Goal: Feedback & Contribution: Contribute content

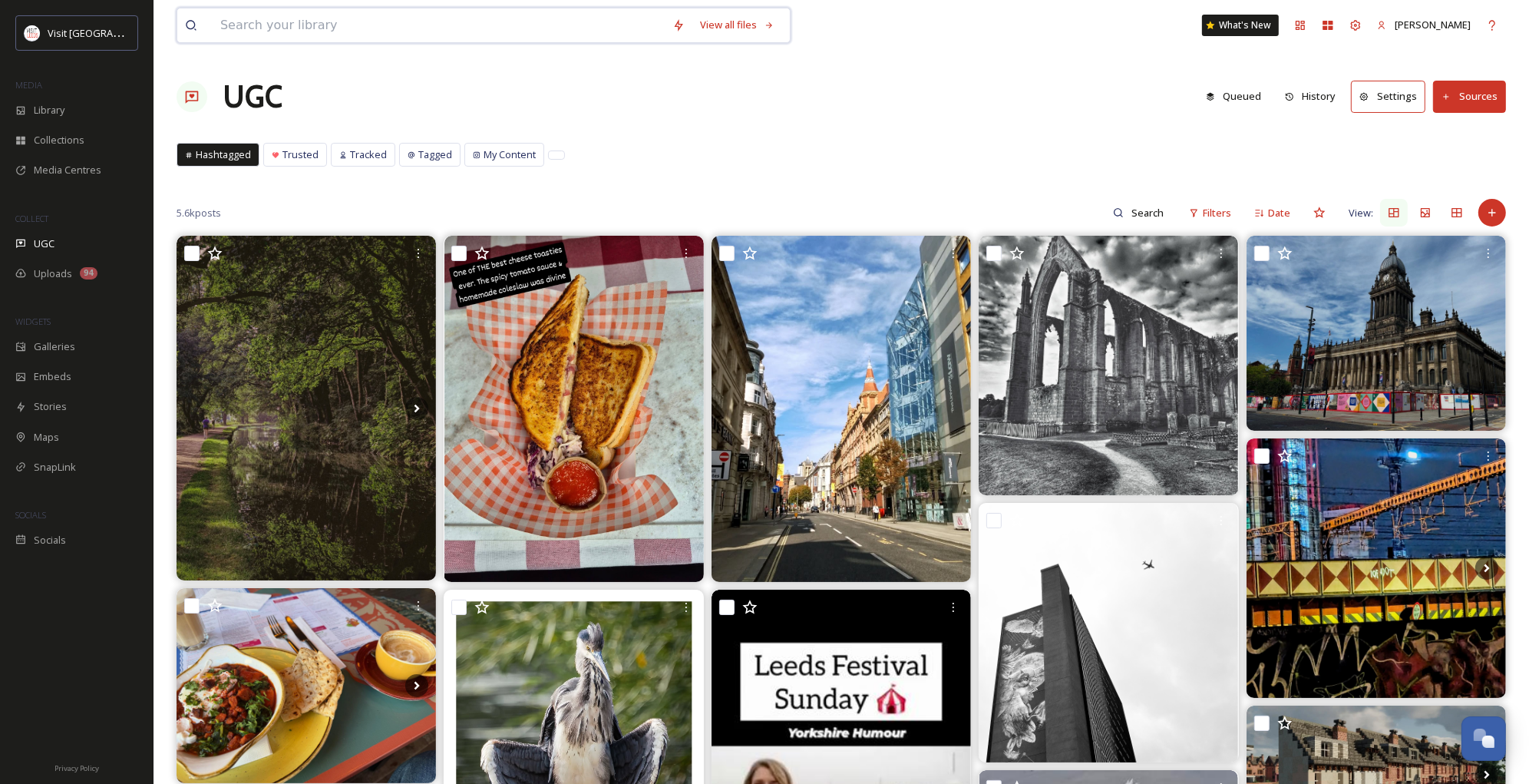
click at [479, 26] on input at bounding box center [439, 25] width 452 height 34
type input "harewood"
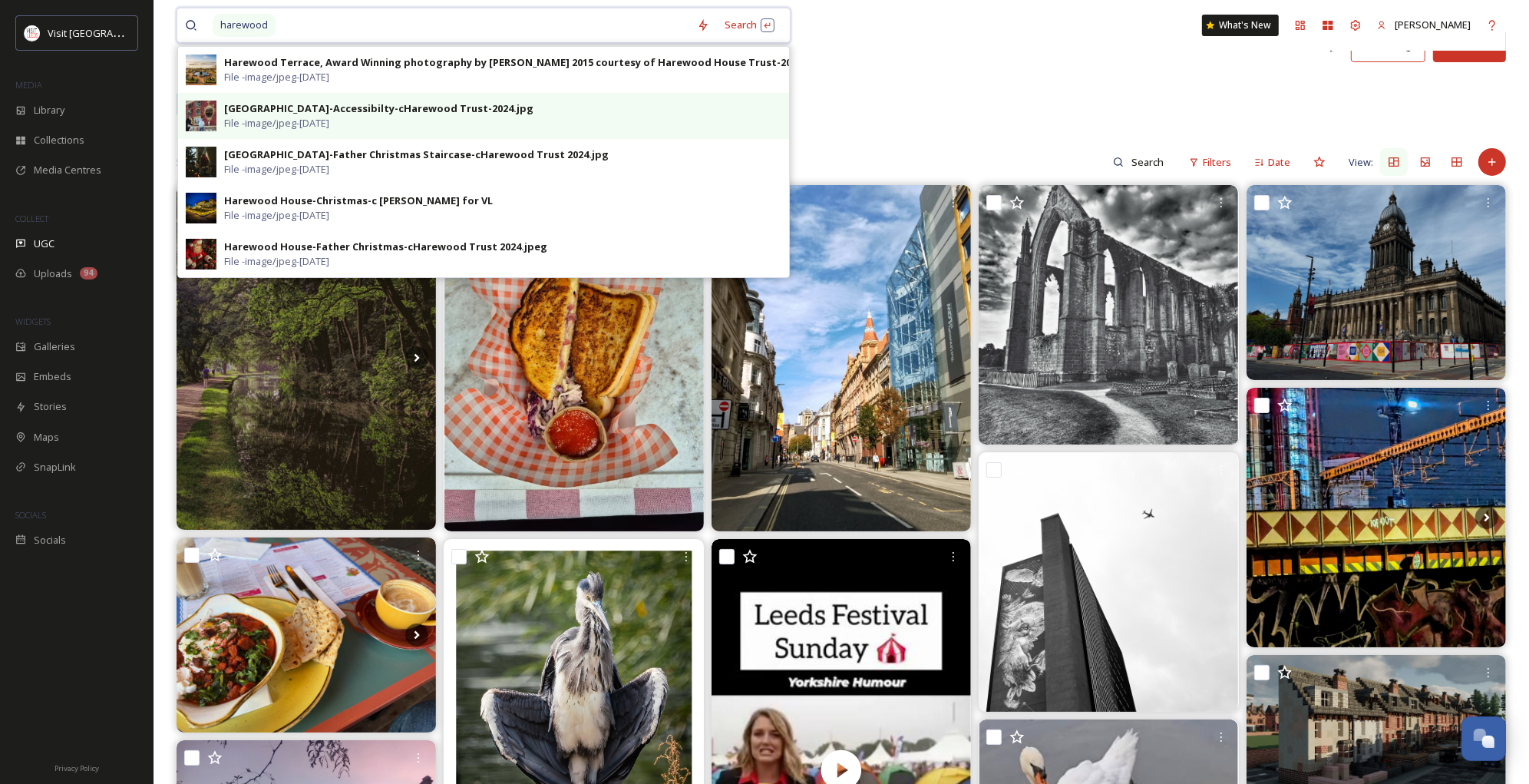
scroll to position [52, 0]
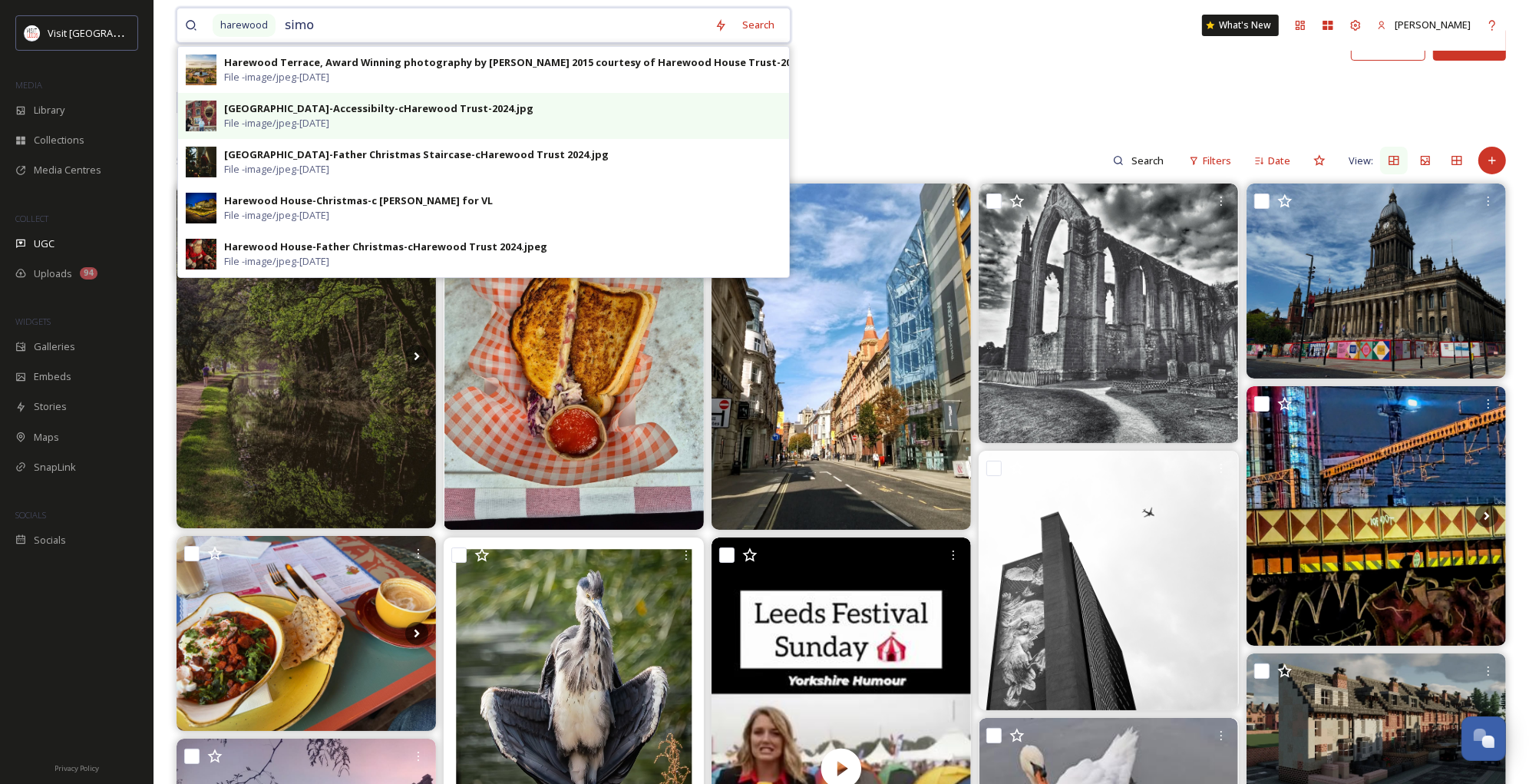
type input "simon"
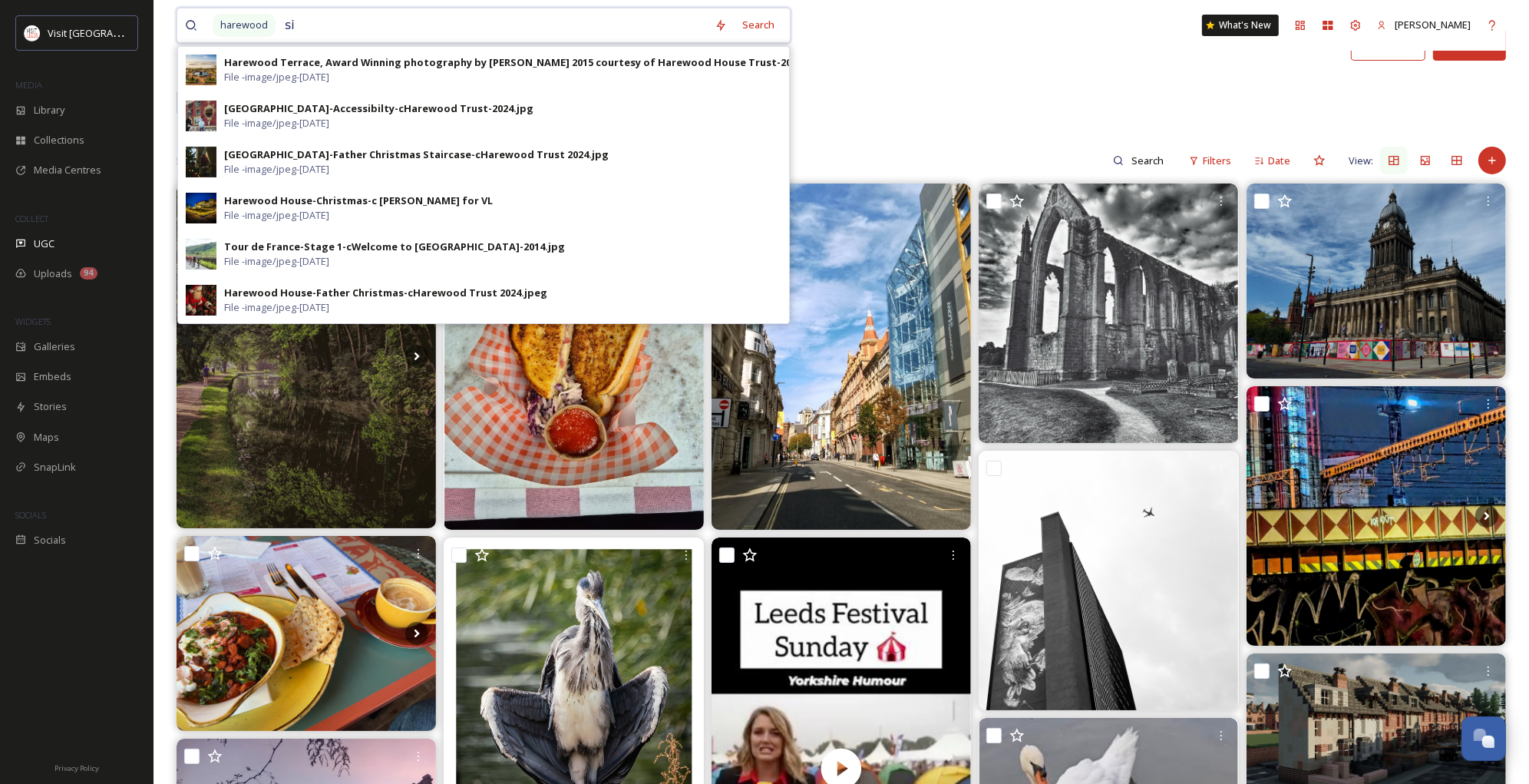
type input "s"
type input "h"
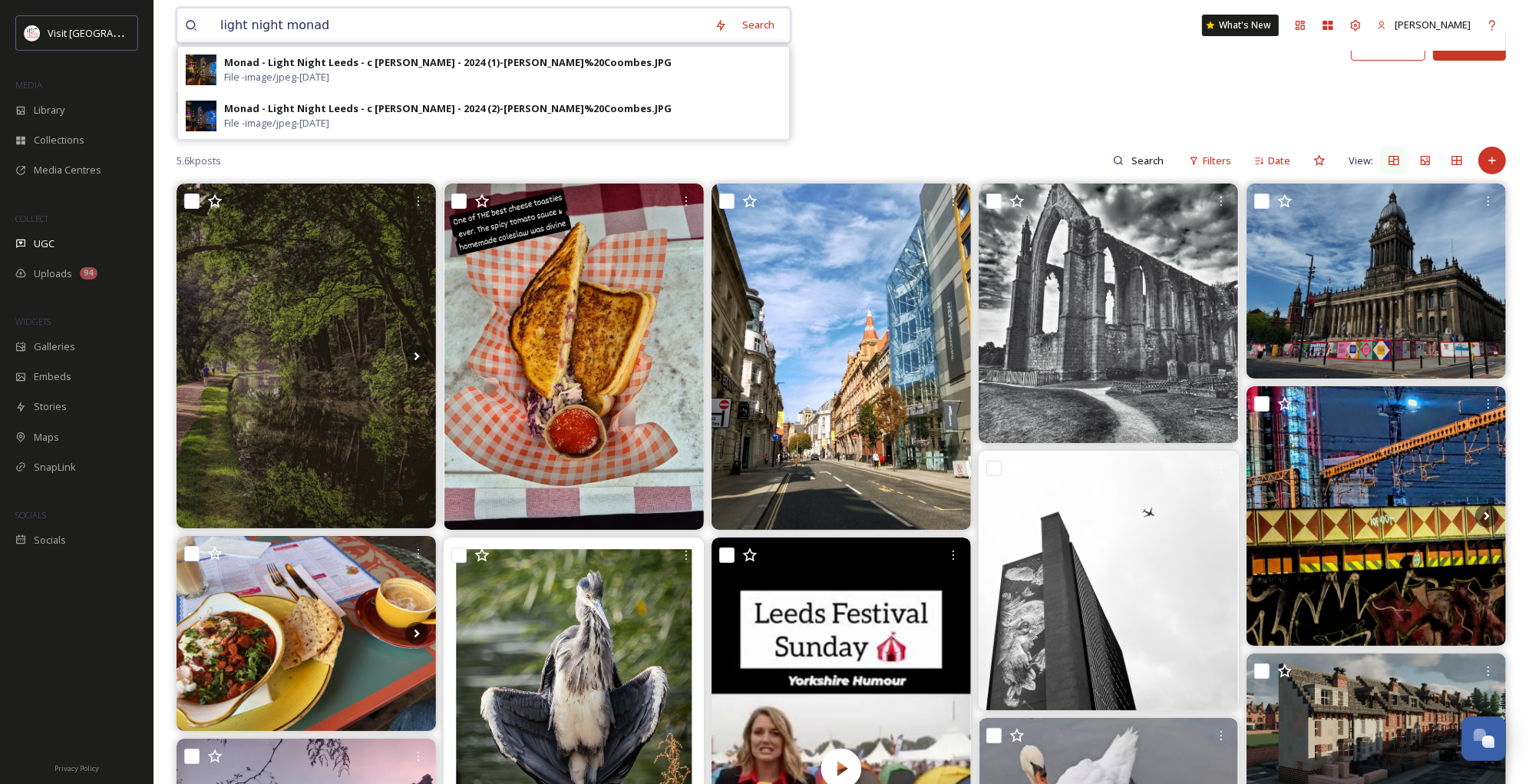
type input "light night monad"
click at [42, 109] on span "Library" at bounding box center [49, 111] width 31 height 15
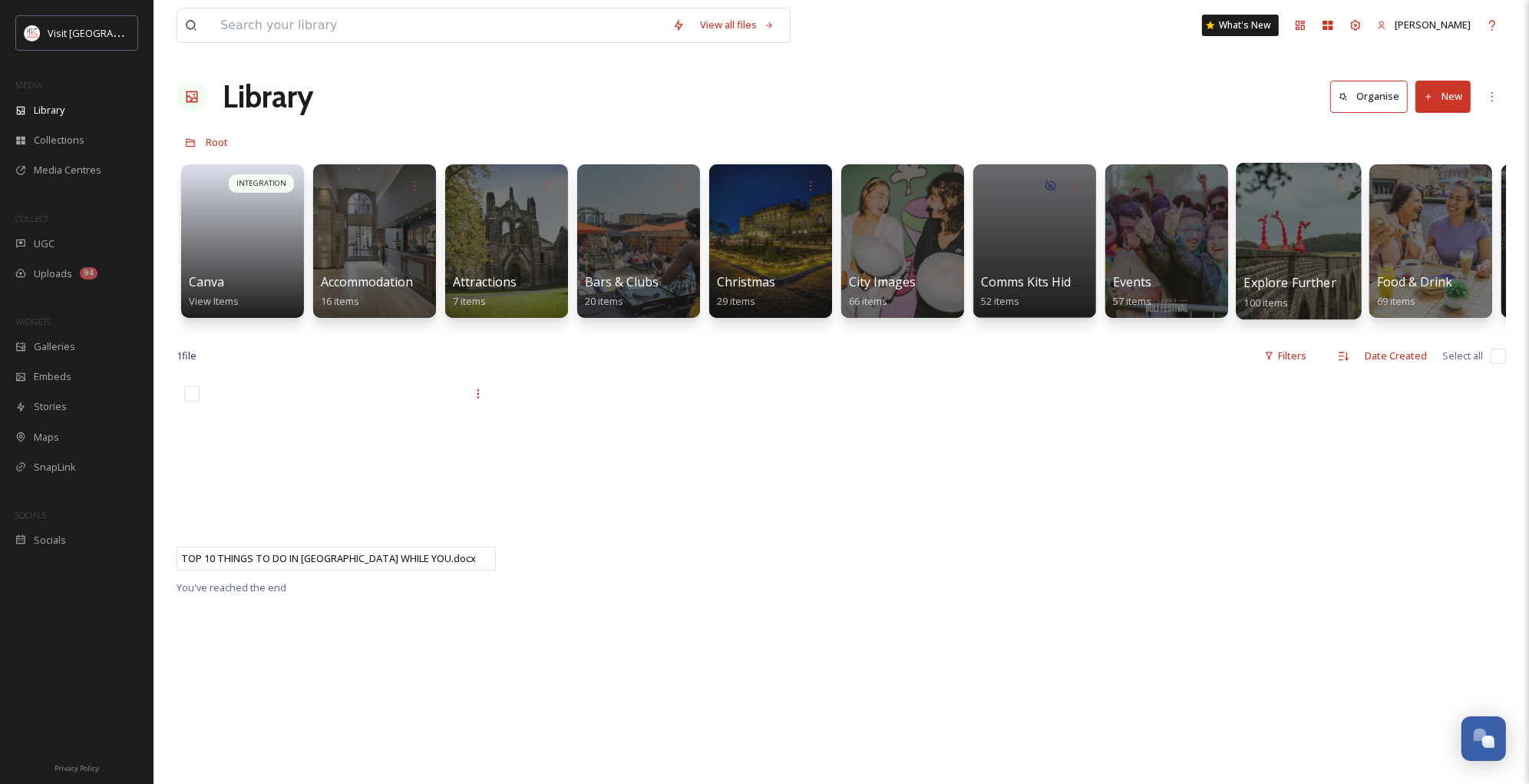
click at [1272, 233] on div at bounding box center [1298, 240] width 125 height 156
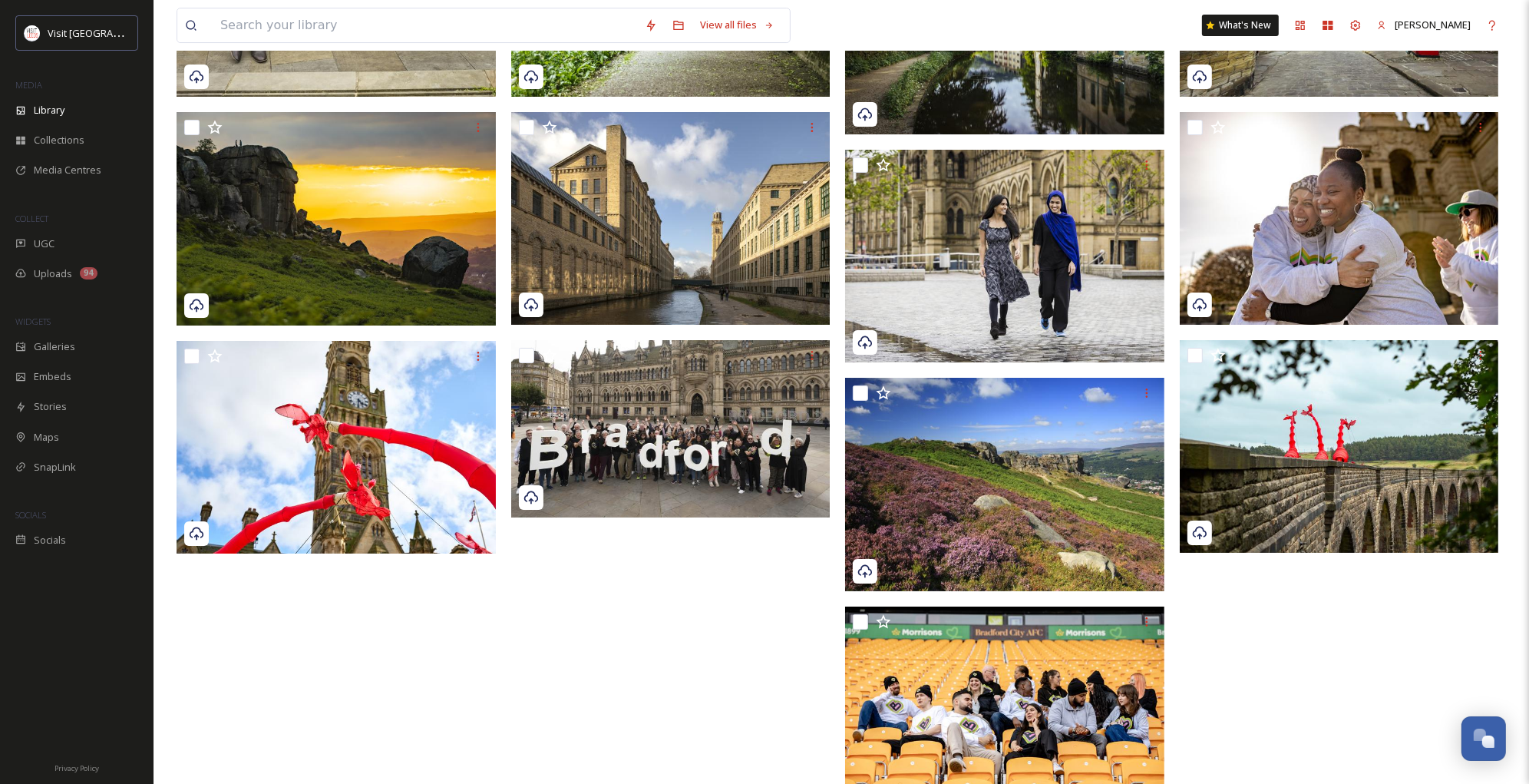
scroll to position [6474, 0]
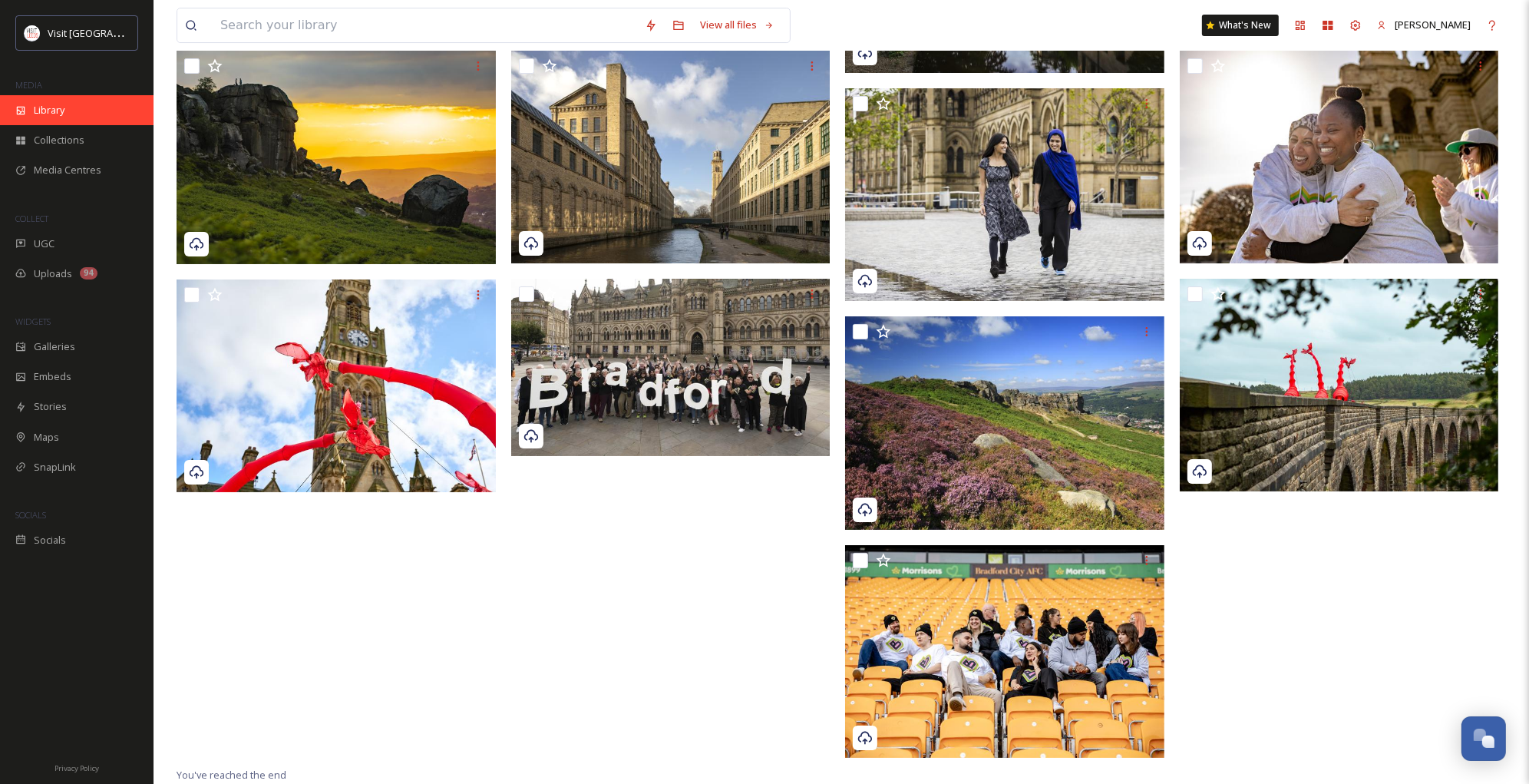
click at [31, 109] on div "Library" at bounding box center [77, 110] width 154 height 30
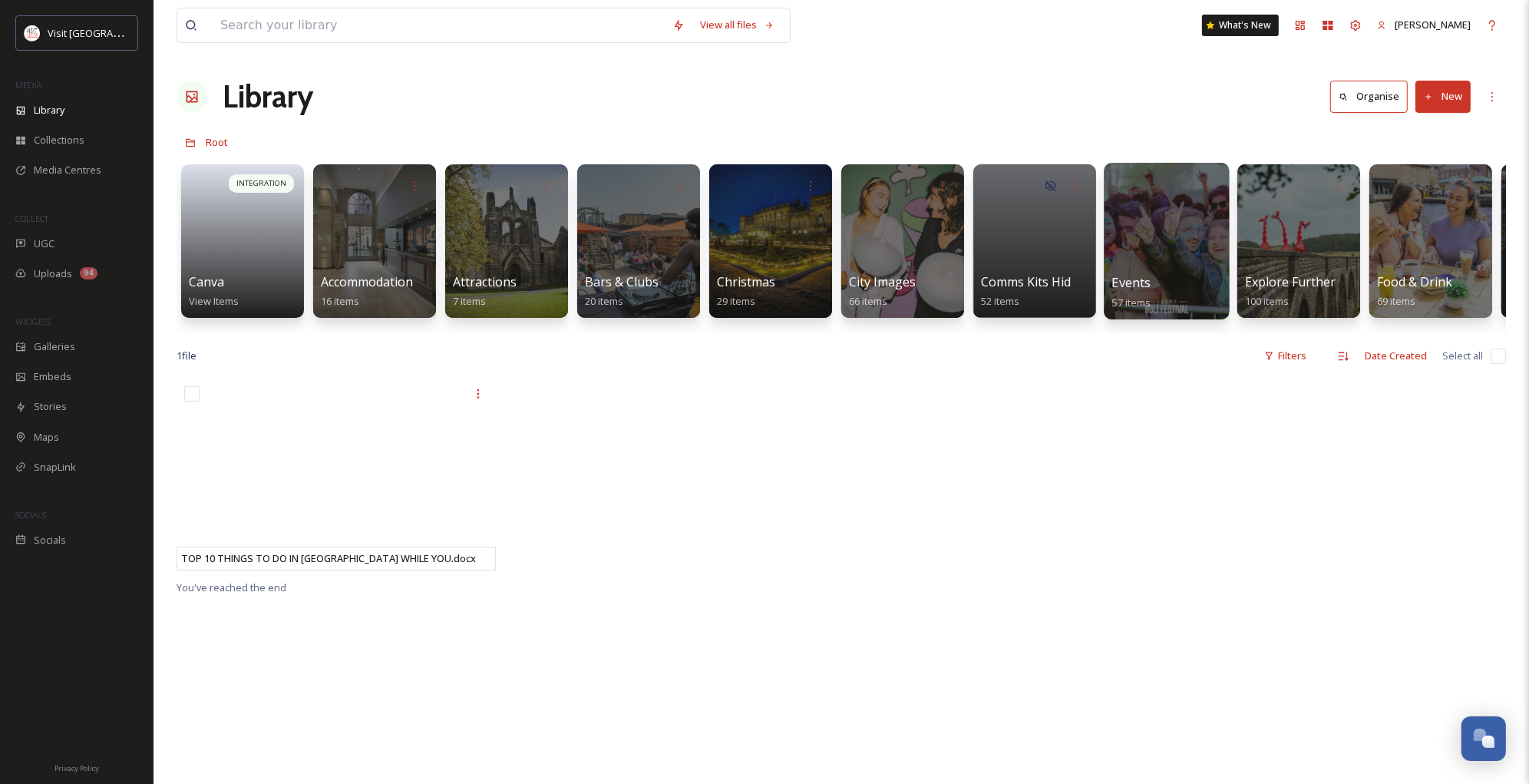
click at [1182, 229] on div at bounding box center [1166, 240] width 125 height 156
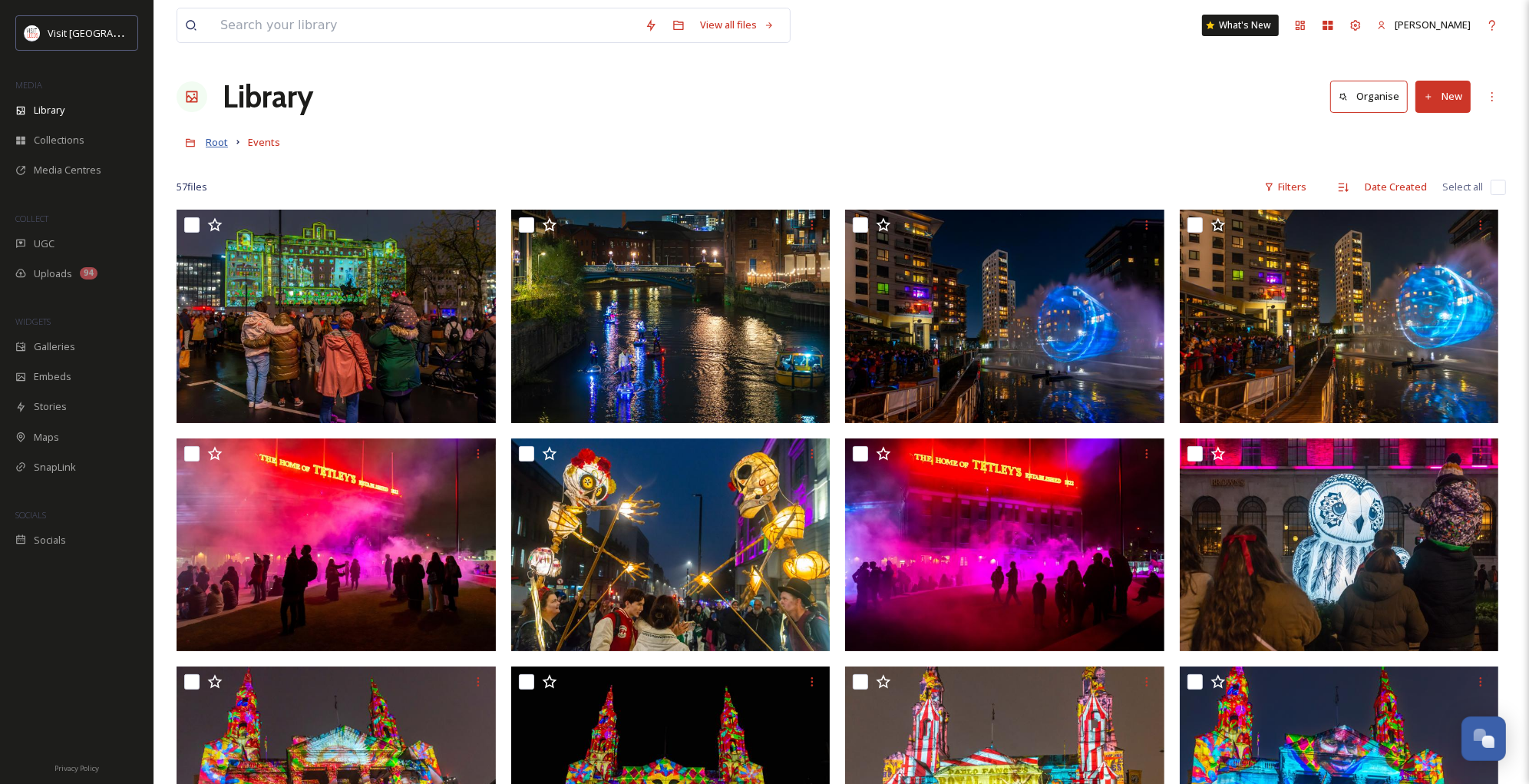
click at [222, 140] on span "Root" at bounding box center [217, 142] width 22 height 14
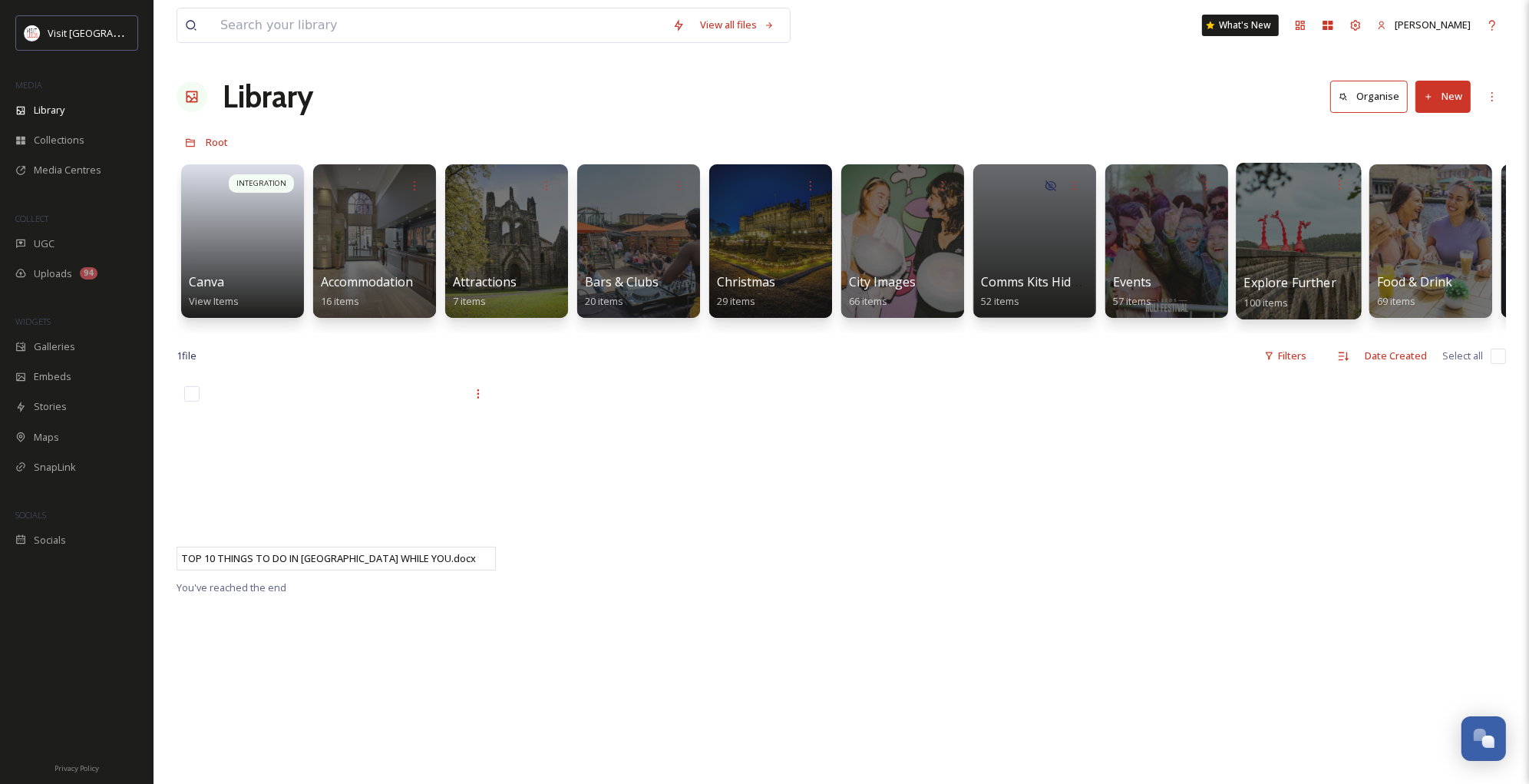
click at [1285, 226] on div at bounding box center [1298, 240] width 125 height 156
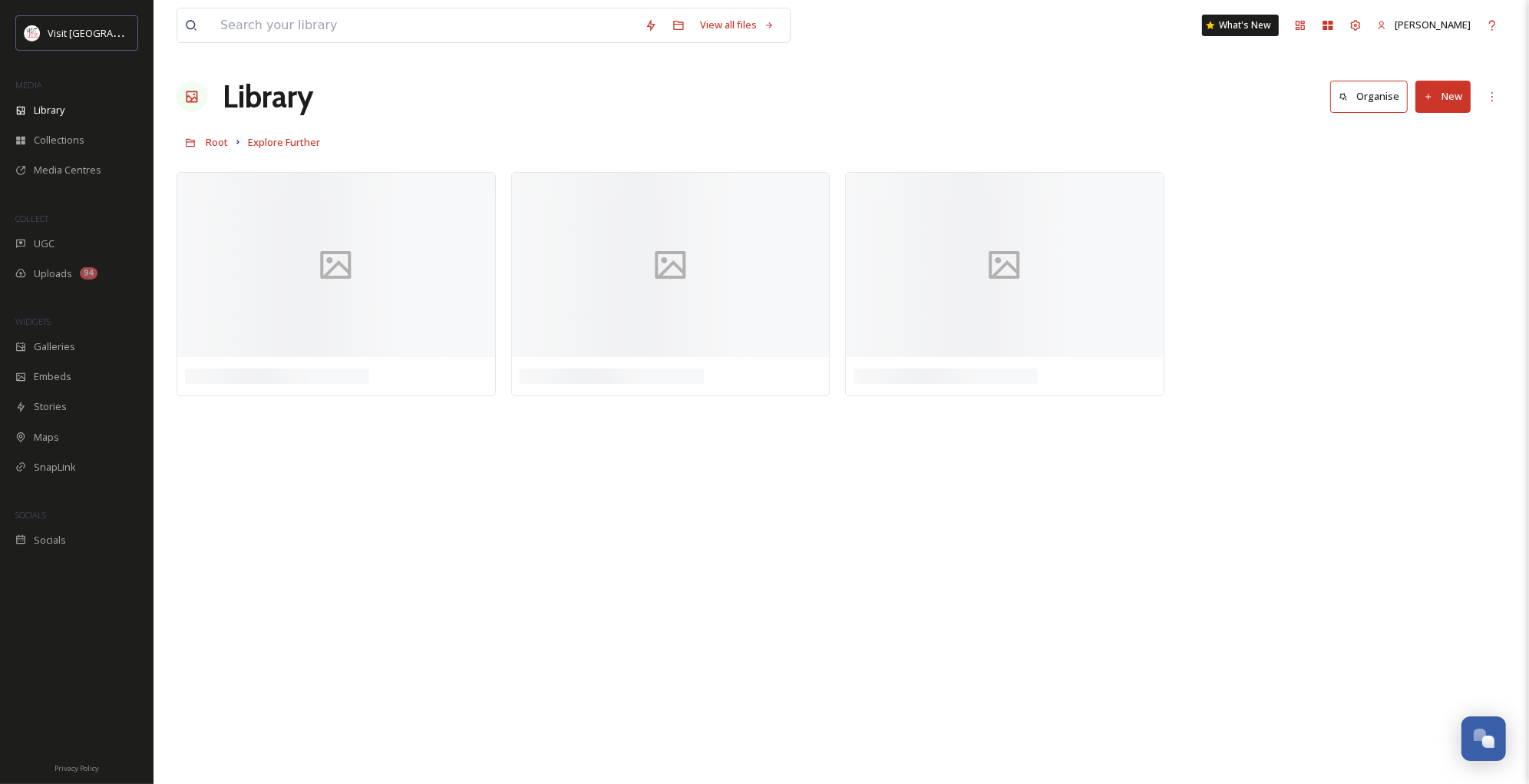
click at [1442, 101] on button "New" at bounding box center [1443, 96] width 55 height 31
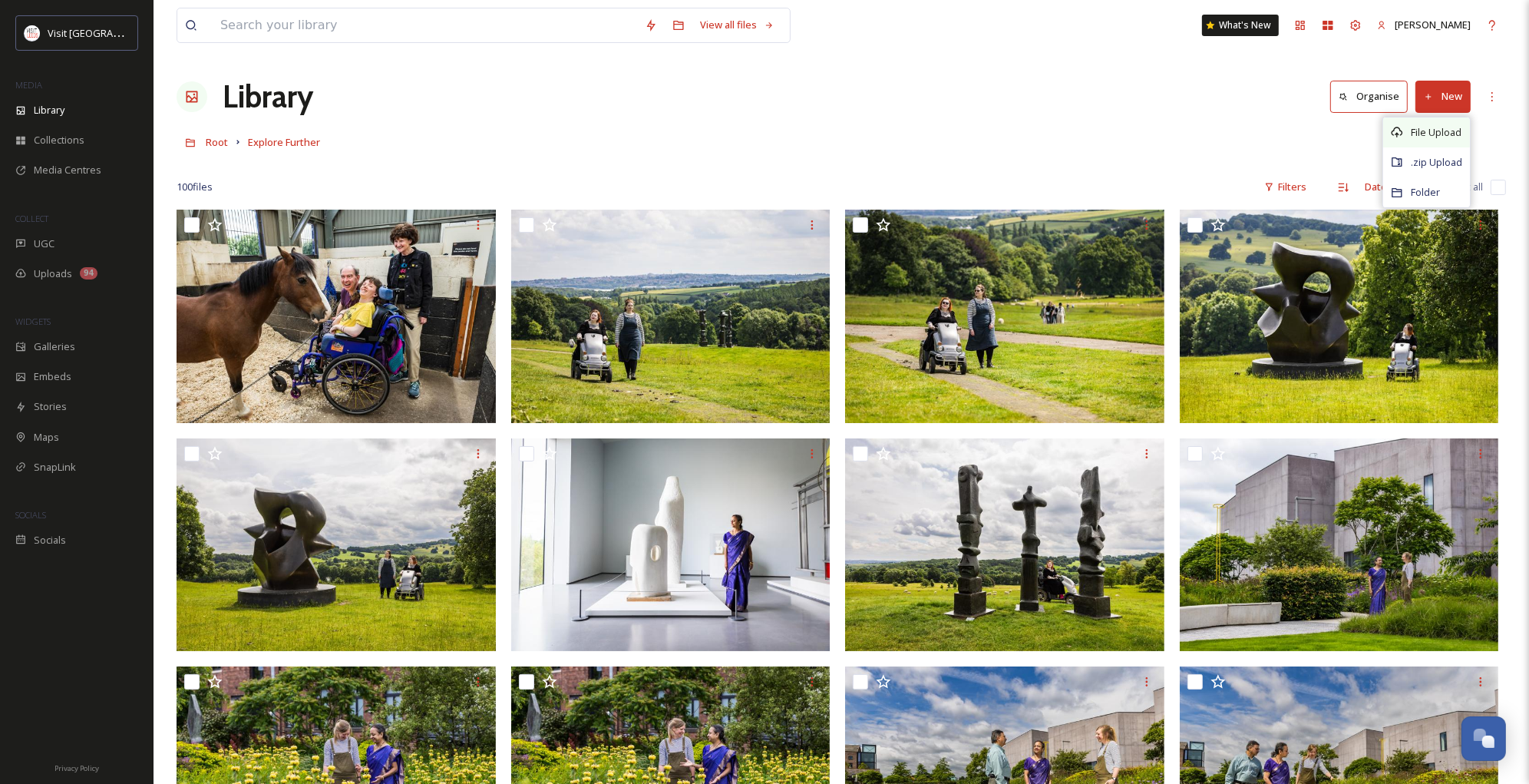
click at [1423, 125] on span "File Upload" at bounding box center [1436, 132] width 50 height 15
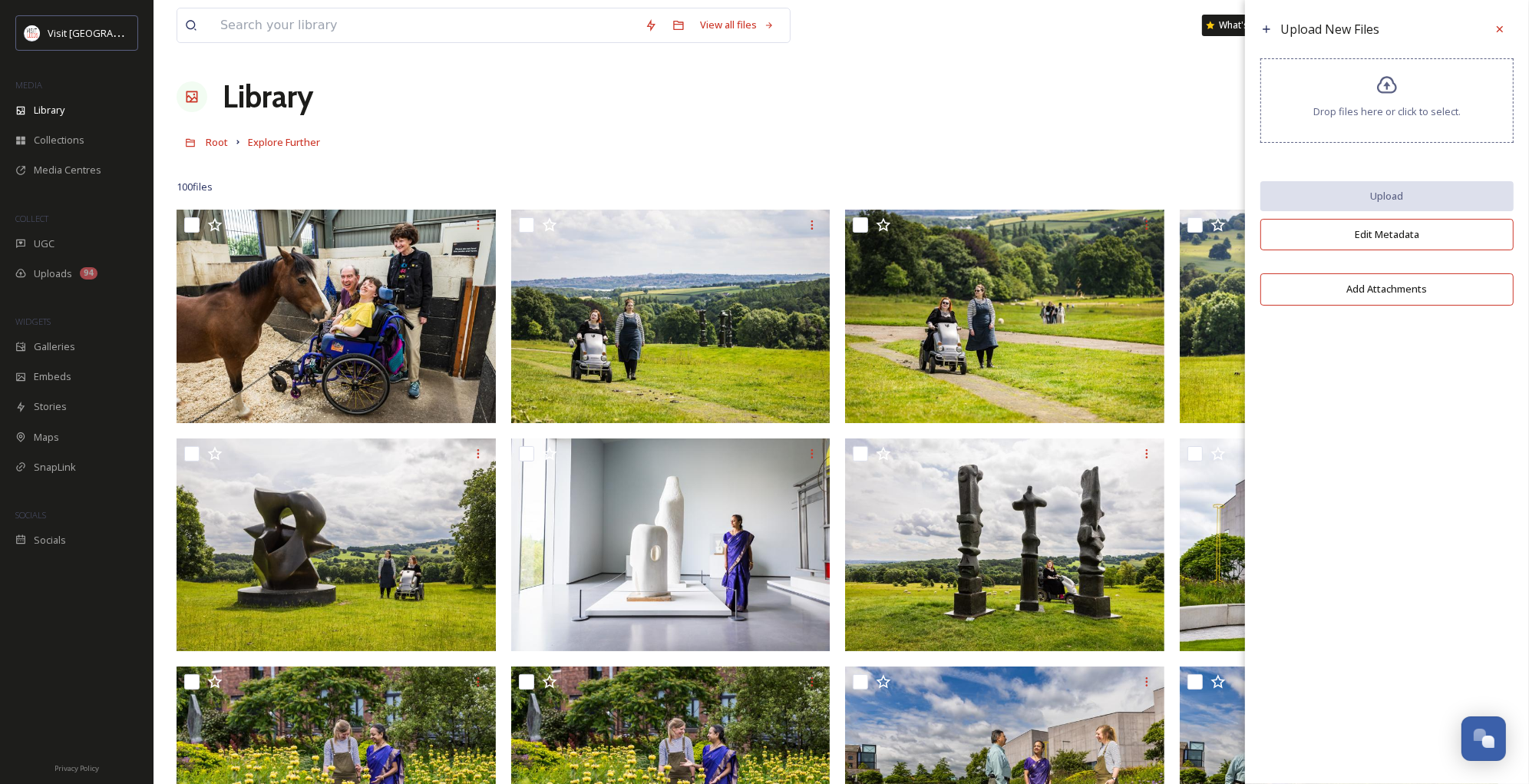
click at [1385, 111] on span "Drop files here or click to select." at bounding box center [1386, 111] width 147 height 15
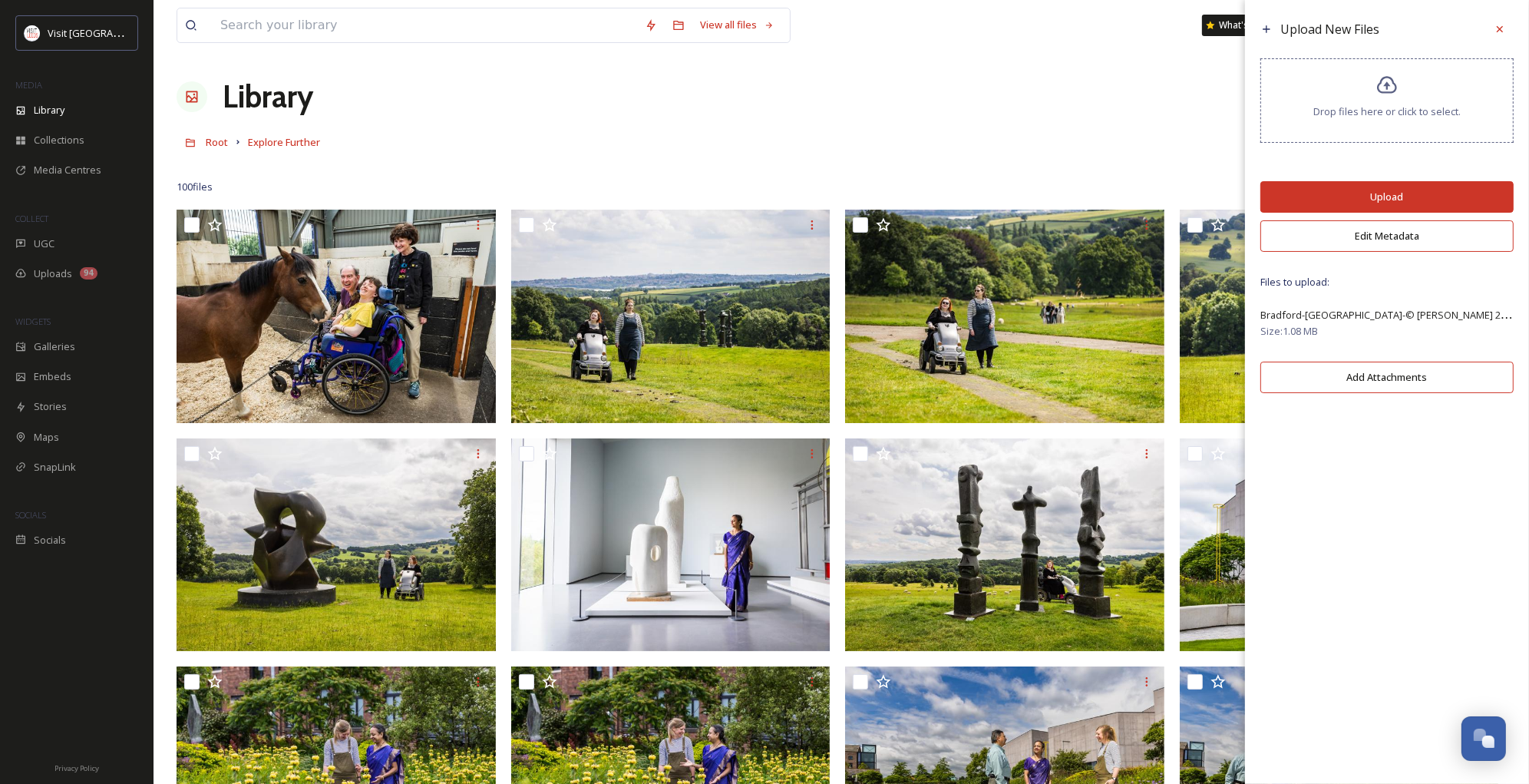
click at [1345, 244] on button "Edit Metadata" at bounding box center [1386, 236] width 253 height 31
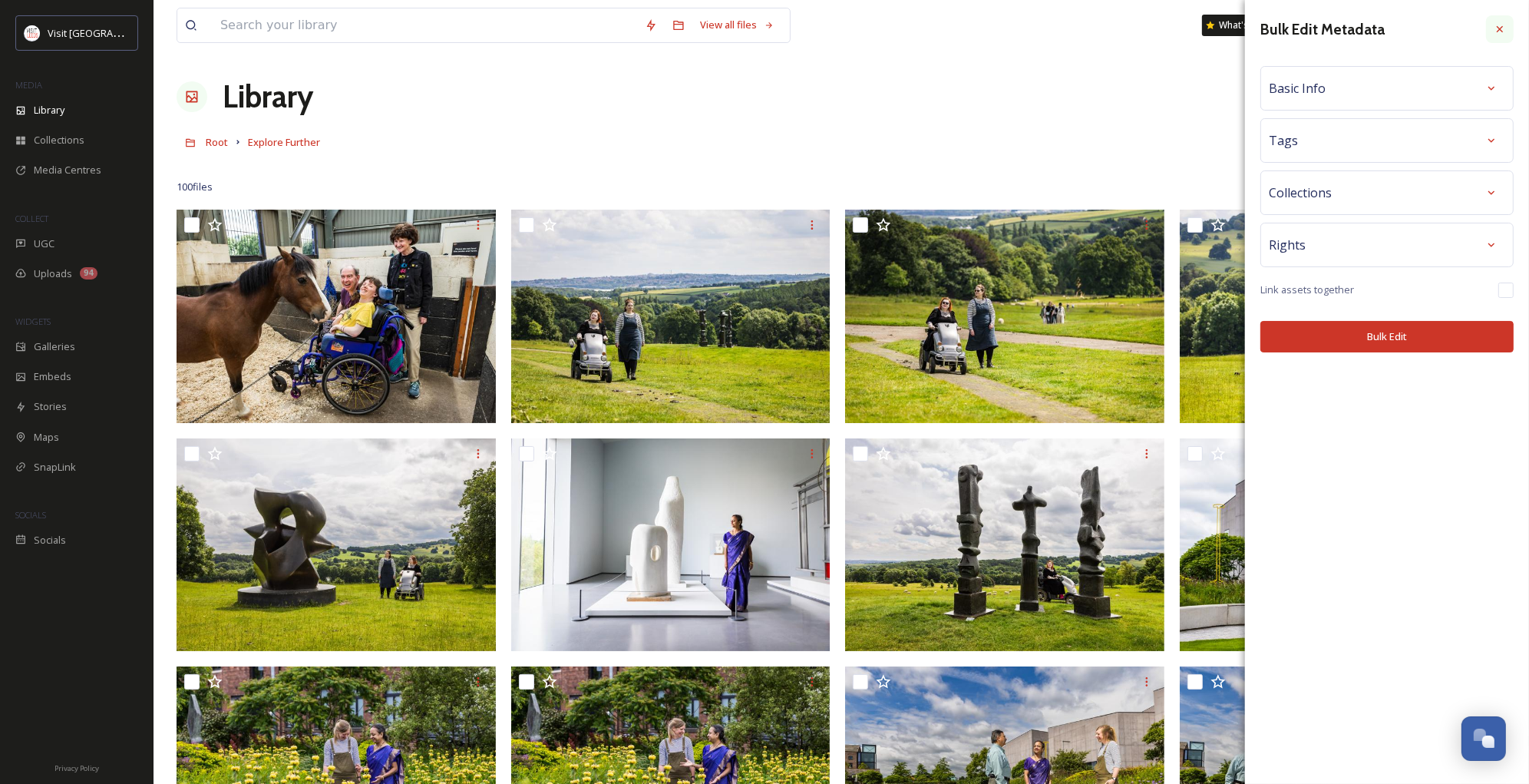
click at [1498, 37] on div at bounding box center [1500, 29] width 27 height 27
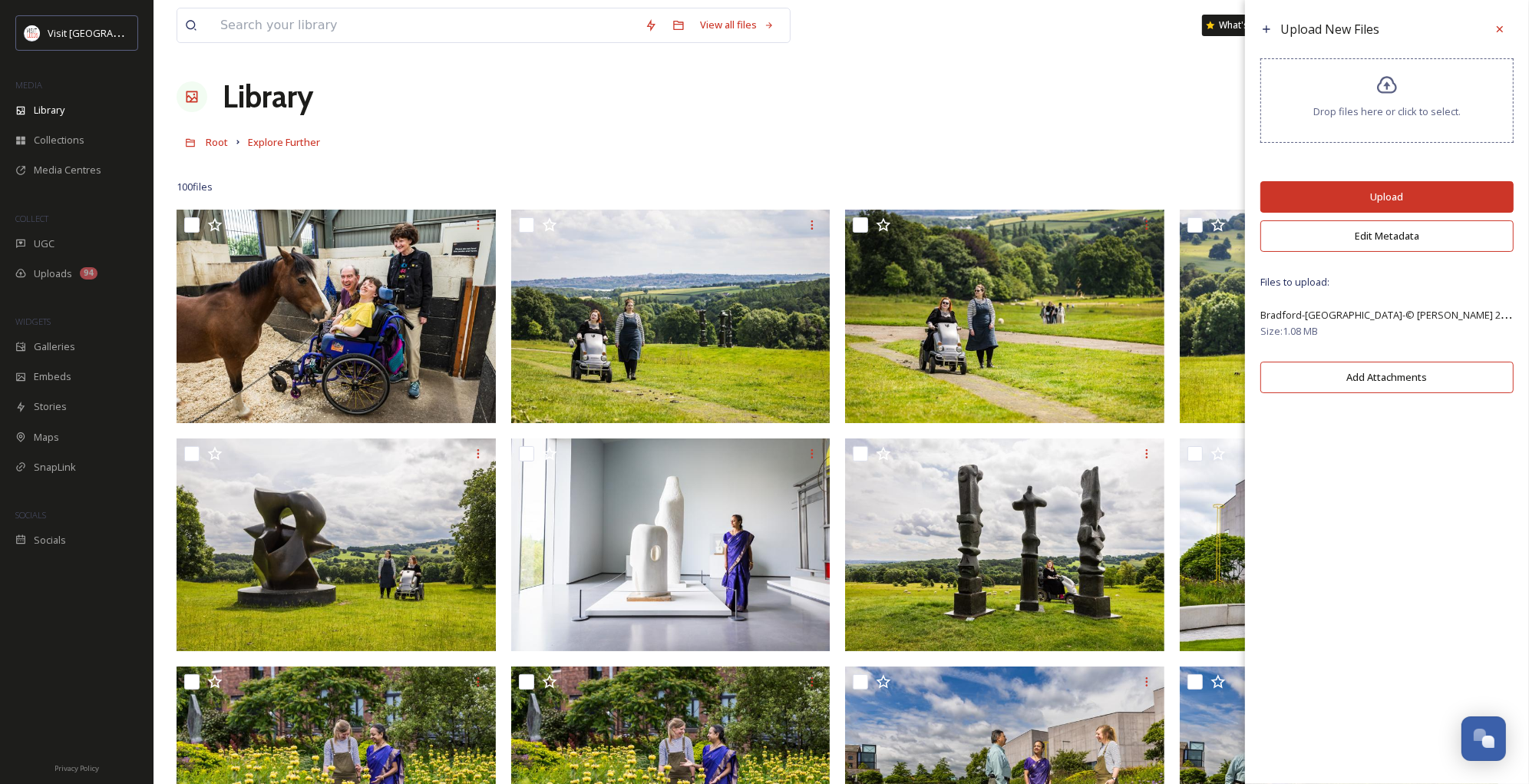
click at [1344, 199] on button "Upload" at bounding box center [1386, 196] width 253 height 31
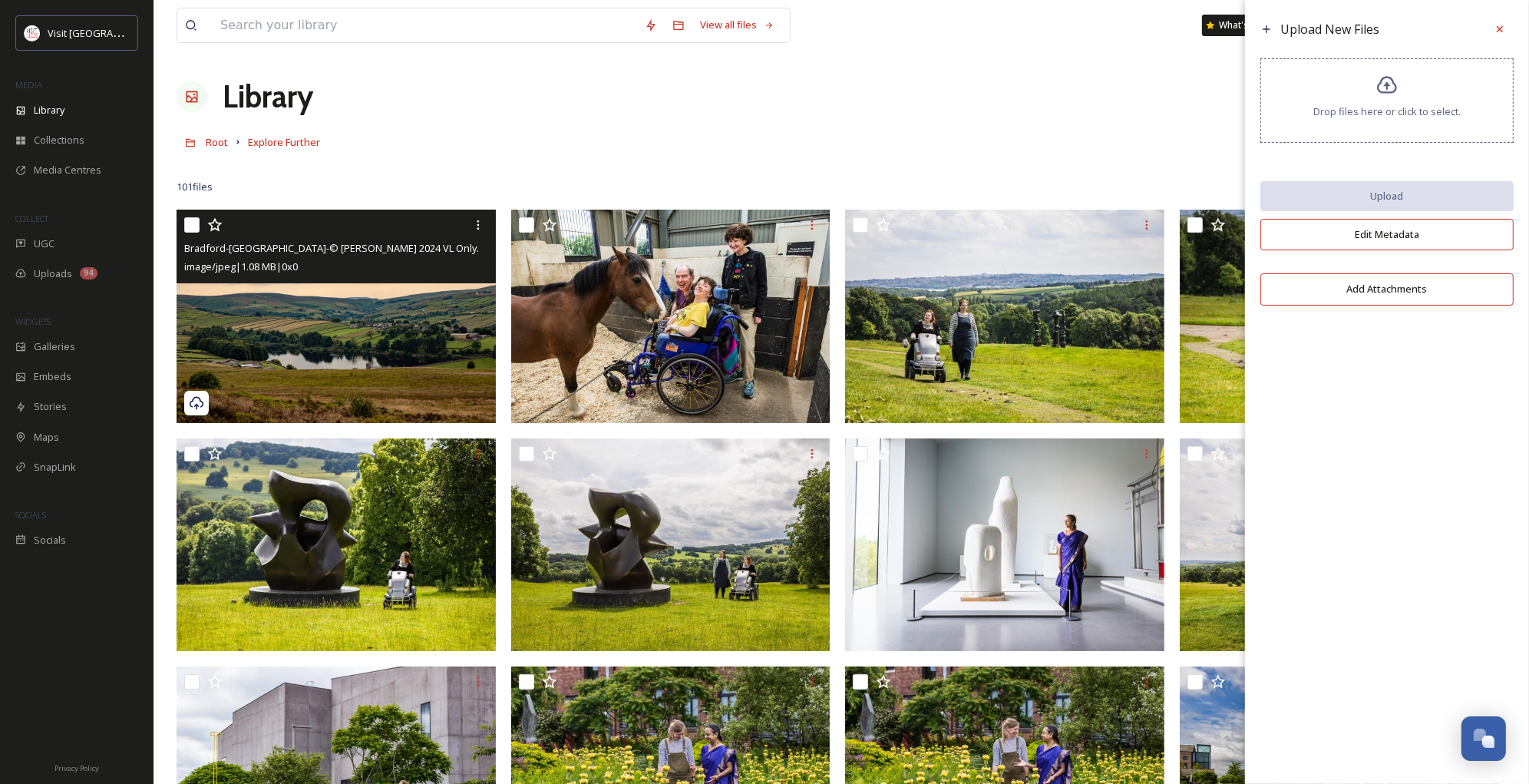
click at [333, 364] on img at bounding box center [335, 315] width 319 height 213
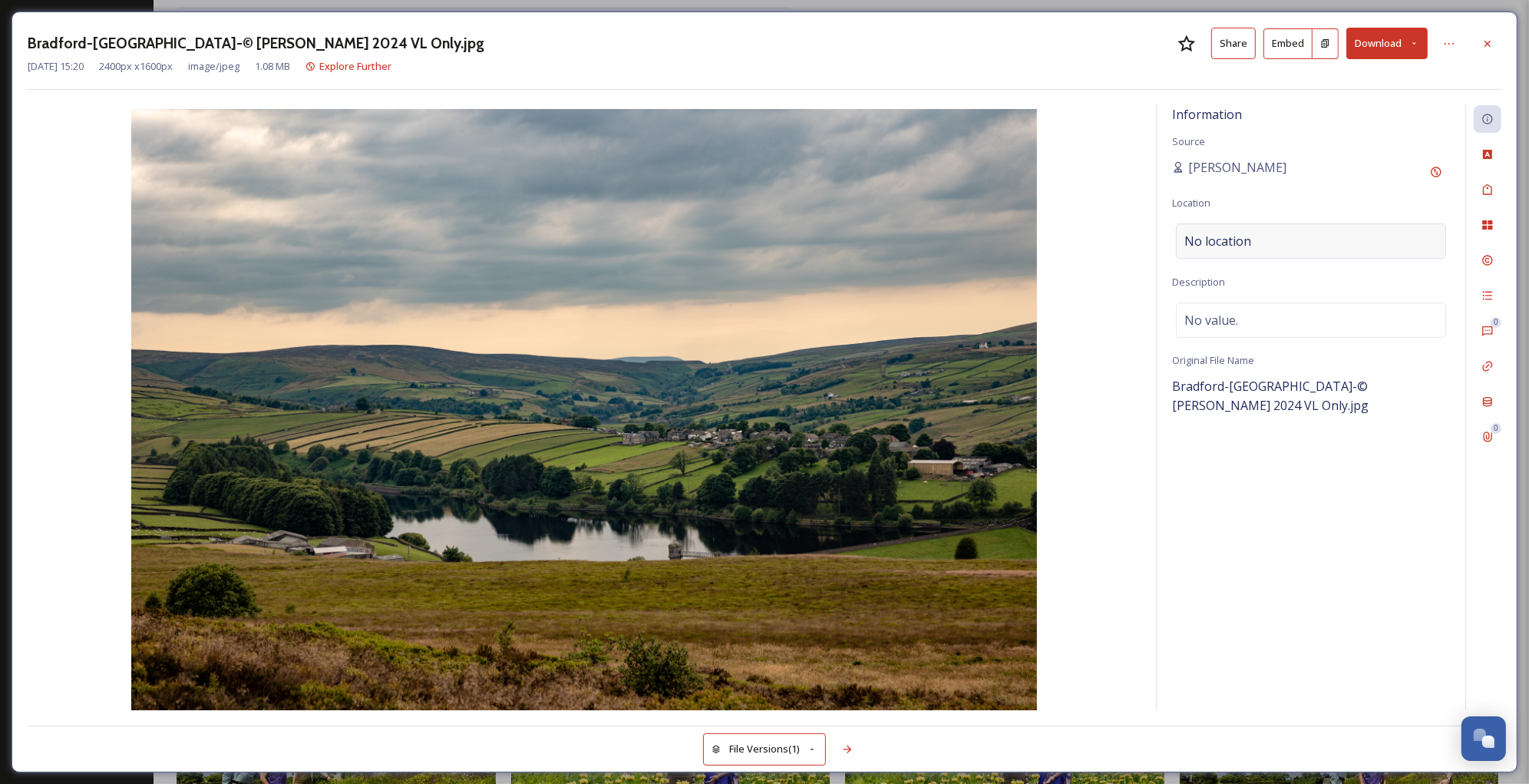
click at [1252, 235] on div "No location" at bounding box center [1311, 240] width 271 height 36
click at [1252, 235] on input at bounding box center [1311, 240] width 269 height 34
type input "Bradford Penistone Hill"
click at [1247, 317] on div "No value." at bounding box center [1311, 320] width 271 height 36
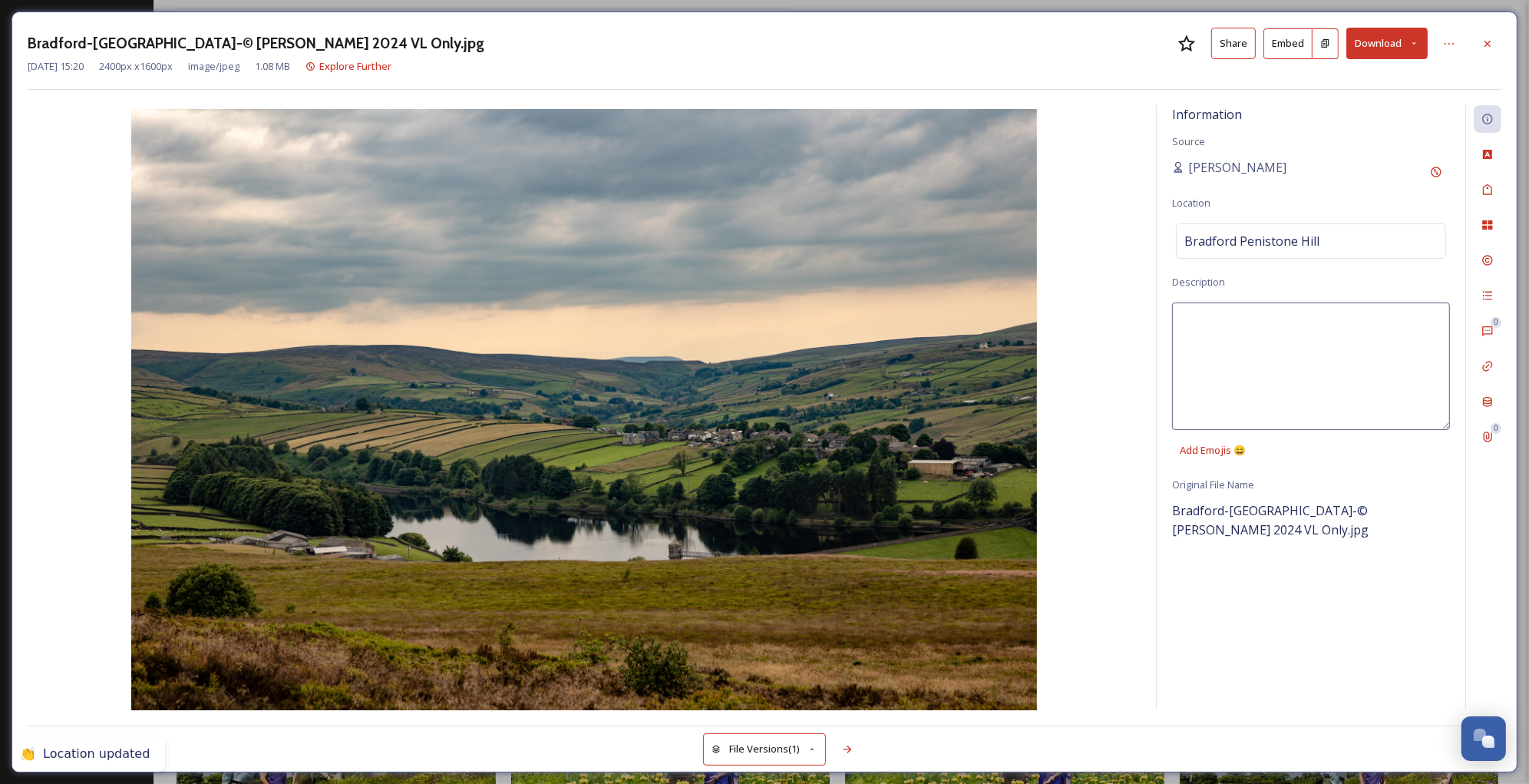
click at [1247, 317] on textarea at bounding box center [1311, 366] width 278 height 127
paste textarea ""Landscape view of rolling green hills and valleys with a small lake at the cen…"
click at [1184, 314] on textarea ""Landscape view of rolling green hills and valleys with a small lake at the cen…" at bounding box center [1311, 366] width 278 height 127
click at [1273, 319] on textarea "Landscape view of rolling green hills and valleys with a small lake at the cent…" at bounding box center [1311, 366] width 278 height 127
type textarea "Landscape of rolling green hills and valleys with a small lake at the centre."
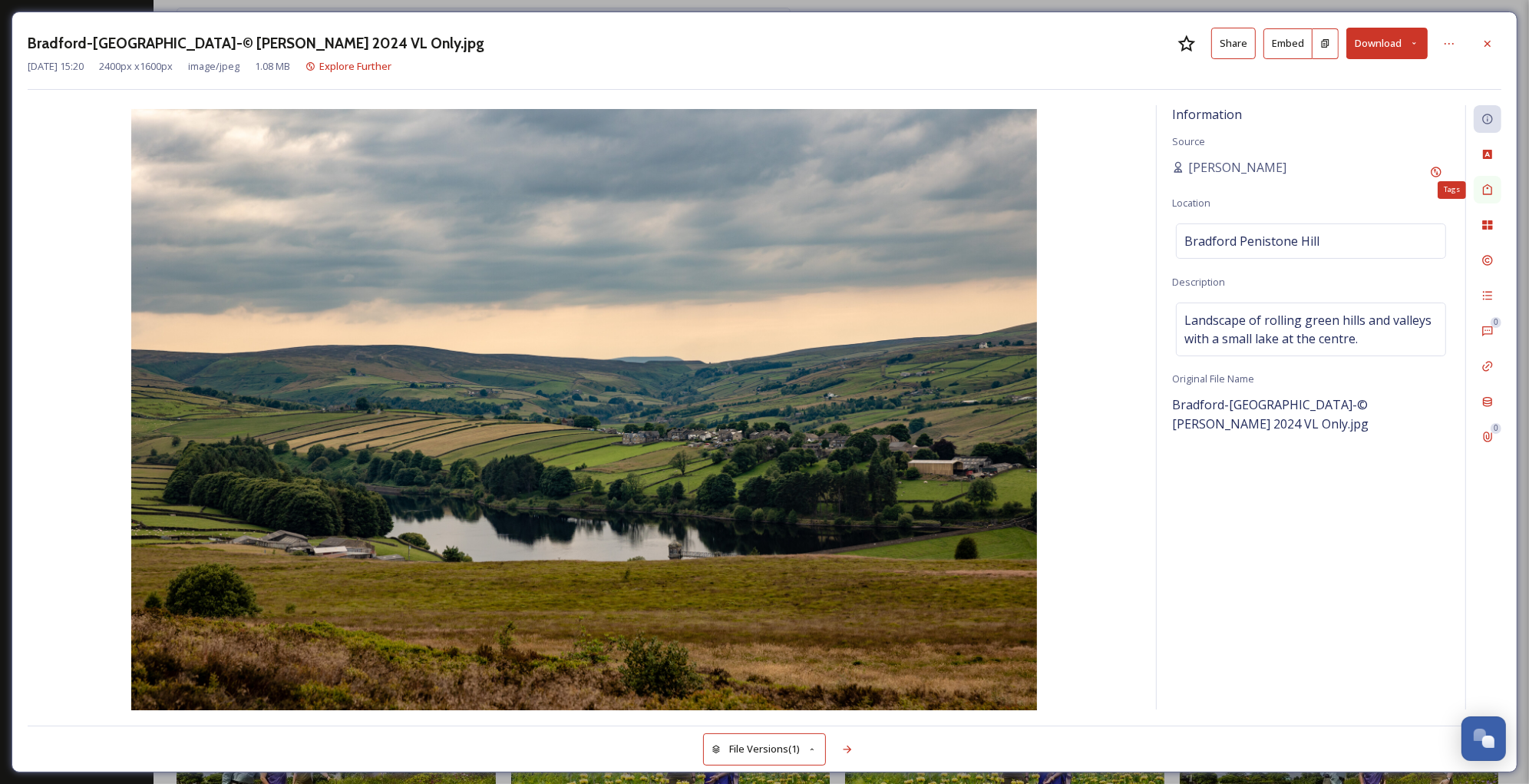
click at [1490, 195] on icon at bounding box center [1487, 189] width 12 height 12
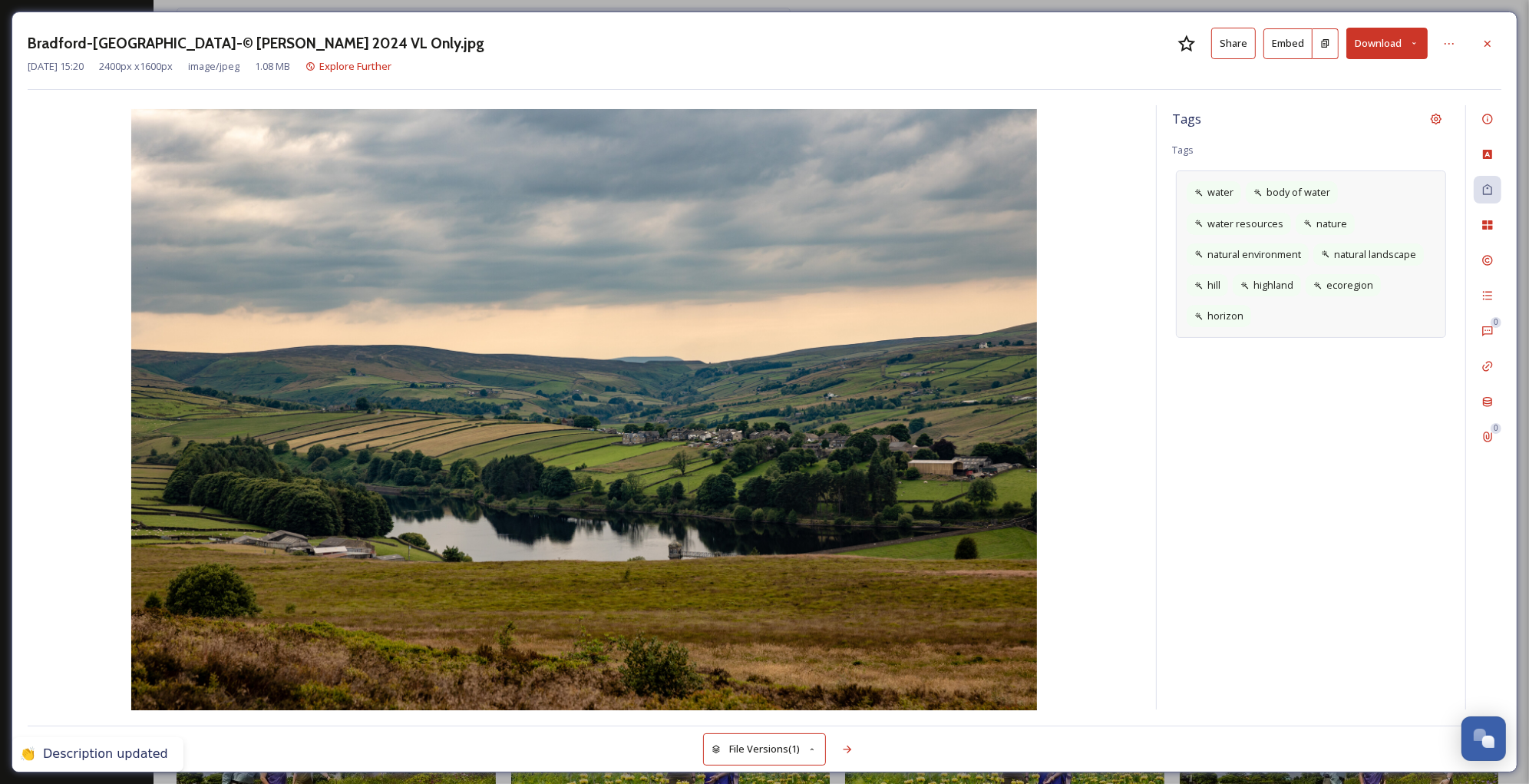
click at [1309, 319] on div "water body of water water resources nature natural environment natural landscap…" at bounding box center [1311, 253] width 271 height 167
type input "autumn"
type input "sky"
click at [1414, 311] on icon at bounding box center [1417, 315] width 12 height 12
click at [1255, 345] on input at bounding box center [1261, 343] width 154 height 18
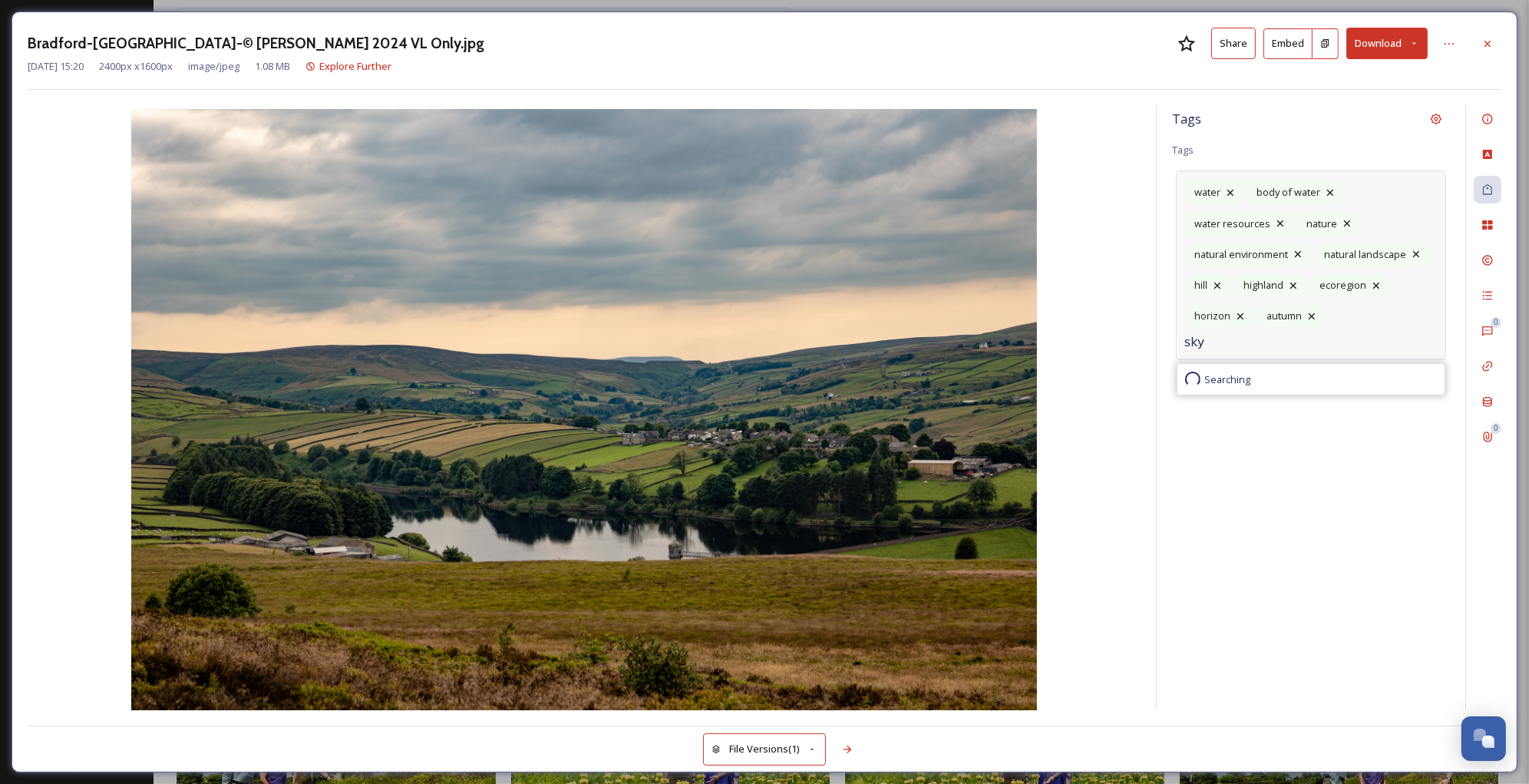
type input "sky"
click at [1489, 227] on icon at bounding box center [1487, 225] width 10 height 9
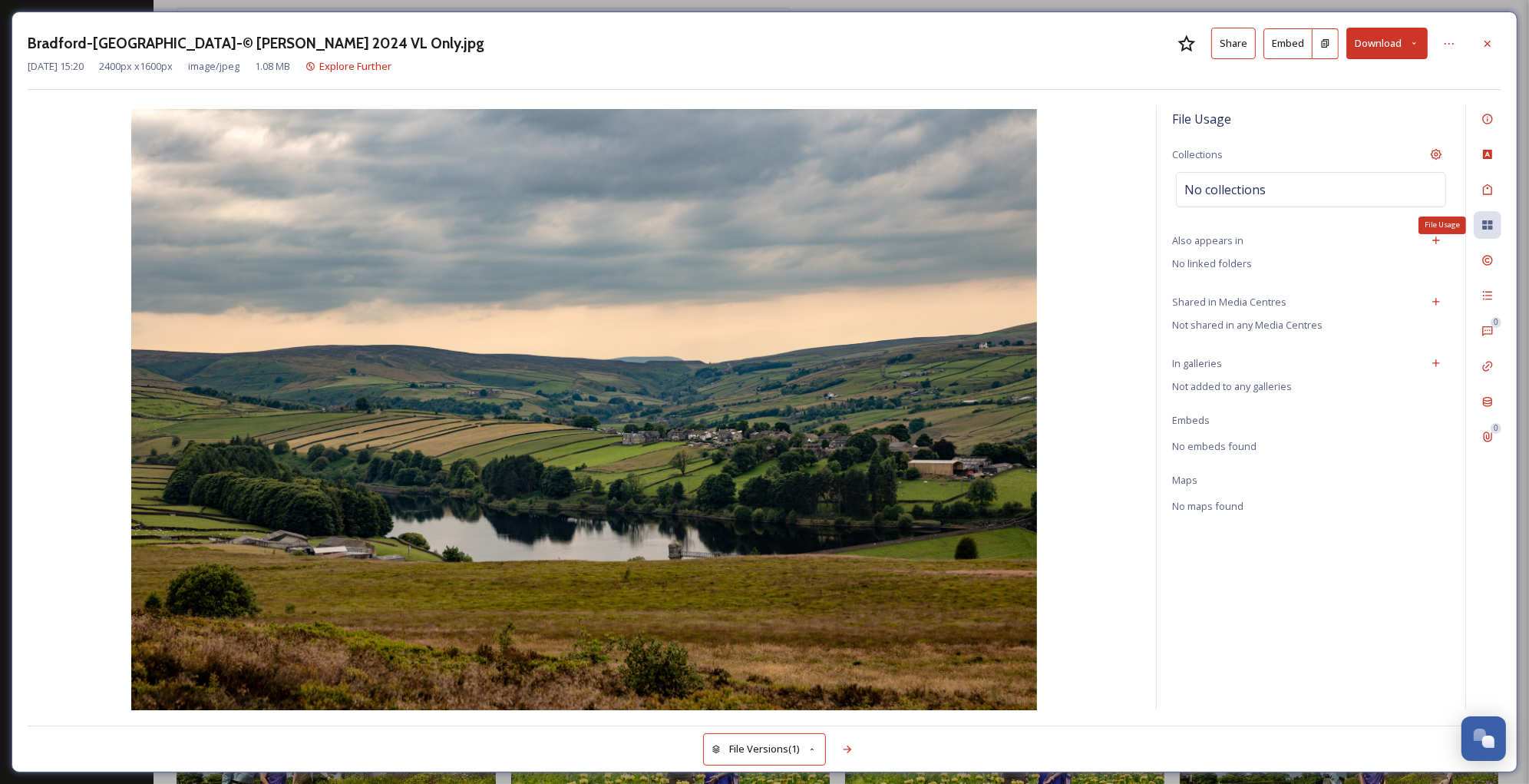
click at [1489, 227] on icon at bounding box center [1487, 225] width 10 height 9
click at [1489, 260] on icon at bounding box center [1487, 260] width 12 height 12
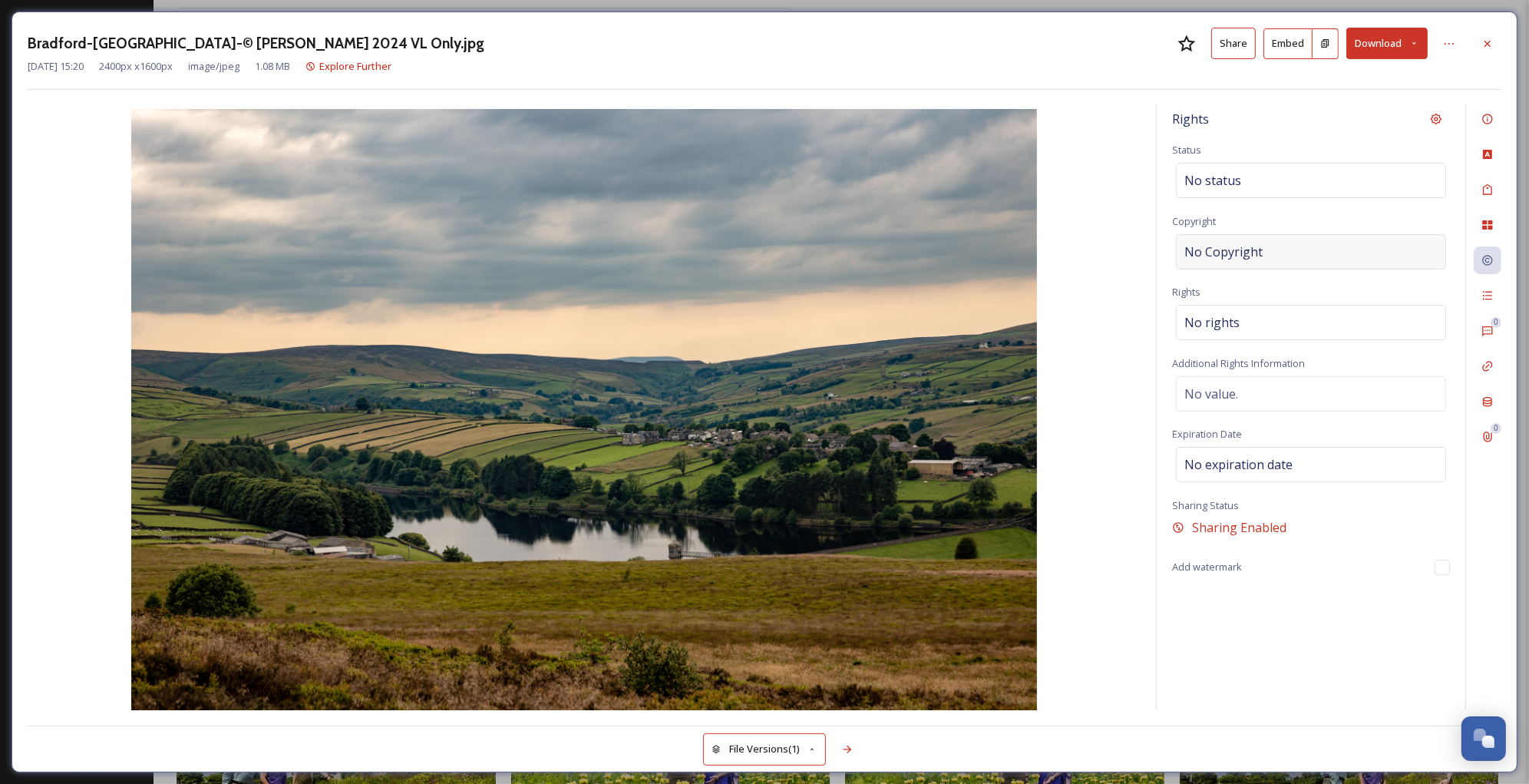
click at [1351, 249] on div "No Copyright" at bounding box center [1311, 251] width 271 height 36
click at [1229, 237] on div "No Copyright" at bounding box center [1311, 251] width 271 height 36
type input "© Karol Wyszynski 2024 for Bradford 2025"
click at [1202, 314] on span "No rights" at bounding box center [1212, 319] width 55 height 18
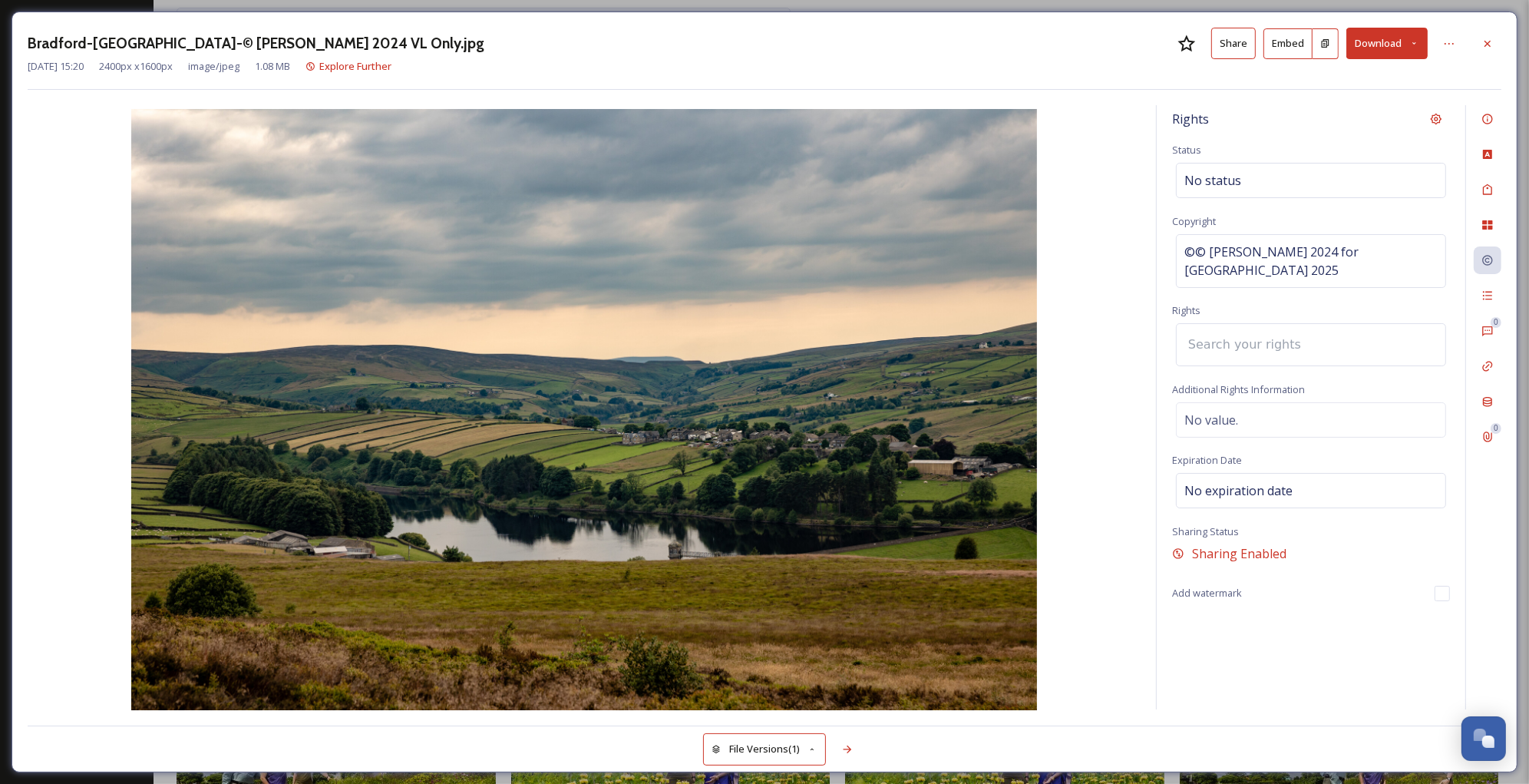
click at [1202, 328] on input at bounding box center [1265, 344] width 169 height 34
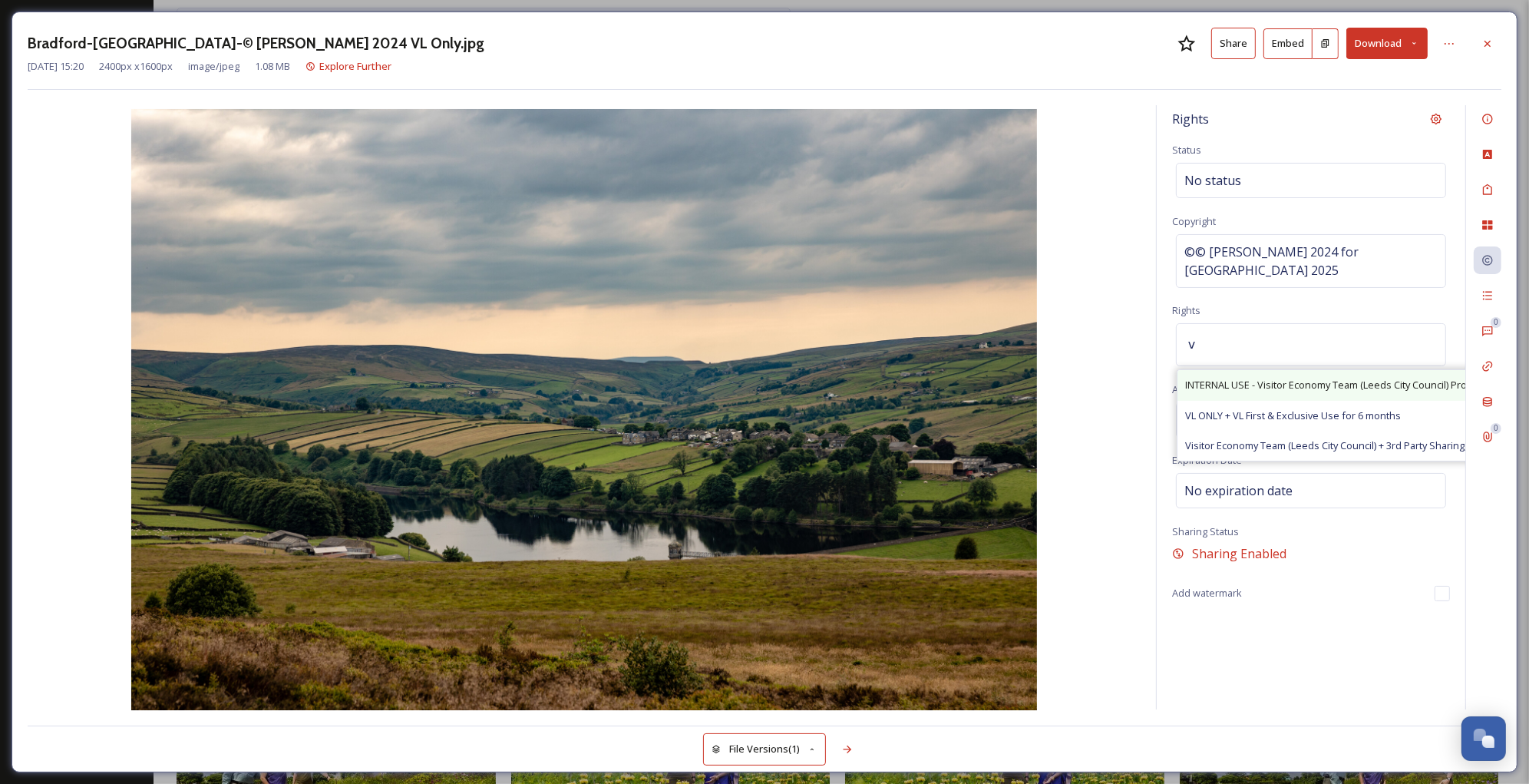
type input "v"
click at [1216, 377] on span "INTERNAL USE - Visitor Economy Team (Leeds City Council) Promotional Use, Attri…" at bounding box center [1412, 385] width 453 height 15
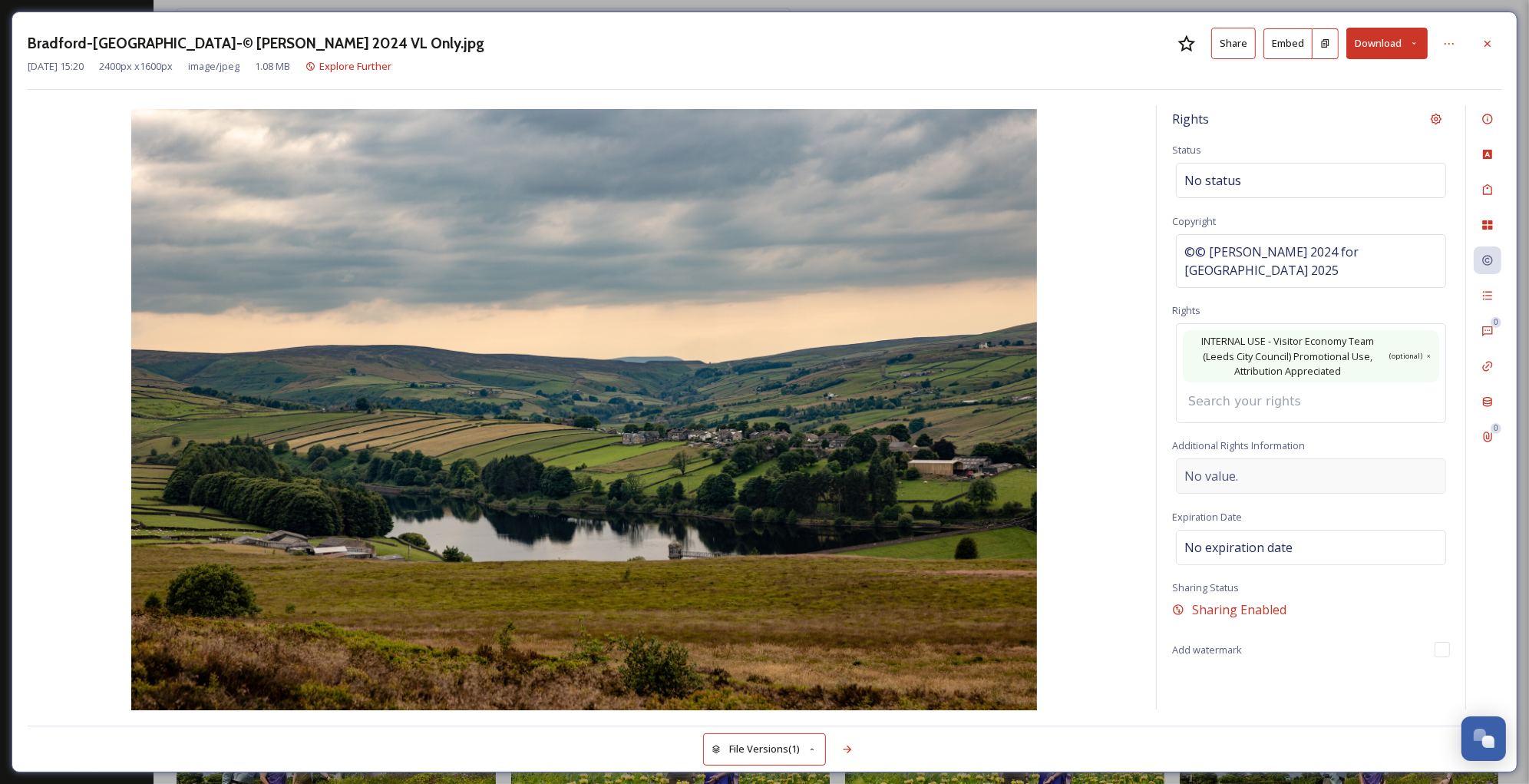
click at [1217, 454] on div "Rights Status No status Copyright ©© Karol Wyszynski 2024 for Bradford 2025 Rig…" at bounding box center [1311, 407] width 309 height 604
click at [1204, 253] on span "©© Karol Wyszynski 2024 for Bradford 2025" at bounding box center [1311, 260] width 253 height 37
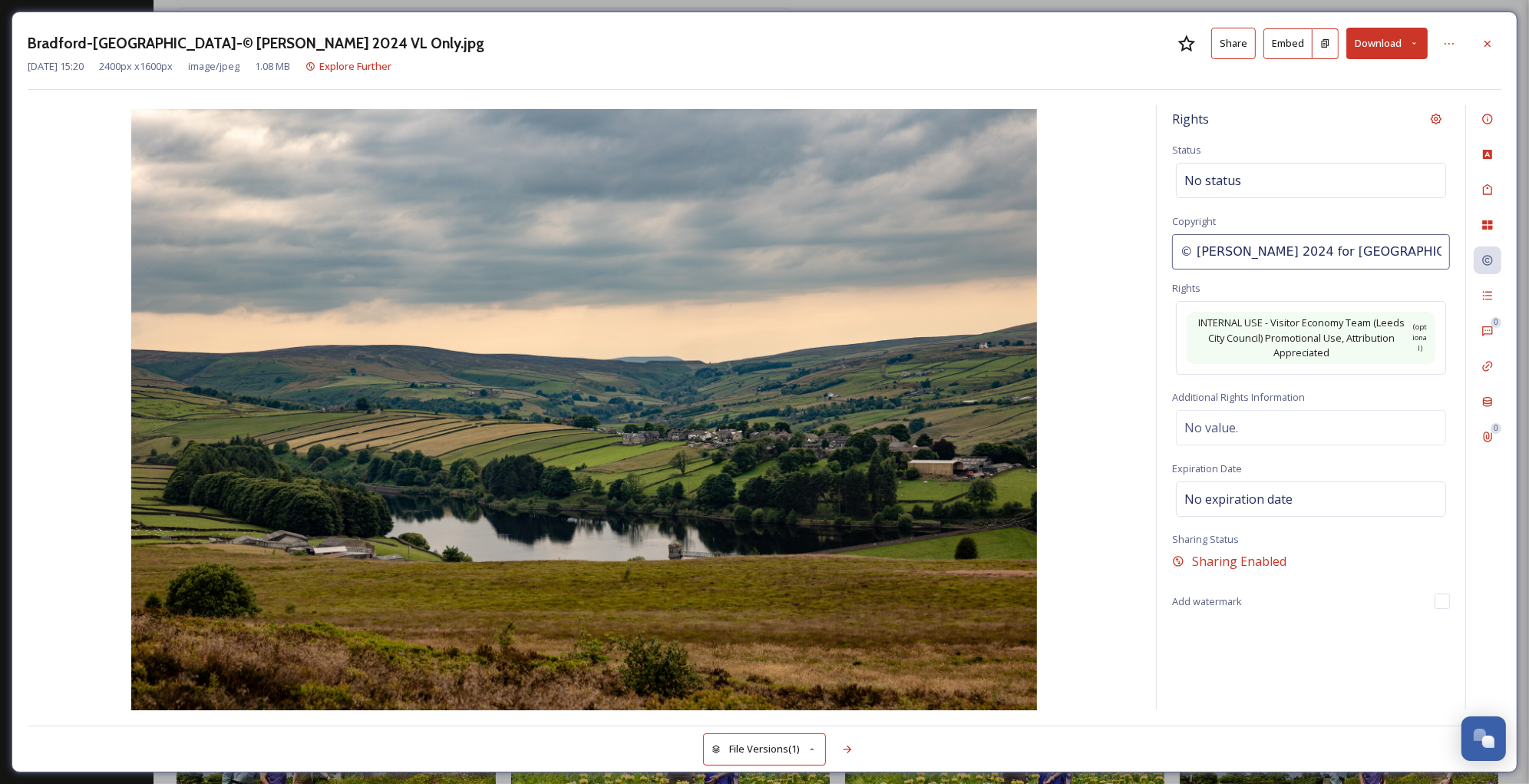
click at [1204, 253] on input "© Karol Wyszynski 2024 for Bradford 2025" at bounding box center [1311, 251] width 278 height 36
click at [1195, 251] on input "© Karol Wyszynski 2024 for Bradford 2025" at bounding box center [1311, 251] width 278 height 36
type input "Karol Wyszynski 2024 for Bradford 2025"
click at [1487, 293] on icon at bounding box center [1487, 295] width 12 height 12
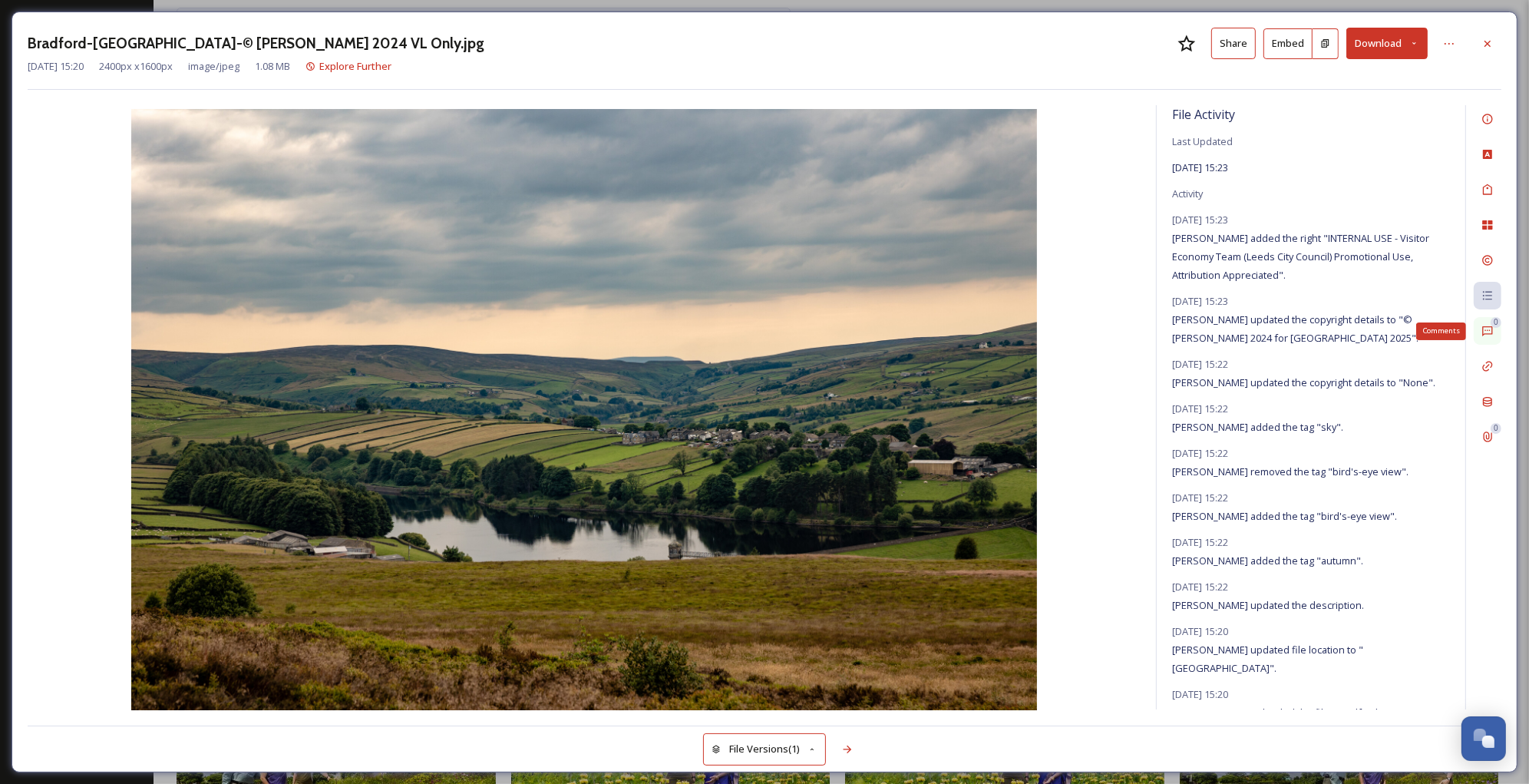
click at [1485, 327] on icon at bounding box center [1487, 331] width 10 height 10
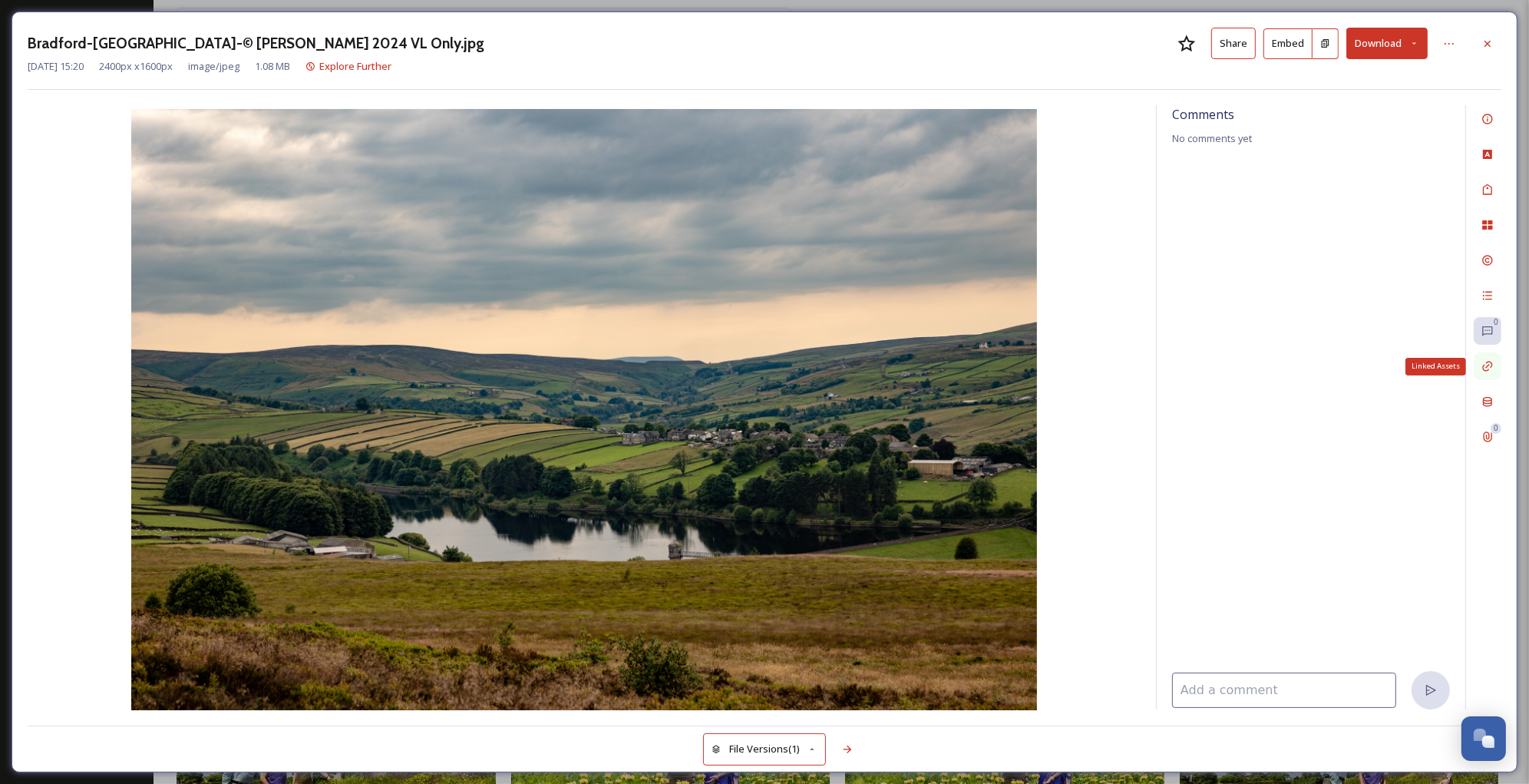
click at [1488, 364] on icon at bounding box center [1487, 366] width 12 height 12
click at [1485, 392] on div "Metadata" at bounding box center [1488, 401] width 27 height 27
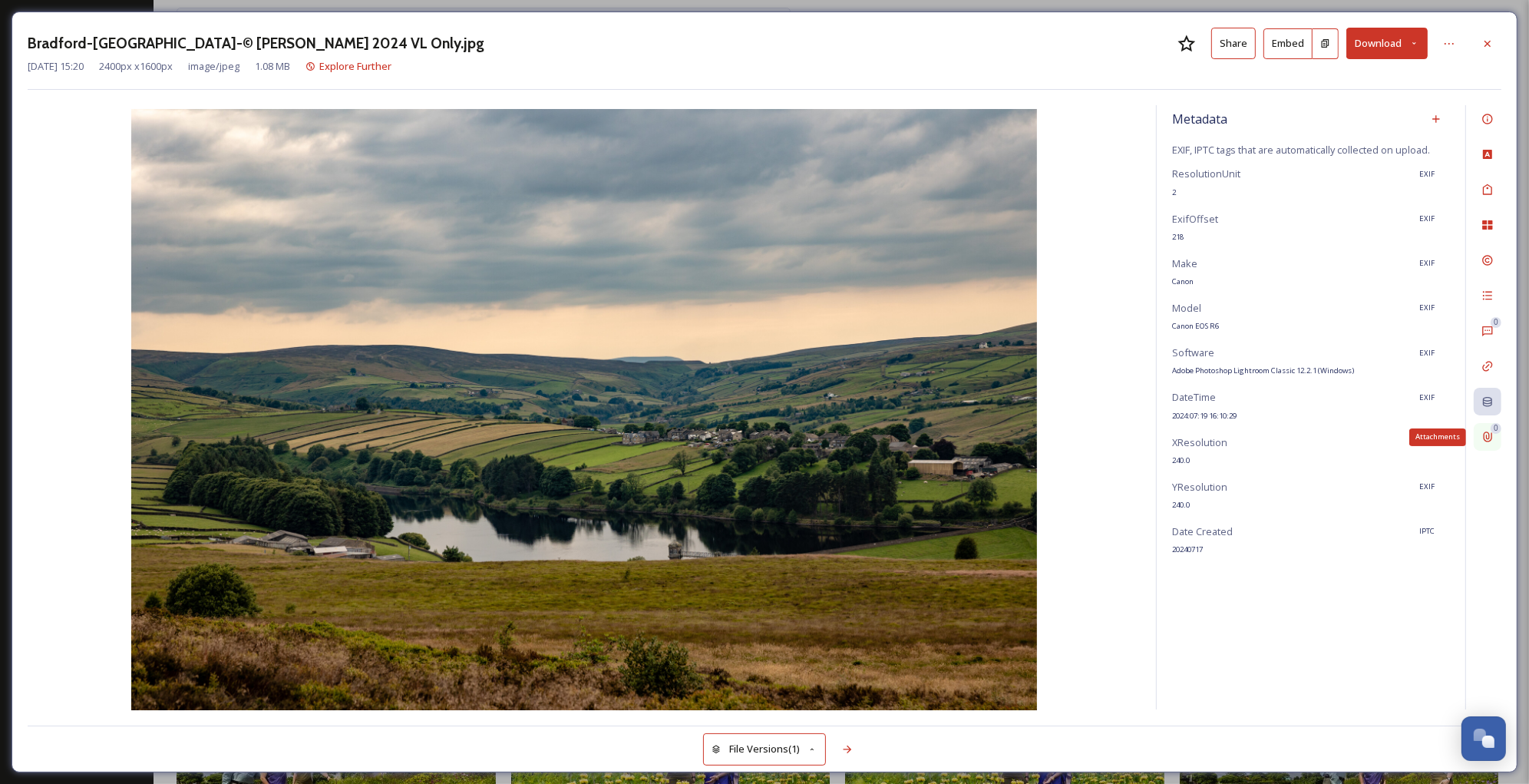
click at [1485, 432] on icon at bounding box center [1487, 436] width 12 height 12
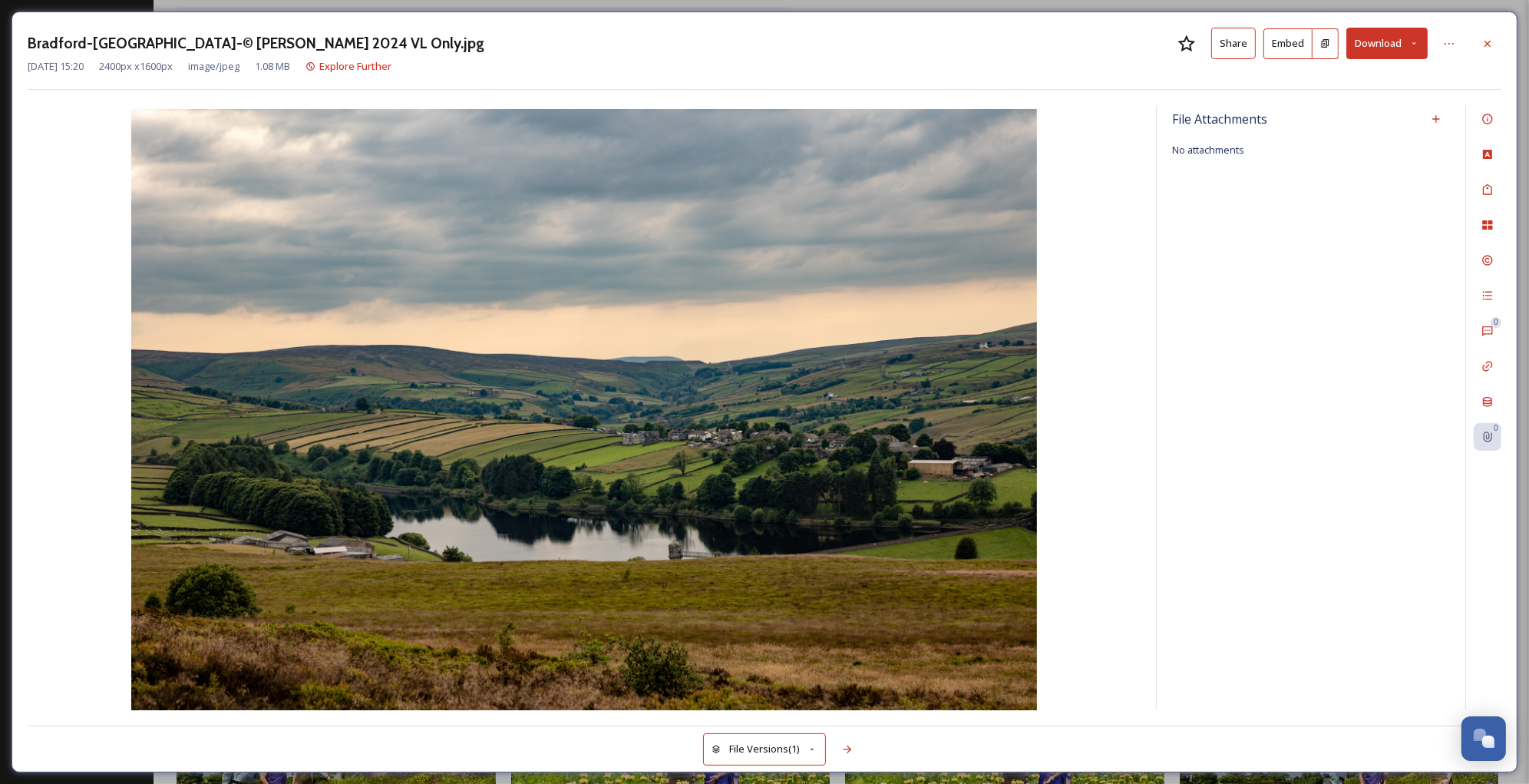
click at [1245, 374] on div "File Attachments No attachments" at bounding box center [1311, 407] width 309 height 604
click at [1484, 46] on icon at bounding box center [1487, 43] width 12 height 12
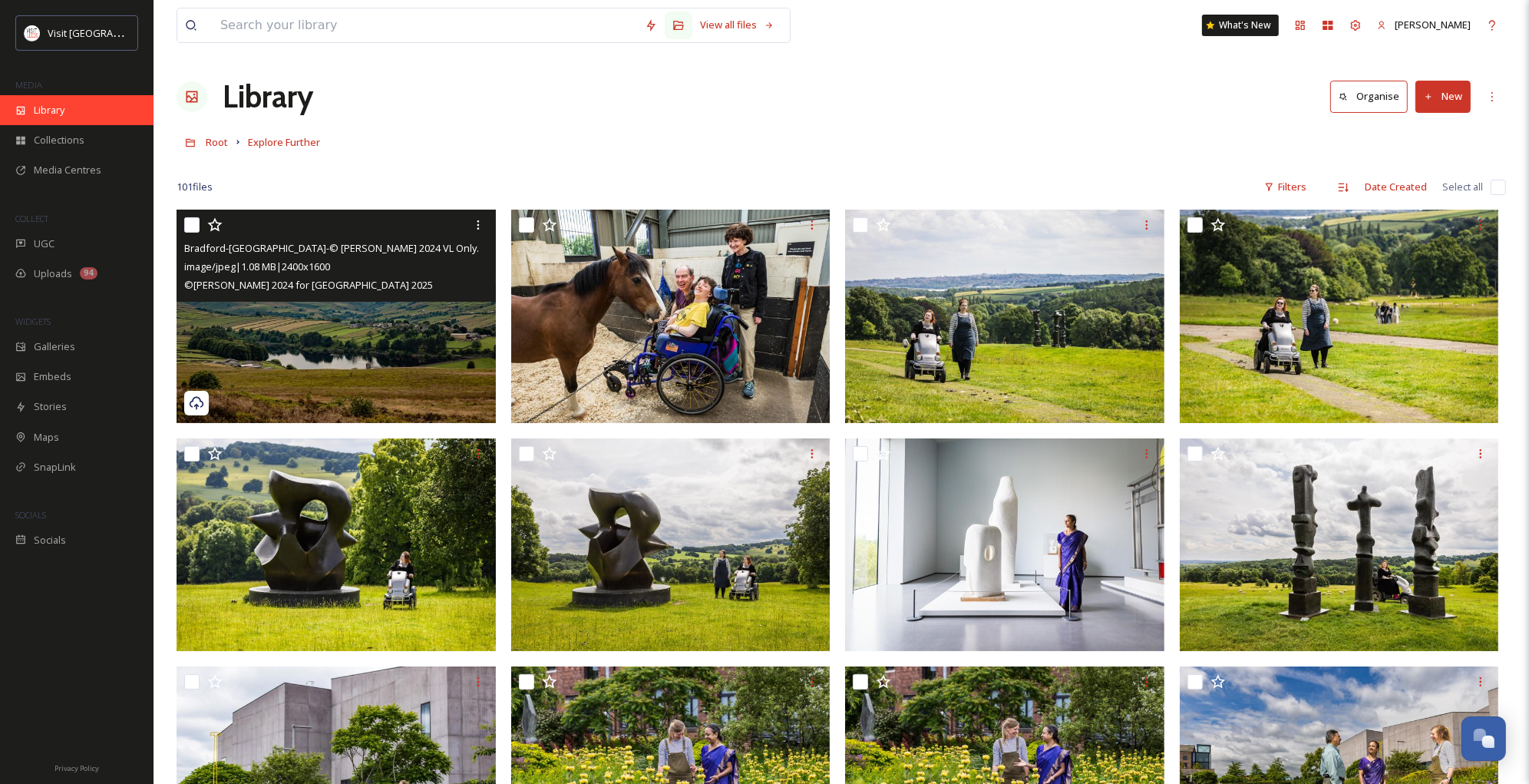
click at [52, 110] on span "Library" at bounding box center [49, 111] width 31 height 15
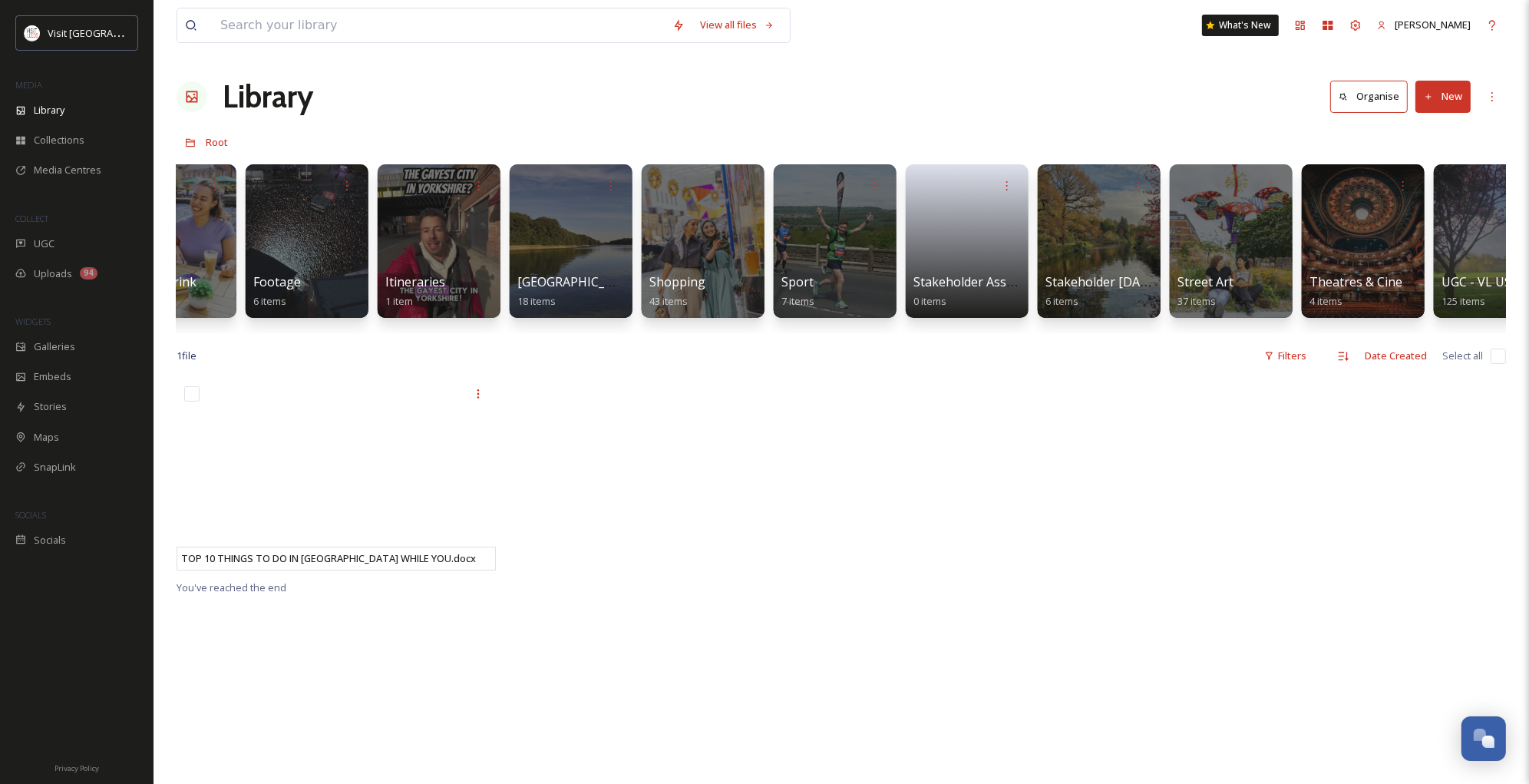
scroll to position [0, 1311]
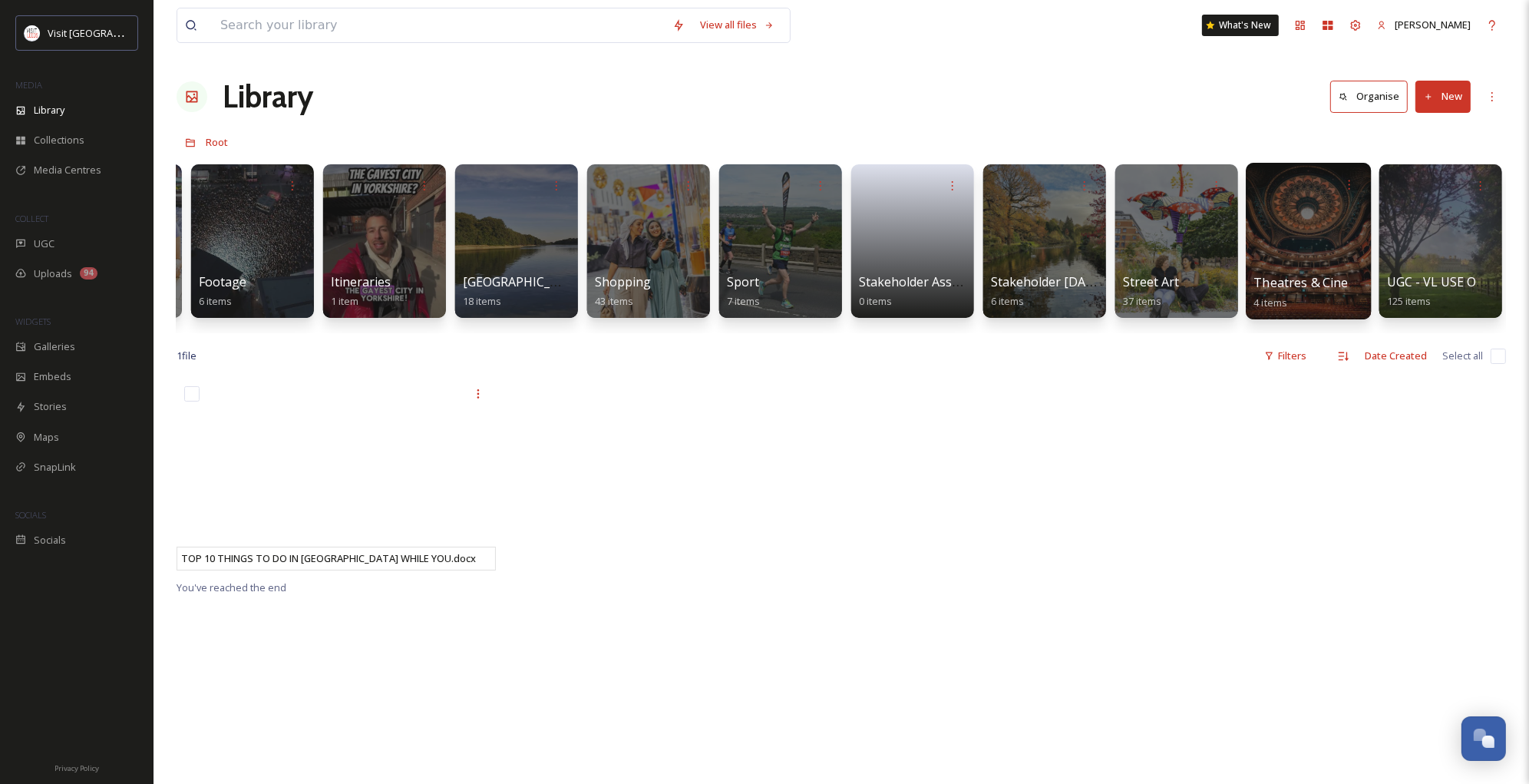
click at [1282, 228] on div at bounding box center [1308, 240] width 125 height 156
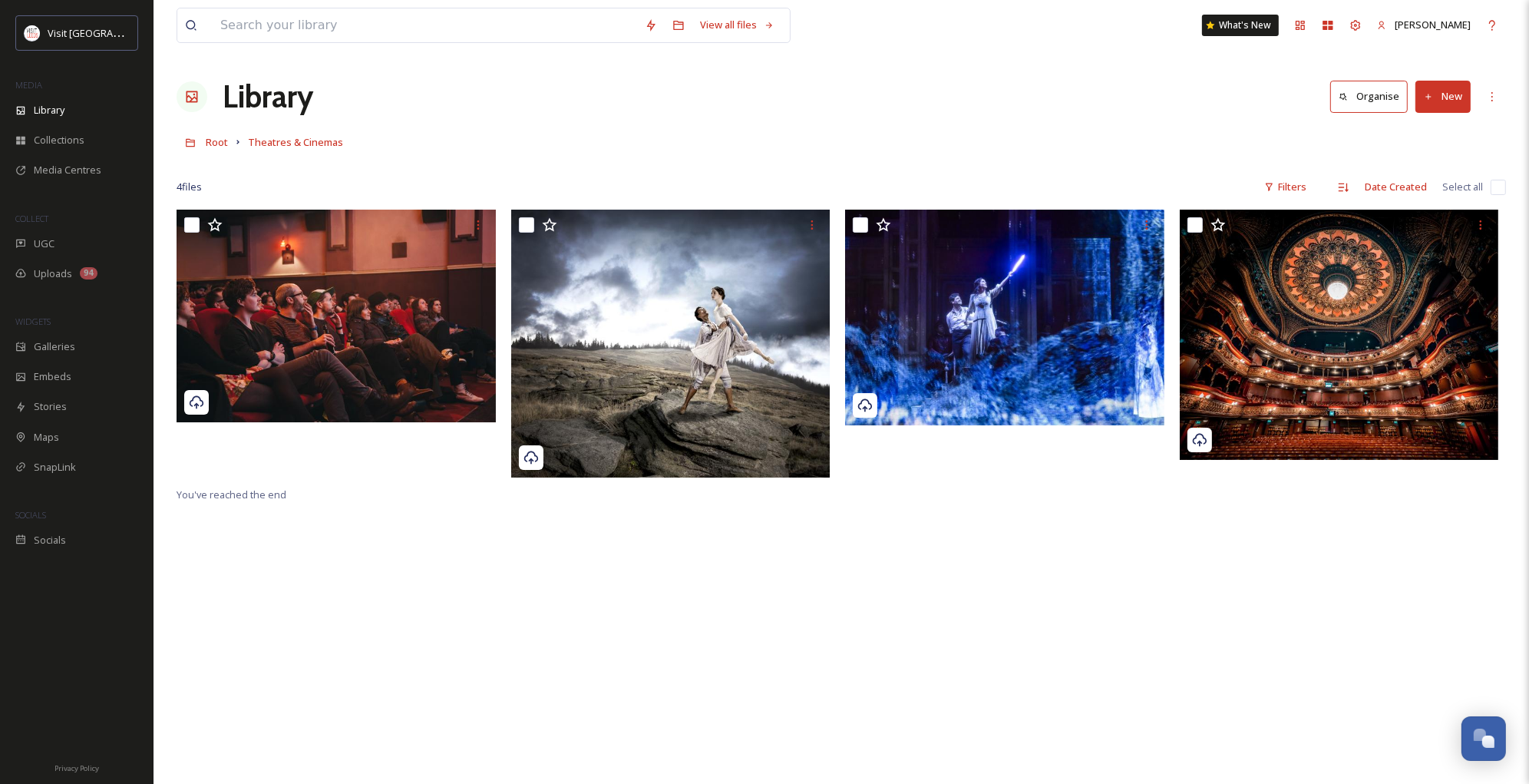
click at [1440, 98] on button "New" at bounding box center [1443, 96] width 55 height 31
click at [1414, 132] on span "File Upload" at bounding box center [1436, 132] width 50 height 15
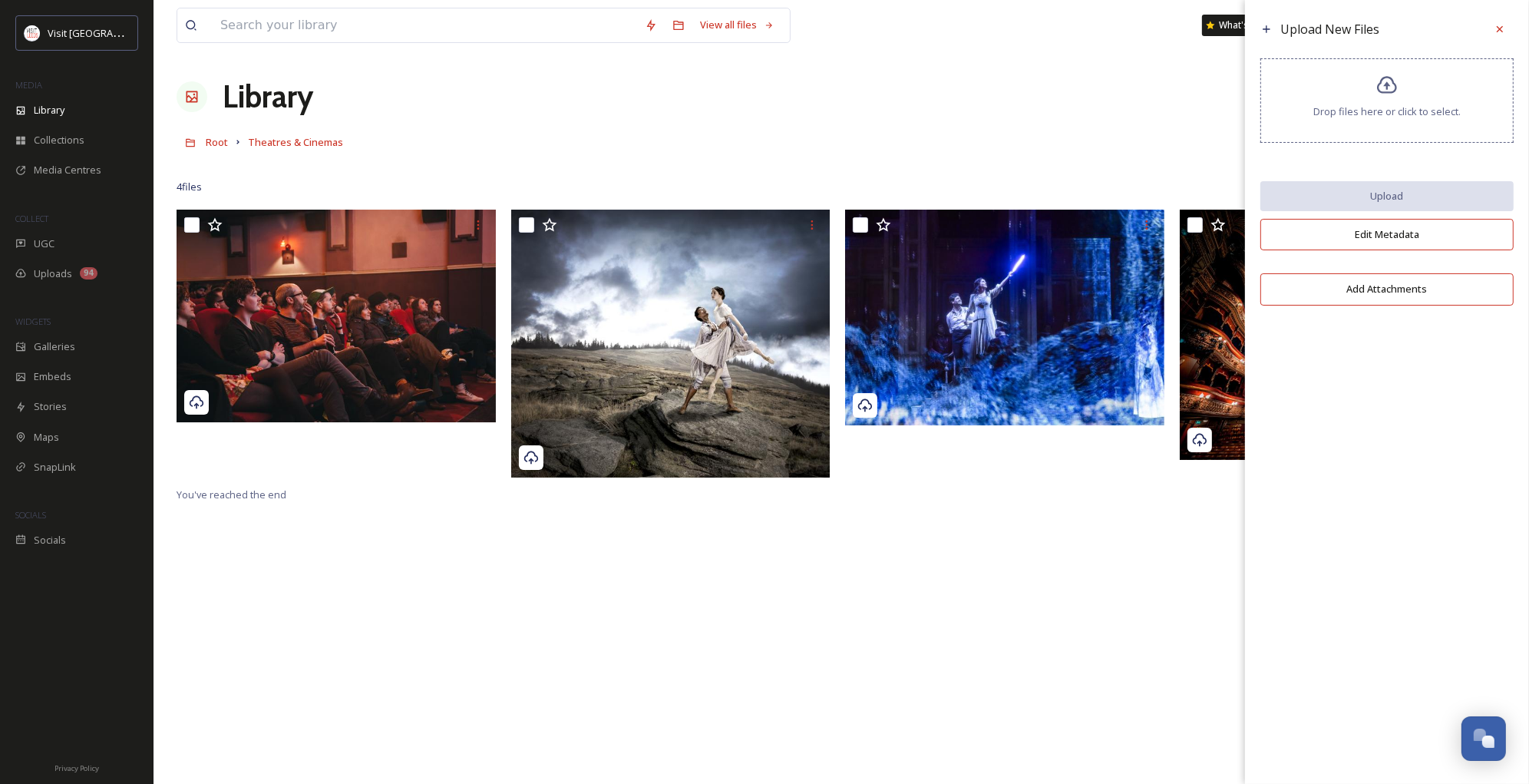
click at [1363, 101] on div "Drop files here or click to select." at bounding box center [1386, 101] width 253 height 84
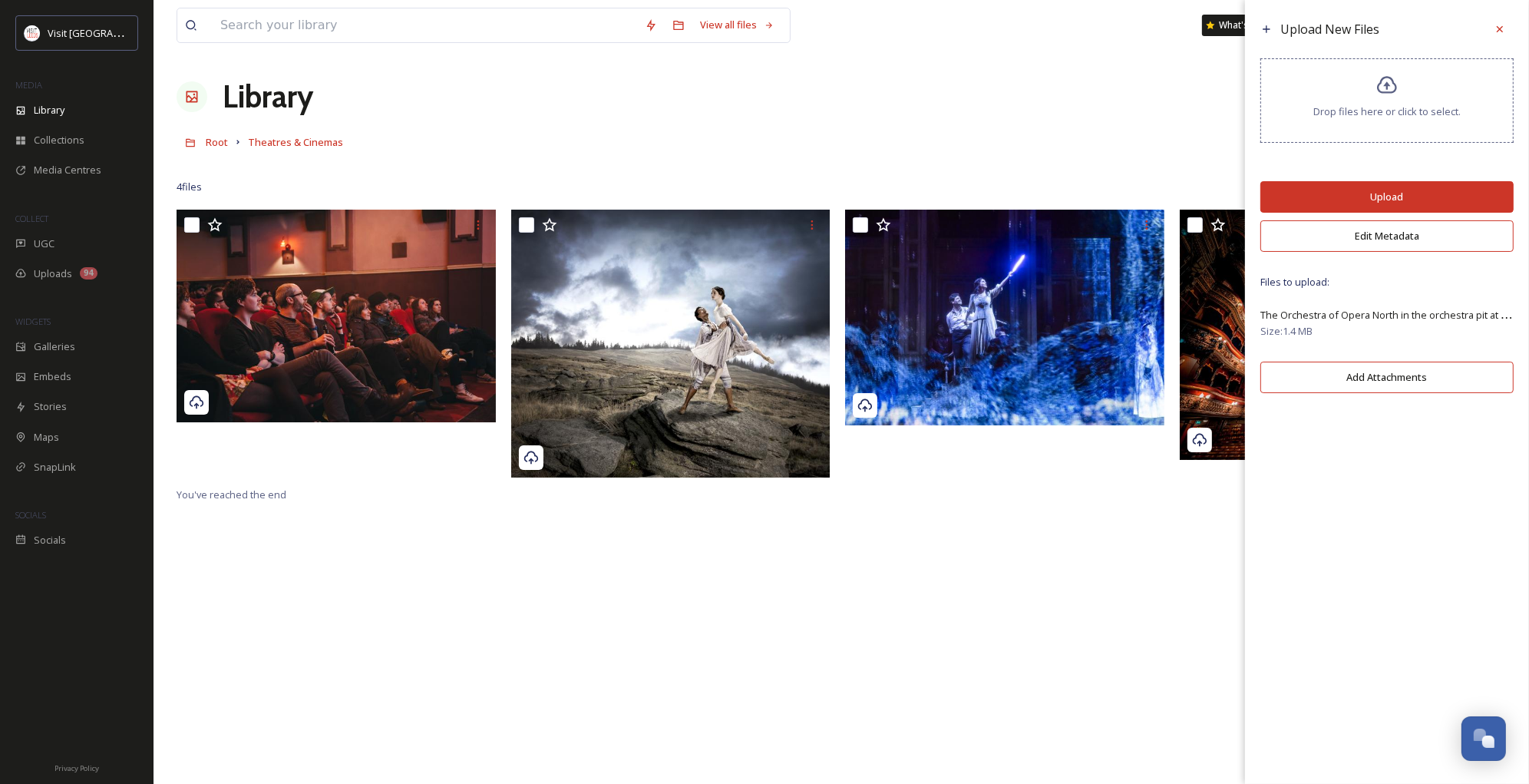
click at [1291, 101] on div "Drop files here or click to select." at bounding box center [1386, 101] width 253 height 84
click at [1361, 195] on button "Upload" at bounding box center [1386, 196] width 253 height 31
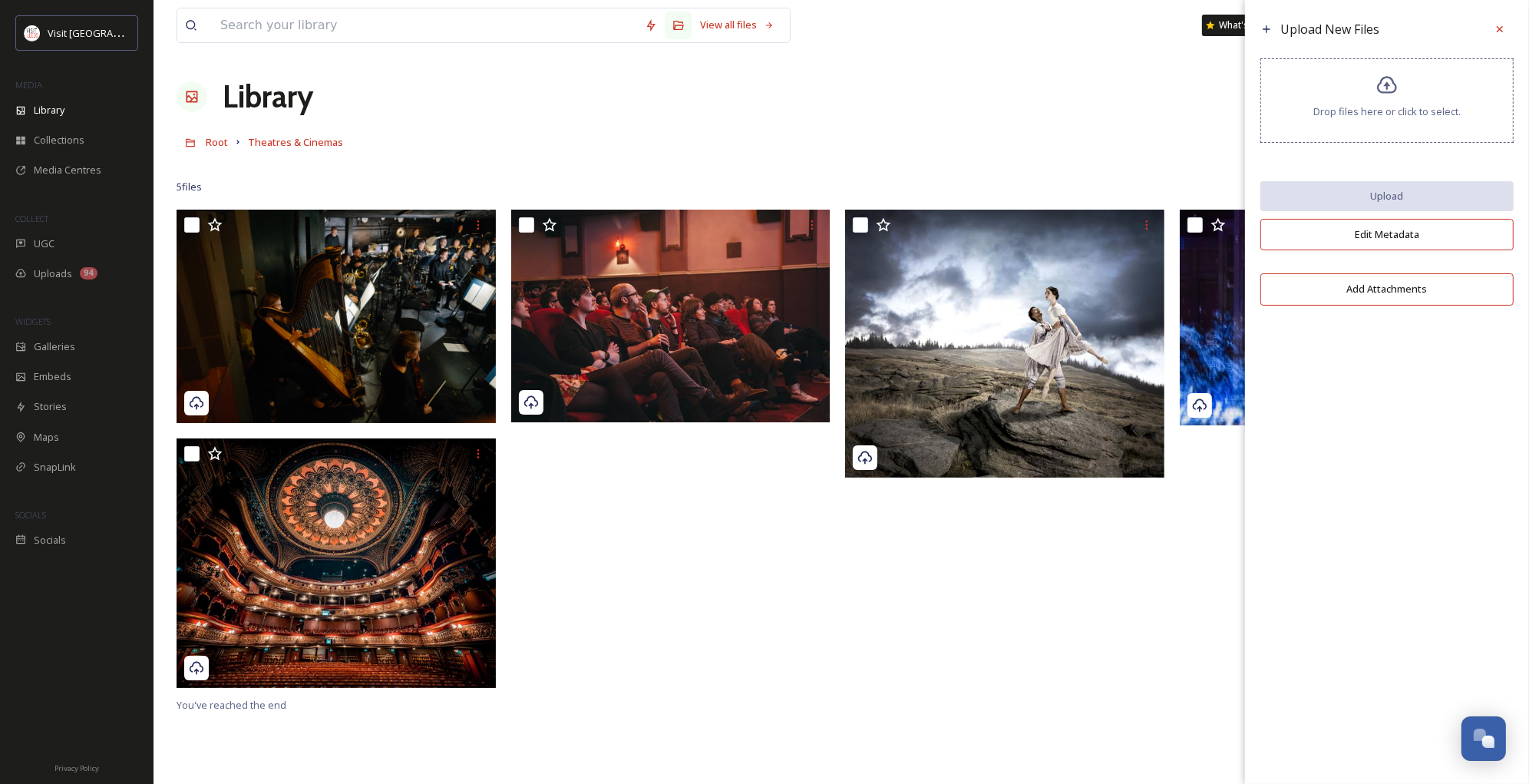
click at [1386, 233] on button "Edit Metadata" at bounding box center [1386, 234] width 253 height 31
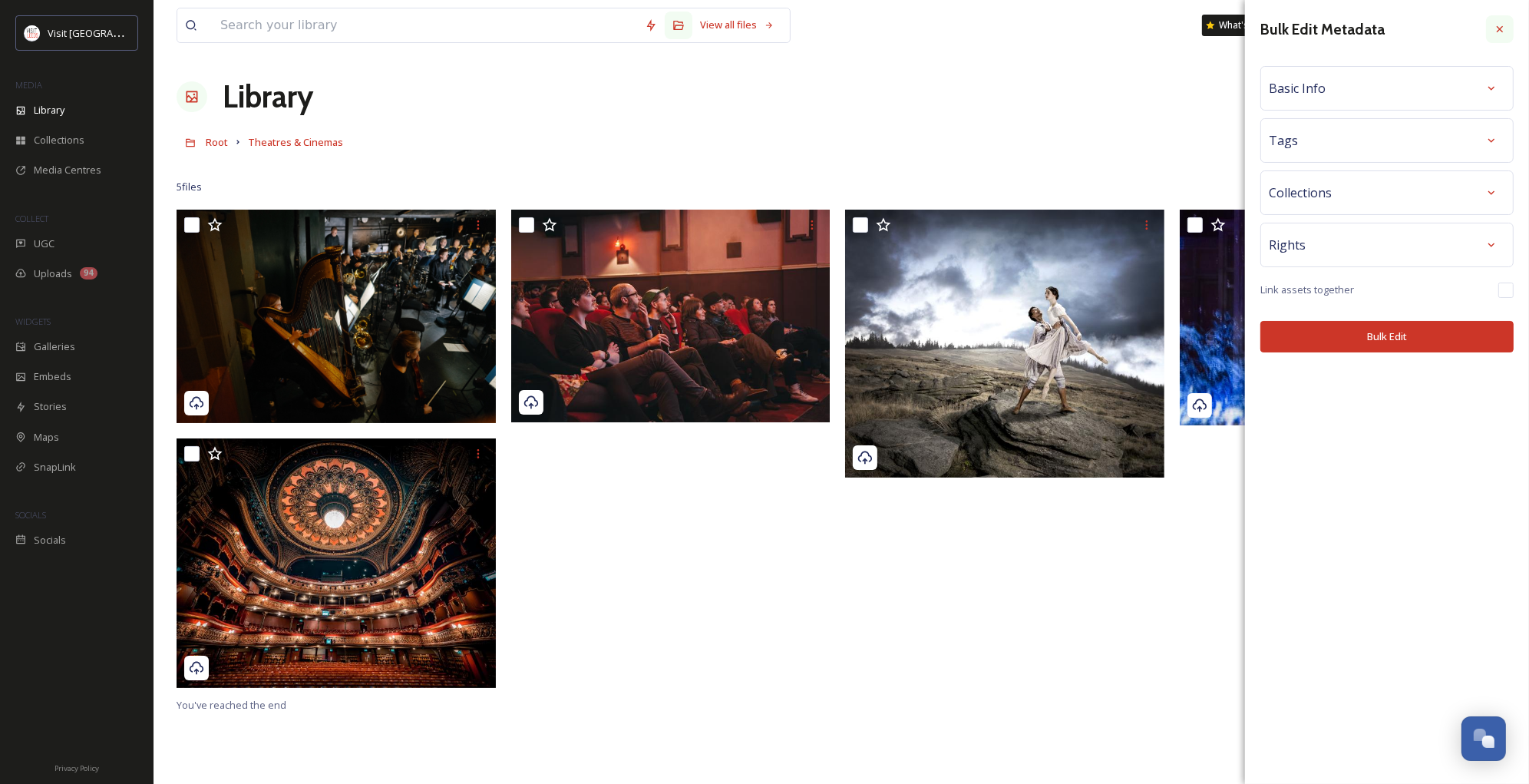
click at [1501, 31] on icon at bounding box center [1500, 28] width 12 height 12
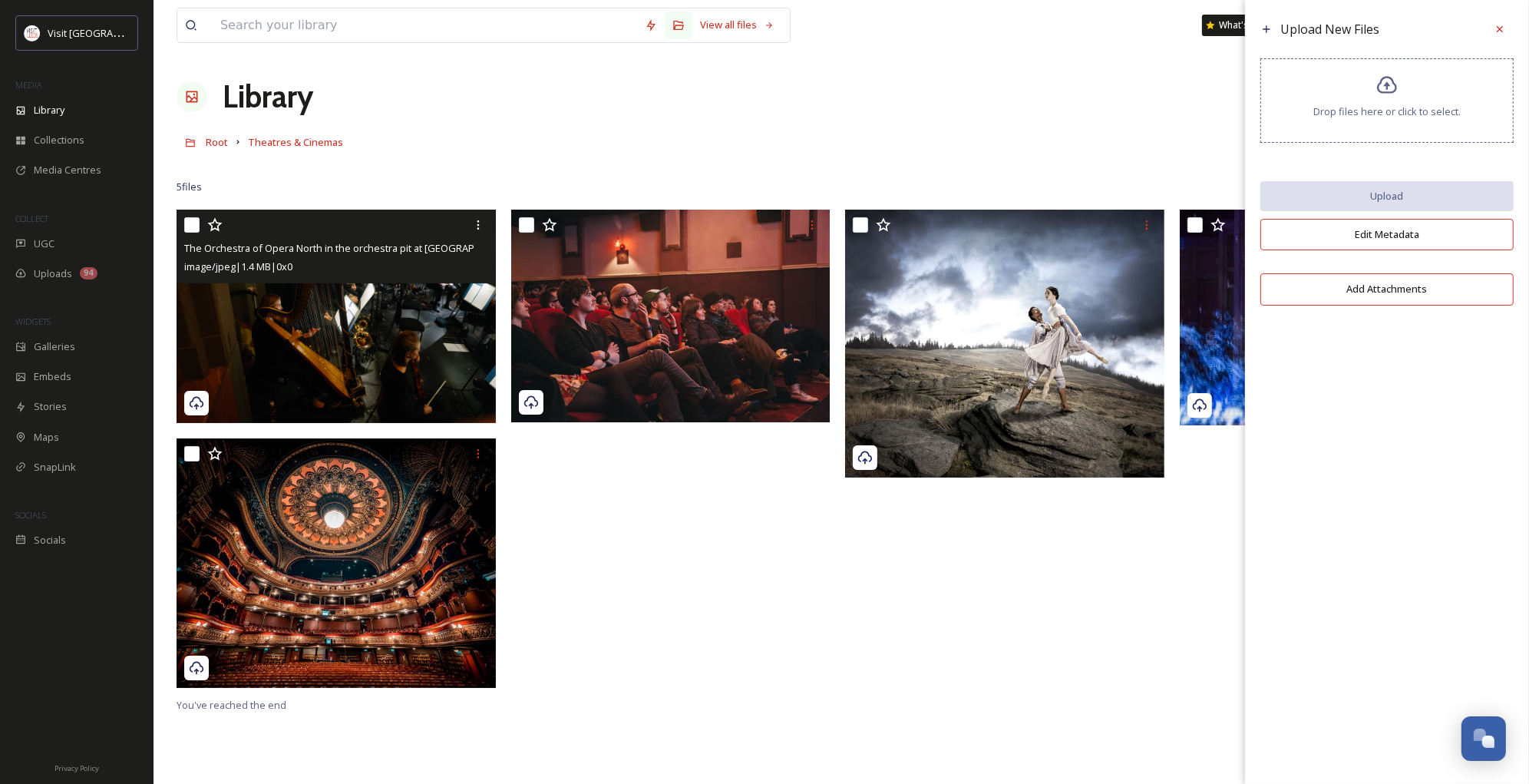
click at [352, 296] on img at bounding box center [335, 316] width 319 height 214
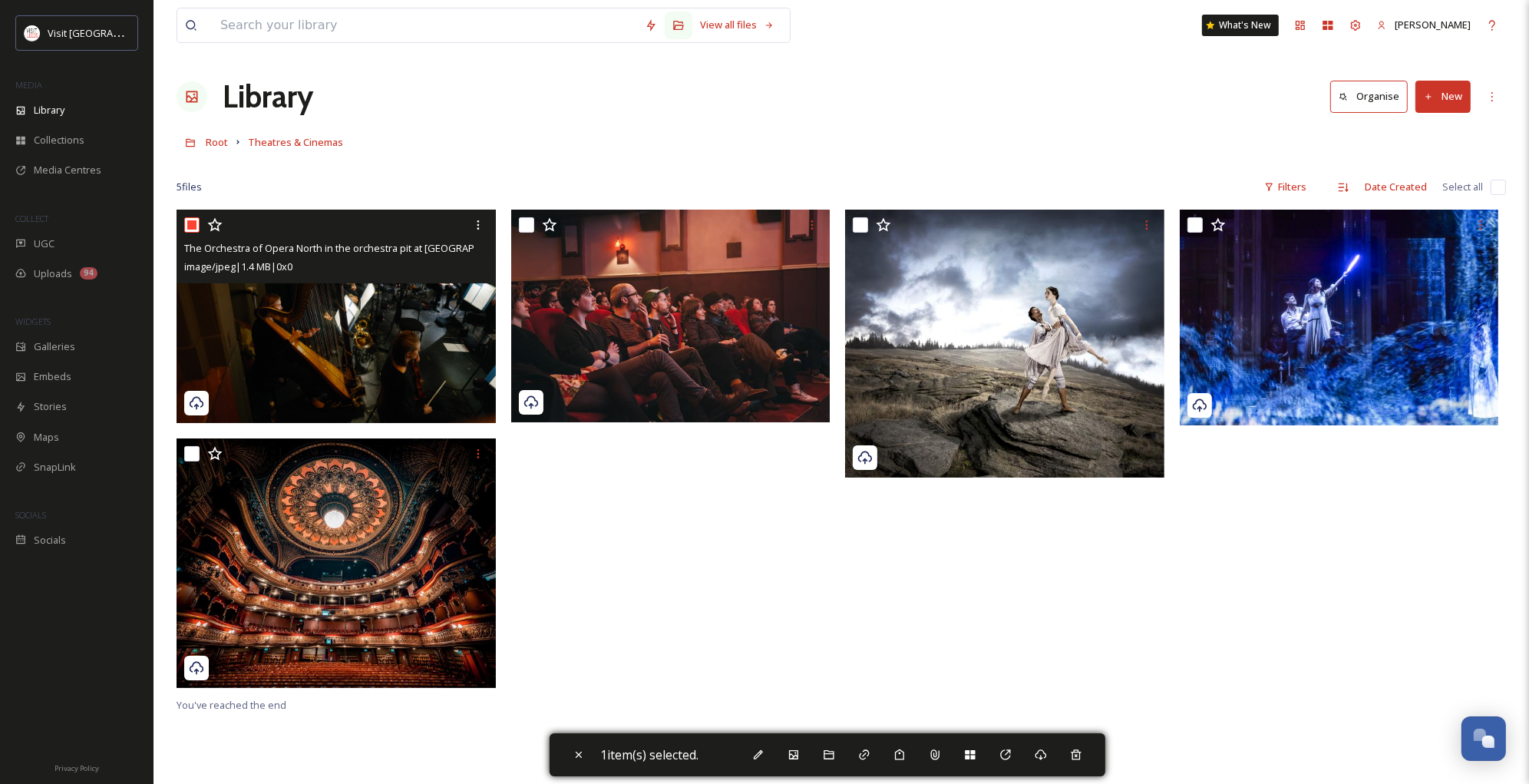
click at [360, 338] on img at bounding box center [335, 316] width 319 height 214
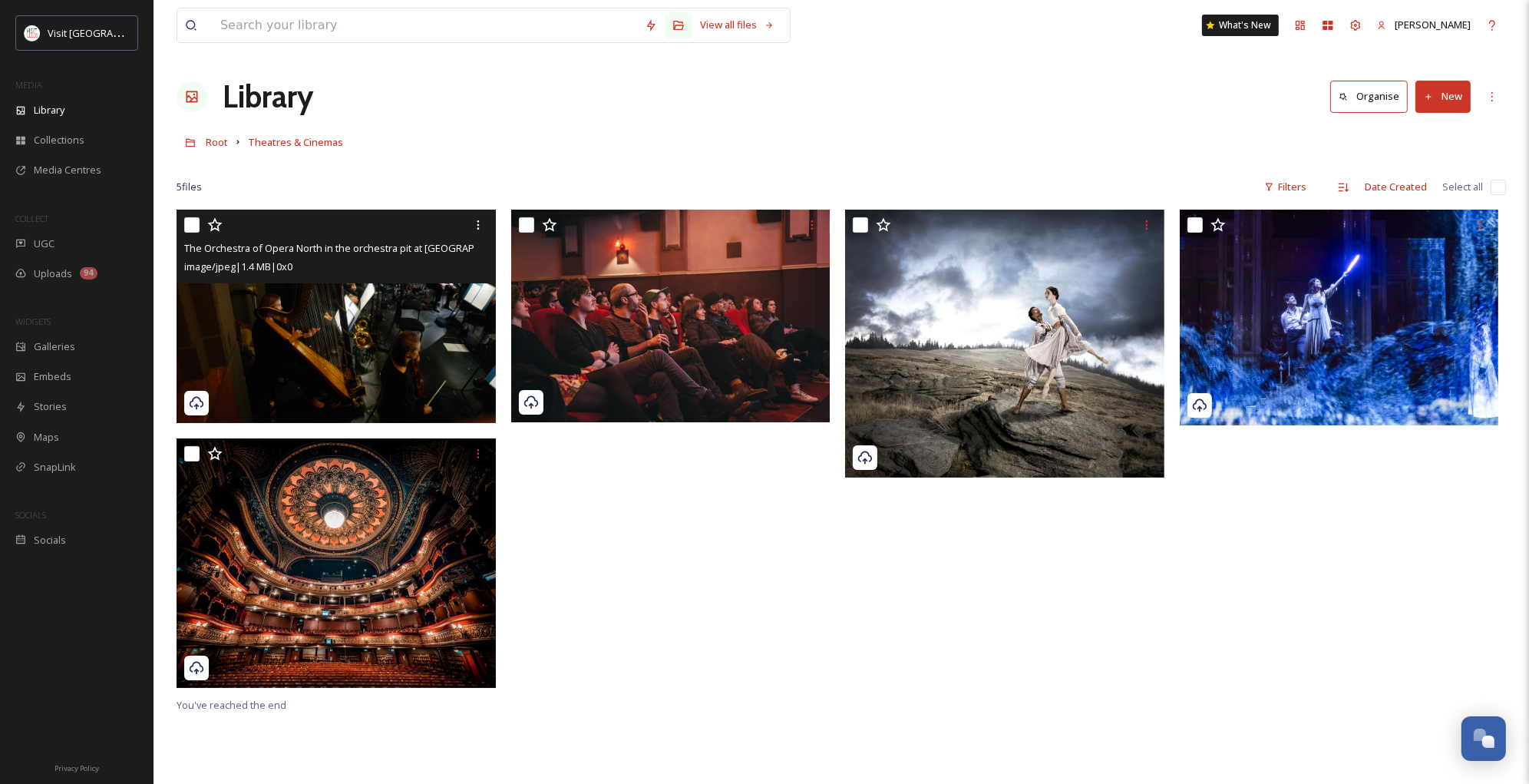
click at [360, 338] on img at bounding box center [335, 316] width 319 height 214
checkbox input "true"
click at [378, 300] on img at bounding box center [335, 316] width 319 height 214
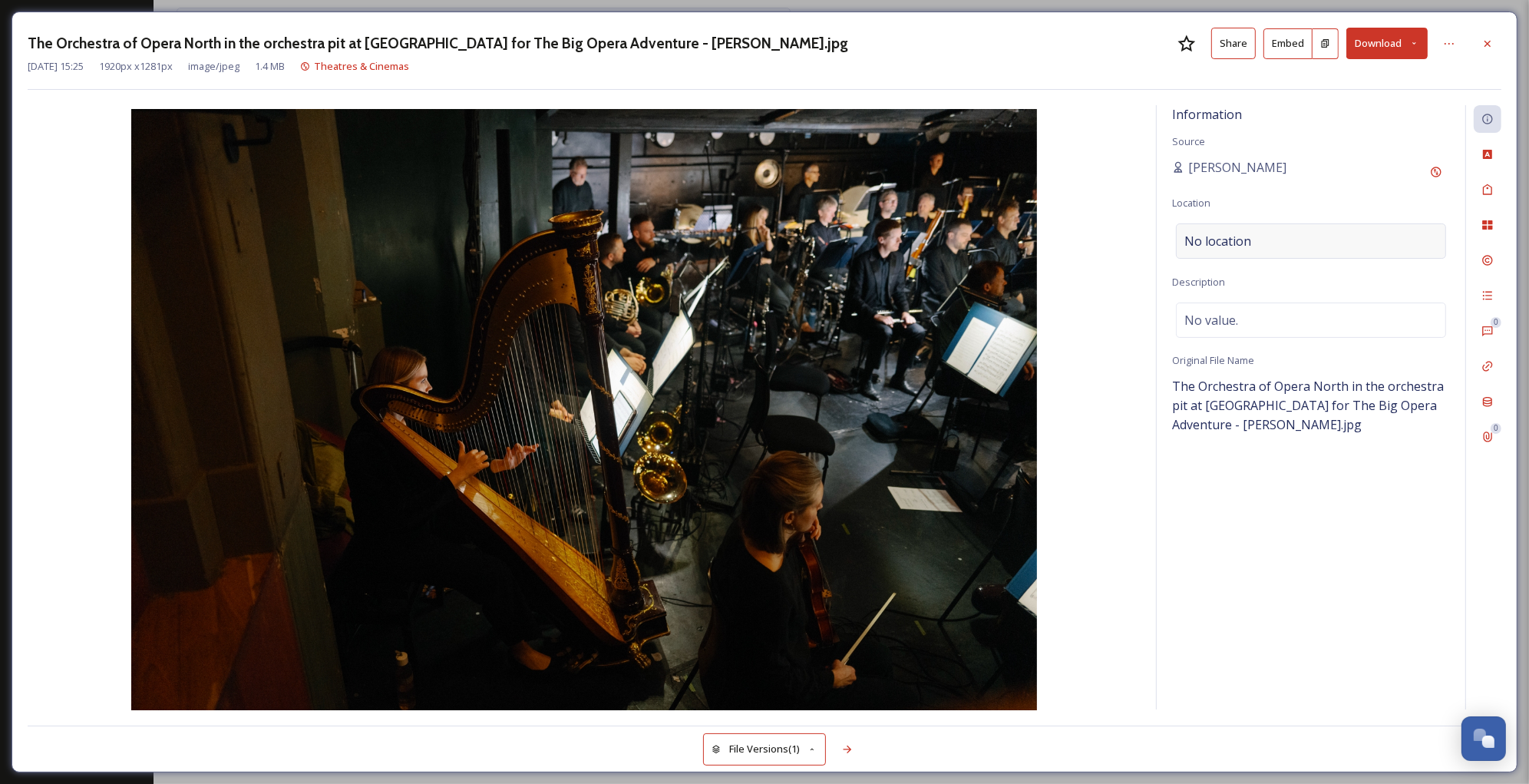
click at [1293, 235] on div "No location" at bounding box center [1311, 240] width 271 height 36
click at [1293, 235] on input at bounding box center [1311, 240] width 269 height 34
type input "Leeds Grand"
click at [1324, 276] on span "The Grand Theatre & Opera House Leeds" at bounding box center [1294, 279] width 218 height 14
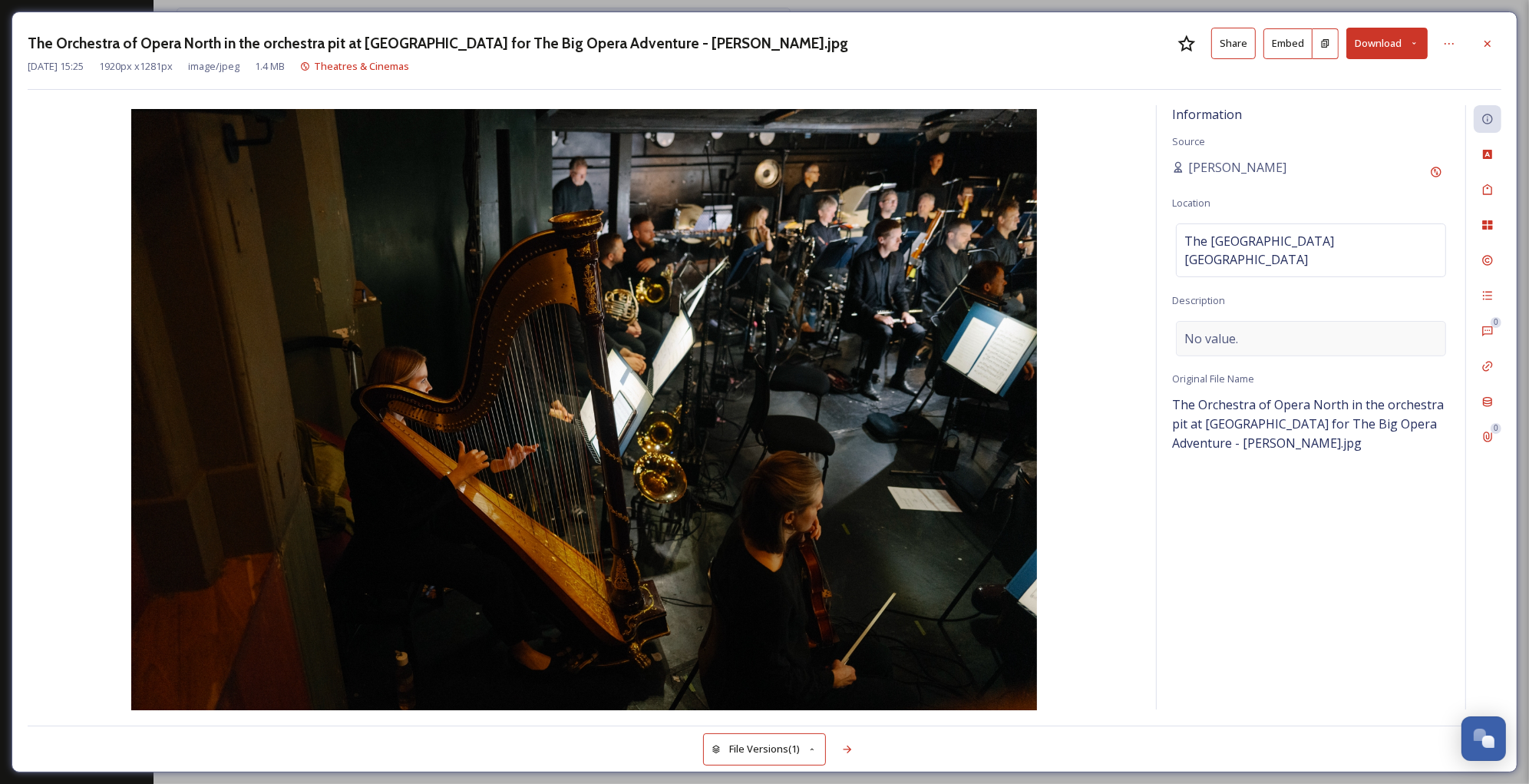
click at [1232, 329] on span "No value." at bounding box center [1211, 338] width 54 height 18
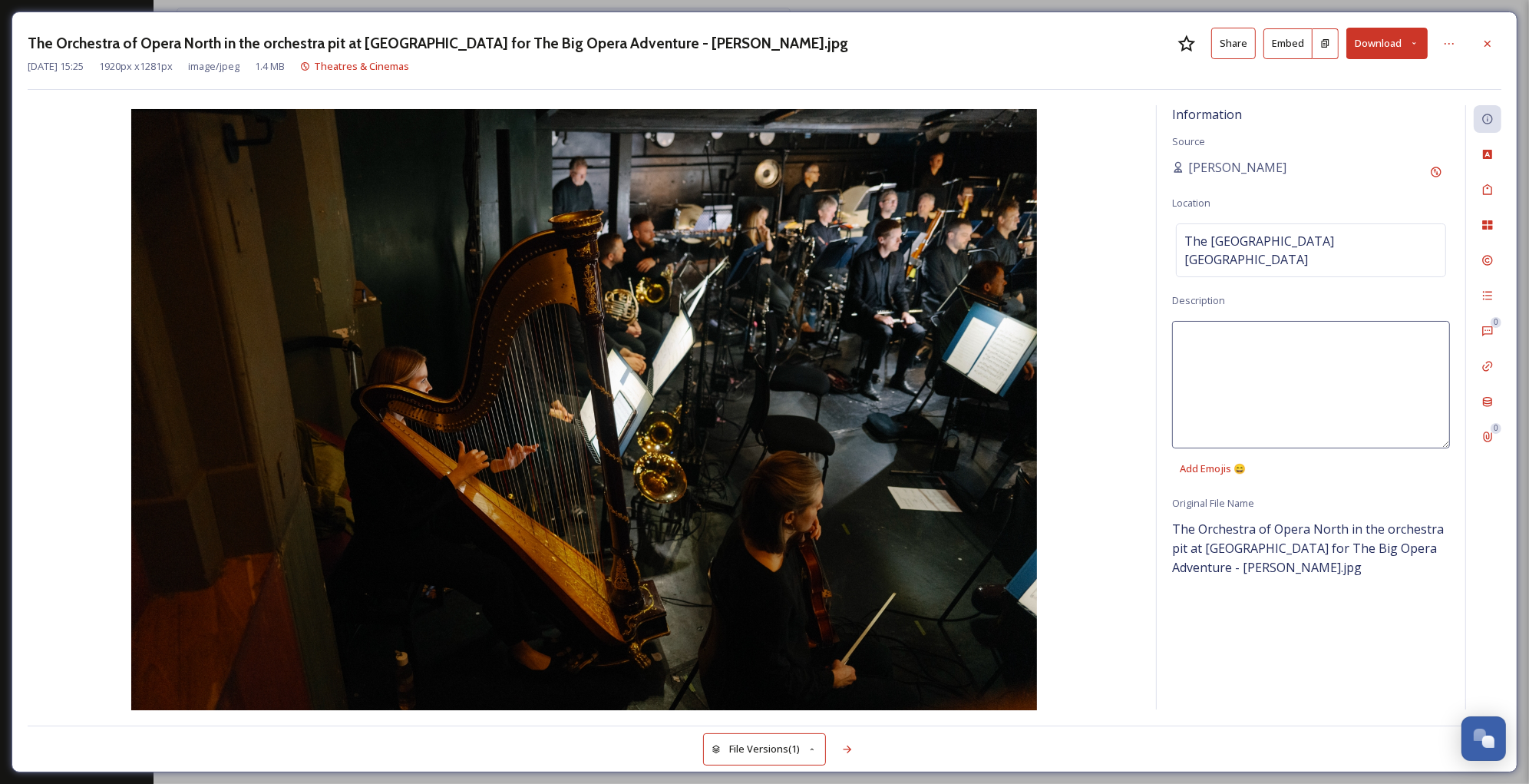
click at [1232, 328] on textarea at bounding box center [1311, 384] width 278 height 127
paste textarea "An orchestra in rehearsal, with a harpist on the left and musicians playing hor…"
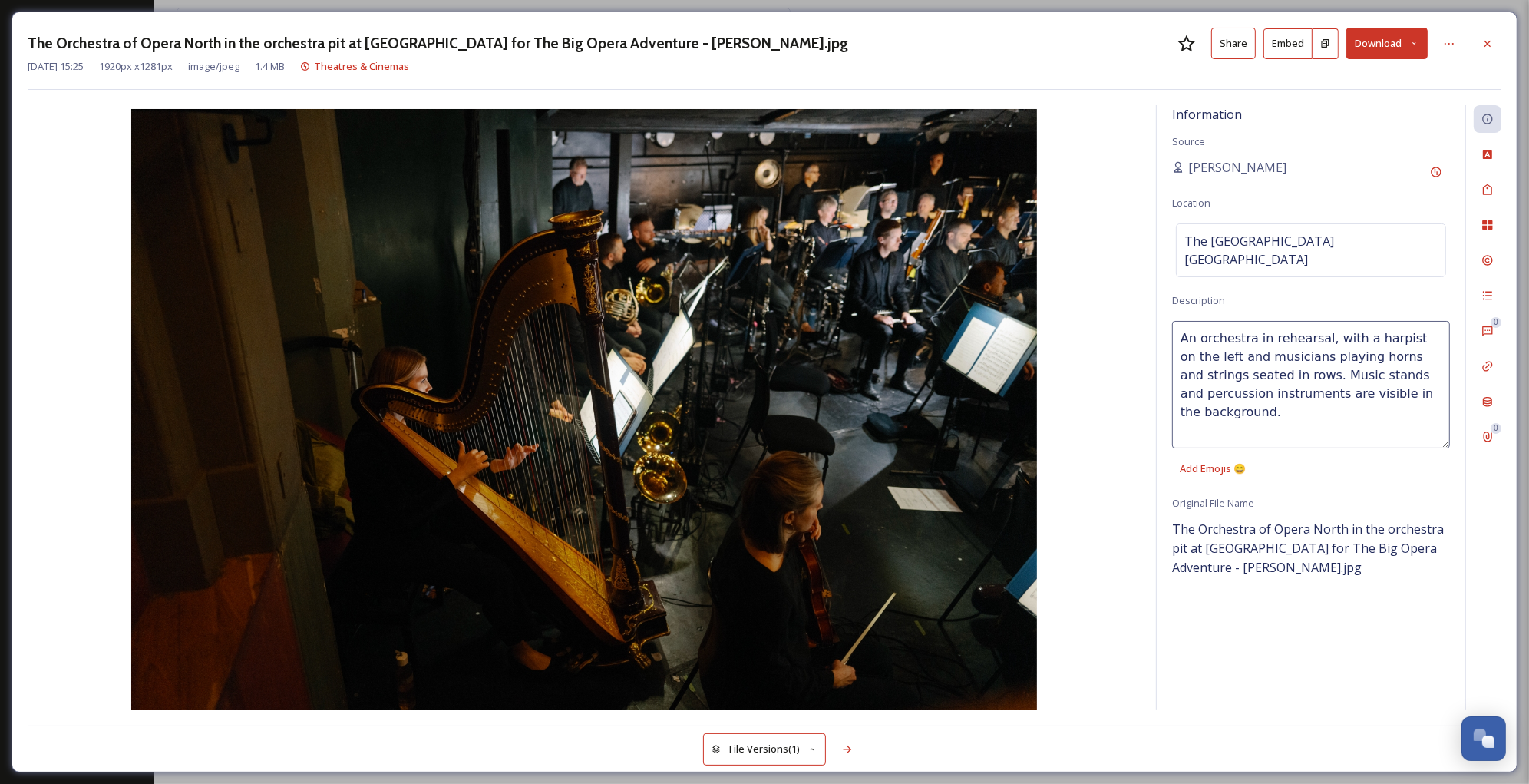
drag, startPoint x: 1327, startPoint y: 321, endPoint x: 1263, endPoint y: 320, distance: 64.0
click at [1263, 321] on textarea "An orchestra in rehearsal, with a harpist on the left and musicians playing hor…" at bounding box center [1311, 384] width 278 height 127
type textarea "An orchestra with a harpist on the left and musicians playing horns and strings…"
click at [1485, 157] on icon at bounding box center [1488, 154] width 9 height 9
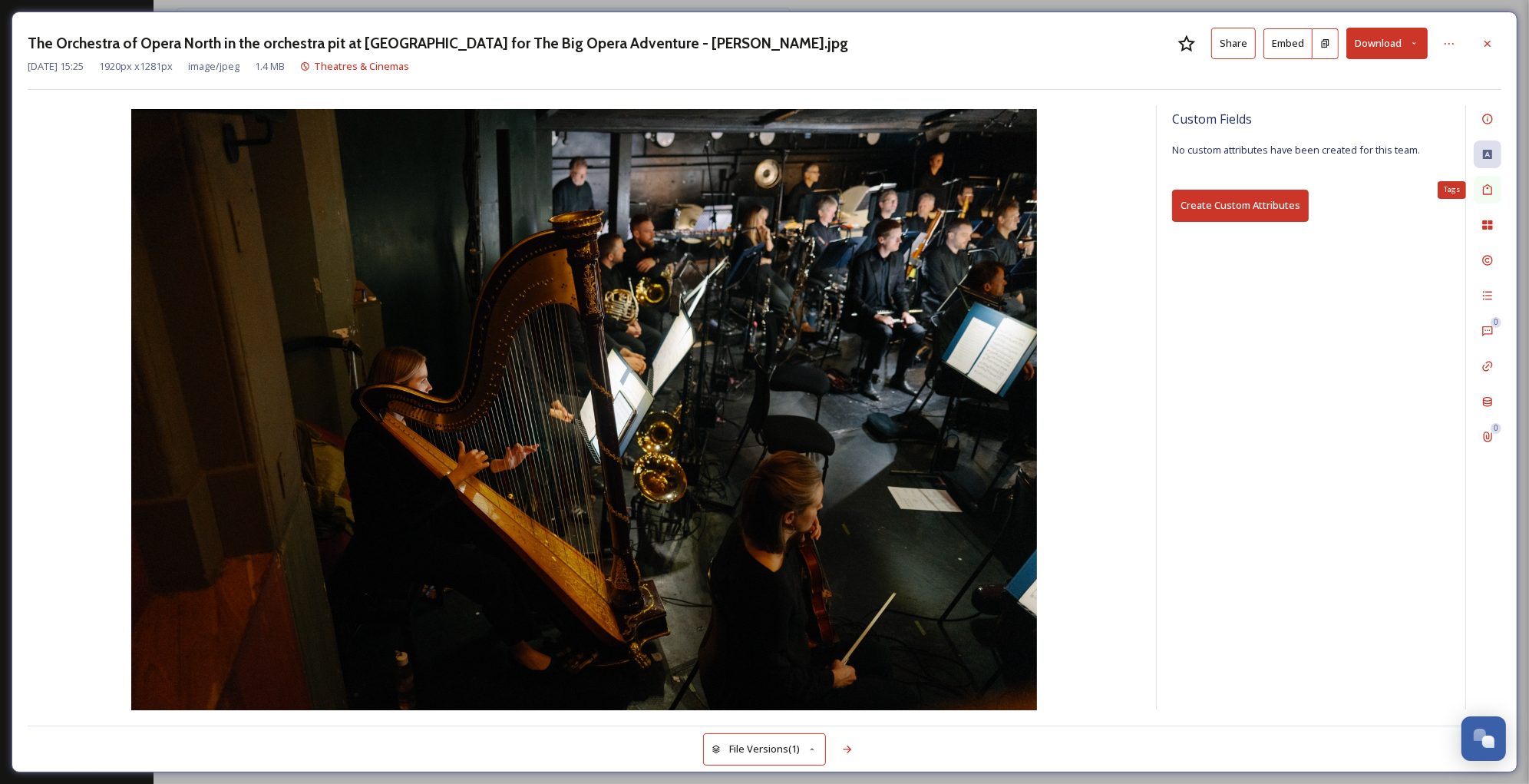
click at [1484, 189] on icon at bounding box center [1488, 190] width 9 height 11
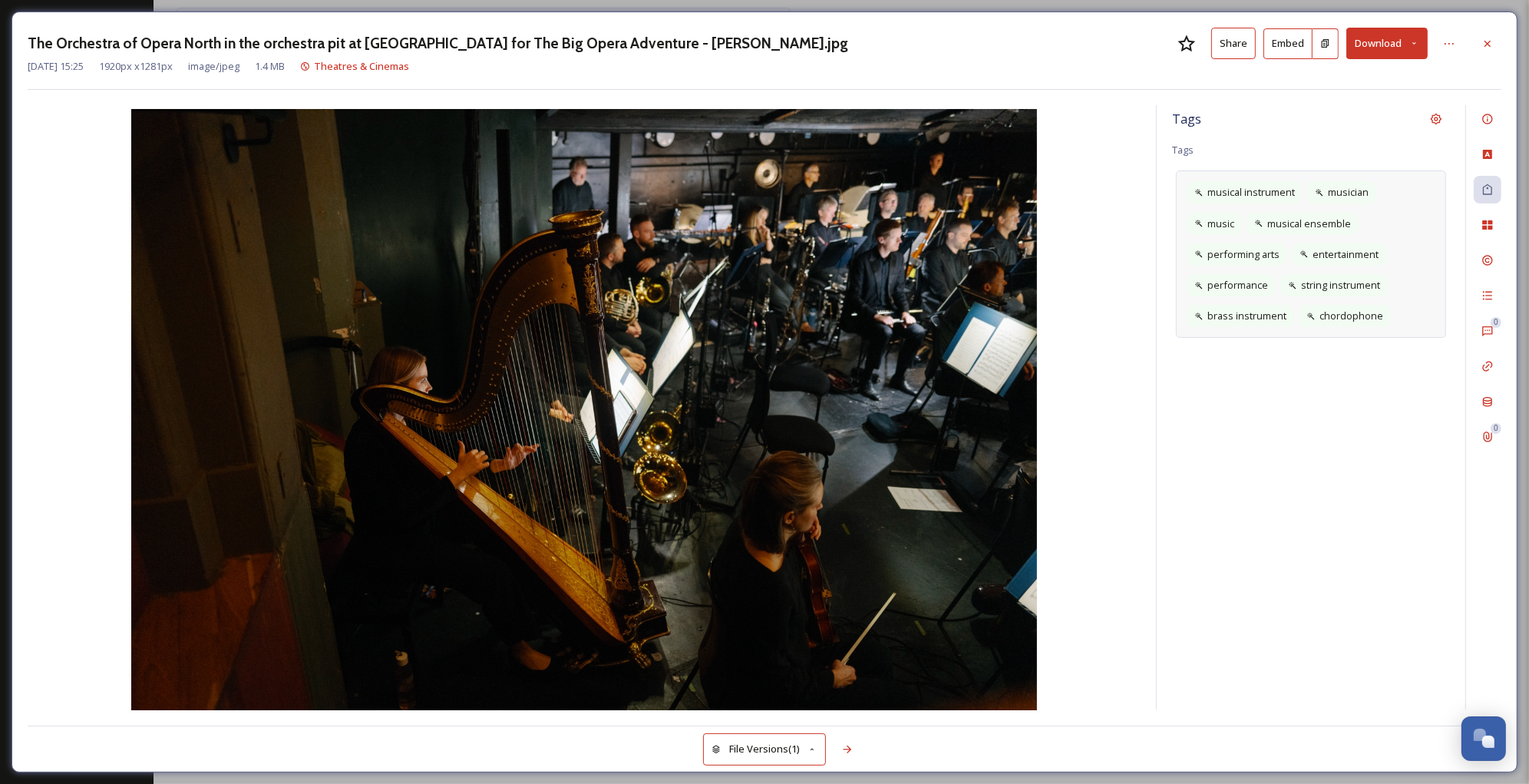
click at [1418, 313] on div "musical instrument musician music musical ensemble performing arts entertainmen…" at bounding box center [1311, 253] width 271 height 167
type input "opera"
click at [1492, 228] on icon at bounding box center [1487, 225] width 10 height 9
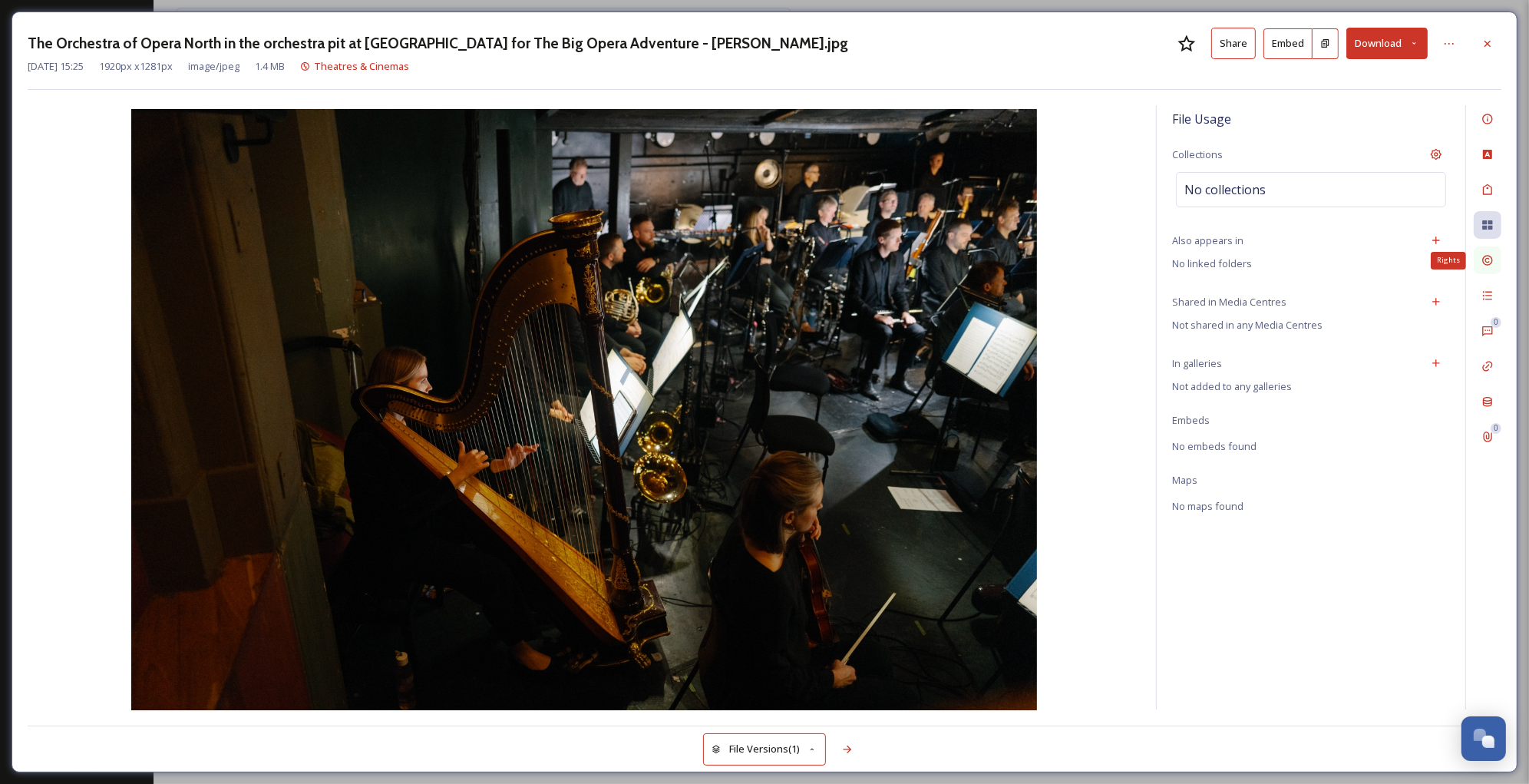
click at [1485, 265] on icon at bounding box center [1487, 260] width 12 height 12
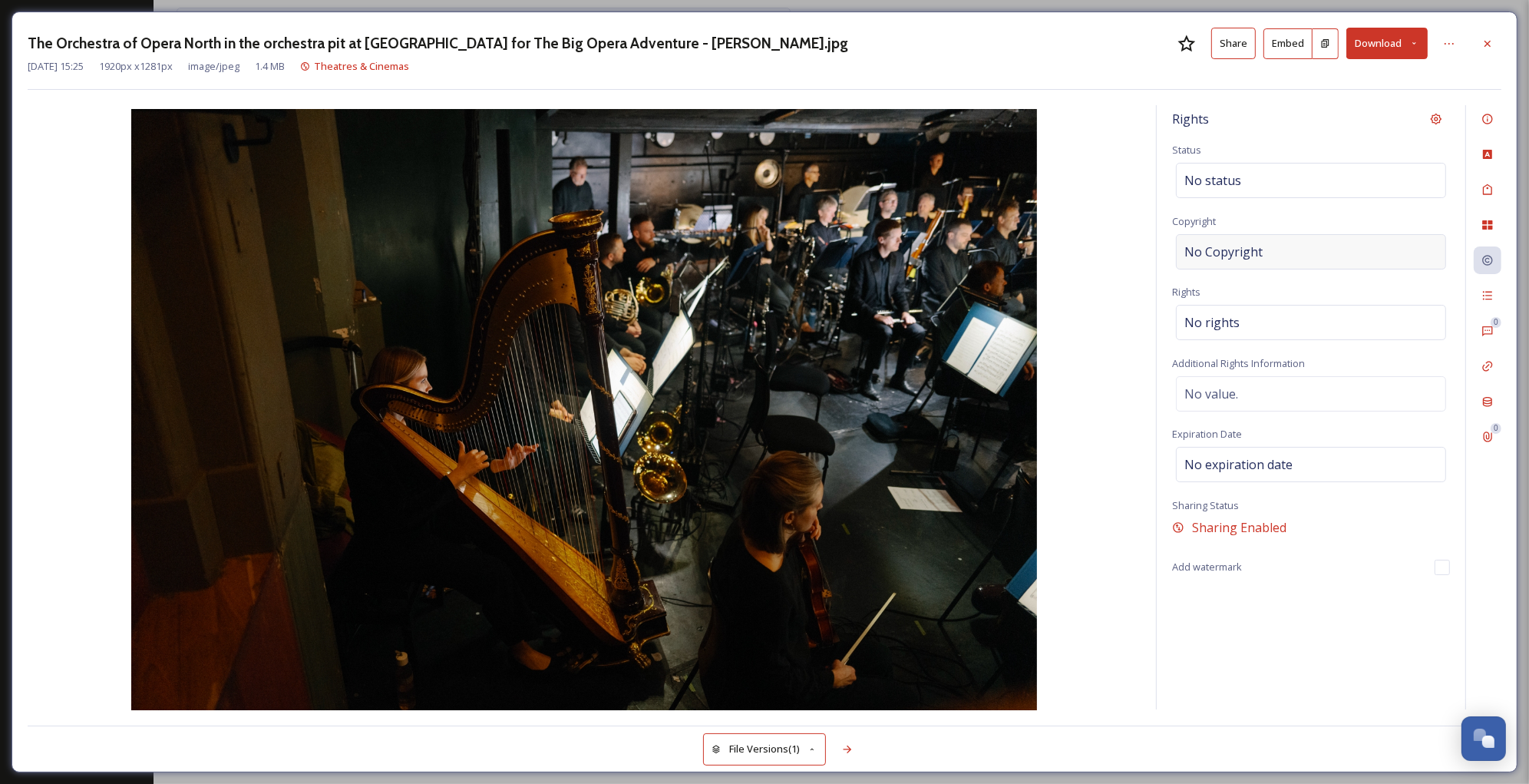
click at [1299, 242] on div "No Copyright" at bounding box center [1311, 251] width 271 height 36
type input "Tom Arber"
click at [1269, 320] on div "No rights" at bounding box center [1311, 318] width 271 height 36
click at [1269, 320] on input at bounding box center [1265, 326] width 169 height 34
type input "n"
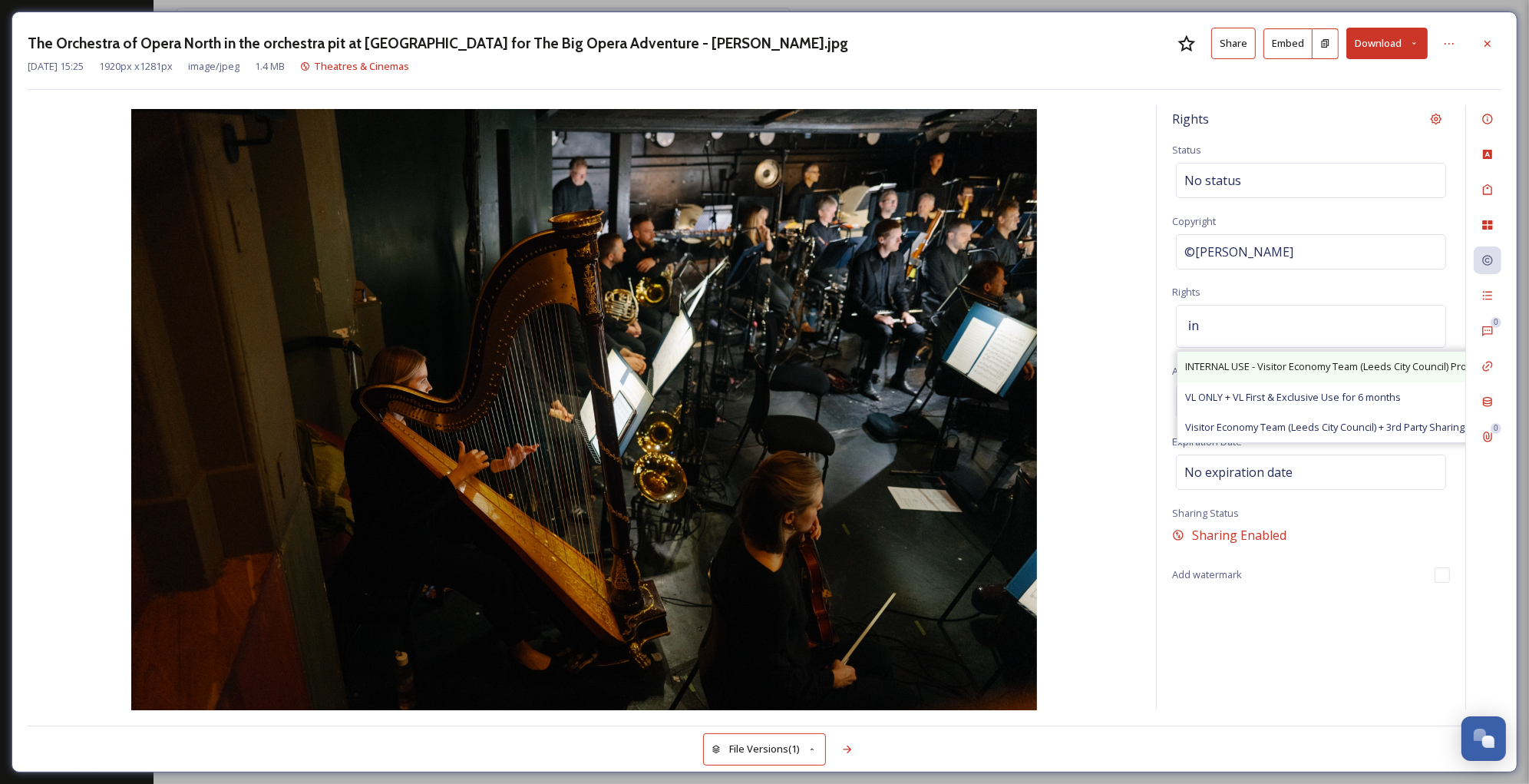
type input "in"
click at [1262, 364] on span "INTERNAL USE - Visitor Economy Team (Leeds City Council) Promotional Use, Attri…" at bounding box center [1412, 366] width 453 height 15
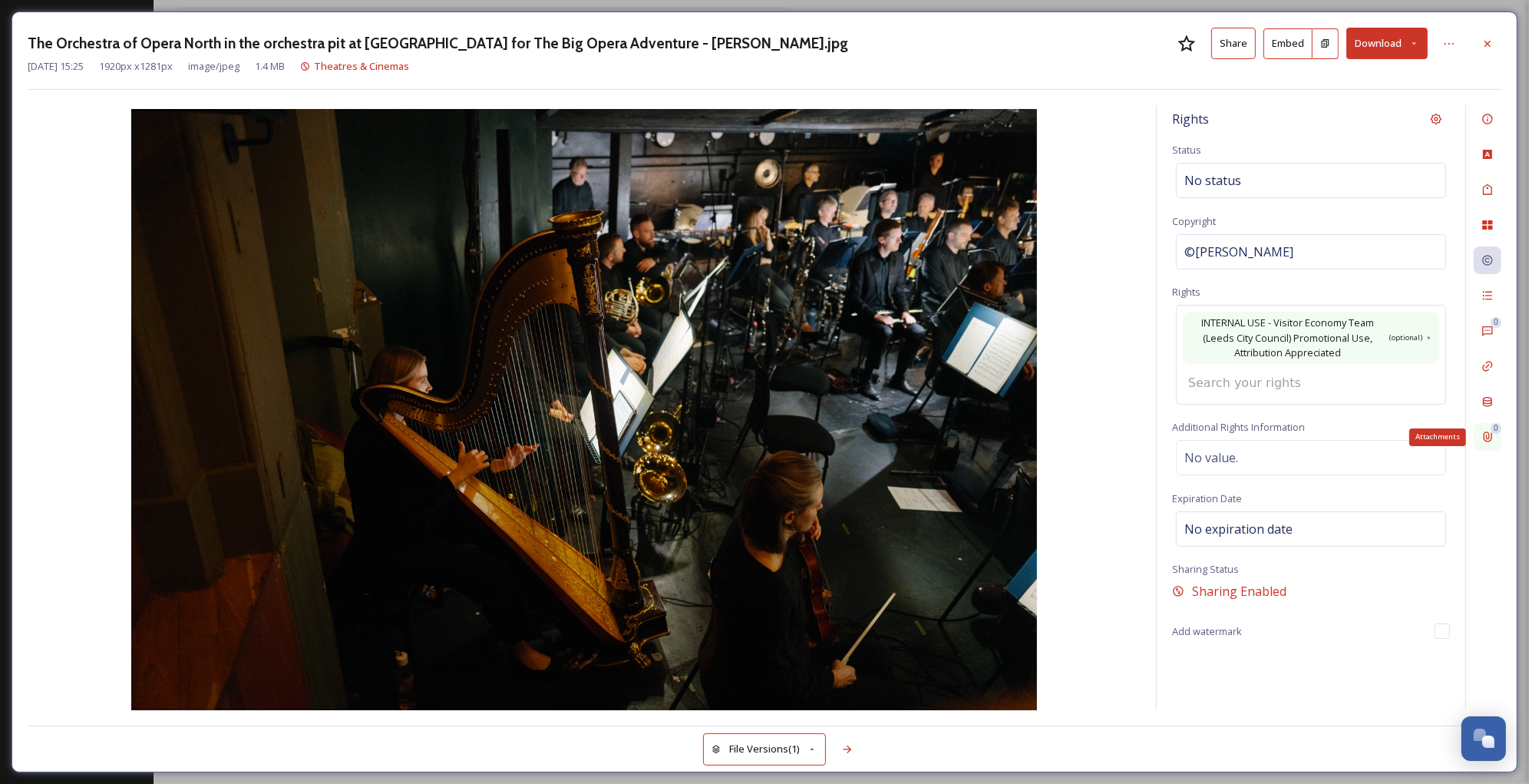
click at [1487, 430] on icon at bounding box center [1487, 436] width 12 height 12
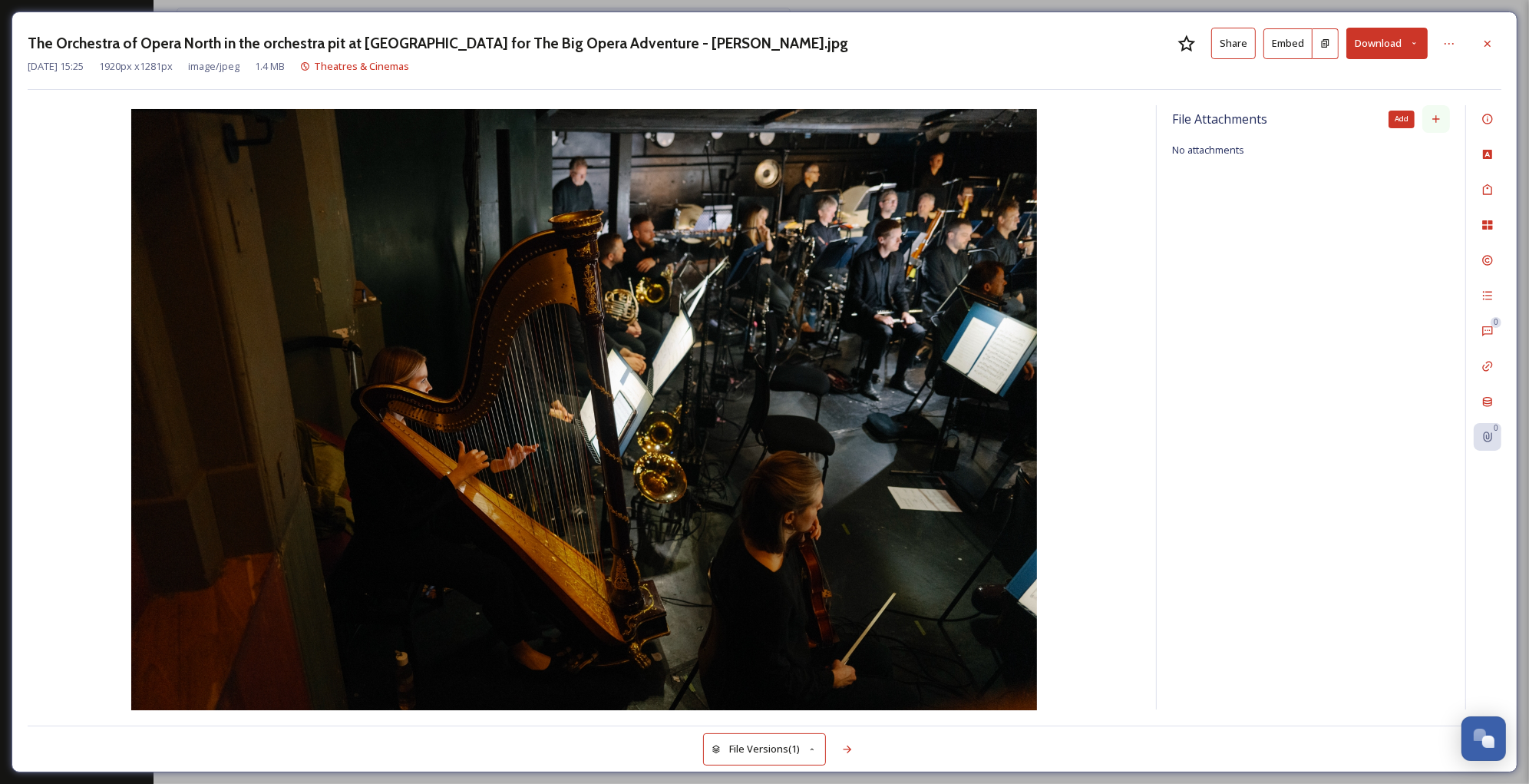
click at [1430, 128] on div "Add" at bounding box center [1437, 119] width 27 height 27
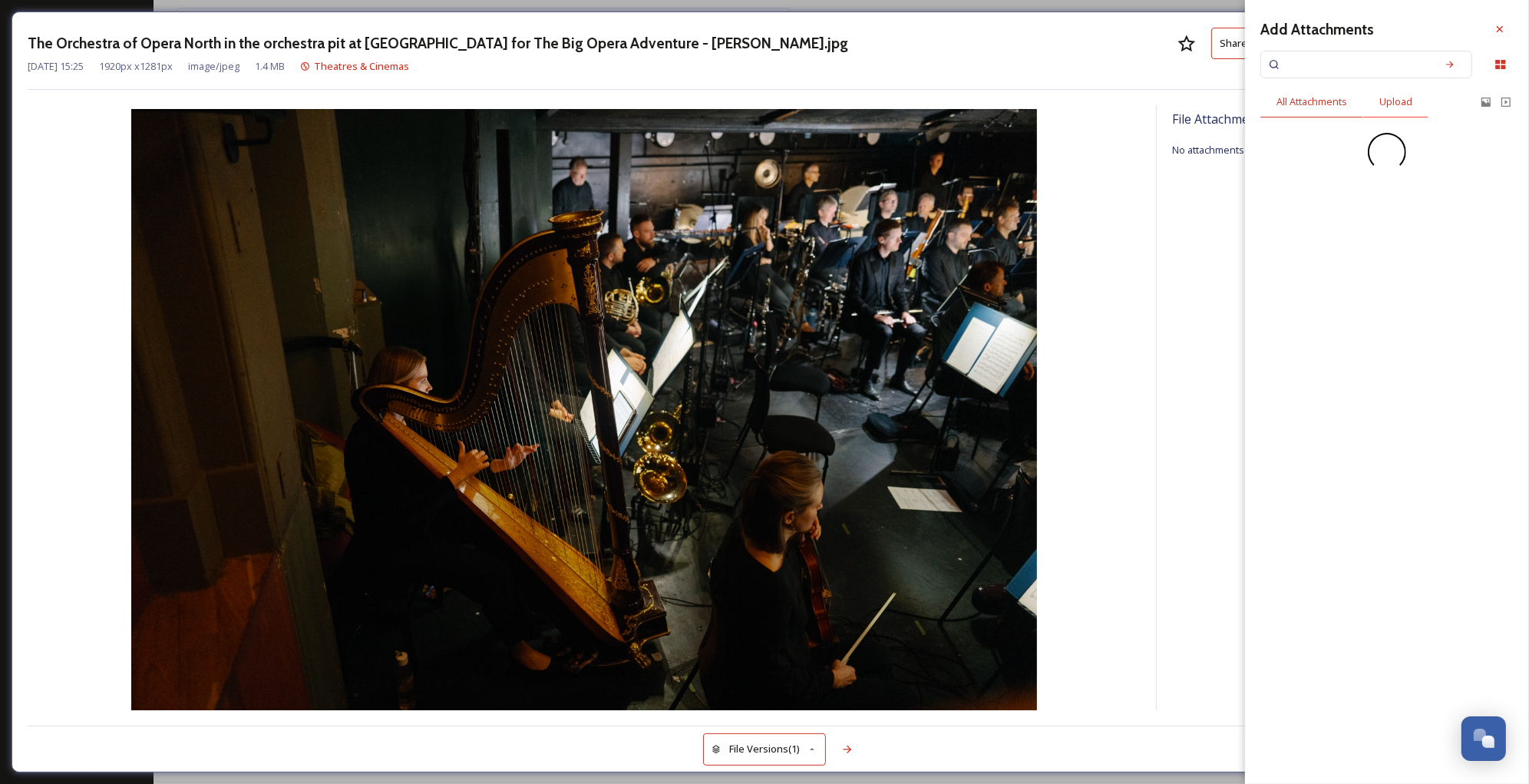
click at [1408, 103] on span "Upload" at bounding box center [1396, 101] width 33 height 15
click at [1364, 180] on span "Drop files here or click to select." at bounding box center [1386, 186] width 147 height 15
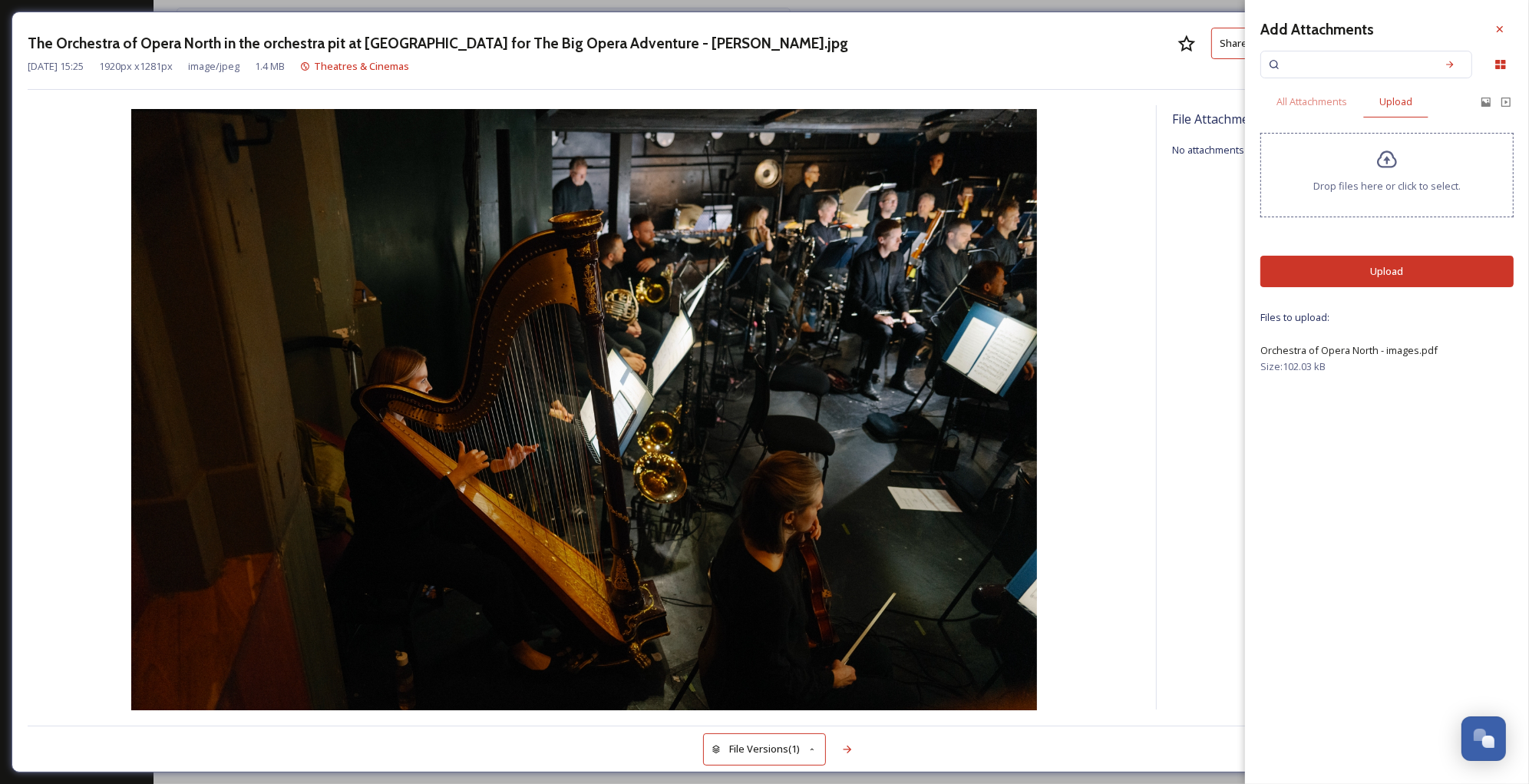
click at [1317, 276] on button "Upload" at bounding box center [1386, 271] width 253 height 31
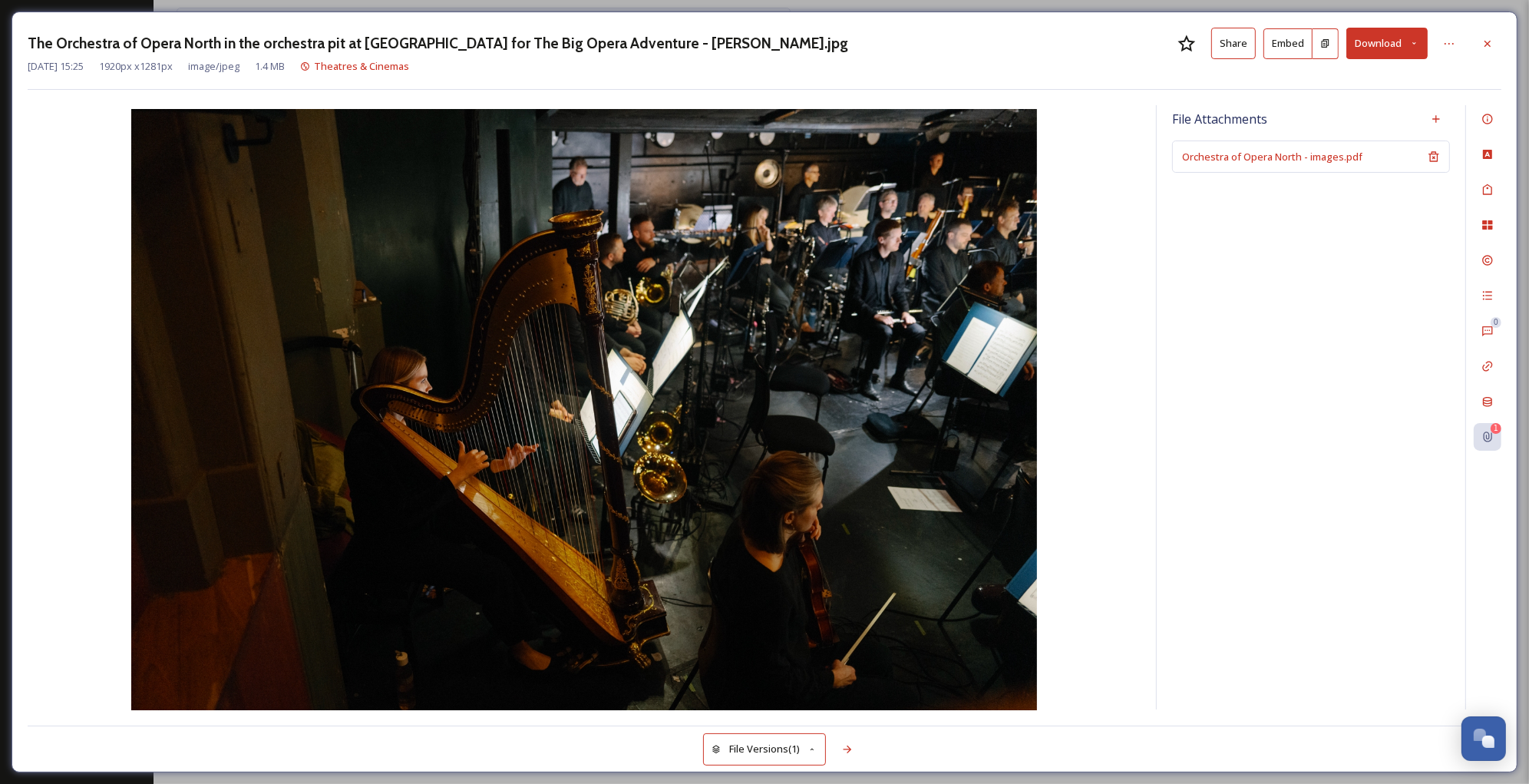
click at [1216, 416] on div "File Attachments Orchestra of Opera North - images.pdf" at bounding box center [1311, 407] width 309 height 604
click at [1491, 48] on icon at bounding box center [1487, 43] width 12 height 12
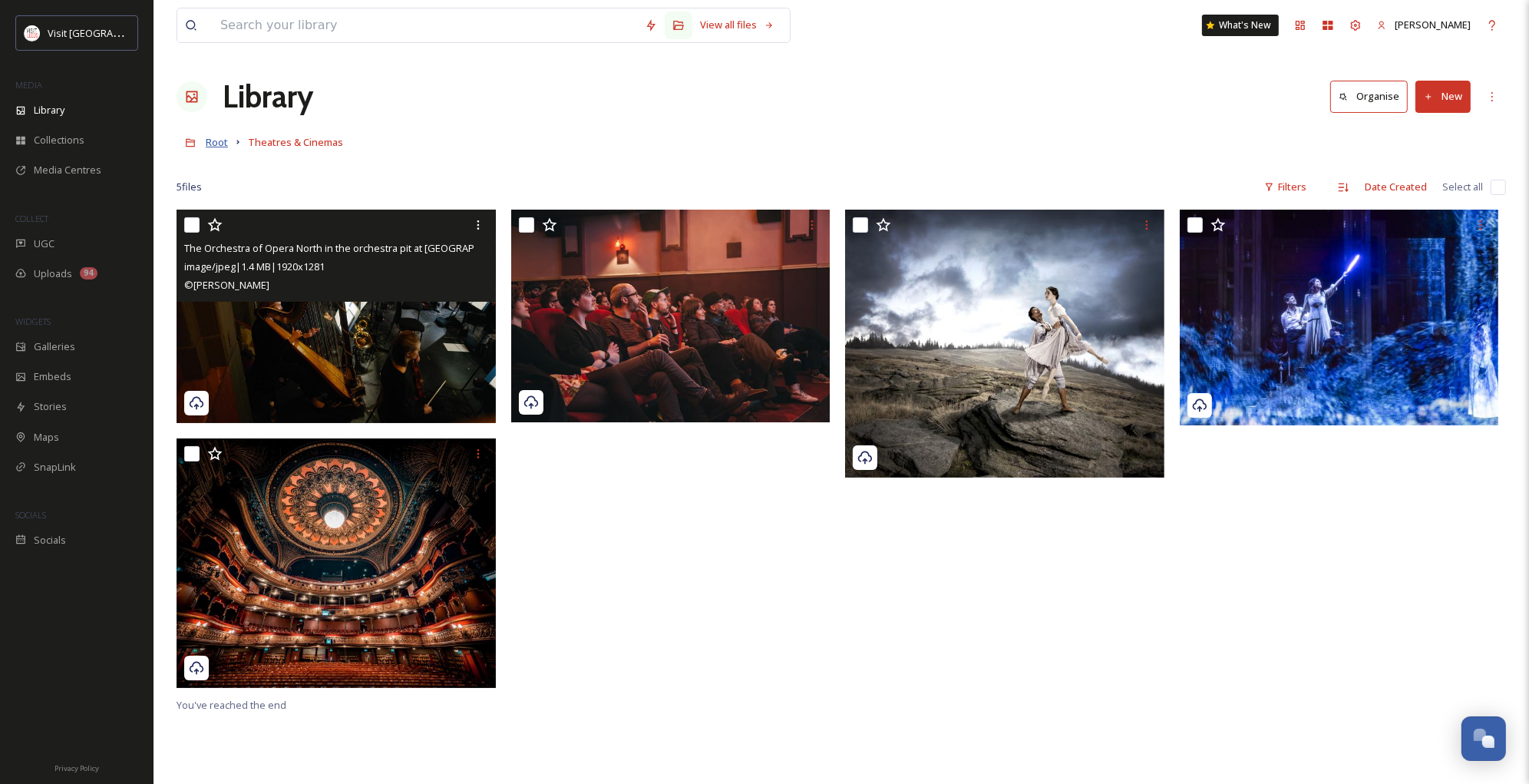
click at [216, 143] on span "Root" at bounding box center [217, 142] width 22 height 14
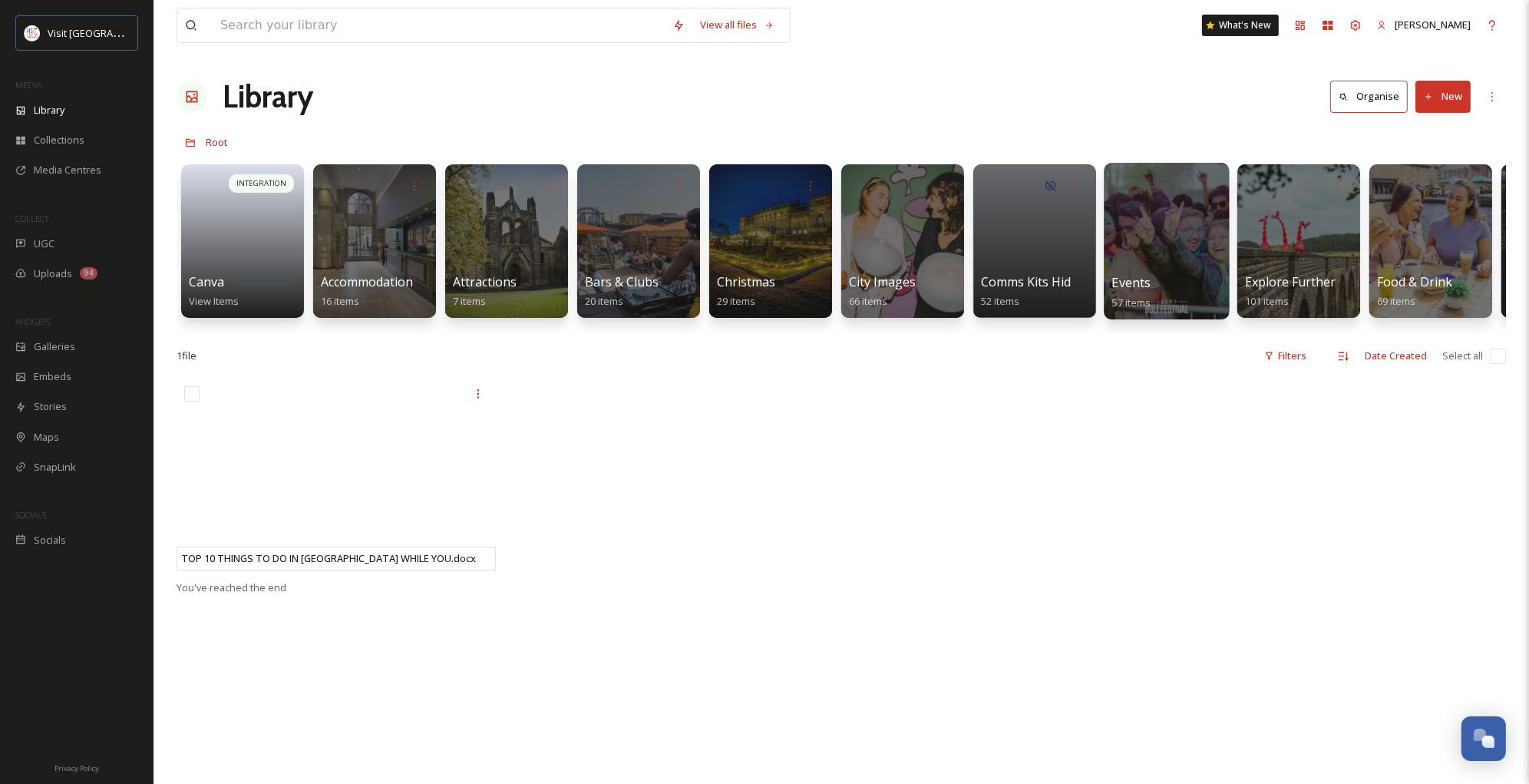
click at [1152, 206] on div at bounding box center [1166, 240] width 125 height 156
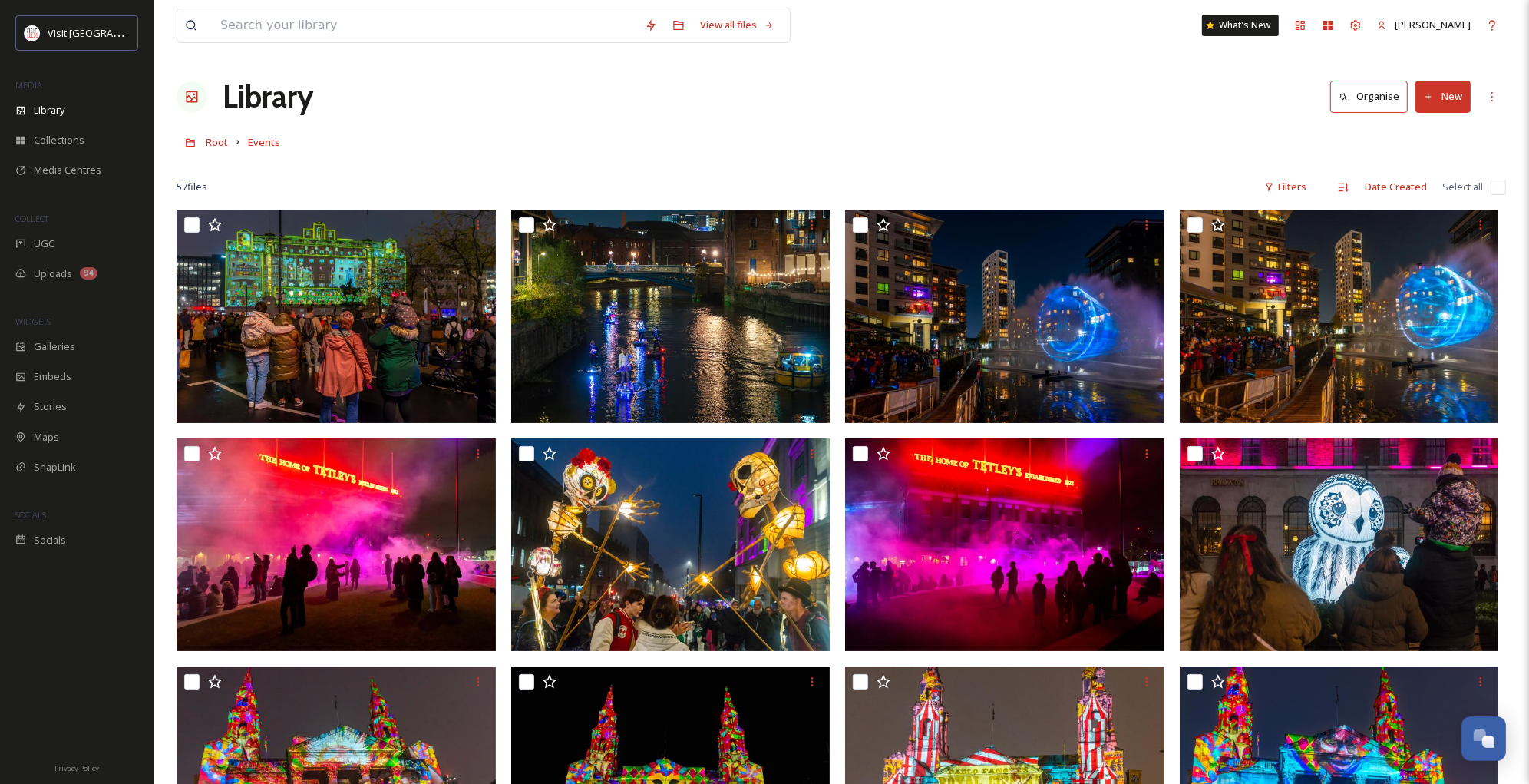
click at [1441, 108] on button "New" at bounding box center [1443, 96] width 55 height 31
click at [1434, 135] on span "File Upload" at bounding box center [1436, 132] width 50 height 15
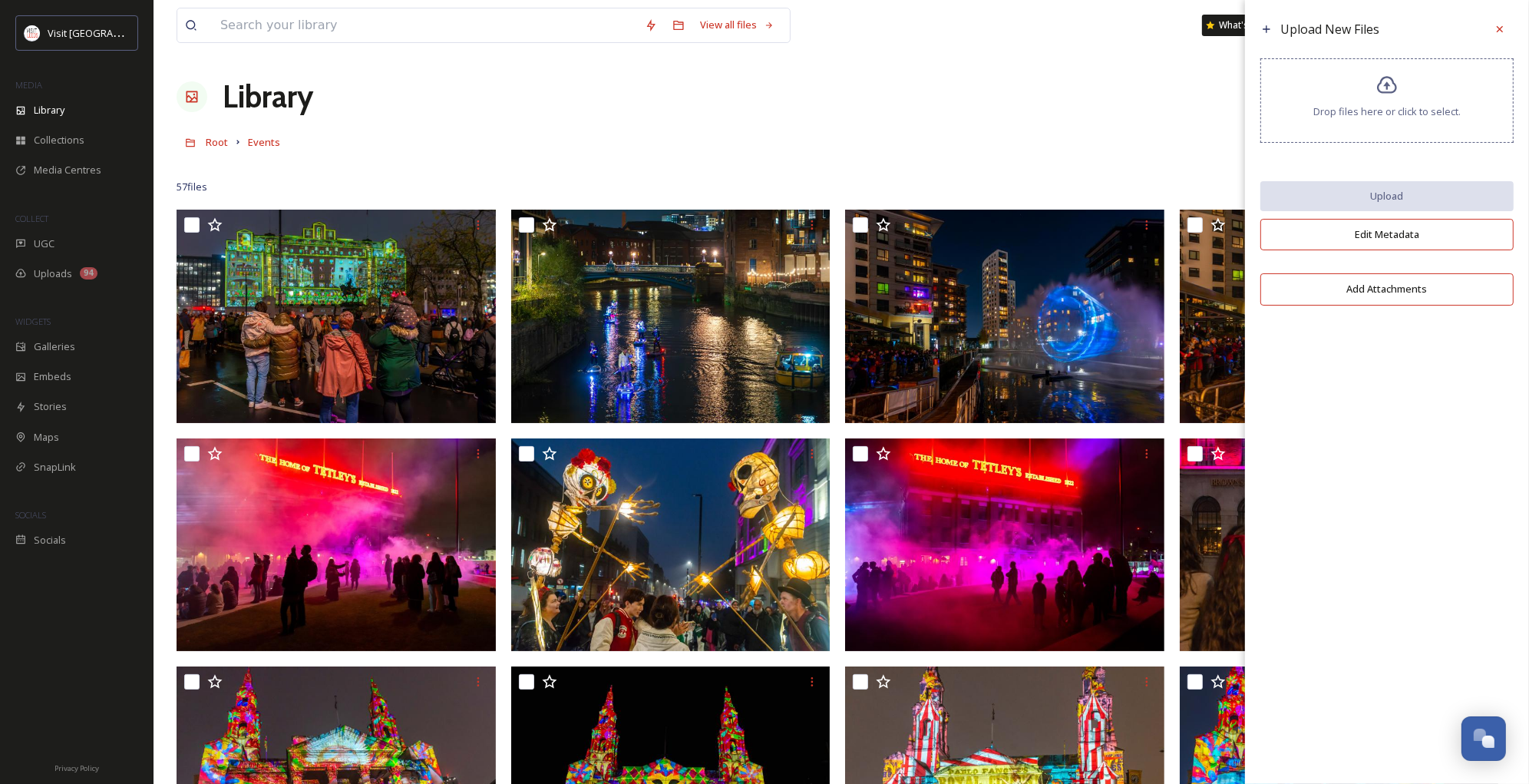
click at [1380, 101] on div "Drop files here or click to select." at bounding box center [1386, 101] width 253 height 84
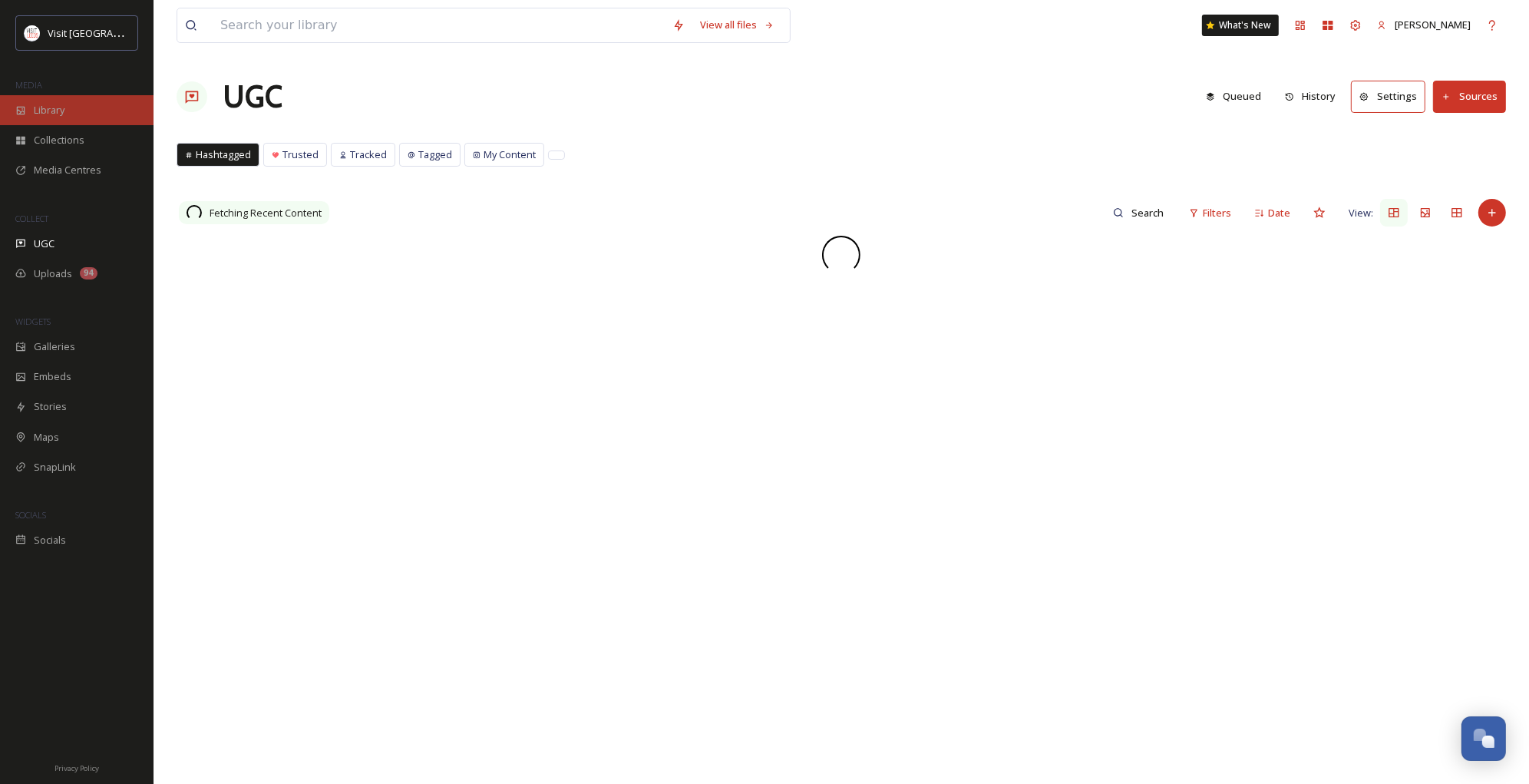
click at [46, 111] on span "Library" at bounding box center [49, 111] width 31 height 15
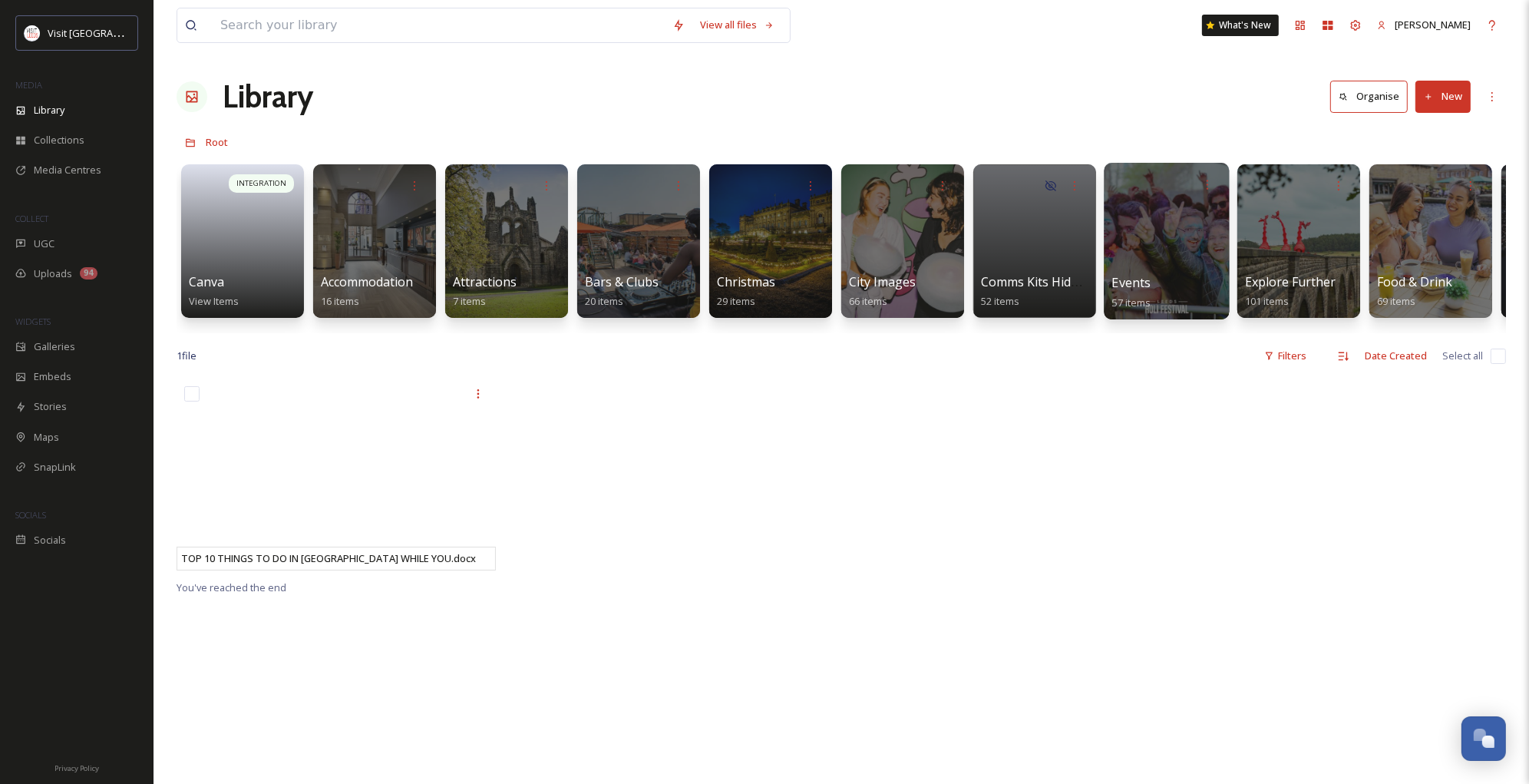
click at [1154, 248] on div at bounding box center [1166, 240] width 125 height 156
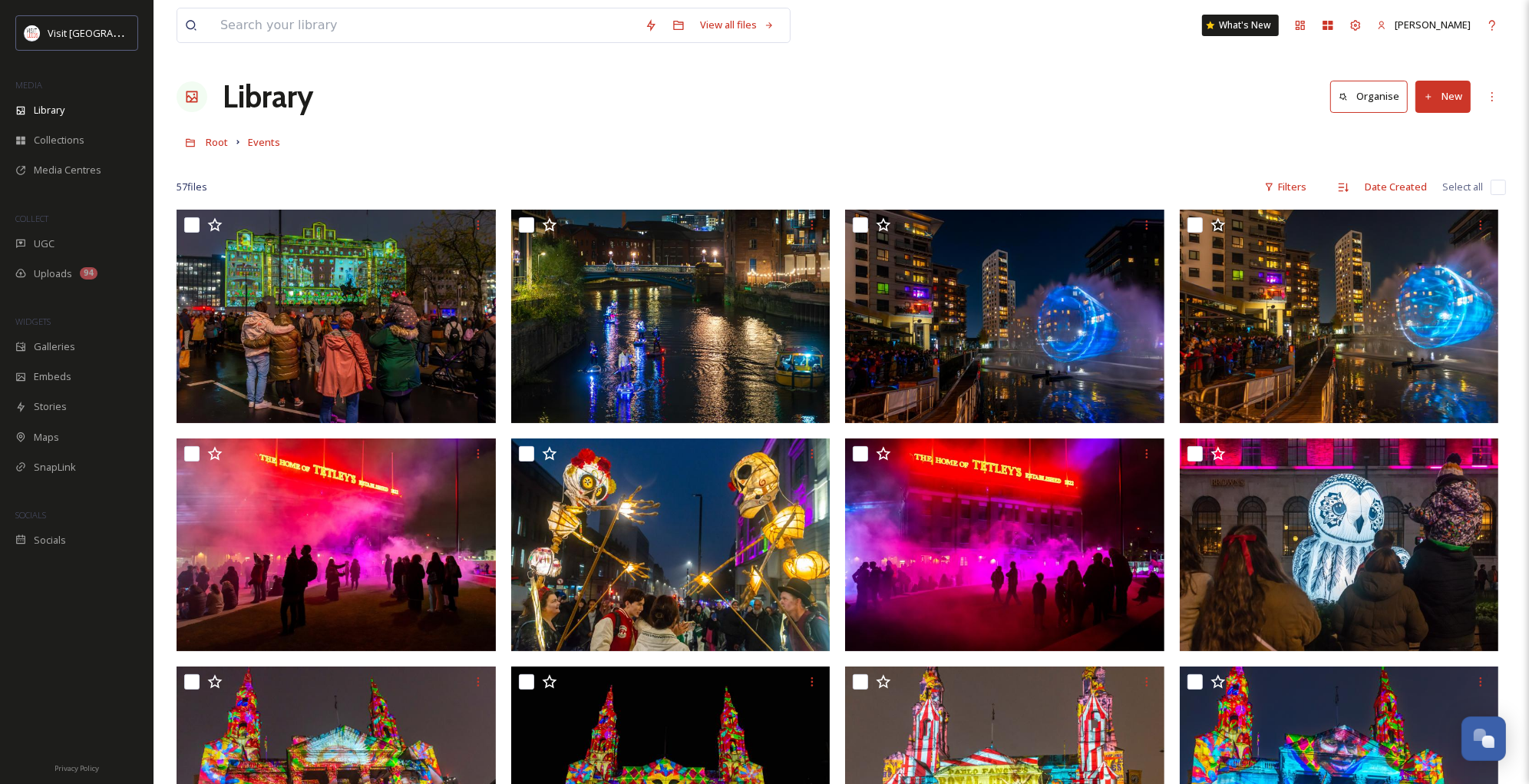
click at [1438, 101] on button "New" at bounding box center [1443, 96] width 55 height 31
click at [1431, 135] on span "File Upload" at bounding box center [1436, 132] width 50 height 15
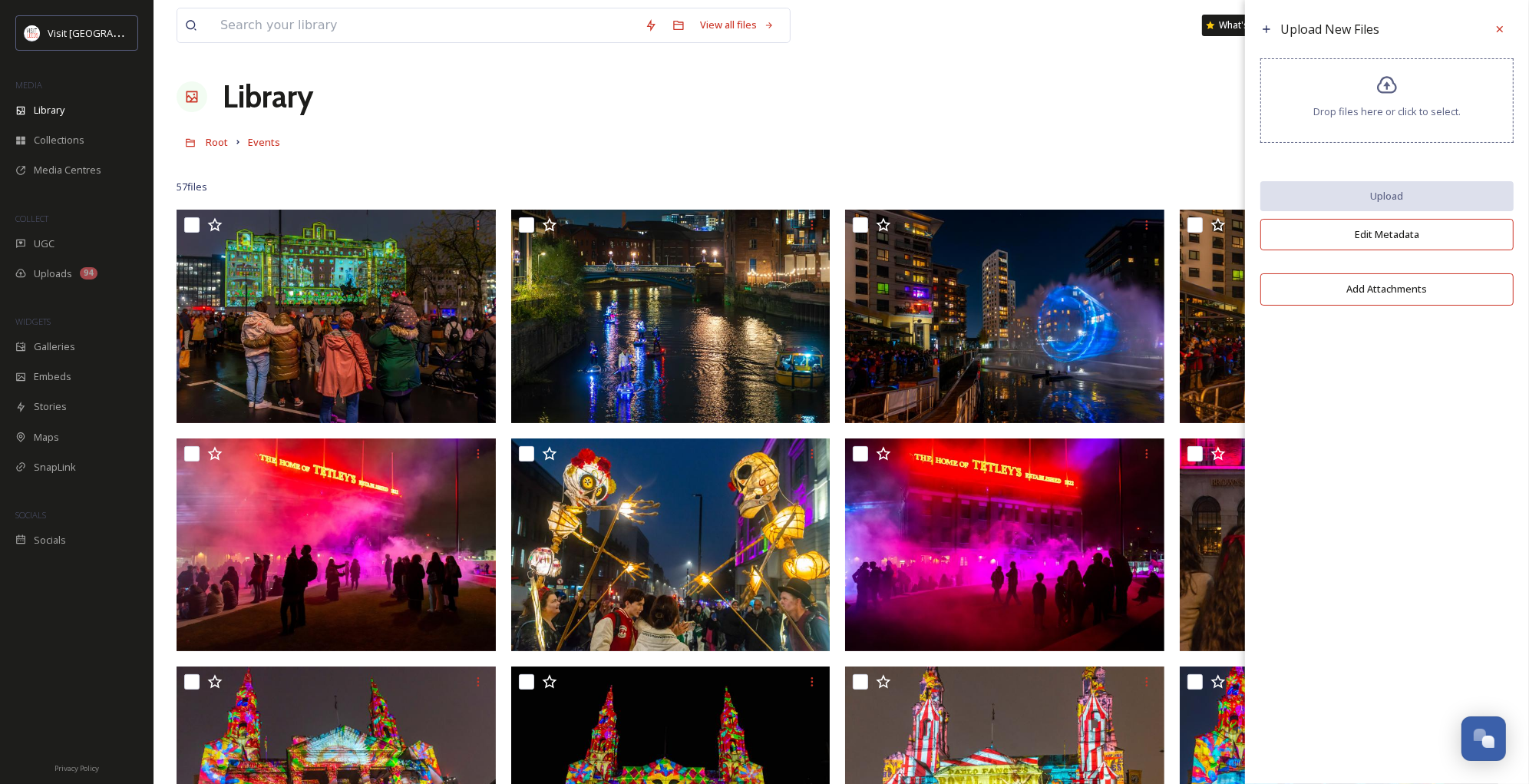
click at [1403, 98] on div "Drop files here or click to select." at bounding box center [1386, 101] width 253 height 84
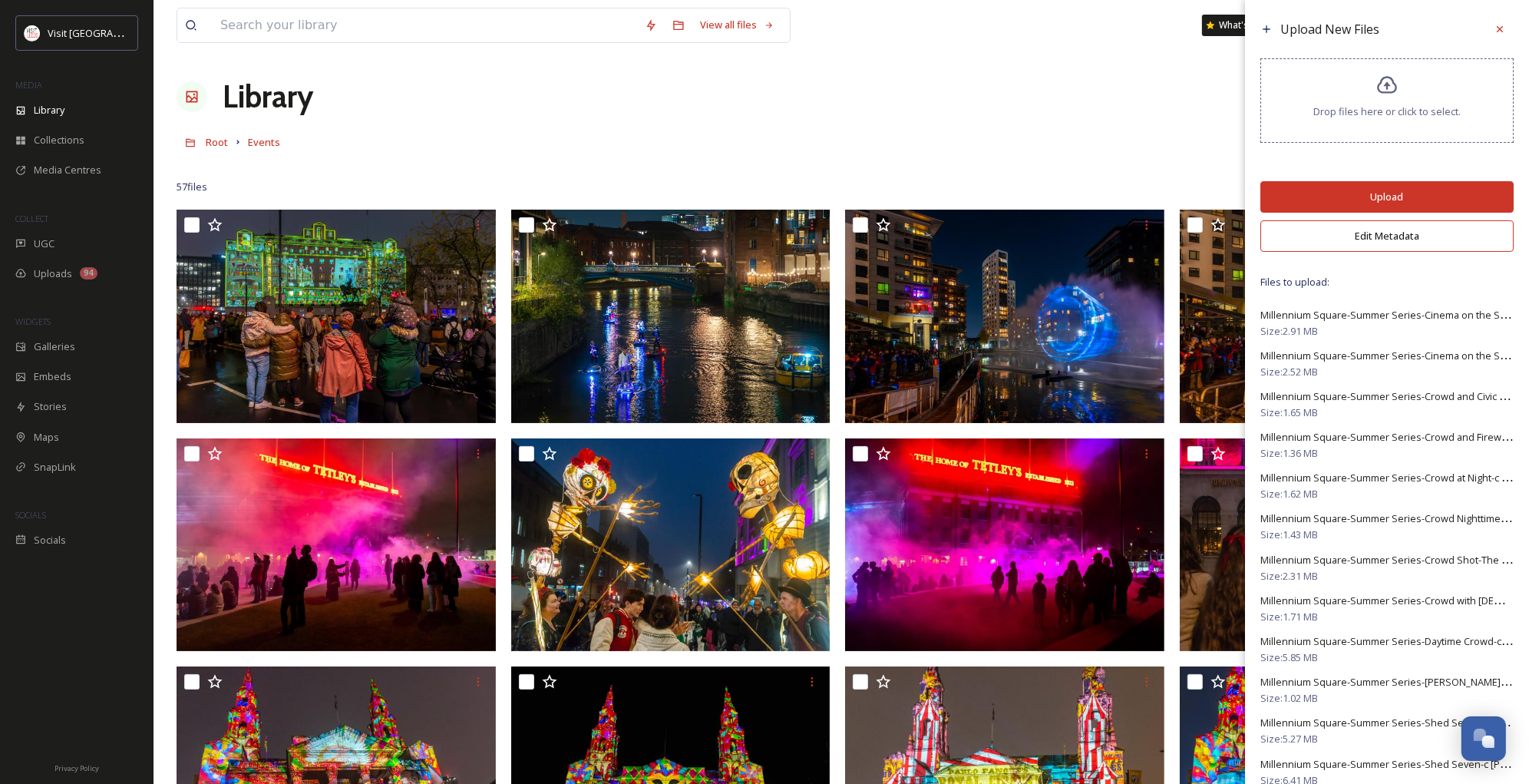
click at [1322, 238] on button "Edit Metadata" at bounding box center [1386, 236] width 253 height 31
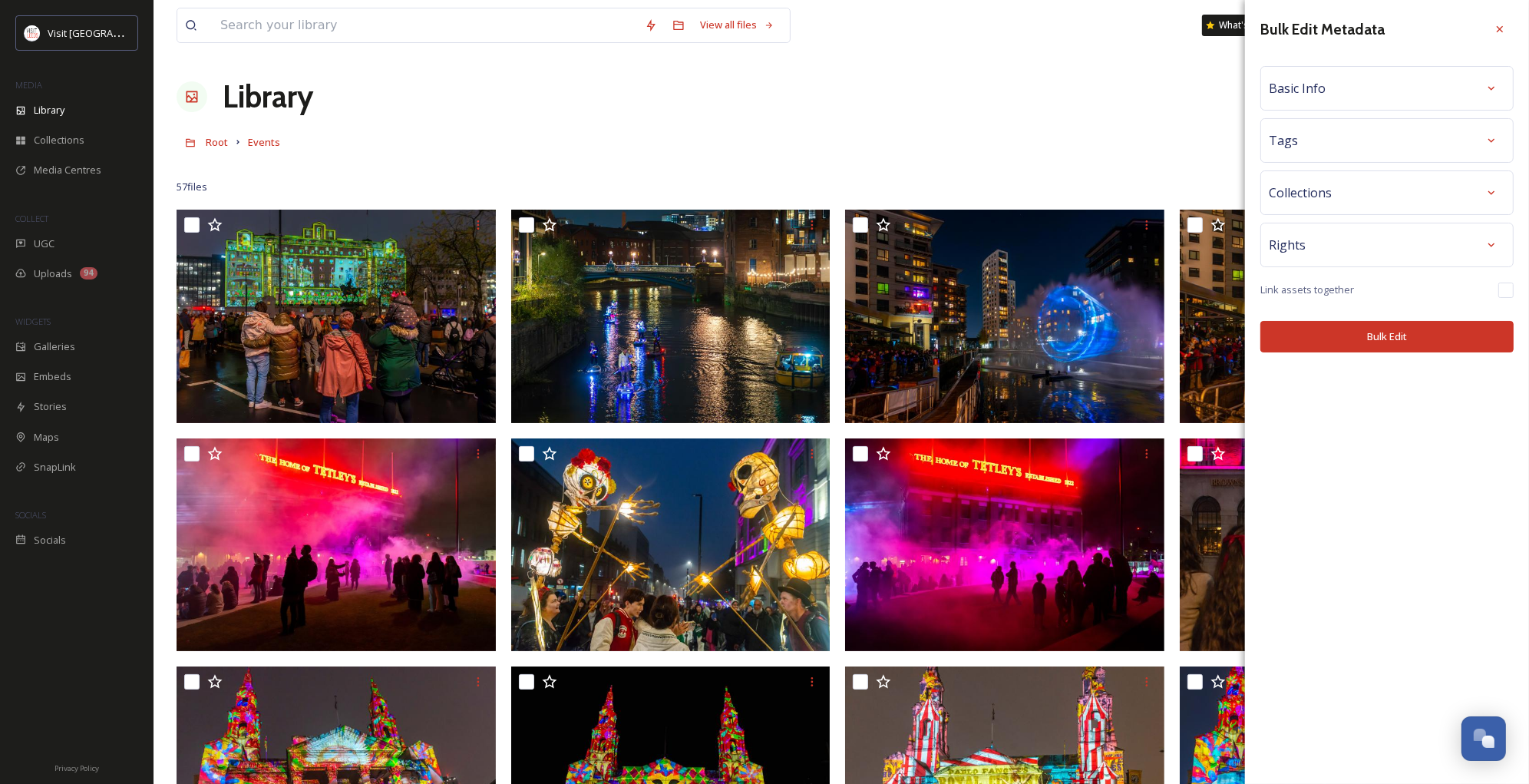
click at [1451, 85] on div "Basic Info" at bounding box center [1387, 88] width 237 height 27
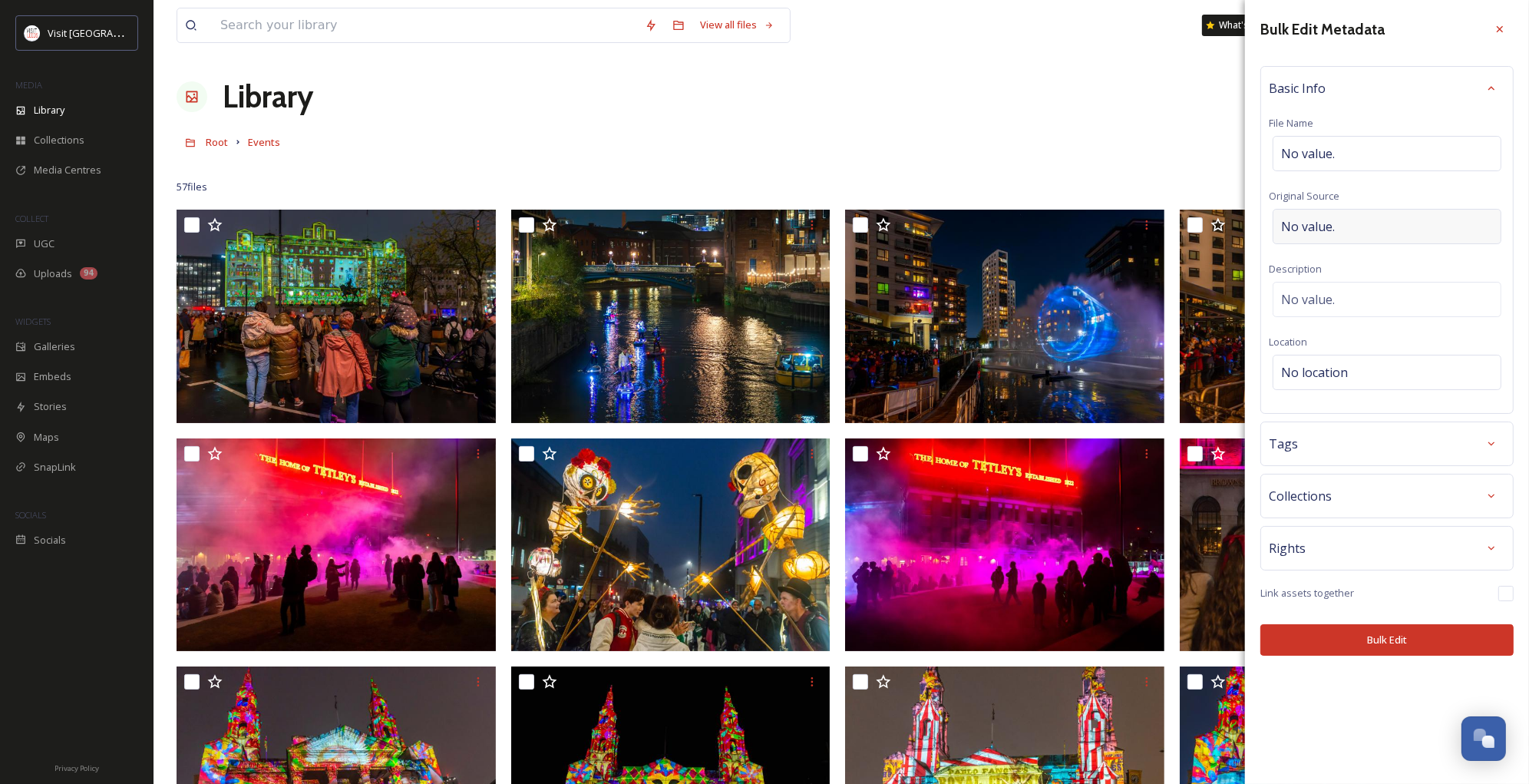
click at [1387, 223] on div "No value." at bounding box center [1387, 226] width 228 height 36
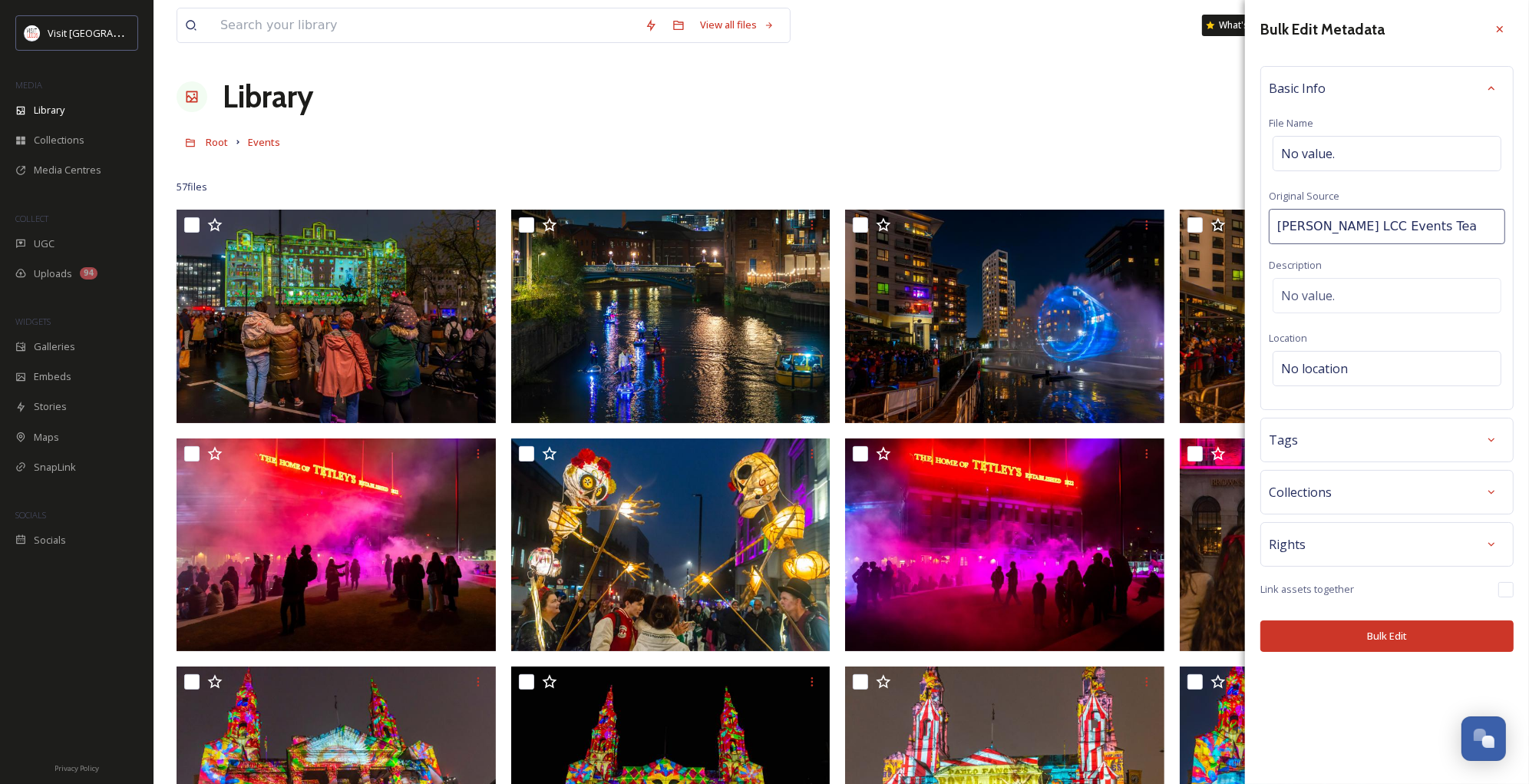
type input "[PERSON_NAME] LCC Events Team"
click at [1362, 364] on div "No location" at bounding box center [1387, 368] width 228 height 36
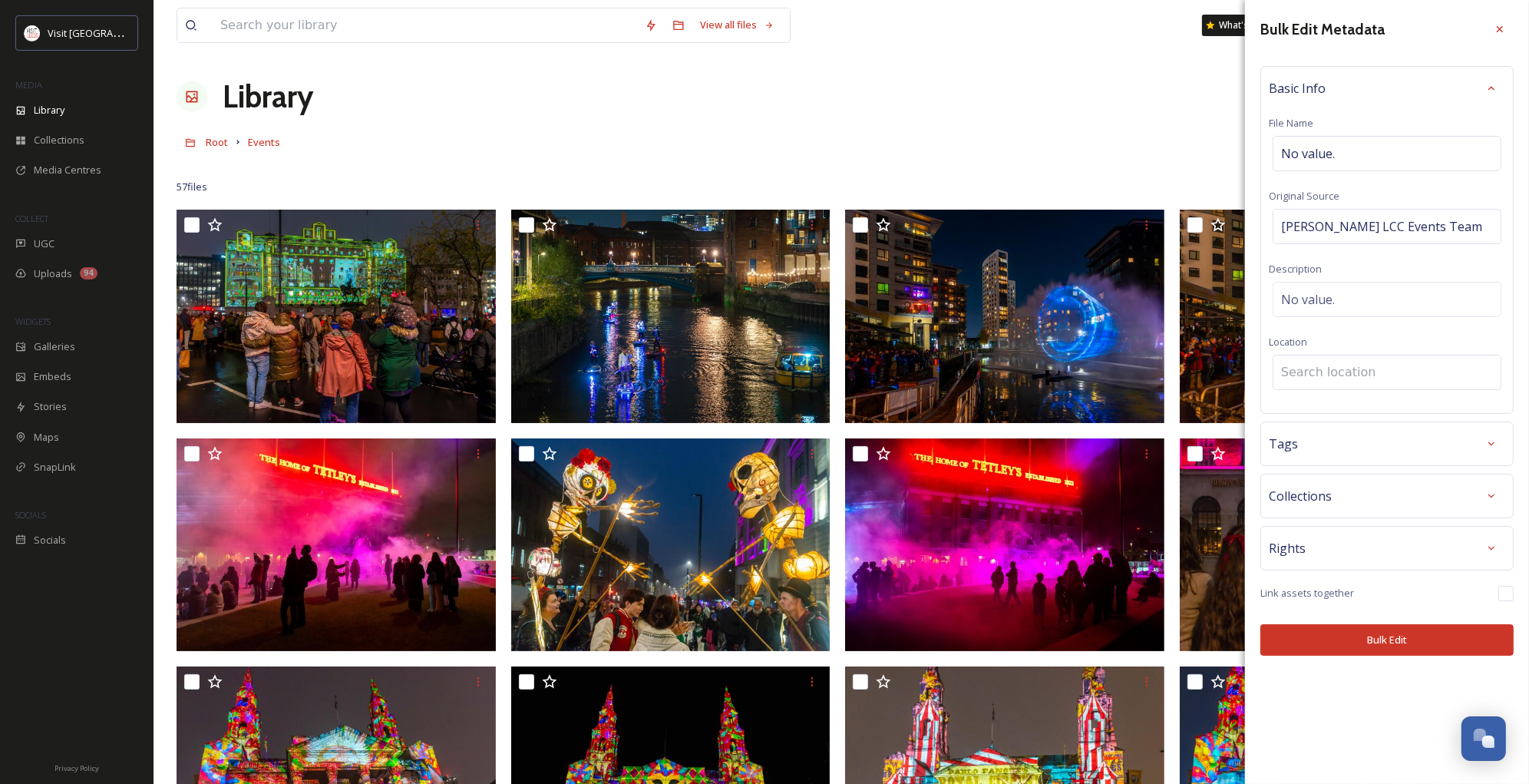
click at [1362, 364] on input at bounding box center [1387, 372] width 228 height 34
type input "Millennium"
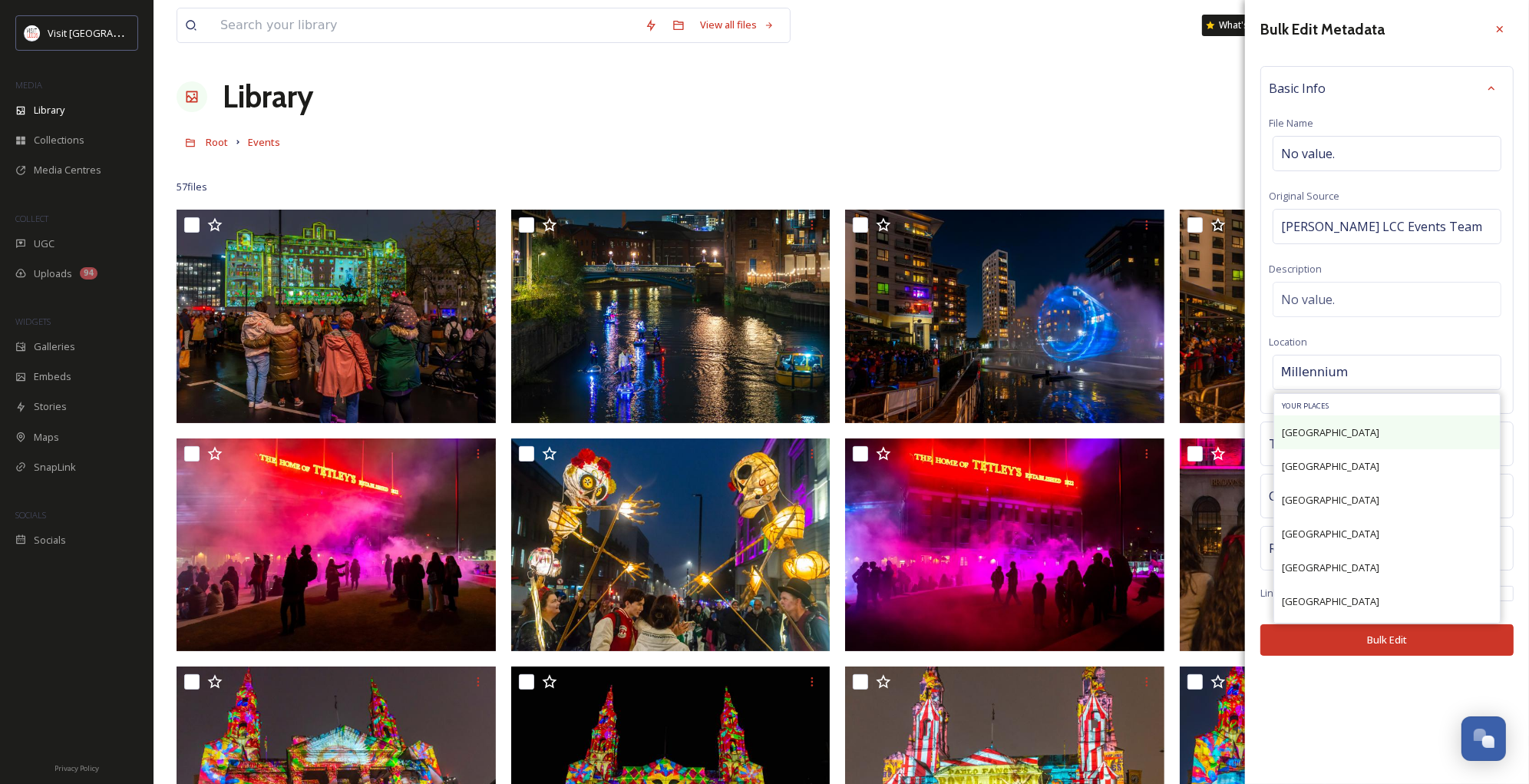
click at [1359, 430] on span "[GEOGRAPHIC_DATA]" at bounding box center [1331, 431] width 98 height 14
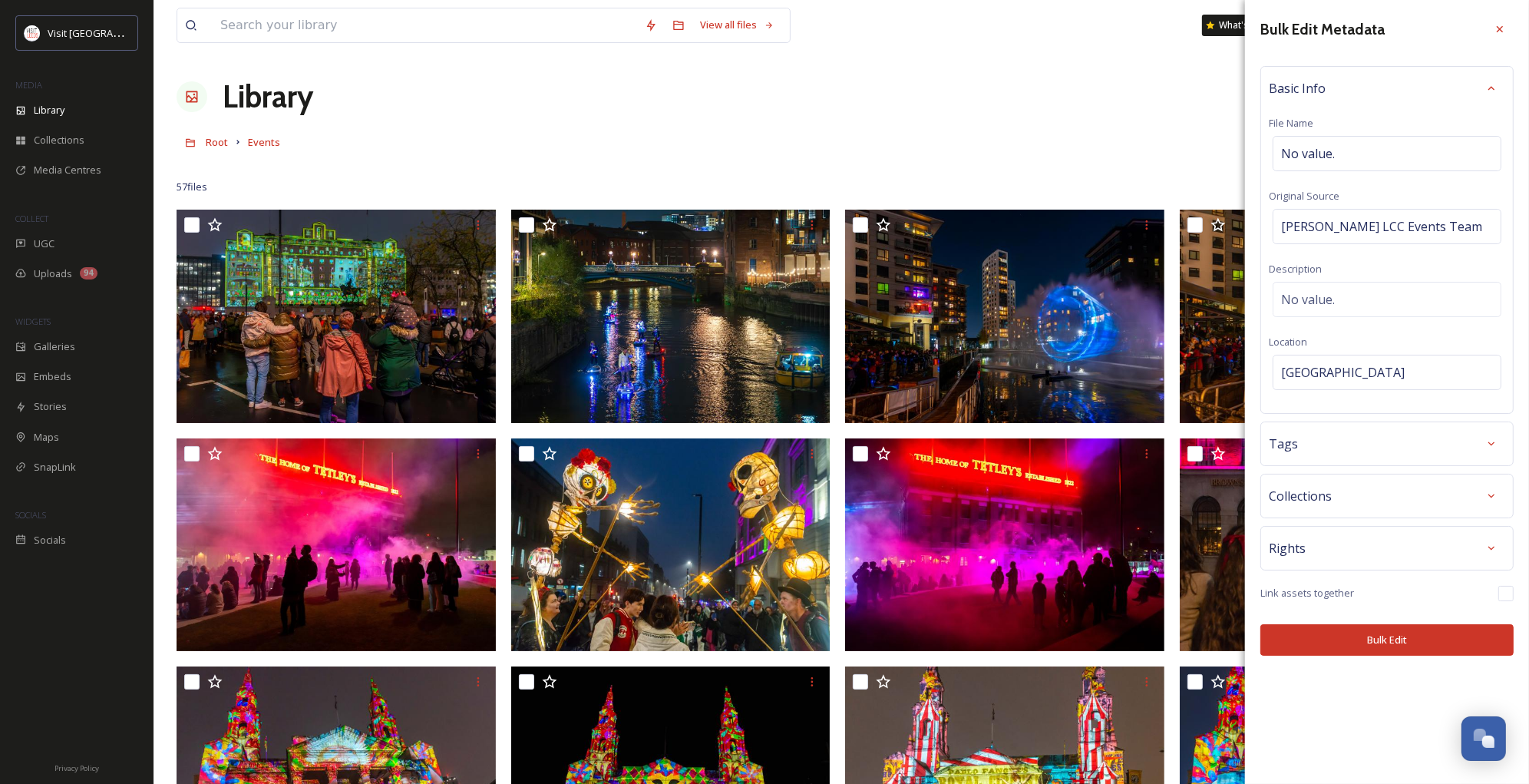
click at [1359, 432] on div "Tags" at bounding box center [1387, 443] width 237 height 27
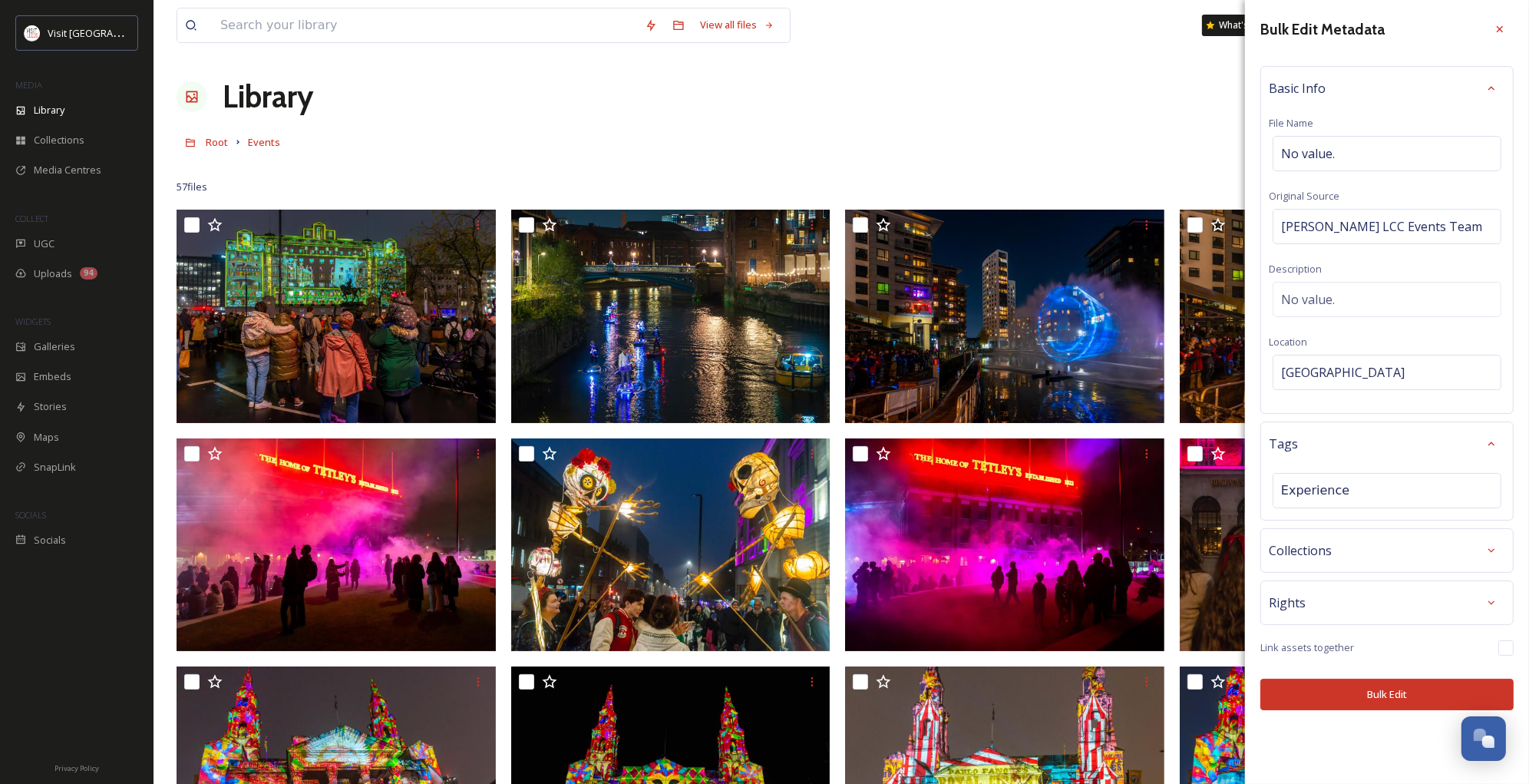
type input "Experiences"
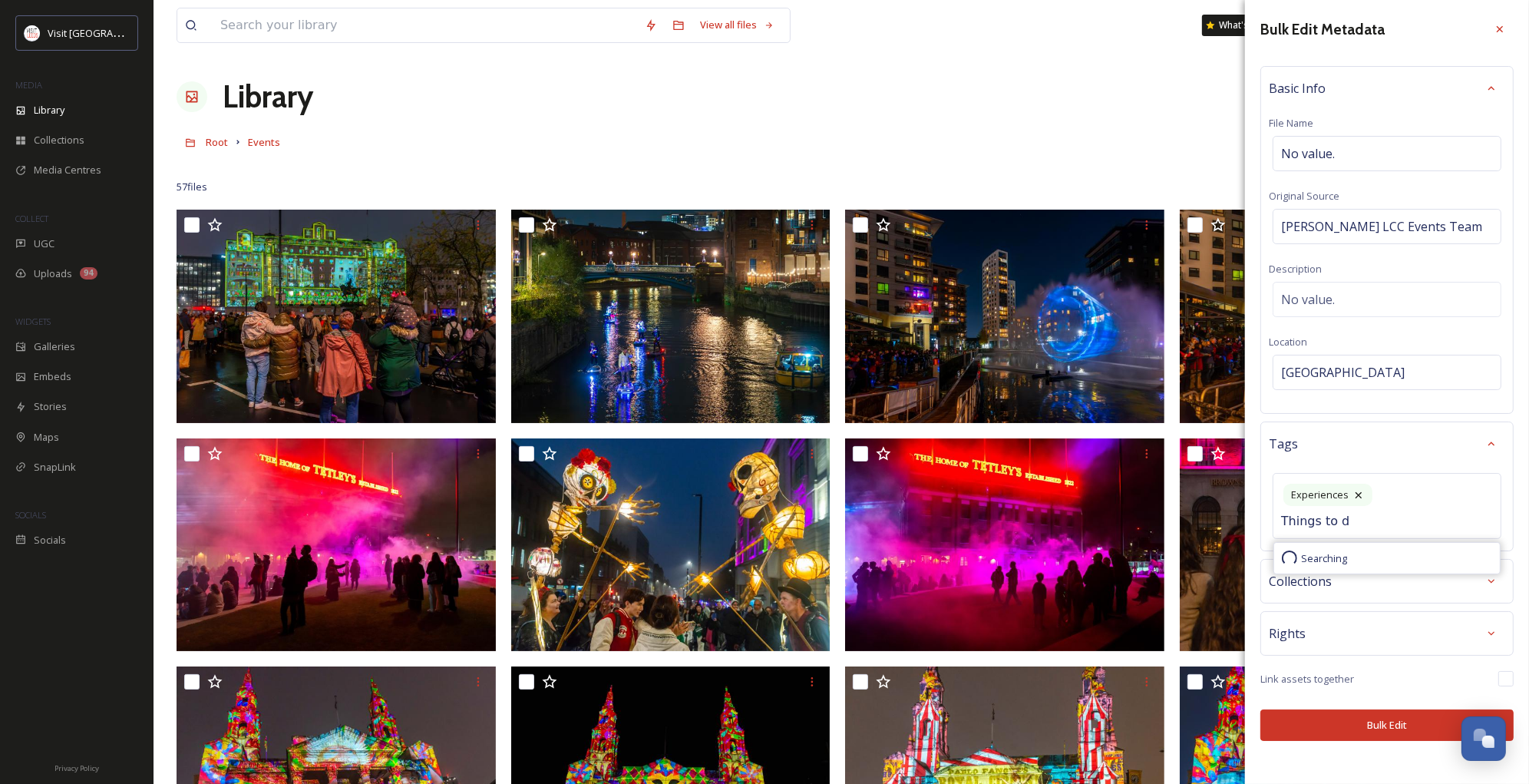
type input "Things to do"
type input "Activities"
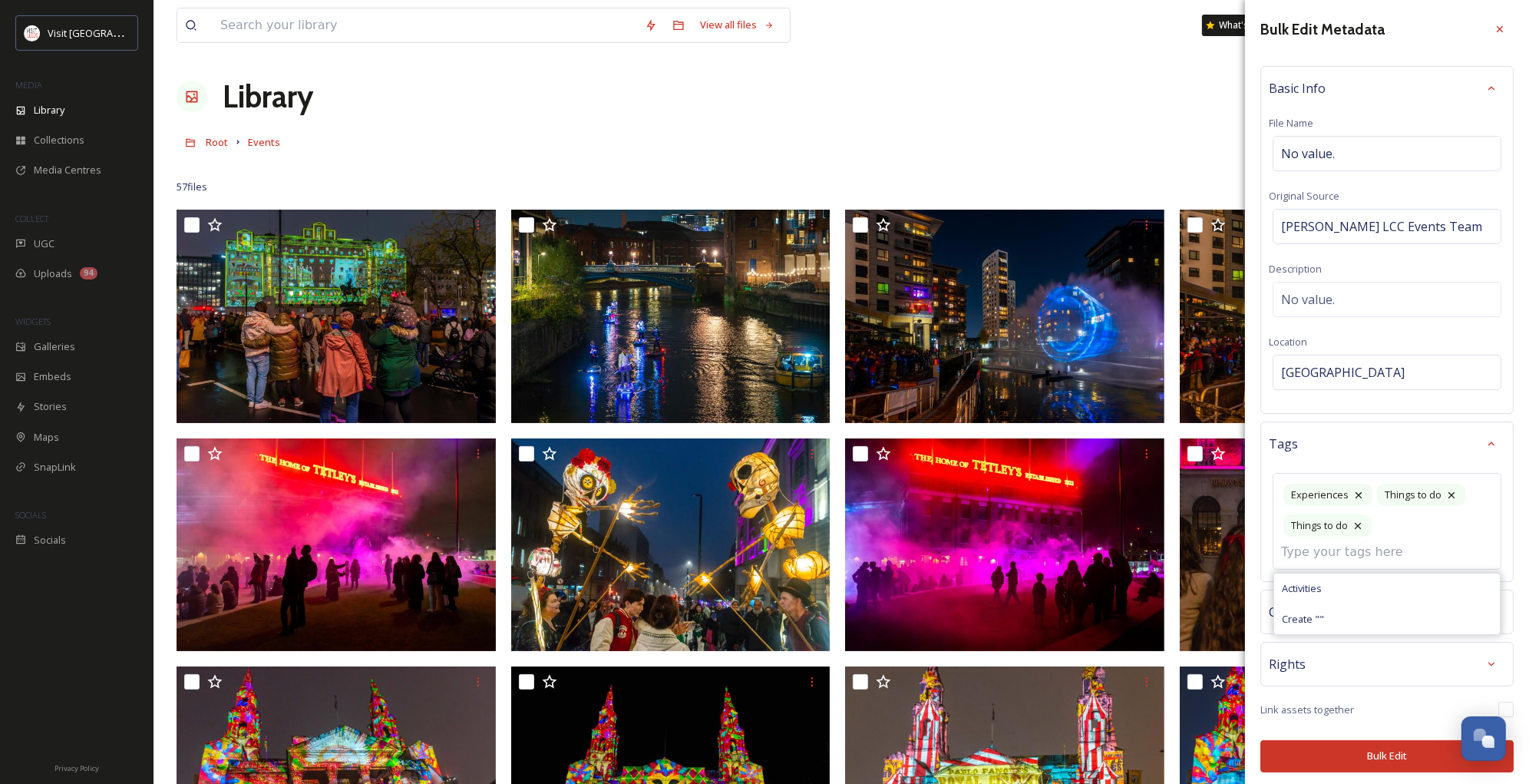
click at [1265, 549] on div "Tags Experiences Things to do Things to do Activities Create " "" at bounding box center [1386, 502] width 253 height 161
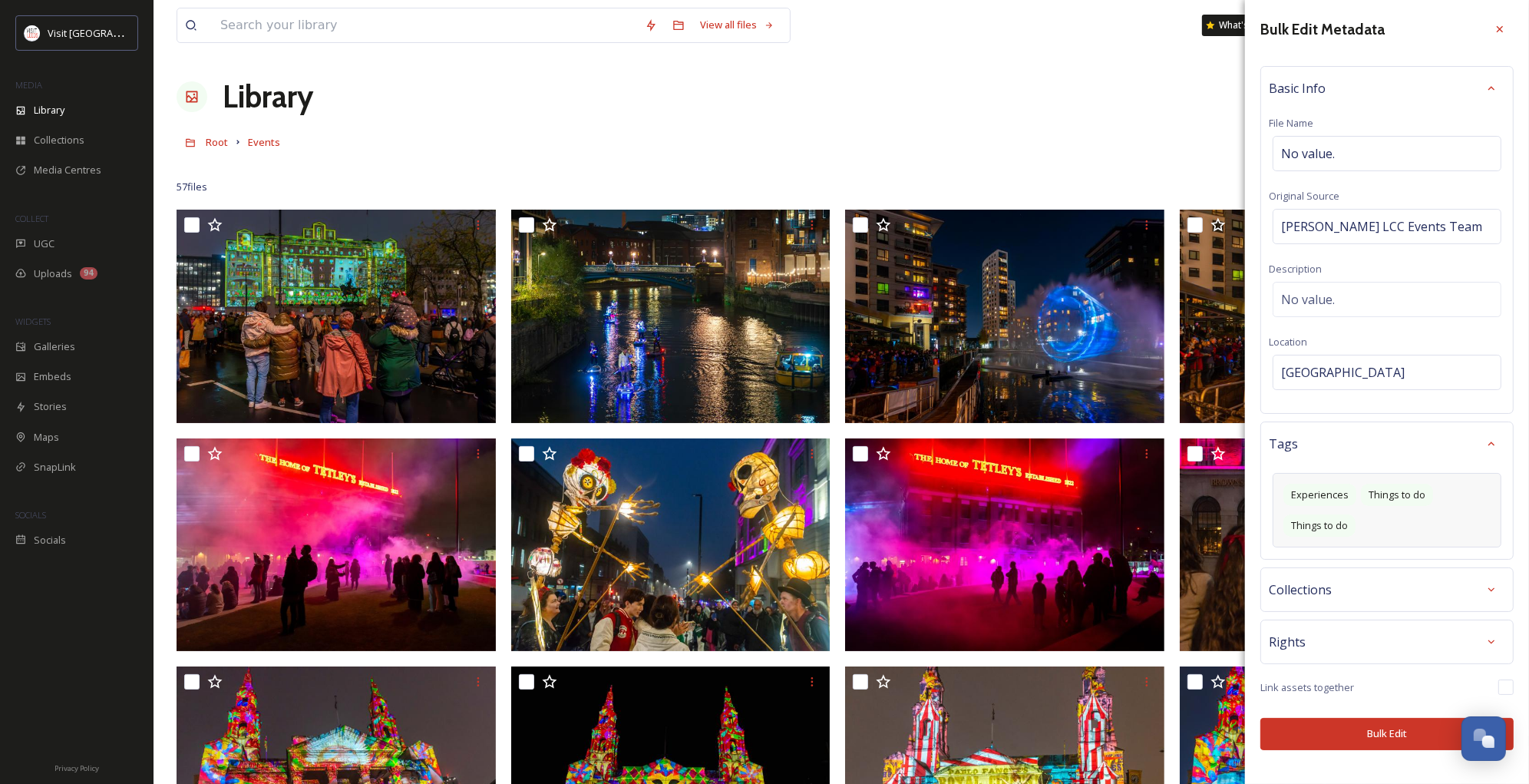
click at [1382, 525] on div "Experiences Things to do Things to do" at bounding box center [1387, 509] width 228 height 74
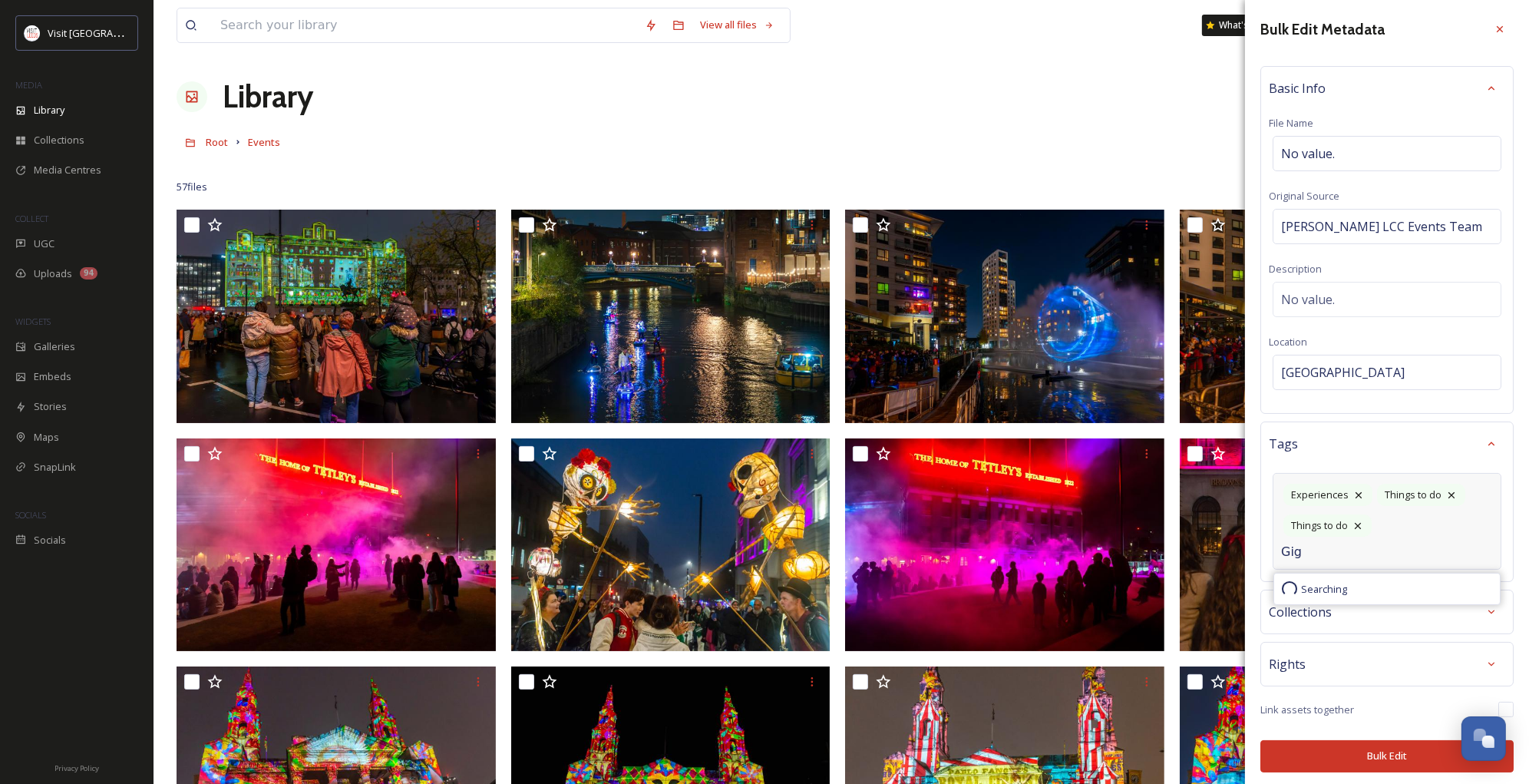
type input "Gigs"
type input "Live Music"
click at [1365, 583] on div "Live Music" at bounding box center [1386, 588] width 226 height 30
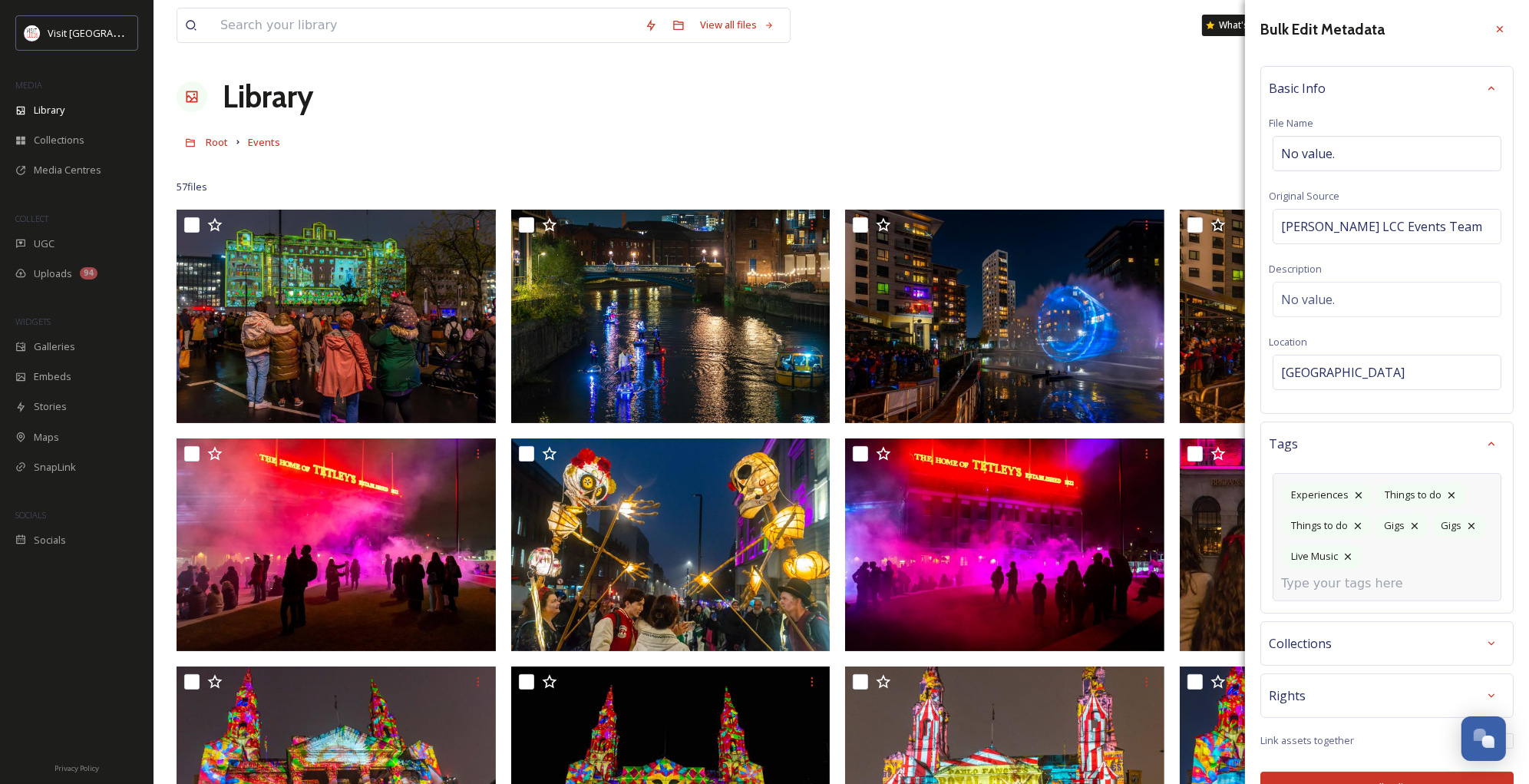
click at [1358, 585] on input at bounding box center [1358, 583] width 154 height 18
type input "Concerts"
type input "Cinema"
type input "cinema"
click at [1327, 620] on div "cinema" at bounding box center [1386, 620] width 226 height 30
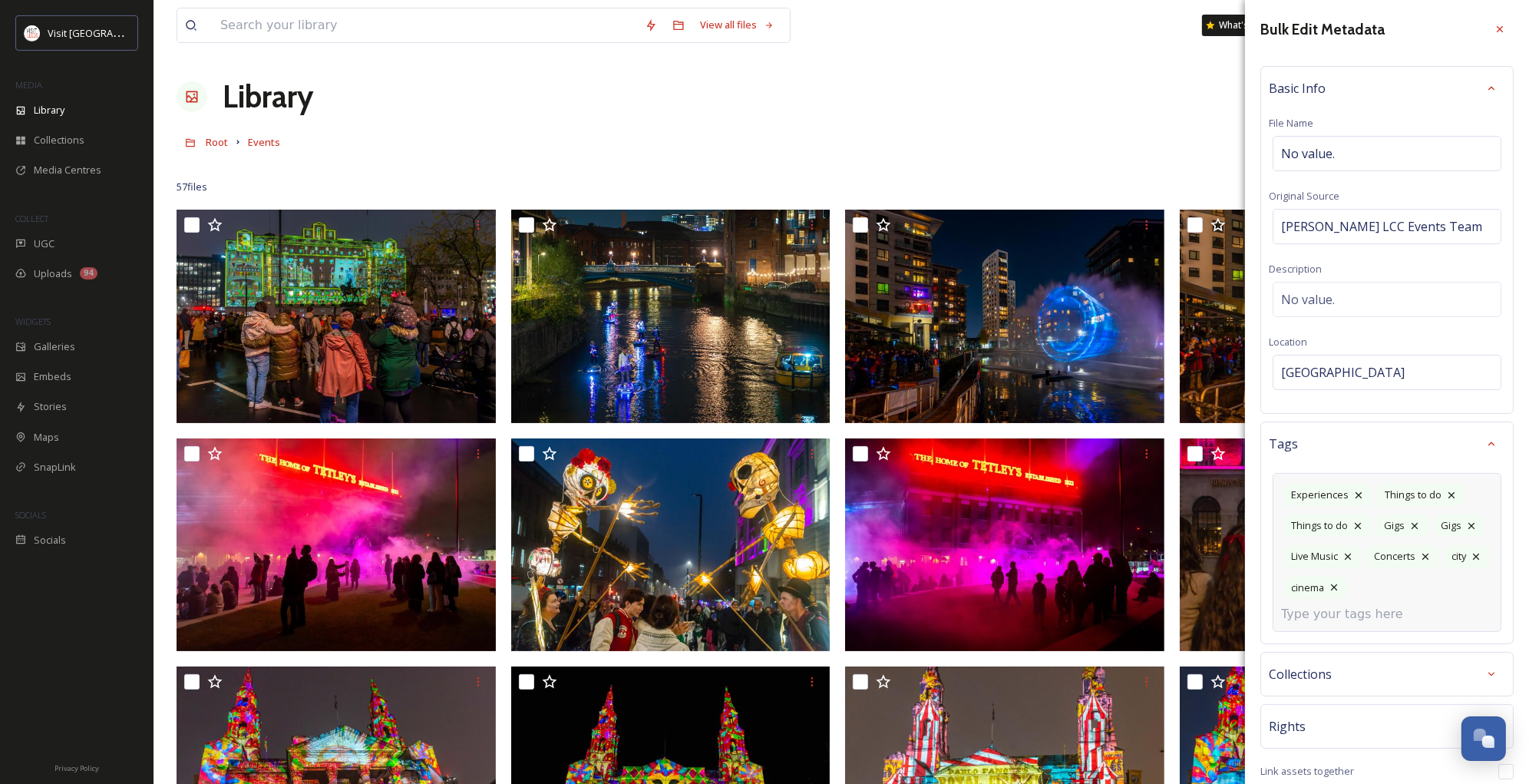
click at [1327, 620] on input at bounding box center [1358, 614] width 154 height 18
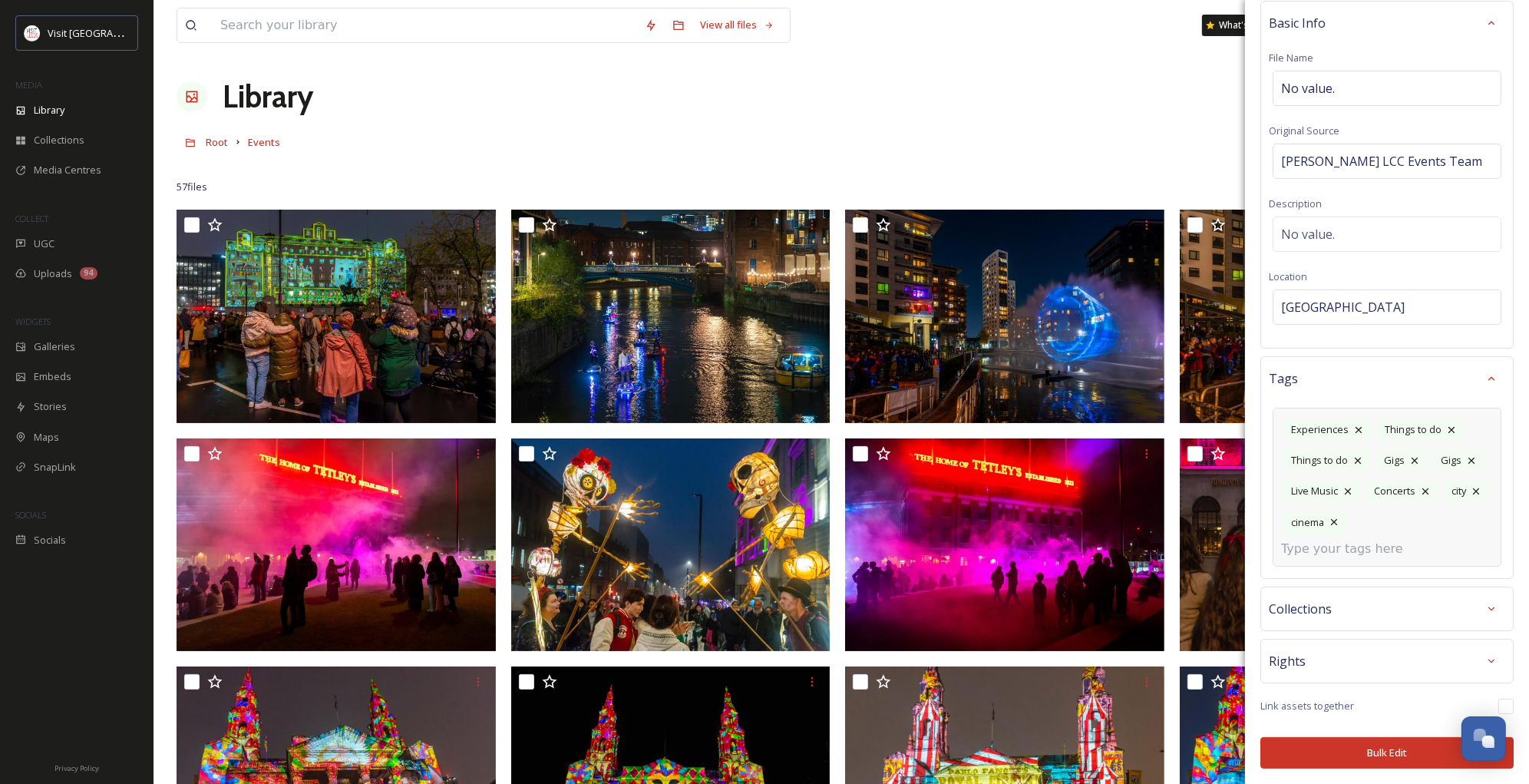
click at [1352, 656] on div "Rights" at bounding box center [1387, 661] width 237 height 27
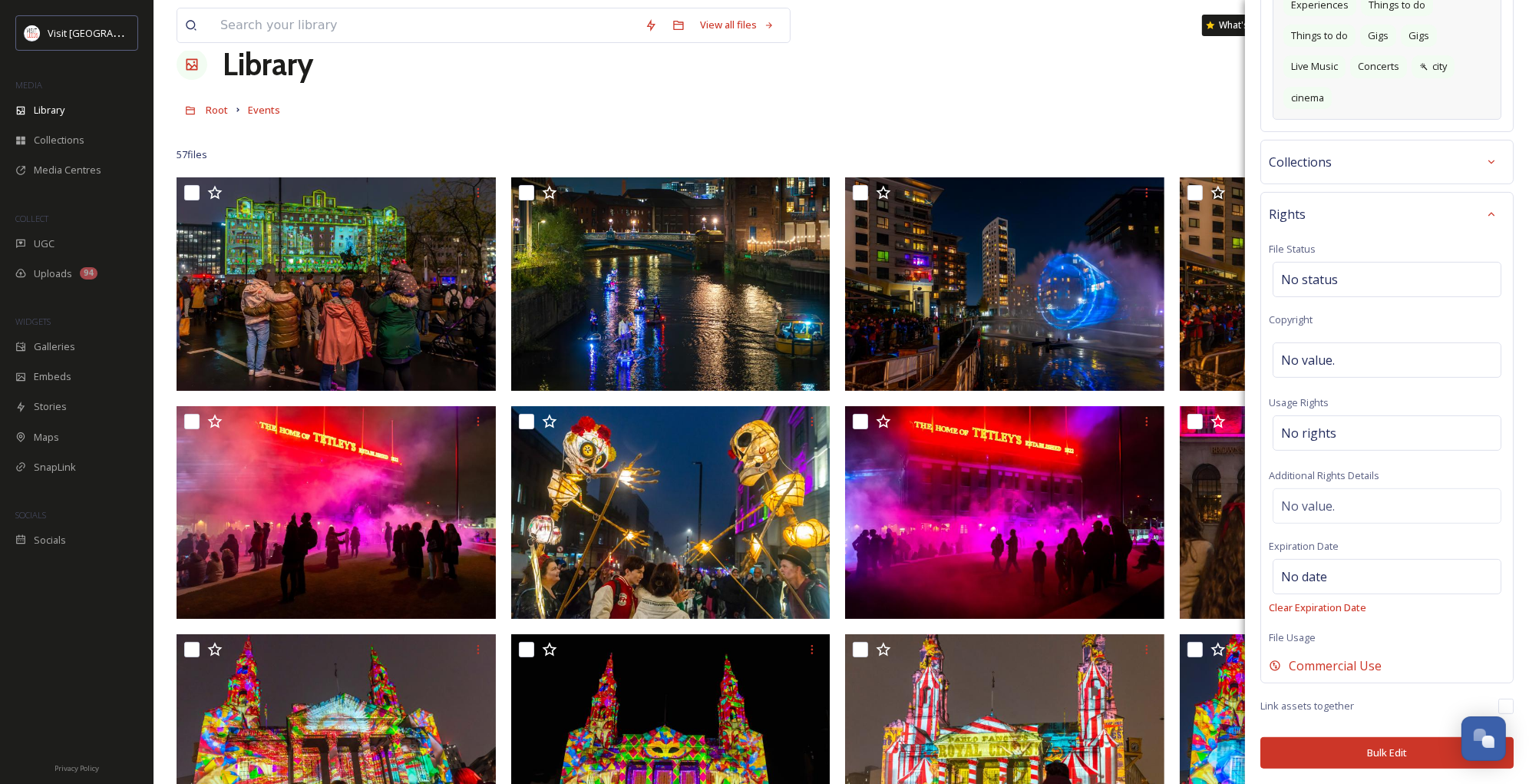
scroll to position [35, 0]
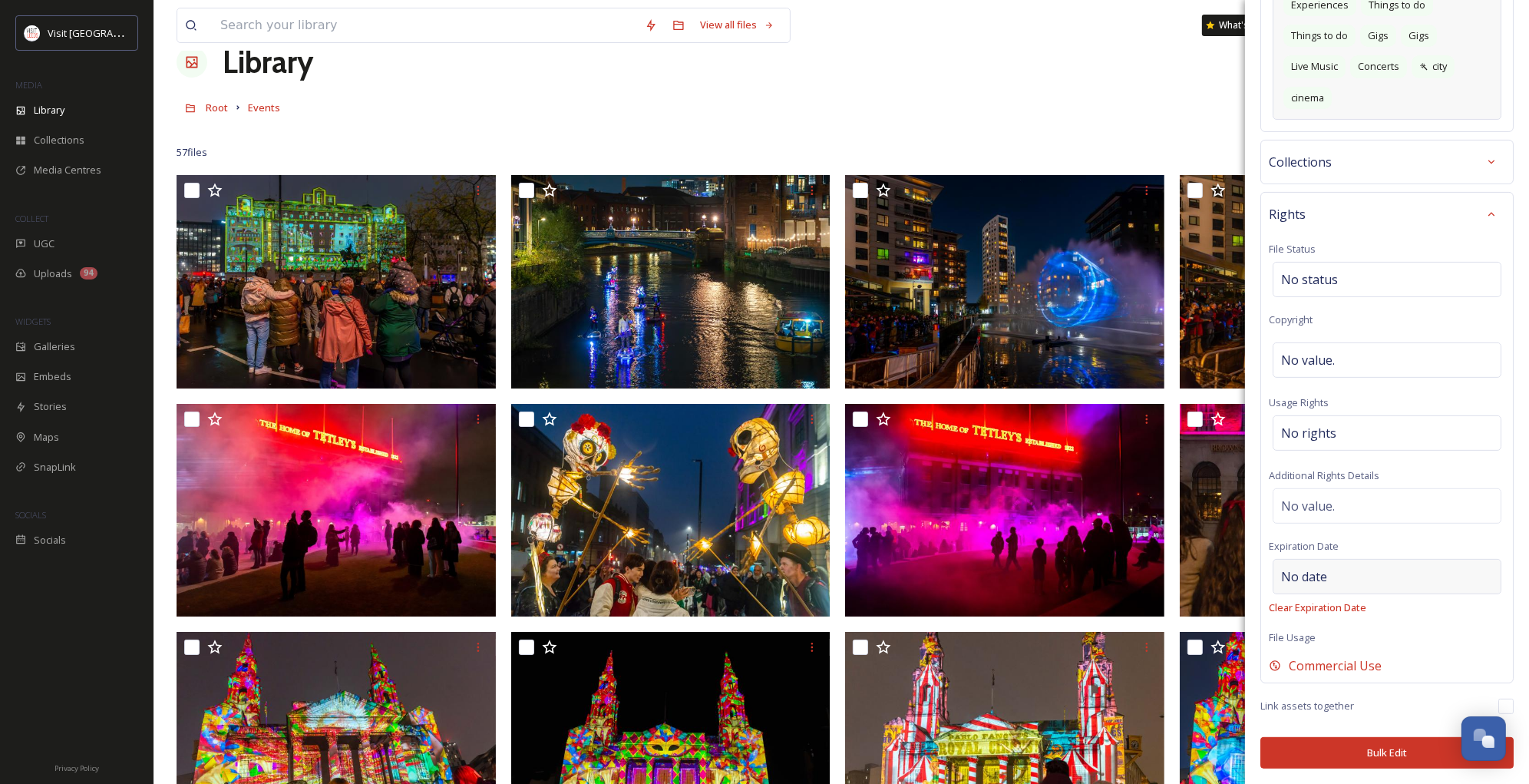
click at [1378, 582] on div "No date" at bounding box center [1387, 577] width 228 height 36
click at [1378, 582] on input "text" at bounding box center [1349, 577] width 153 height 34
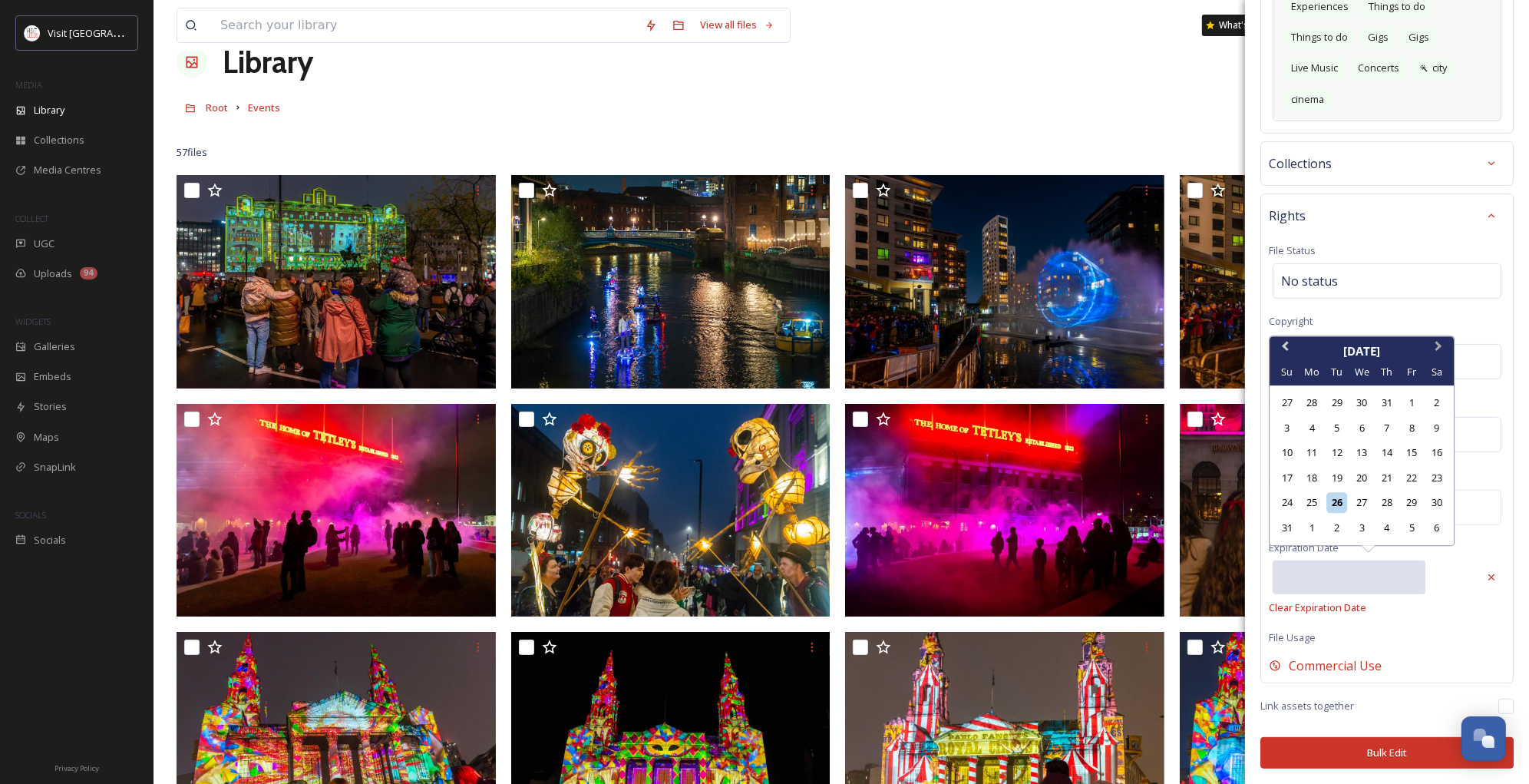
click at [1439, 346] on span "Next Month" at bounding box center [1439, 349] width 0 height 23
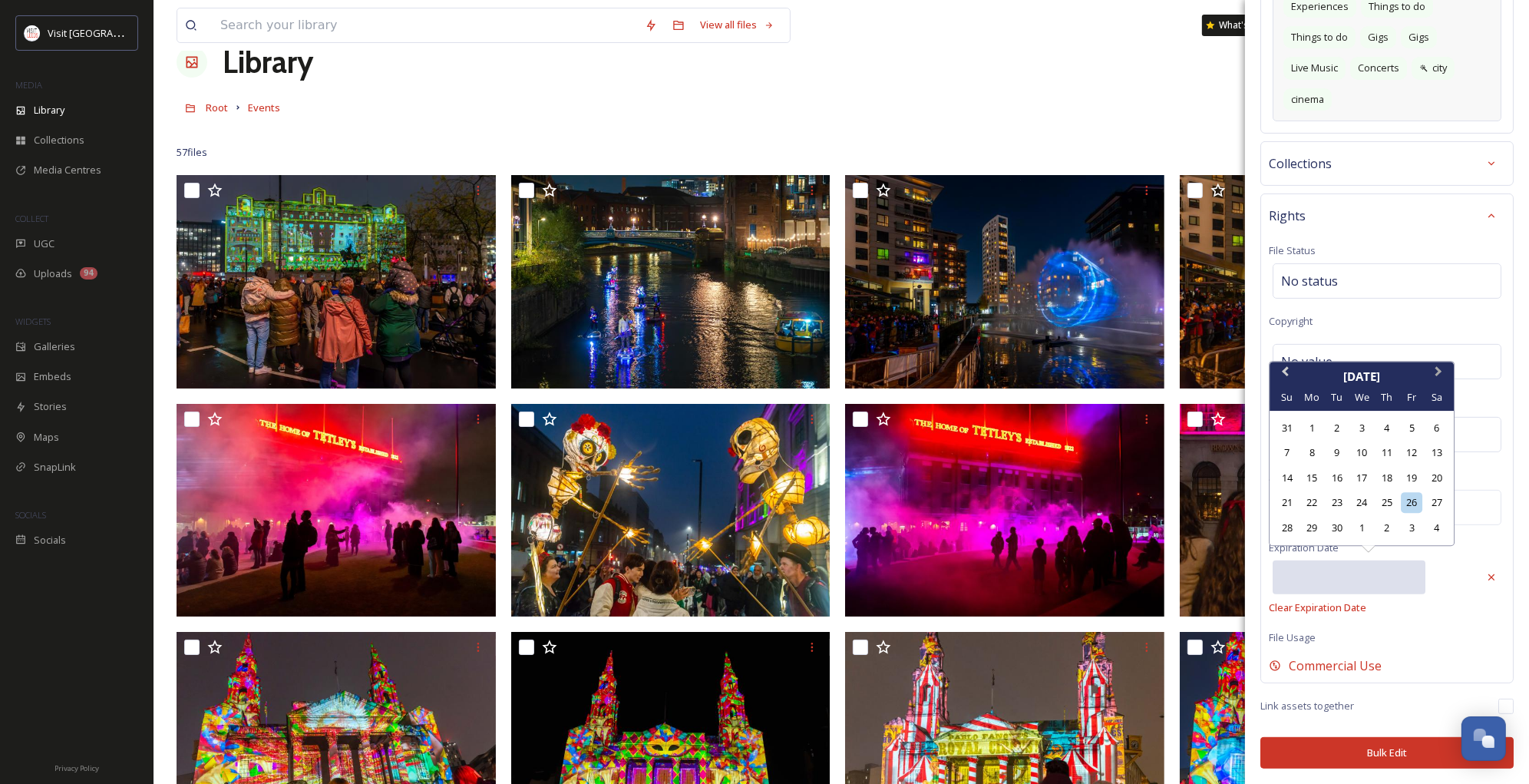
click at [1439, 369] on span "Next Month" at bounding box center [1439, 374] width 0 height 23
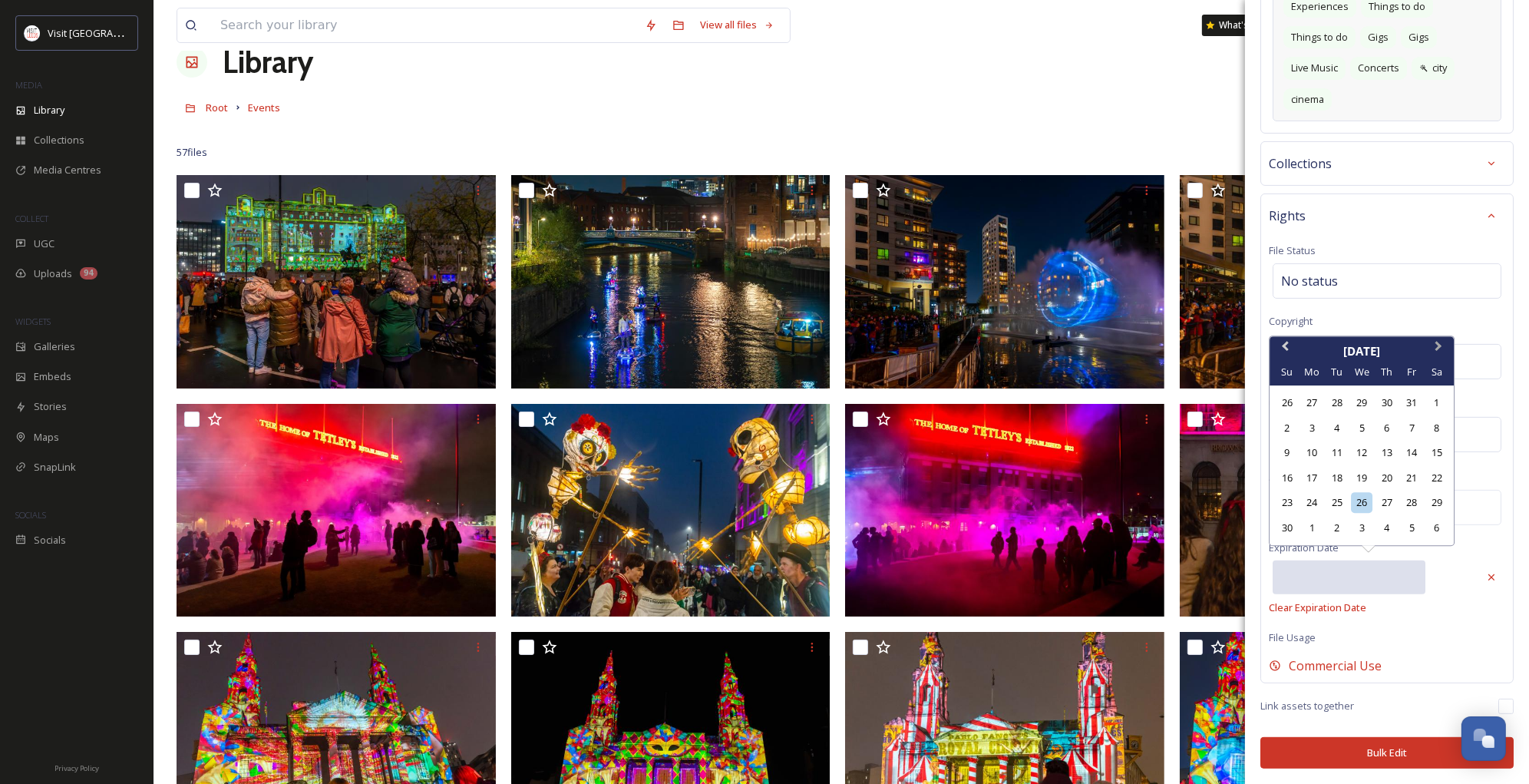
click at [1440, 369] on div "Sa" at bounding box center [1437, 373] width 21 height 21
click at [1440, 349] on button "Next Month" at bounding box center [1439, 350] width 25 height 25
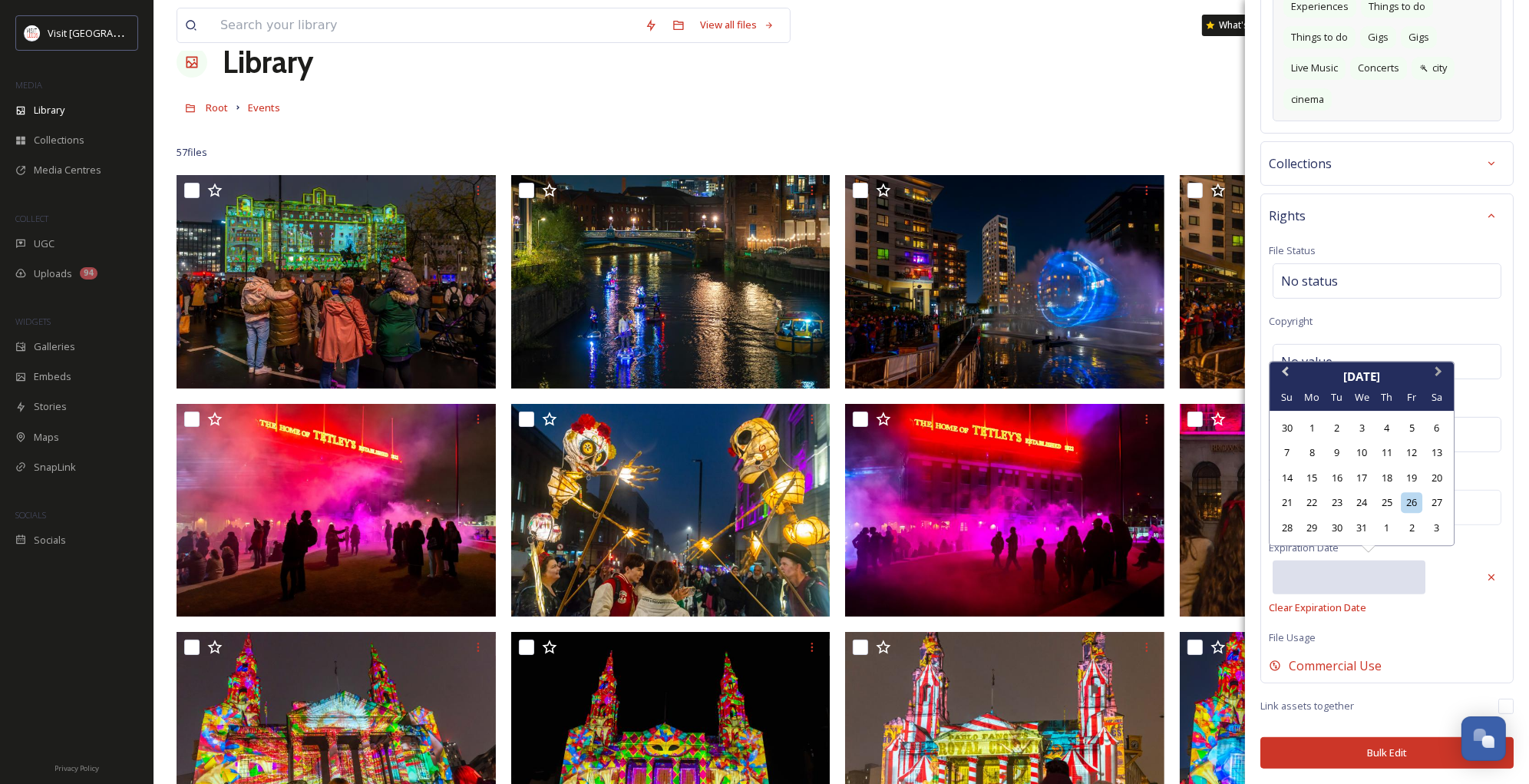
click at [1440, 349] on div "No value." at bounding box center [1387, 361] width 228 height 36
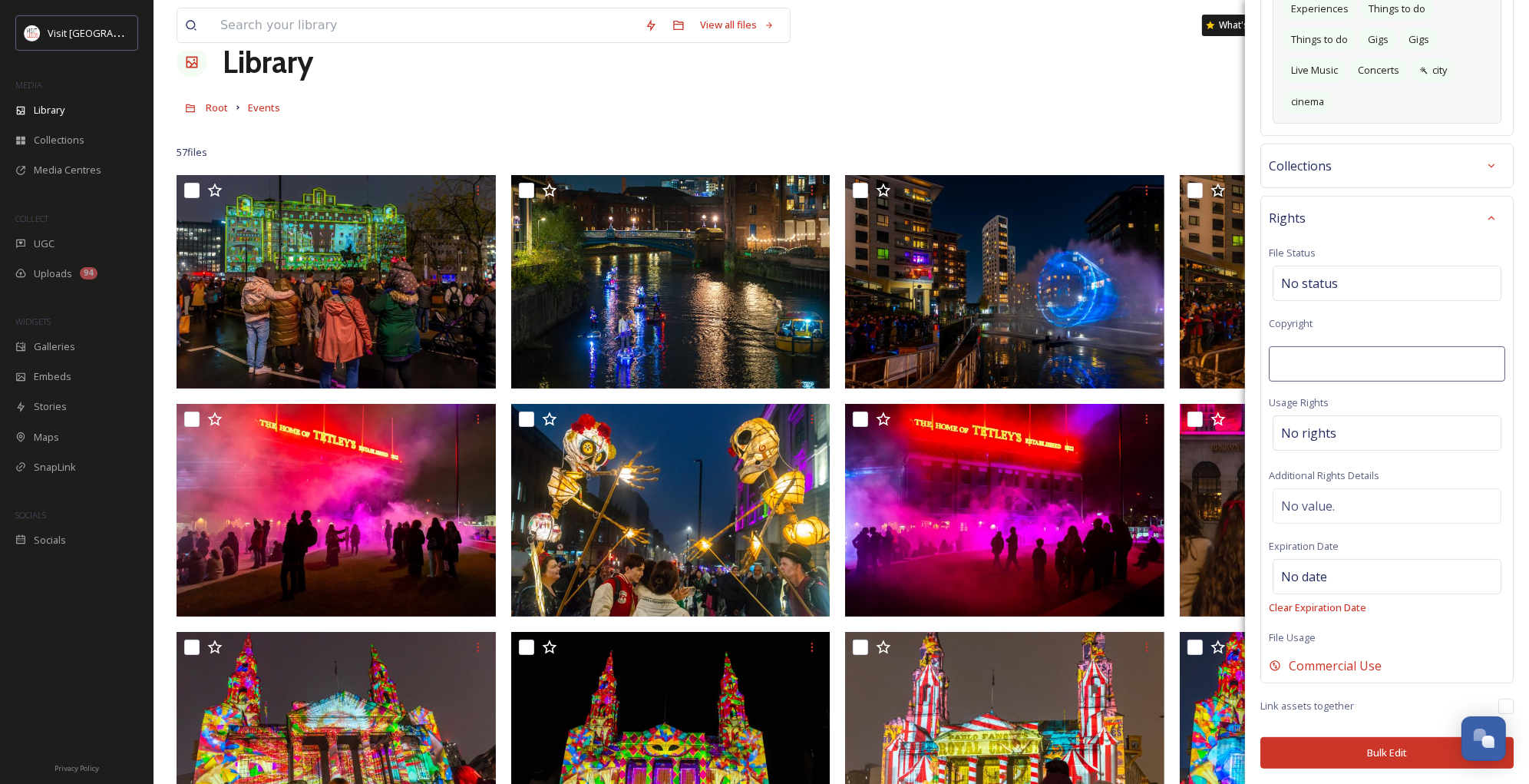
click at [1440, 349] on input at bounding box center [1387, 364] width 237 height 36
click at [1293, 500] on span "No value." at bounding box center [1308, 506] width 54 height 18
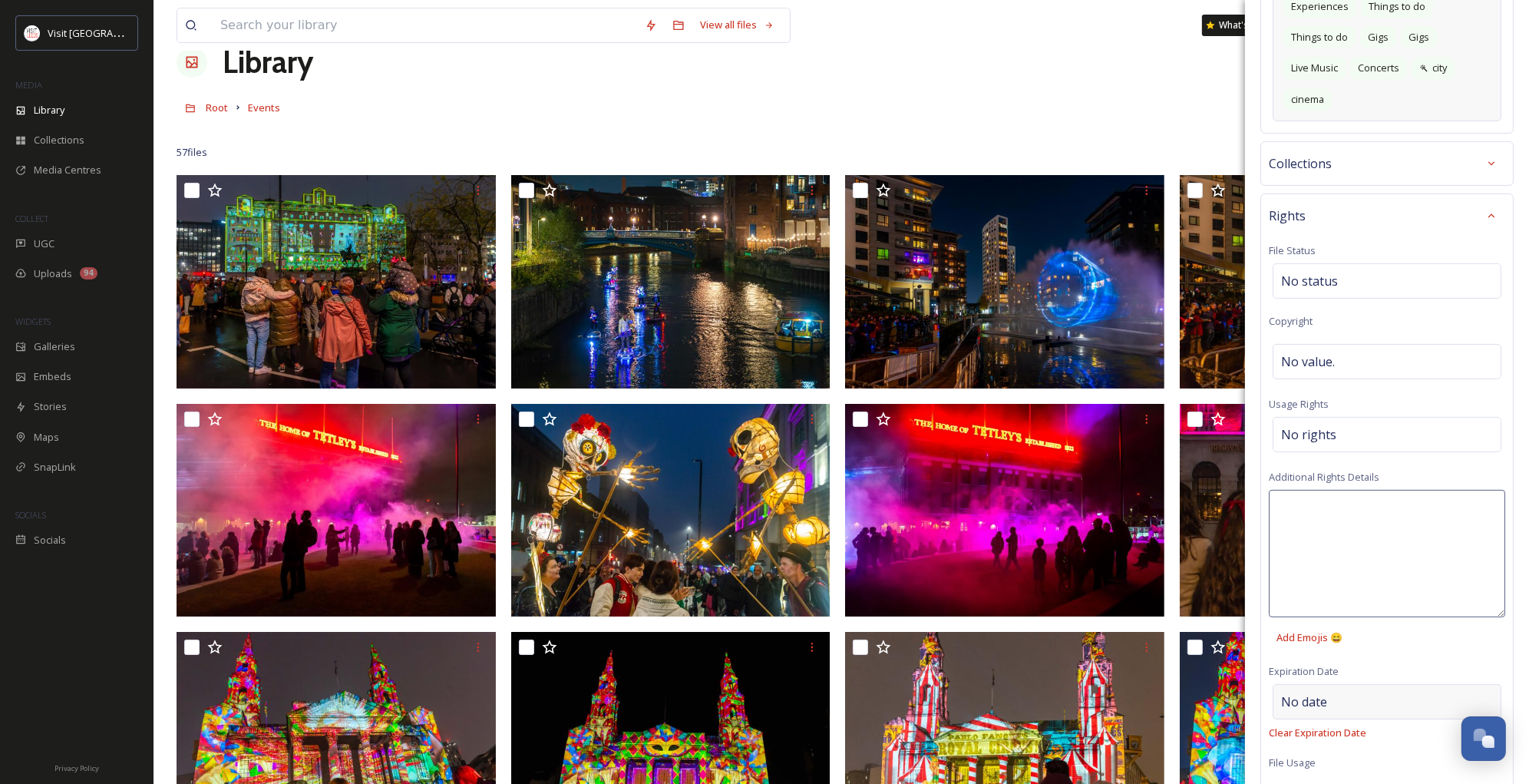
click at [1307, 697] on div "Bulk Edit Metadata Basic Info File Name No value. Original Source [PERSON_NAME]…" at bounding box center [1387, 210] width 284 height 1397
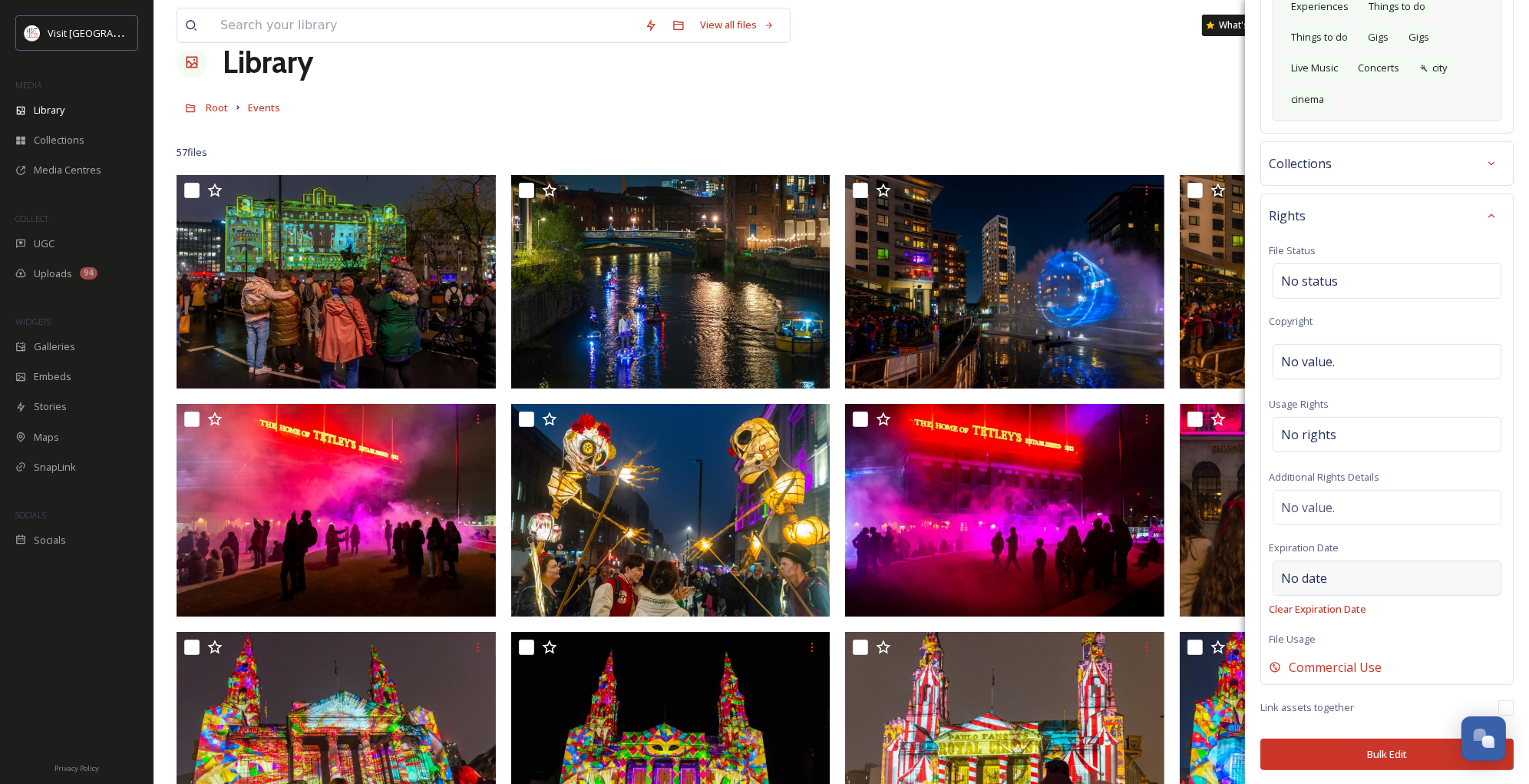
click at [1318, 580] on span "No date" at bounding box center [1304, 577] width 46 height 18
click at [1318, 580] on input "text" at bounding box center [1349, 577] width 153 height 34
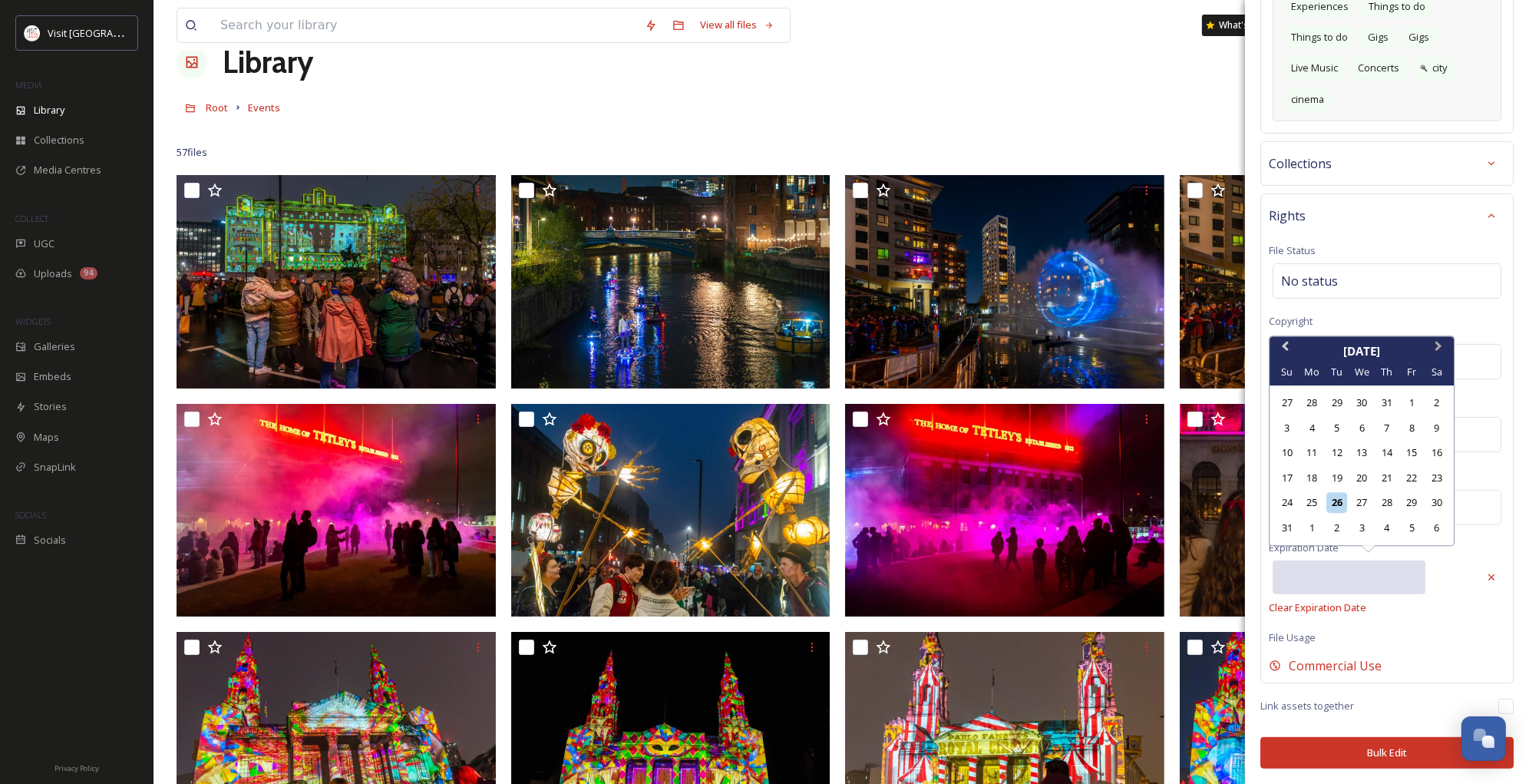
click at [1439, 351] on button "Next Month" at bounding box center [1439, 350] width 25 height 25
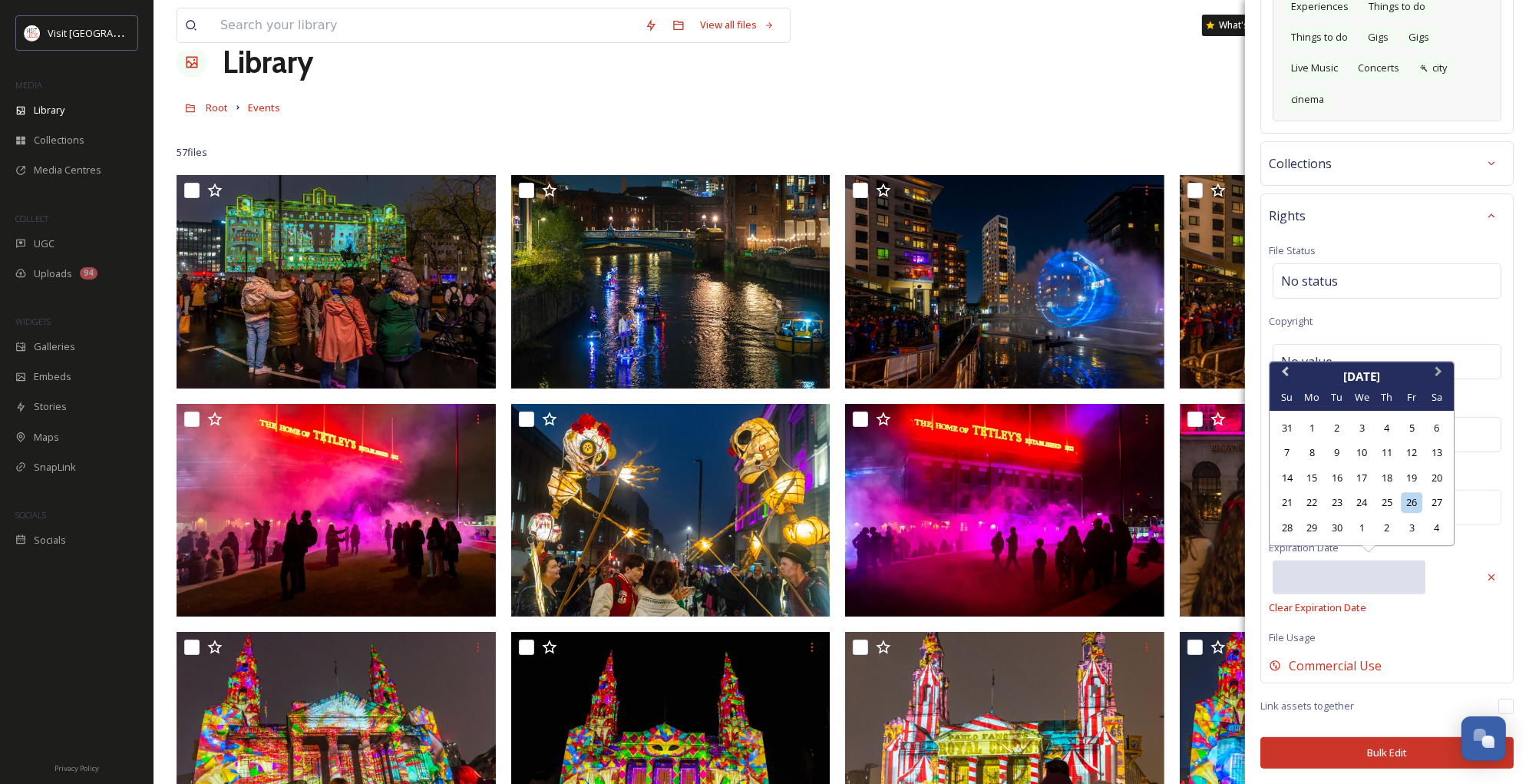
click at [1440, 378] on button "Next Month" at bounding box center [1439, 375] width 25 height 25
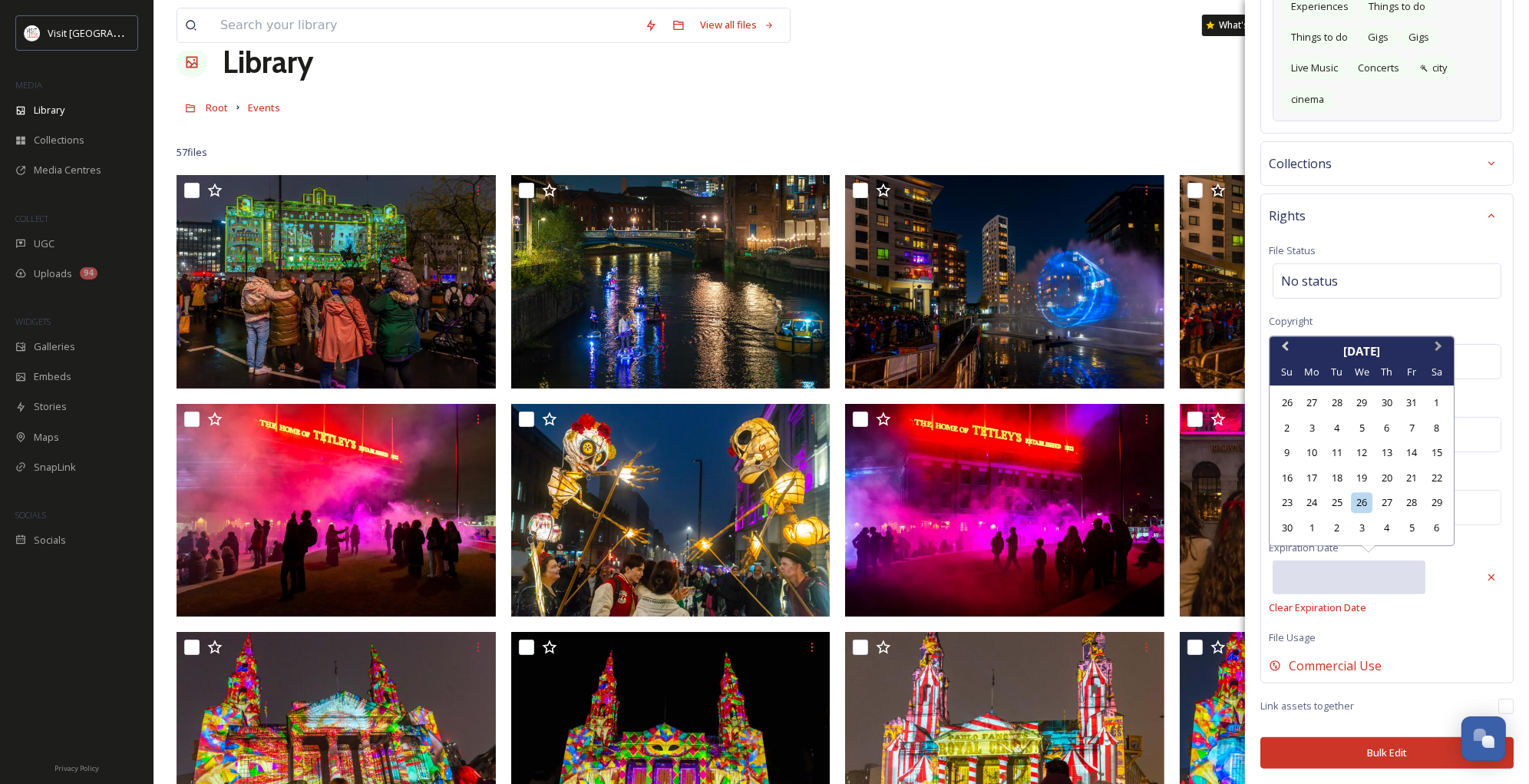
click at [1438, 354] on button "Next Month" at bounding box center [1439, 350] width 25 height 25
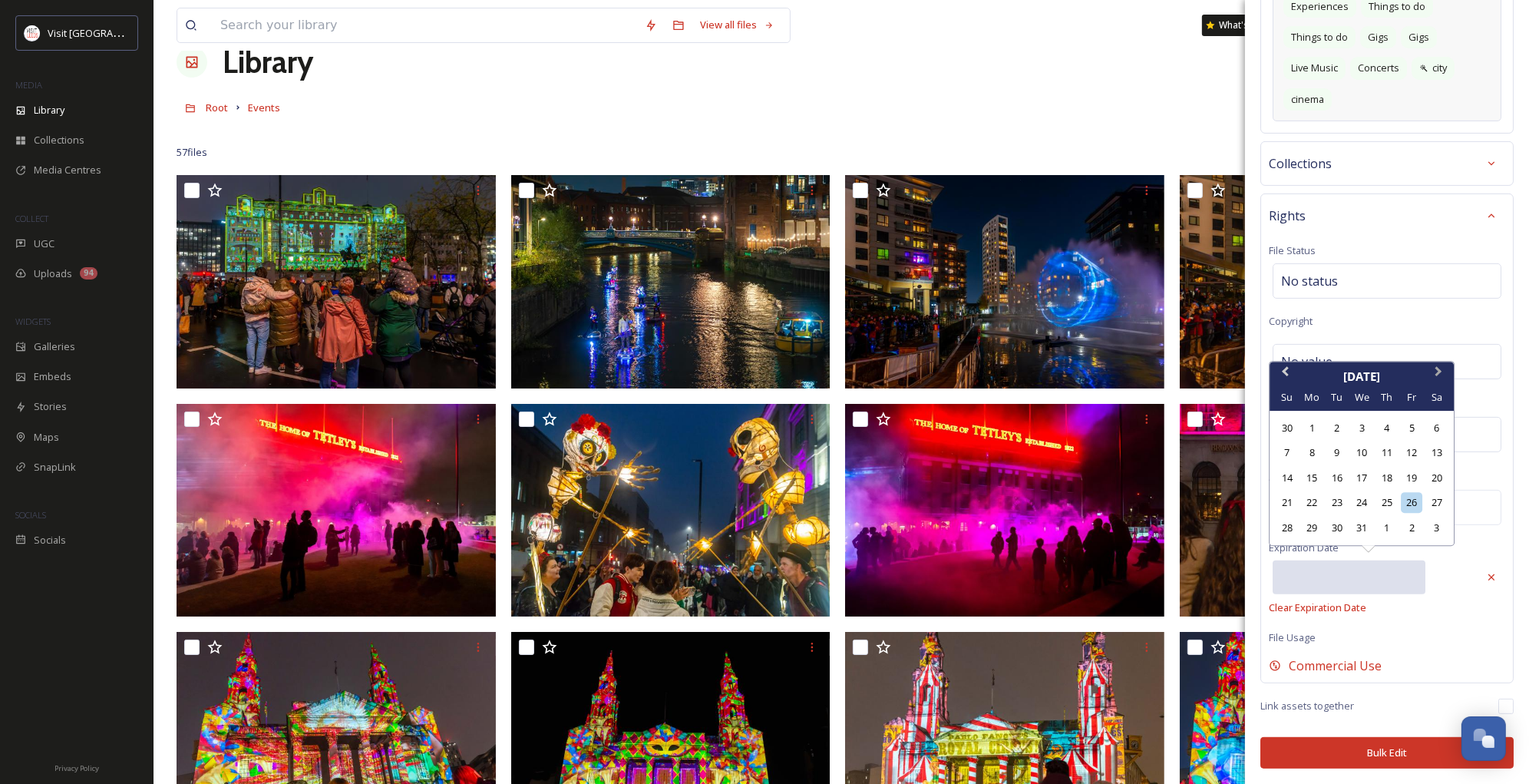
click at [1439, 373] on button "Next Month" at bounding box center [1439, 375] width 25 height 25
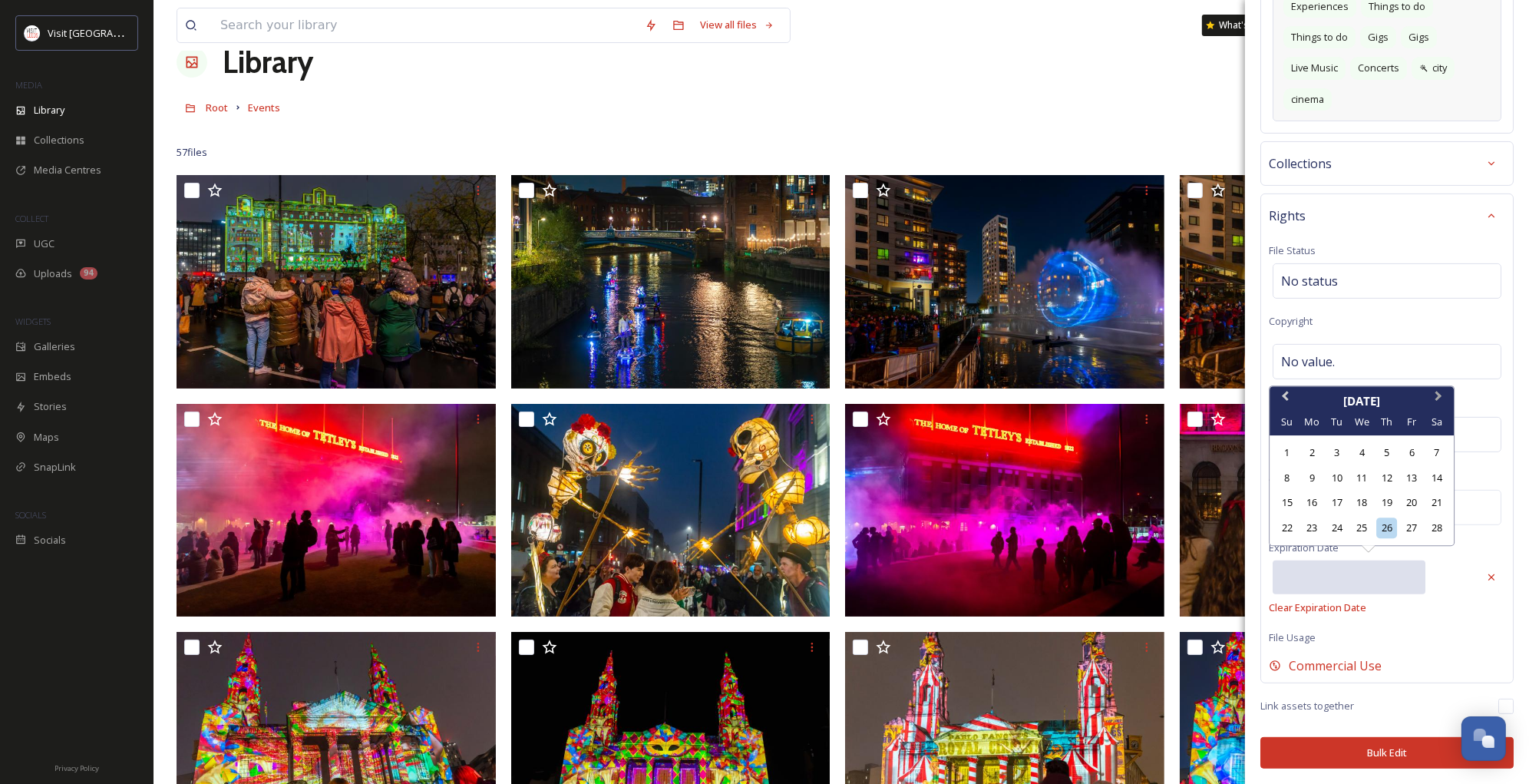
click at [1442, 400] on button "Next Month" at bounding box center [1439, 399] width 25 height 25
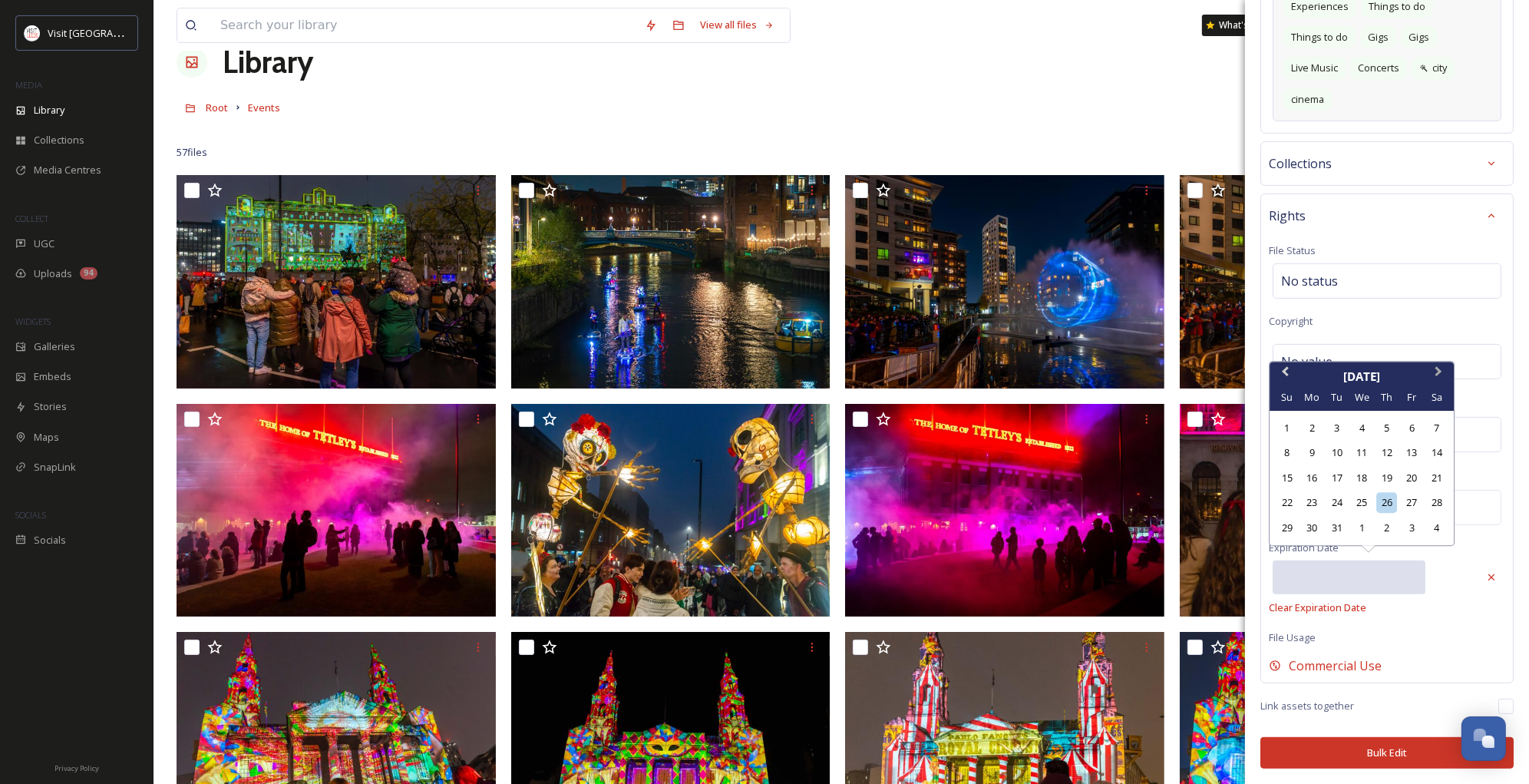
click at [1442, 378] on button "Next Month" at bounding box center [1439, 375] width 25 height 25
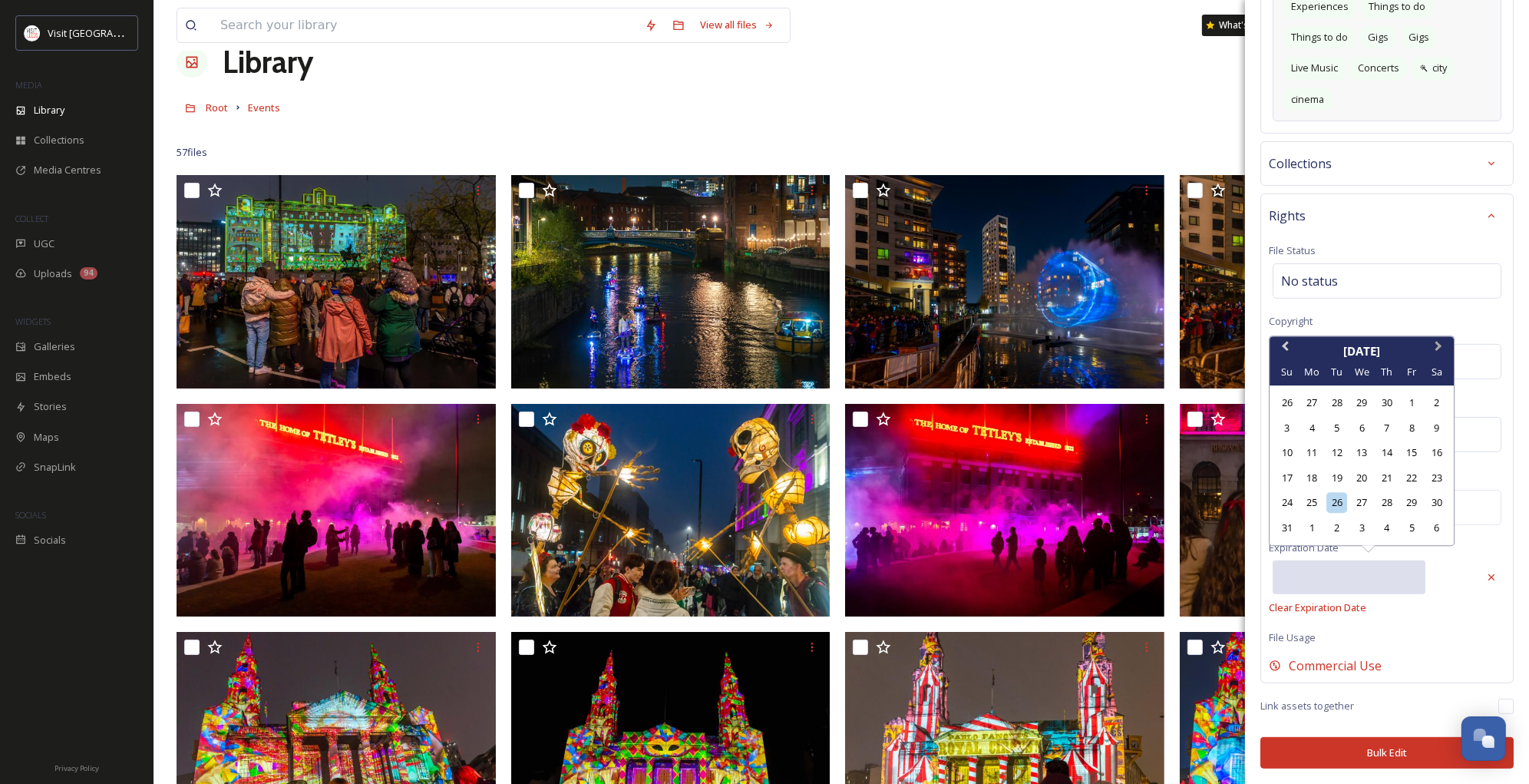
click at [1441, 353] on button "Next Month" at bounding box center [1439, 350] width 25 height 25
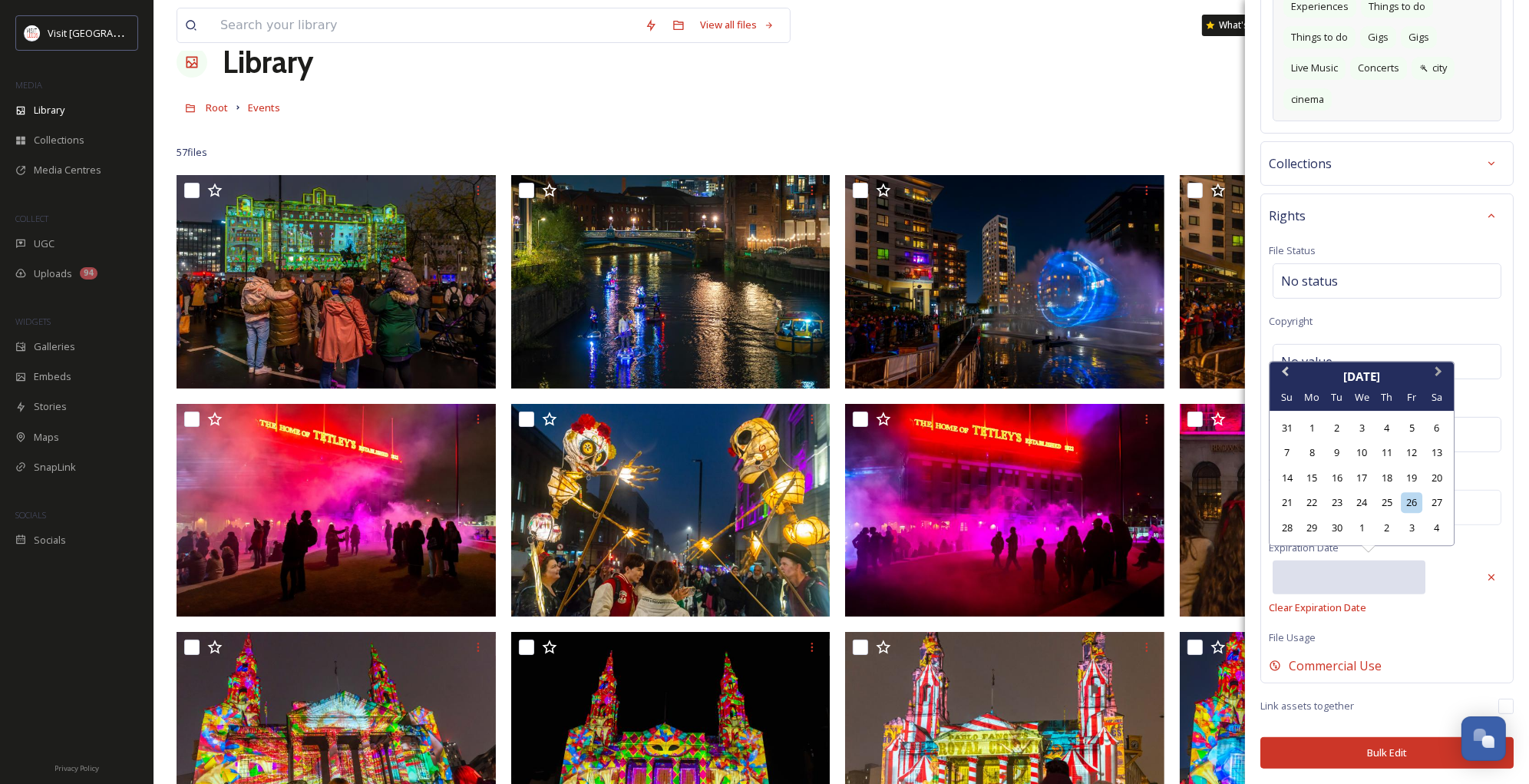
click at [1439, 370] on span "Next Month" at bounding box center [1439, 374] width 0 height 23
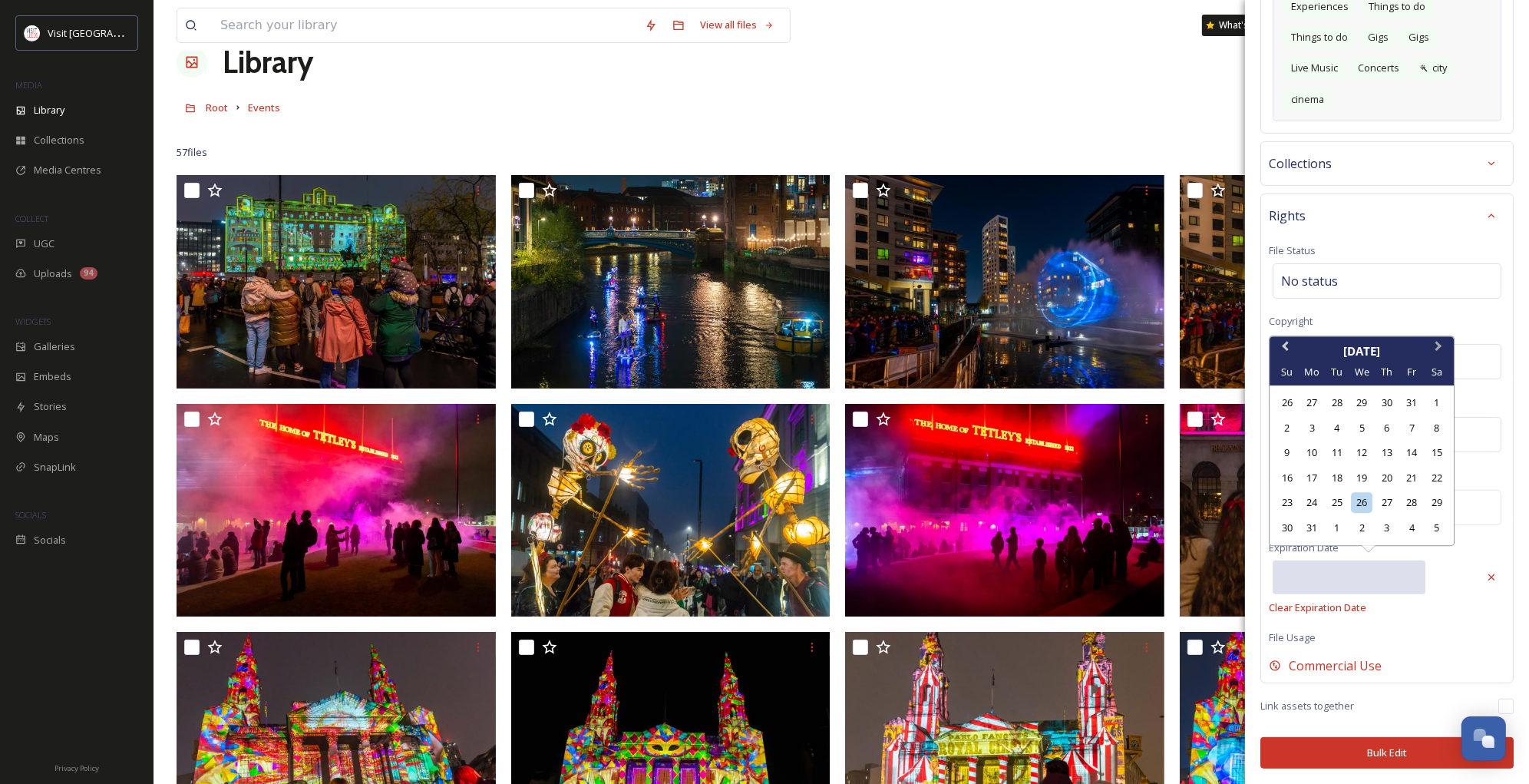
click at [1441, 353] on button "Next Month" at bounding box center [1439, 350] width 25 height 25
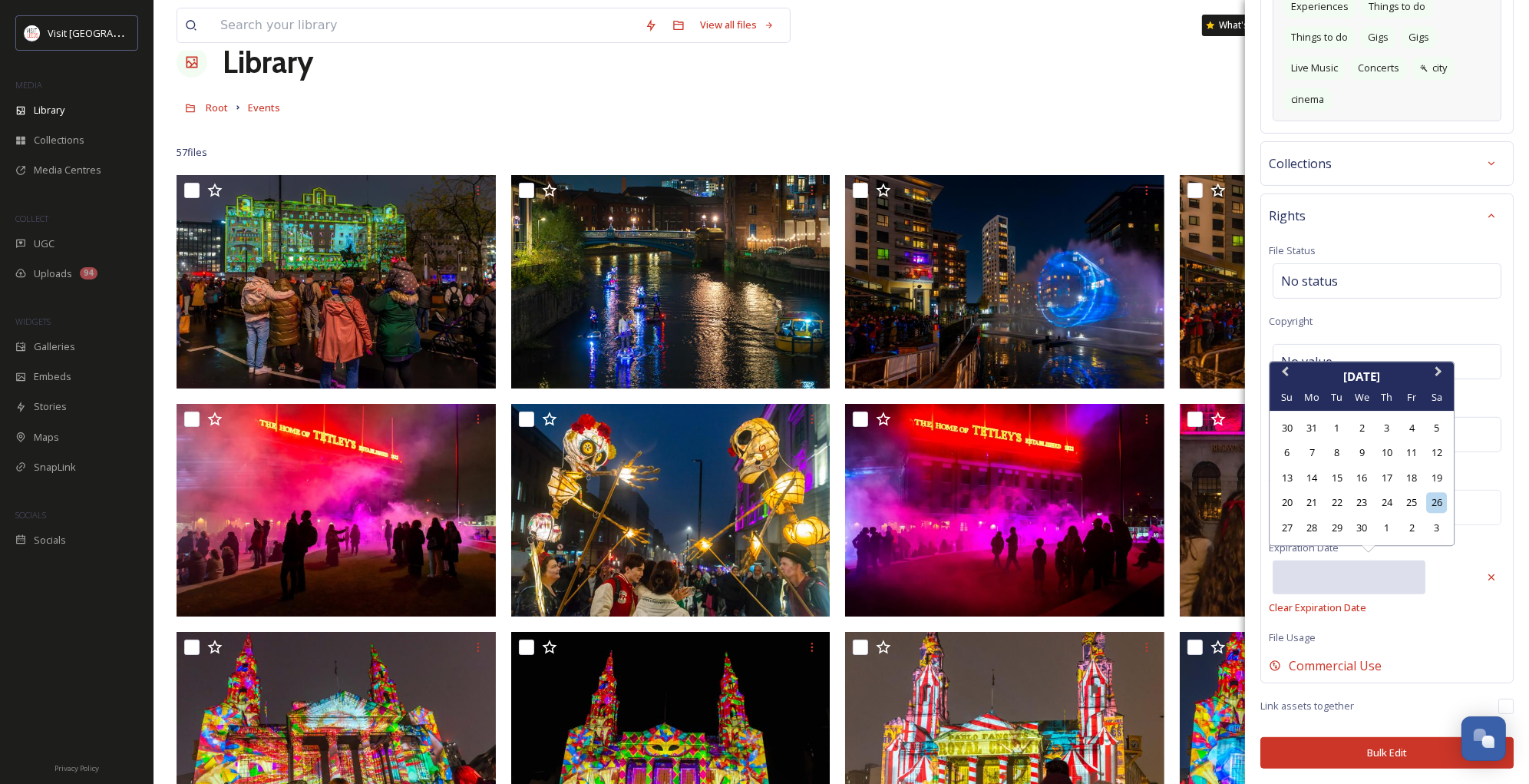
click at [1402, 371] on div "[DATE]" at bounding box center [1362, 376] width 185 height 17
click at [1435, 376] on button "Next Month" at bounding box center [1439, 375] width 25 height 25
click at [1312, 584] on input "text" at bounding box center [1349, 577] width 153 height 34
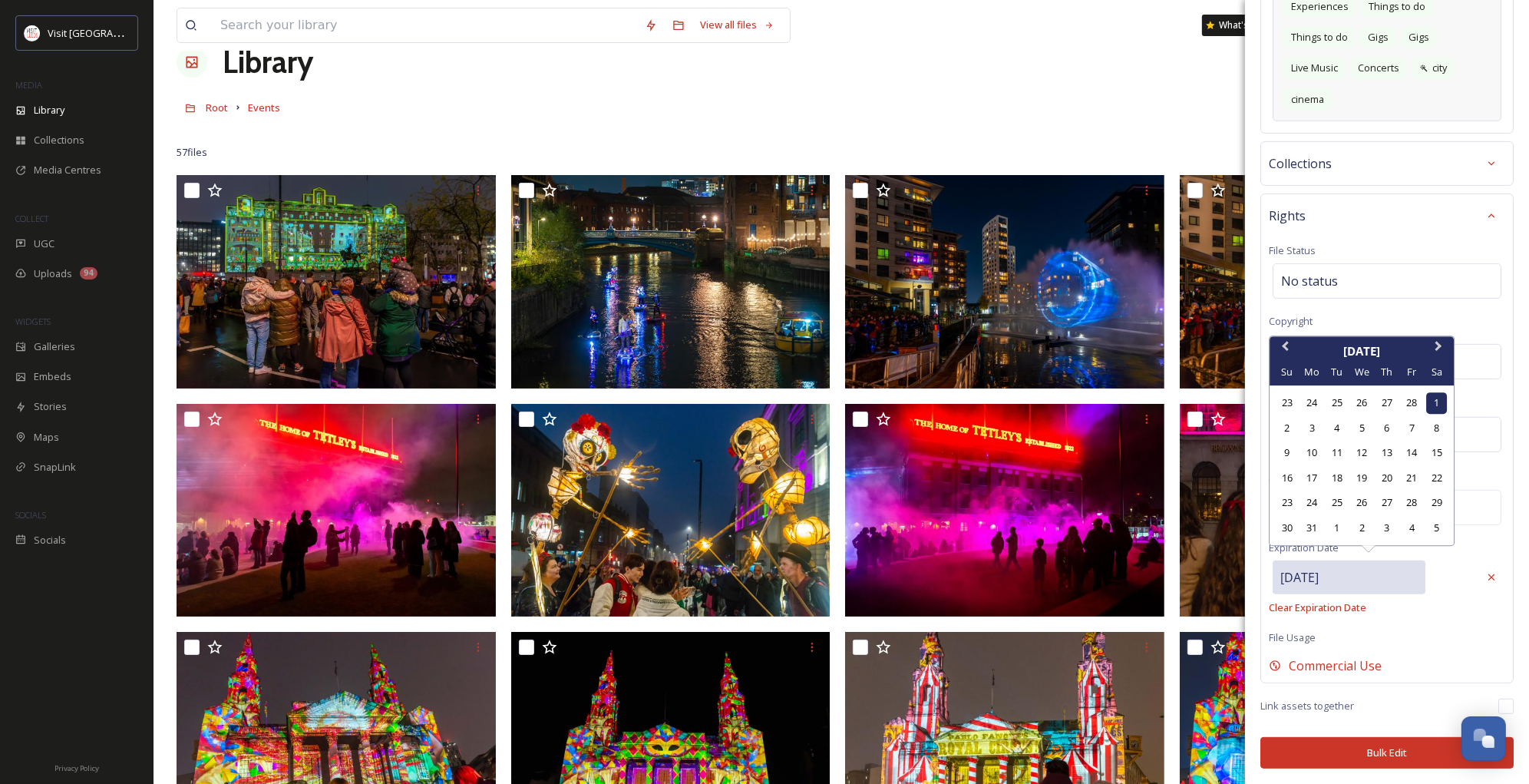
type input "[DATE]"
click at [1469, 639] on div "Rights File Status No status Copyright No value. Usage Rights No rights Additio…" at bounding box center [1386, 439] width 253 height 490
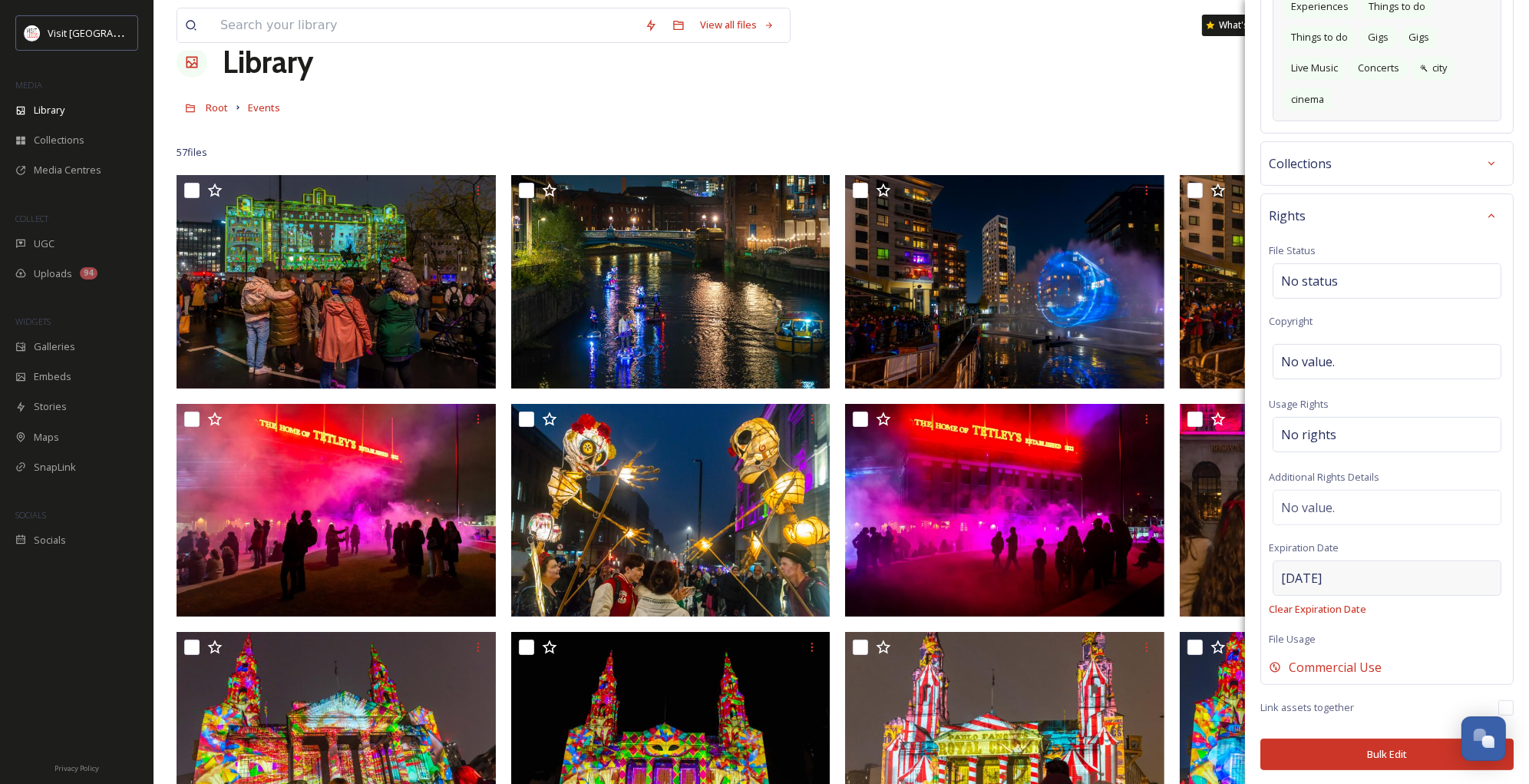
click at [1356, 576] on div "[DATE]" at bounding box center [1387, 577] width 228 height 36
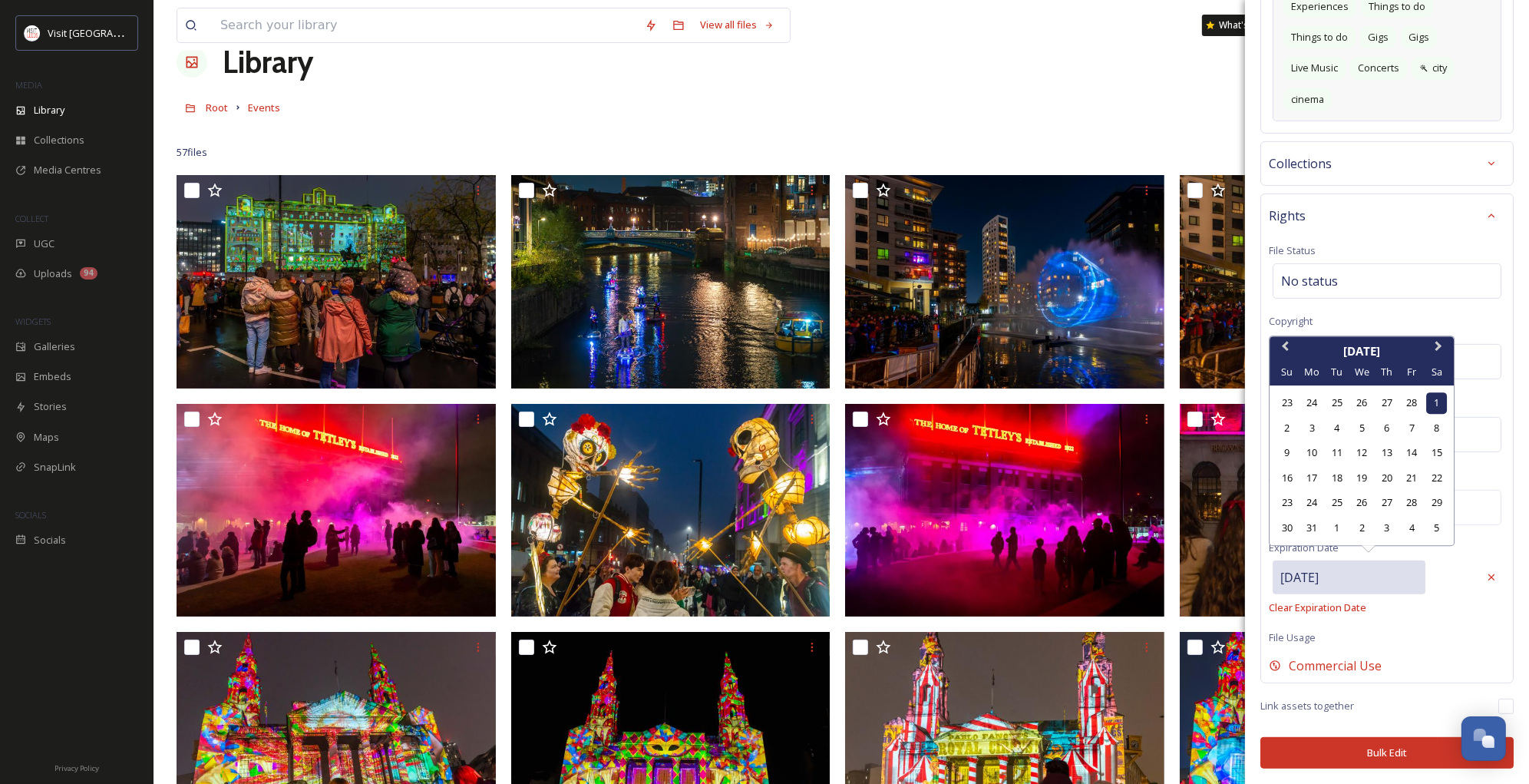
click at [1352, 578] on input "[DATE]" at bounding box center [1349, 577] width 153 height 34
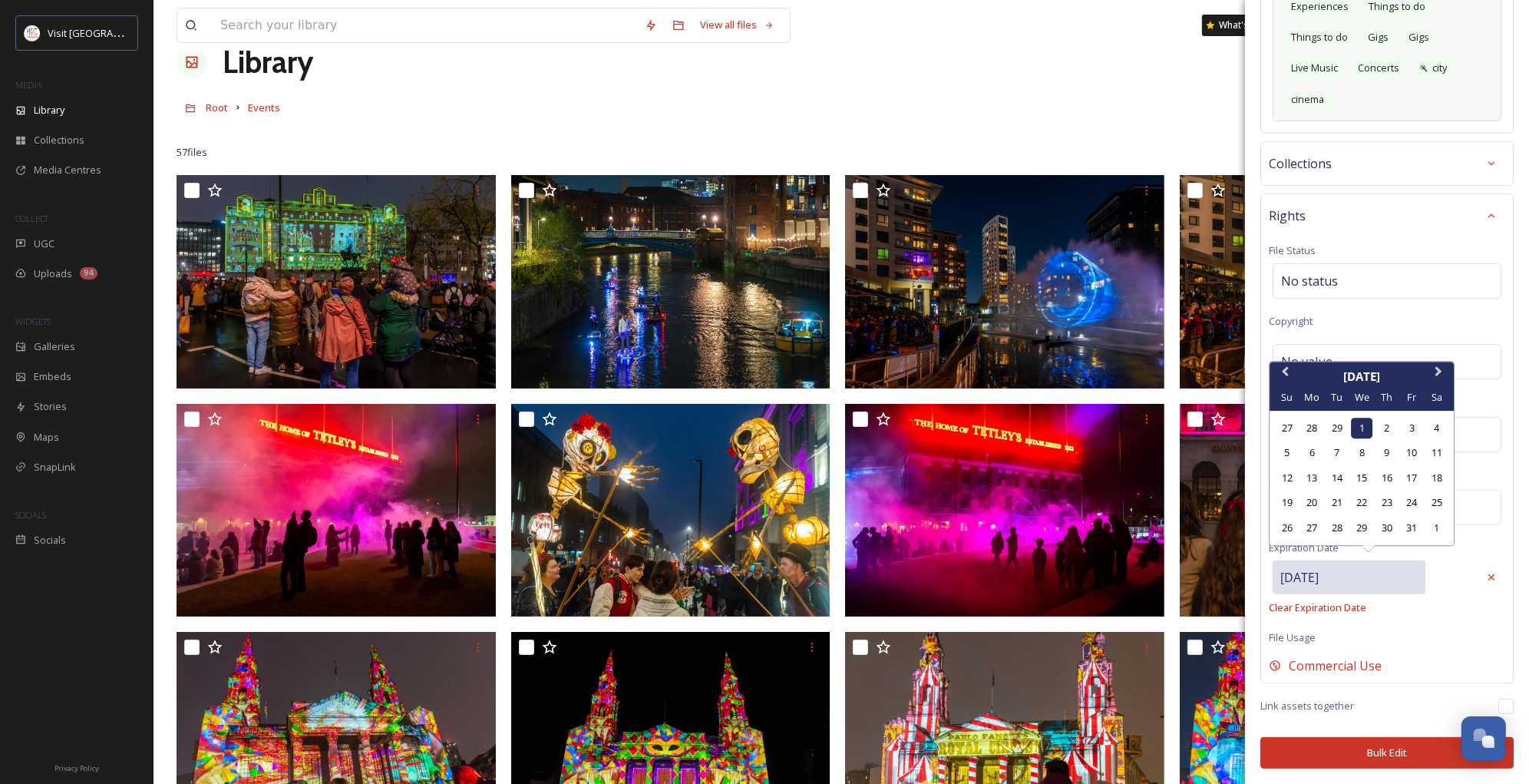
click at [1293, 578] on input "[DATE]" at bounding box center [1349, 577] width 153 height 34
type input "[DATE]"
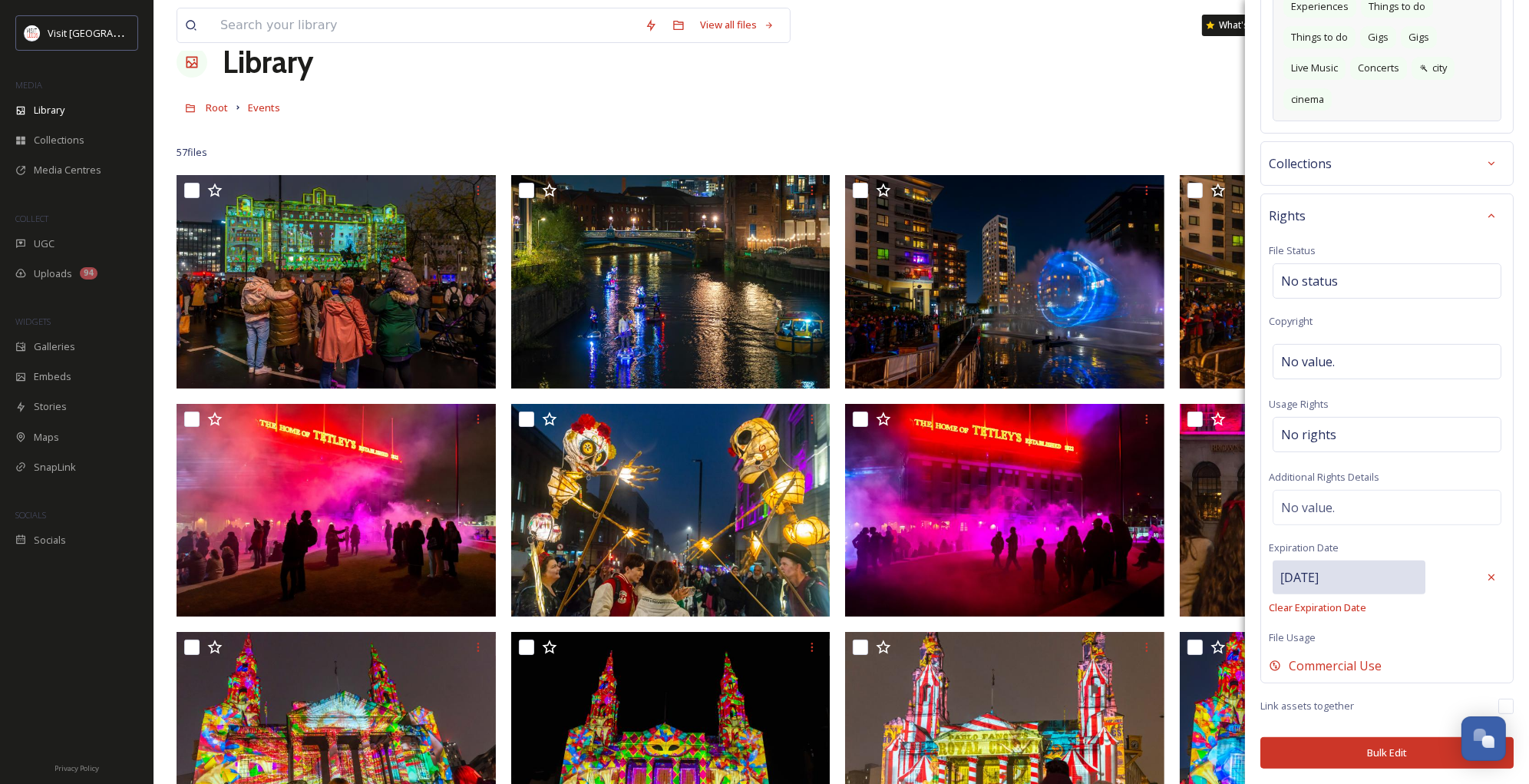
click at [1375, 614] on div "Rights File Status No status Copyright No value. Usage Rights No rights Additio…" at bounding box center [1386, 439] width 253 height 490
click at [1354, 663] on span "Commercial Use" at bounding box center [1335, 667] width 93 height 18
click at [1354, 663] on span "Internal Use Only" at bounding box center [1339, 667] width 101 height 18
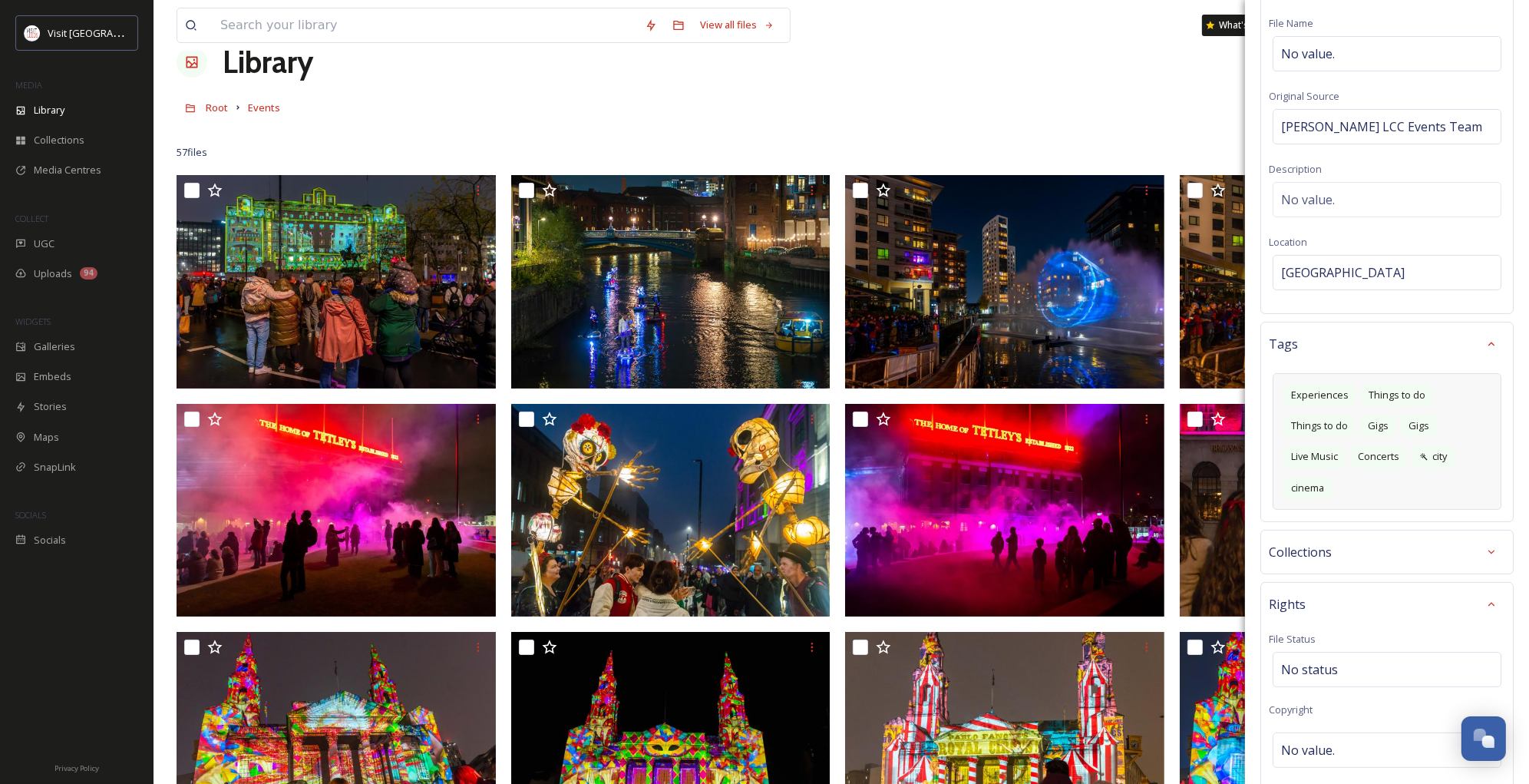
scroll to position [0, 0]
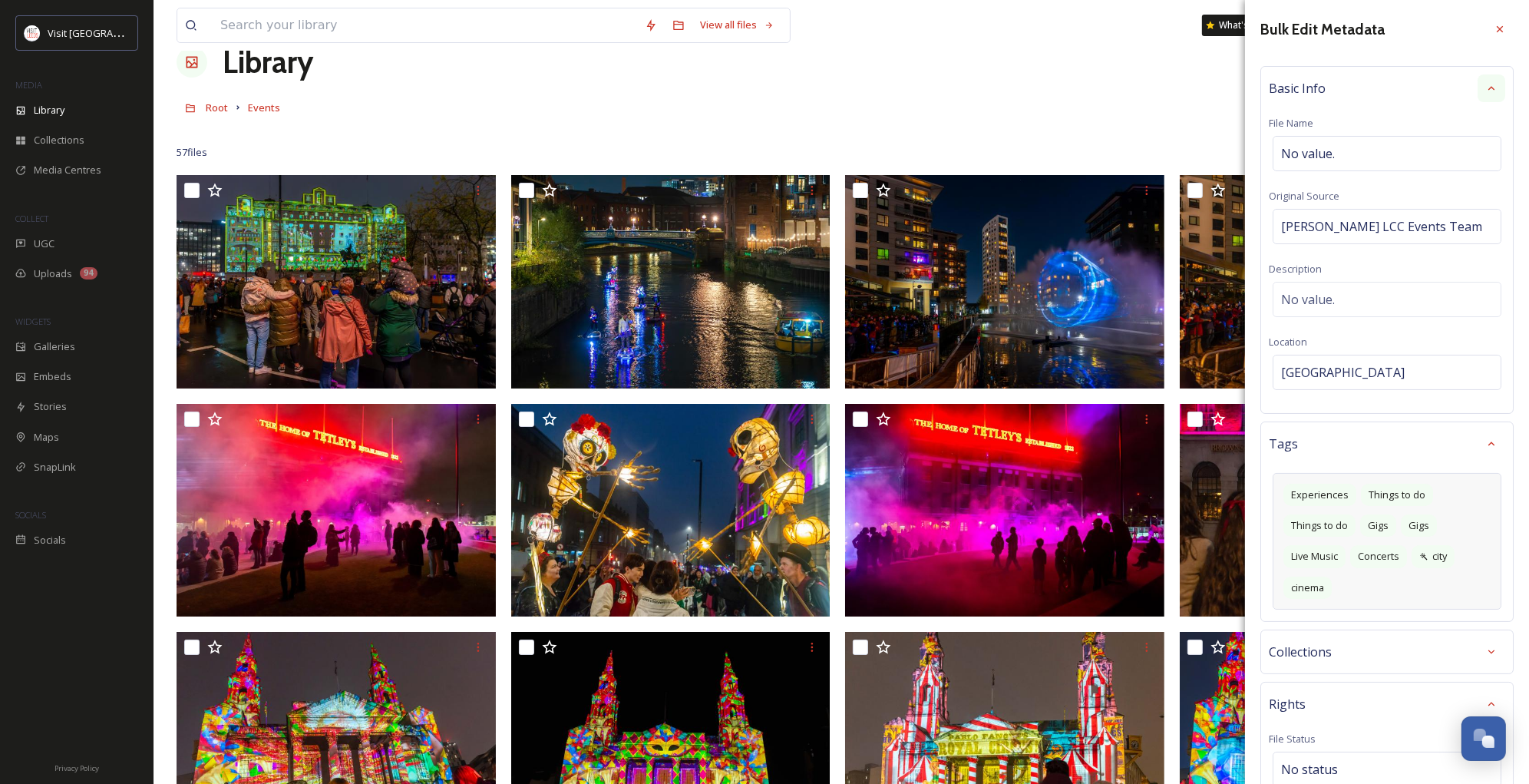
click at [1492, 85] on icon at bounding box center [1491, 88] width 12 height 12
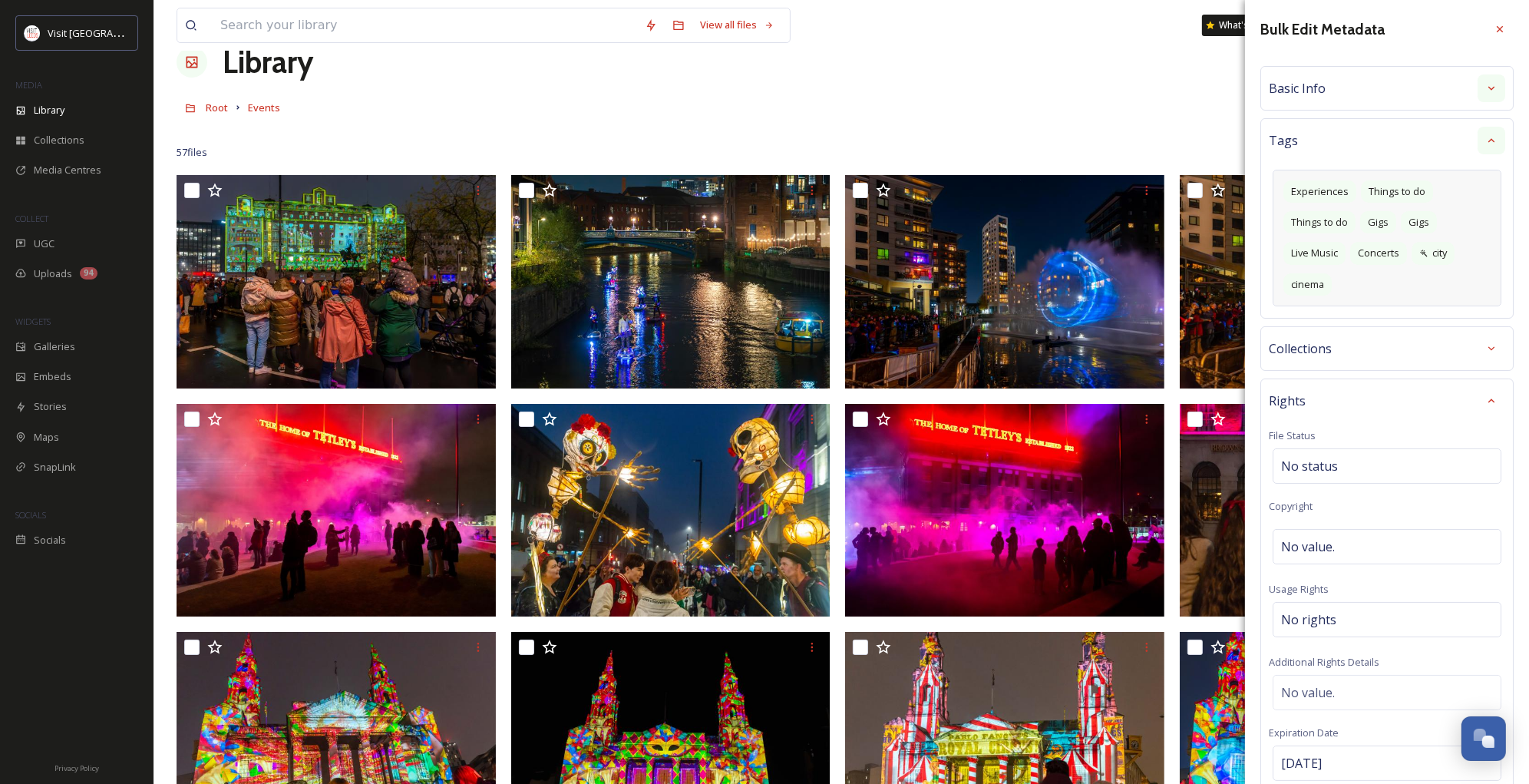
click at [1489, 137] on icon at bounding box center [1491, 140] width 12 height 12
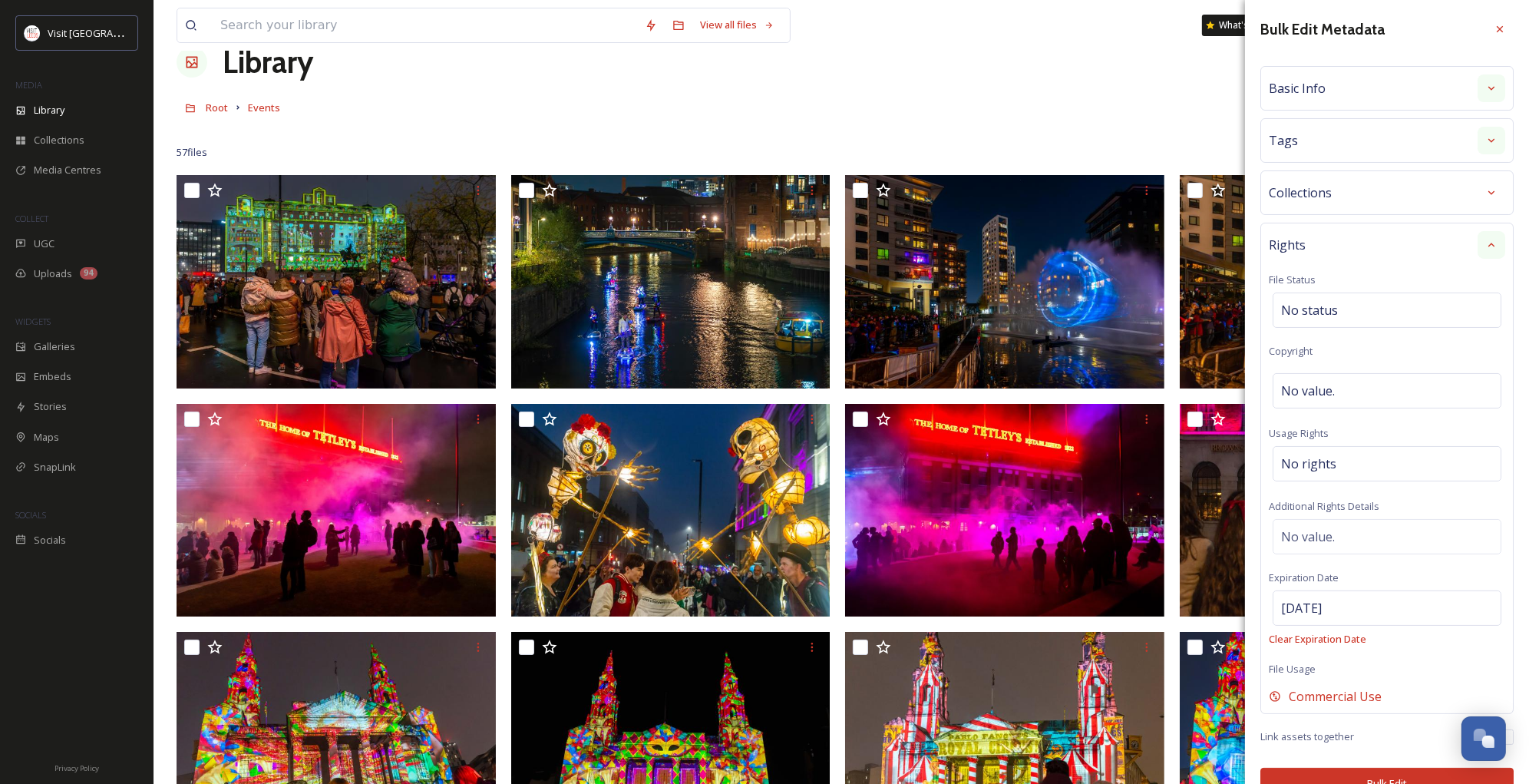
click at [1480, 244] on div at bounding box center [1492, 245] width 27 height 27
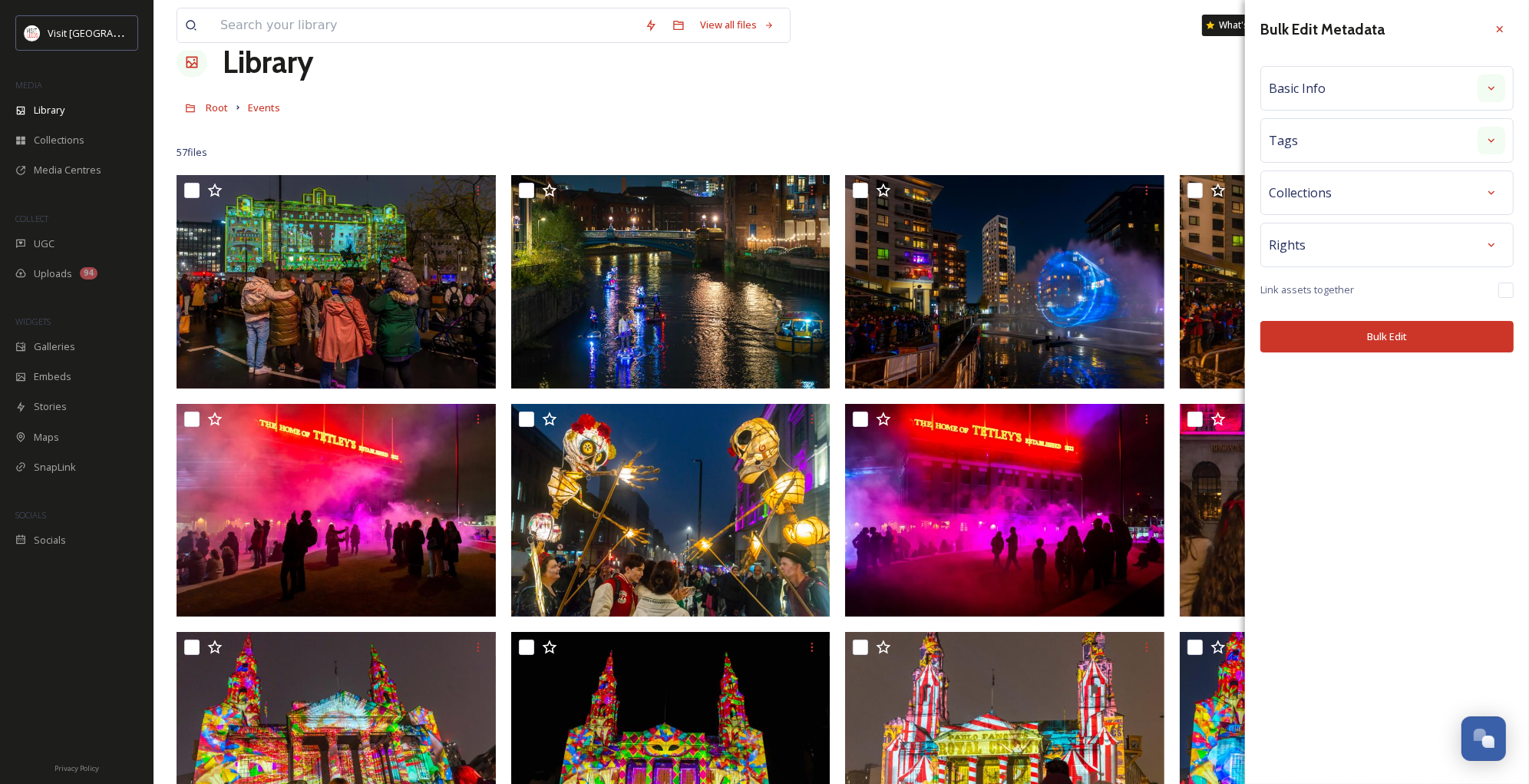
click at [1433, 335] on button "Bulk Edit" at bounding box center [1386, 336] width 253 height 31
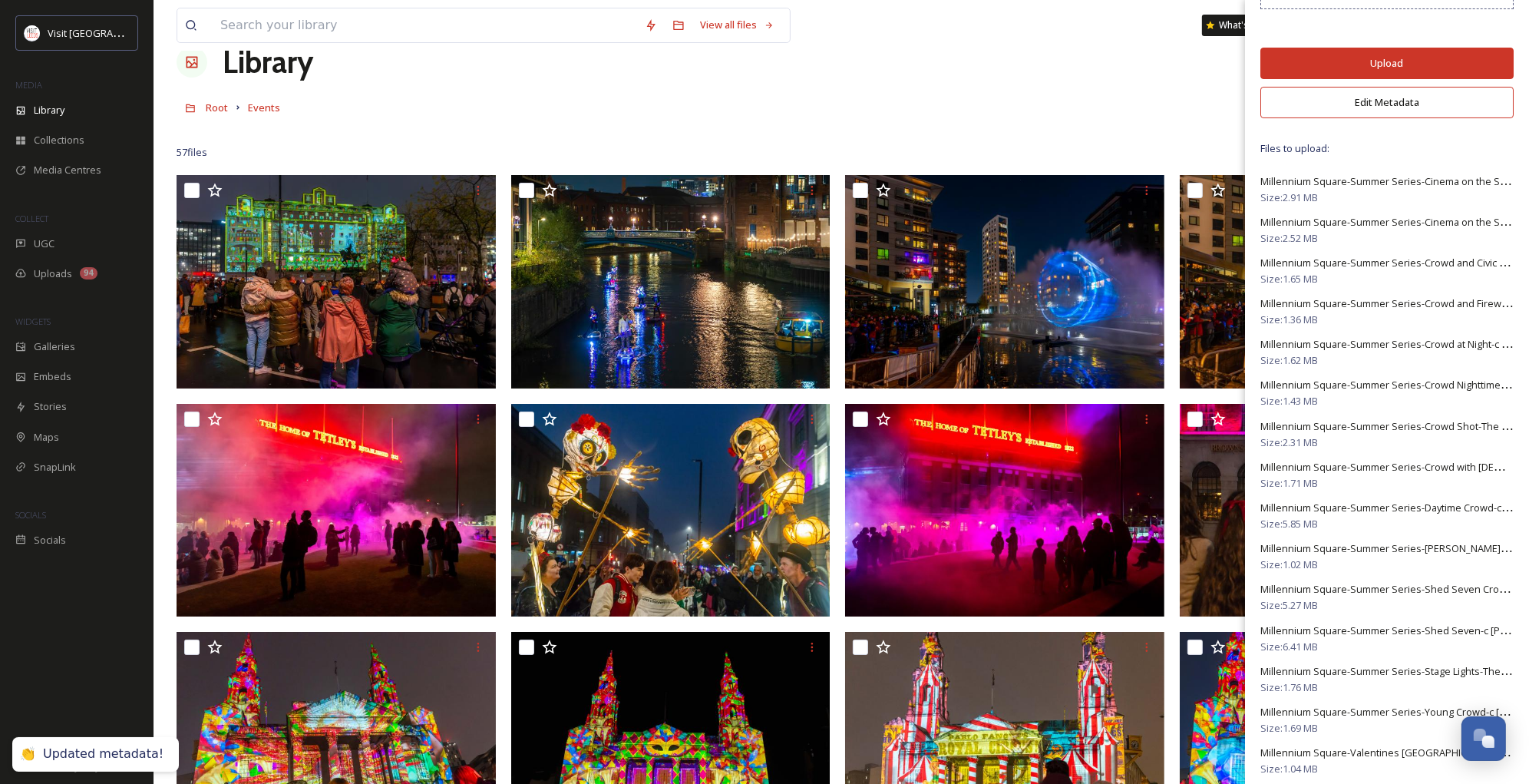
scroll to position [285, 0]
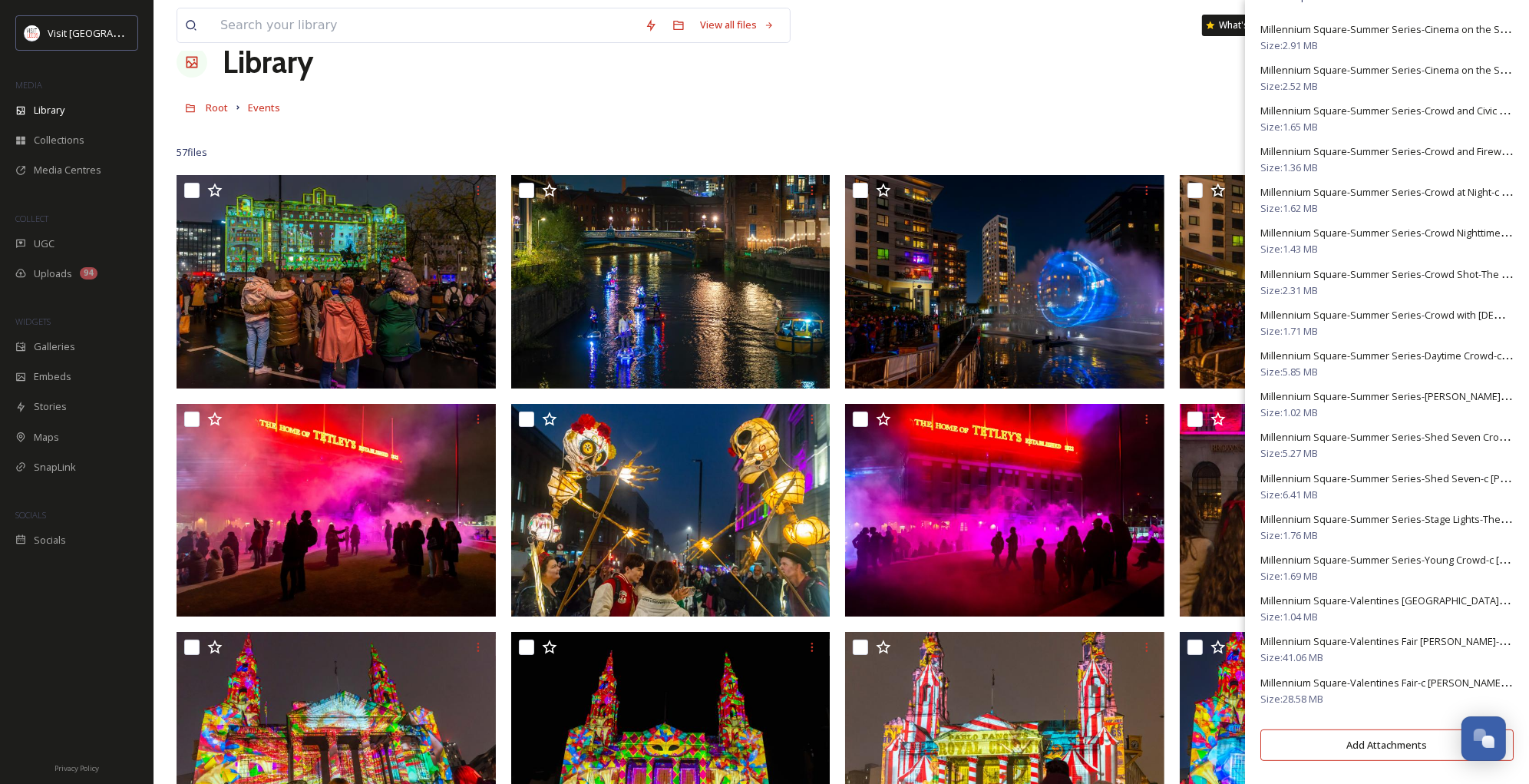
click at [1346, 743] on button "Add Attachments" at bounding box center [1386, 745] width 253 height 31
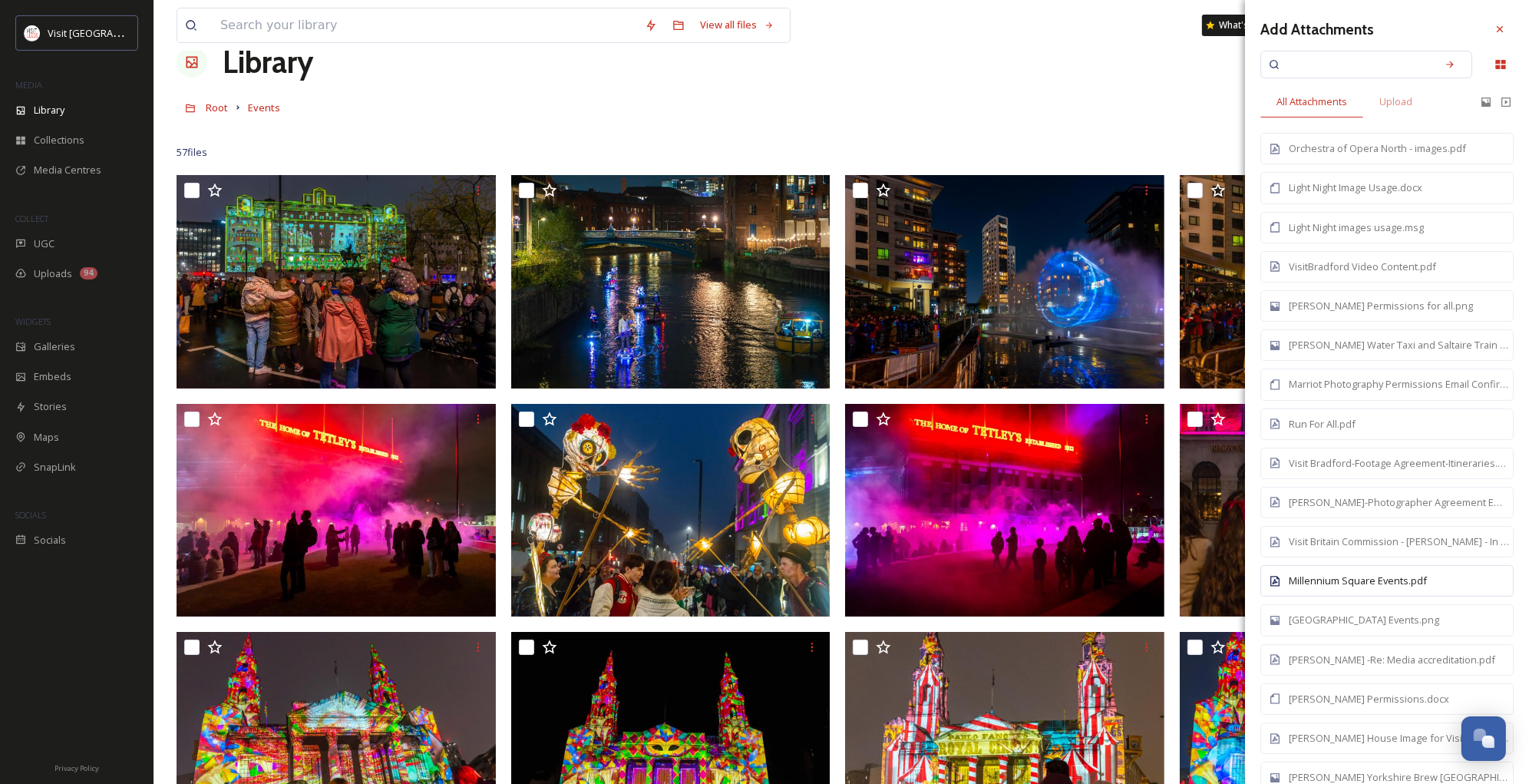
click at [1407, 584] on div "Millennium Square Events.pdf" at bounding box center [1395, 581] width 213 height 15
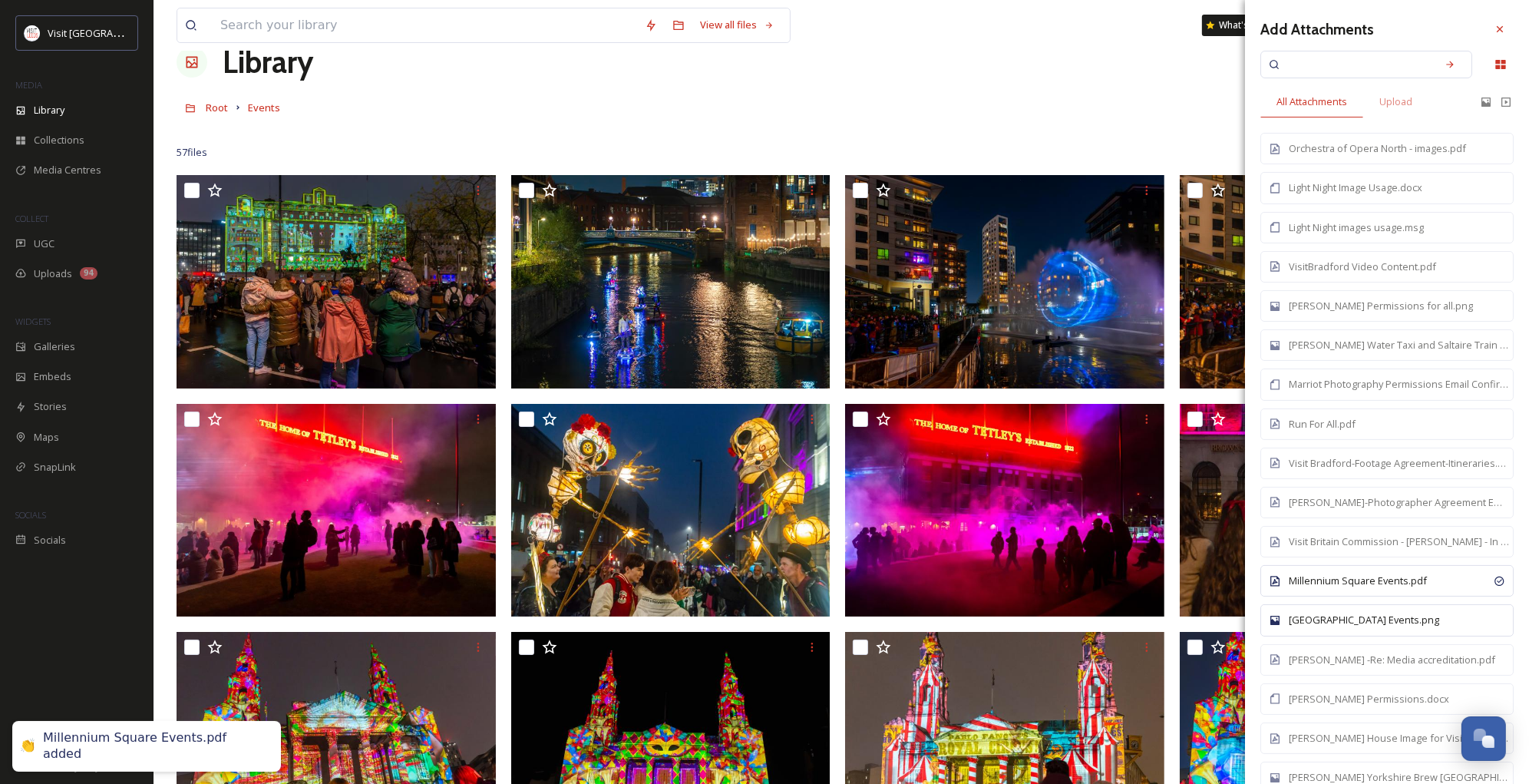
click at [1392, 614] on div "[GEOGRAPHIC_DATA] Events.png" at bounding box center [1395, 620] width 213 height 15
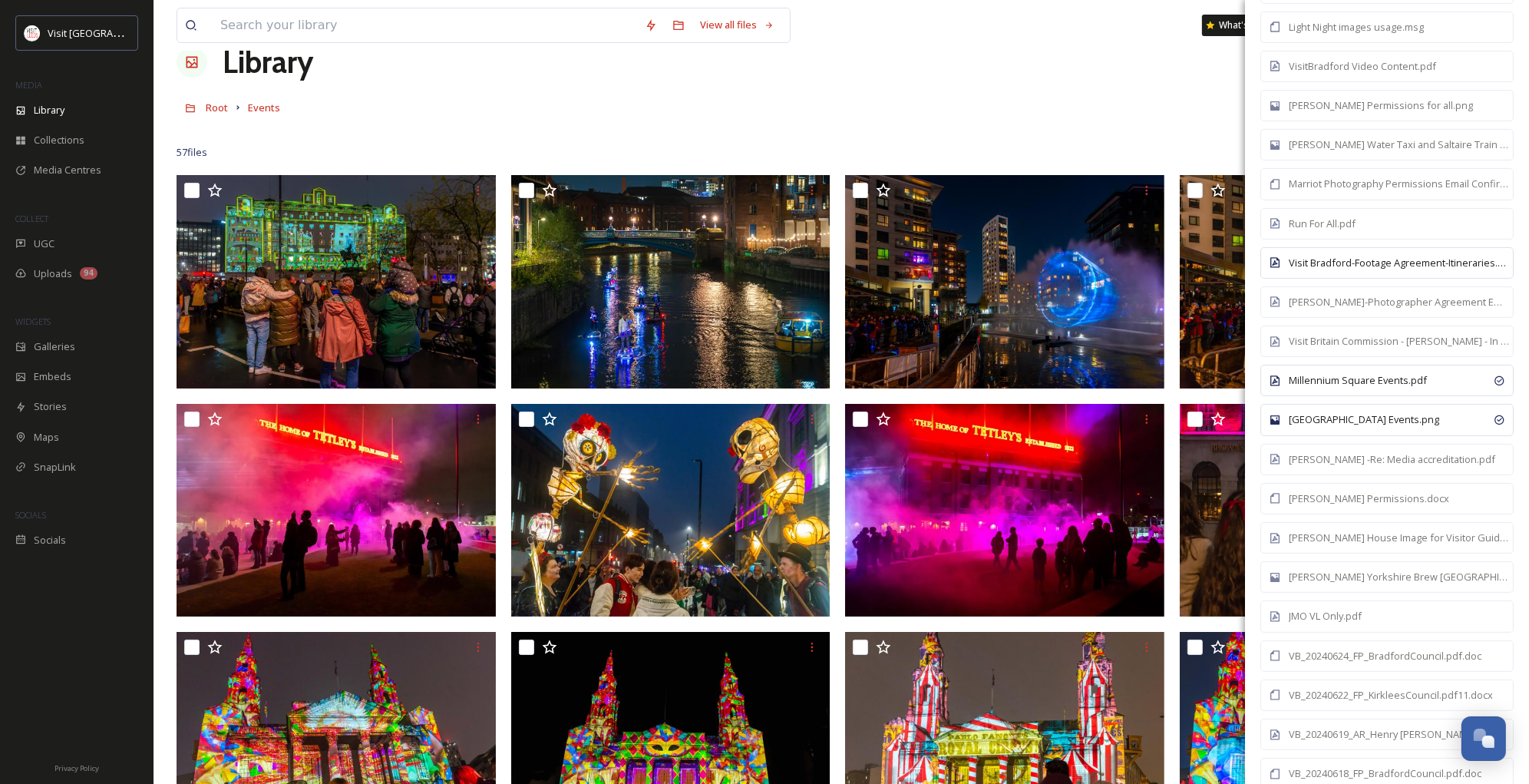
scroll to position [0, 0]
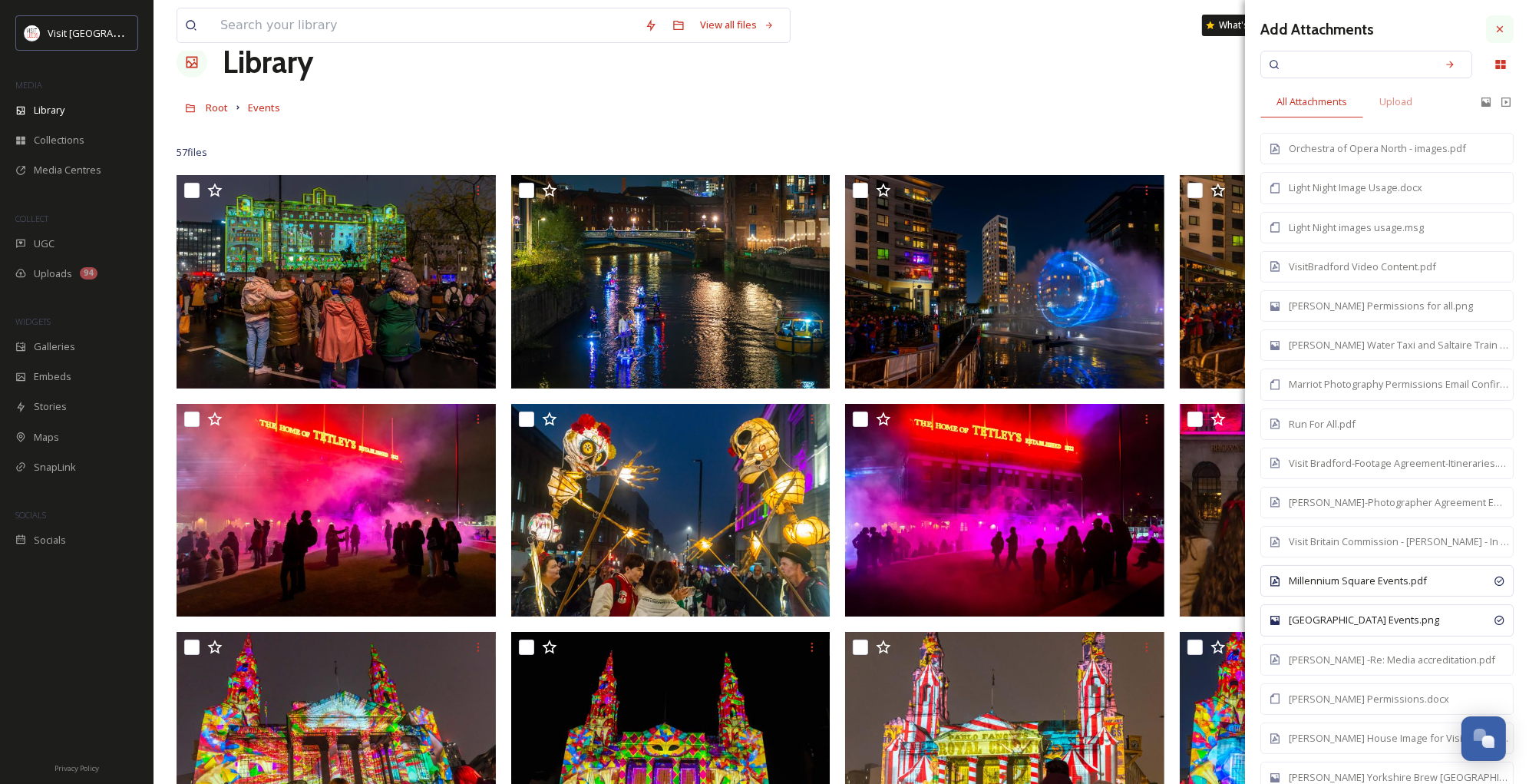
click at [1503, 26] on icon at bounding box center [1500, 28] width 12 height 12
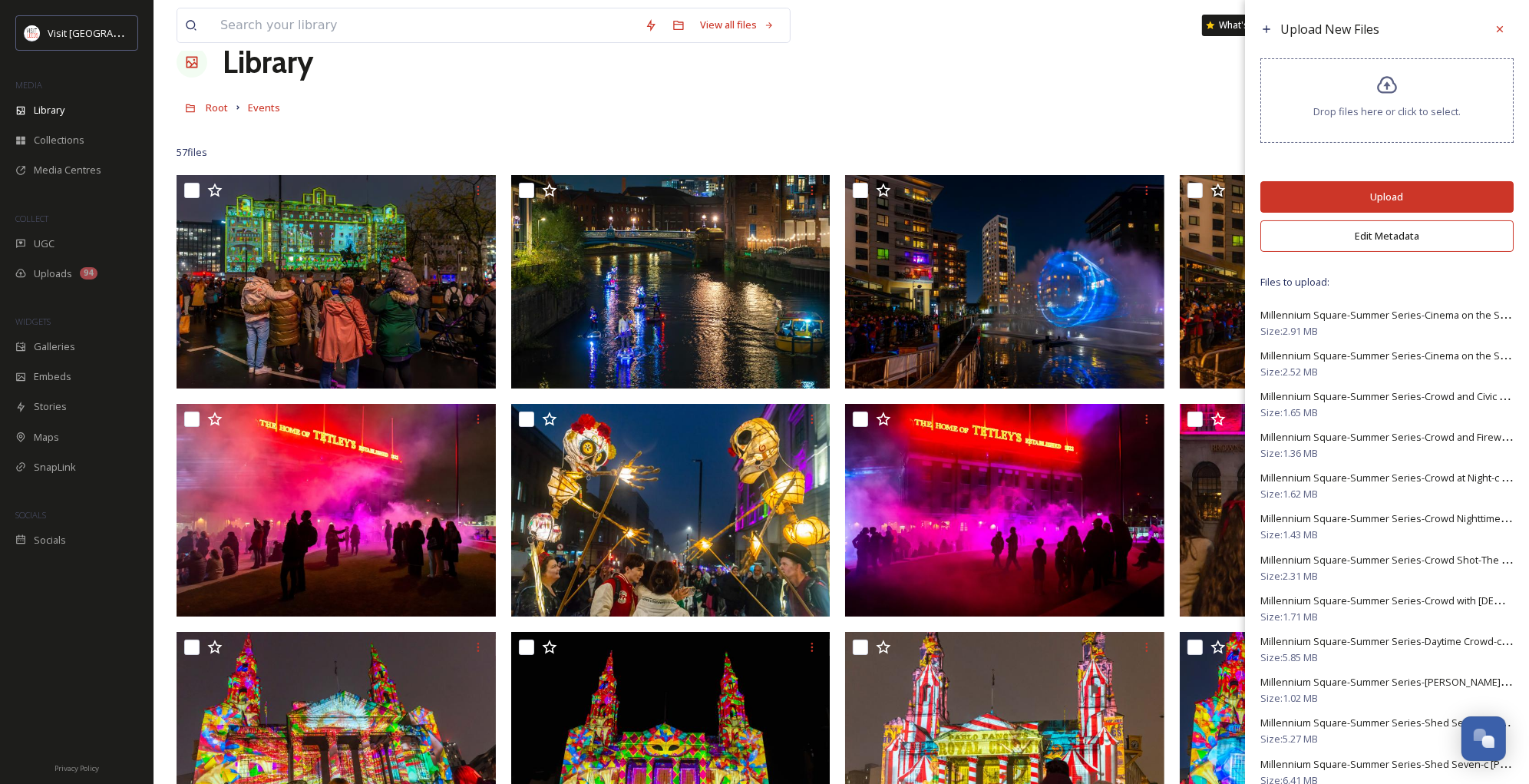
click at [1378, 238] on button "Edit Metadata" at bounding box center [1386, 236] width 253 height 31
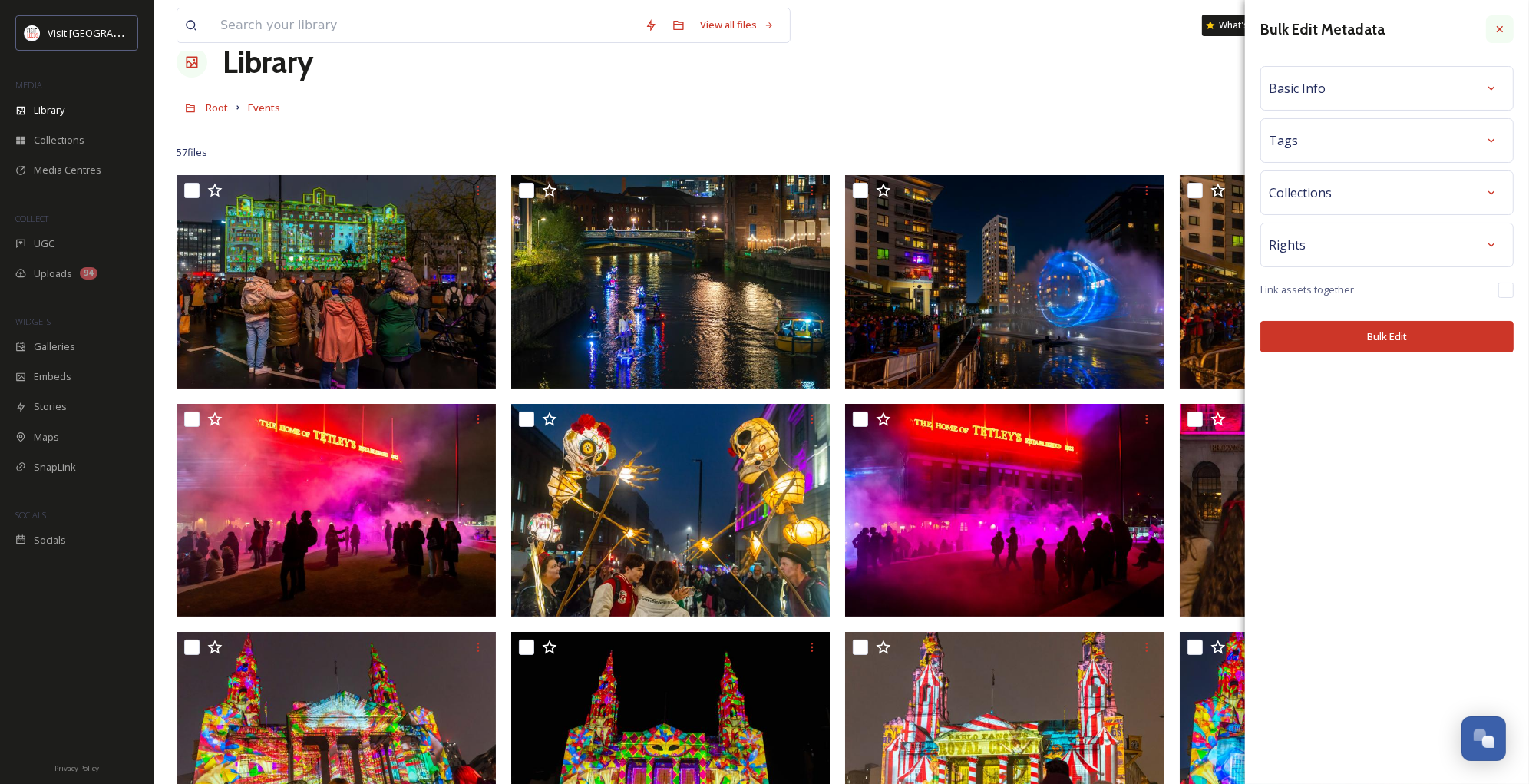
click at [1501, 28] on icon at bounding box center [1500, 29] width 6 height 6
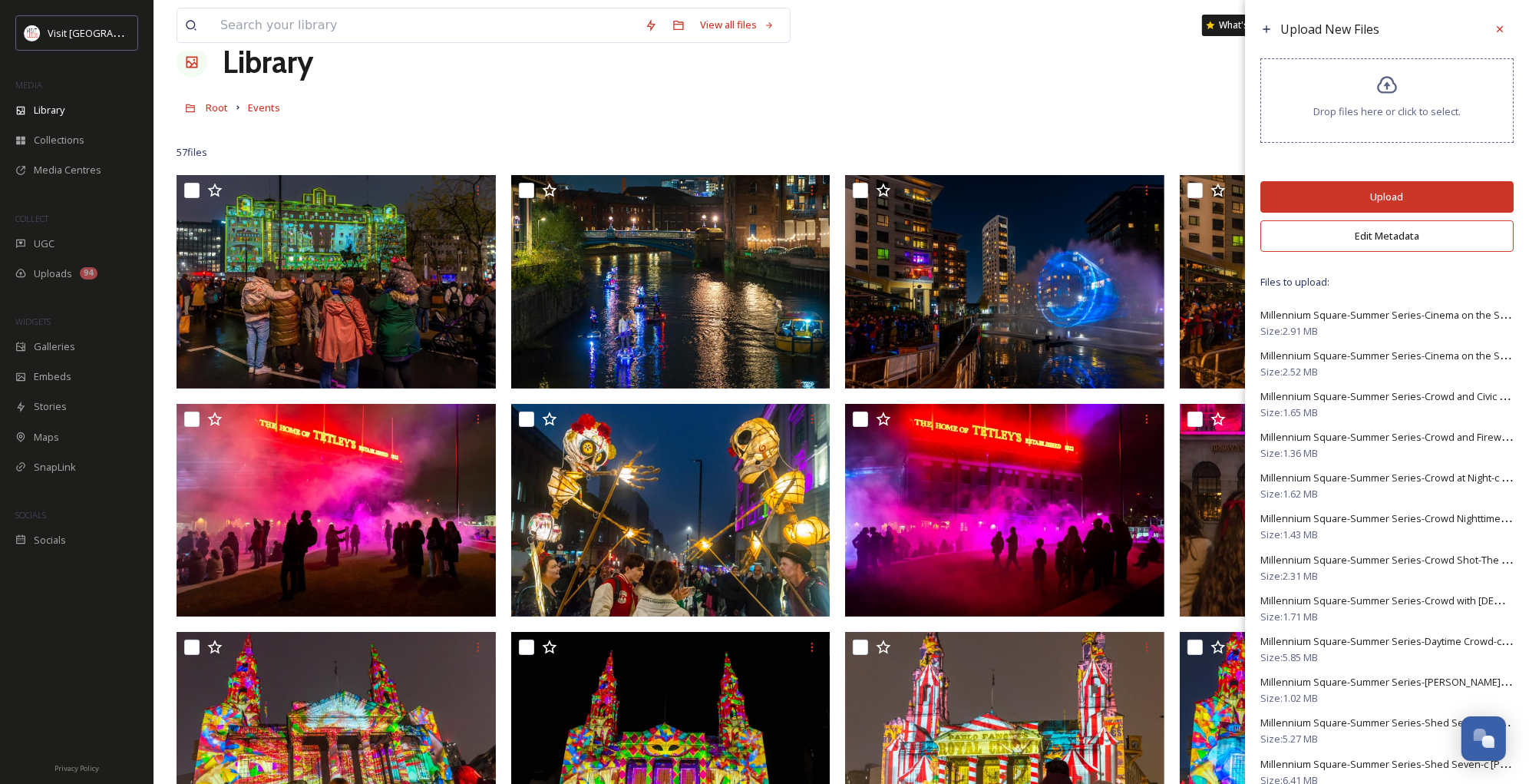
click at [1364, 199] on button "Upload" at bounding box center [1386, 196] width 253 height 31
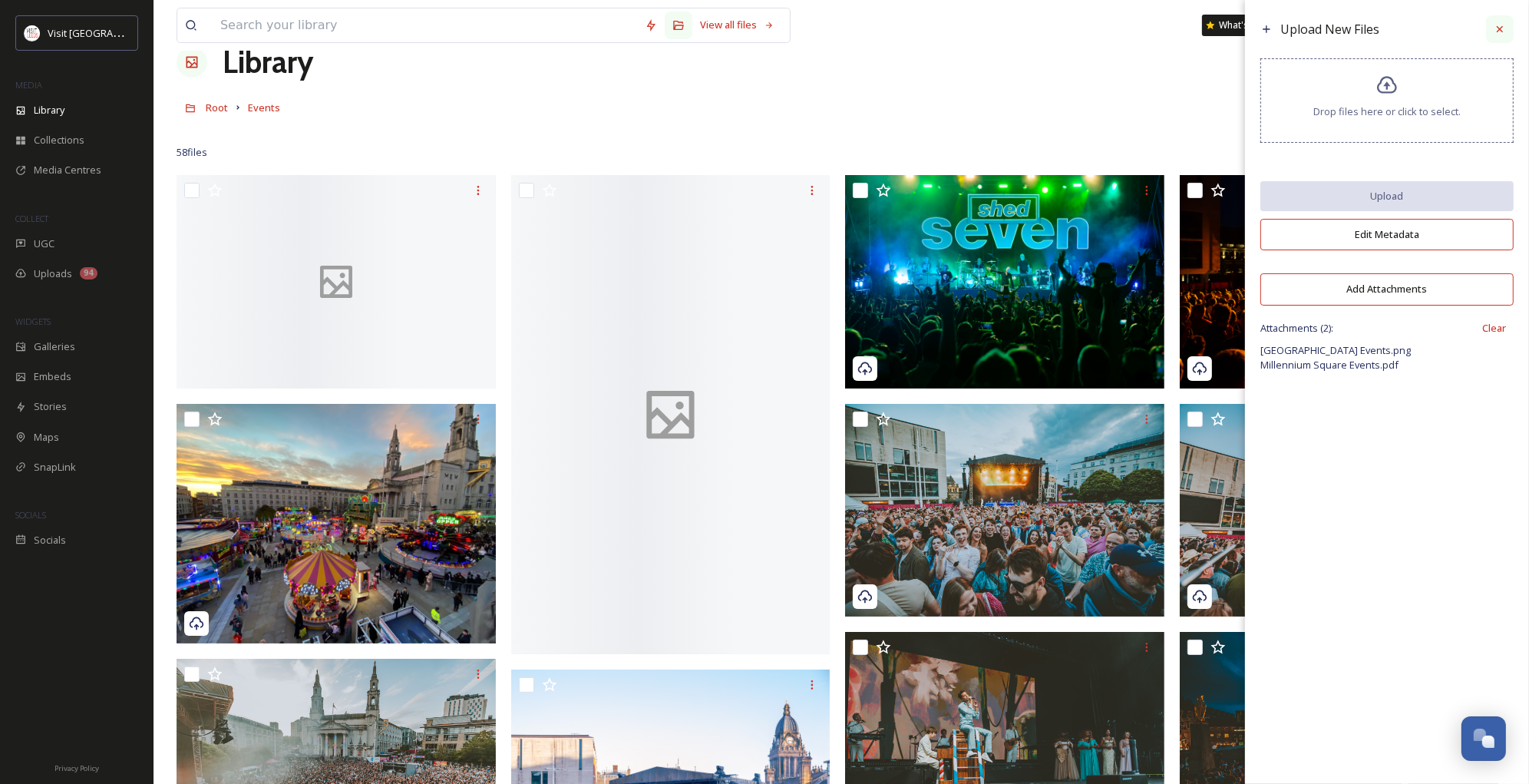
click at [1502, 32] on icon at bounding box center [1500, 29] width 6 height 6
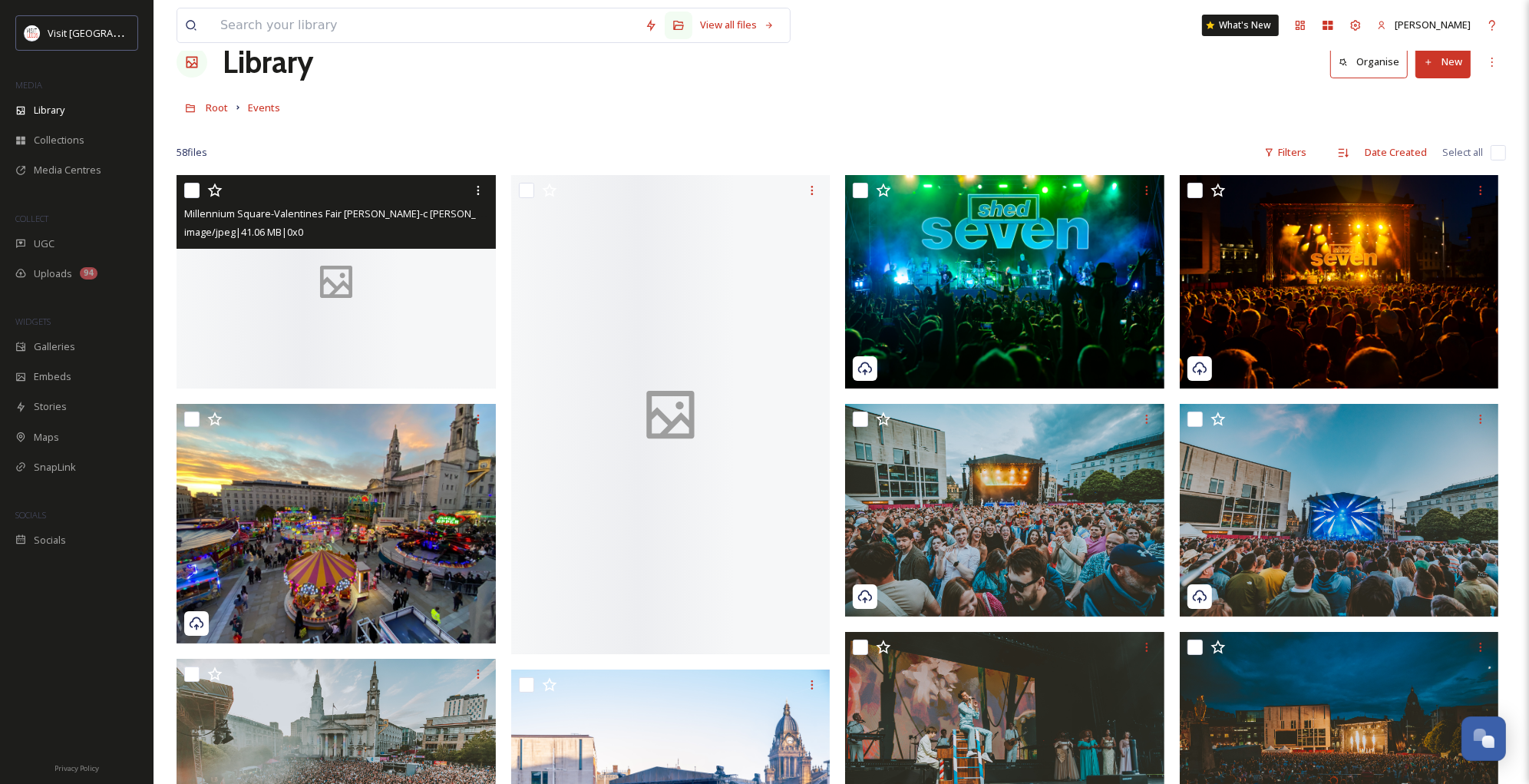
click at [308, 276] on icon at bounding box center [336, 281] width 64 height 42
checkbox input "true"
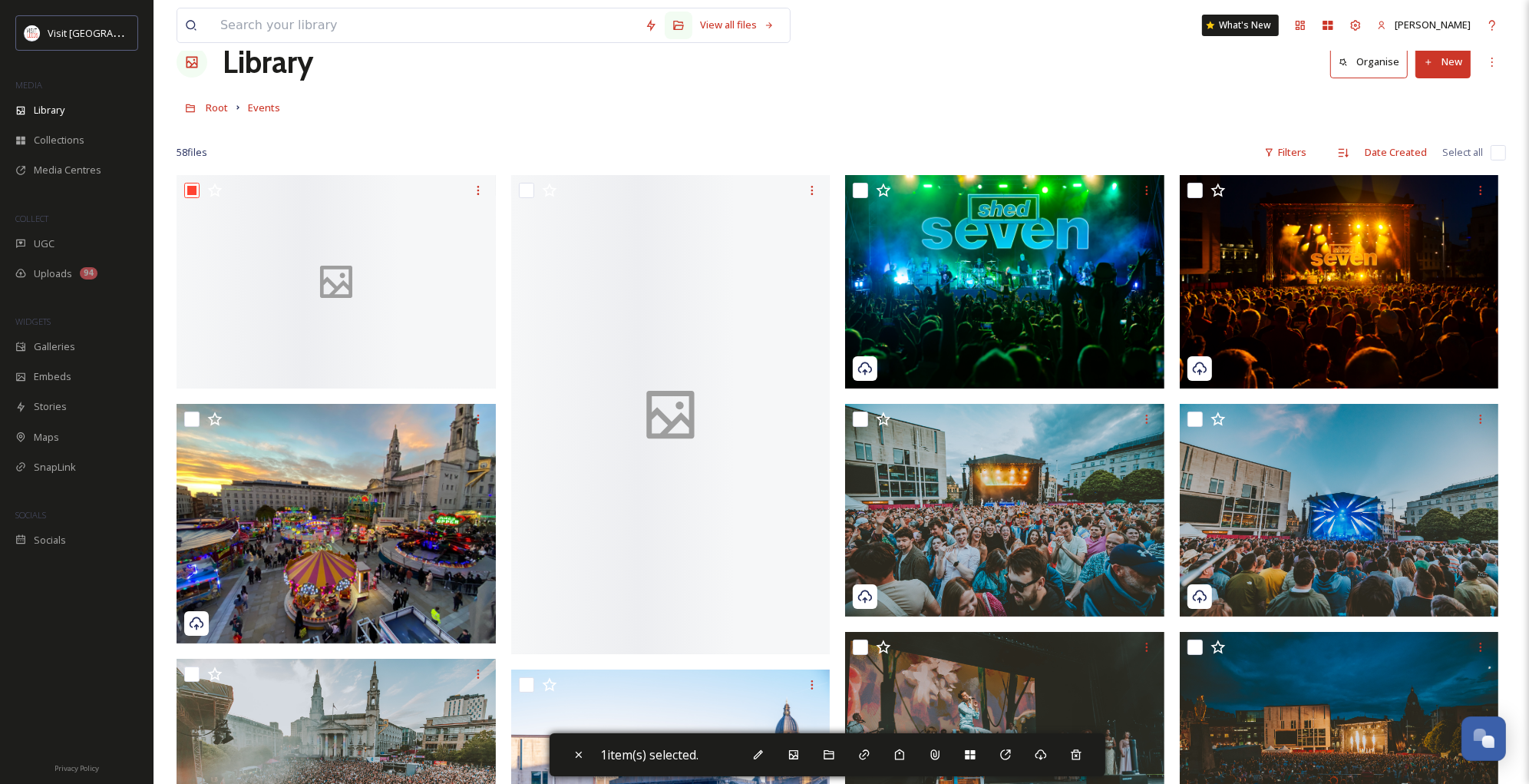
click at [394, 101] on div "Root Events" at bounding box center [841, 108] width 1330 height 29
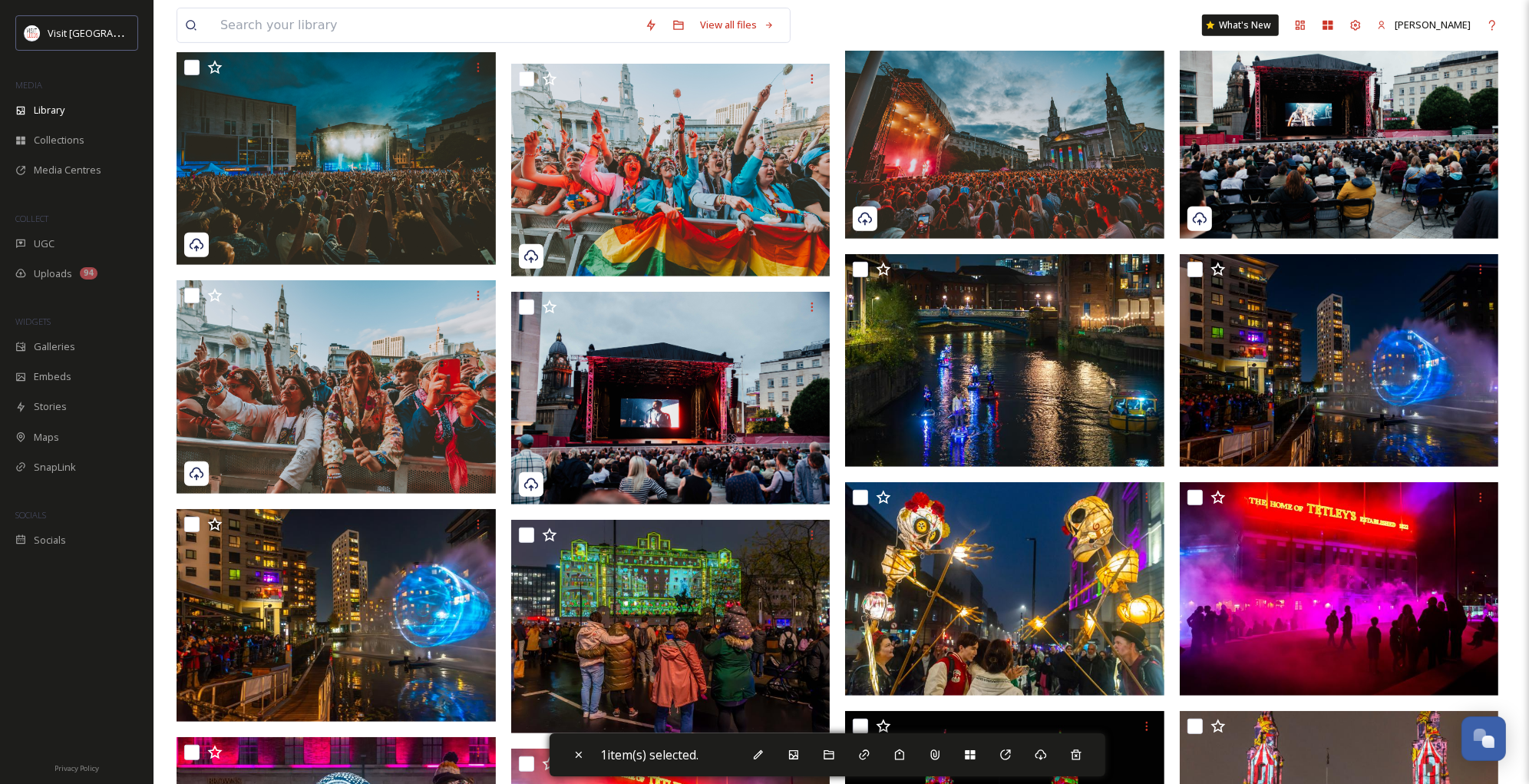
scroll to position [870, 0]
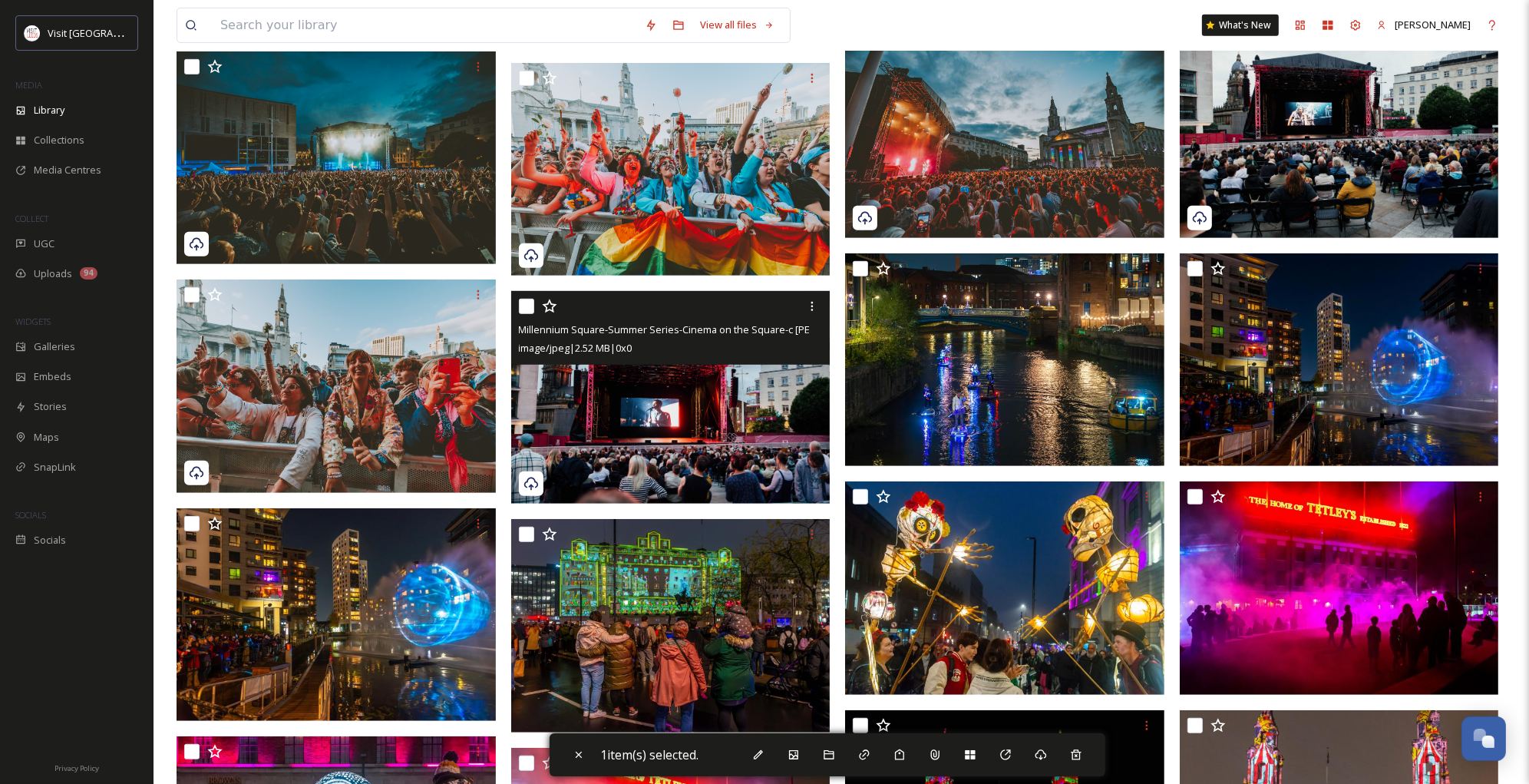
click at [650, 418] on img at bounding box center [670, 397] width 319 height 213
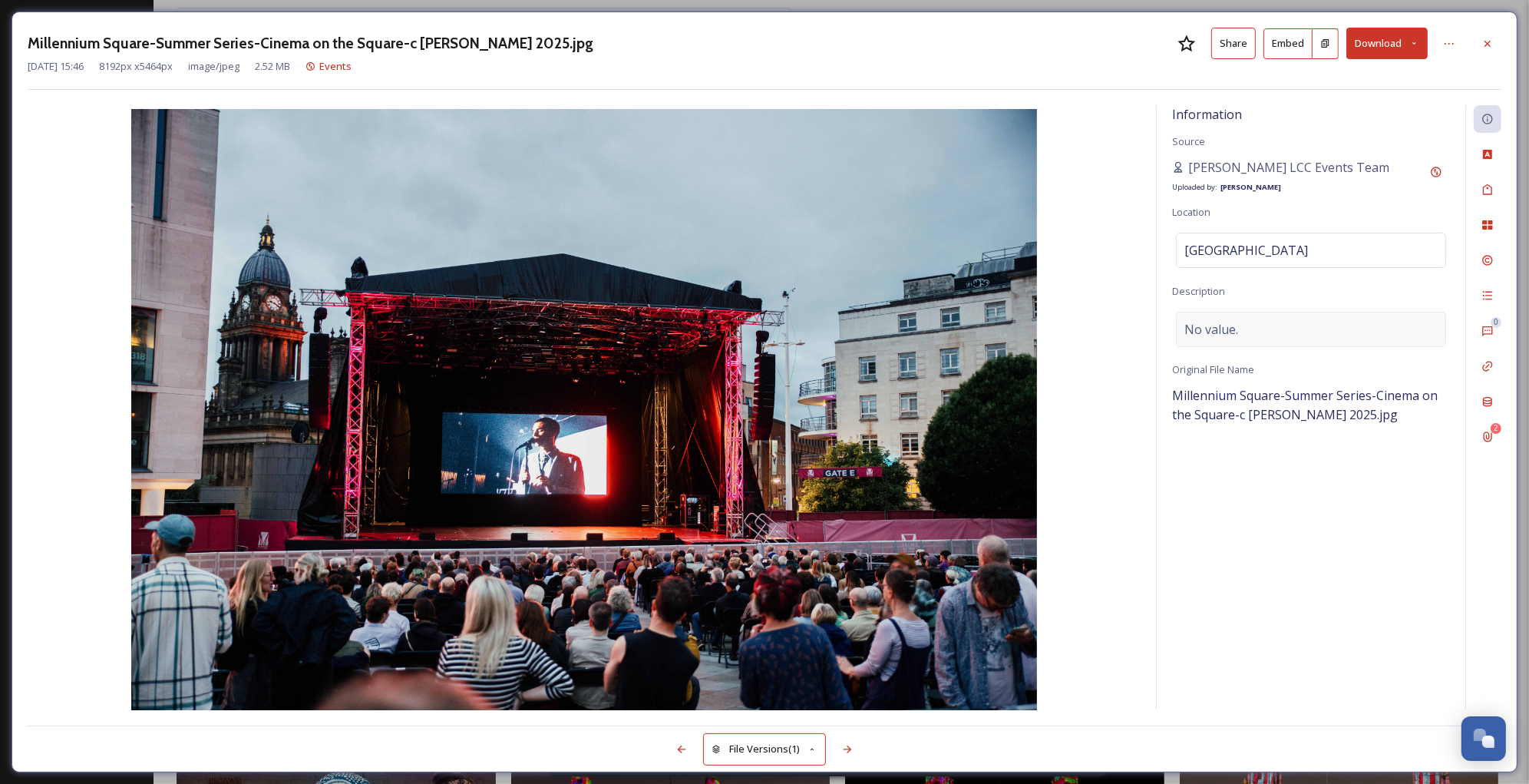
click at [1225, 334] on span "No value." at bounding box center [1211, 329] width 54 height 18
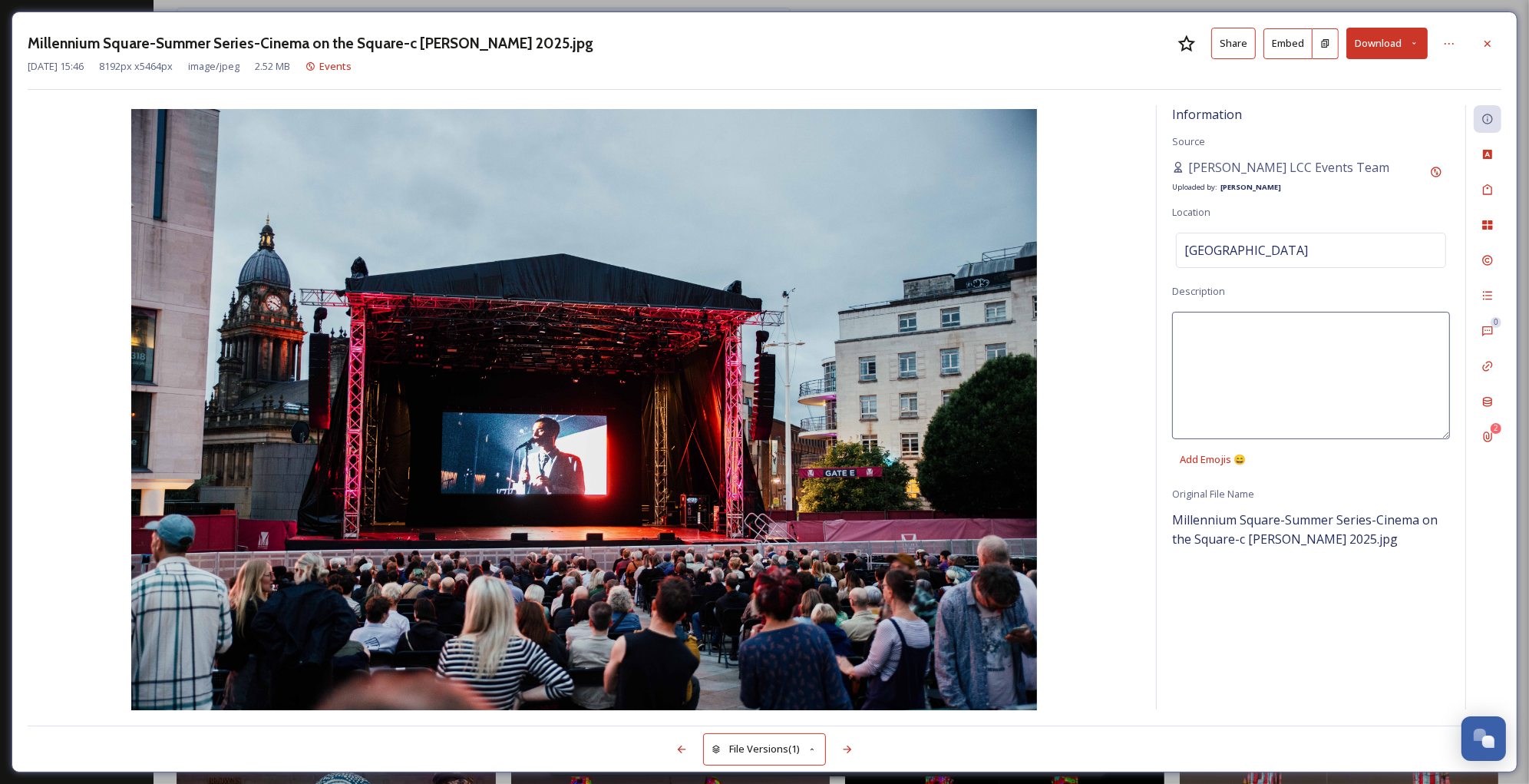
click at [1269, 355] on textarea at bounding box center [1311, 375] width 278 height 127
paste textarea "An outdoor event in an urban setting, featuring a large crowd seated in front o…"
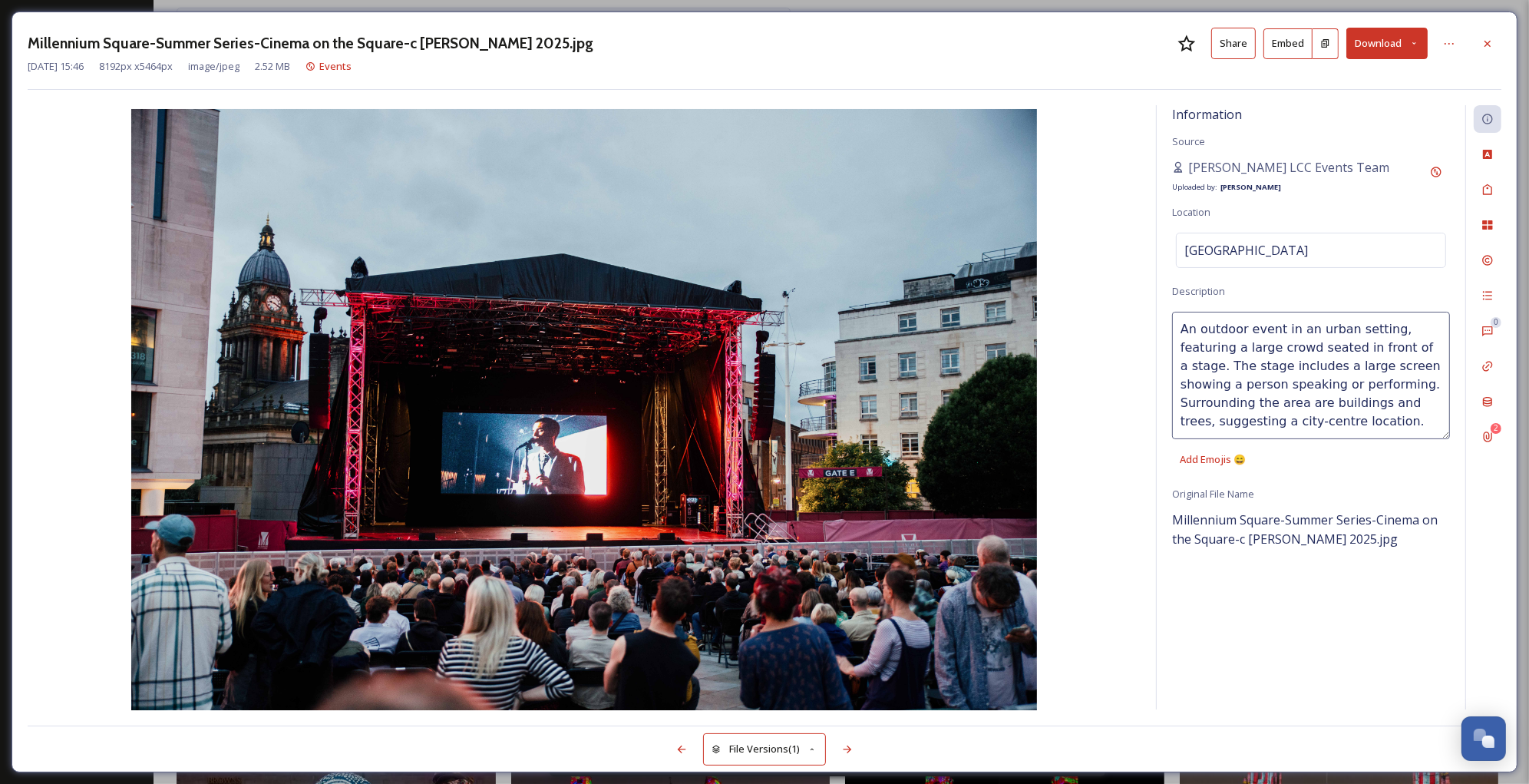
drag, startPoint x: 1330, startPoint y: 423, endPoint x: 1152, endPoint y: 322, distance: 204.7
click at [1152, 322] on div "Information Source [PERSON_NAME] LCC Events Team Uploaded by: [PERSON_NAME] Loc…" at bounding box center [764, 408] width 1474 height 605
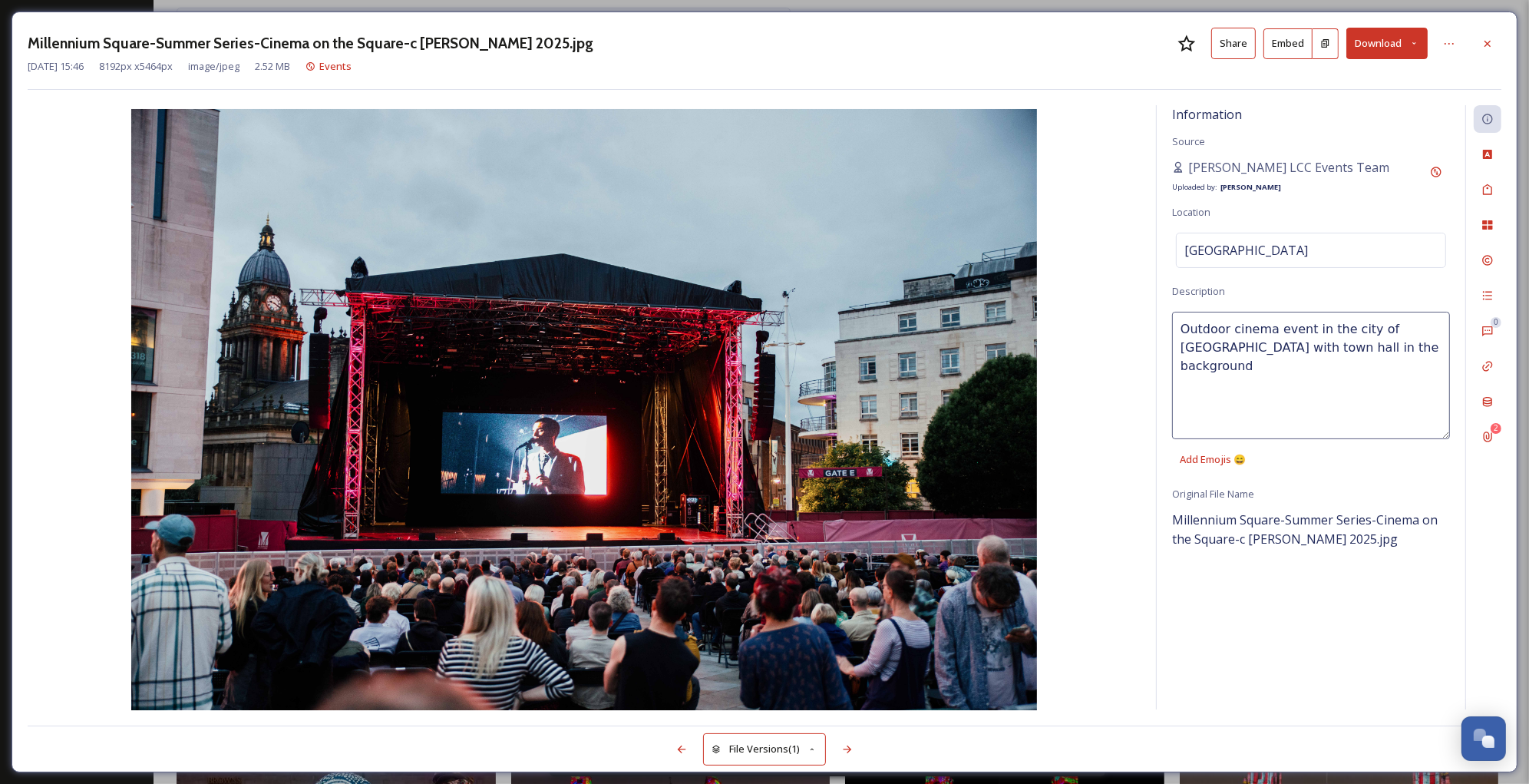
drag, startPoint x: 1414, startPoint y: 328, endPoint x: 1306, endPoint y: 328, distance: 108.0
click at [1306, 328] on textarea "Outdoor cinema event in the city of [GEOGRAPHIC_DATA] with town hall in the bac…" at bounding box center [1311, 375] width 278 height 127
click at [1337, 348] on textarea "Outdoor cinema event in the city of [GEOGRAPHIC_DATA] with town hall in the bac…" at bounding box center [1311, 375] width 278 height 127
type textarea "Outdoor cinema event in the city of [GEOGRAPHIC_DATA] with town hall in the bac…"
click at [1484, 161] on icon at bounding box center [1487, 154] width 12 height 12
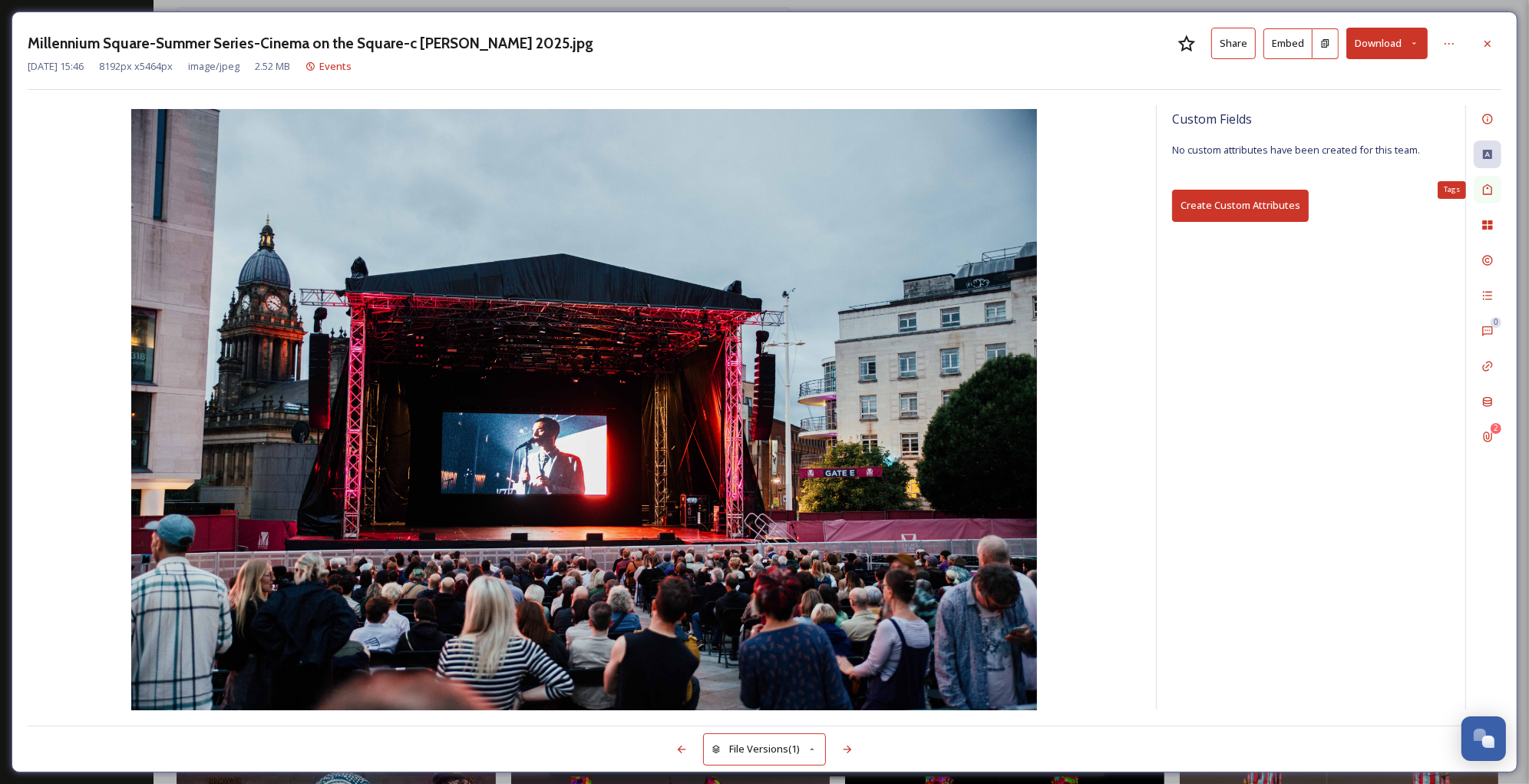
click at [1485, 190] on icon at bounding box center [1487, 189] width 12 height 12
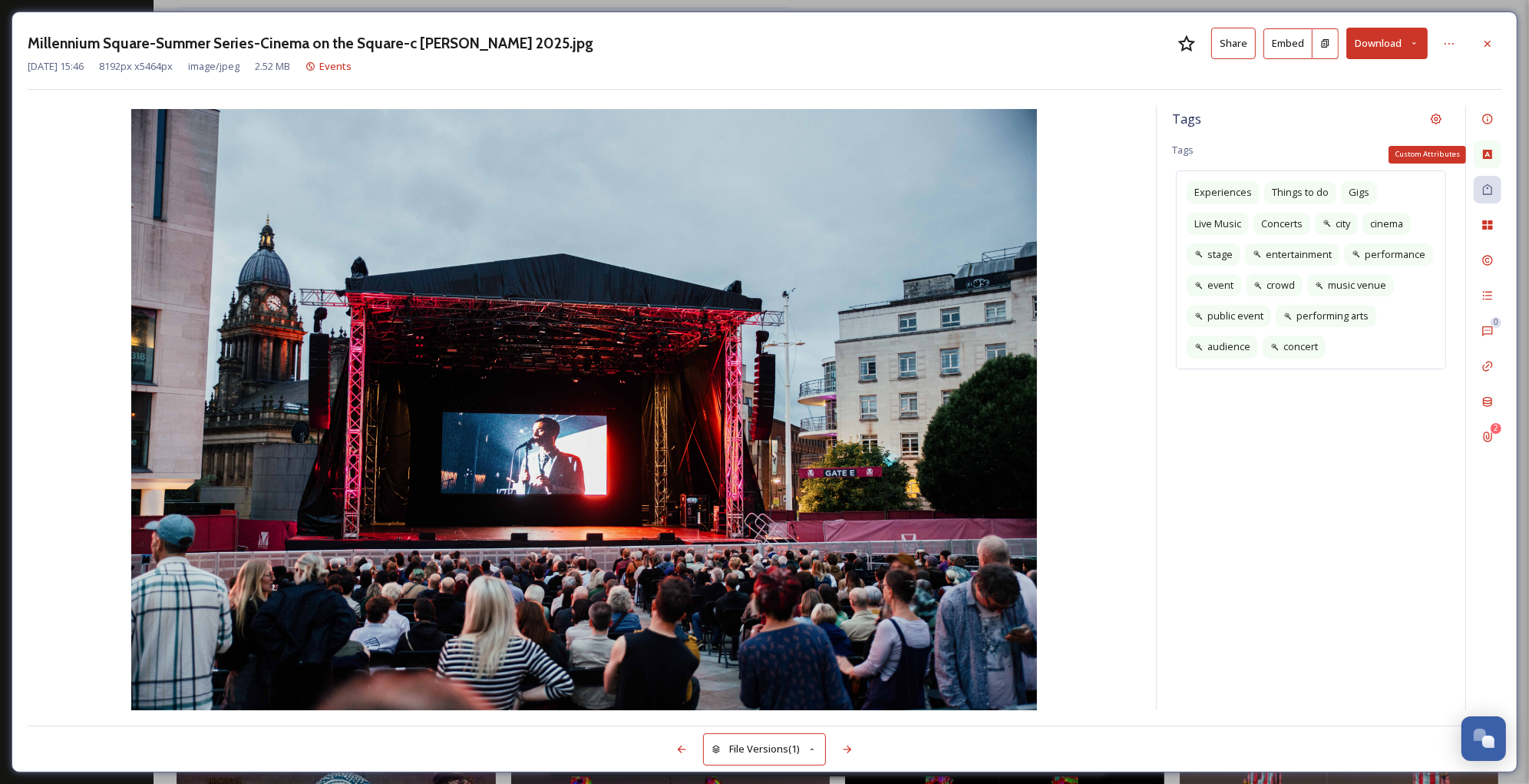
click at [1482, 157] on icon at bounding box center [1487, 154] width 12 height 12
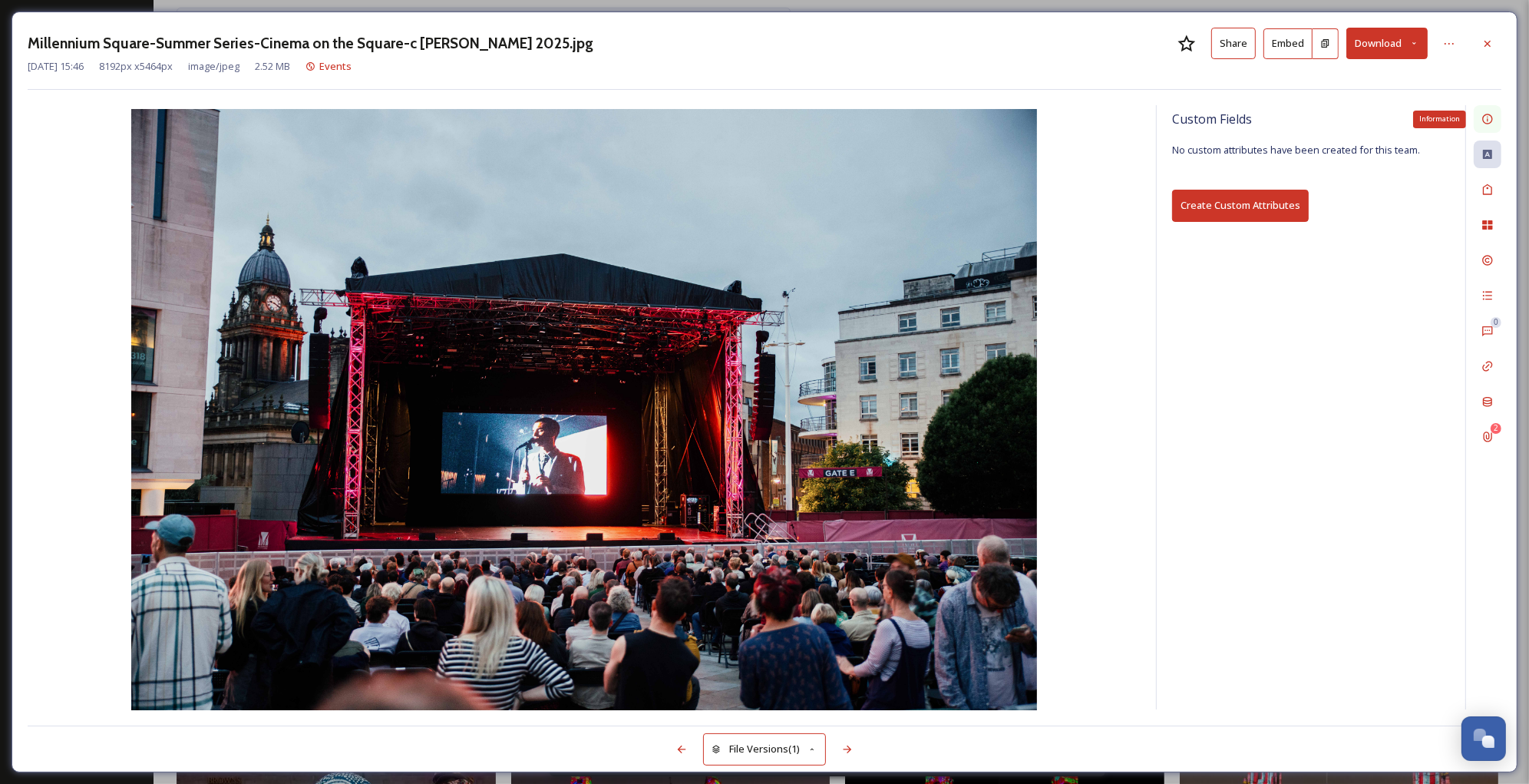
click at [1488, 118] on icon at bounding box center [1487, 119] width 10 height 10
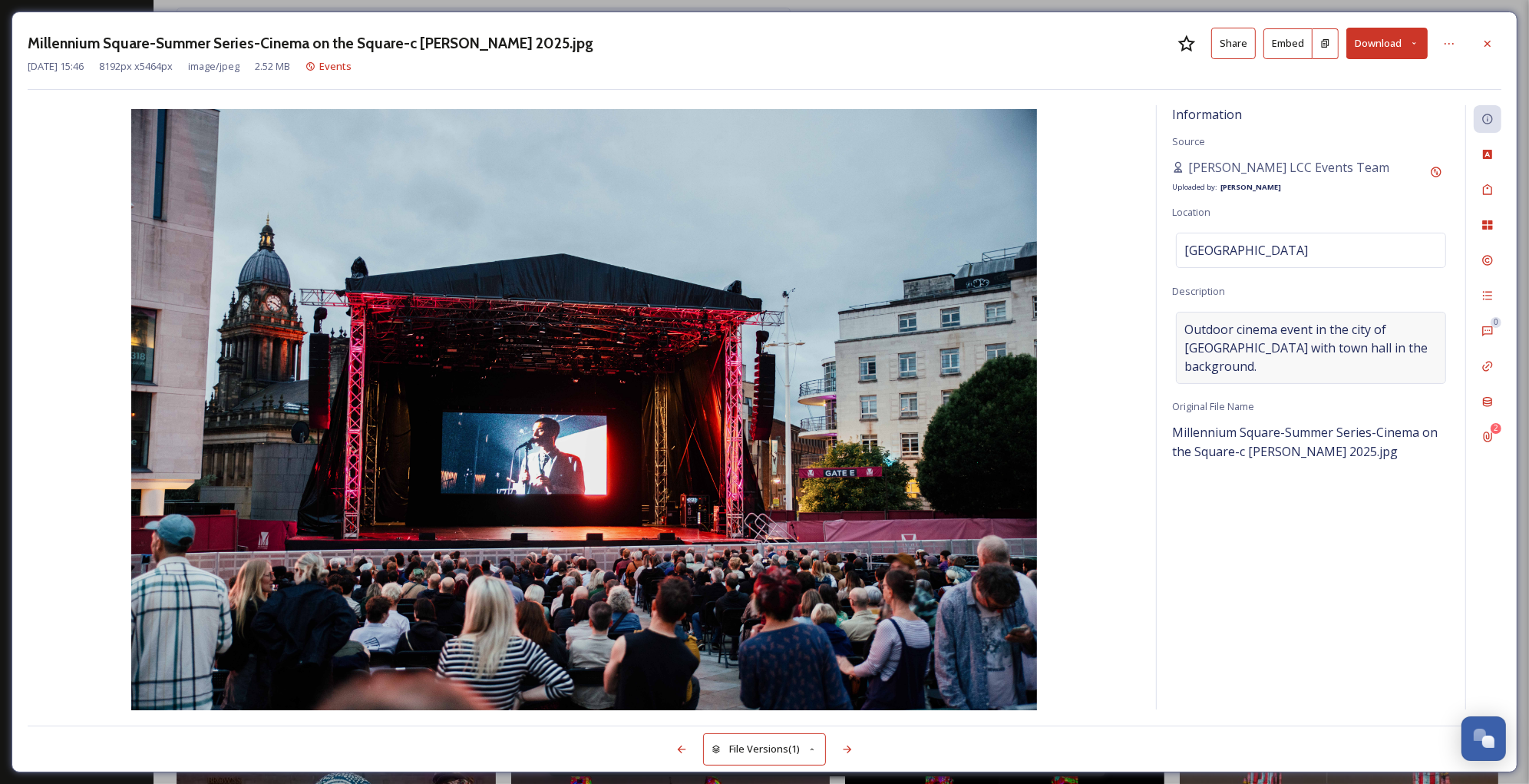
click at [1332, 334] on span "Outdoor cinema event in the city of [GEOGRAPHIC_DATA] with town hall in the bac…" at bounding box center [1311, 347] width 253 height 55
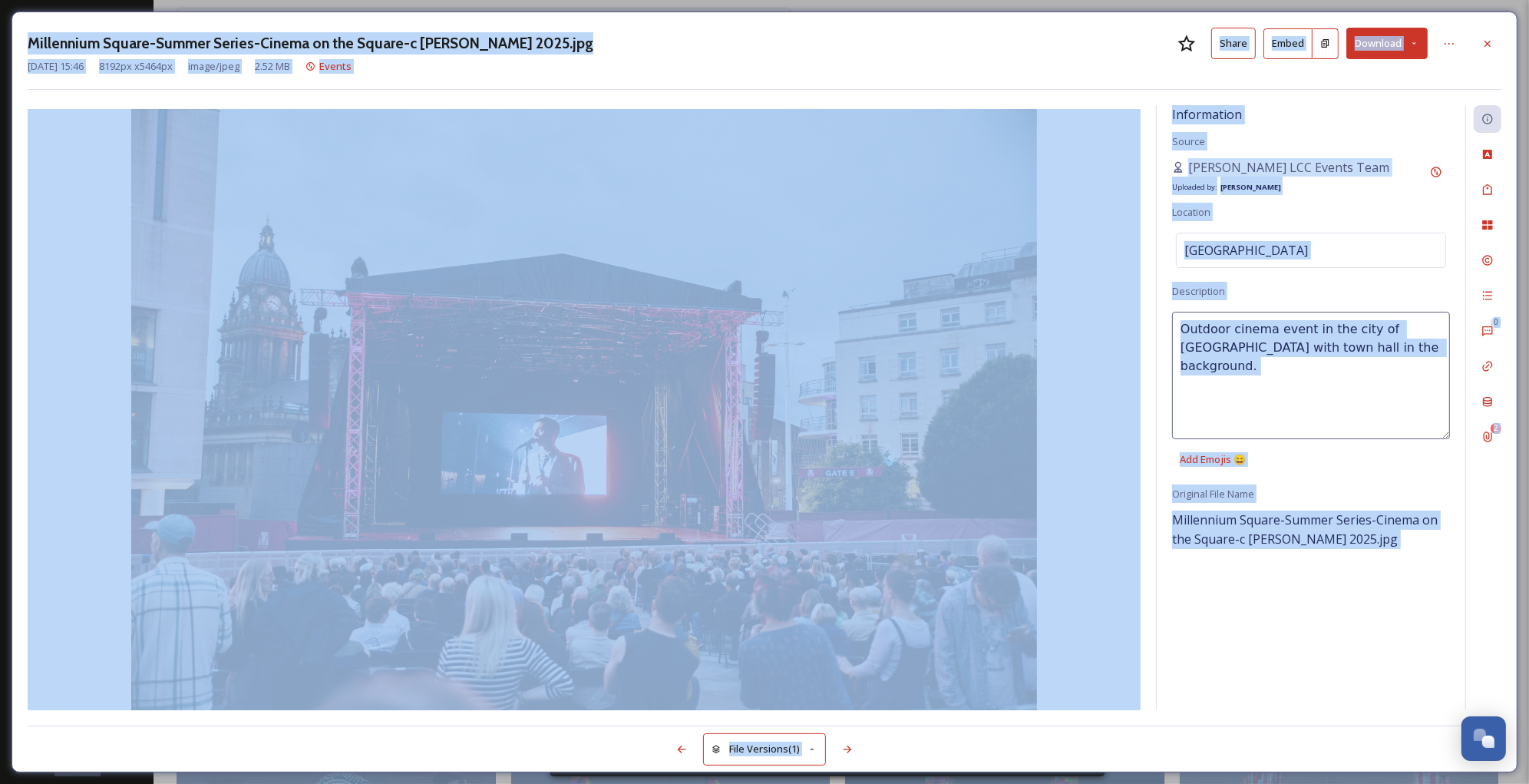
click at [1332, 334] on textarea "Outdoor cinema event in the city of [GEOGRAPHIC_DATA] with town hall in the bac…" at bounding box center [1311, 375] width 278 height 127
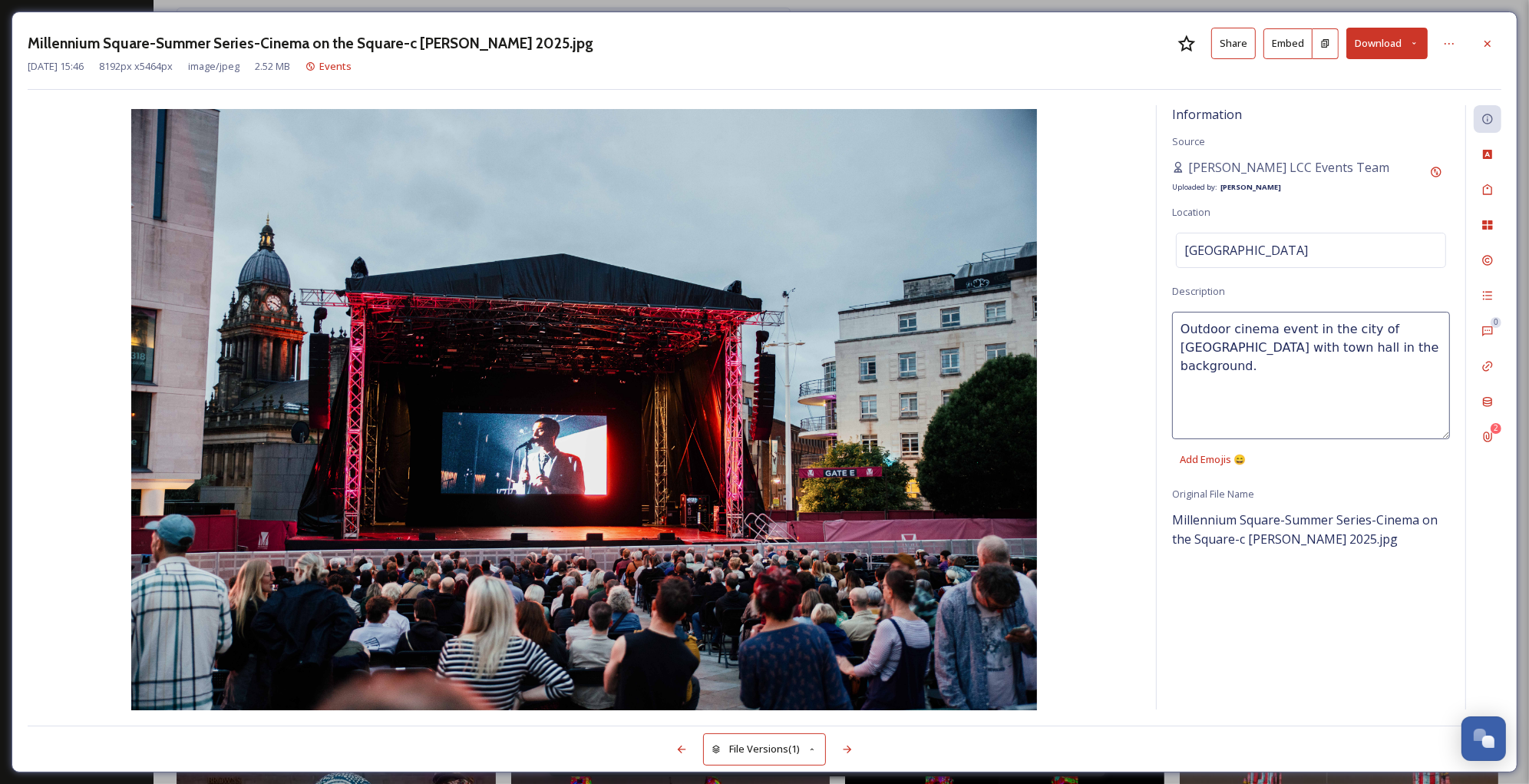
drag, startPoint x: 1361, startPoint y: 346, endPoint x: 1160, endPoint y: 294, distance: 207.6
click at [1160, 294] on div "Information Source [PERSON_NAME] LCC Events Team Uploaded by: [PERSON_NAME] Loc…" at bounding box center [1311, 407] width 309 height 604
paste textarea "ty event with a seated crowd watching a speaker on a large stage screen"
click at [1252, 329] on textarea "Outdoor city event with a seated crowd watching a speaker on a large stage scre…" at bounding box center [1311, 375] width 278 height 127
click at [1284, 366] on textarea "Outdoor city cinema screening event with a seated crowd watching a speaker on a…" at bounding box center [1311, 375] width 278 height 127
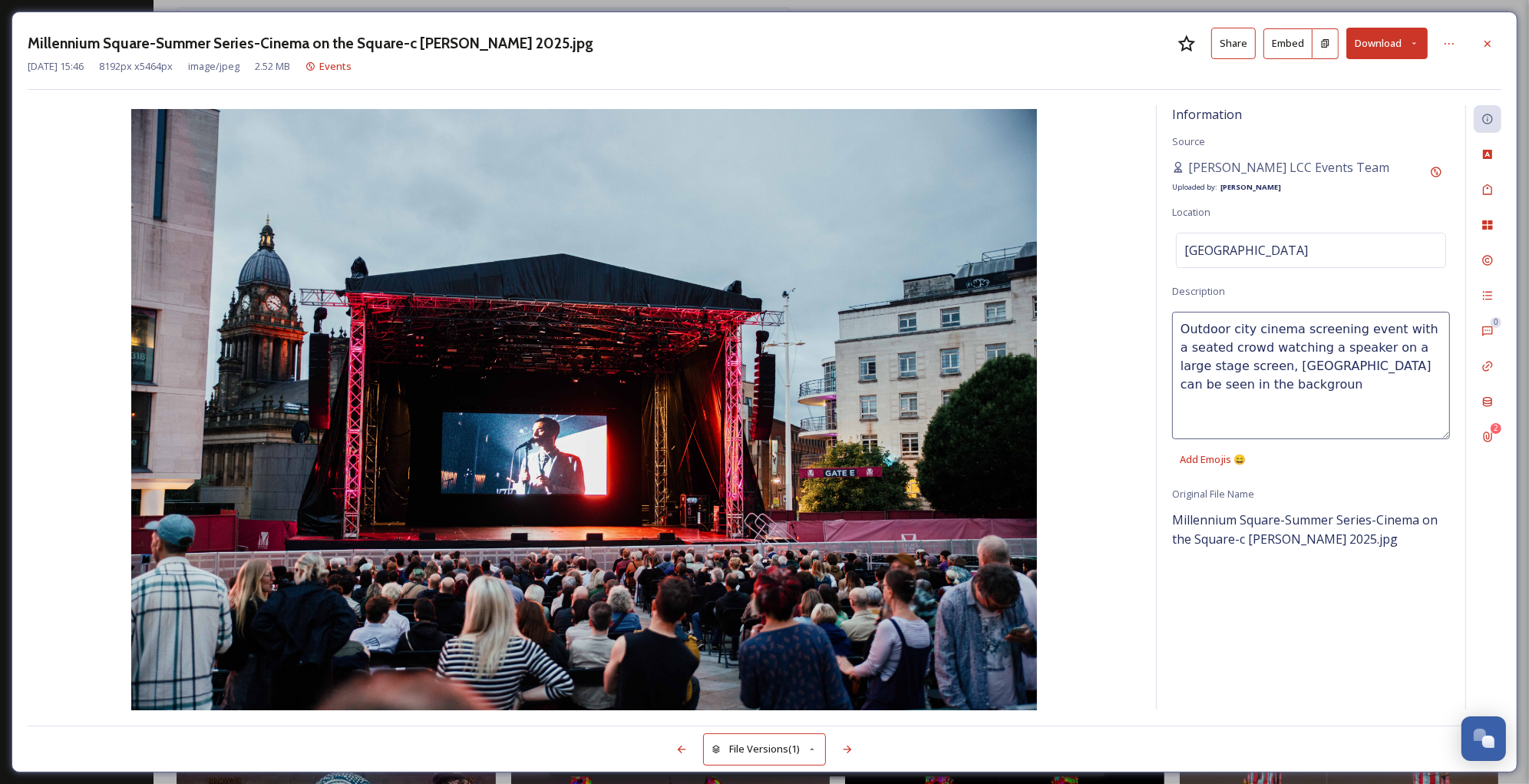
type textarea "Outdoor city cinema screening event with a seated crowd watching a speaker on a…"
click at [1484, 163] on div "Custom Attributes" at bounding box center [1488, 154] width 27 height 27
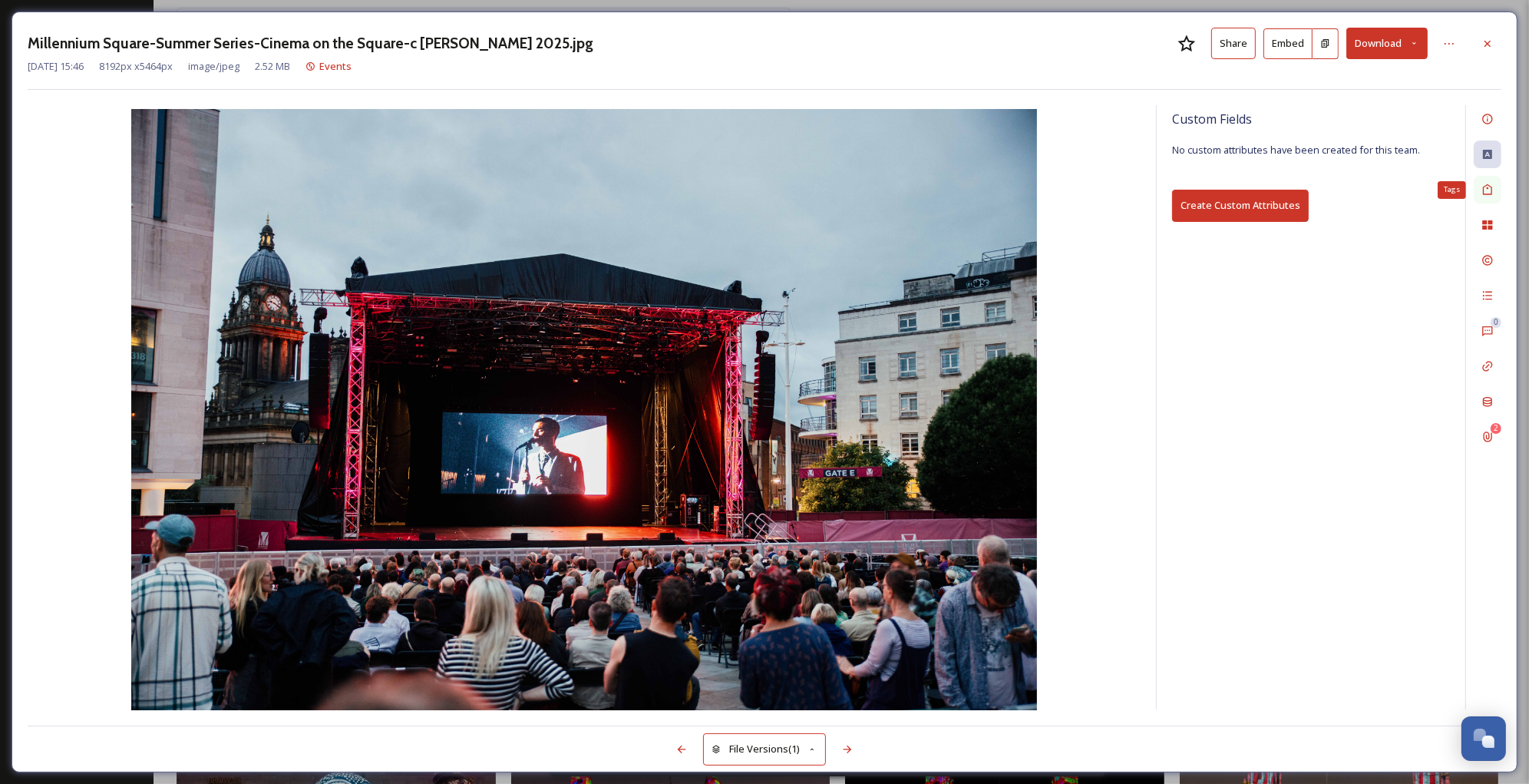
click at [1487, 185] on icon at bounding box center [1488, 190] width 9 height 11
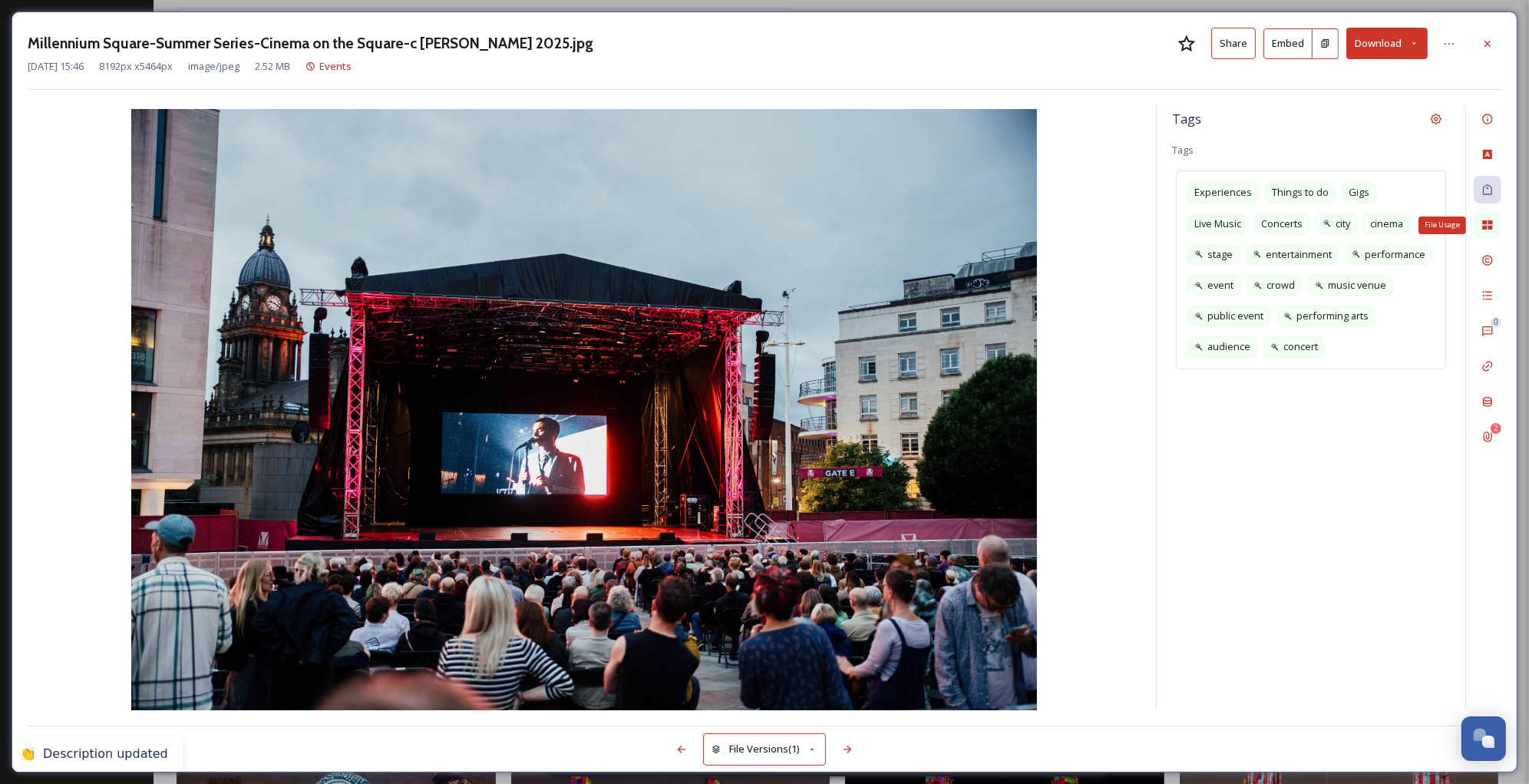
click at [1489, 227] on icon at bounding box center [1487, 225] width 10 height 9
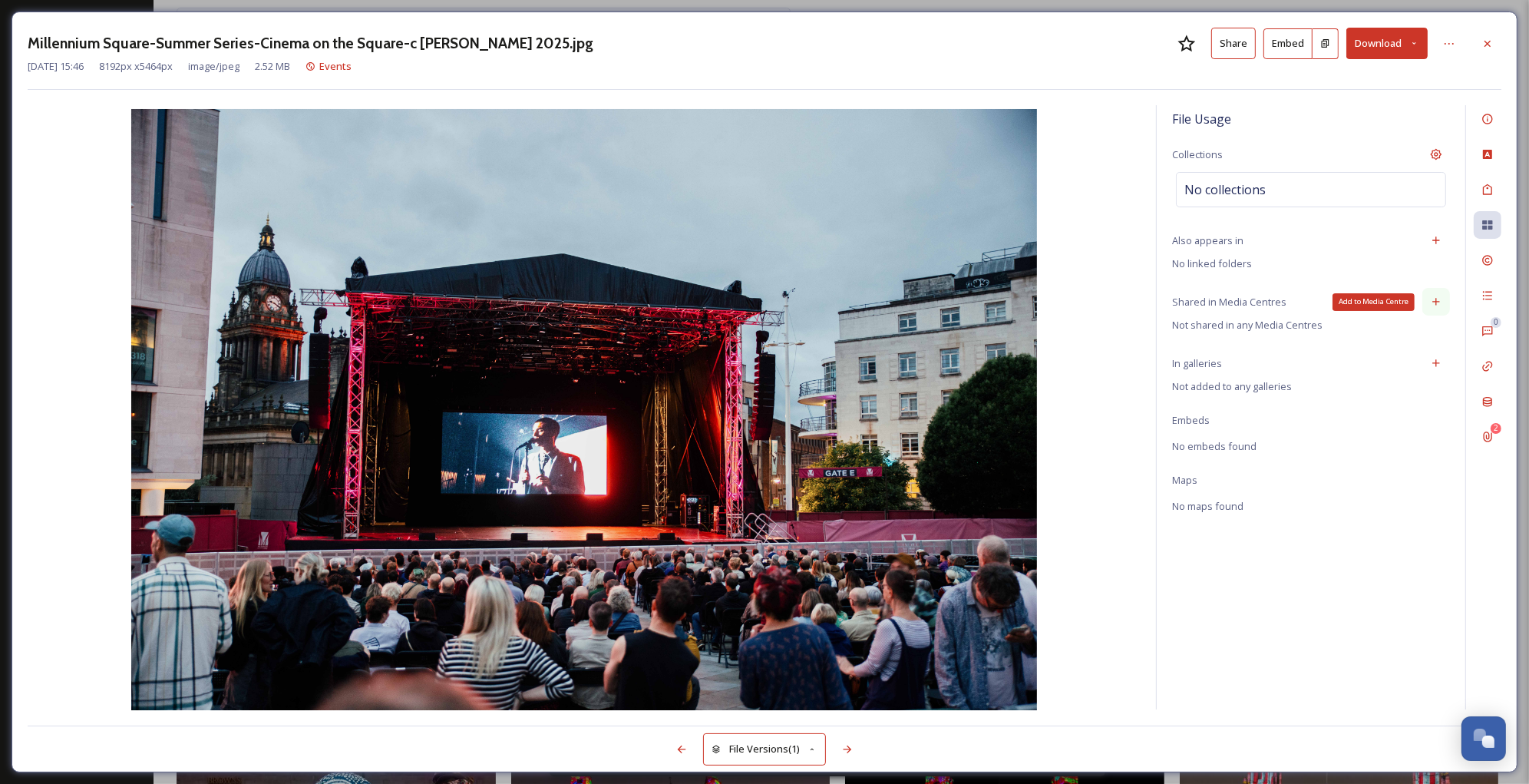
click at [1436, 308] on icon at bounding box center [1436, 301] width 12 height 12
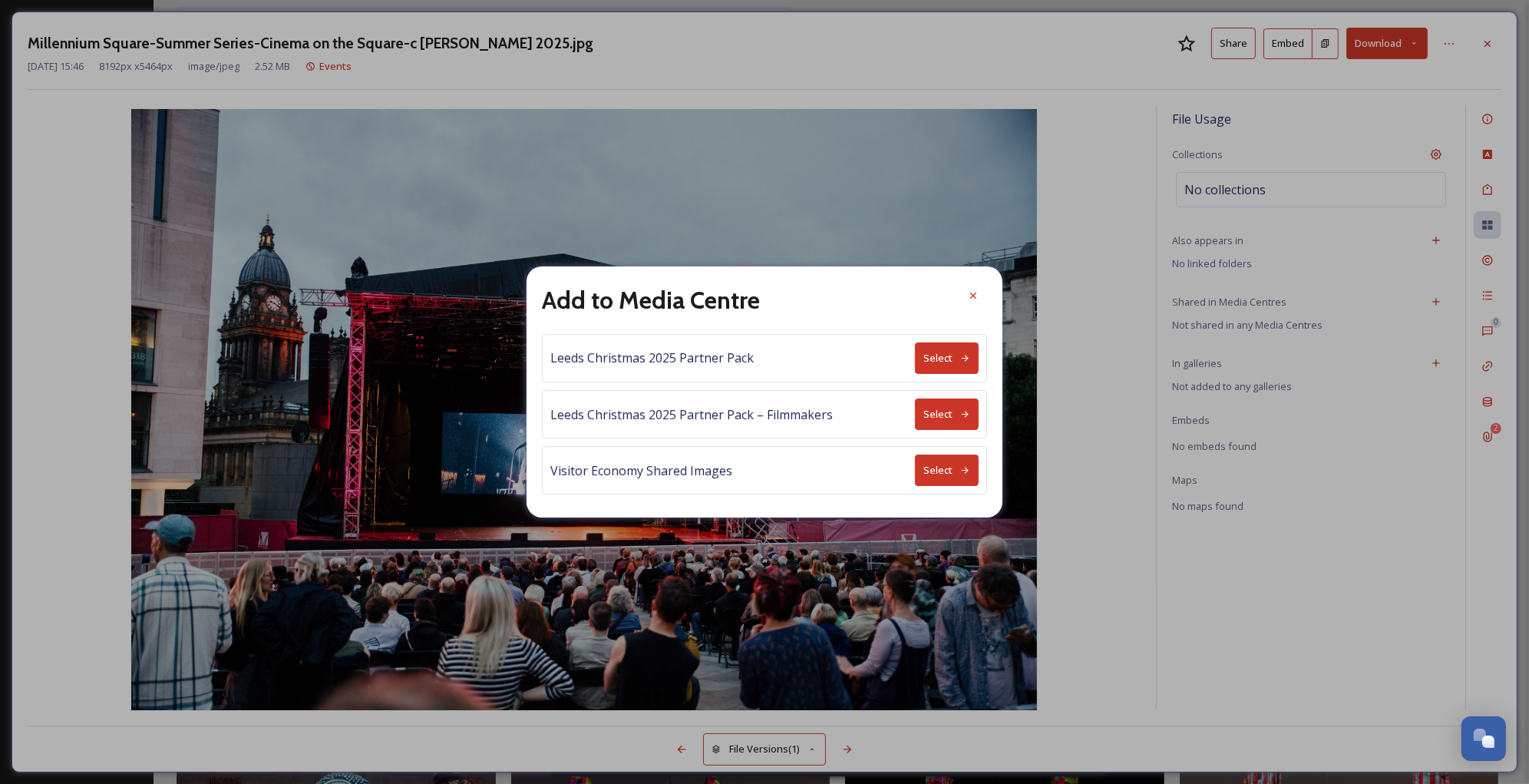
click at [950, 482] on button "Select" at bounding box center [947, 470] width 64 height 31
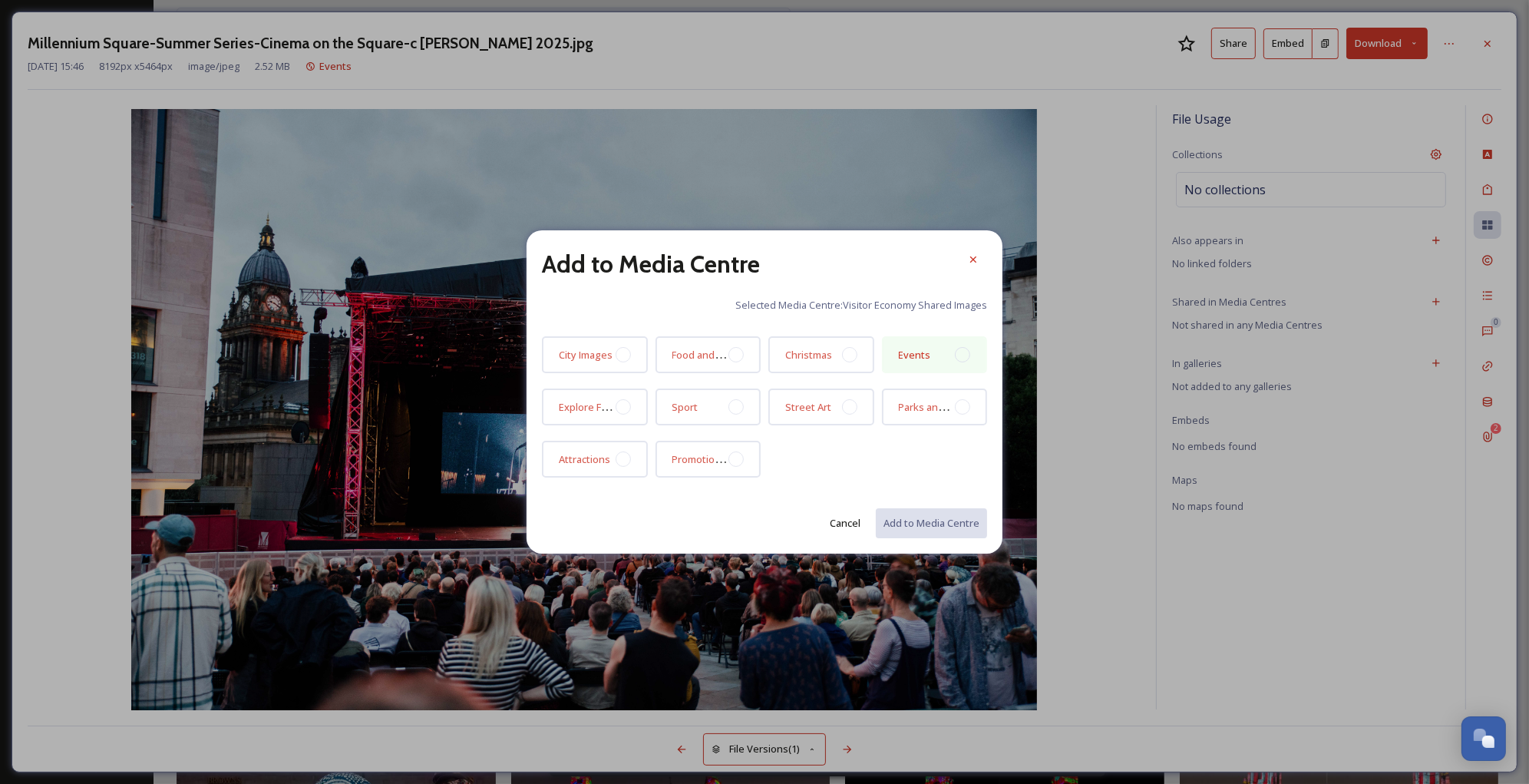
click at [962, 357] on div at bounding box center [962, 355] width 16 height 16
click at [942, 516] on button "Add to Media Centre" at bounding box center [930, 523] width 112 height 31
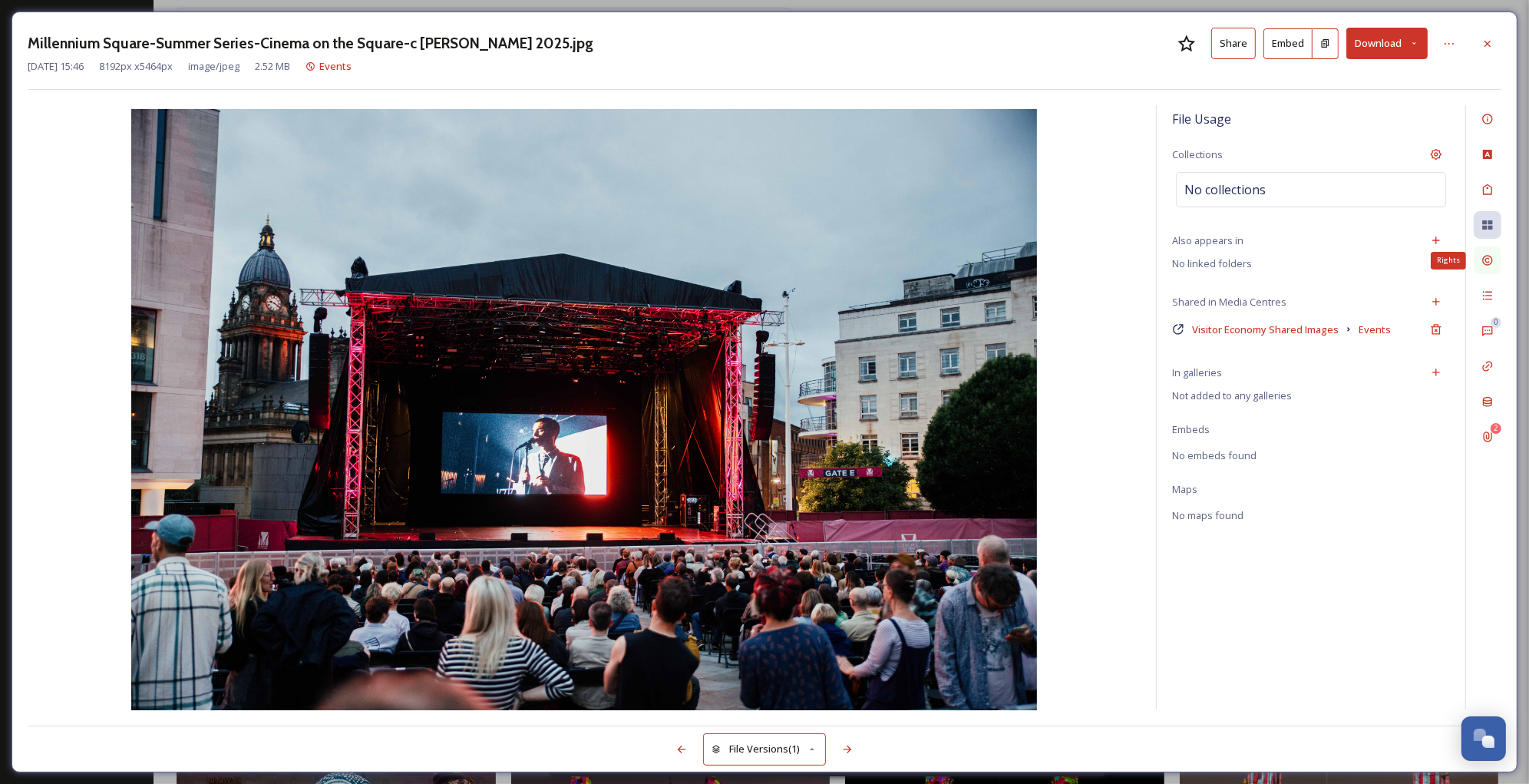
click at [1484, 266] on icon at bounding box center [1487, 260] width 12 height 12
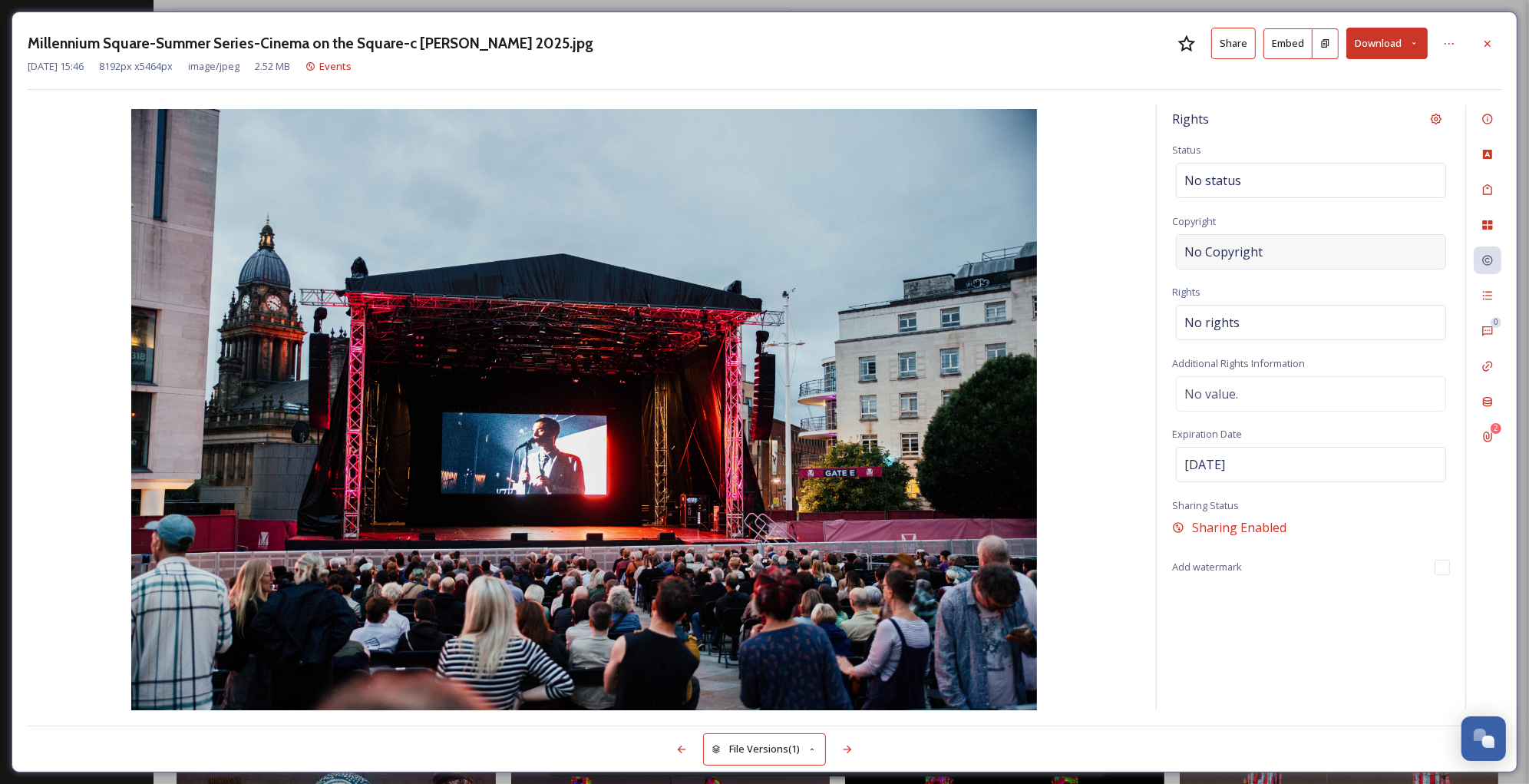
click at [1334, 247] on div "No Copyright" at bounding box center [1311, 251] width 271 height 36
type input "[PERSON_NAME]"
click at [1271, 326] on div "No rights" at bounding box center [1311, 318] width 271 height 36
click at [1271, 326] on input at bounding box center [1265, 326] width 169 height 34
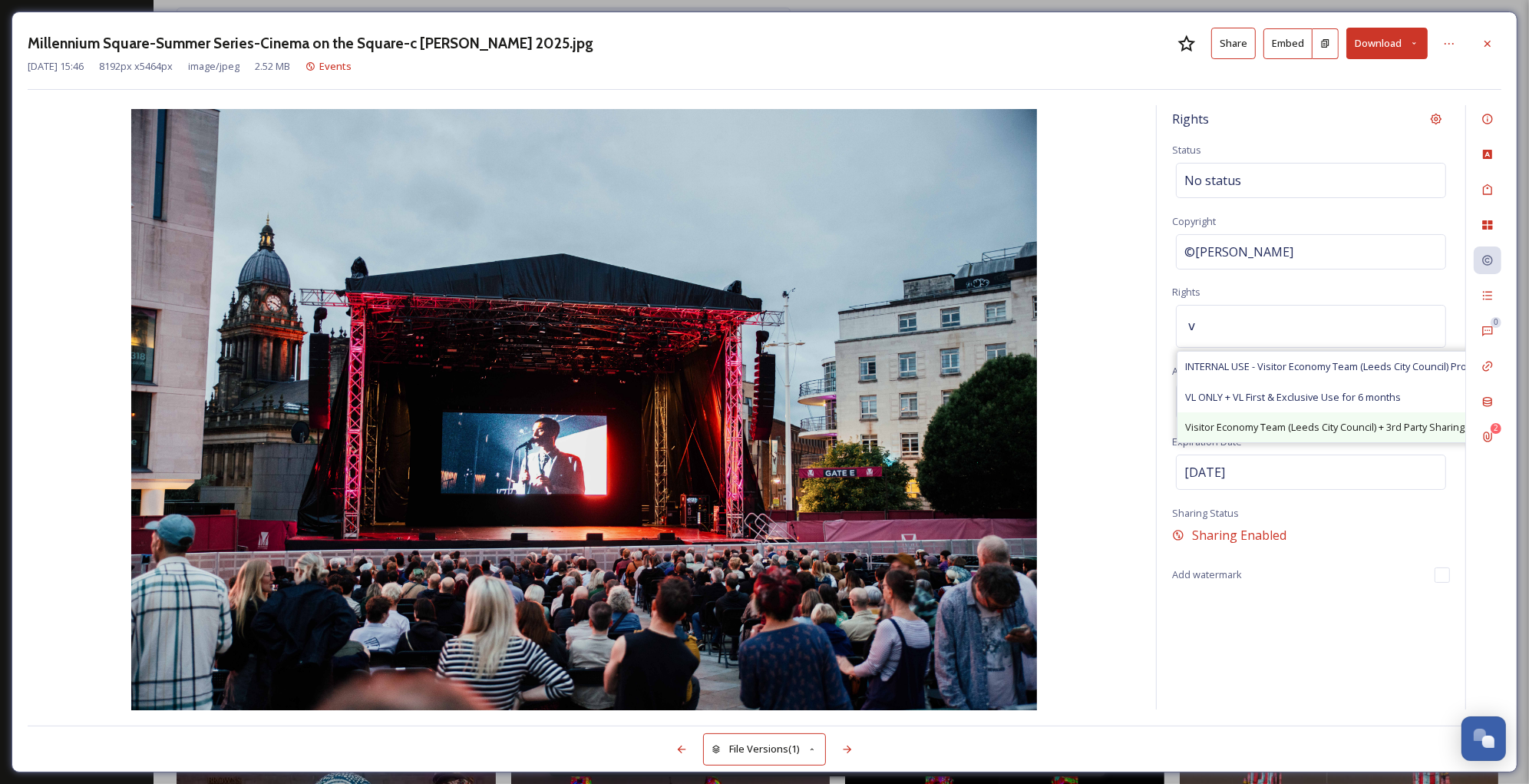
type input "v"
click at [1299, 431] on span "Visitor Economy Team (Leeds City Council) + 3rd Party Sharing, Attribution Appr…" at bounding box center [1381, 428] width 391 height 15
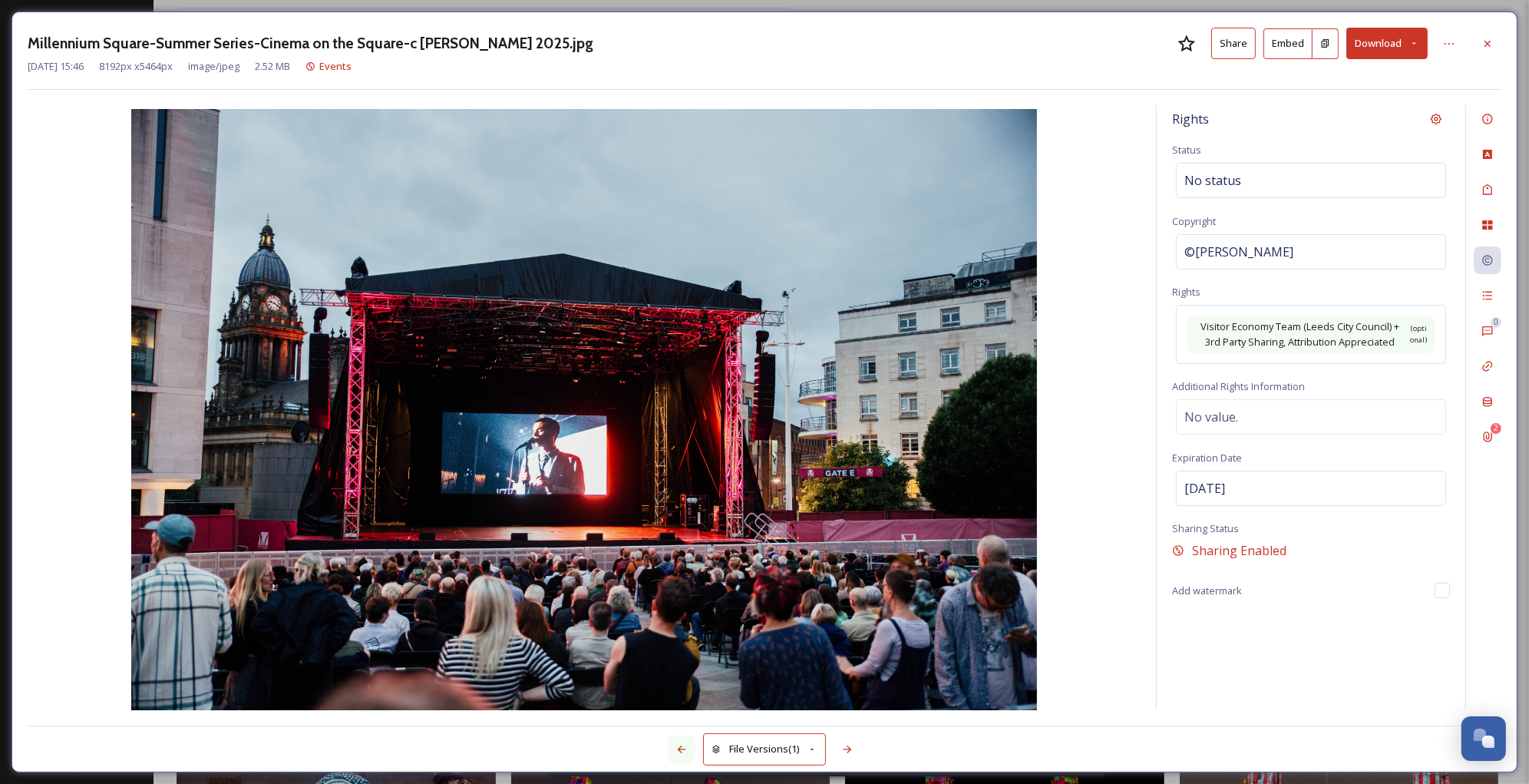
click at [676, 738] on div at bounding box center [682, 749] width 27 height 27
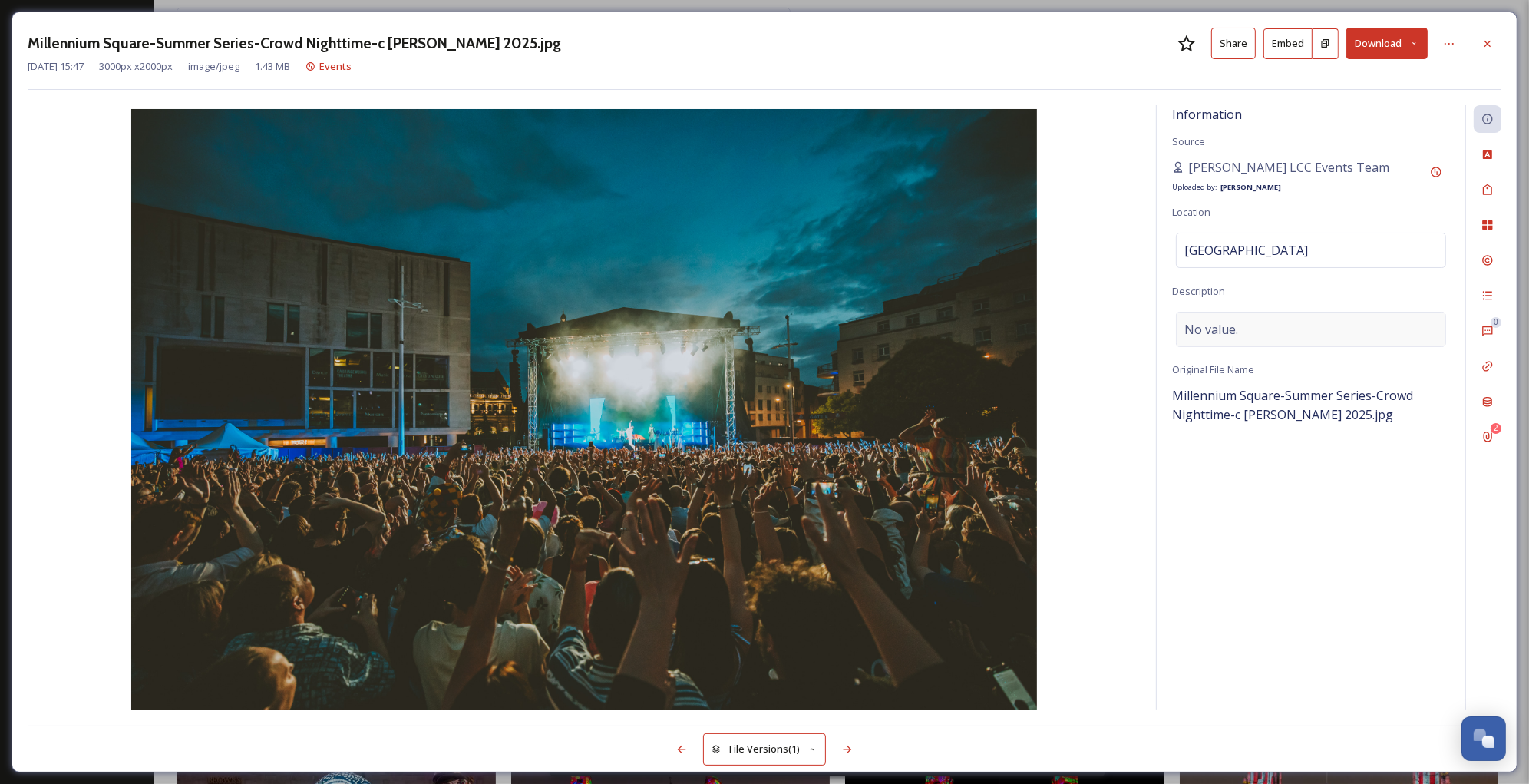
click at [1247, 320] on div "No value." at bounding box center [1311, 329] width 271 height 36
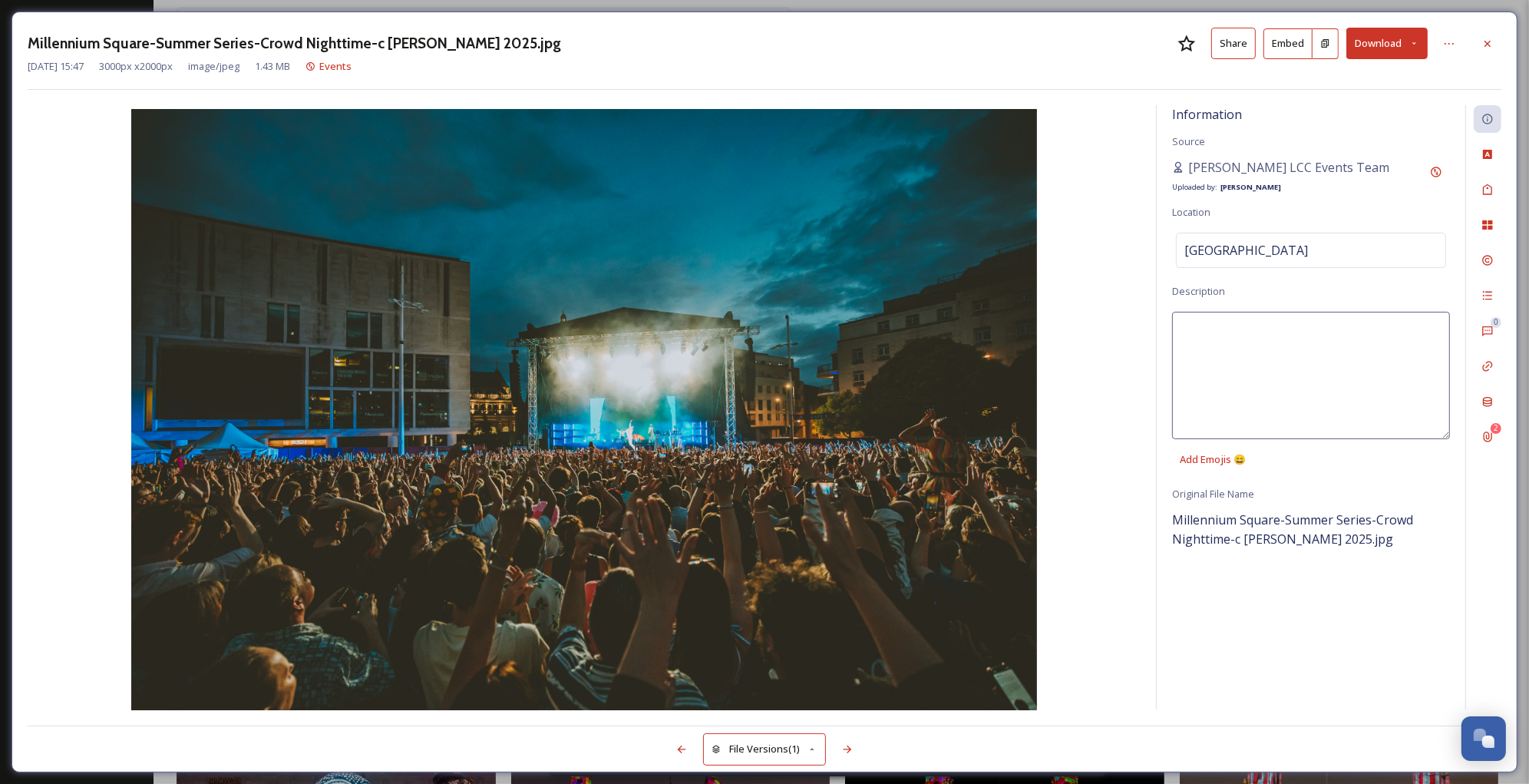
click at [1280, 387] on textarea at bounding box center [1311, 375] width 278 height 127
paste textarea "outdoor concert at dusk — crowd with raised hands, lit stage, and performers."
click at [1185, 331] on textarea "outdoor concert at dusk — crowd with raised hands, lit stage, and performers." at bounding box center [1311, 375] width 278 height 127
click at [1336, 331] on textarea "Outdoor concert at dusk — crowd with raised hands, lit stage, and performers." at bounding box center [1311, 375] width 278 height 127
type textarea "Outdoor concert at dusk. Crowd with raised hands, lit stage, and performers."
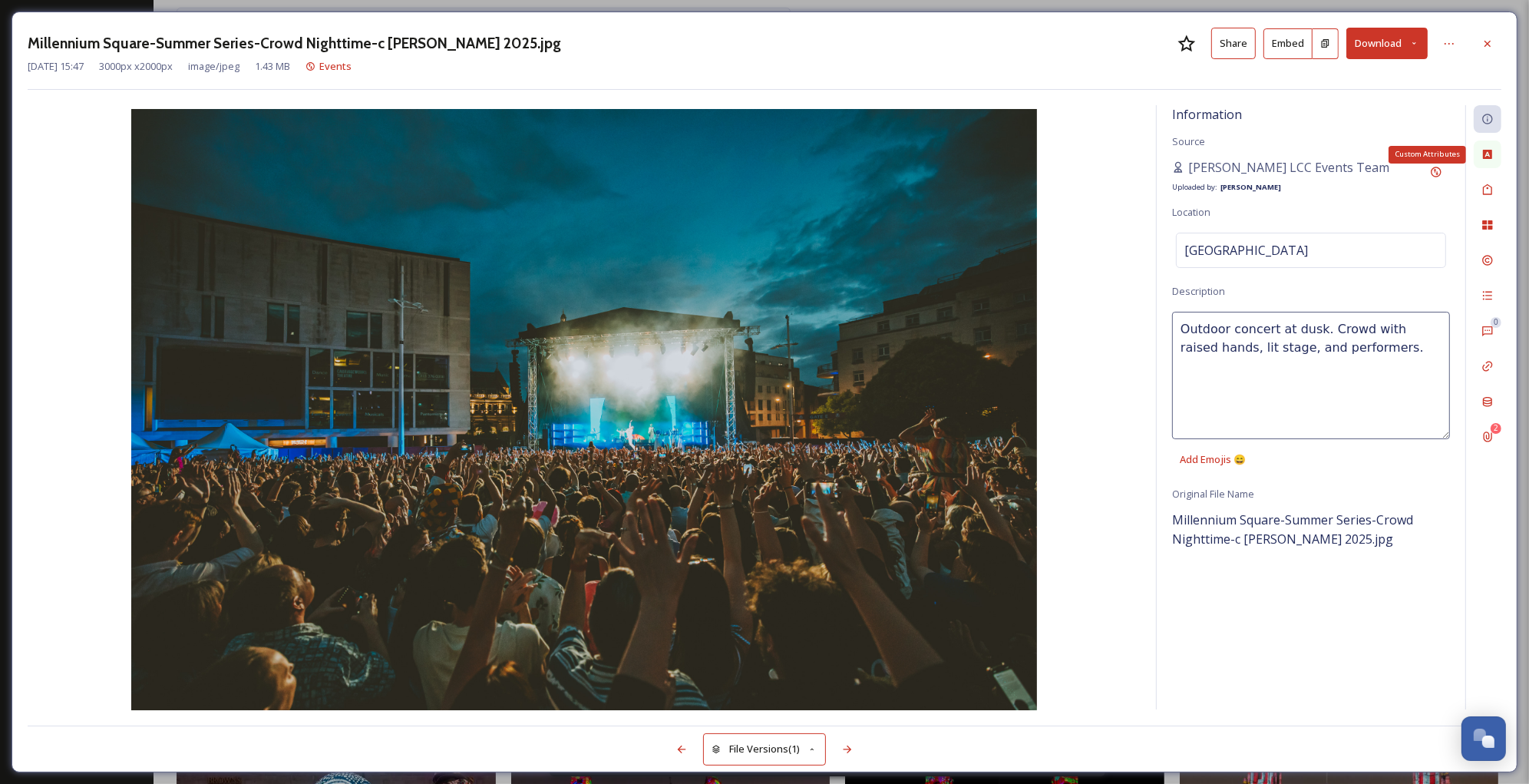
click at [1488, 164] on div "Custom Attributes" at bounding box center [1488, 154] width 27 height 27
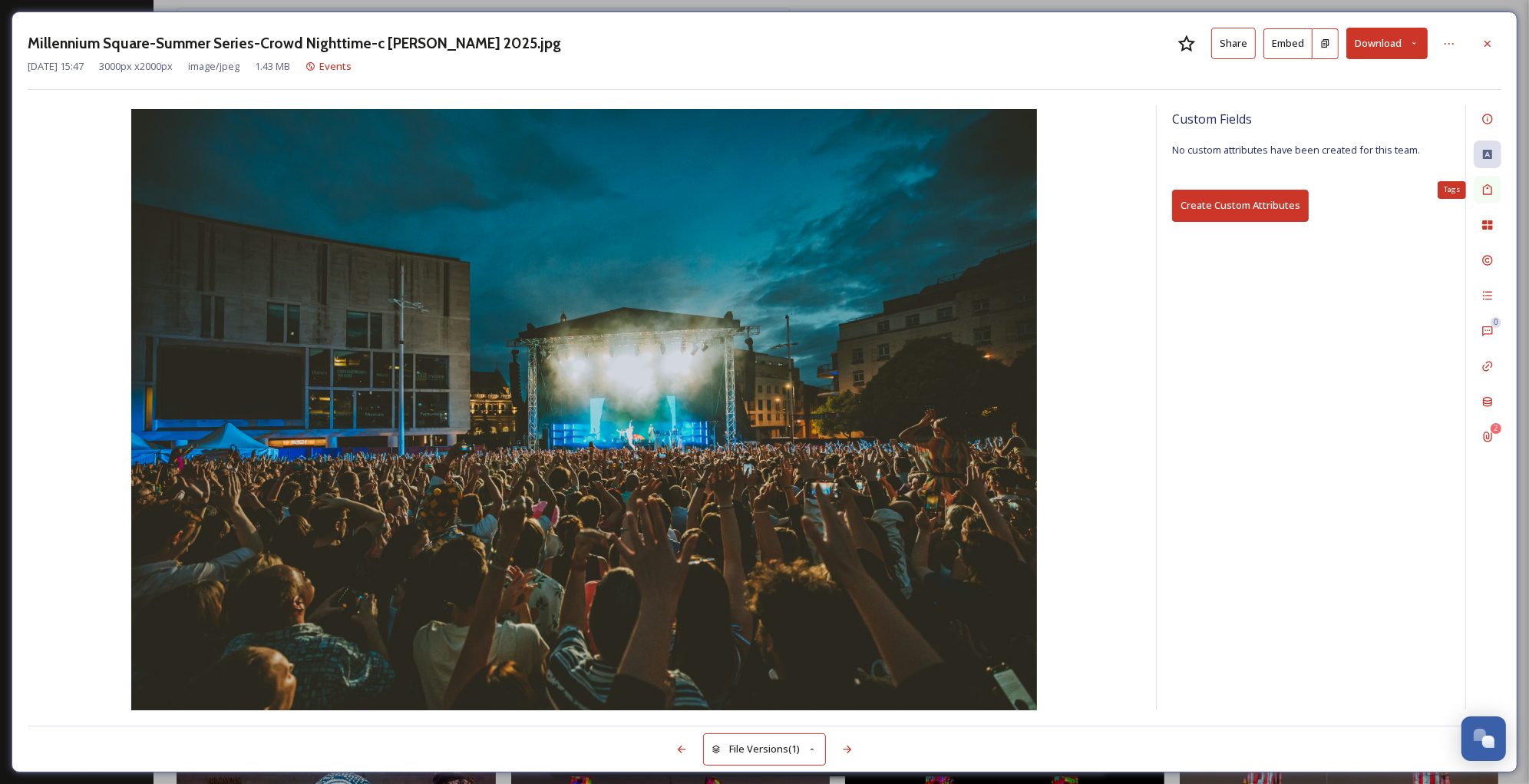
click at [1487, 190] on icon at bounding box center [1487, 189] width 12 height 12
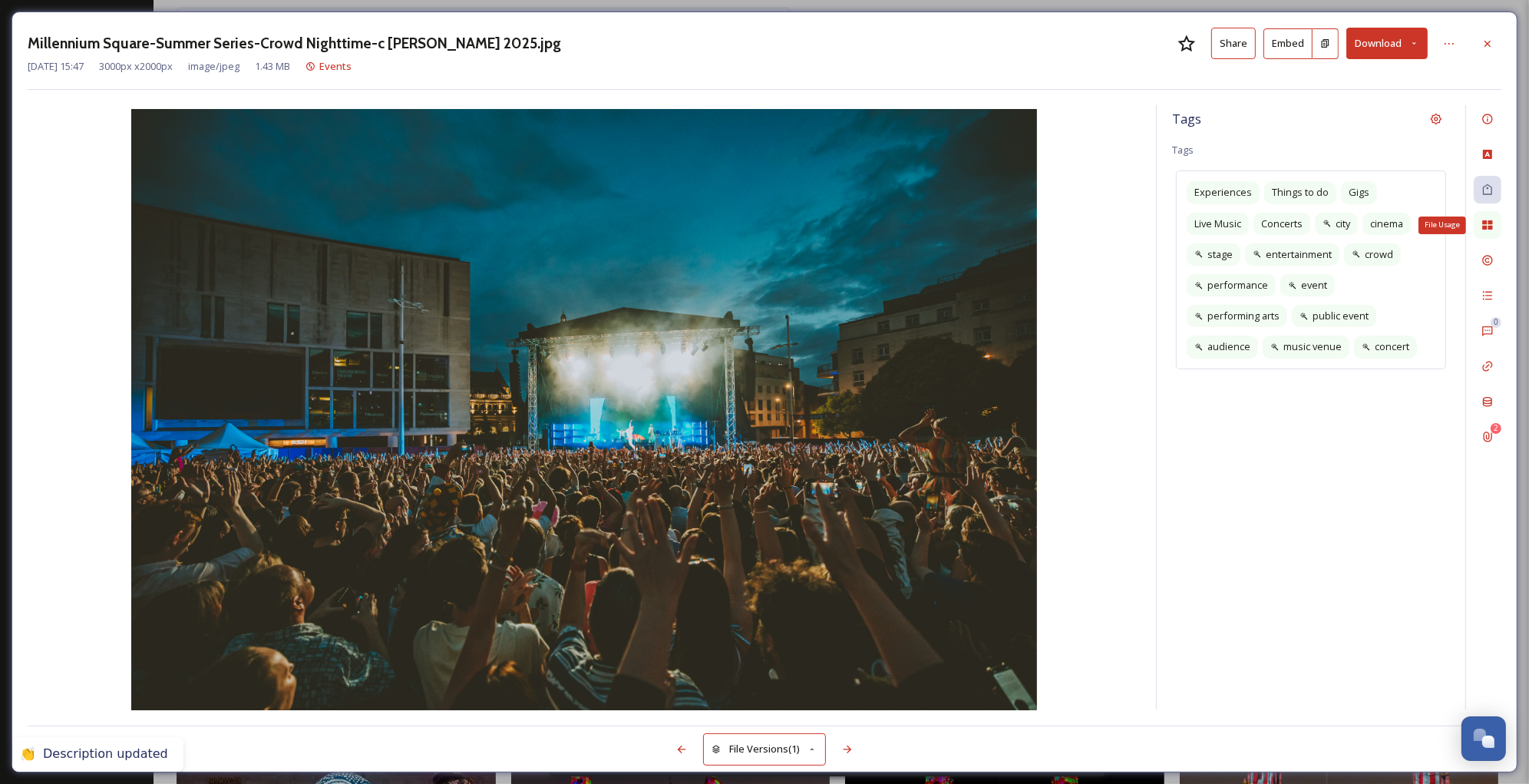
click at [1489, 228] on icon at bounding box center [1487, 225] width 10 height 9
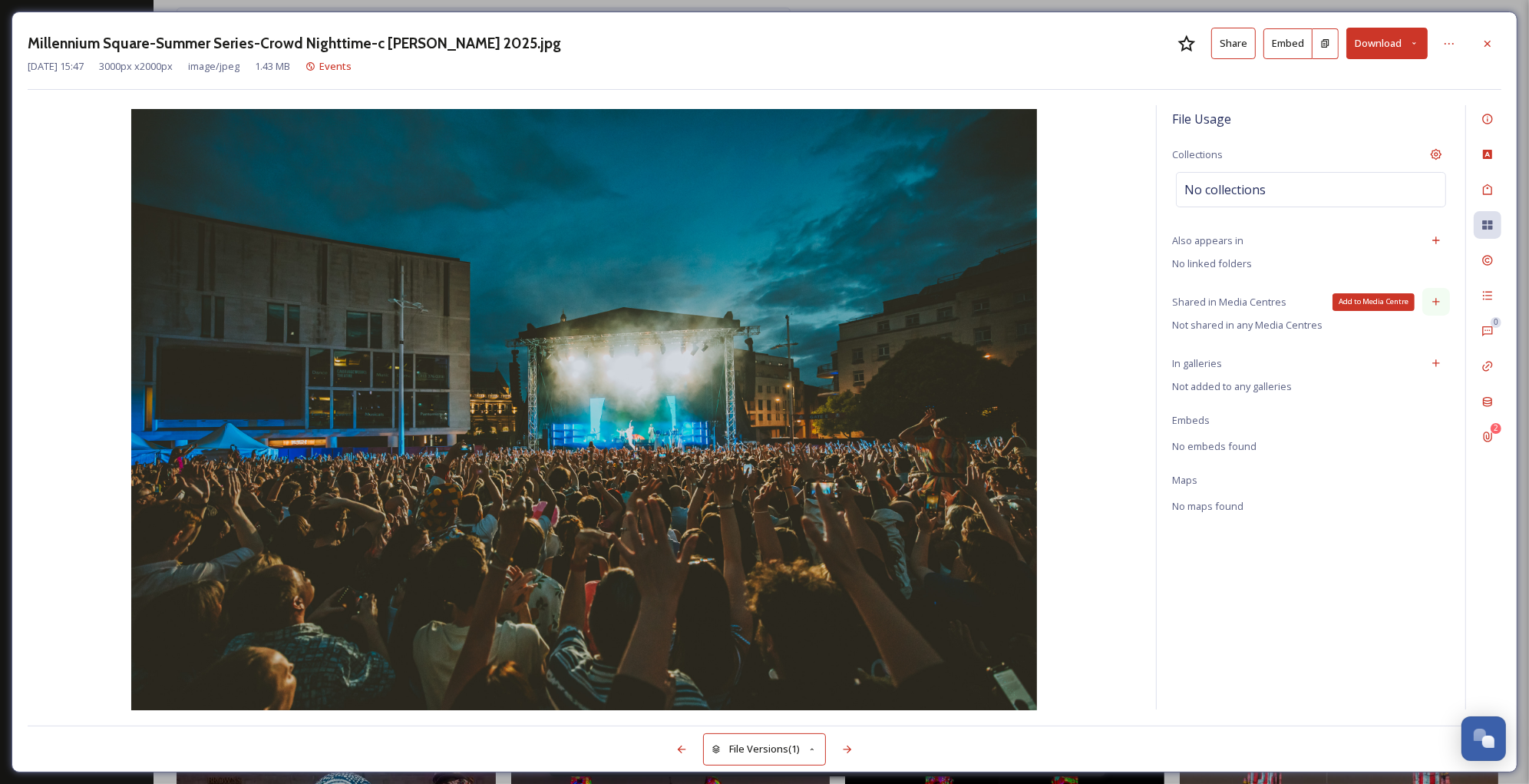
click at [1442, 305] on div "Add to Media Centre" at bounding box center [1437, 302] width 27 height 27
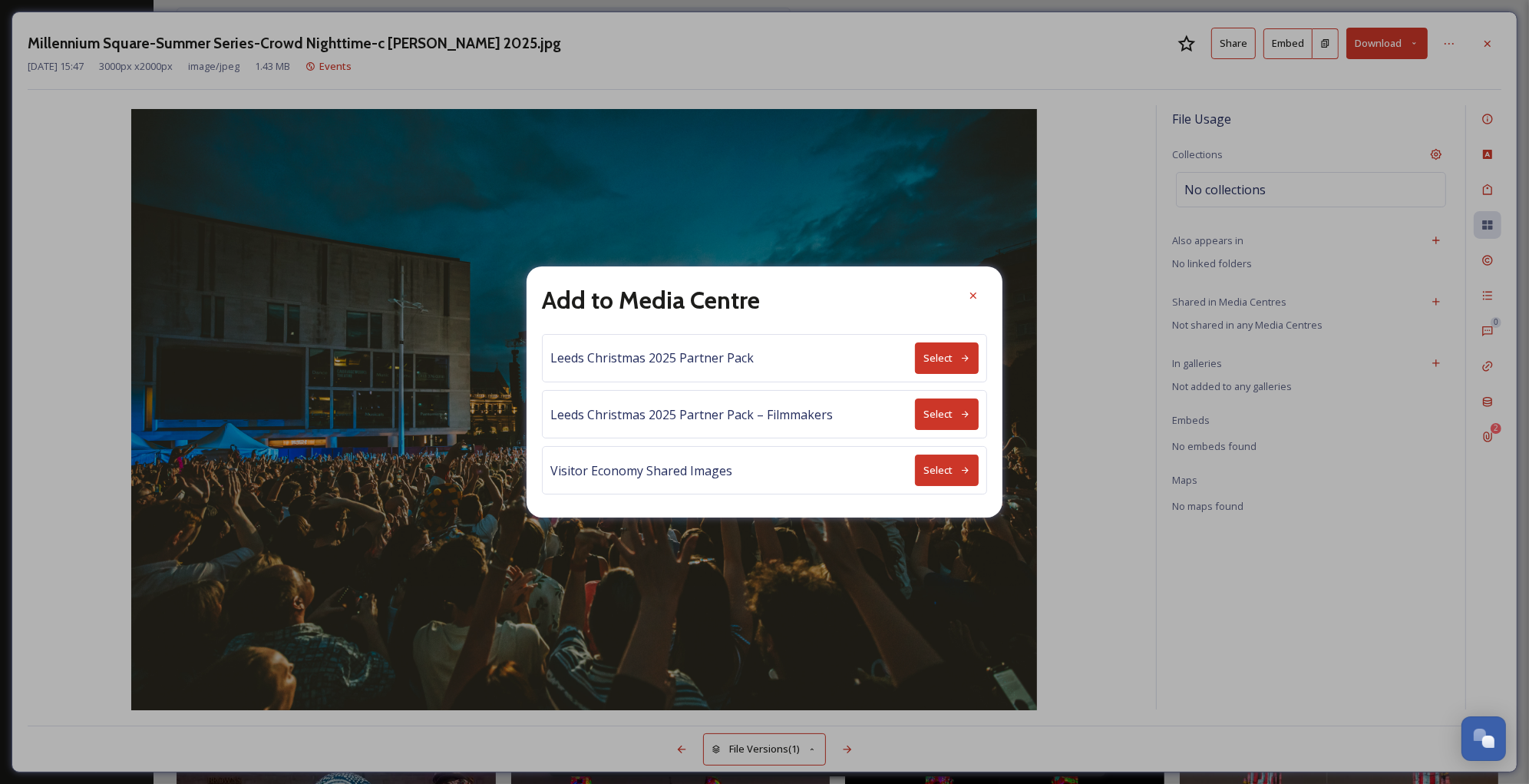
click at [942, 472] on button "Select" at bounding box center [947, 470] width 64 height 31
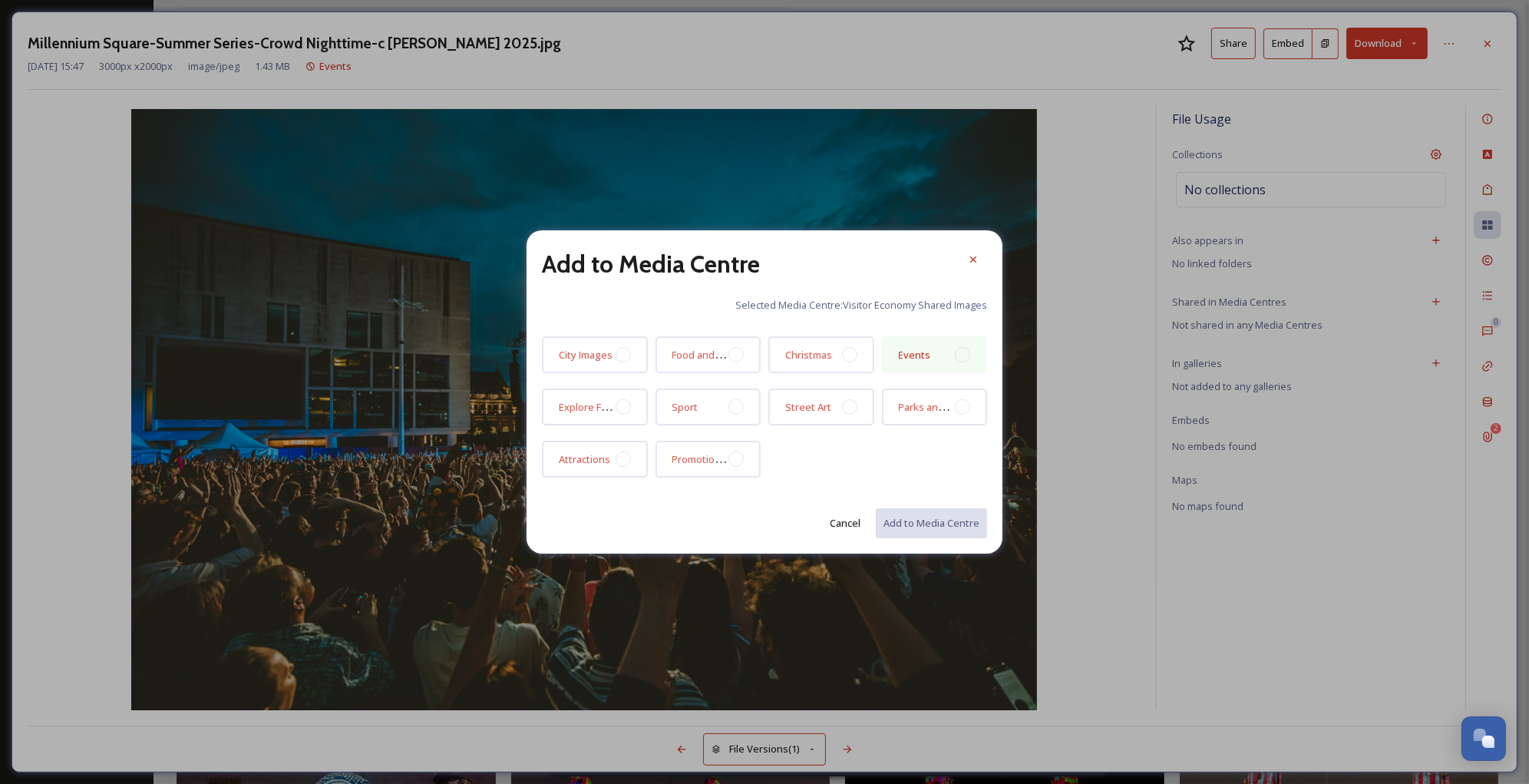
click at [946, 357] on div "Events" at bounding box center [935, 355] width 106 height 37
click at [932, 518] on button "Add to Media Centre" at bounding box center [930, 523] width 112 height 31
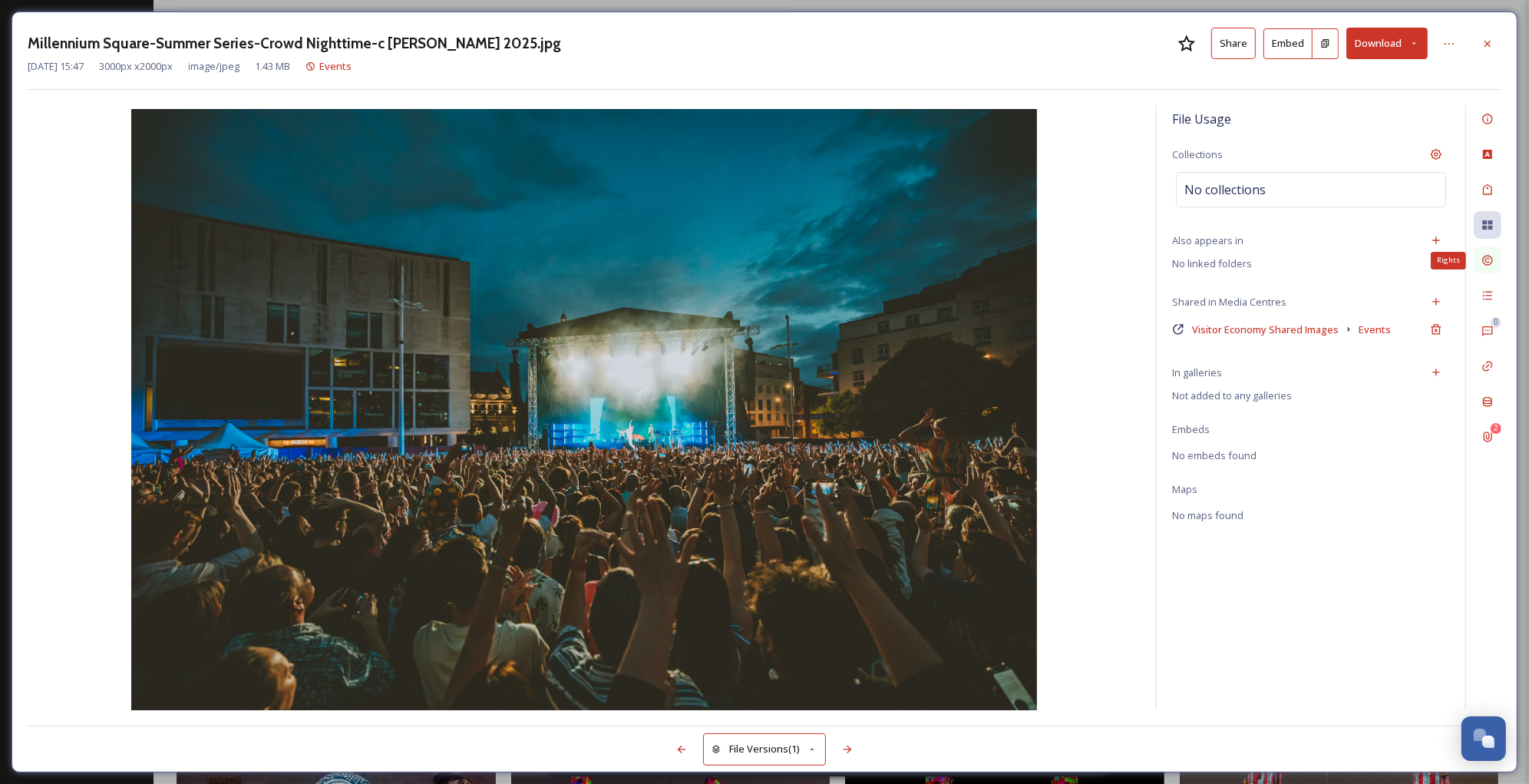
click at [1495, 264] on div "Rights" at bounding box center [1488, 260] width 27 height 27
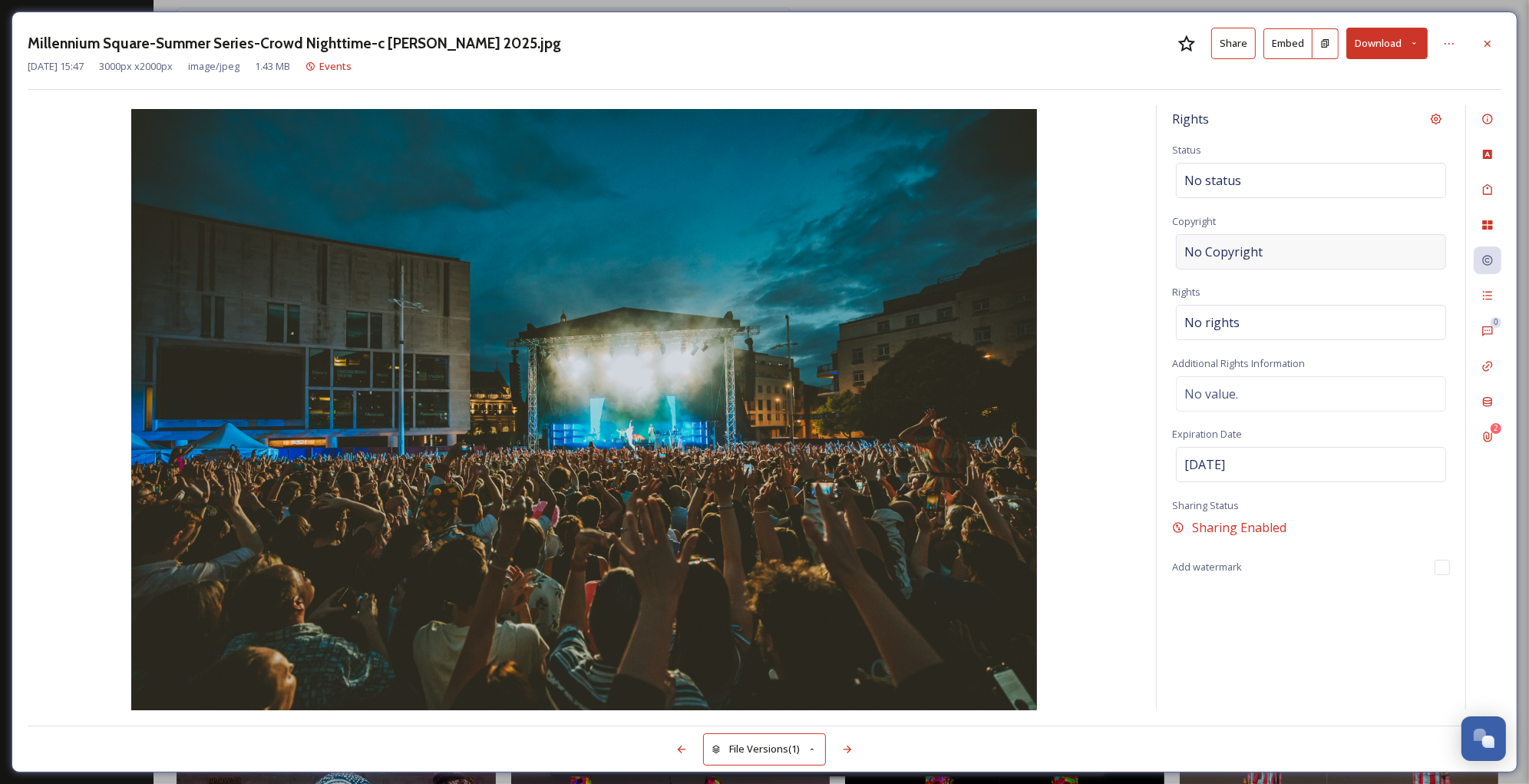
click at [1318, 242] on div "No Copyright" at bounding box center [1311, 251] width 271 height 36
type input "[PERSON_NAME]"
click at [1481, 120] on icon at bounding box center [1487, 118] width 12 height 12
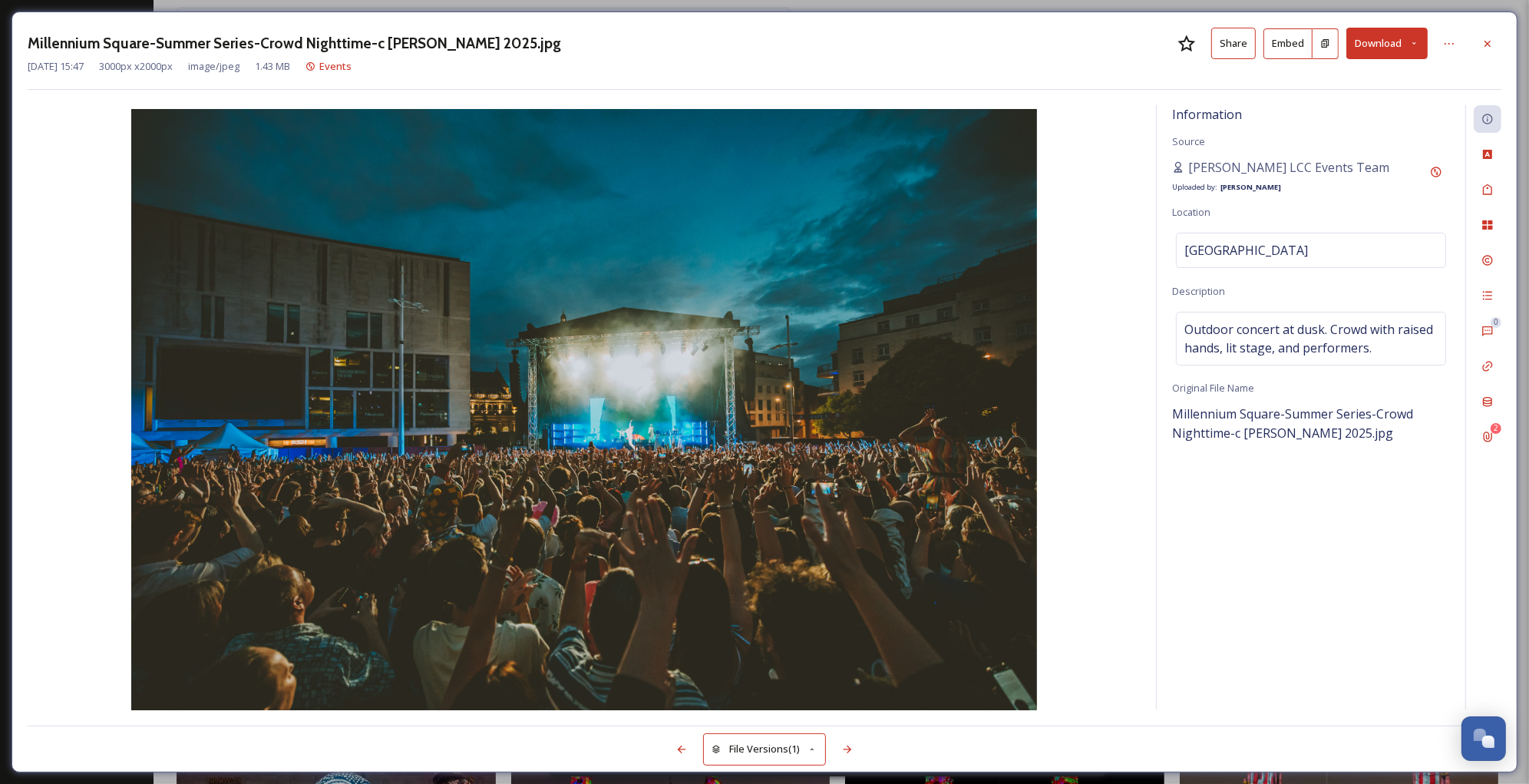
click at [493, 44] on h3 "Millennium Square-Summer Series-Crowd Nighttime-c [PERSON_NAME] 2025.jpg" at bounding box center [294, 43] width 534 height 22
click at [1460, 41] on div at bounding box center [1449, 44] width 27 height 27
click at [1343, 67] on div "Rename File" at bounding box center [1375, 77] width 183 height 30
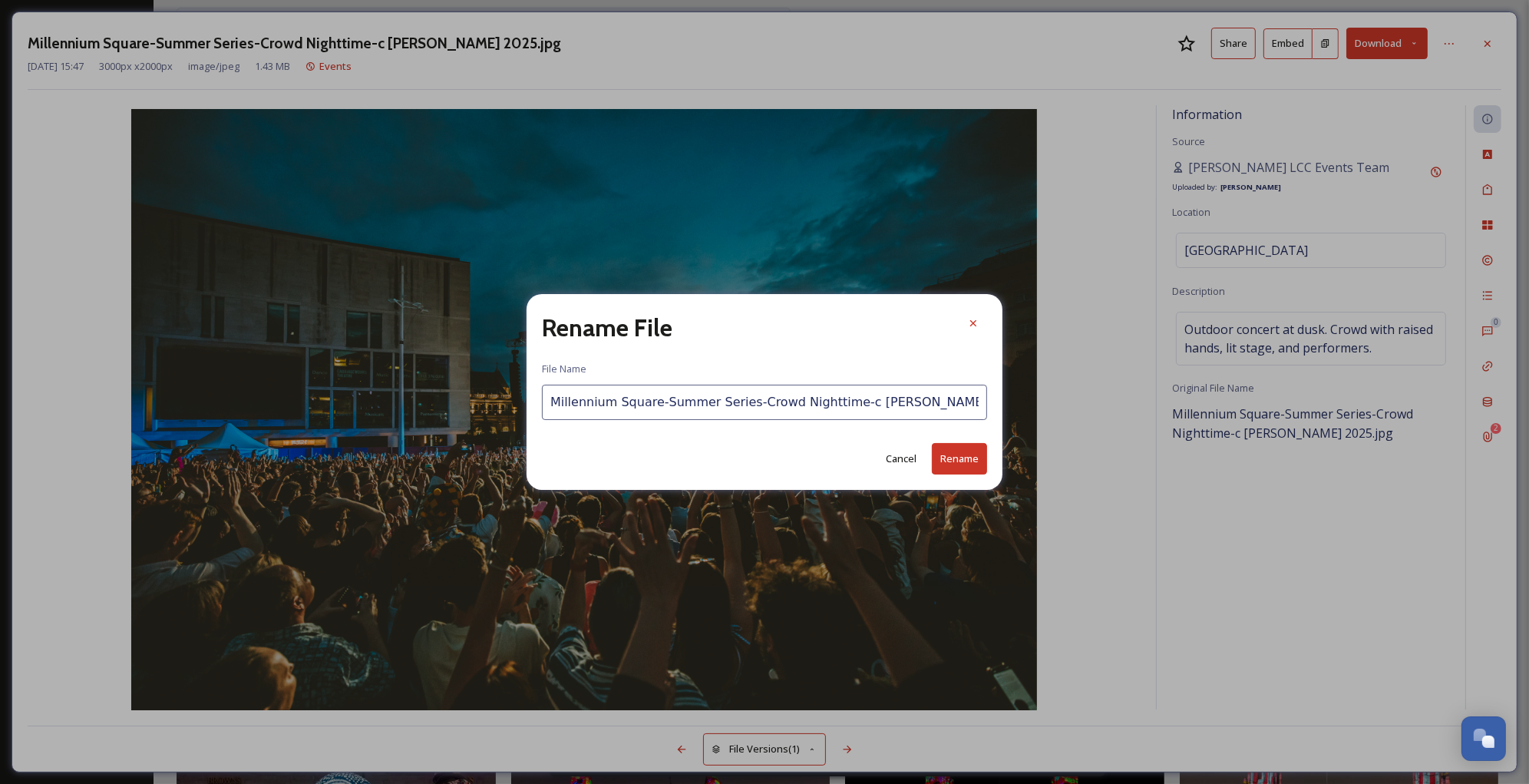
click at [918, 402] on input "Millennium Square-Summer Series-Crowd Nighttime-c [PERSON_NAME] 2025.jpg" at bounding box center [764, 402] width 445 height 36
type input "Millennium Square-Summer Series-Crowd Nighttime-c [PERSON_NAME] 2025.jpg"
click at [965, 455] on button "Rename" at bounding box center [960, 459] width 55 height 31
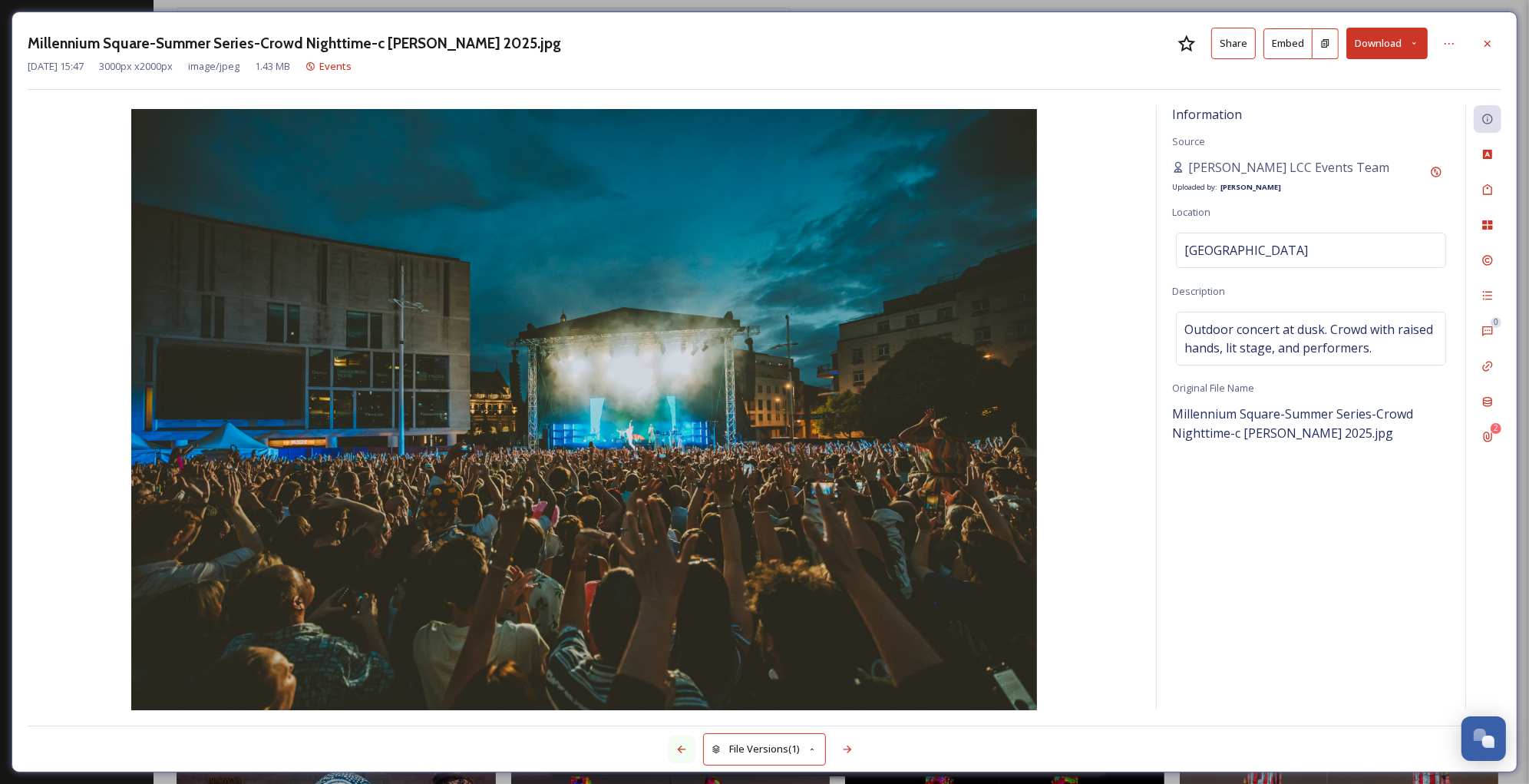
click at [685, 746] on icon at bounding box center [681, 748] width 12 height 12
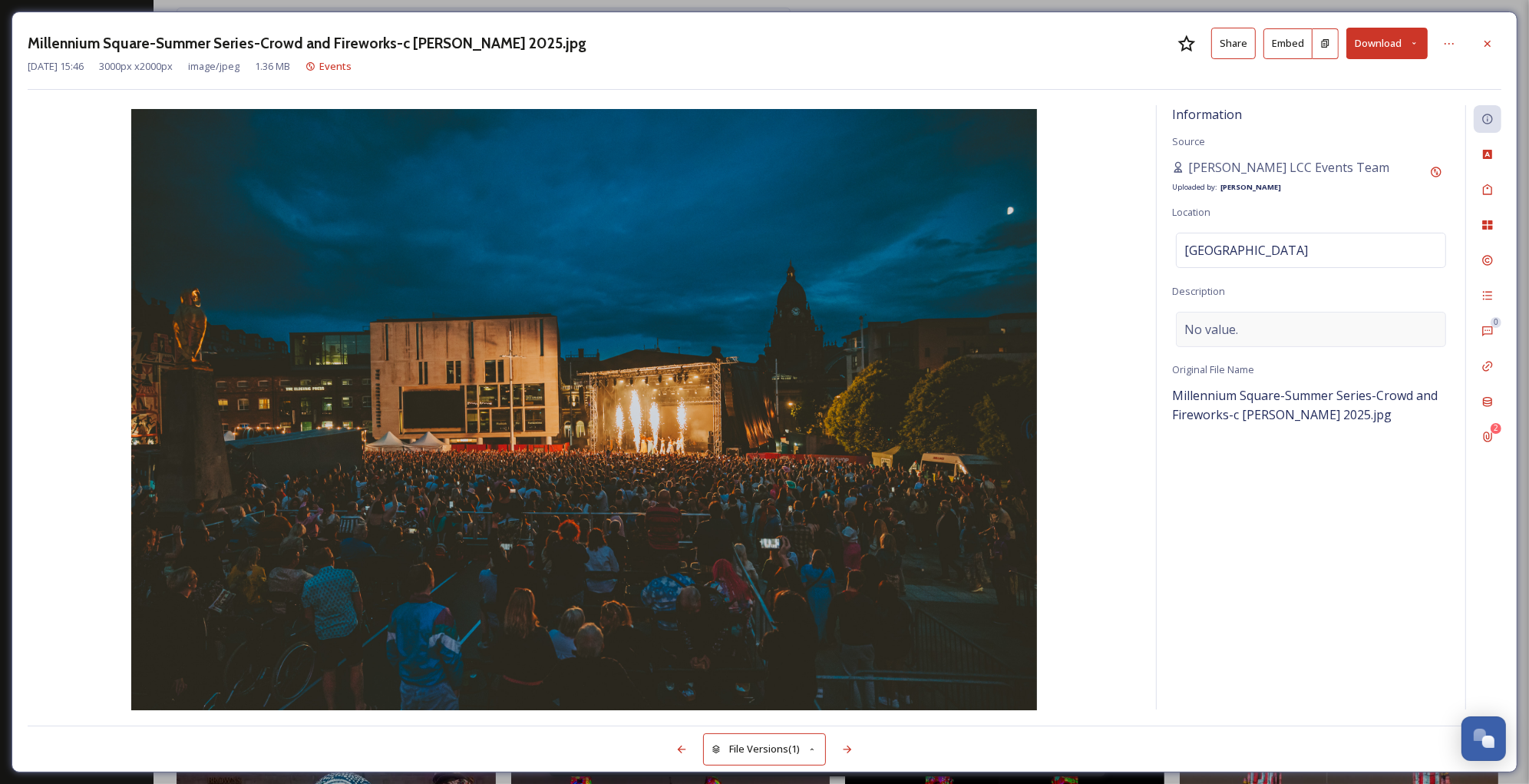
click at [1218, 334] on span "No value." at bounding box center [1211, 329] width 54 height 18
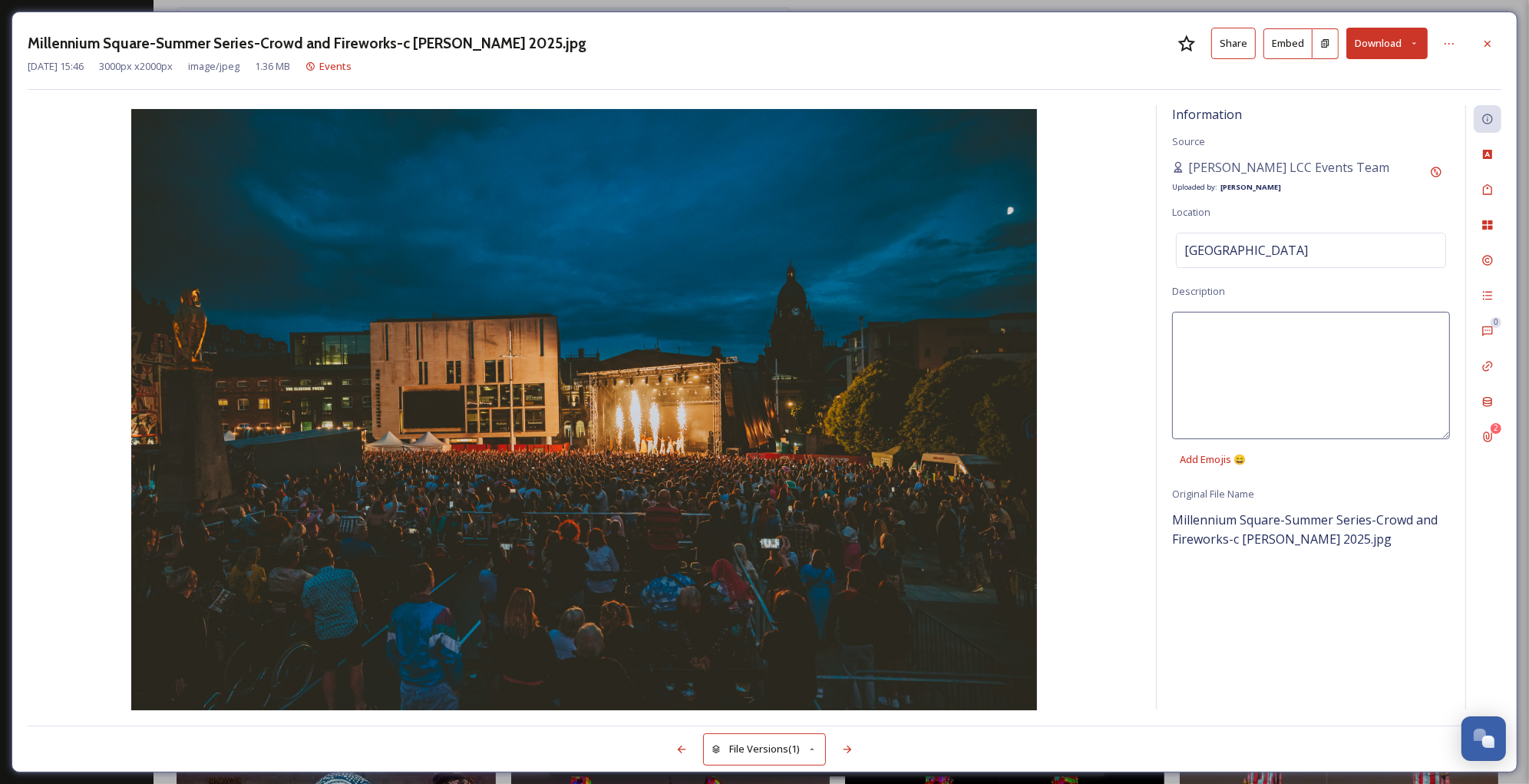
click at [1218, 334] on textarea at bounding box center [1311, 375] width 278 height 127
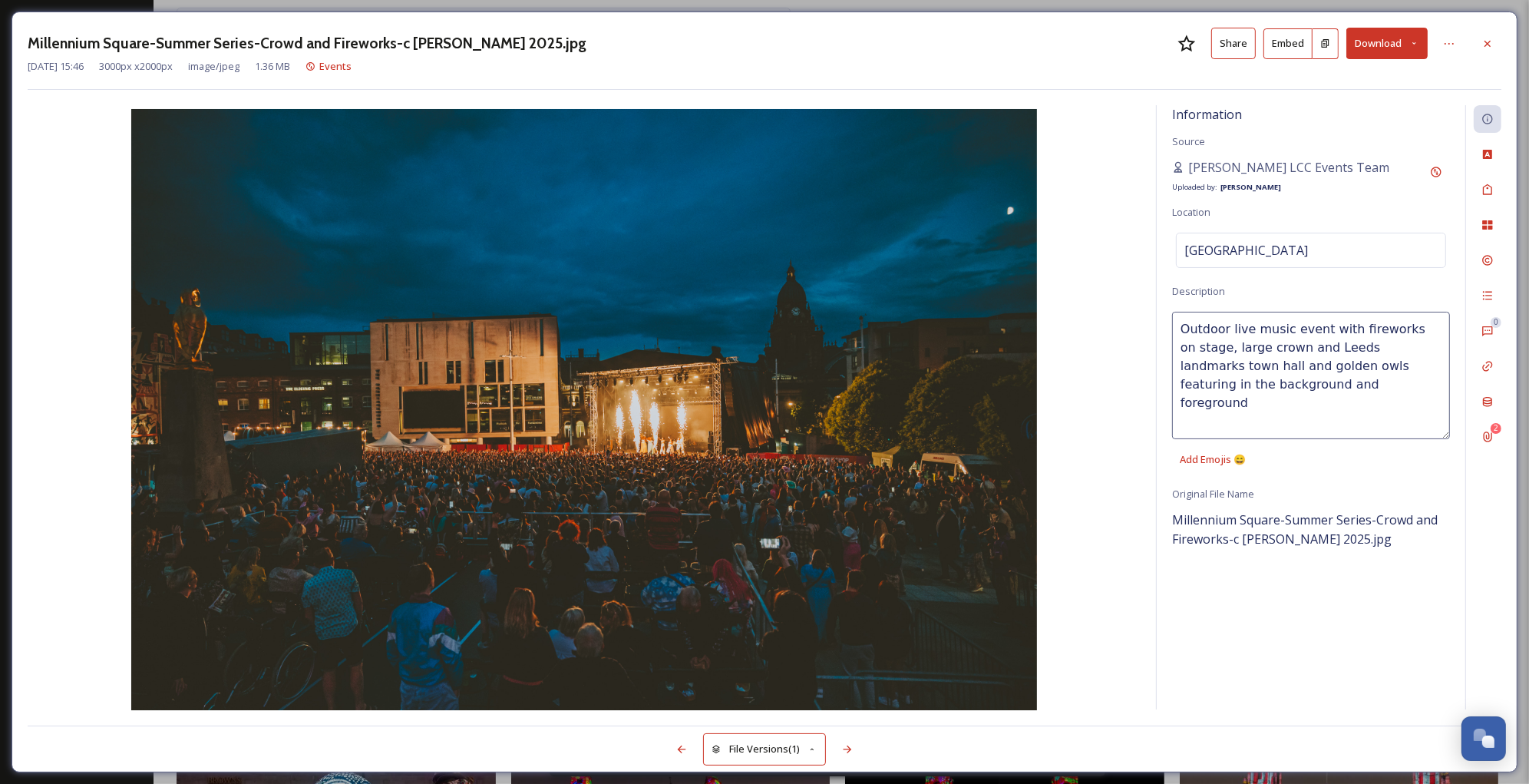
type textarea "Outdoor live music event with fireworks on stage, large crown and Leeds landmar…"
click at [1485, 184] on icon at bounding box center [1487, 189] width 12 height 12
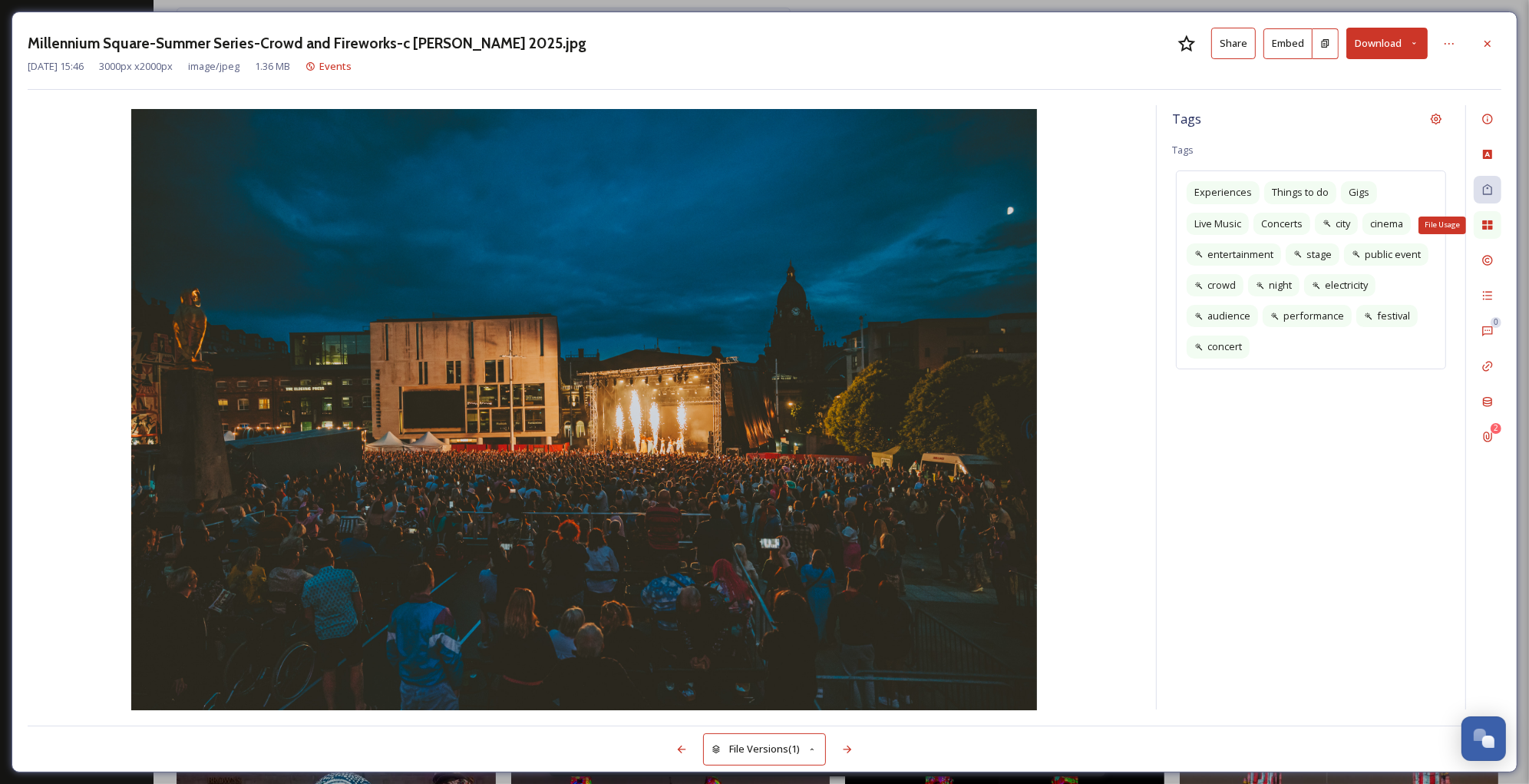
click at [1486, 214] on div "File Usage" at bounding box center [1488, 225] width 27 height 27
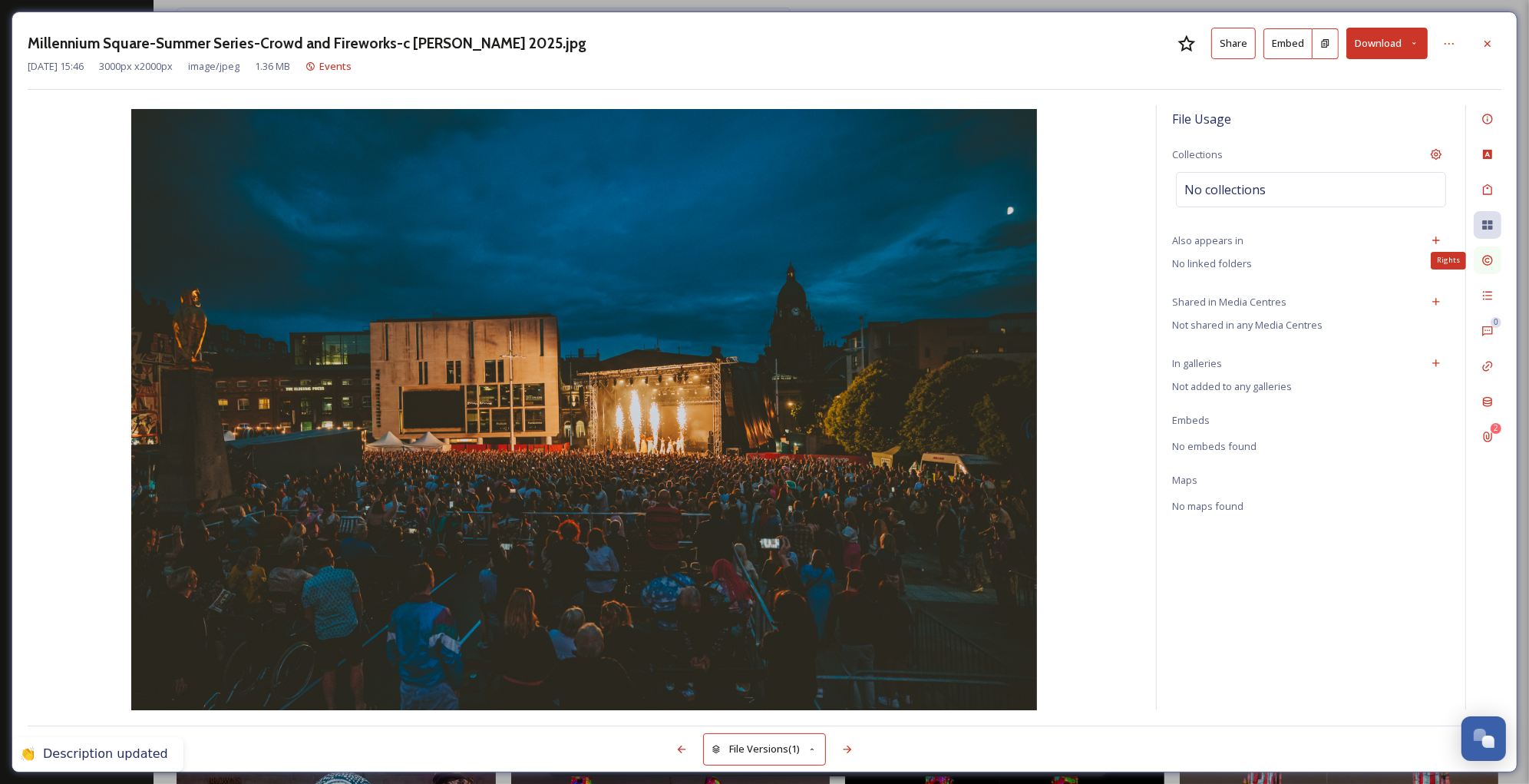
click at [1487, 257] on icon at bounding box center [1487, 260] width 10 height 10
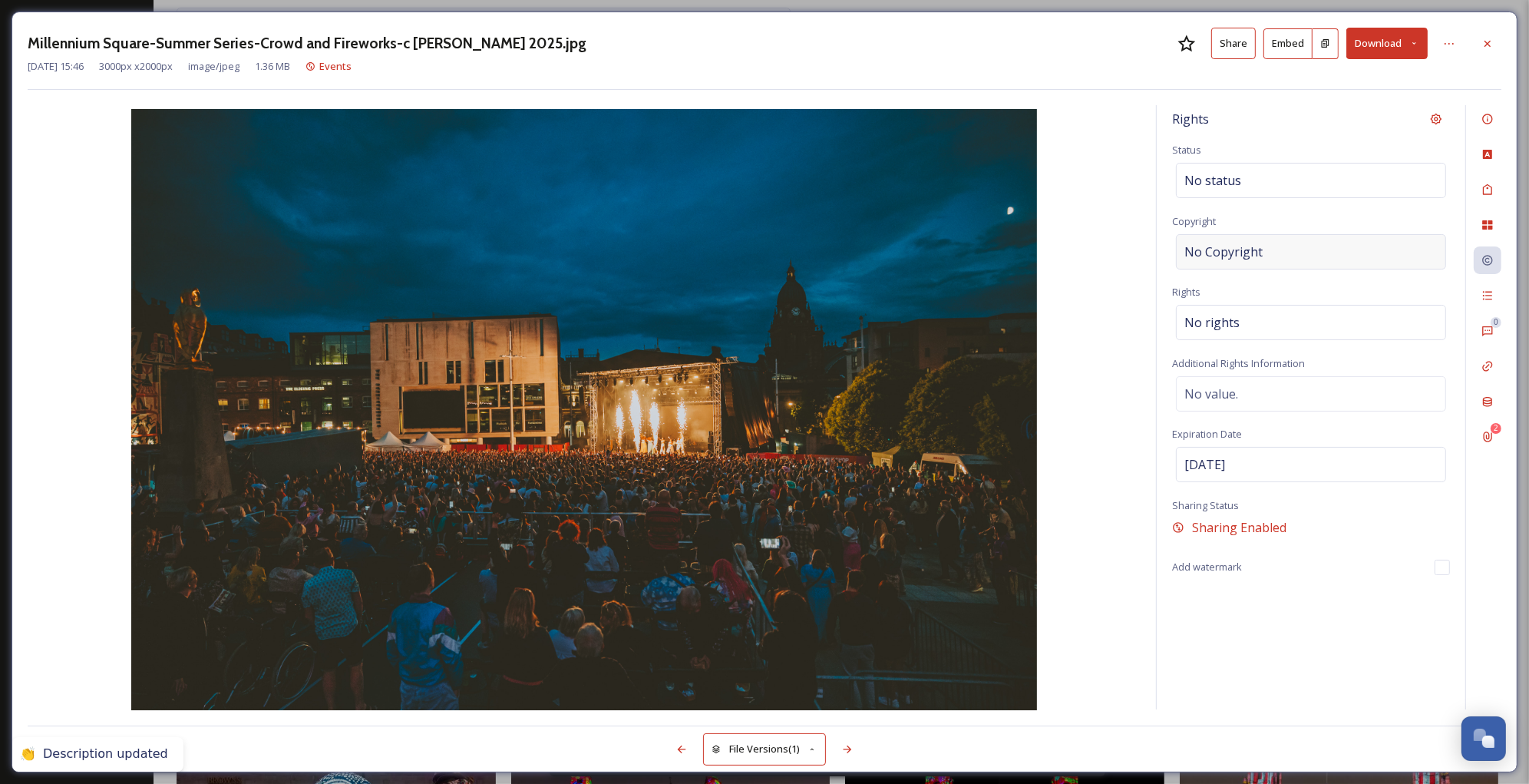
click at [1273, 243] on div "No Copyright" at bounding box center [1311, 251] width 271 height 36
click at [1273, 243] on input at bounding box center [1311, 251] width 278 height 36
type input "[PERSON_NAME] for LCC"
click at [1248, 321] on div "No rights" at bounding box center [1311, 318] width 271 height 36
click at [1248, 322] on input at bounding box center [1265, 326] width 169 height 34
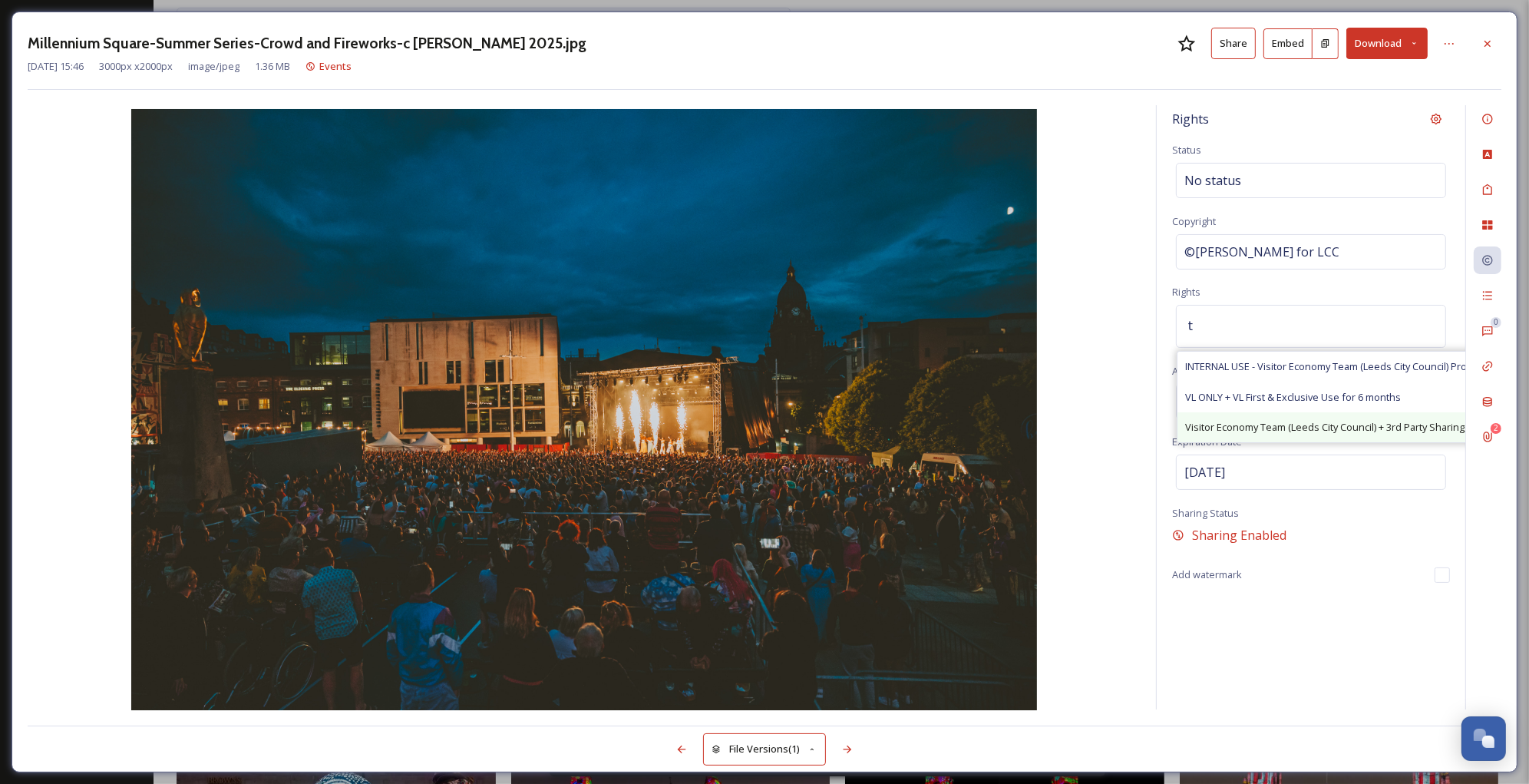
type input "t"
click at [1261, 428] on span "Visitor Economy Team (Leeds City Council) + 3rd Party Sharing, Attribution Appr…" at bounding box center [1381, 428] width 391 height 15
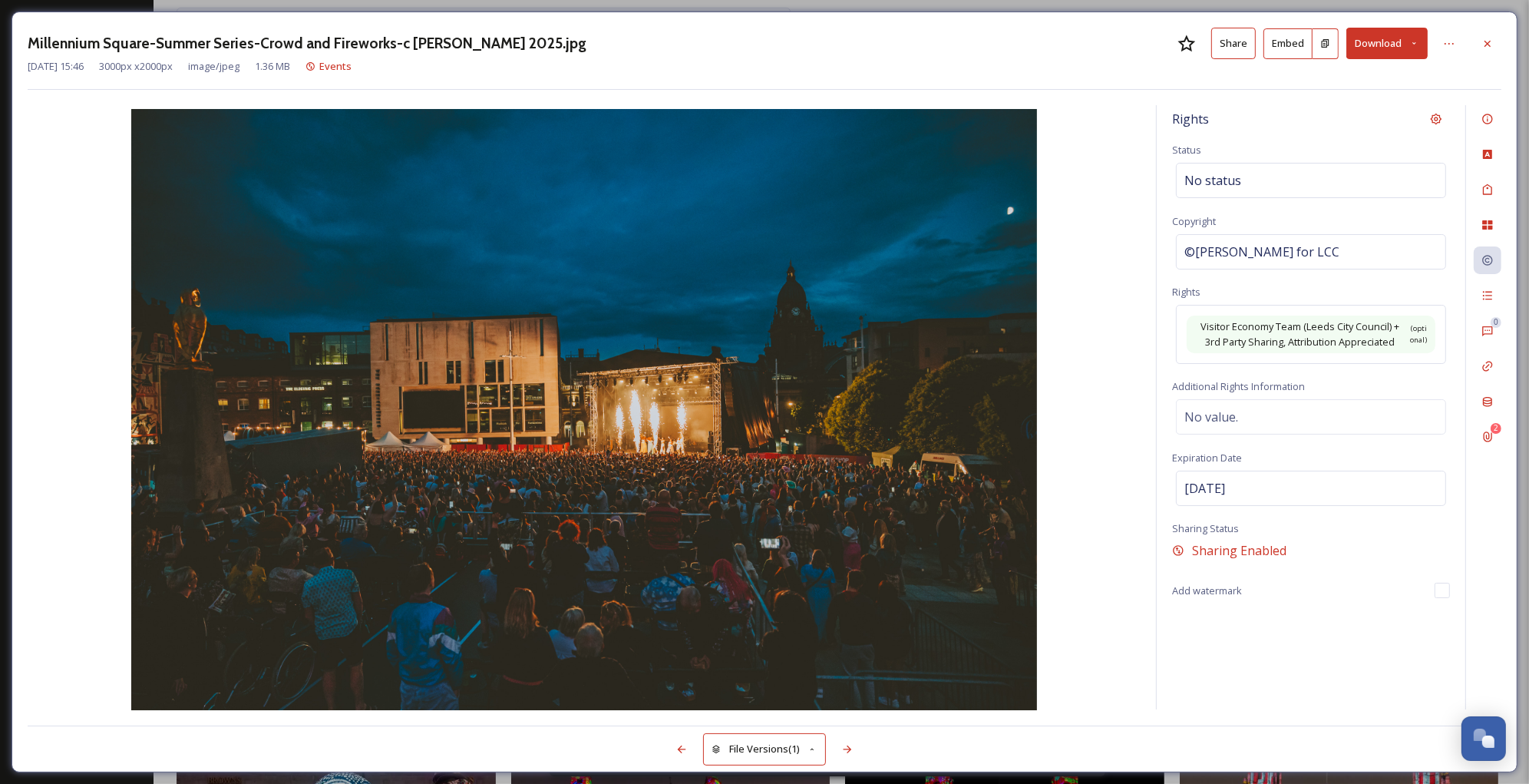
click at [1108, 591] on img at bounding box center [584, 410] width 1113 height 604
click at [685, 747] on icon at bounding box center [681, 748] width 12 height 12
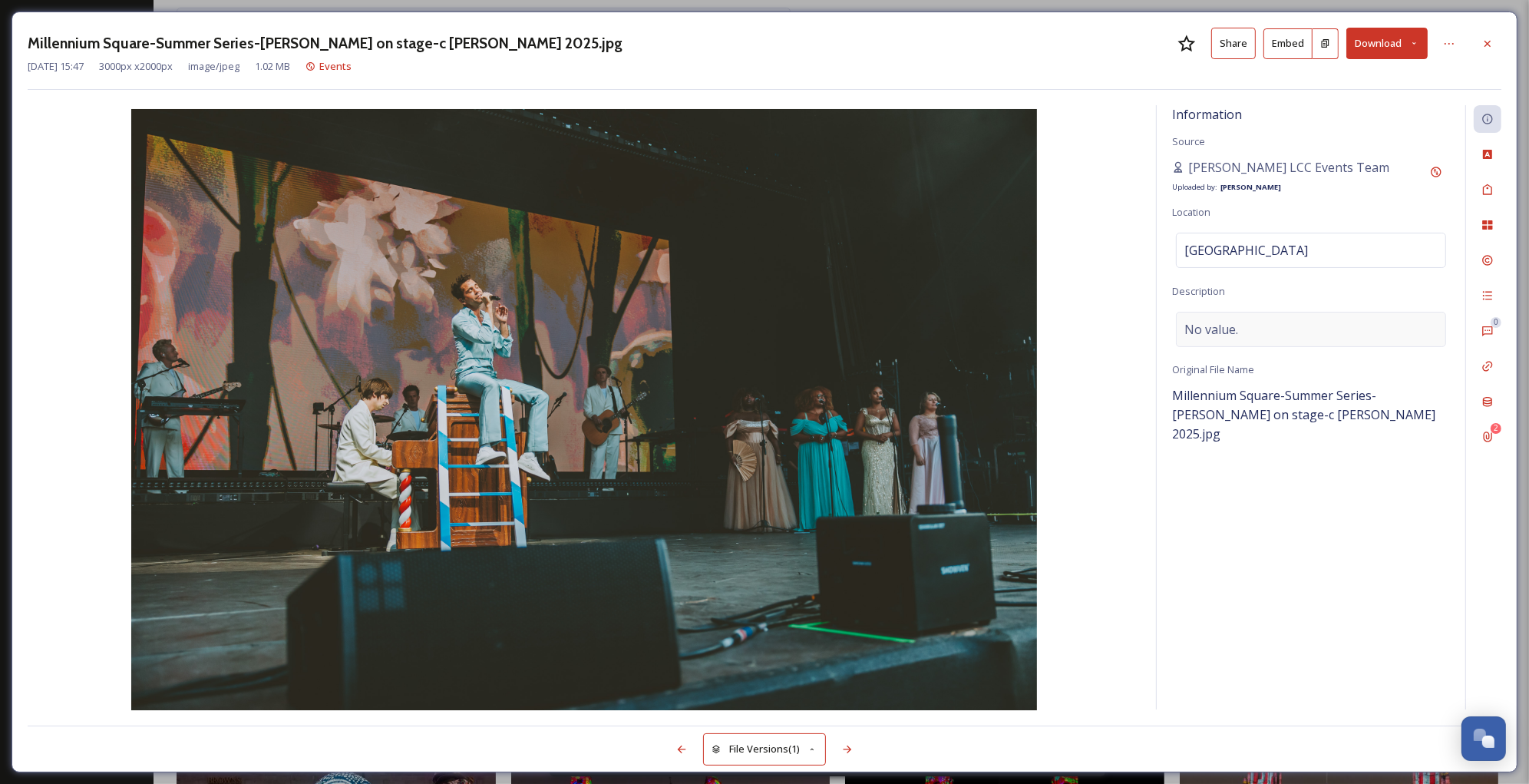
click at [1227, 329] on span "No value." at bounding box center [1211, 329] width 54 height 18
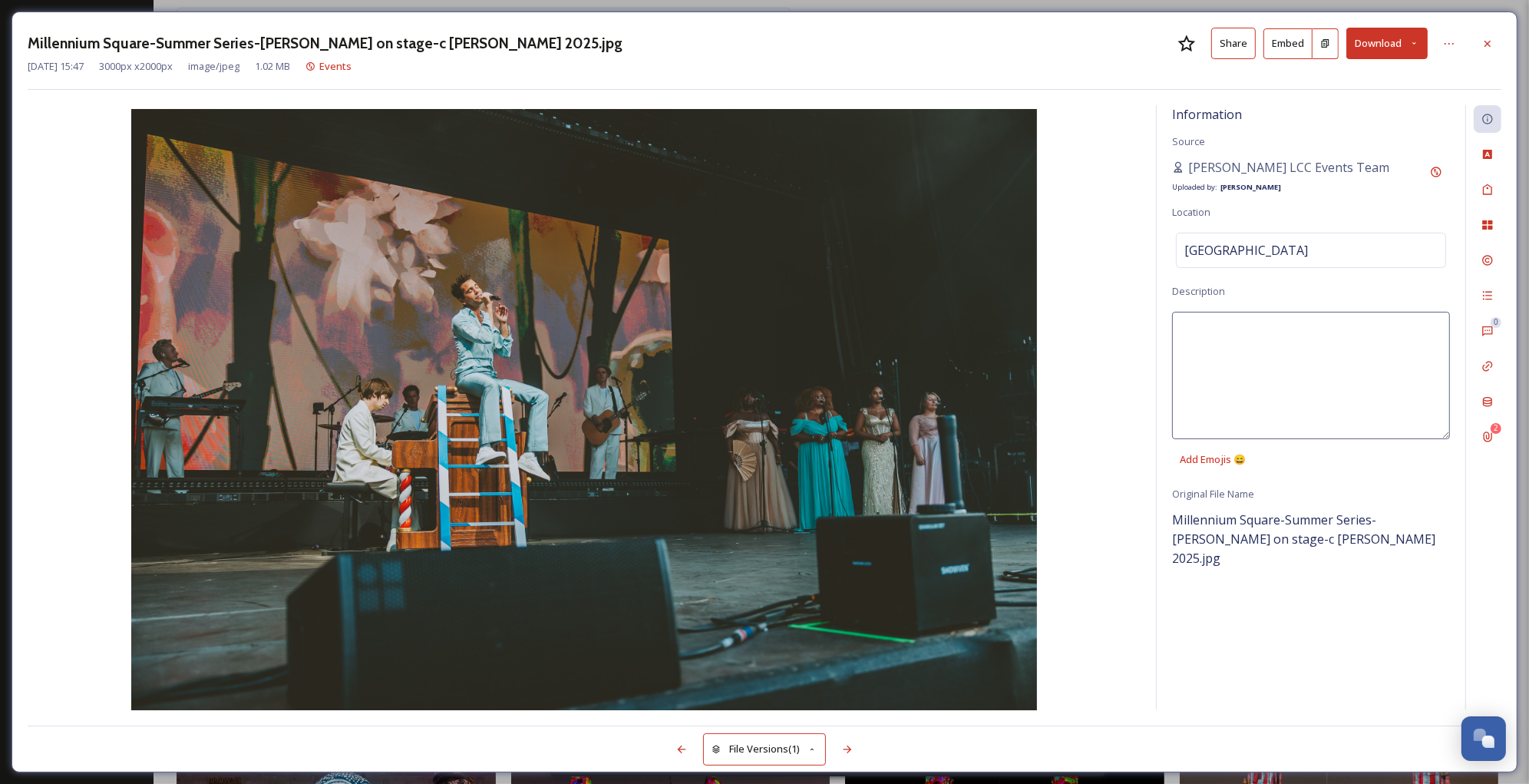
click at [1227, 329] on textarea at bounding box center [1311, 375] width 278 height 127
type textarea "Perfomer [PERSON_NAME] on stage in [GEOGRAPHIC_DATA], [GEOGRAPHIC_DATA]"
click at [1490, 185] on icon at bounding box center [1487, 189] width 12 height 12
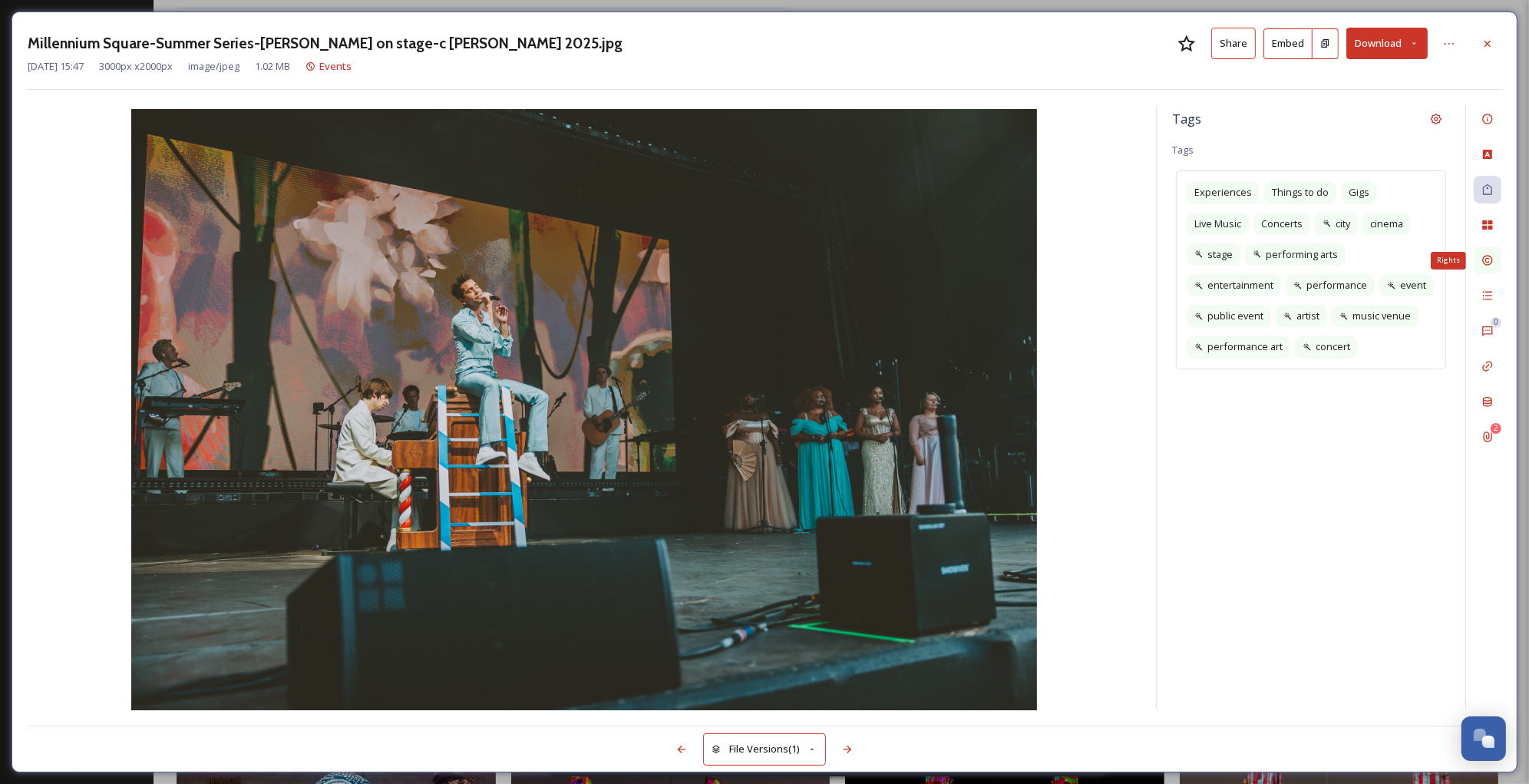
click at [1490, 253] on div "Rights" at bounding box center [1488, 260] width 27 height 27
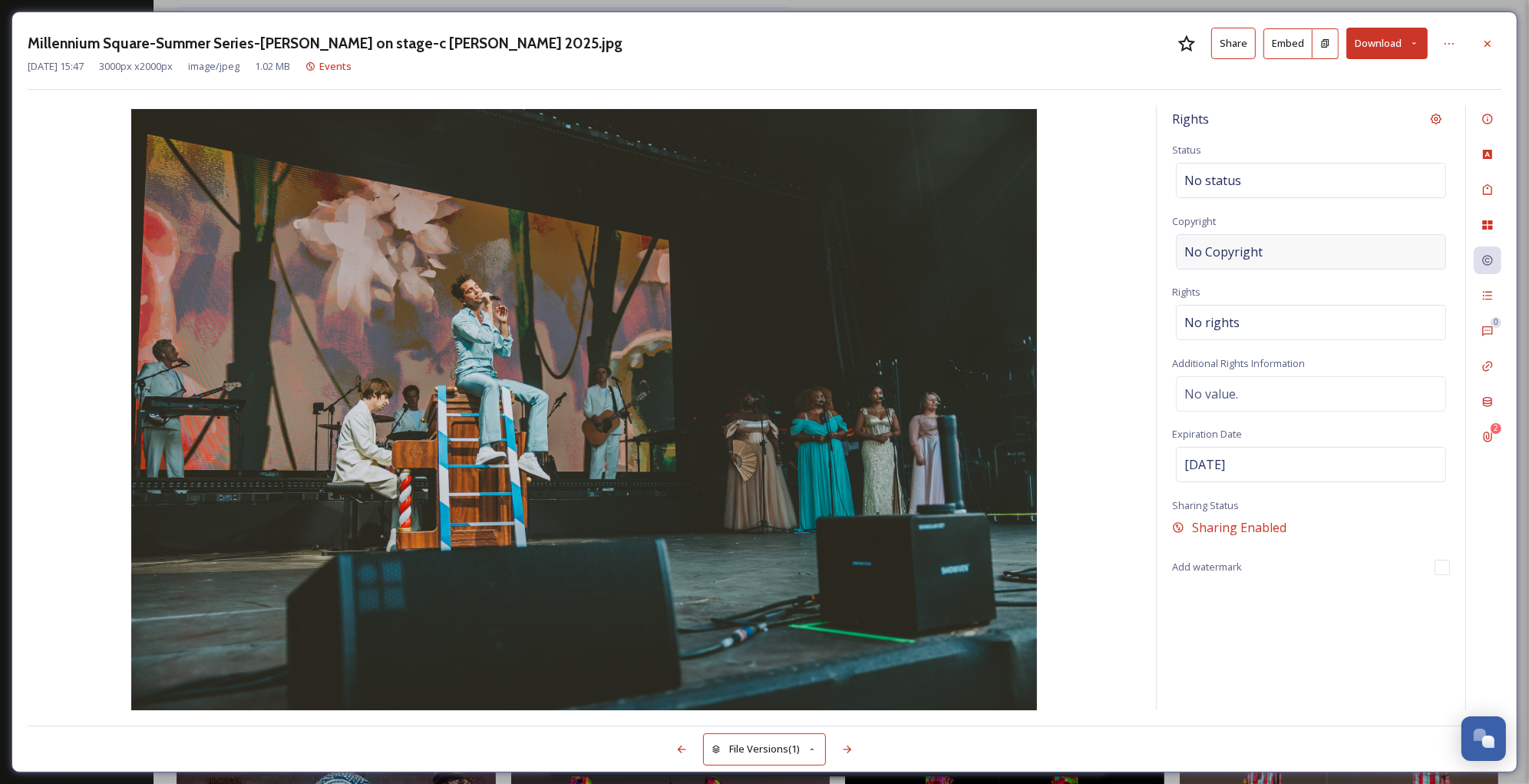
click at [1270, 245] on div "No Copyright" at bounding box center [1311, 251] width 271 height 36
type input "[PERSON_NAME] for LCC"
click at [1248, 392] on div "No value." at bounding box center [1311, 389] width 271 height 36
click at [1248, 392] on textarea at bounding box center [1311, 440] width 278 height 127
click at [1239, 314] on div "No rights" at bounding box center [1311, 323] width 271 height 36
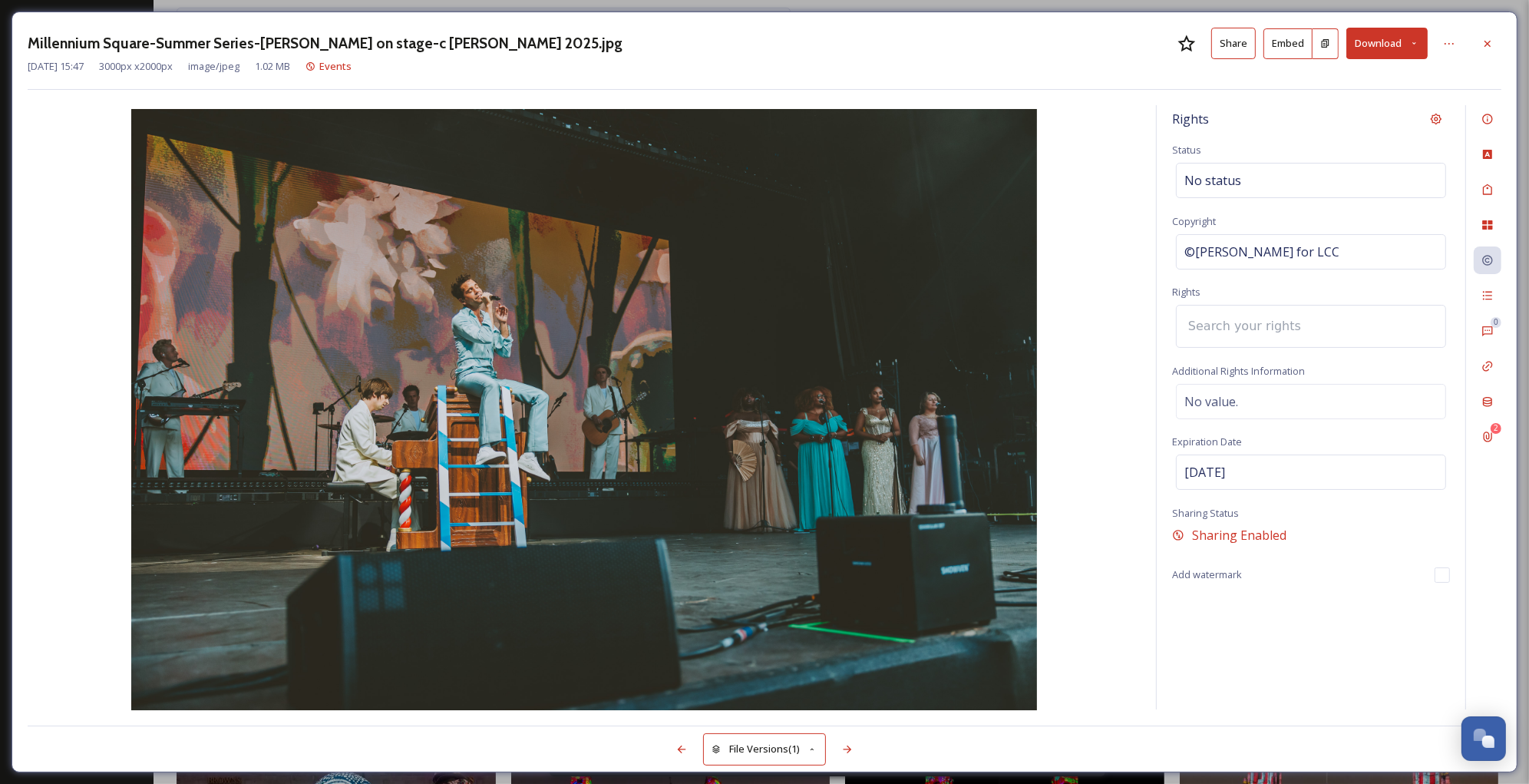
click at [1239, 314] on input at bounding box center [1265, 326] width 169 height 34
type input "3"
click at [1279, 366] on span "Visitor Economy Team (Leeds City Council) + 3rd Party Sharing, Attribution Appr…" at bounding box center [1381, 366] width 391 height 15
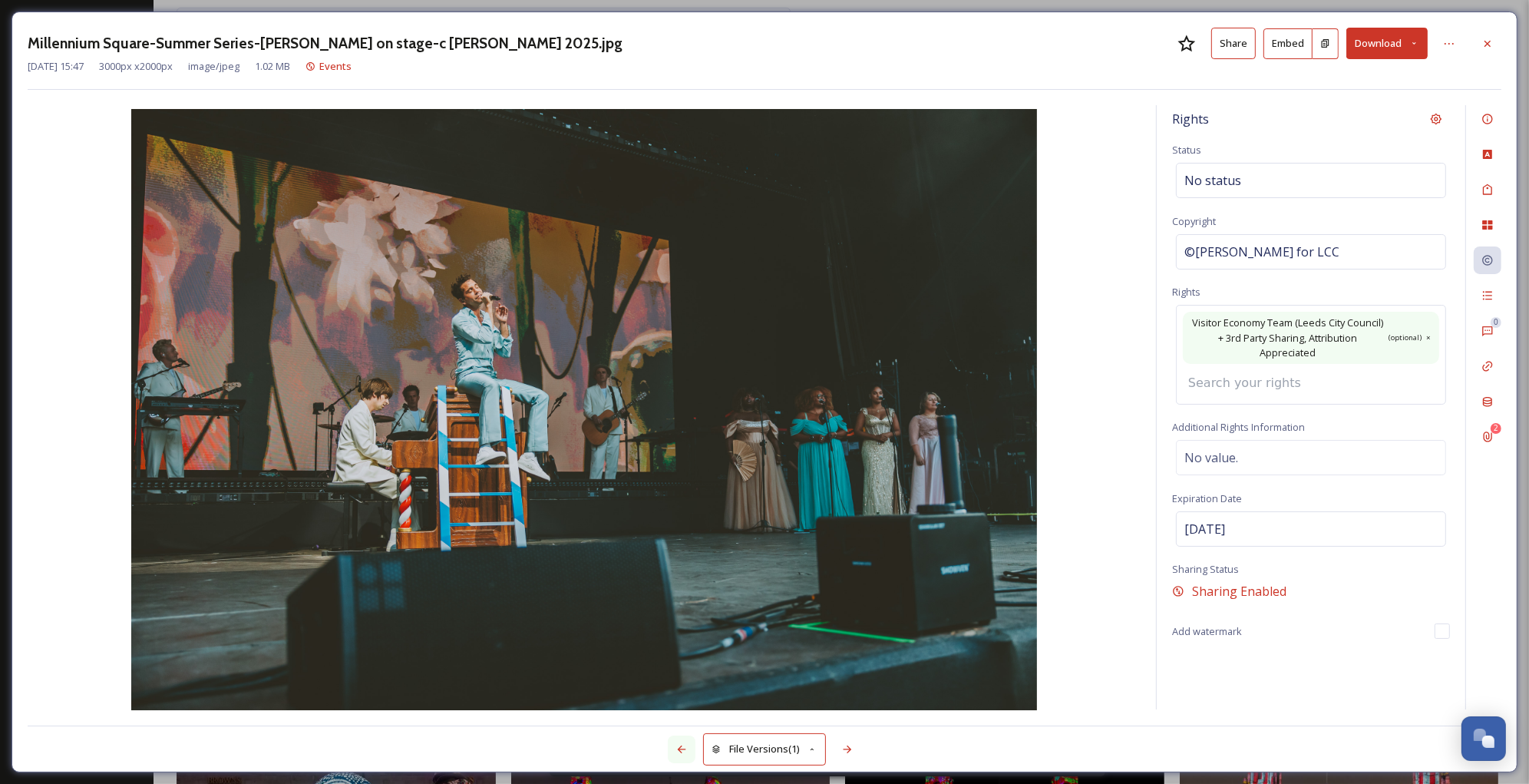
click at [678, 750] on icon at bounding box center [682, 749] width 8 height 7
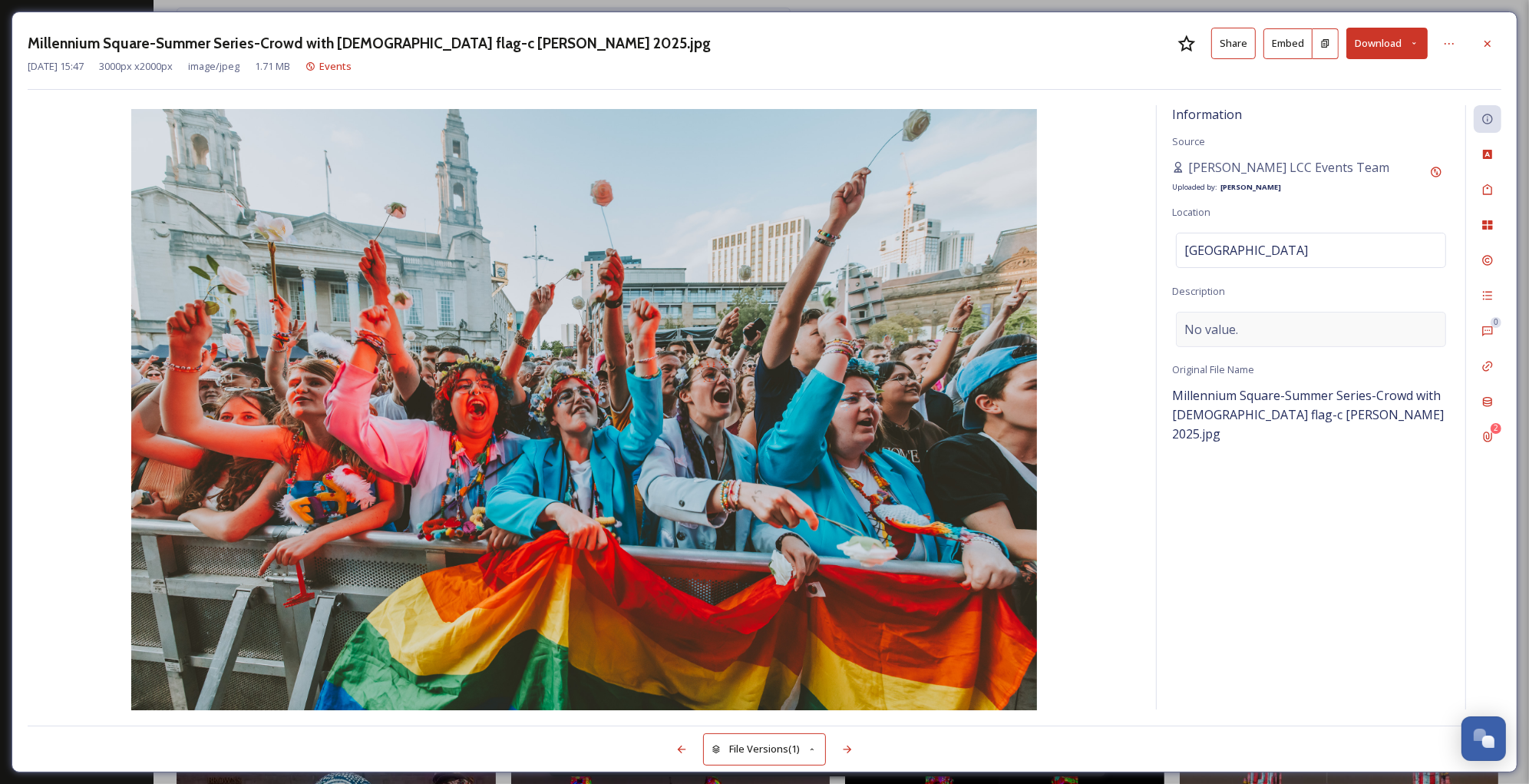
click at [1228, 326] on span "No value." at bounding box center [1211, 329] width 54 height 18
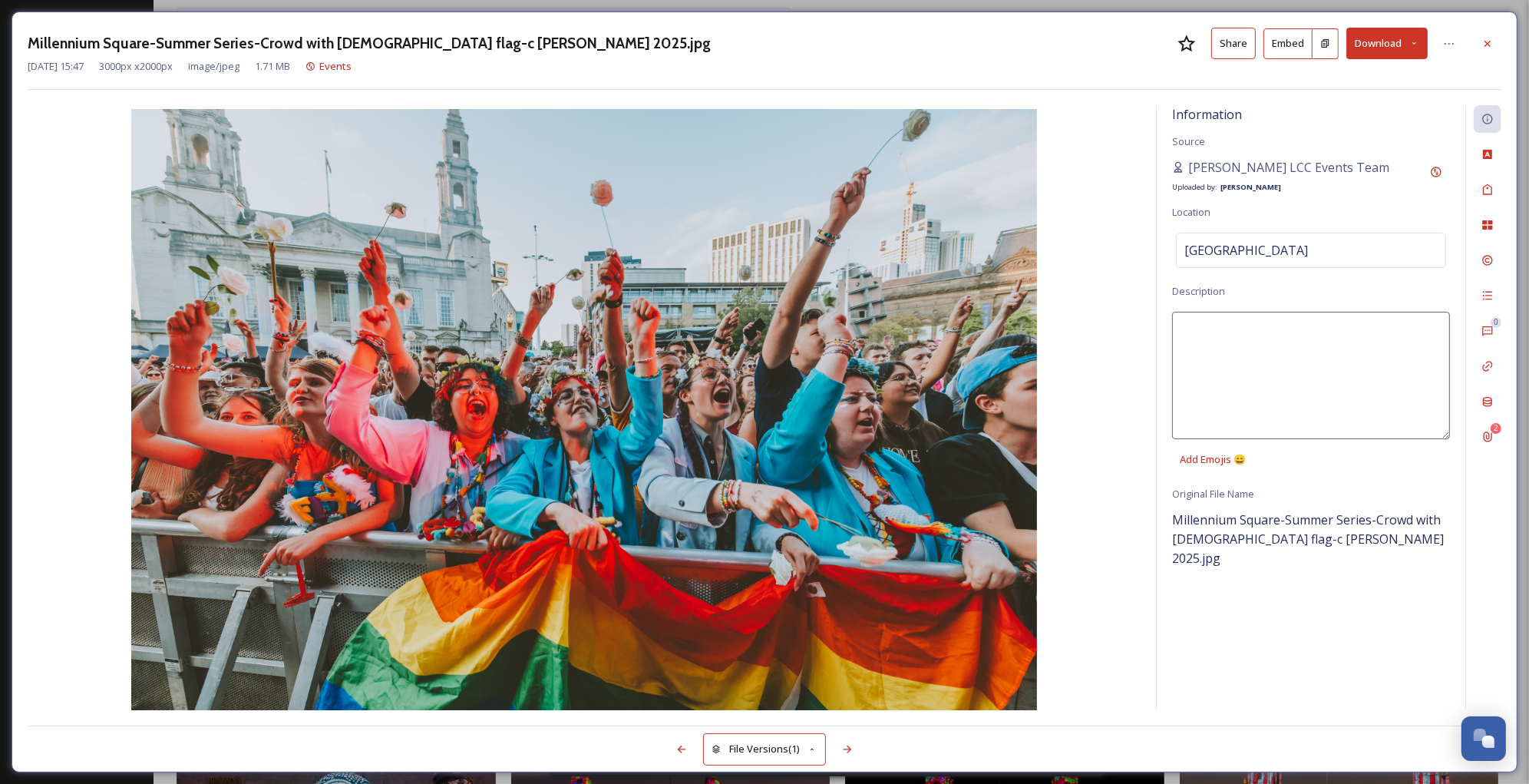
click at [1228, 326] on textarea at bounding box center [1311, 375] width 278 height 127
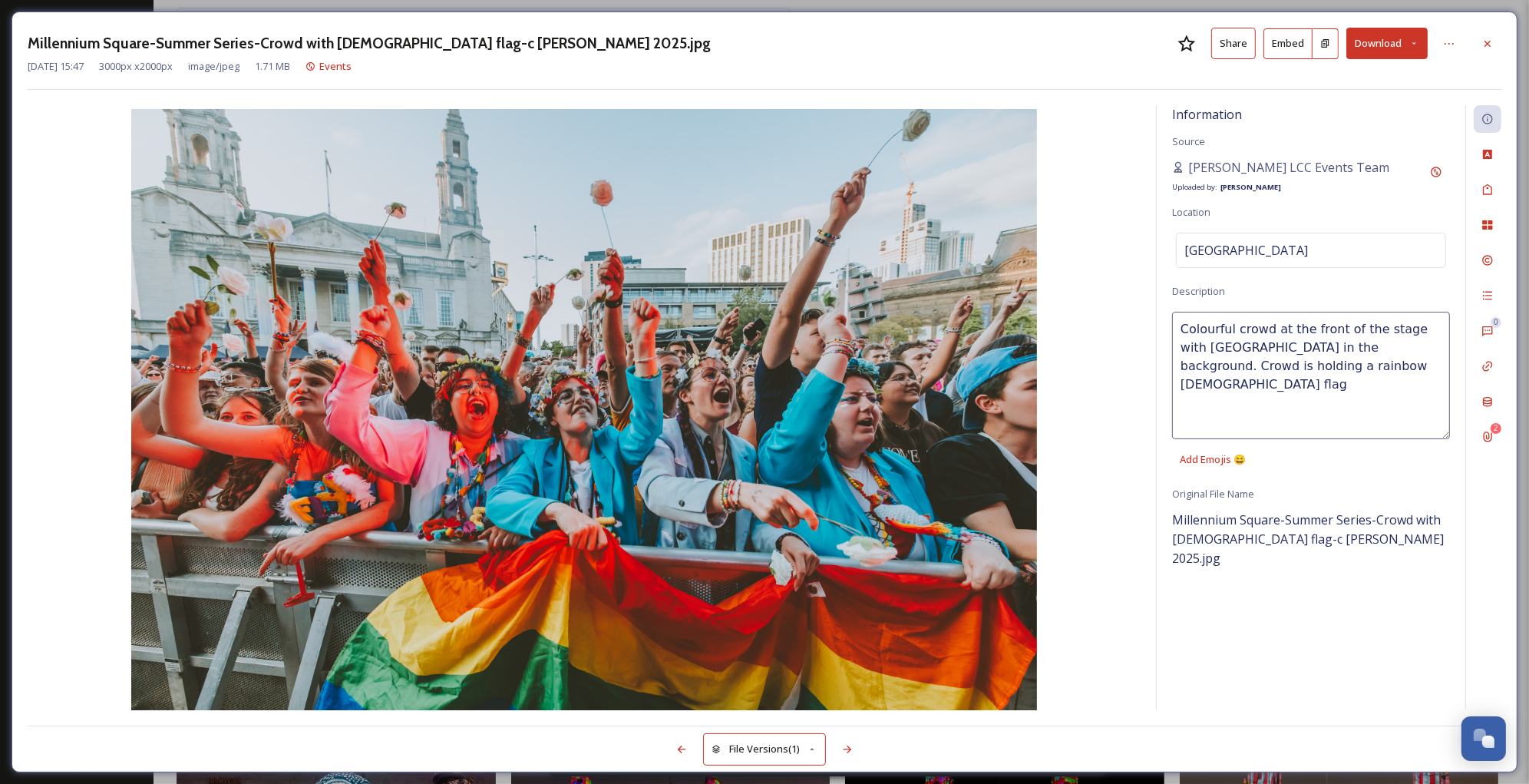
type textarea "Colourful crowd at the front of the stage with [GEOGRAPHIC_DATA] in the backgro…"
click at [1492, 252] on div "Rights" at bounding box center [1488, 260] width 27 height 27
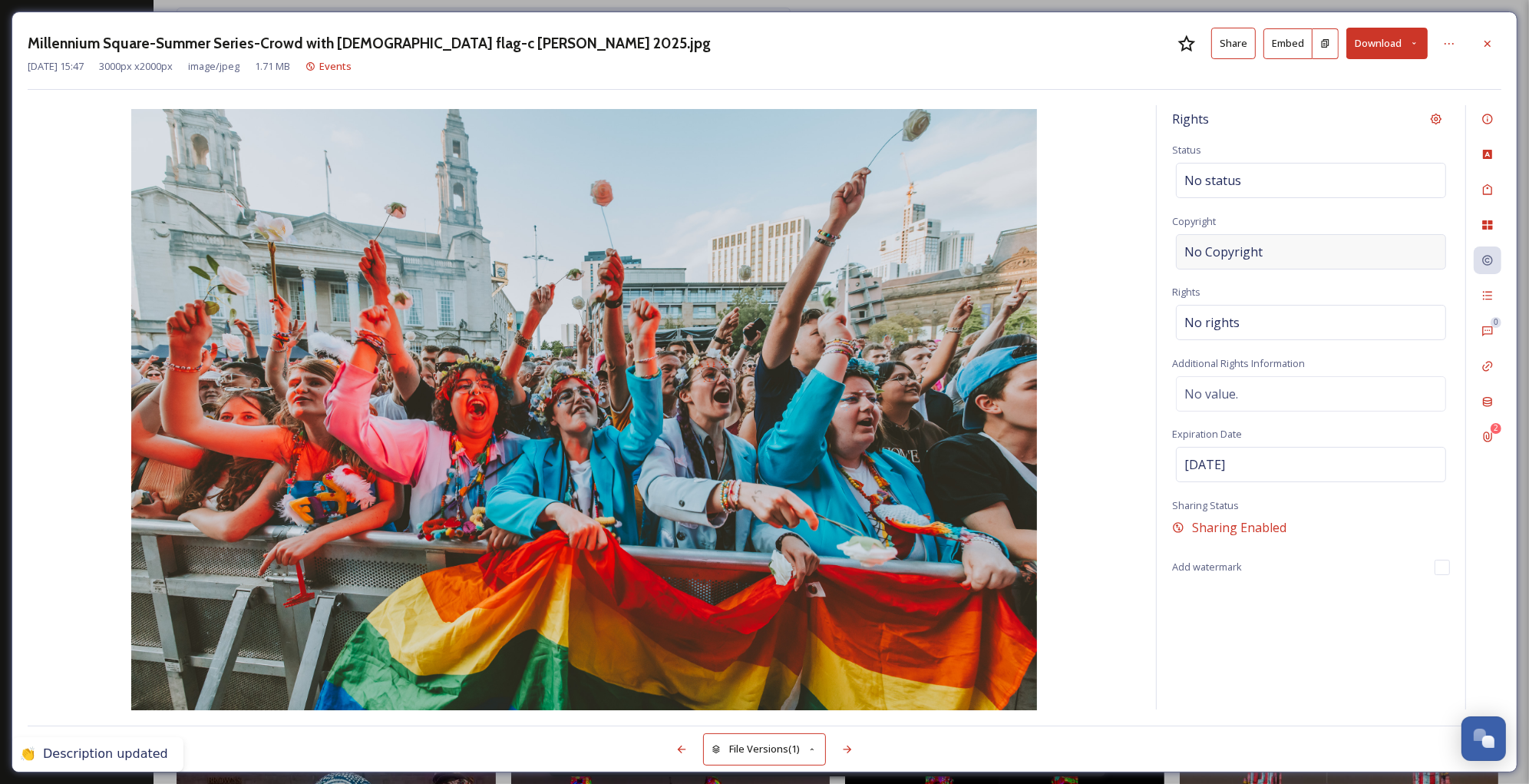
click at [1284, 247] on div "No Copyright" at bounding box center [1311, 251] width 271 height 36
type input "[PERSON_NAME] for LCC"
click at [1231, 315] on span "No rights" at bounding box center [1212, 319] width 55 height 18
click at [1231, 315] on input at bounding box center [1265, 326] width 169 height 34
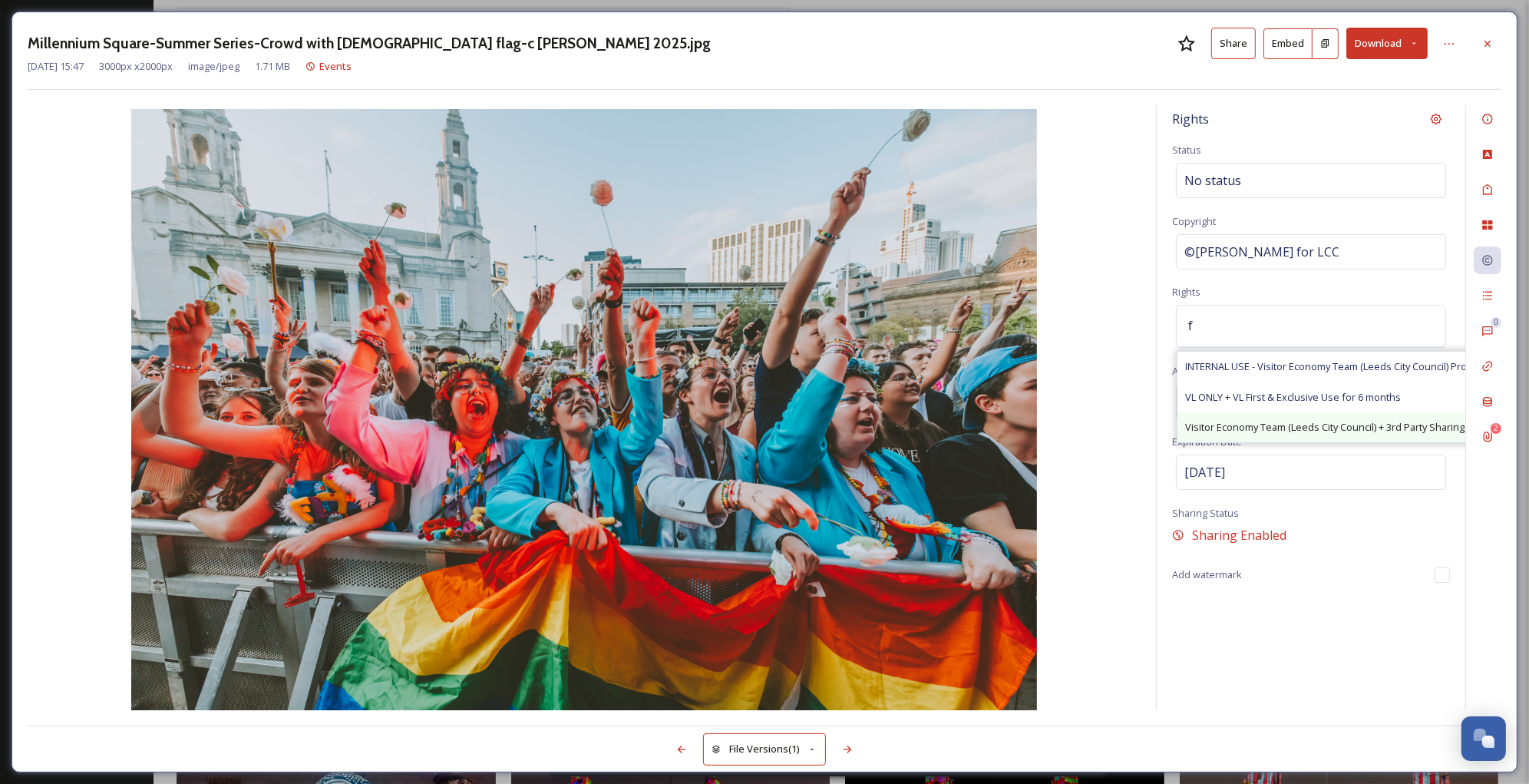
type input "f"
click at [1251, 417] on div "Visitor Economy Team (Leeds City Council) + 3rd Party Sharing, Attribution Appr…" at bounding box center [1412, 427] width 469 height 30
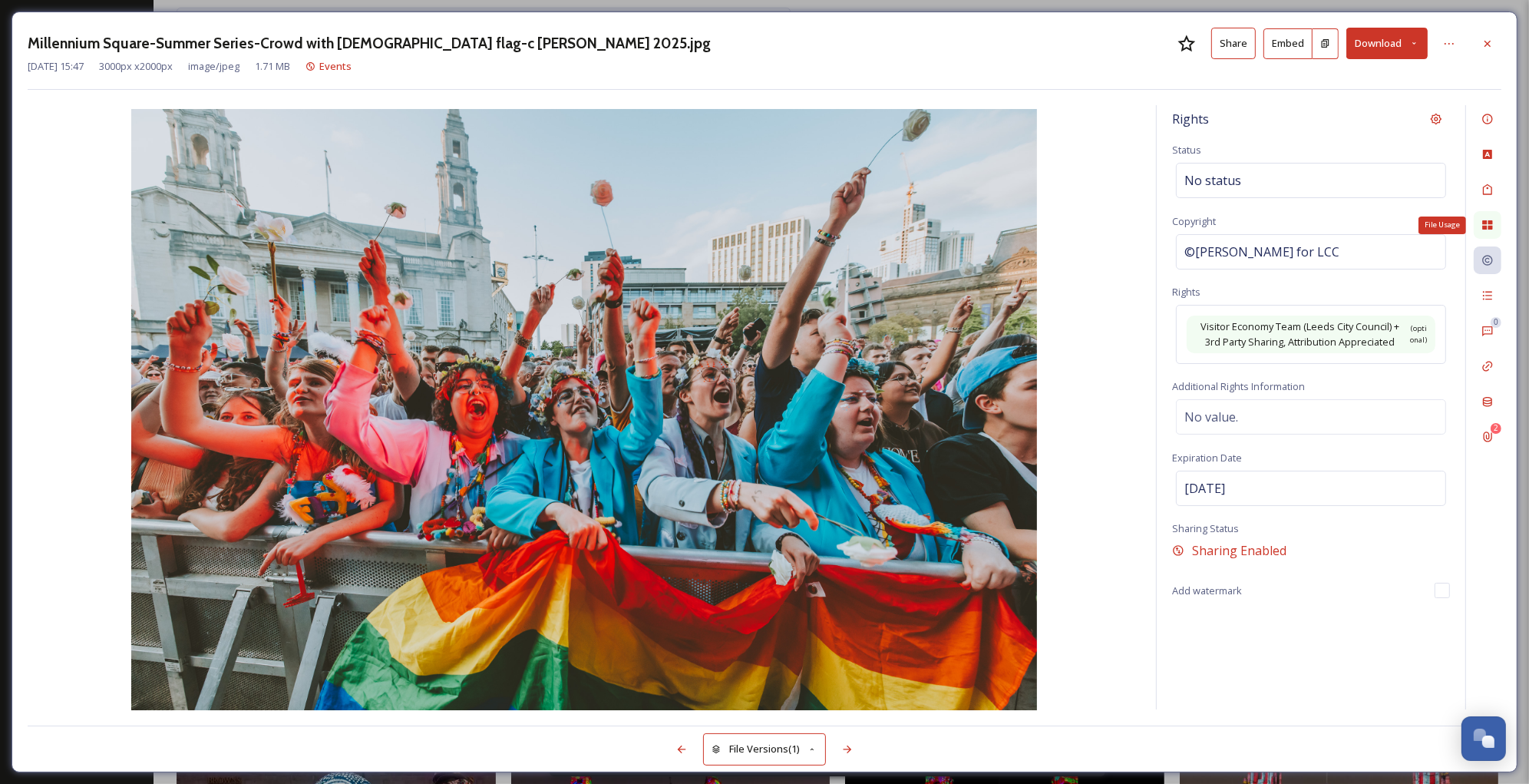
click at [1489, 217] on div "File Usage" at bounding box center [1488, 225] width 27 height 27
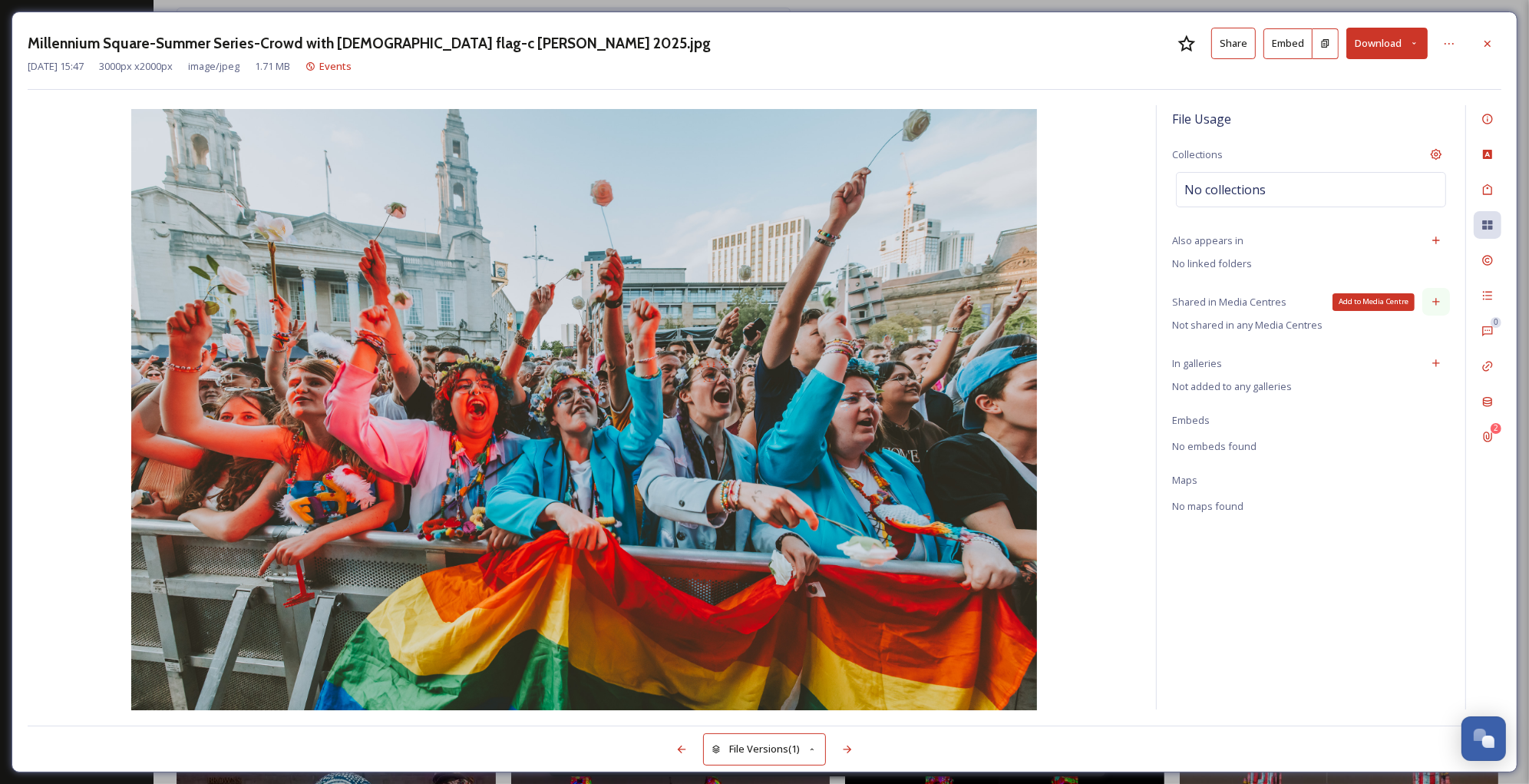
click at [1437, 306] on icon at bounding box center [1436, 301] width 12 height 12
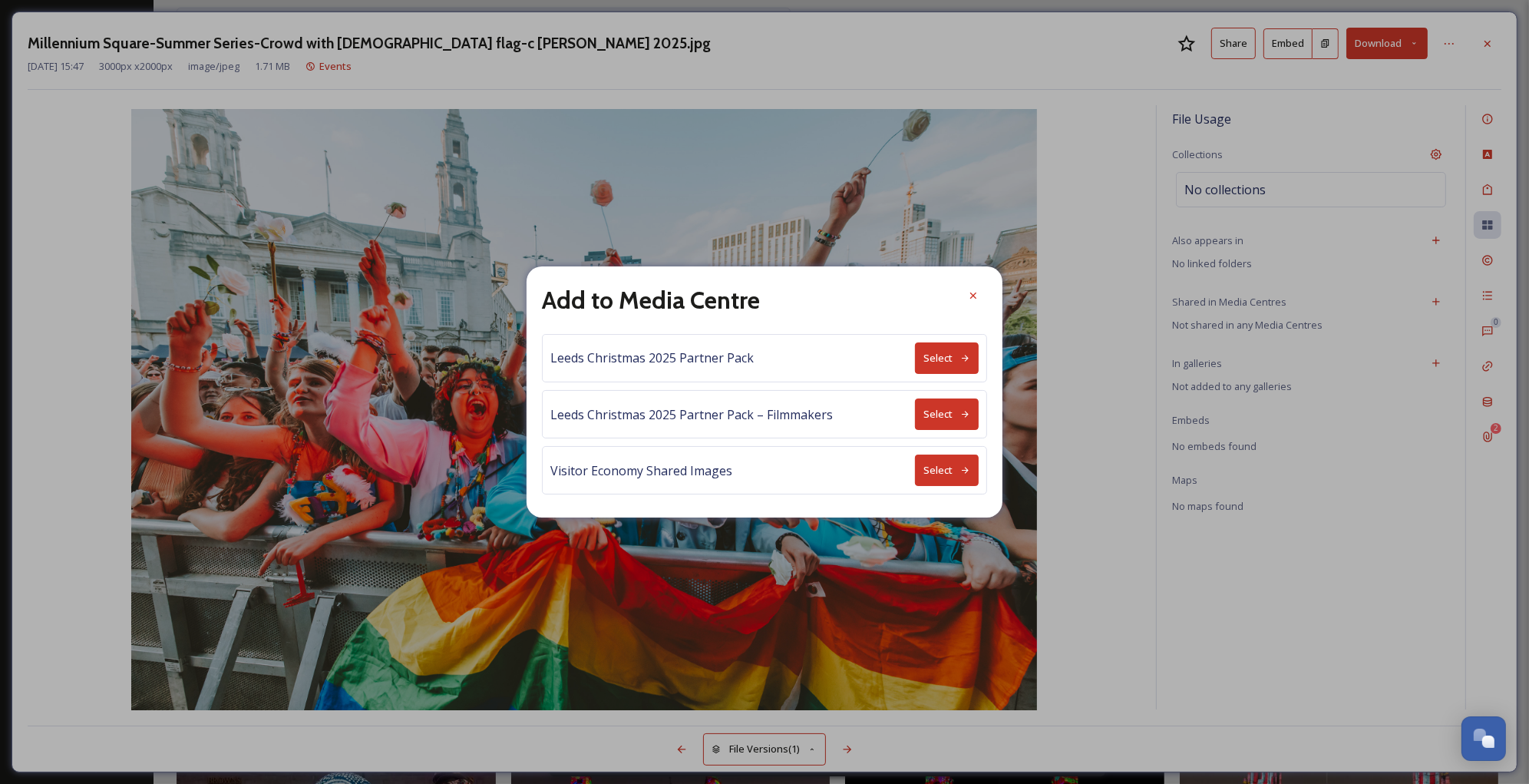
click at [933, 471] on button "Select" at bounding box center [947, 470] width 64 height 31
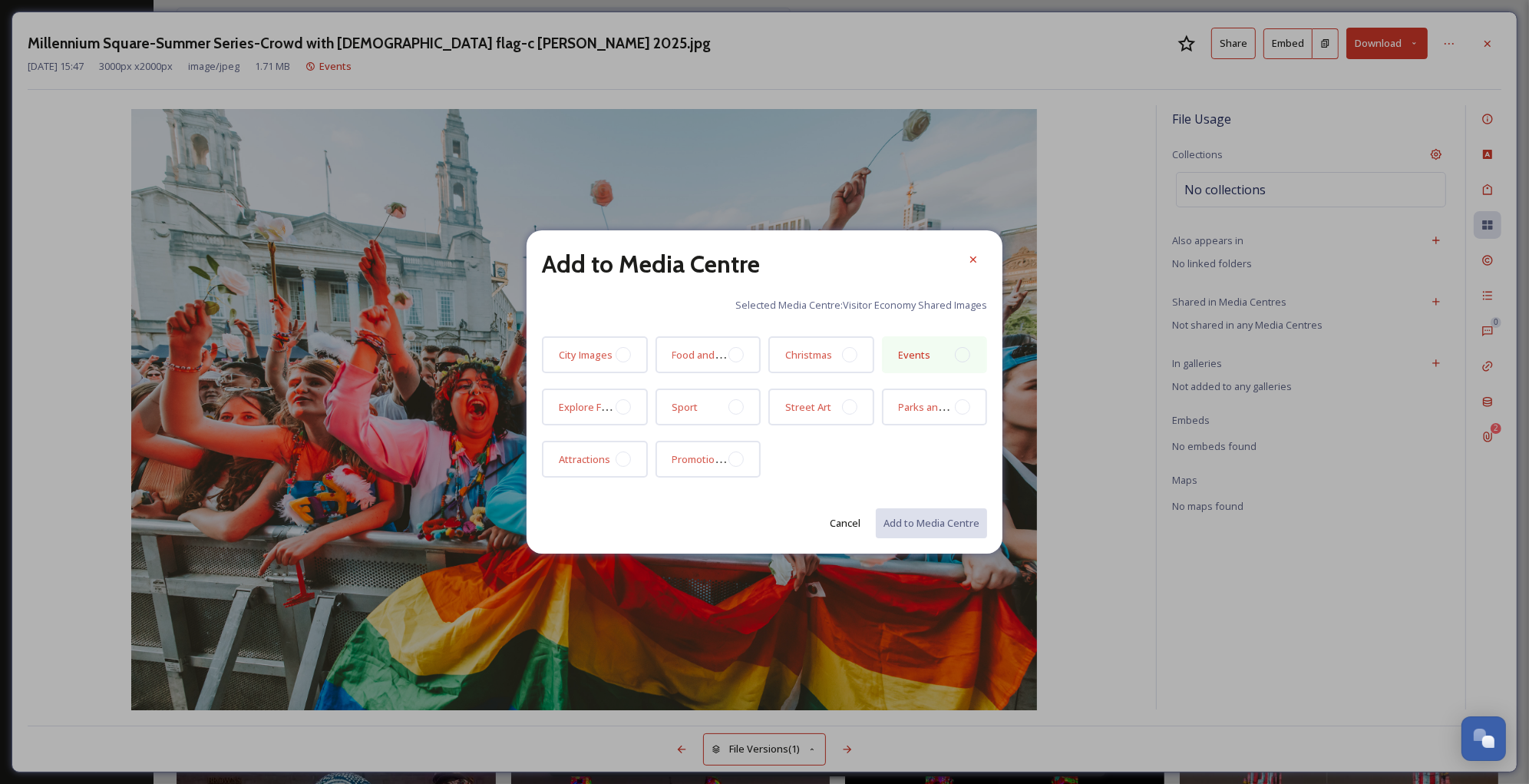
click at [966, 355] on div at bounding box center [962, 355] width 16 height 16
click at [939, 519] on button "Add to Media Centre" at bounding box center [930, 523] width 112 height 31
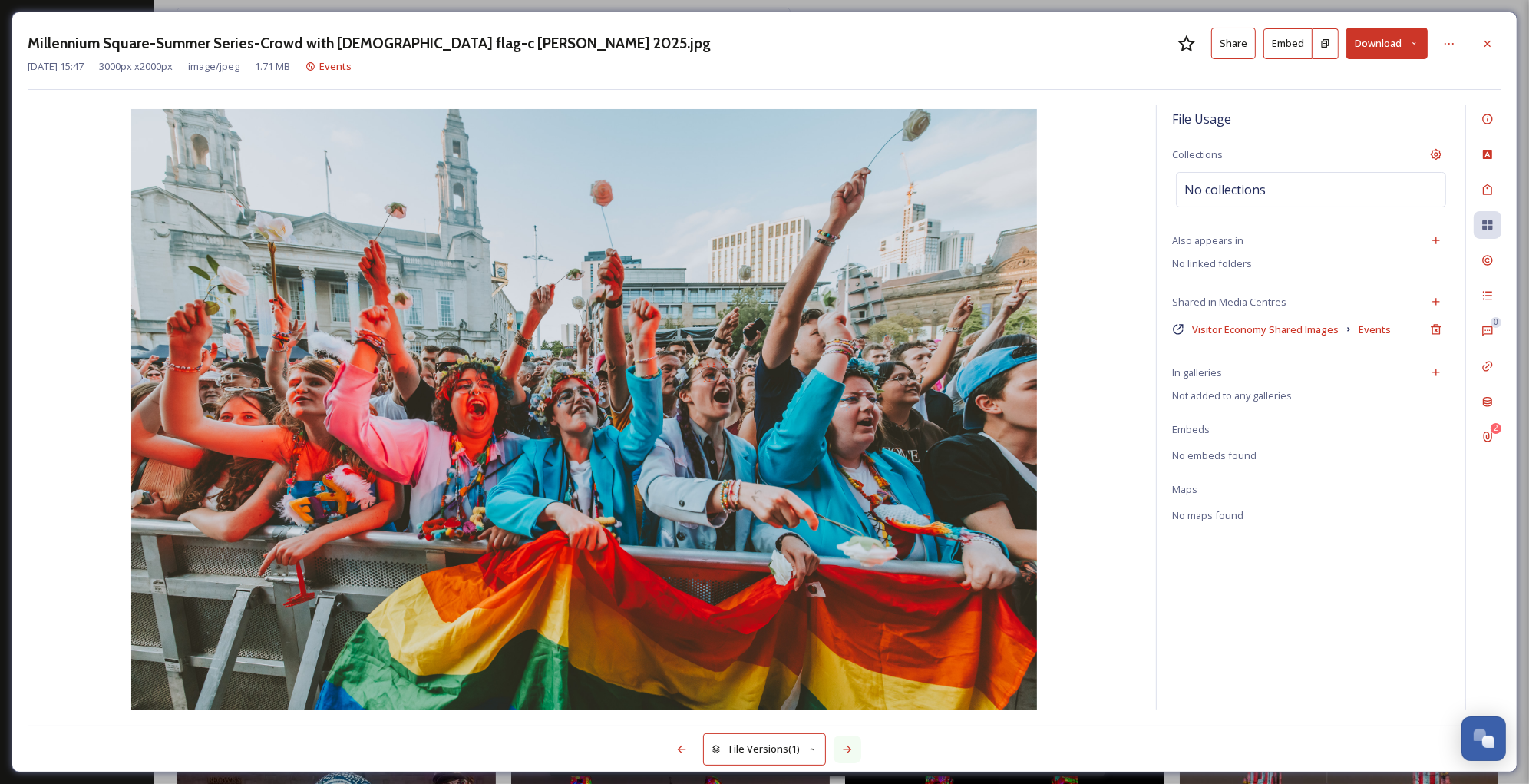
click at [848, 747] on icon at bounding box center [846, 749] width 8 height 7
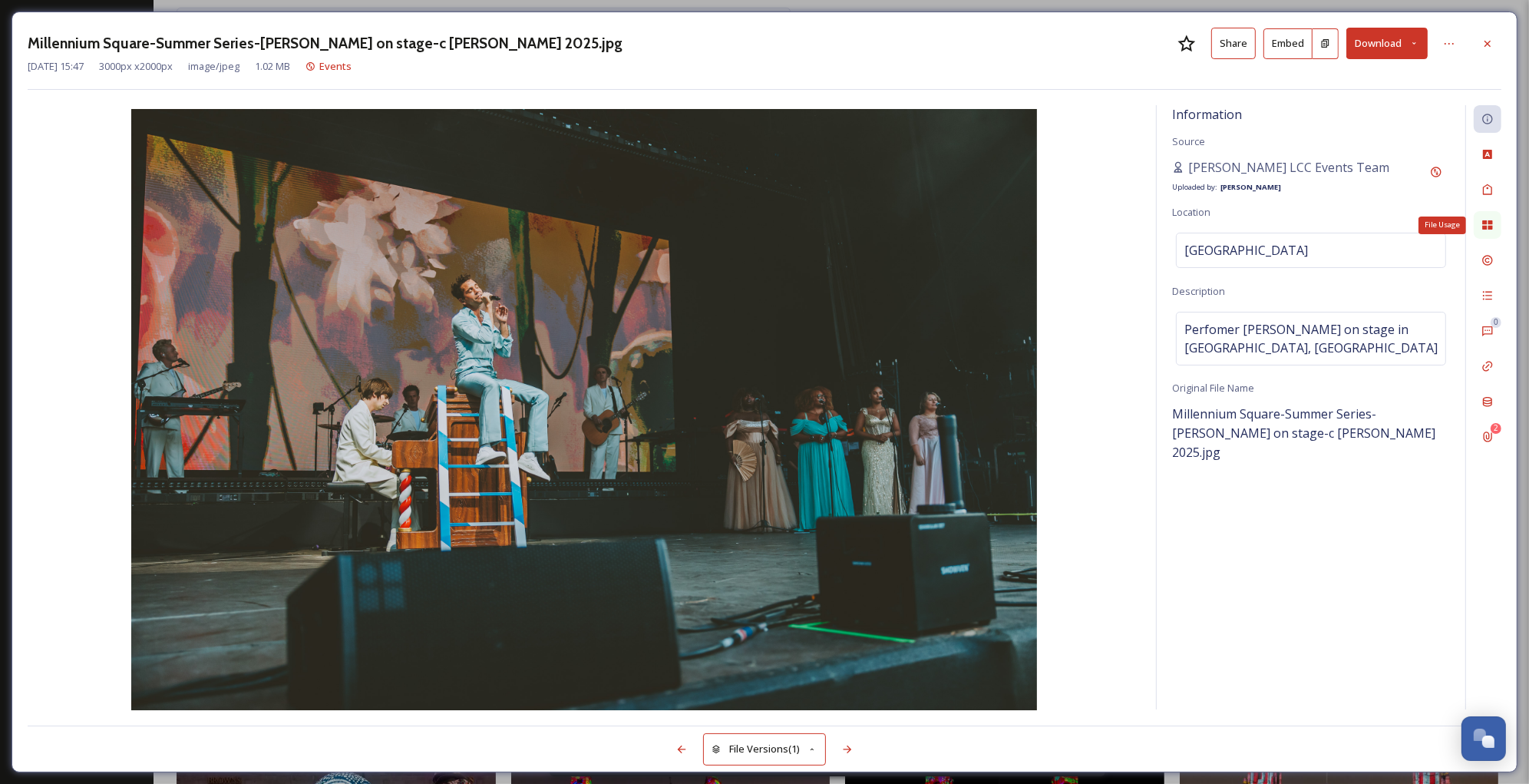
click at [1487, 220] on icon at bounding box center [1487, 224] width 12 height 12
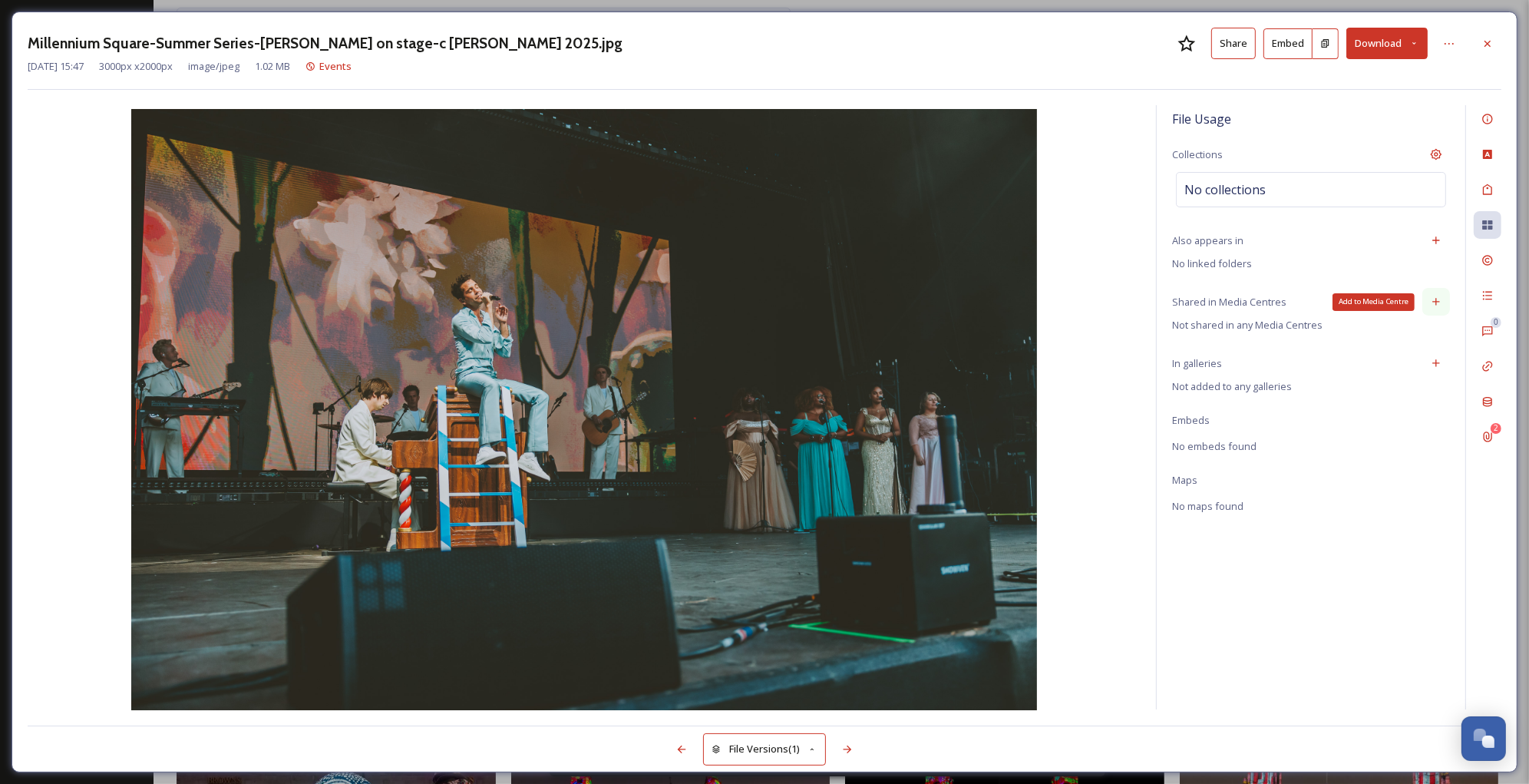
click at [1435, 300] on icon at bounding box center [1436, 301] width 12 height 12
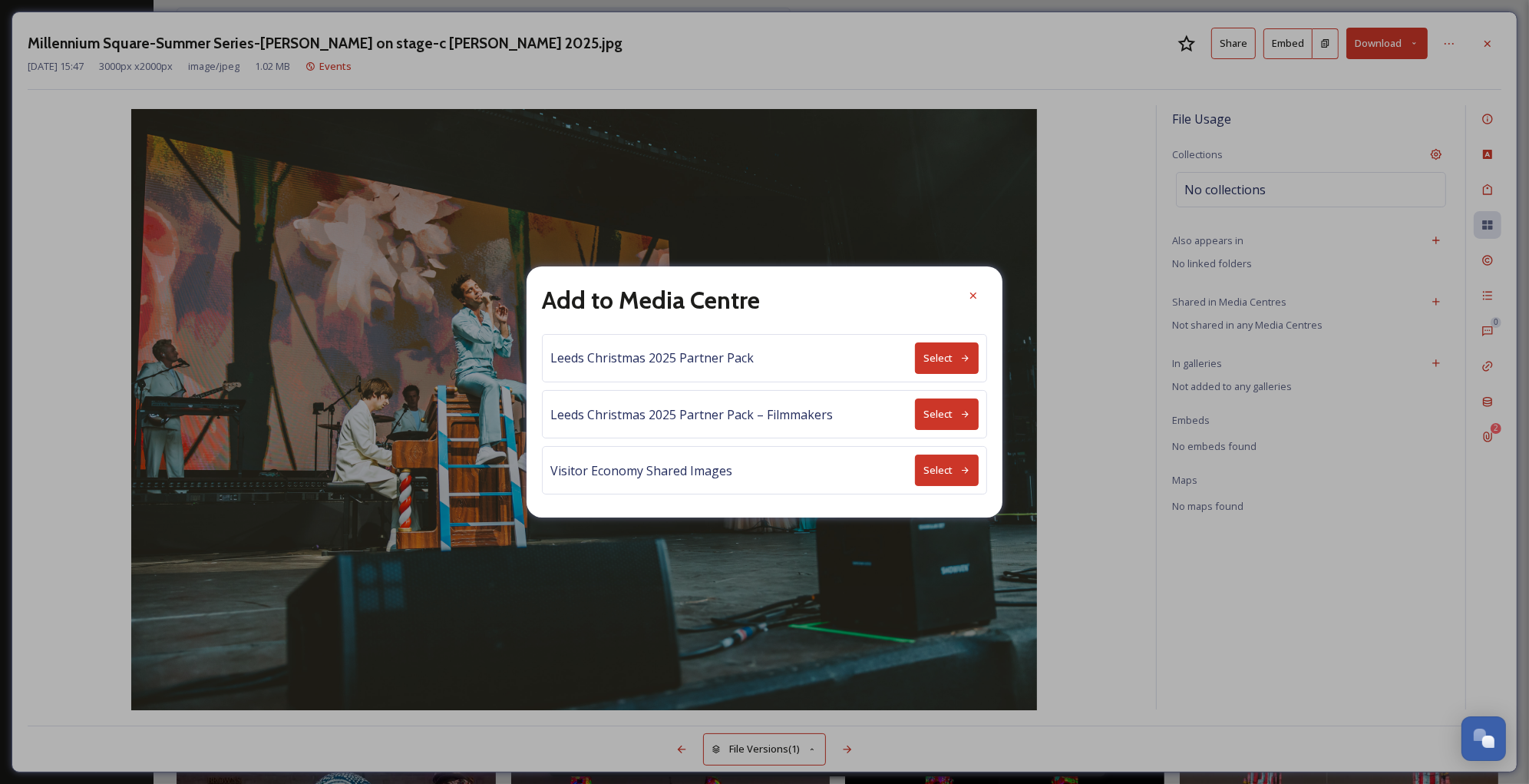
click at [933, 468] on button "Select" at bounding box center [947, 470] width 64 height 31
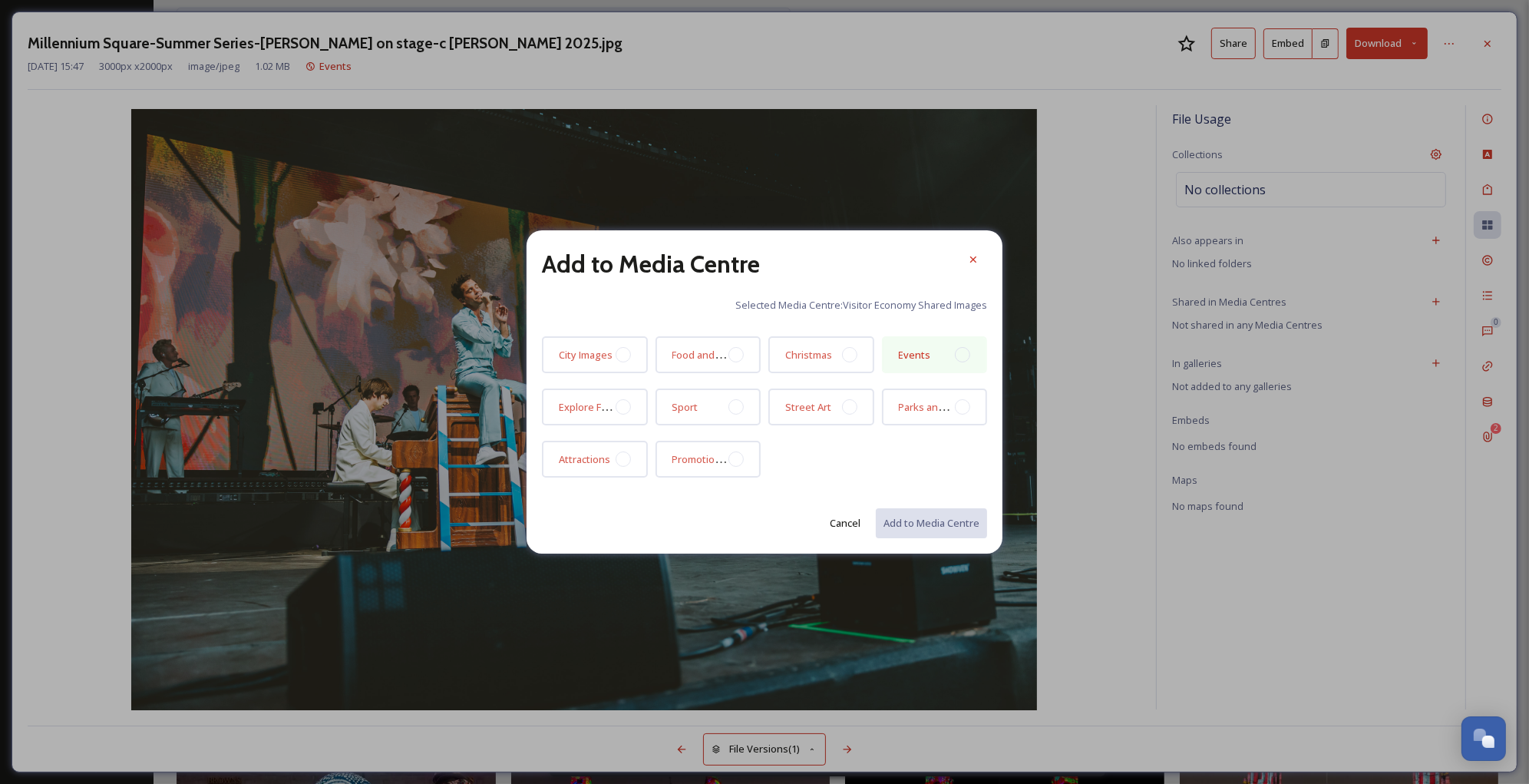
click at [952, 357] on div "Events" at bounding box center [935, 355] width 106 height 37
click at [917, 520] on button "Add to Media Centre" at bounding box center [930, 523] width 112 height 31
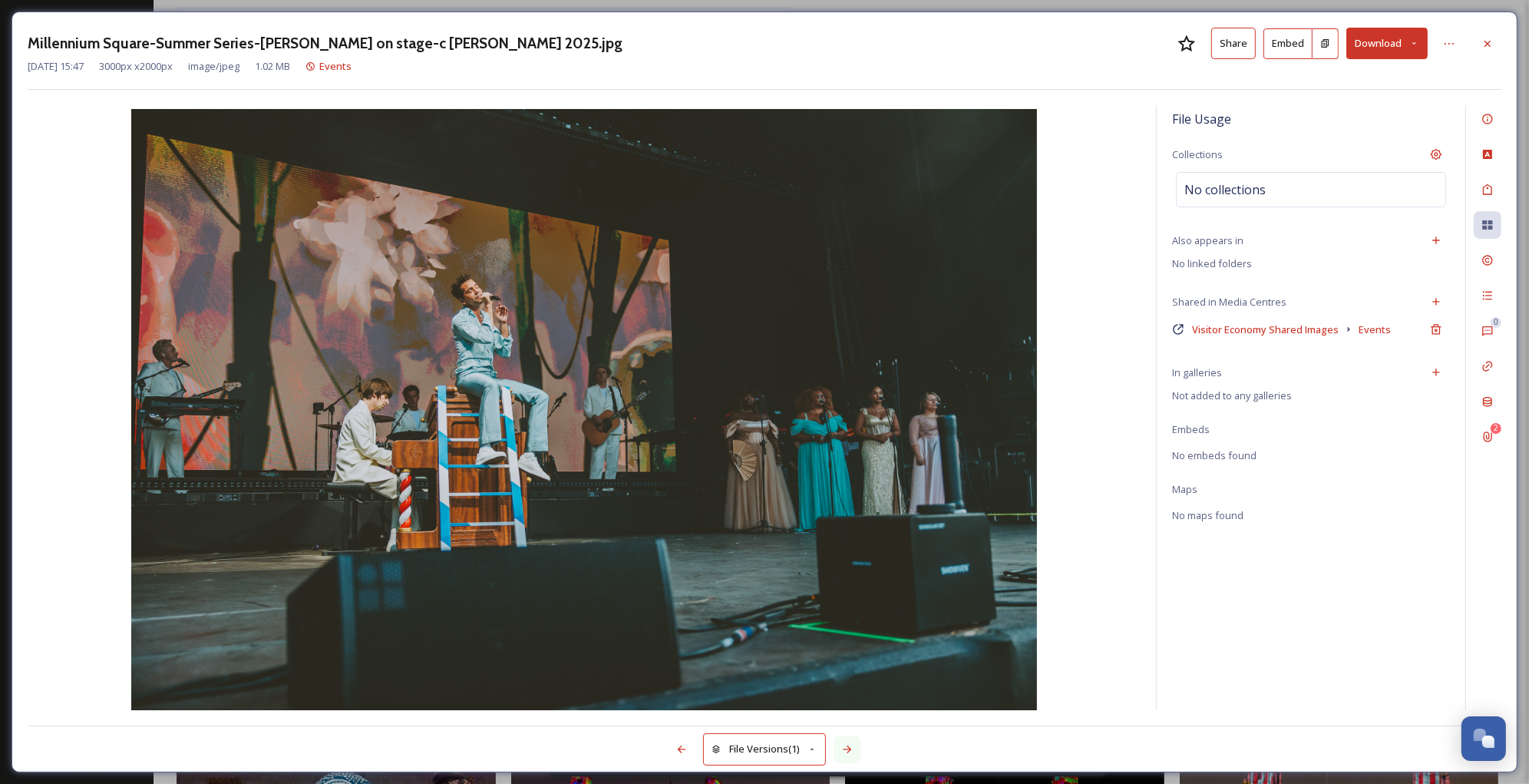
click at [846, 741] on div at bounding box center [847, 749] width 27 height 27
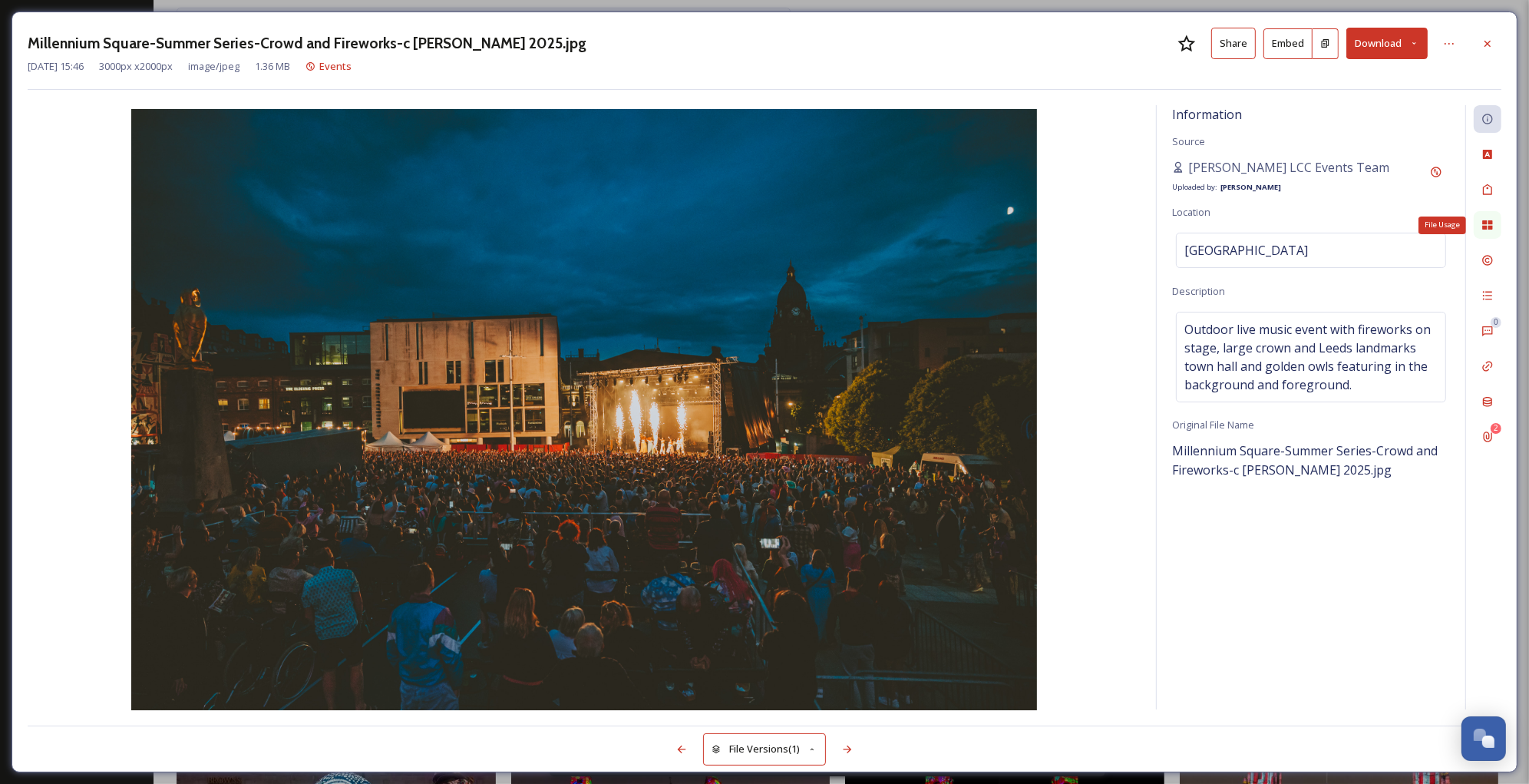
click at [1479, 223] on div "File Usage" at bounding box center [1488, 225] width 27 height 27
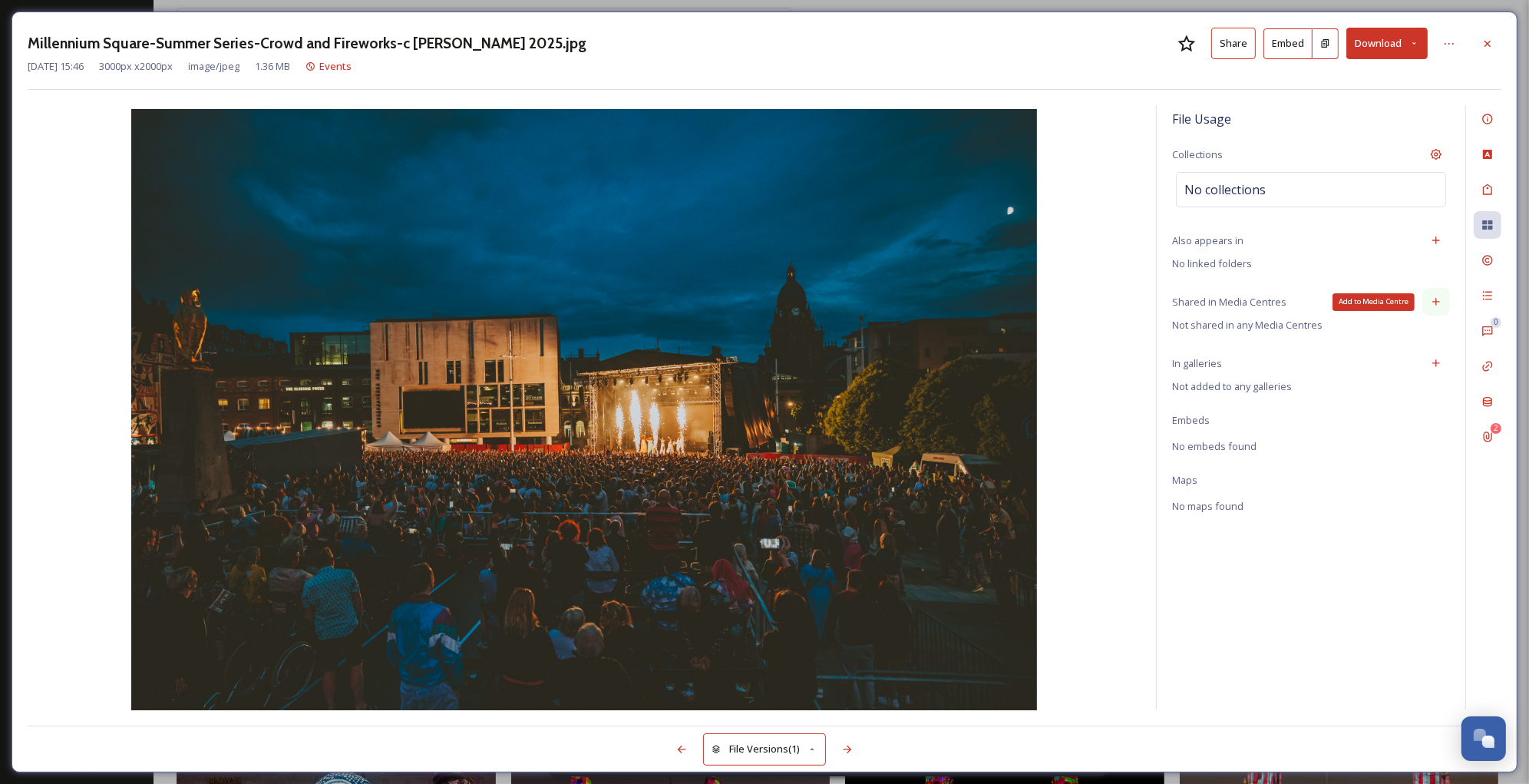
click at [1435, 303] on icon at bounding box center [1436, 301] width 12 height 12
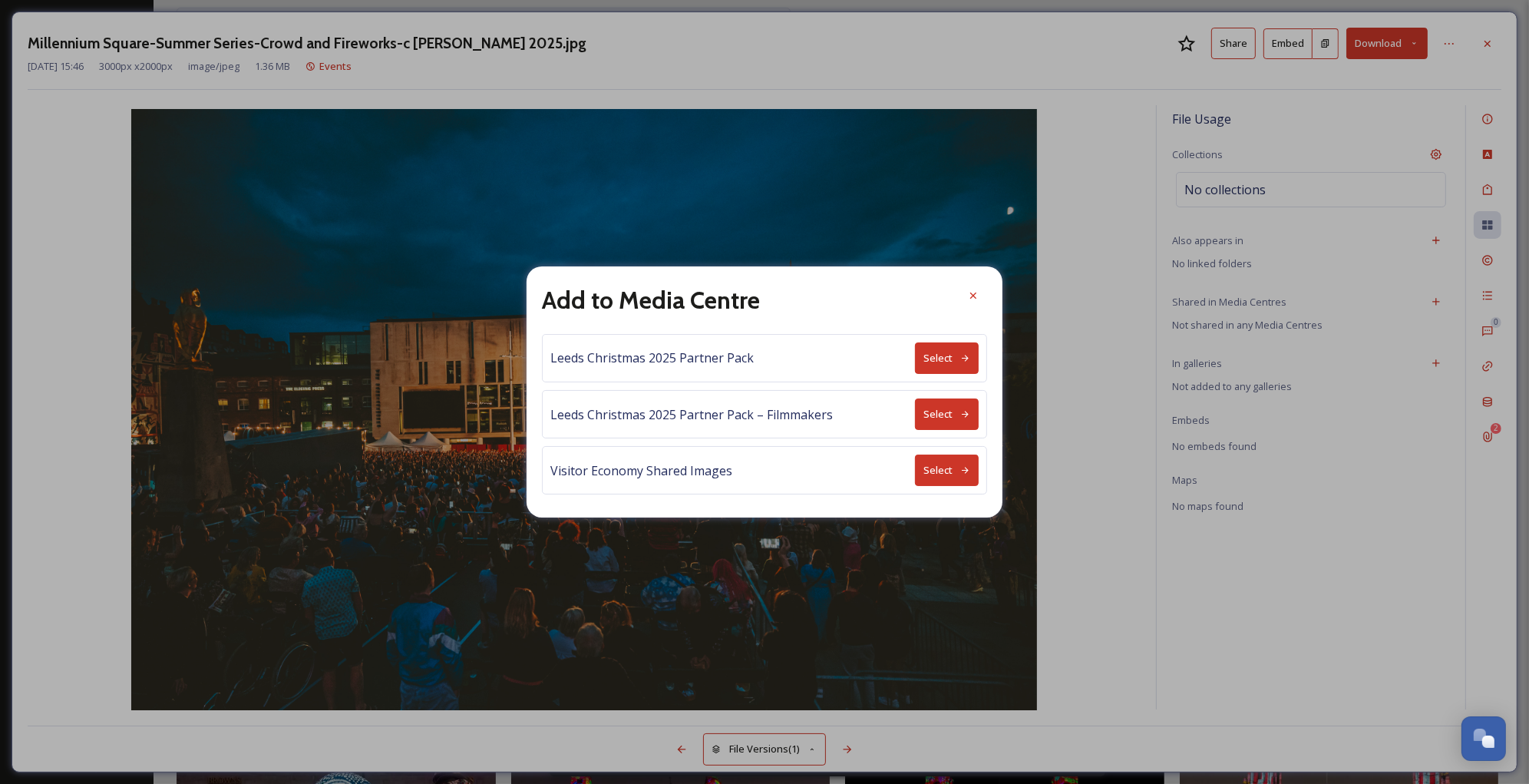
click at [929, 464] on button "Select" at bounding box center [947, 470] width 64 height 31
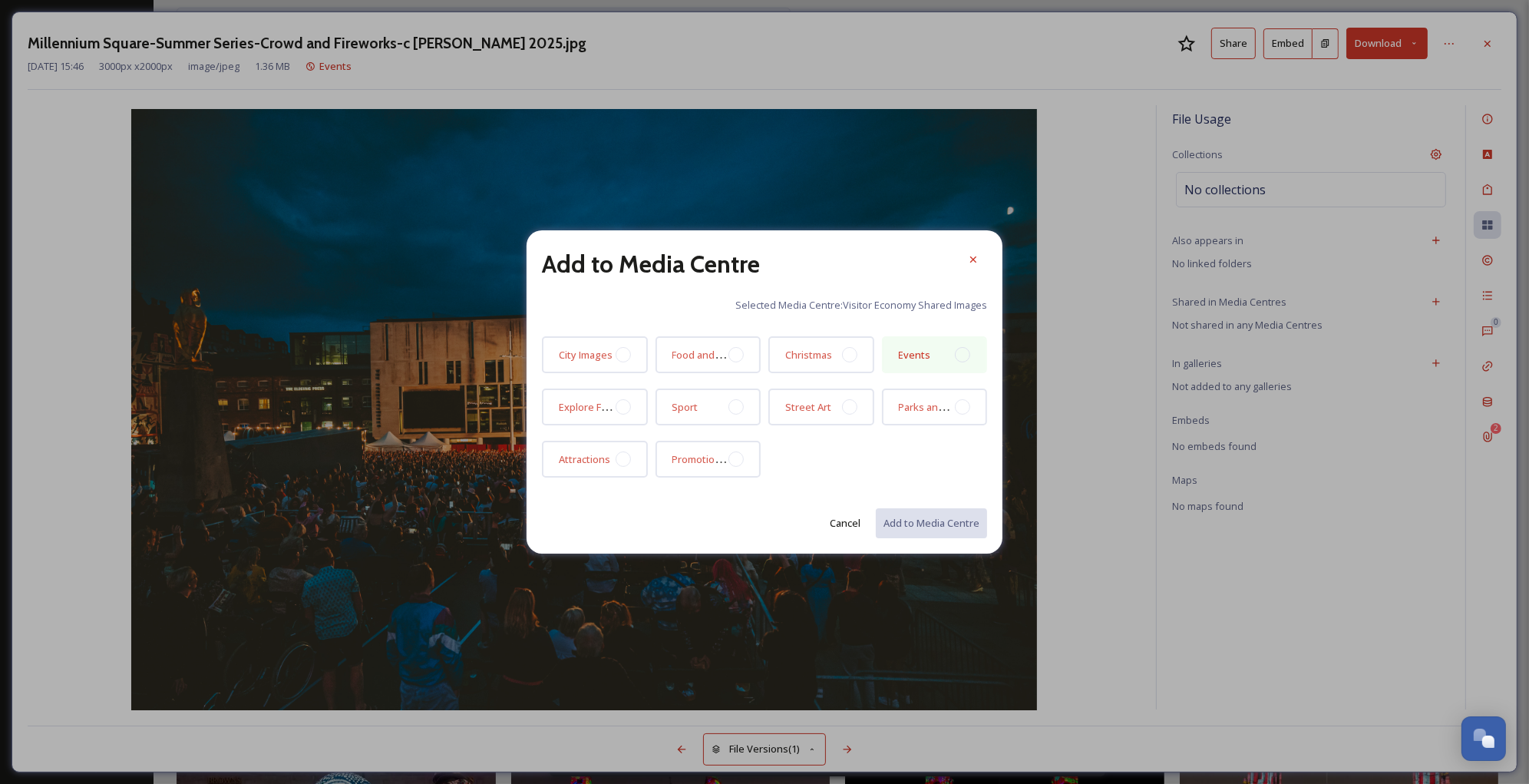
click at [958, 351] on div at bounding box center [962, 355] width 16 height 16
click at [939, 519] on button "Add to Media Centre" at bounding box center [930, 523] width 112 height 31
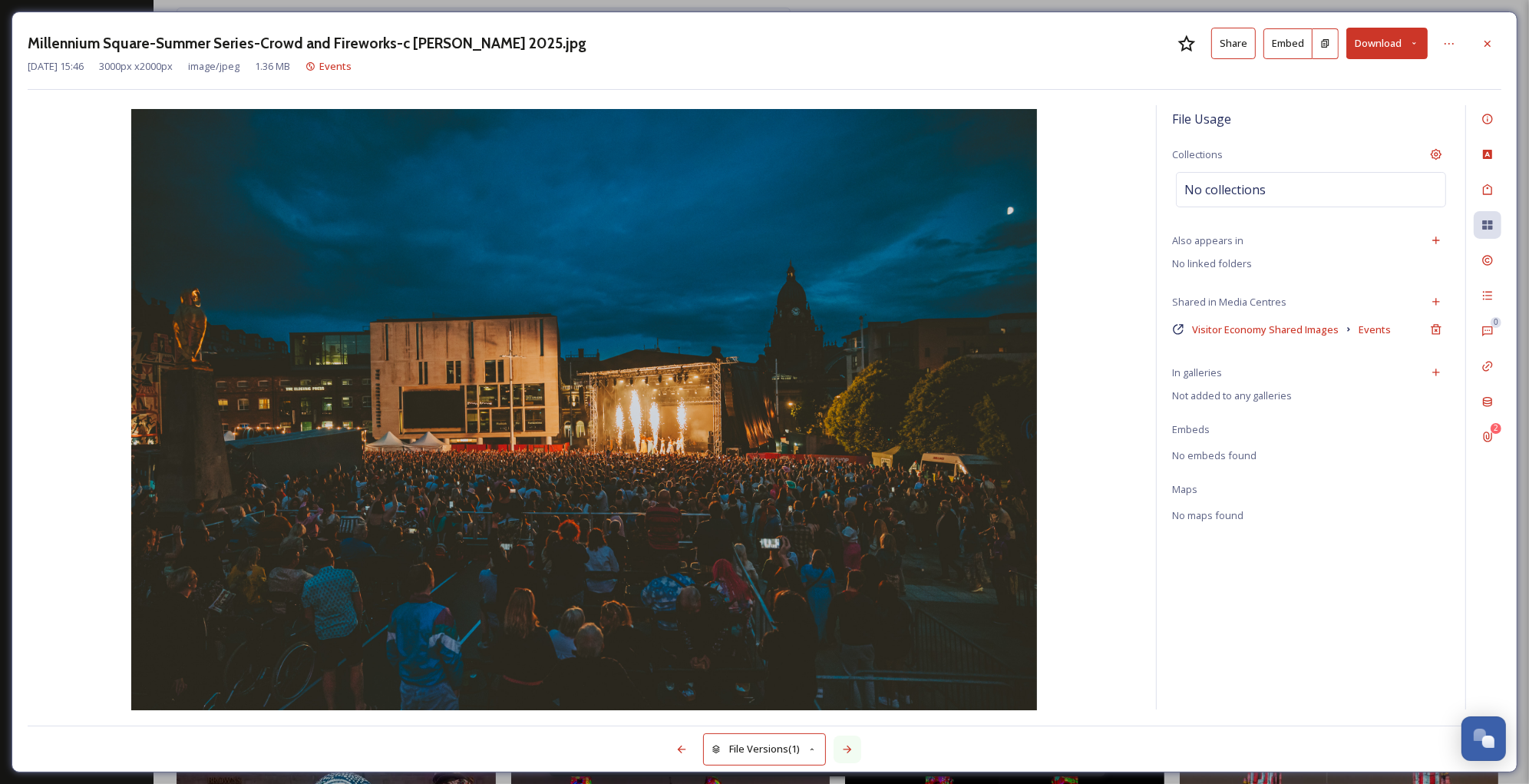
click at [853, 745] on icon at bounding box center [847, 748] width 12 height 12
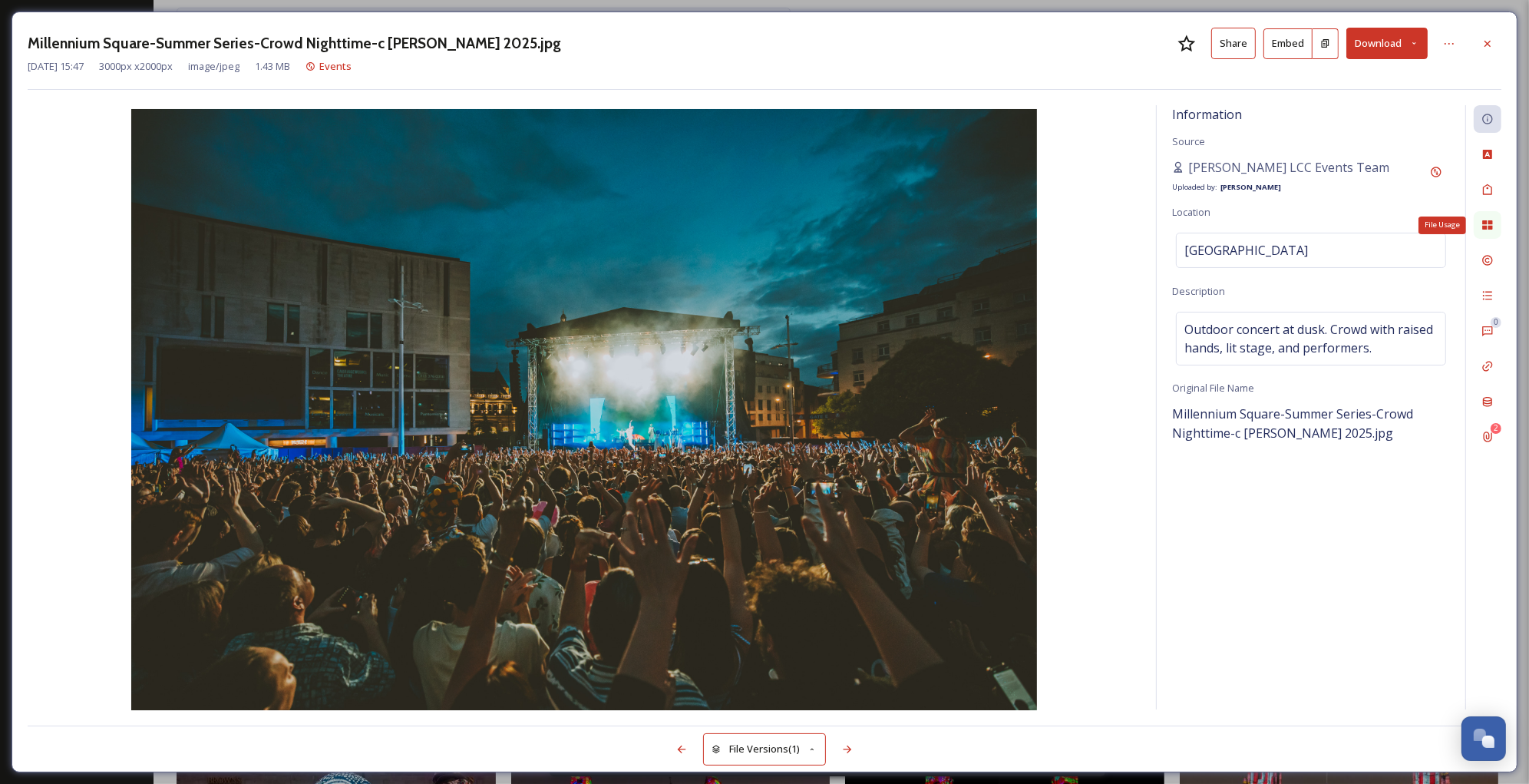
click at [1484, 216] on div "File Usage" at bounding box center [1488, 225] width 27 height 27
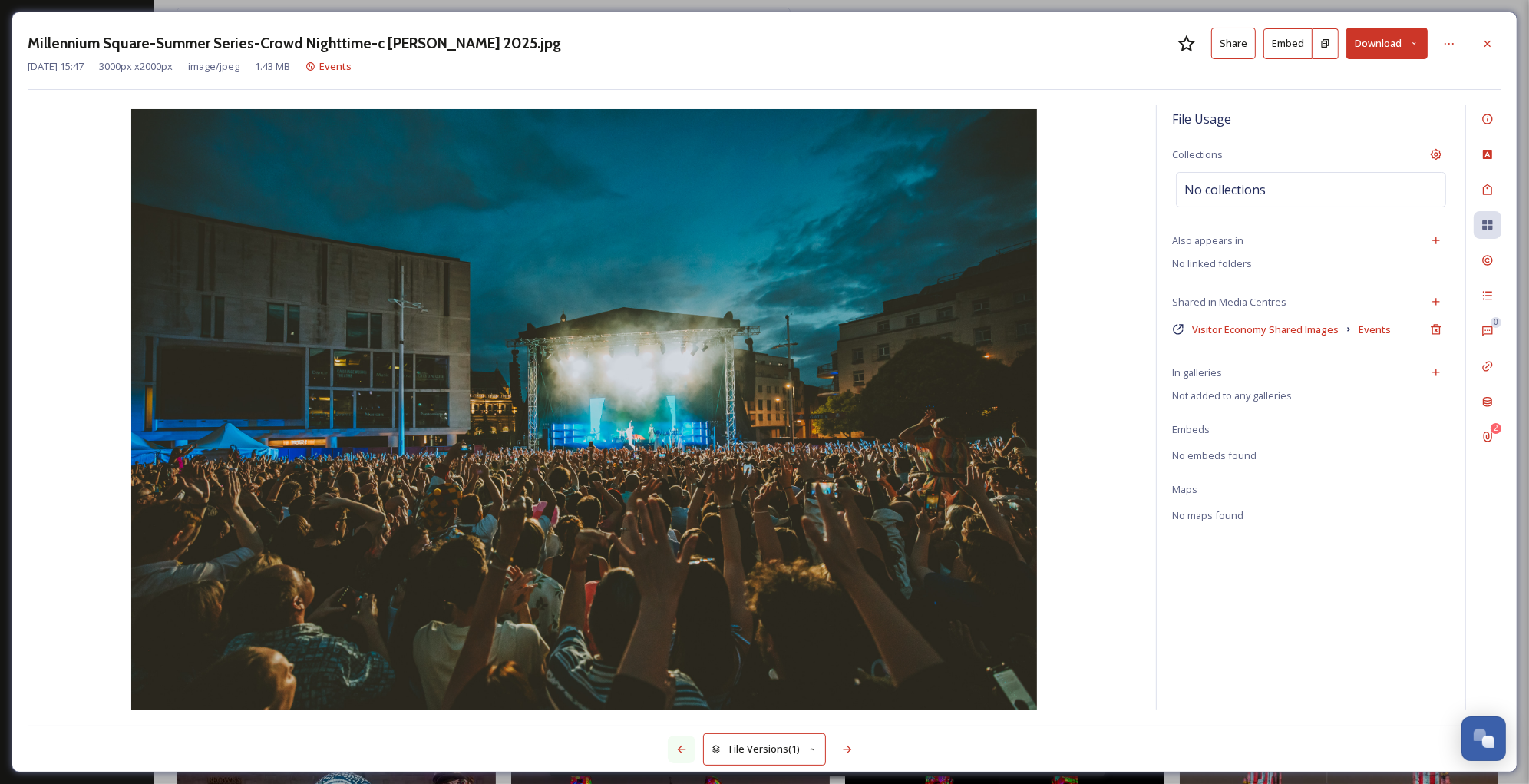
click at [677, 743] on icon at bounding box center [681, 748] width 12 height 12
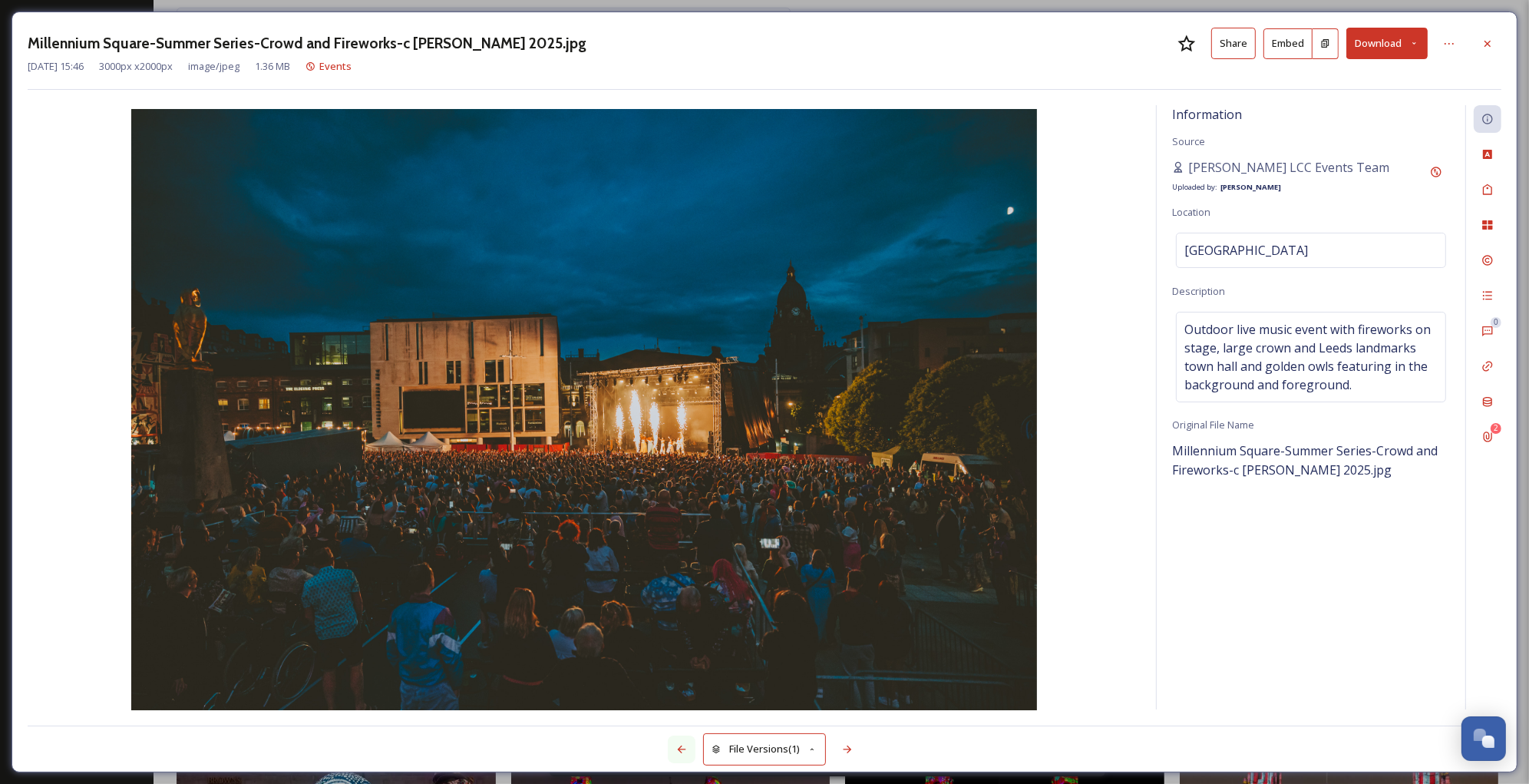
click at [677, 743] on icon at bounding box center [681, 748] width 12 height 12
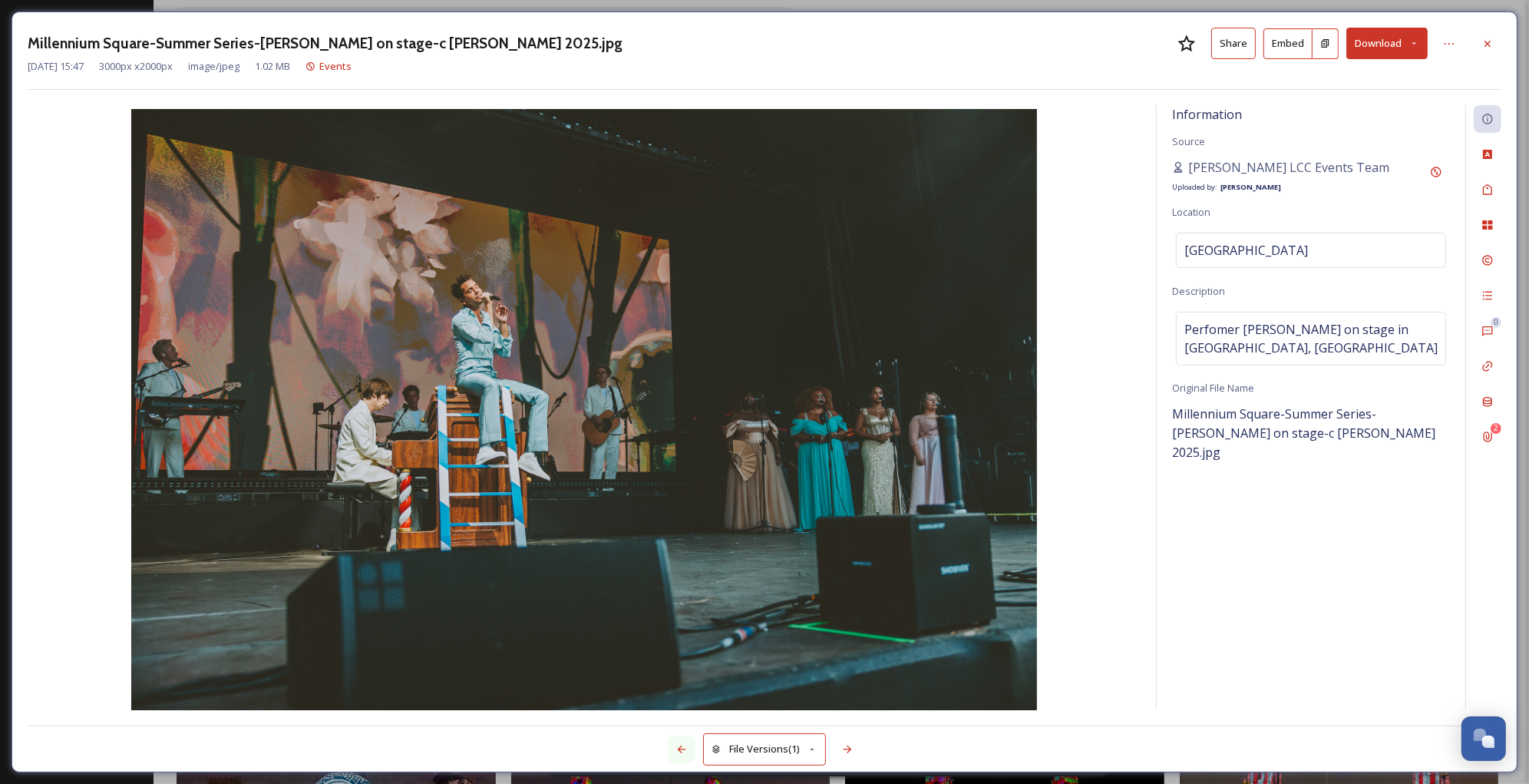
click at [677, 743] on icon at bounding box center [681, 748] width 12 height 12
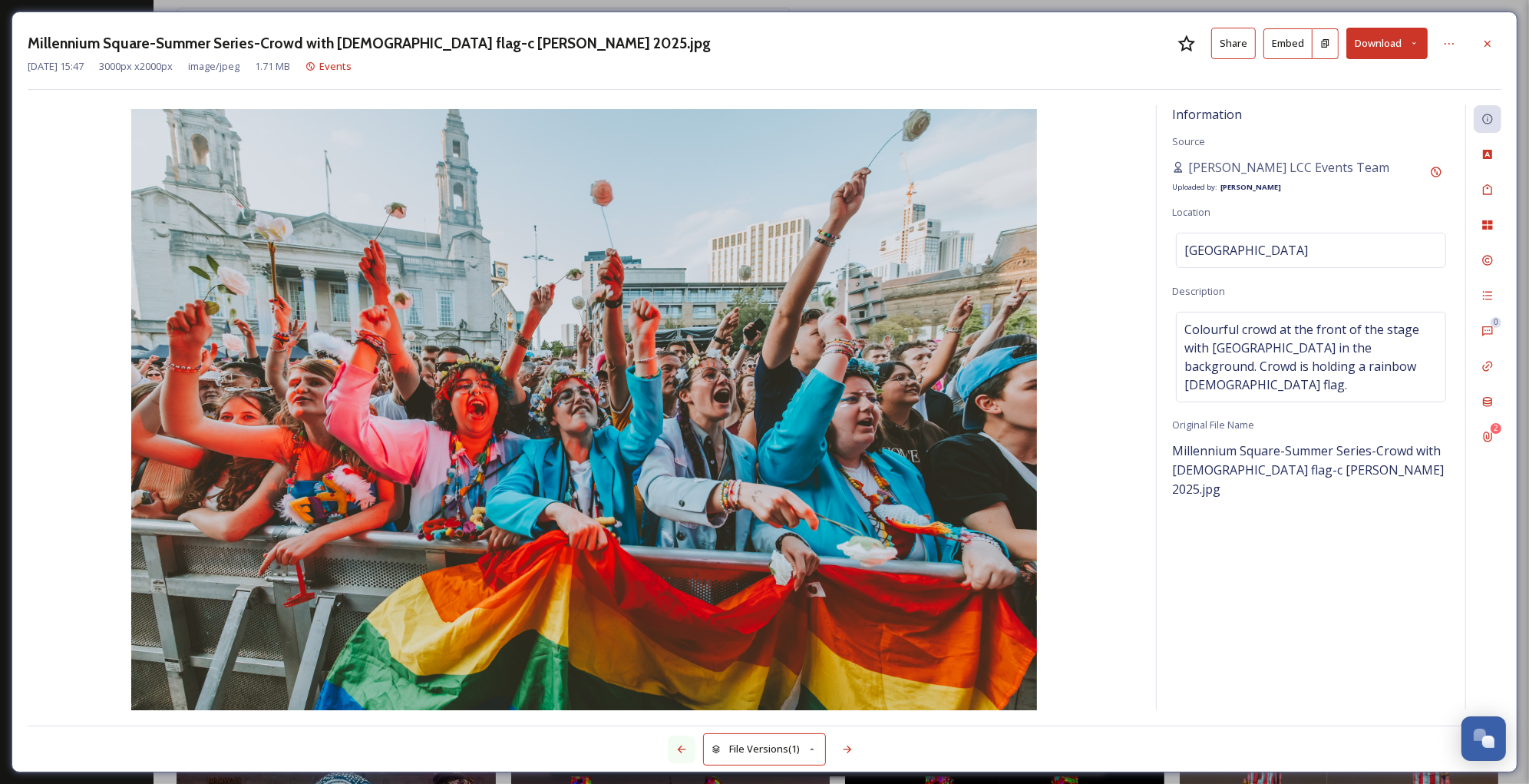
click at [677, 743] on icon at bounding box center [681, 748] width 12 height 12
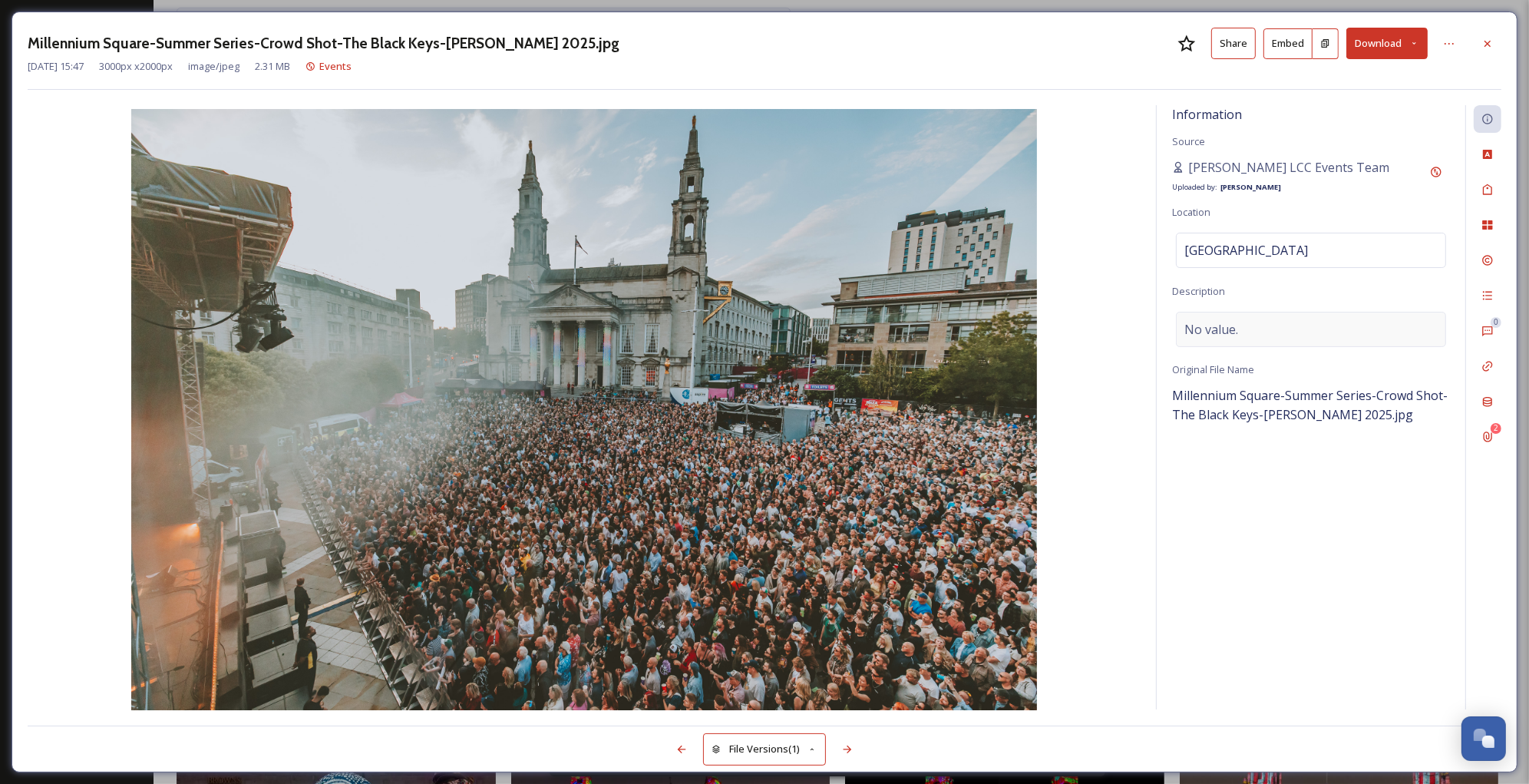
click at [1231, 329] on span "No value." at bounding box center [1211, 329] width 54 height 18
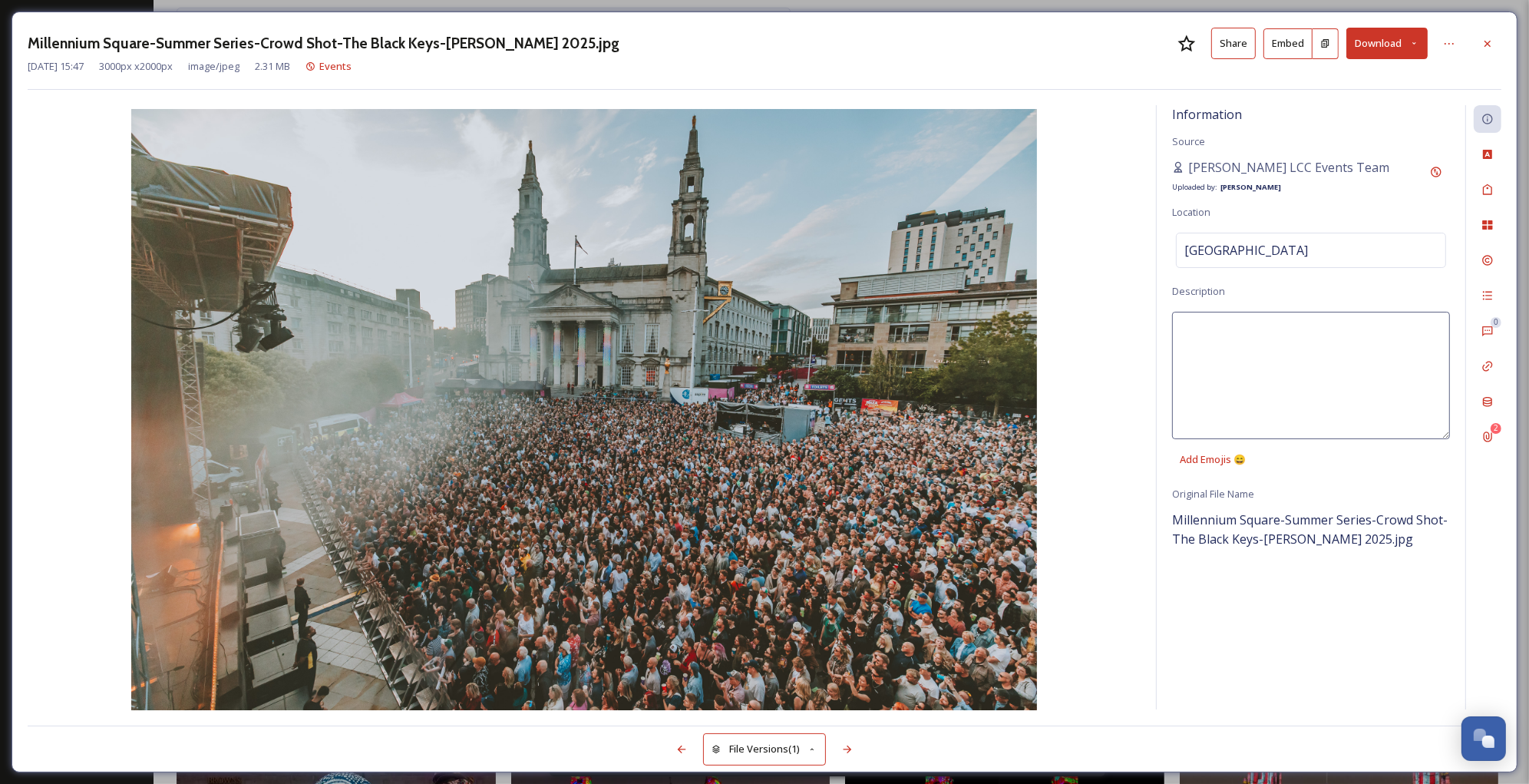
click at [1231, 329] on textarea at bounding box center [1311, 375] width 278 height 127
type textarea "Birds eye view of a crowd in [GEOGRAPHIC_DATA] at an outdoor live music event."
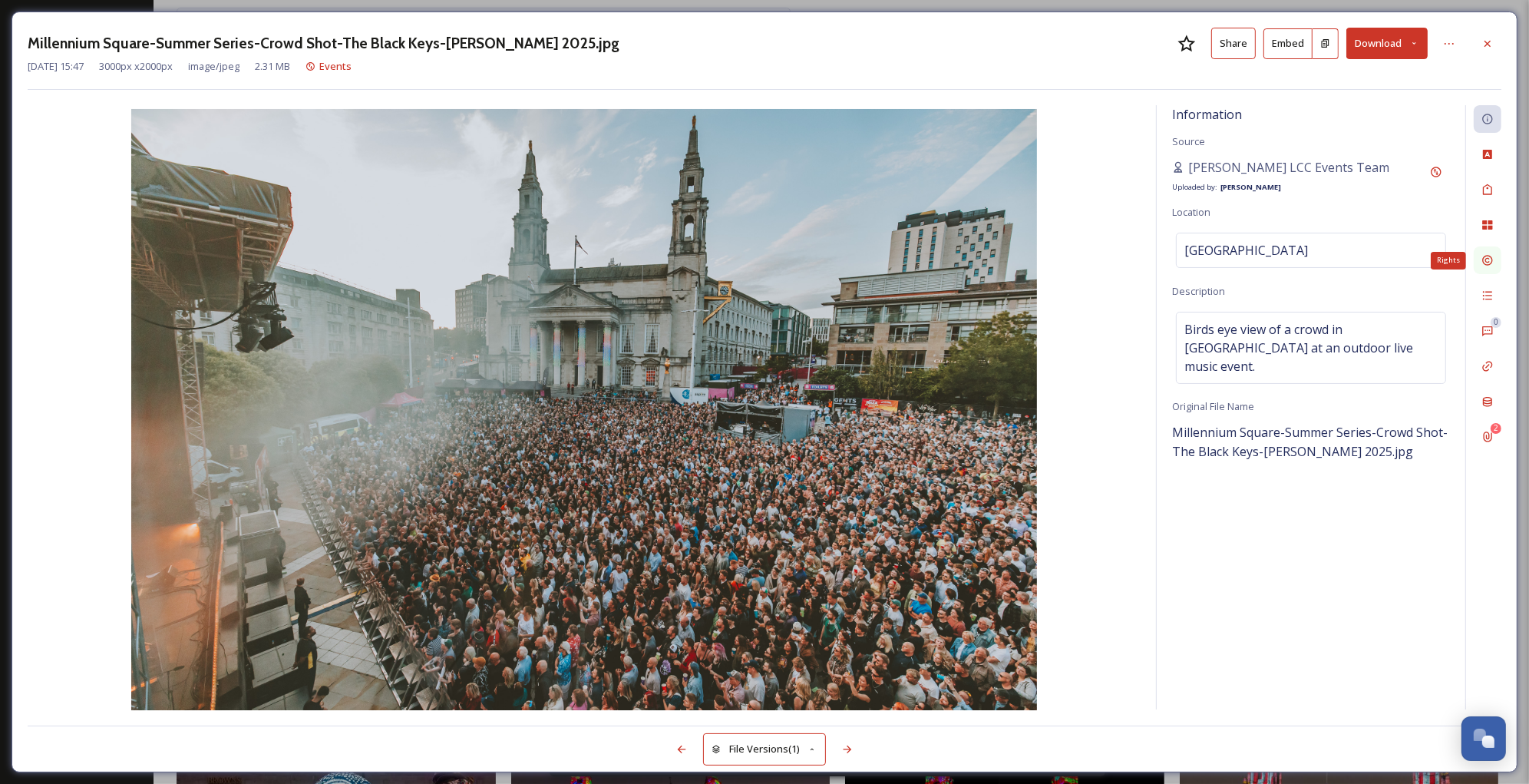
click at [1479, 258] on div "Rights" at bounding box center [1488, 260] width 27 height 27
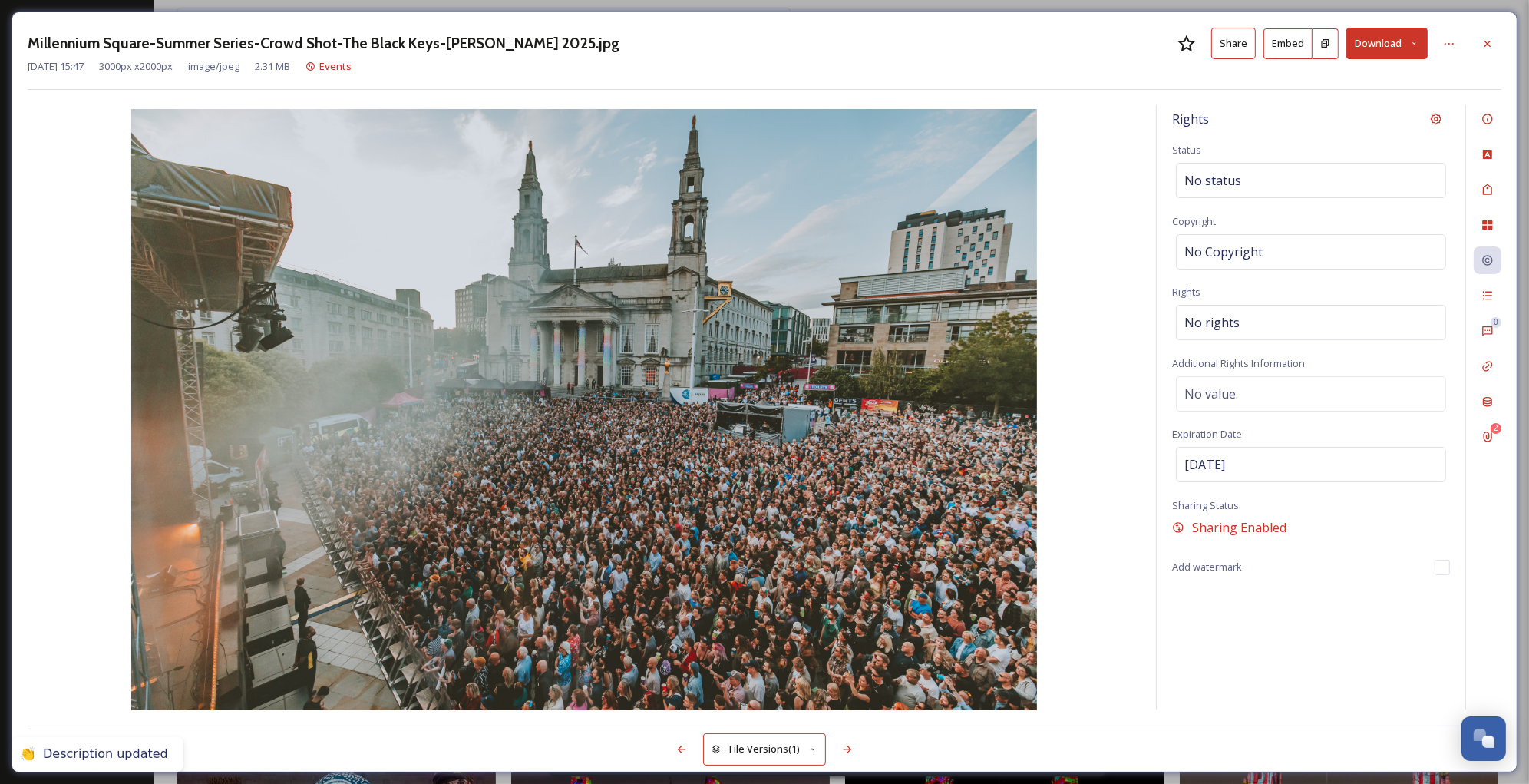
click at [1315, 303] on div "Rights Status No status Copyright No Copyright Rights No rights Additional Righ…" at bounding box center [1311, 407] width 309 height 604
click at [1310, 249] on div "No Copyright" at bounding box center [1311, 251] width 271 height 36
type input "[PERSON_NAME] for LCC"
click at [1333, 382] on div "No value." at bounding box center [1311, 389] width 271 height 36
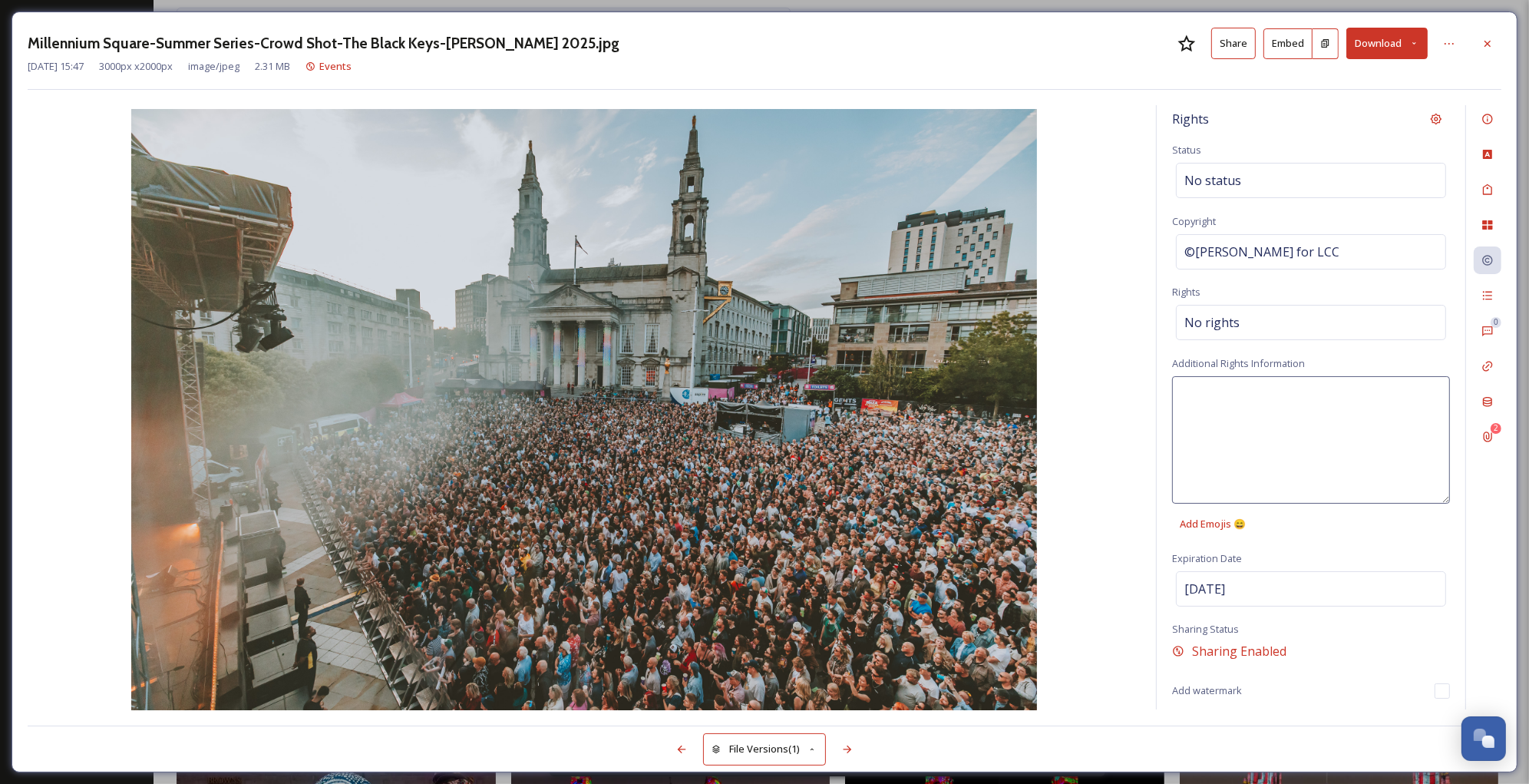
click at [1333, 382] on textarea at bounding box center [1311, 440] width 278 height 127
type textarea "3"
click at [1272, 324] on div "No rights" at bounding box center [1311, 323] width 271 height 36
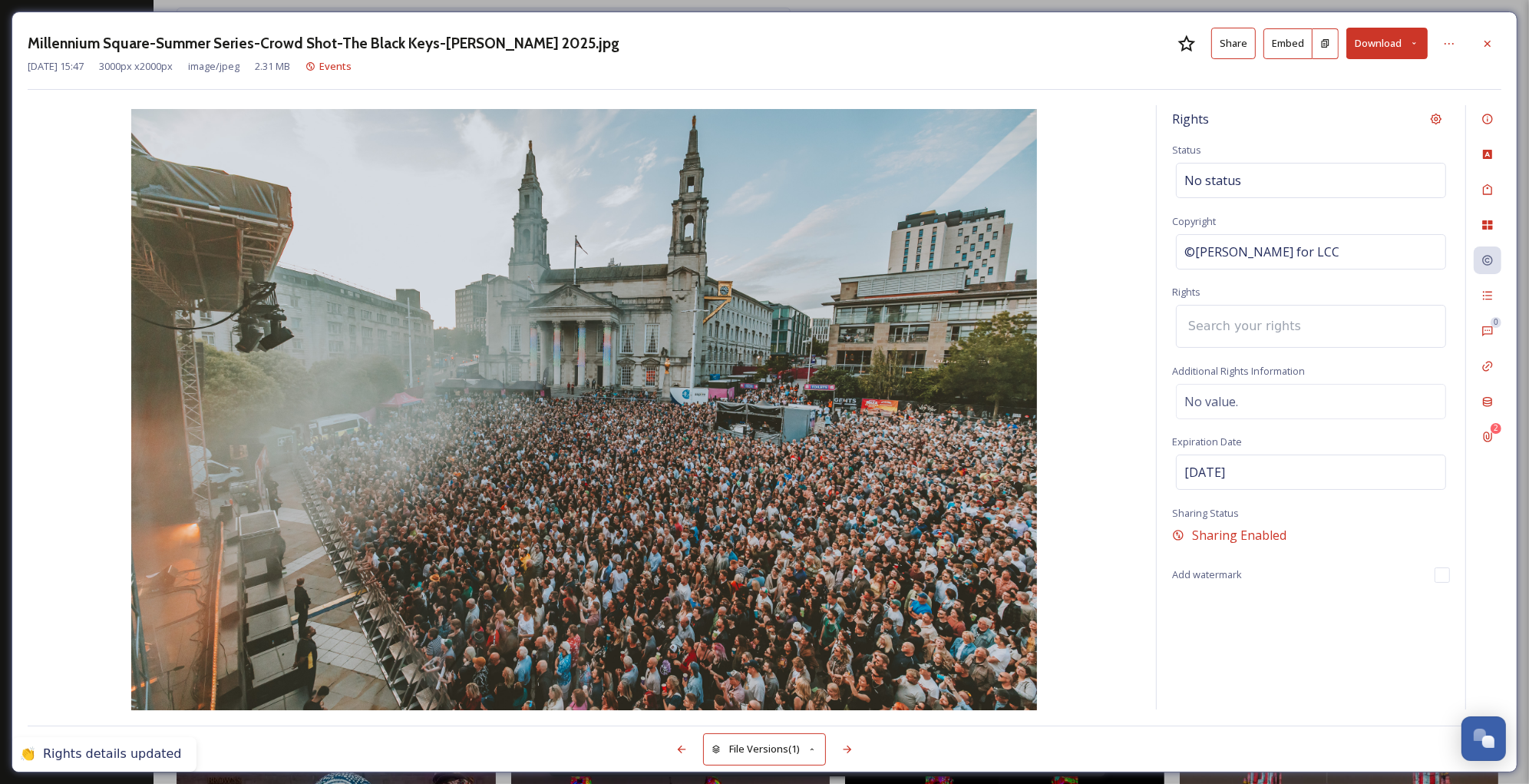
click at [1272, 324] on input at bounding box center [1265, 326] width 169 height 34
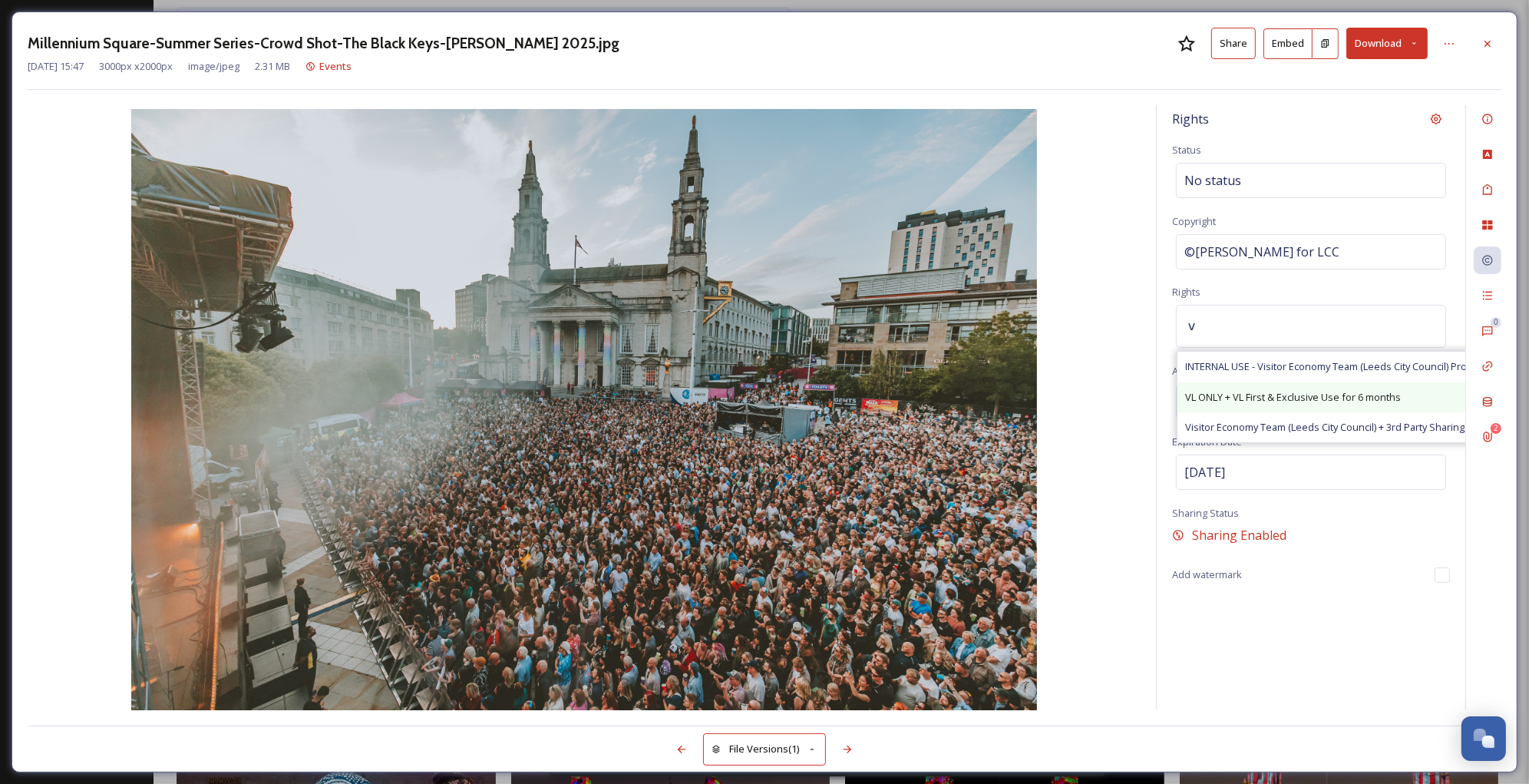
type input "v"
click at [1287, 396] on span "VL ONLY + VL First & Exclusive Use for 6 months" at bounding box center [1293, 397] width 216 height 15
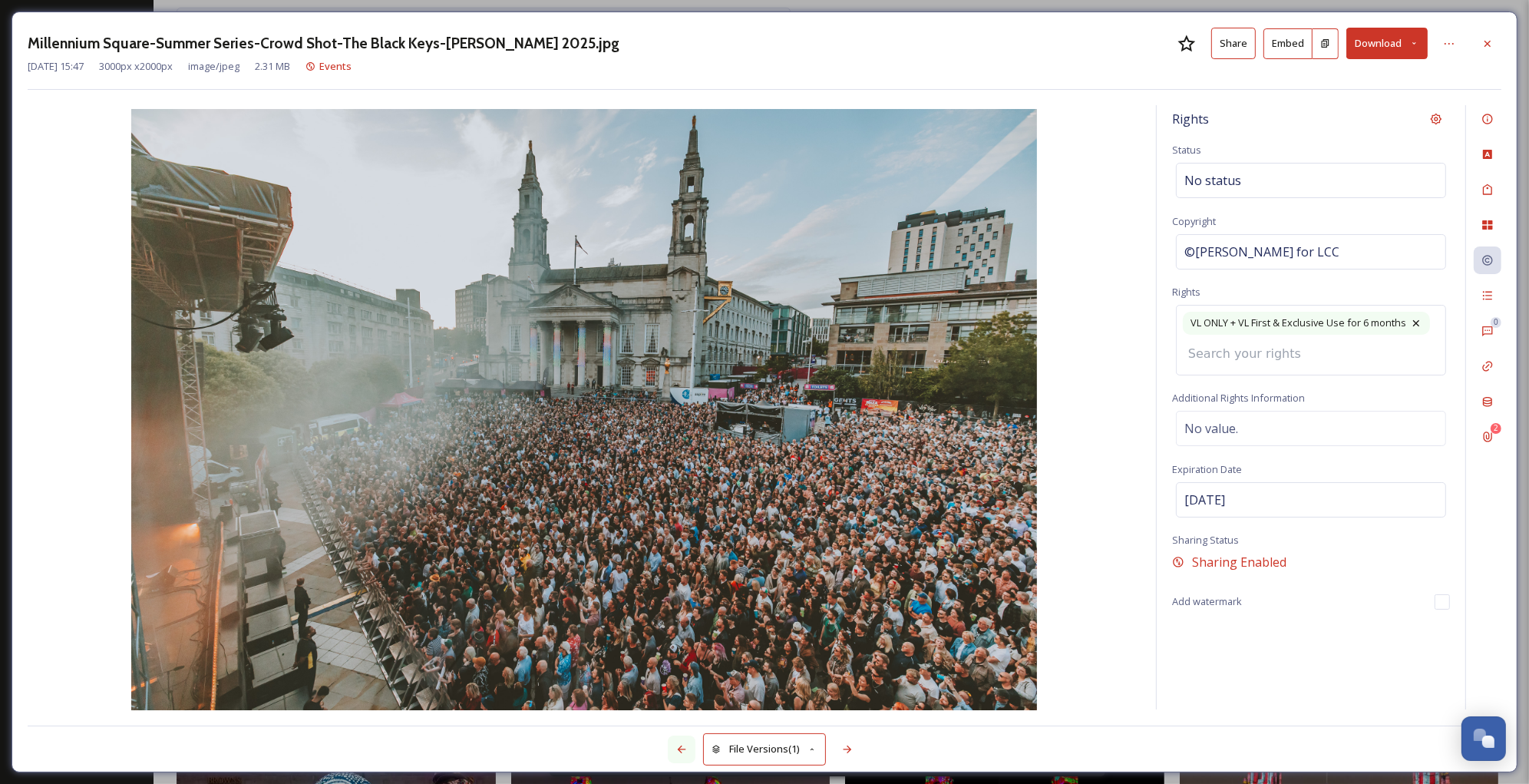
click at [684, 743] on icon at bounding box center [681, 748] width 12 height 12
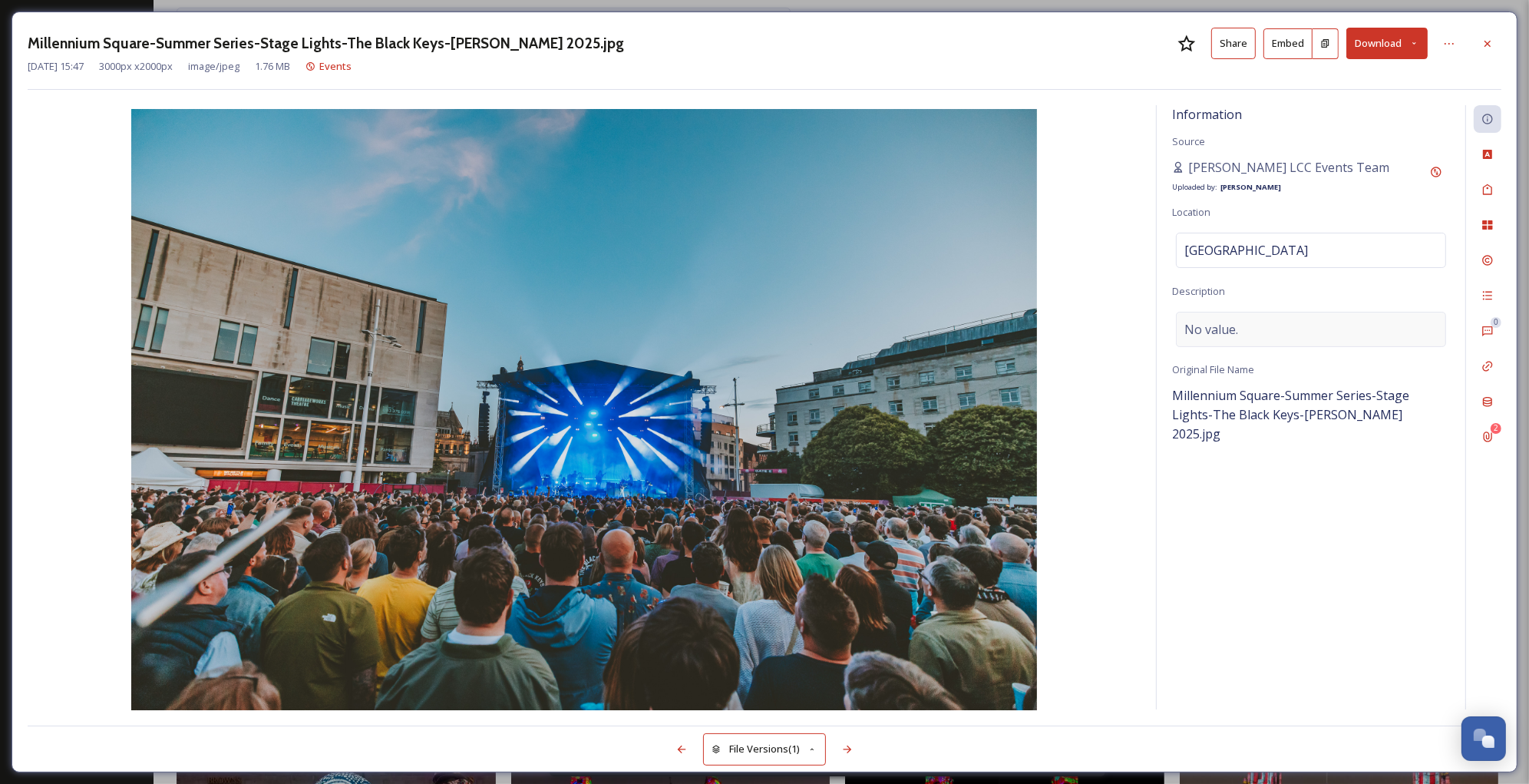
click at [1221, 338] on div "No value." at bounding box center [1311, 329] width 271 height 36
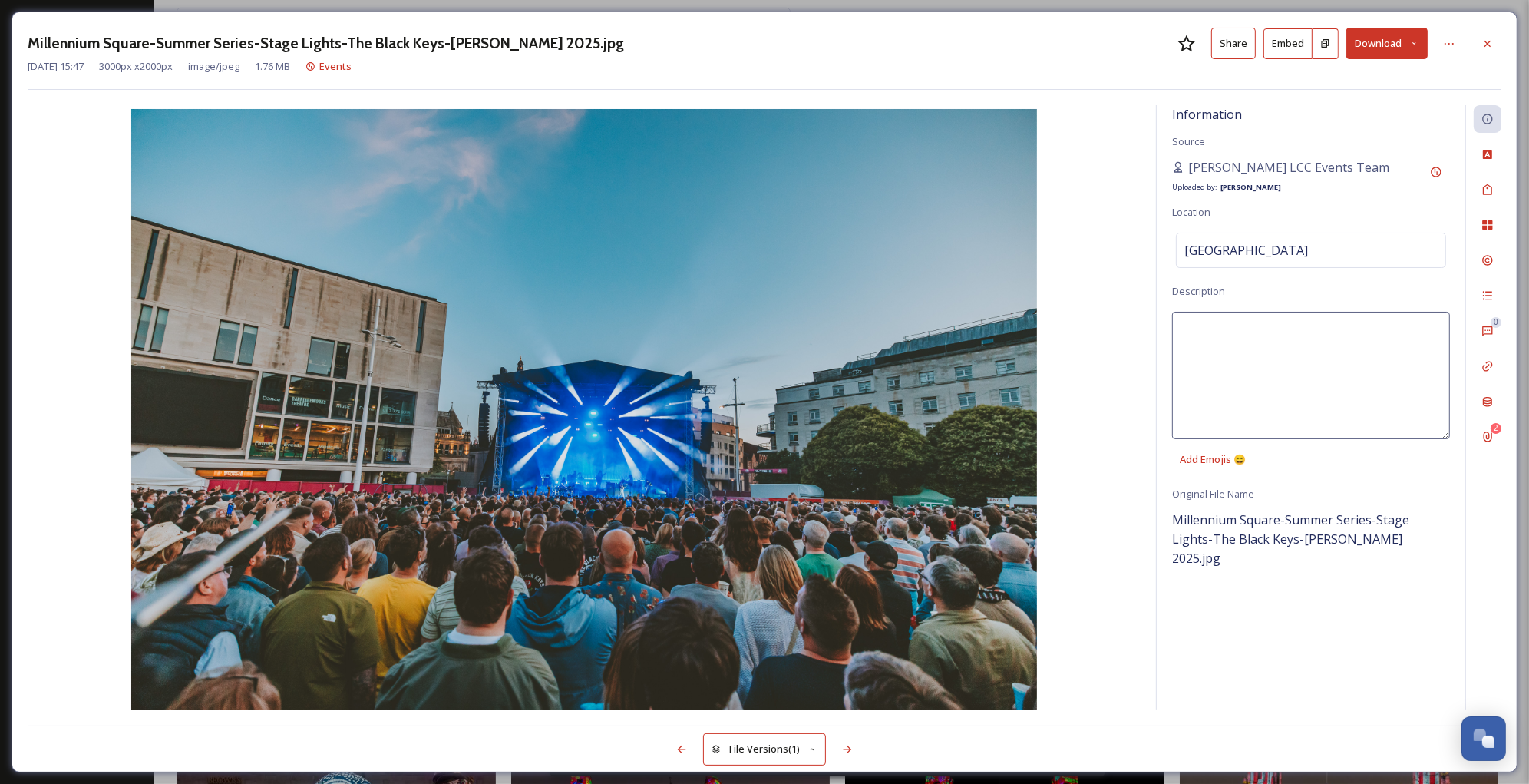
click at [1221, 338] on textarea at bounding box center [1311, 375] width 278 height 127
type textarea "Colourful lit stage with a wide angle view of the backs of people's heads in a …"
click at [1483, 257] on icon at bounding box center [1487, 260] width 10 height 10
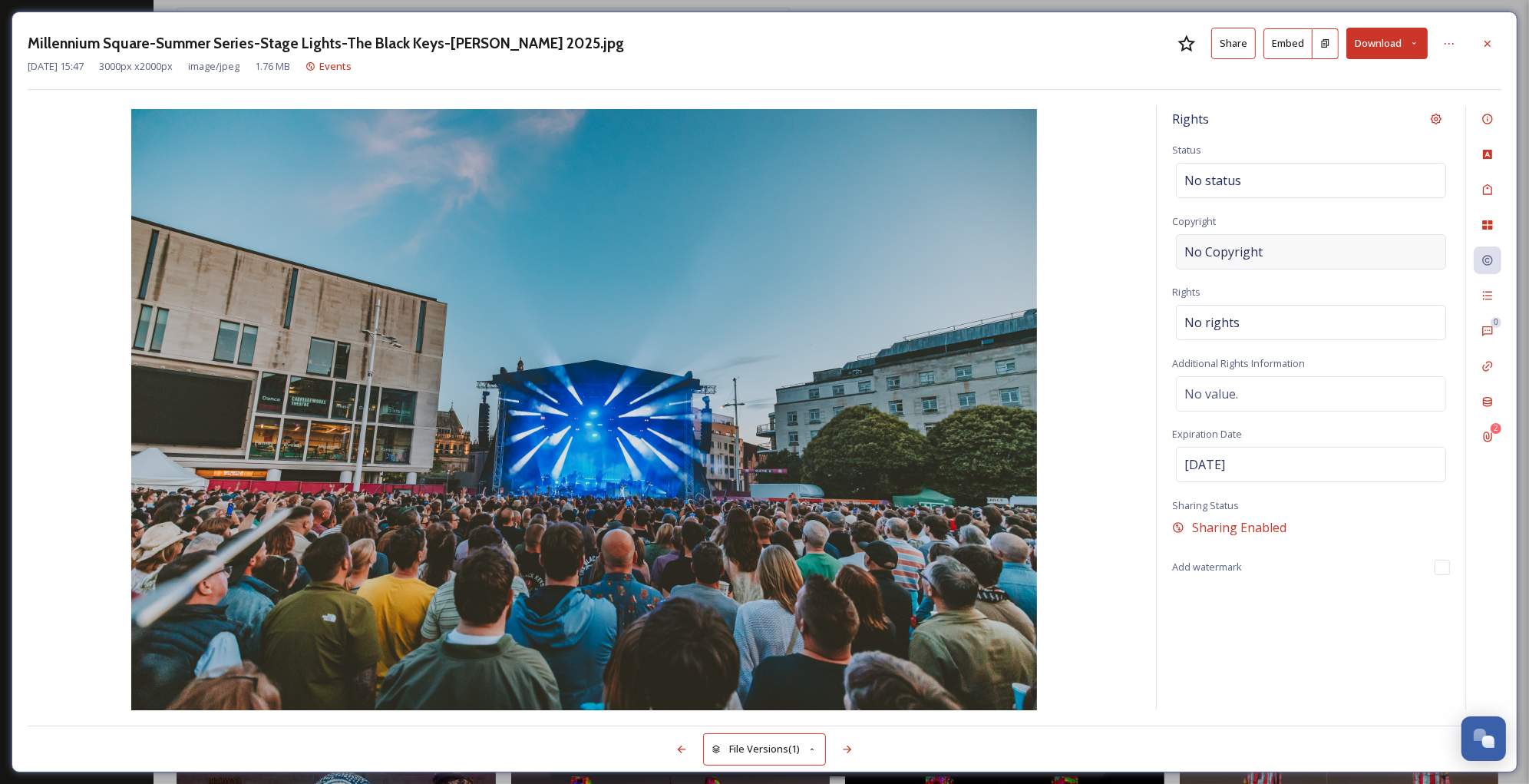
click at [1280, 238] on div "No Copyright" at bounding box center [1311, 251] width 271 height 36
type input "[PERSON_NAME] for LCC"
click at [1283, 324] on div "No rights" at bounding box center [1311, 318] width 271 height 36
click at [1283, 324] on input at bounding box center [1265, 326] width 169 height 34
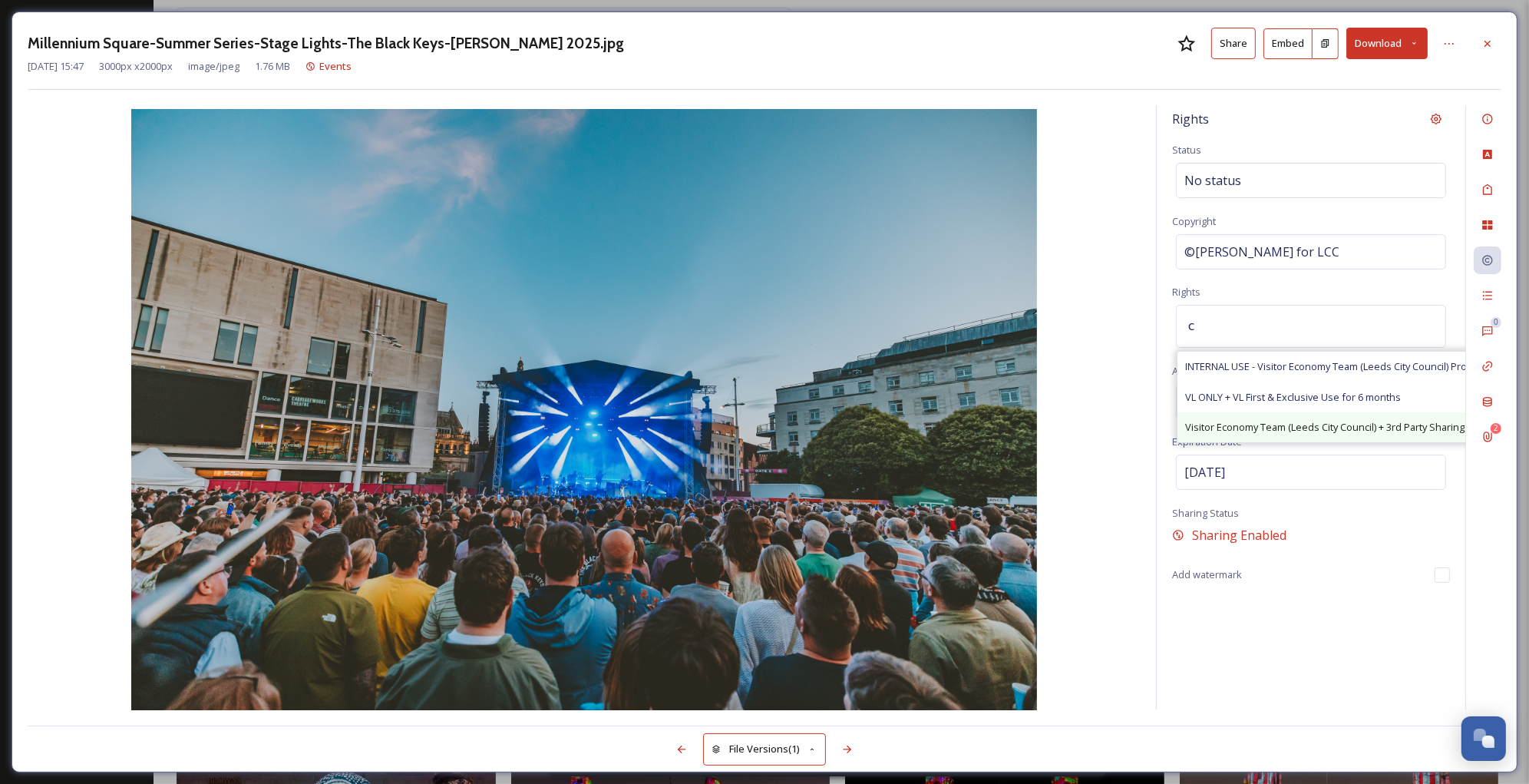
type input "c"
click at [1296, 419] on div "Visitor Economy Team (Leeds City Council) + 3rd Party Sharing, Attribution Appr…" at bounding box center [1412, 427] width 469 height 30
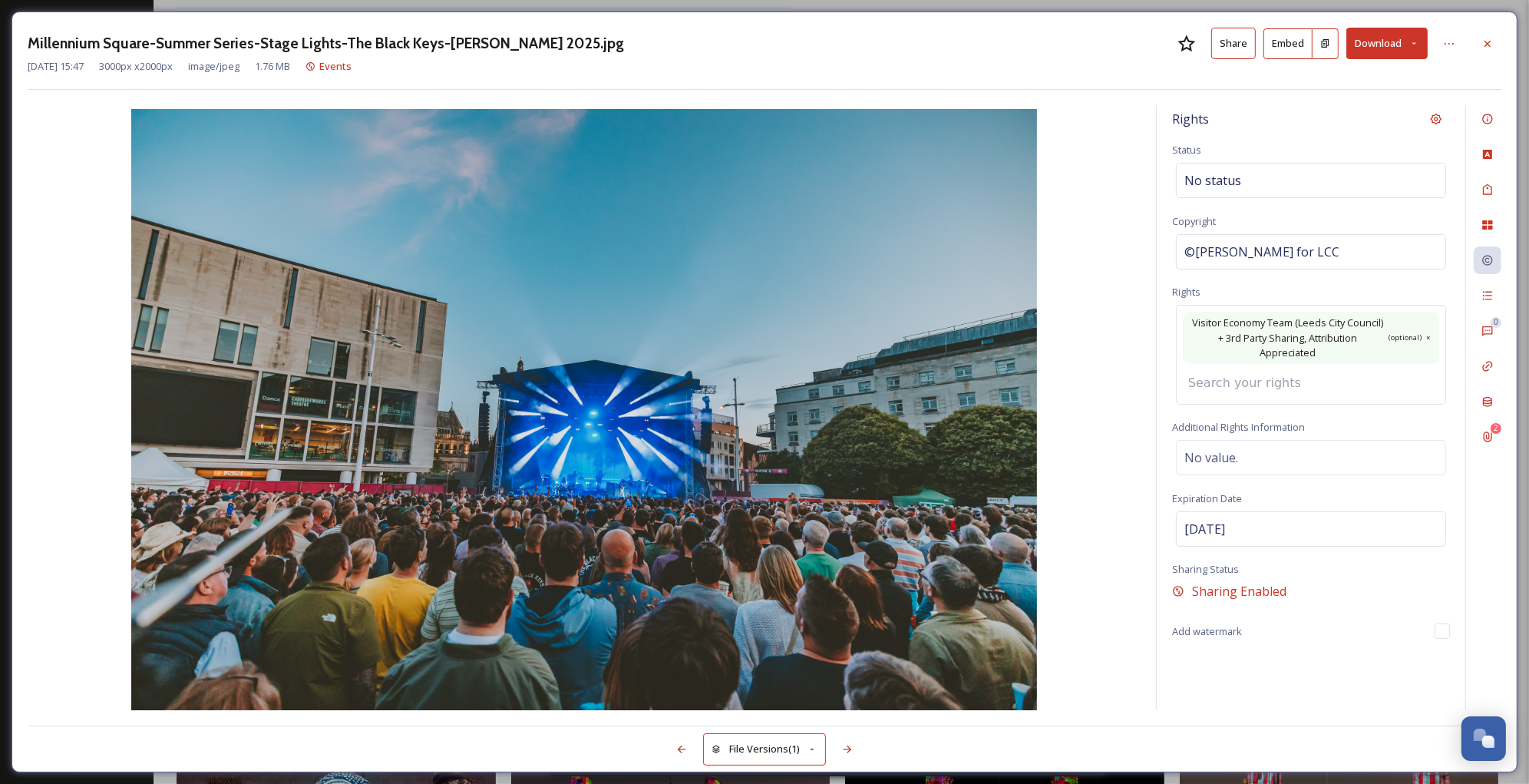
click at [1133, 547] on img at bounding box center [584, 410] width 1113 height 604
click at [1483, 224] on icon at bounding box center [1487, 225] width 10 height 9
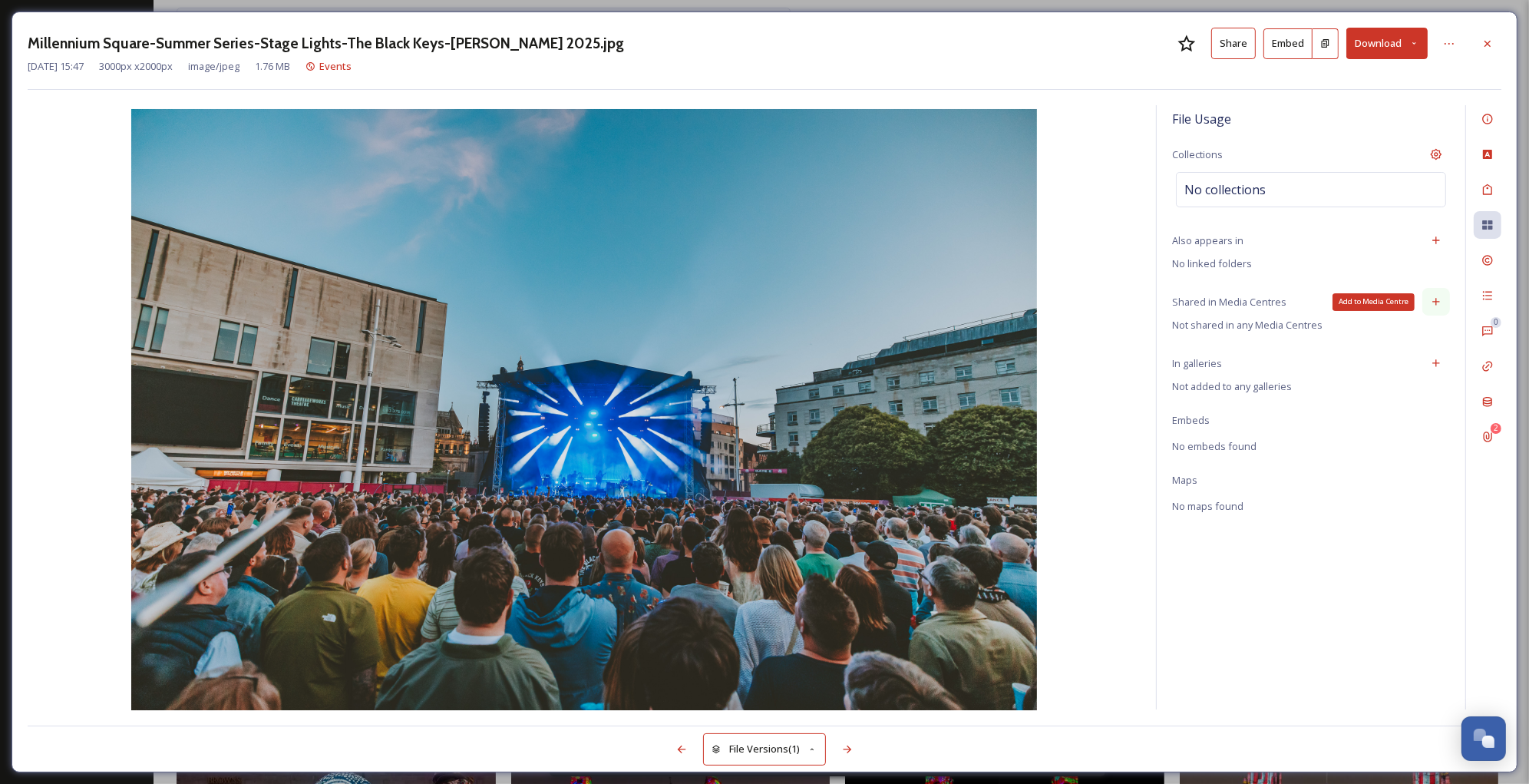
click at [1436, 298] on icon at bounding box center [1436, 301] width 12 height 12
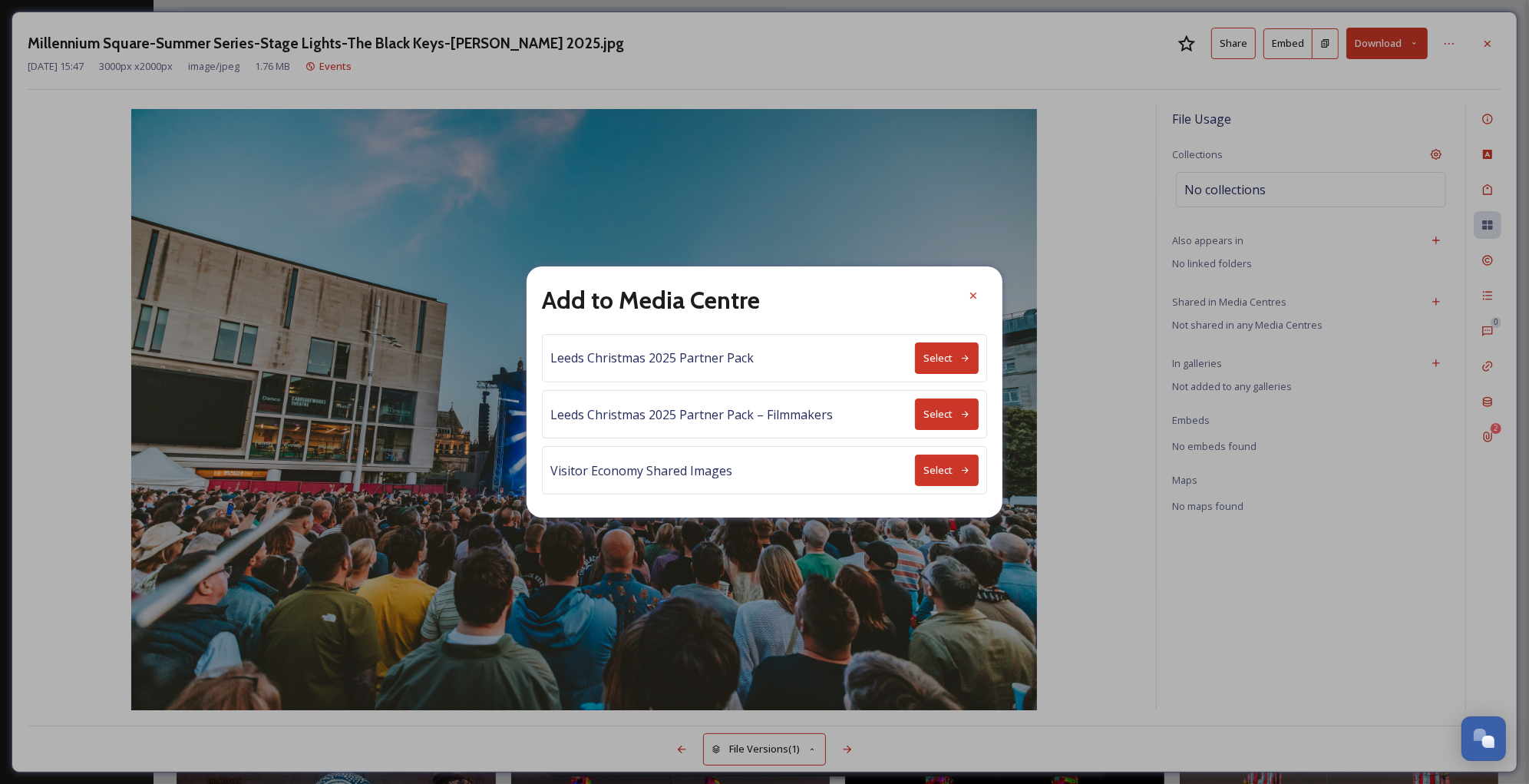
click at [929, 469] on button "Select" at bounding box center [947, 470] width 64 height 31
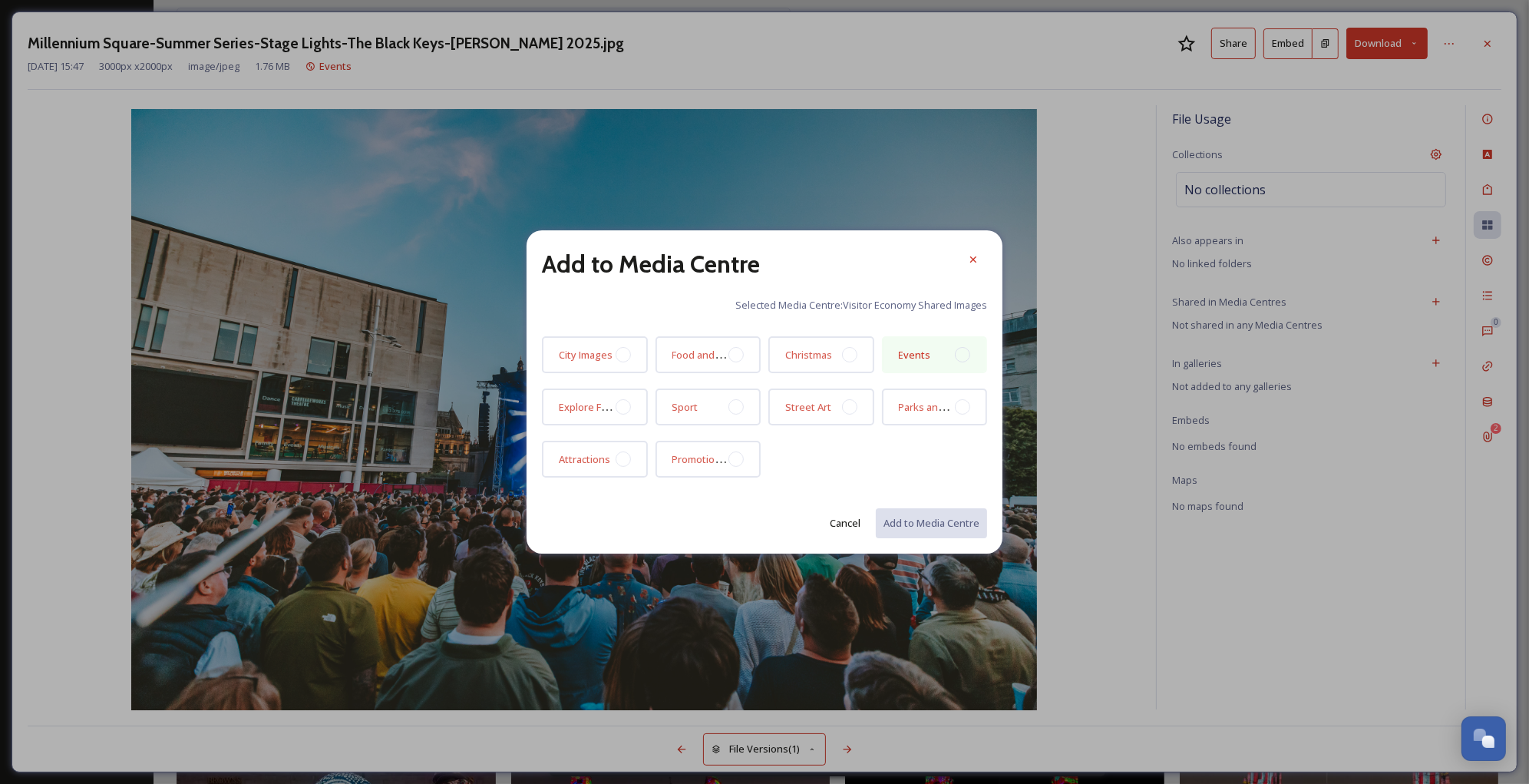
click at [958, 350] on div at bounding box center [962, 355] width 16 height 16
click at [919, 514] on button "Add to Media Centre" at bounding box center [930, 523] width 112 height 31
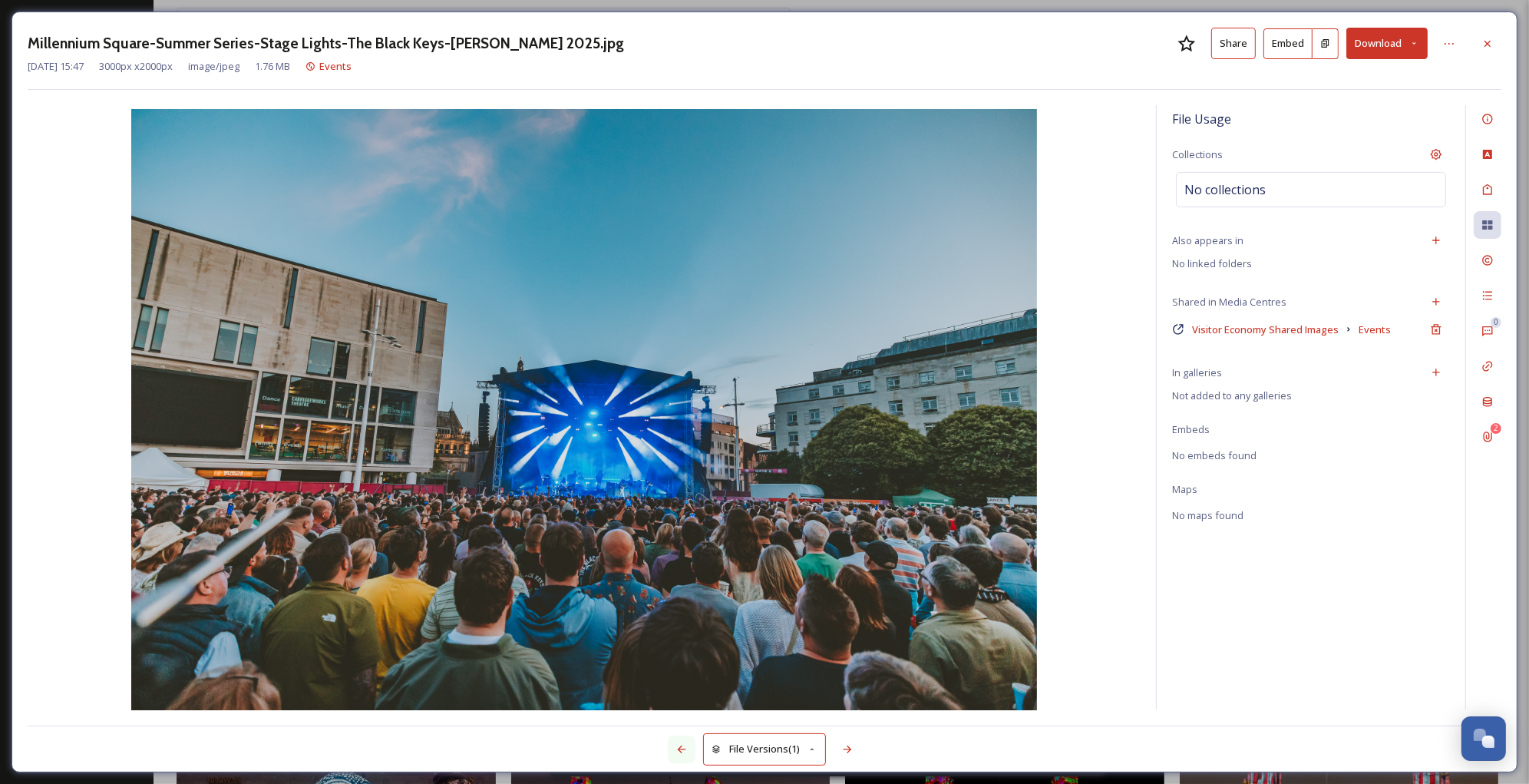
click at [684, 747] on icon at bounding box center [681, 748] width 12 height 12
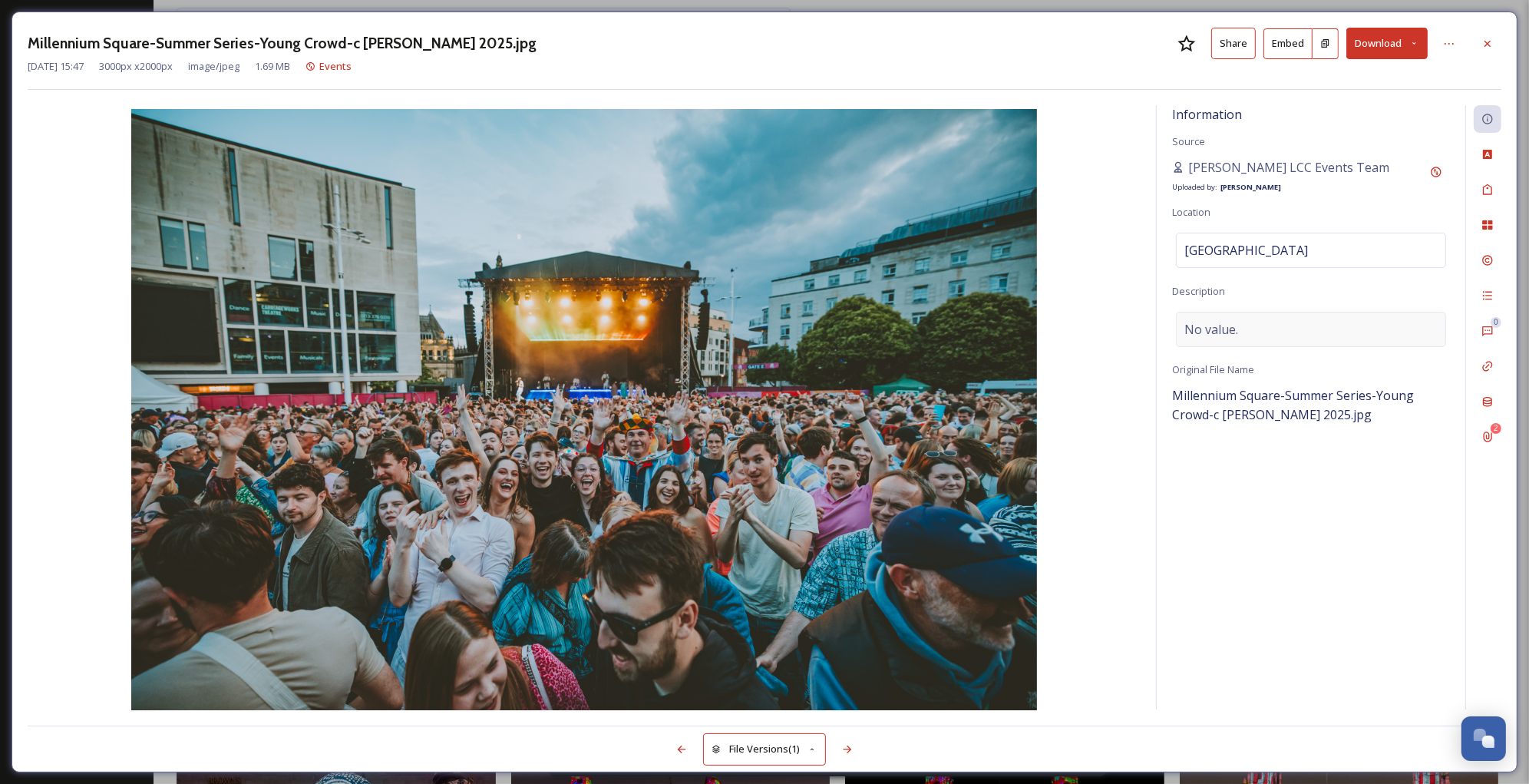
click at [1274, 329] on div "No value." at bounding box center [1311, 329] width 271 height 36
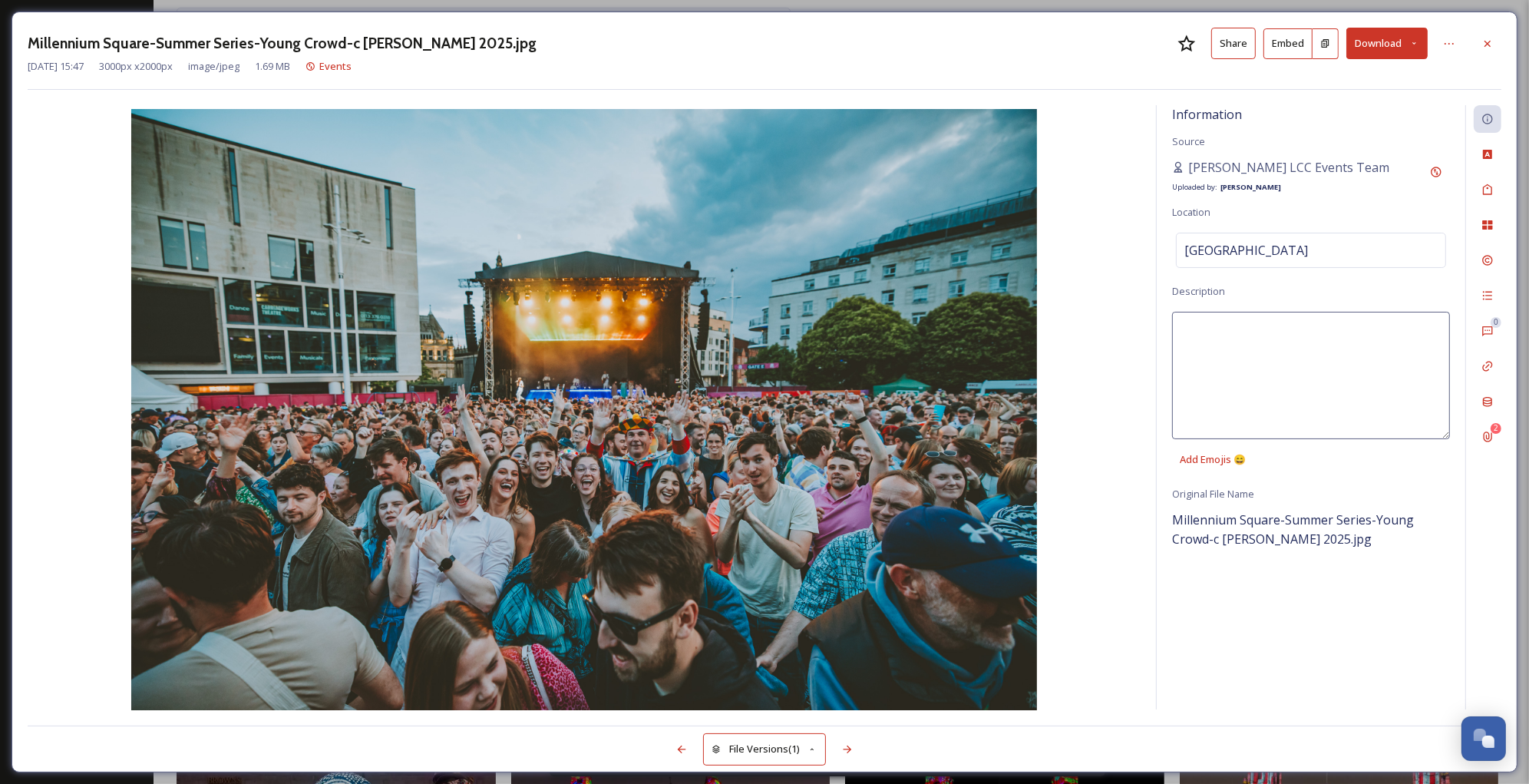
click at [1274, 329] on textarea at bounding box center [1311, 375] width 278 height 127
type textarea "Young people laughing and enjoying an outdoor live music performance with a lit…"
click at [1476, 187] on div "Tags" at bounding box center [1488, 189] width 27 height 27
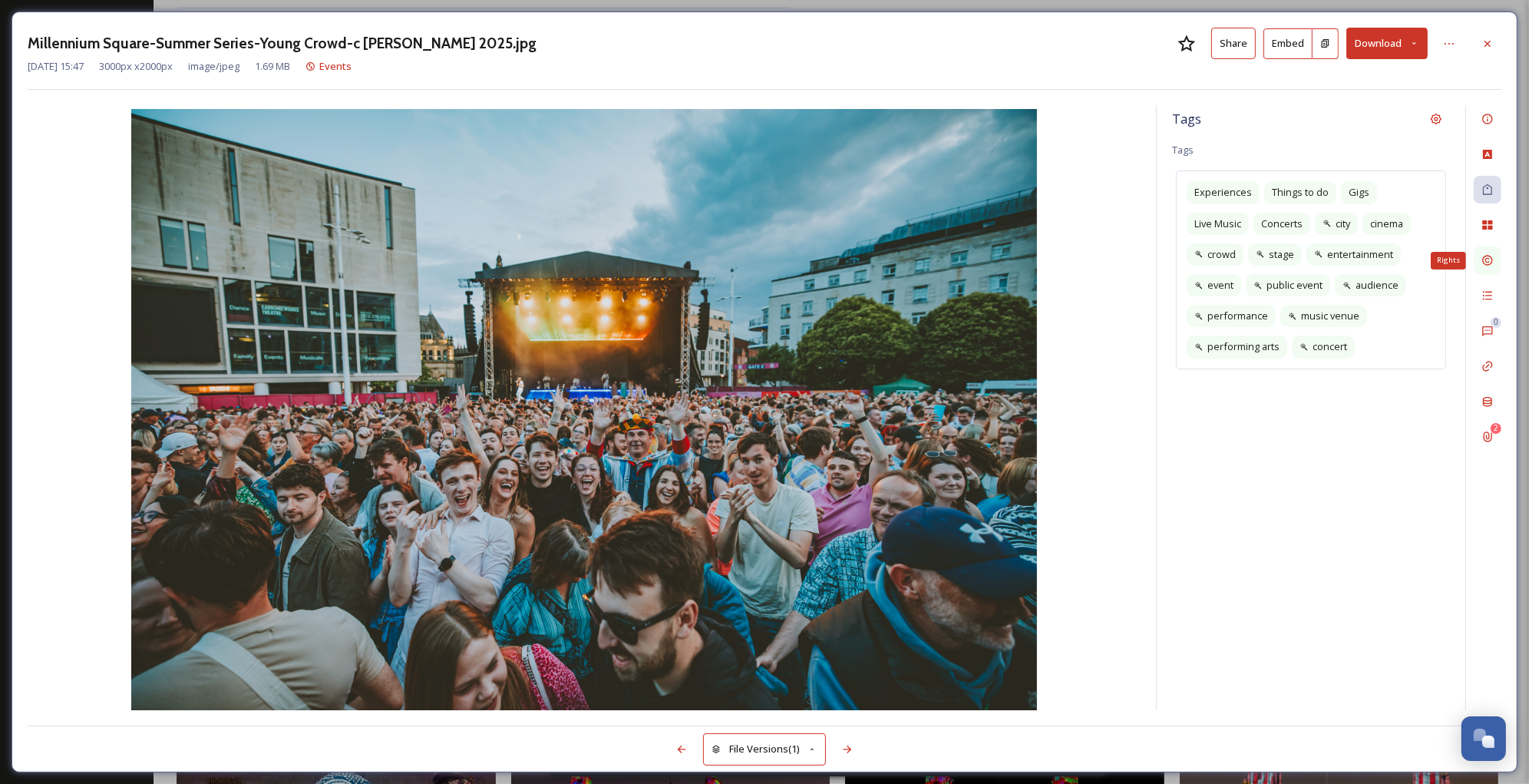
click at [1487, 256] on icon at bounding box center [1487, 260] width 10 height 10
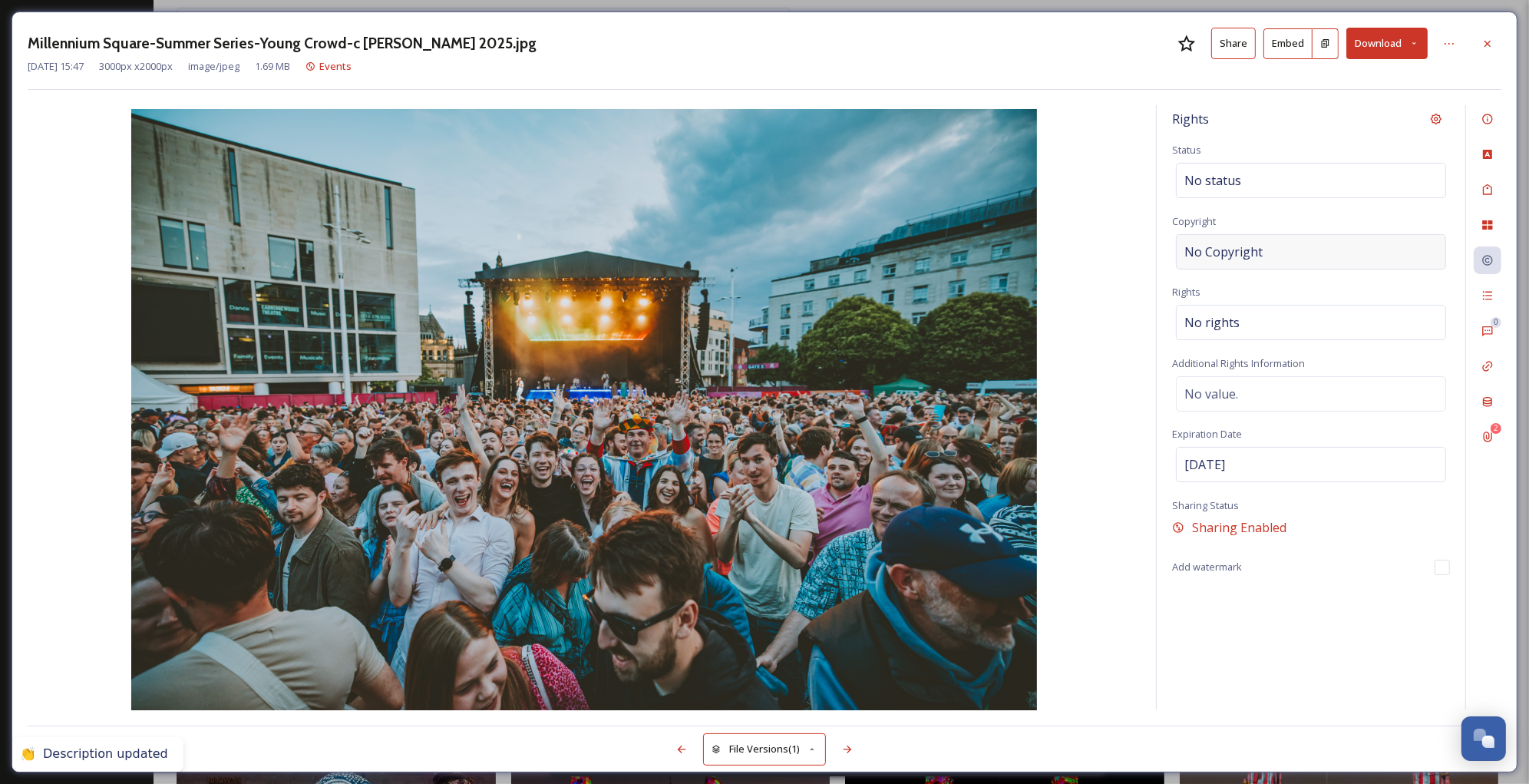
click at [1274, 253] on div "No Copyright" at bounding box center [1311, 251] width 271 height 36
type input "[PERSON_NAME] for LCC"
click at [1298, 313] on div "No rights" at bounding box center [1311, 318] width 271 height 36
click at [1290, 324] on input at bounding box center [1265, 326] width 169 height 34
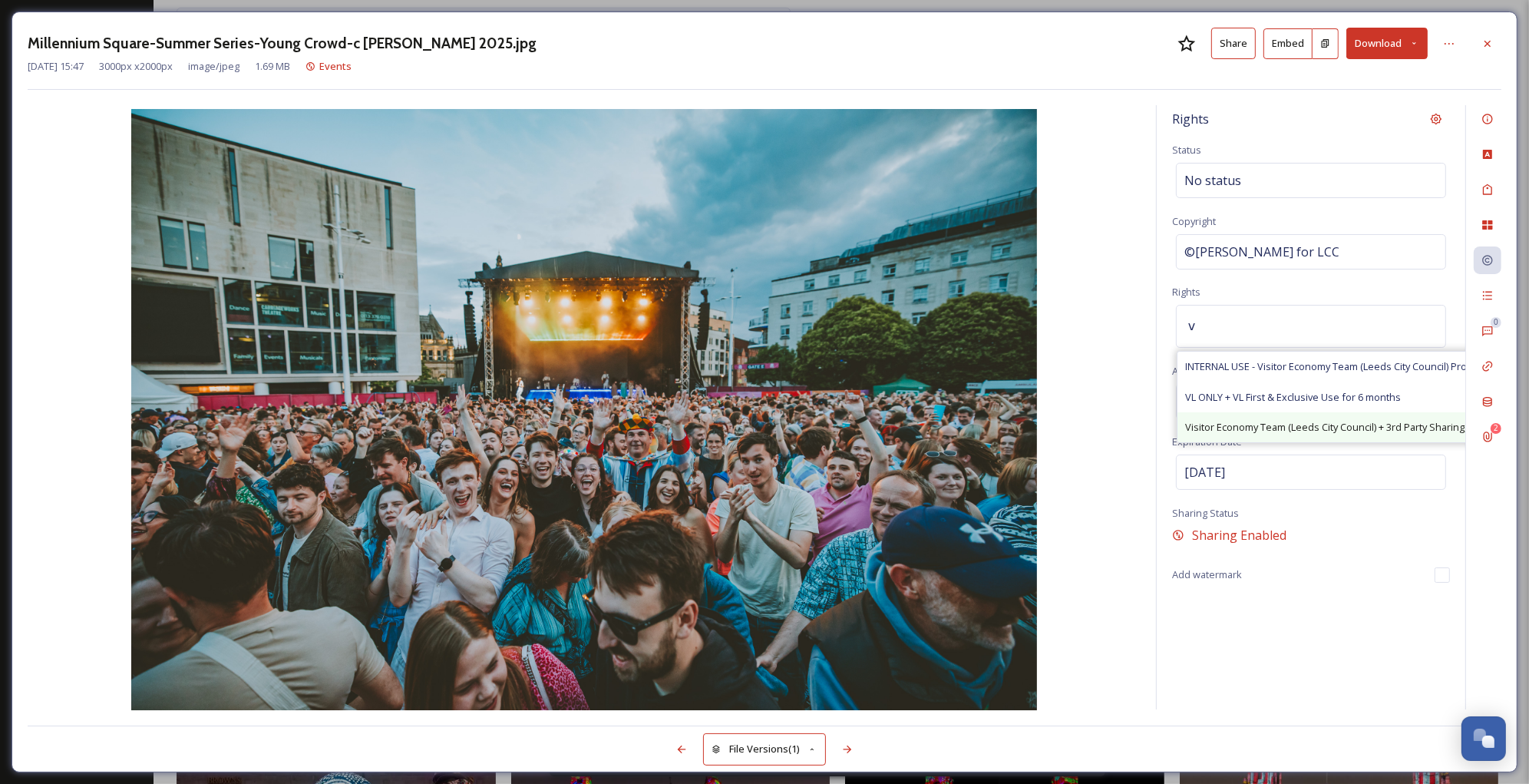
type input "v"
click at [1317, 414] on div "Visitor Economy Team (Leeds City Council) + 3rd Party Sharing, Attribution Appr…" at bounding box center [1412, 427] width 469 height 30
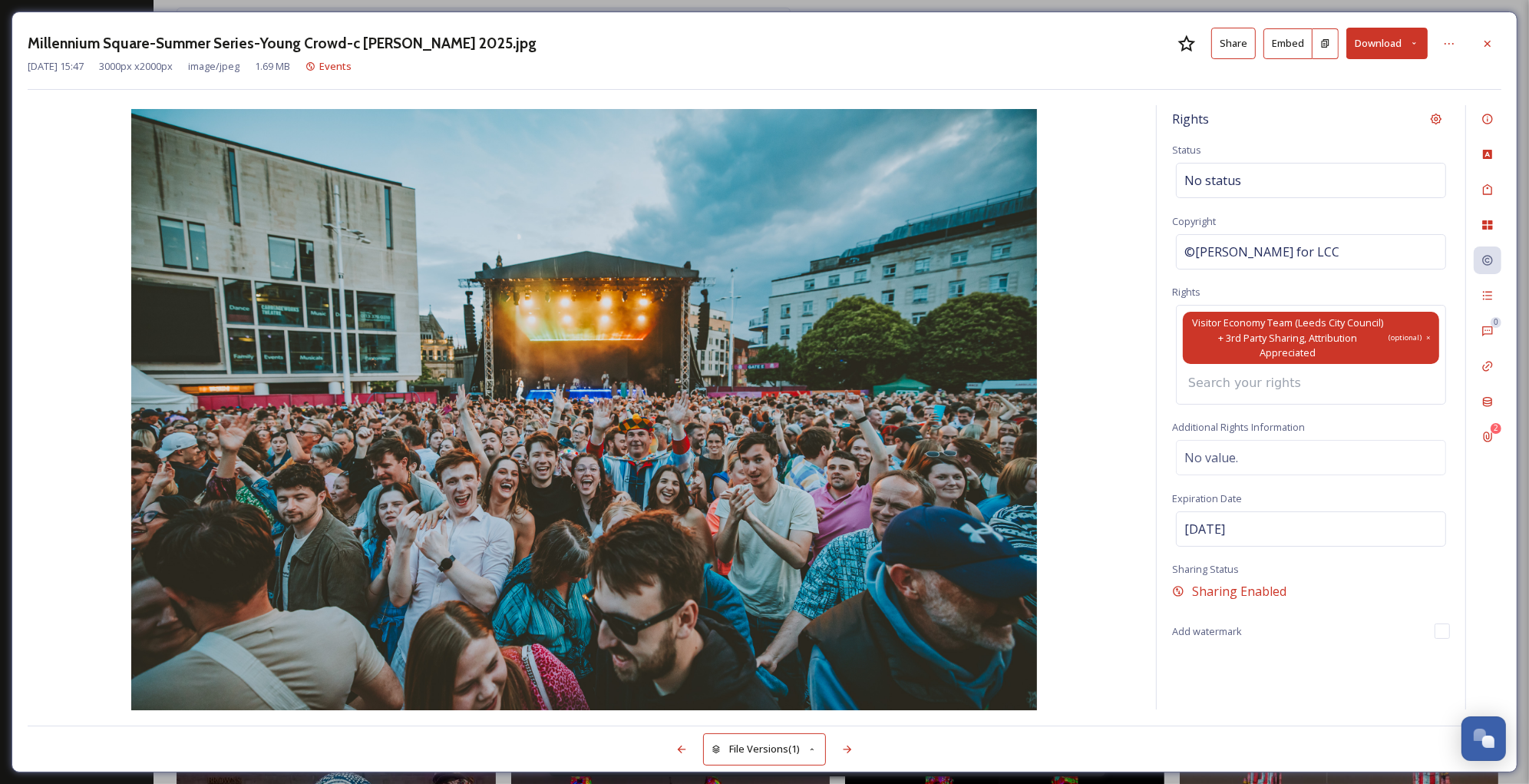
click at [1421, 332] on div "Visitor Economy Team (Leeds City Council) + 3rd Party Sharing, Attribution Appr…" at bounding box center [1311, 337] width 257 height 52
click at [1428, 336] on icon at bounding box center [1428, 337] width 6 height 12
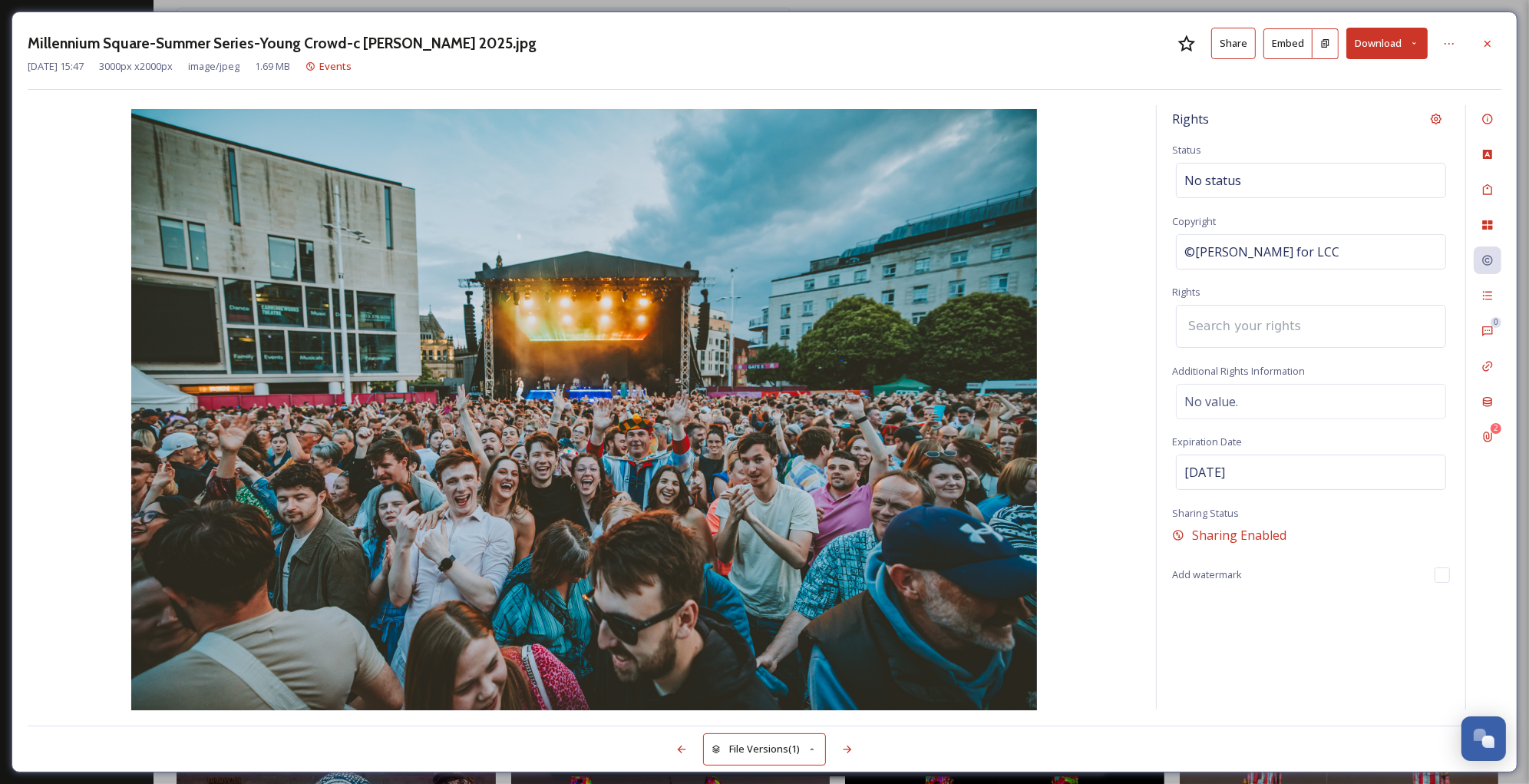
click at [1426, 338] on div at bounding box center [1311, 326] width 271 height 43
click at [1365, 321] on div at bounding box center [1311, 326] width 271 height 43
click at [1275, 327] on input at bounding box center [1265, 326] width 169 height 34
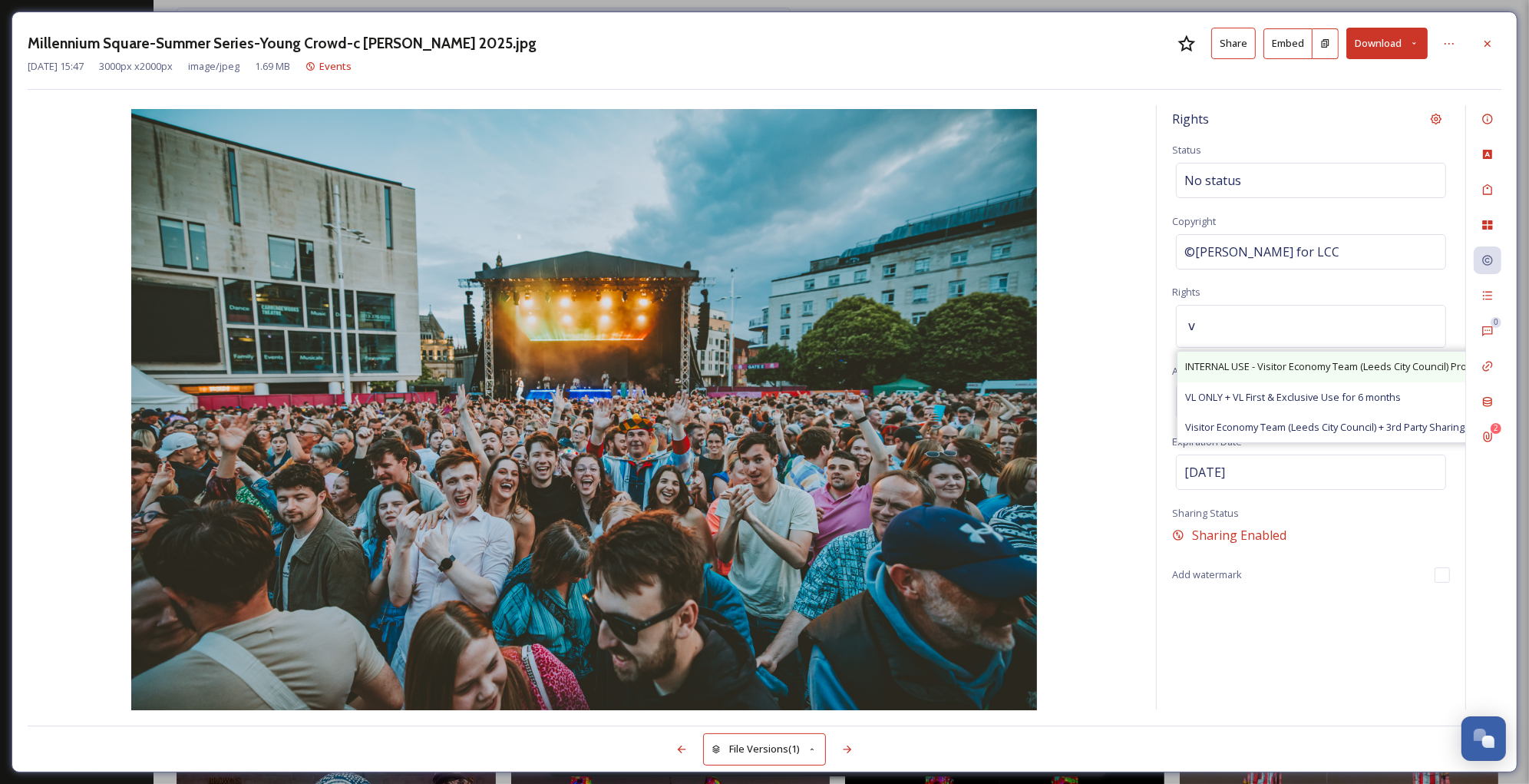
type input "v"
click at [1279, 361] on span "INTERNAL USE - Visitor Economy Team (Leeds City Council) Promotional Use, Attri…" at bounding box center [1412, 366] width 453 height 15
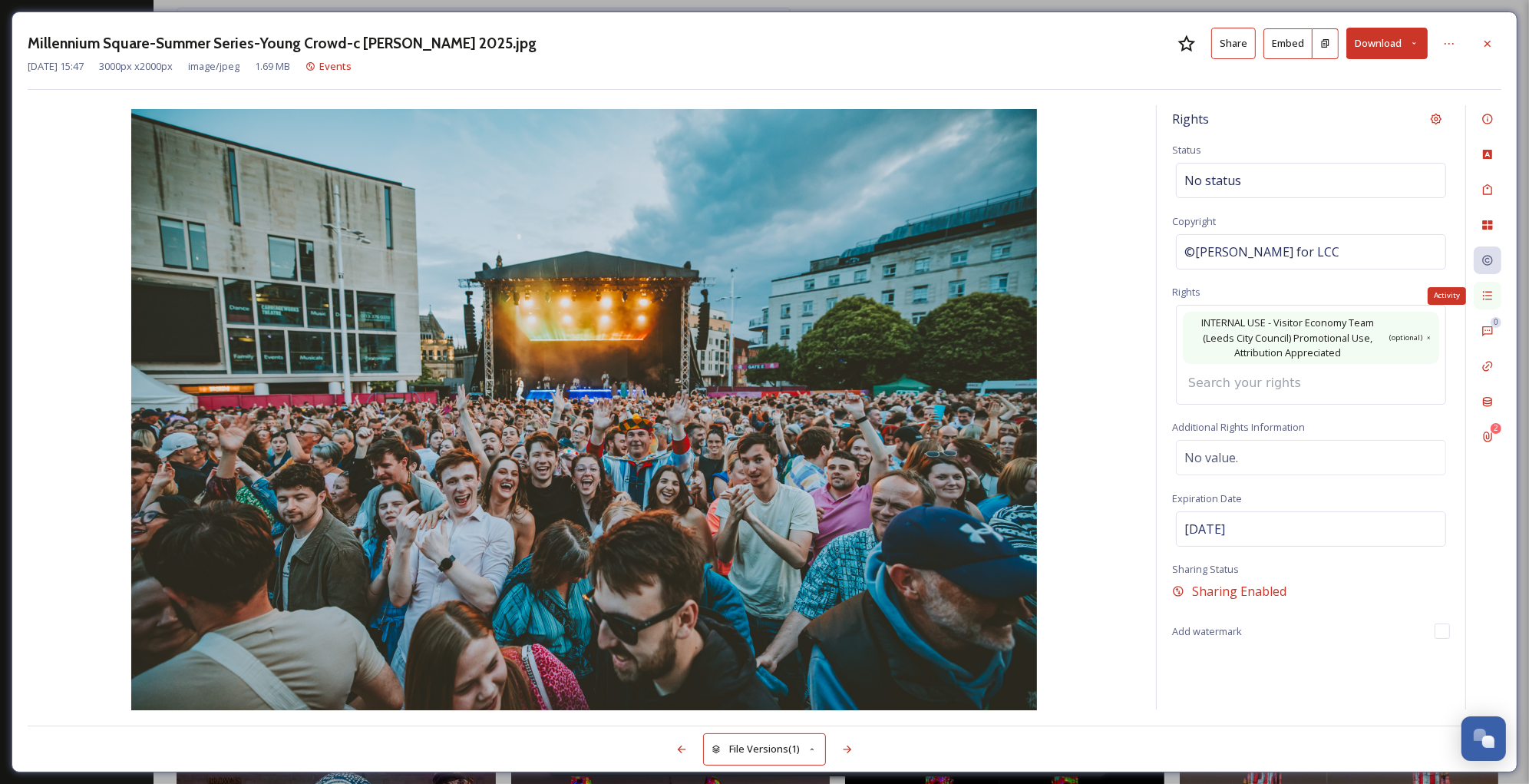
click at [1483, 300] on icon at bounding box center [1488, 295] width 9 height 8
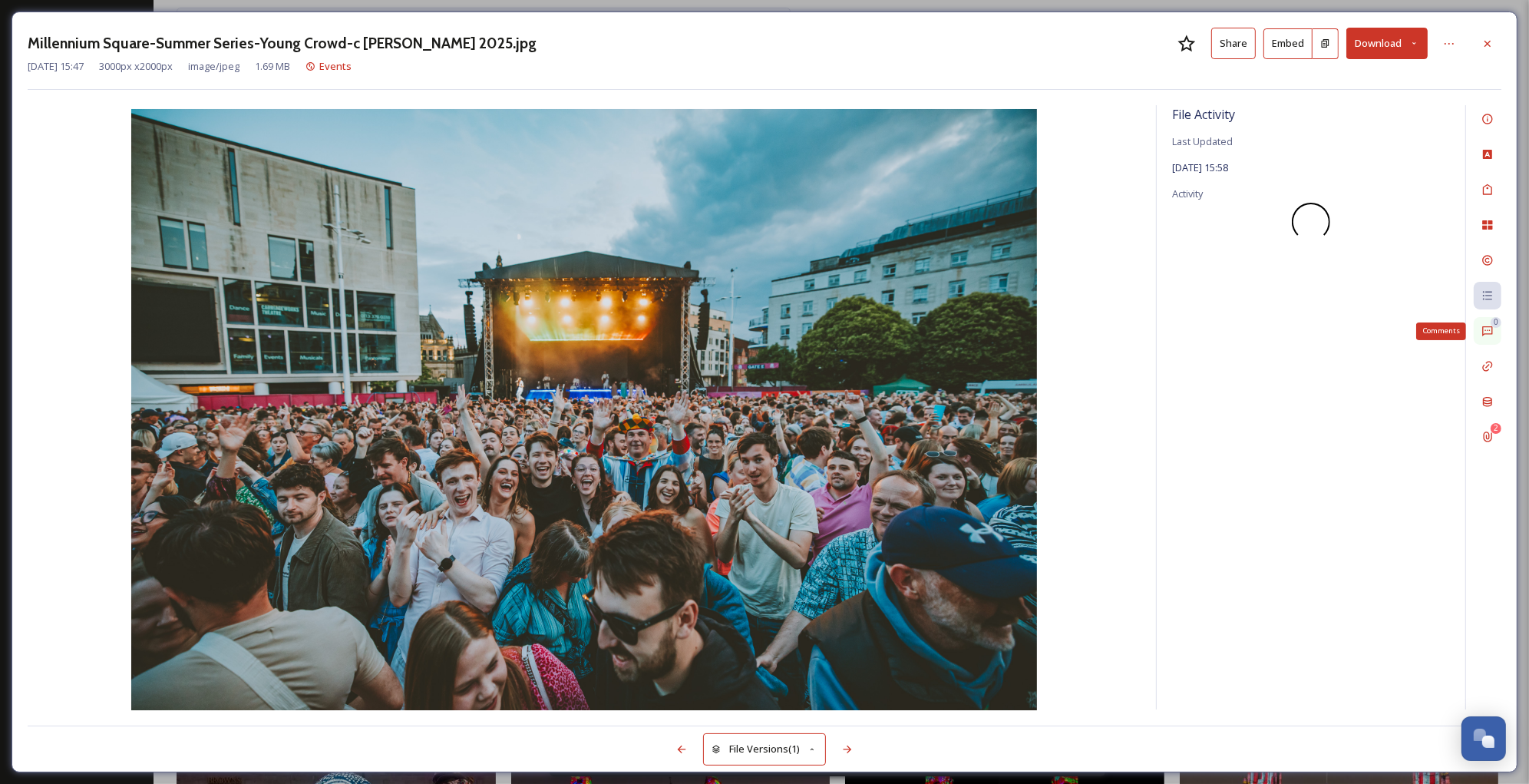
click at [1485, 326] on icon at bounding box center [1487, 330] width 12 height 12
click at [1481, 224] on icon at bounding box center [1487, 224] width 12 height 12
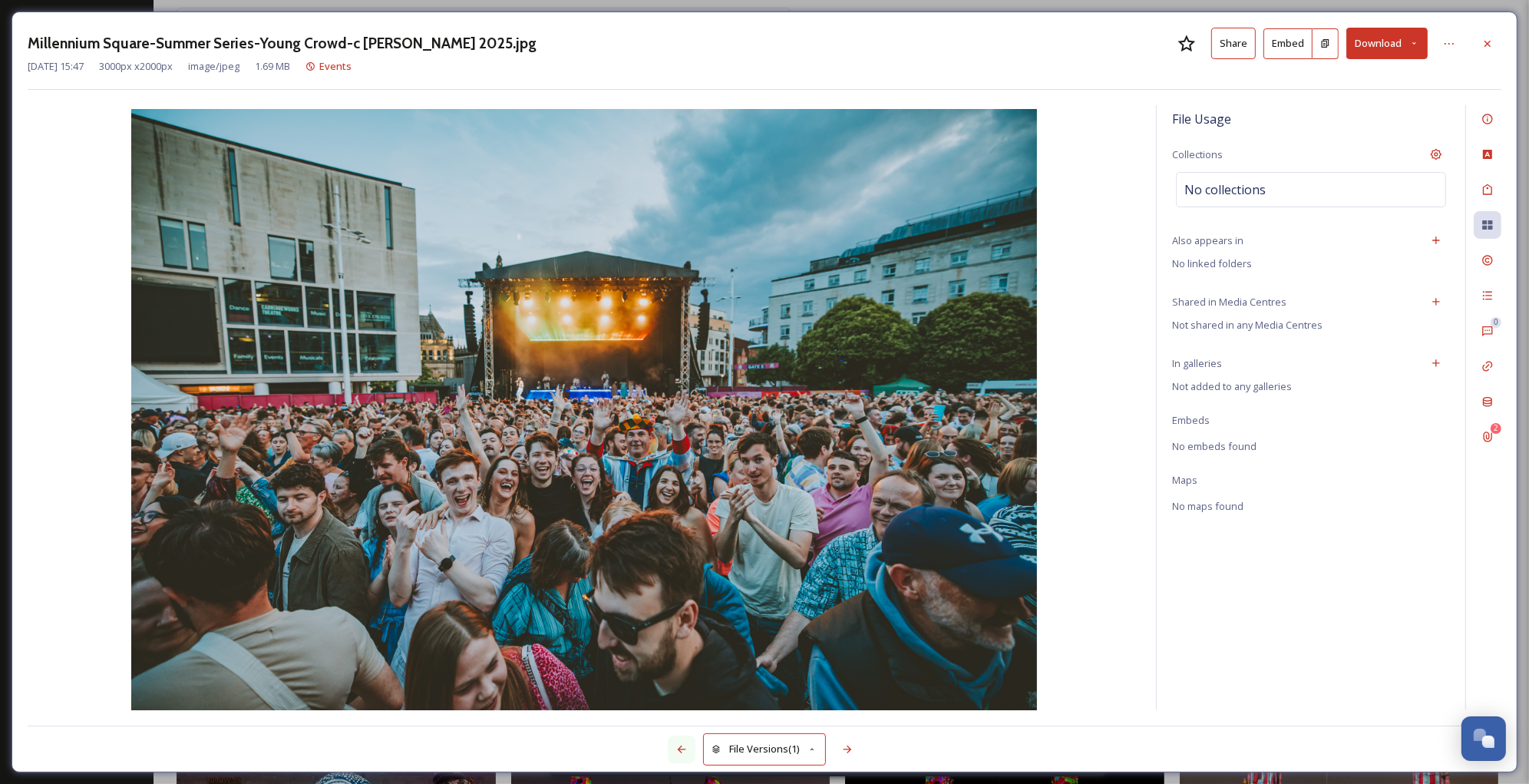
click at [679, 743] on icon at bounding box center [681, 748] width 12 height 12
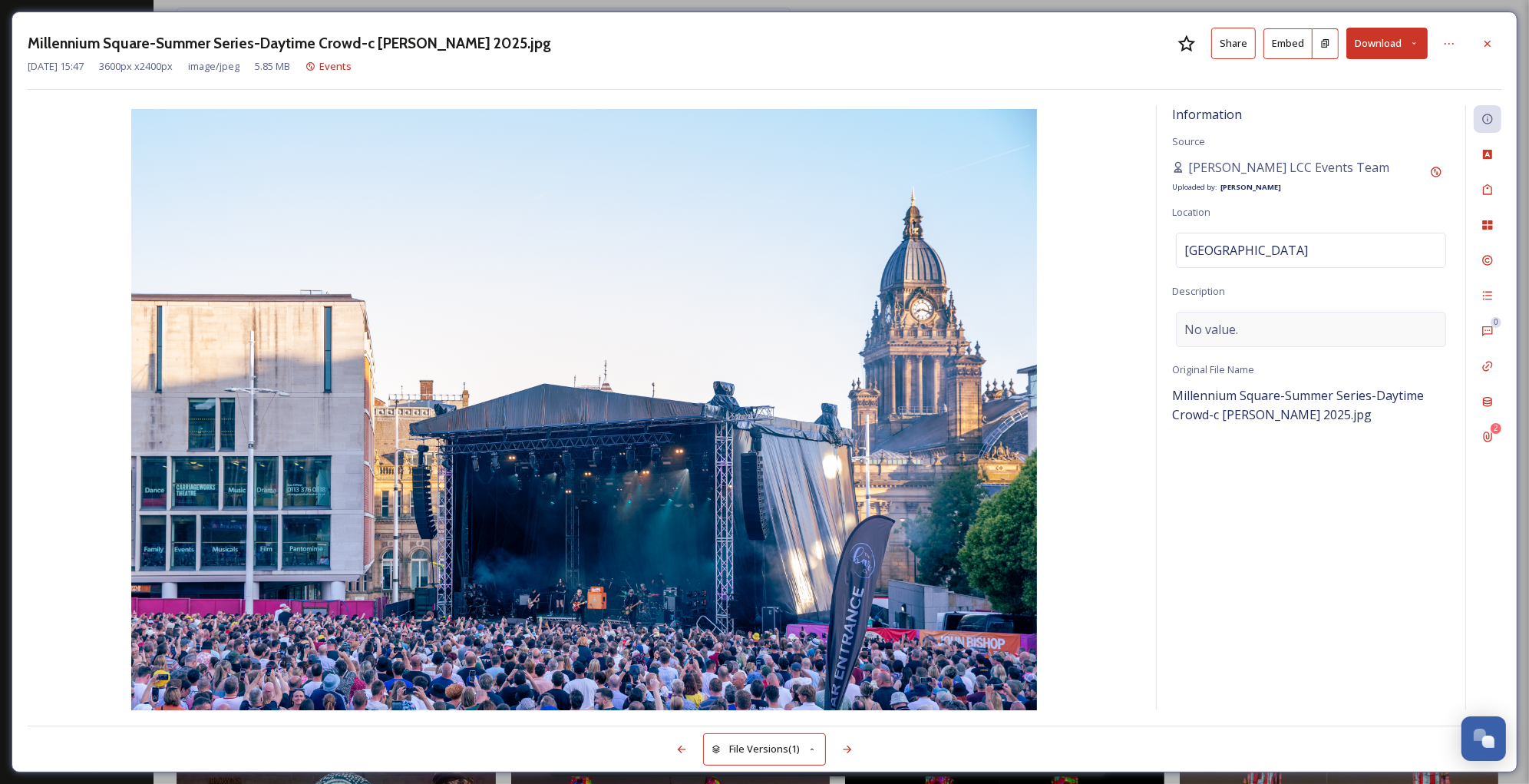
click at [1235, 326] on span "No value." at bounding box center [1211, 329] width 54 height 18
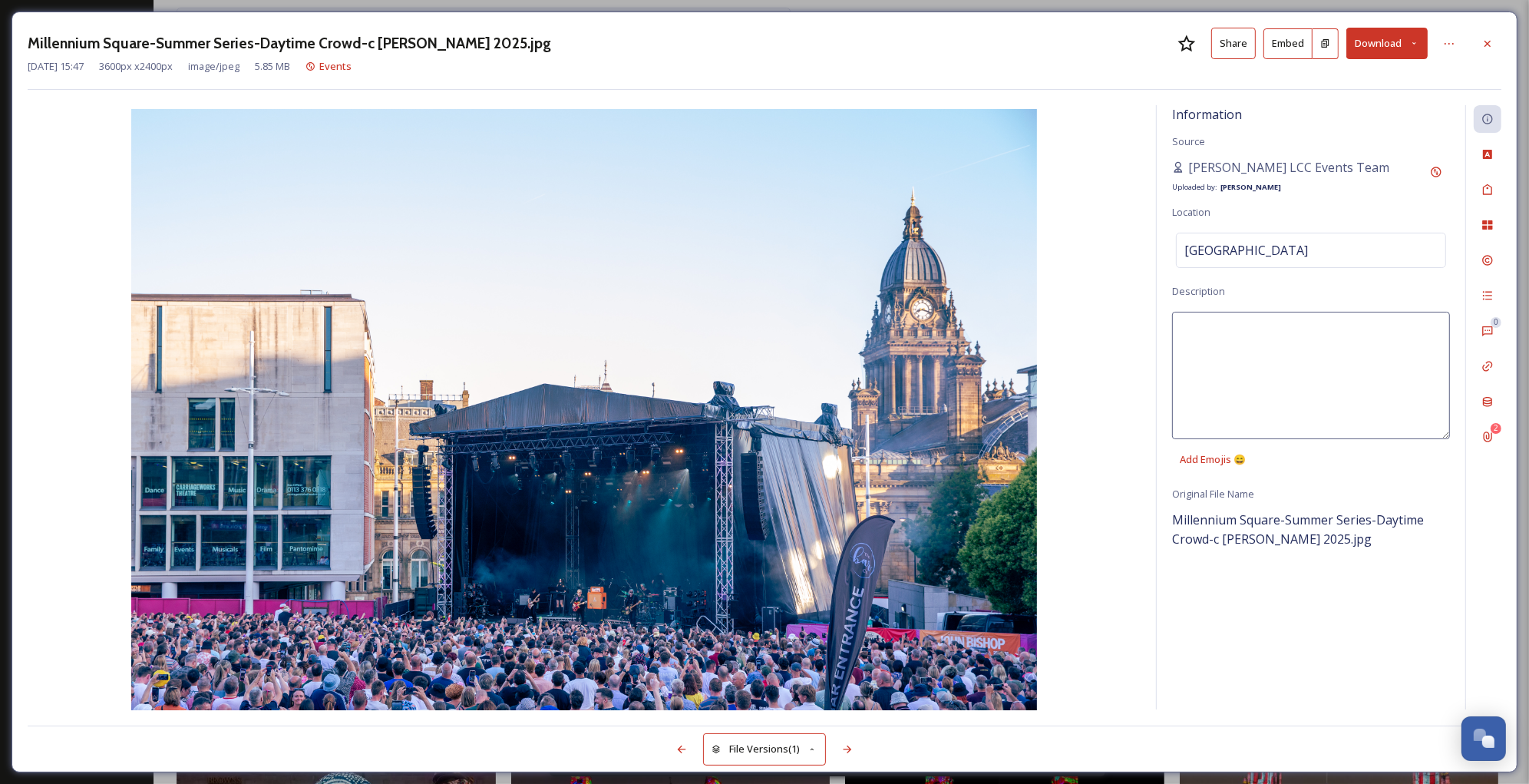
click at [1235, 326] on textarea at bounding box center [1311, 375] width 278 height 127
type textarea "Outdoor music event with [GEOGRAPHIC_DATA] in the background on a sunny day."
click at [1485, 198] on div "Tags" at bounding box center [1488, 189] width 27 height 27
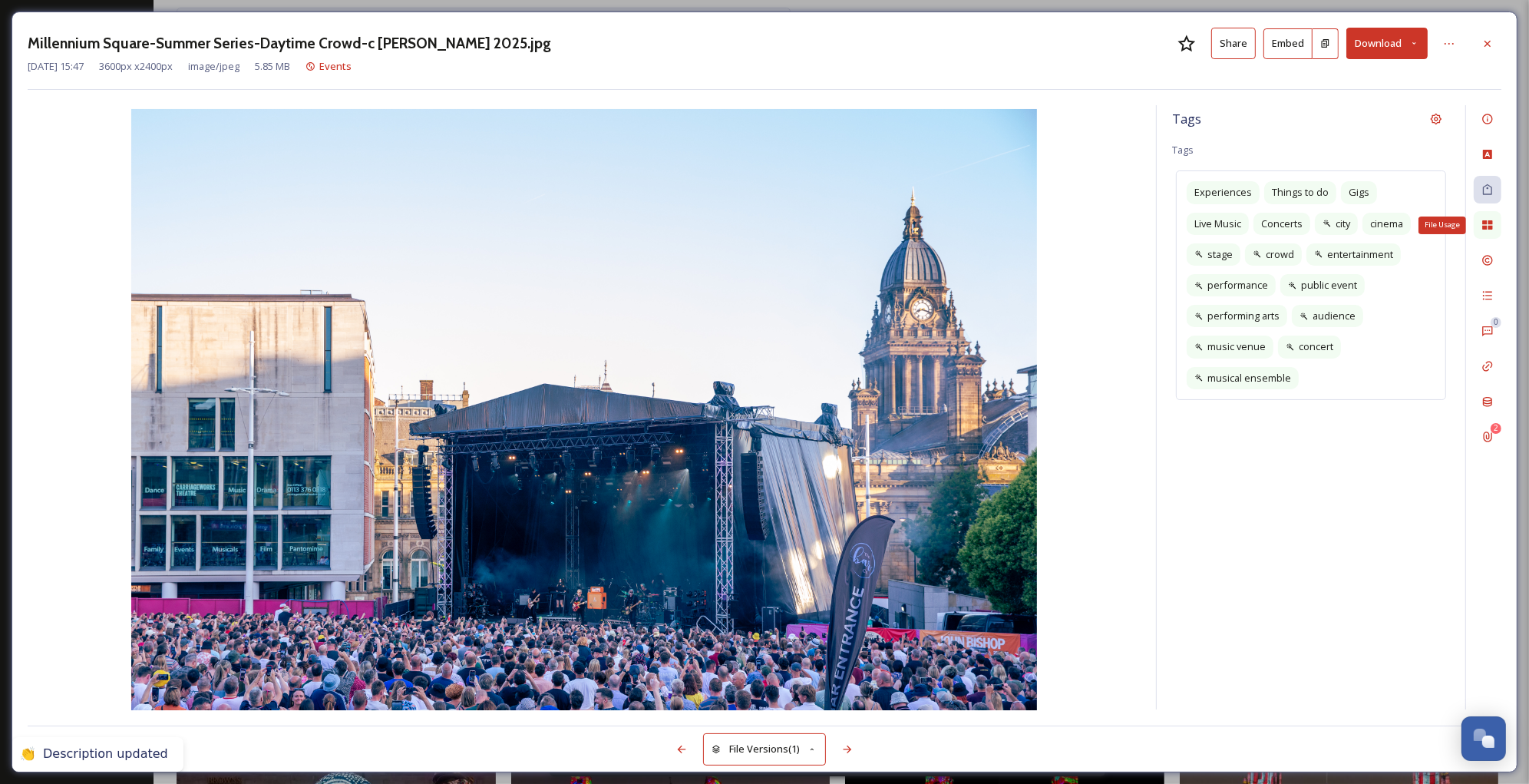
click at [1485, 222] on icon at bounding box center [1487, 225] width 10 height 9
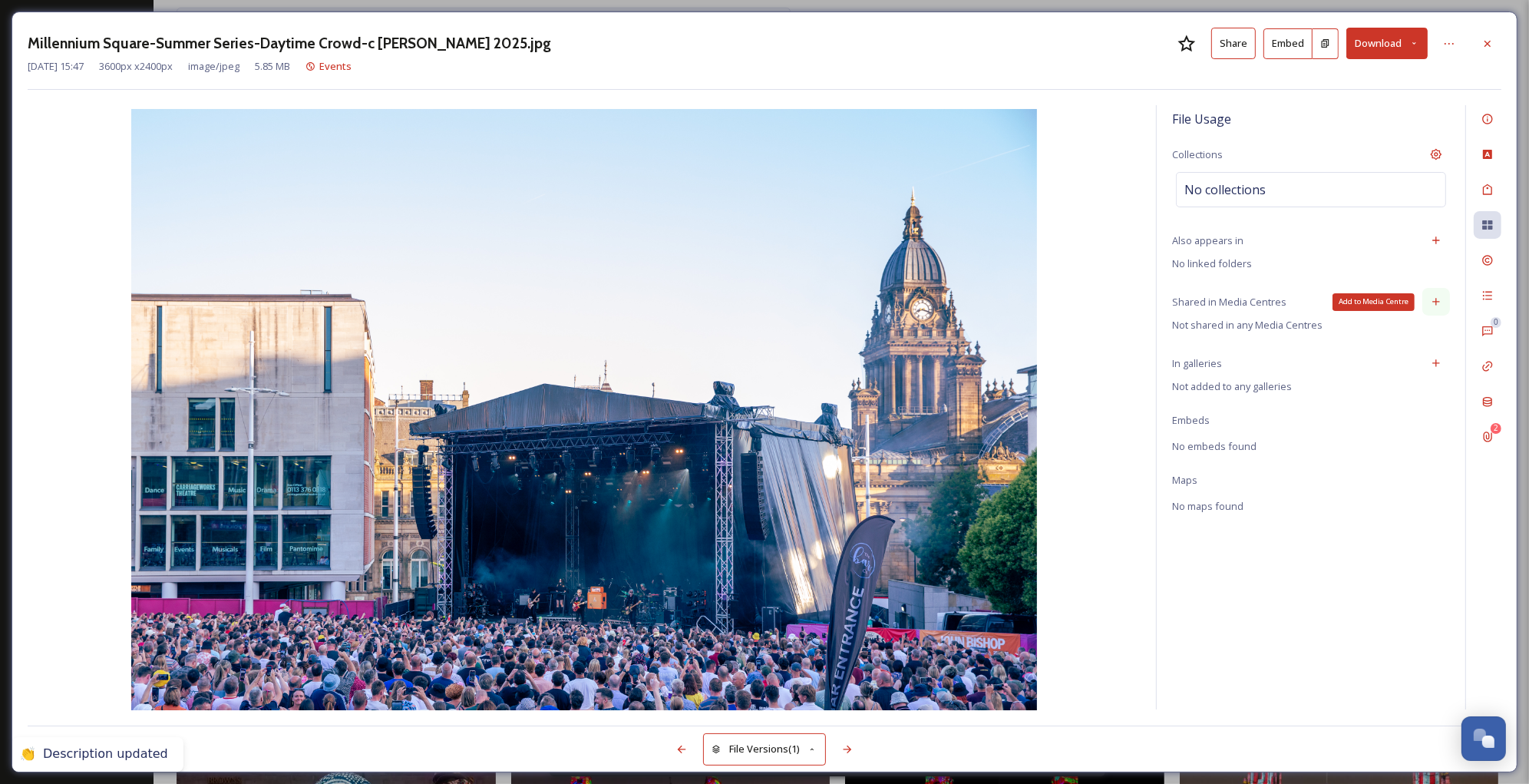
click at [1441, 307] on icon at bounding box center [1436, 301] width 12 height 12
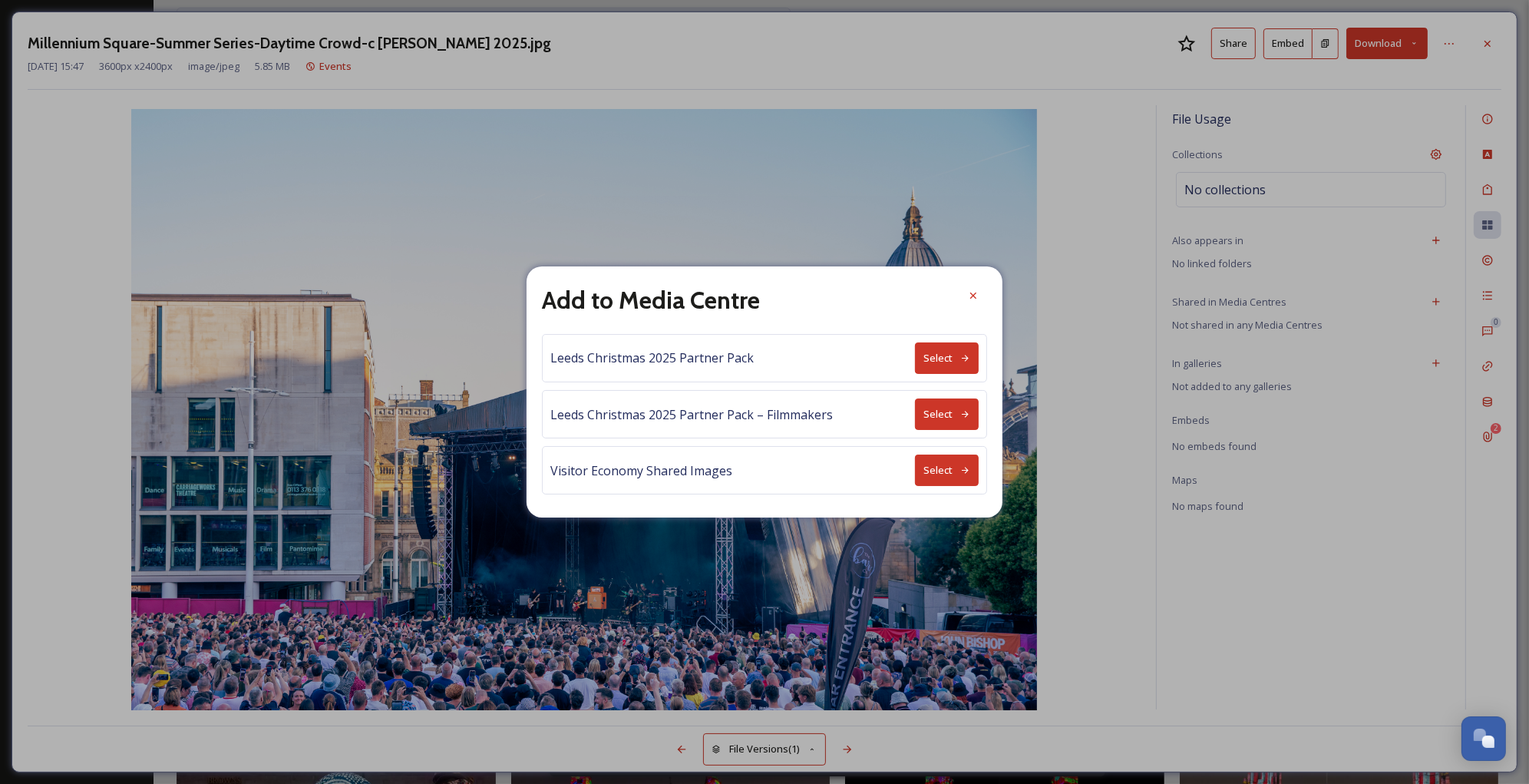
click at [934, 468] on button "Select" at bounding box center [947, 470] width 64 height 31
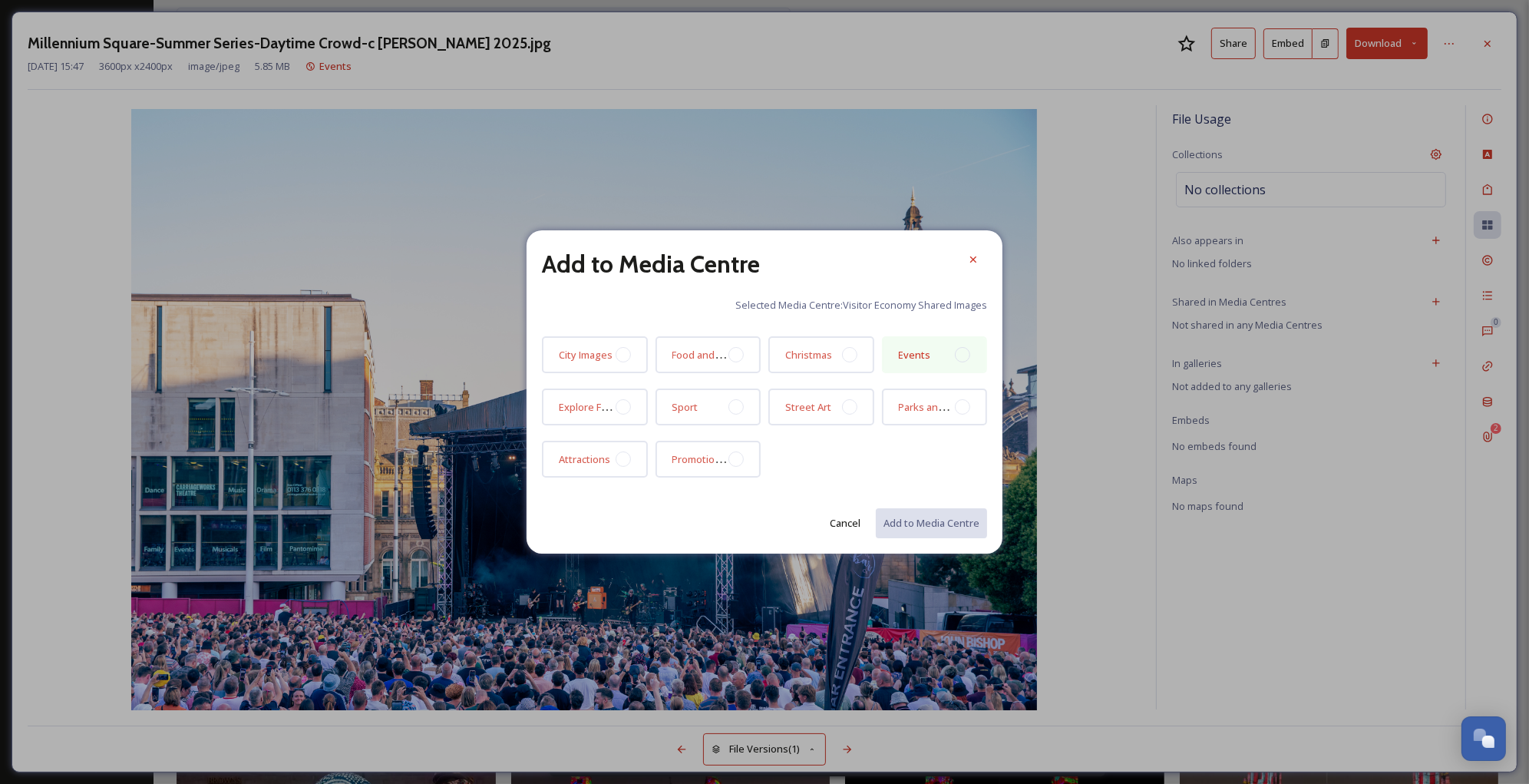
click at [962, 359] on div at bounding box center [962, 355] width 16 height 16
click at [930, 523] on button "Add to Media Centre" at bounding box center [930, 523] width 112 height 31
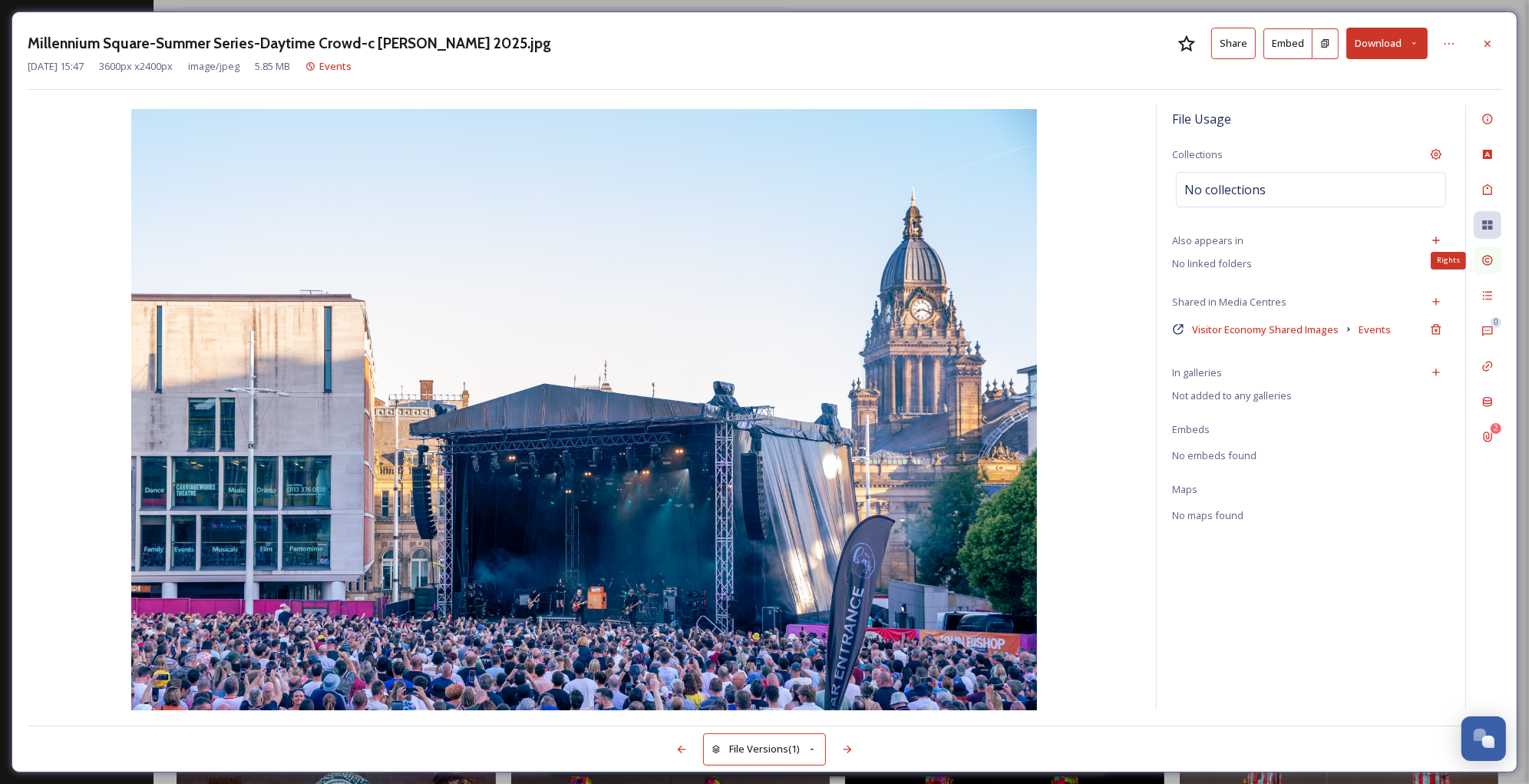
click at [1489, 264] on icon at bounding box center [1487, 260] width 12 height 12
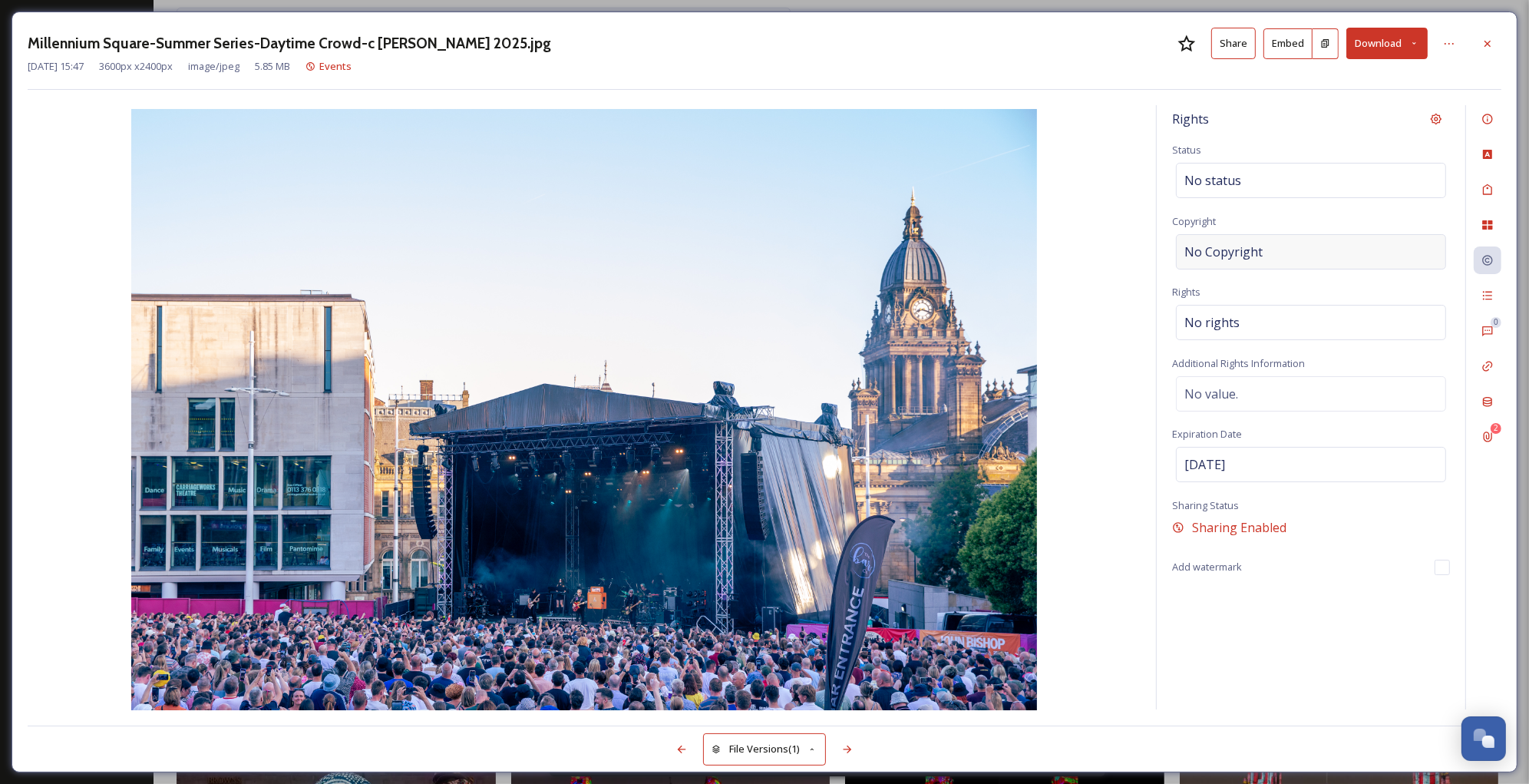
click at [1293, 252] on div "No Copyright" at bounding box center [1311, 251] width 271 height 36
type input "[PERSON_NAME]"
click at [1245, 329] on div "No rights" at bounding box center [1311, 323] width 271 height 36
click at [1245, 329] on input at bounding box center [1265, 326] width 169 height 34
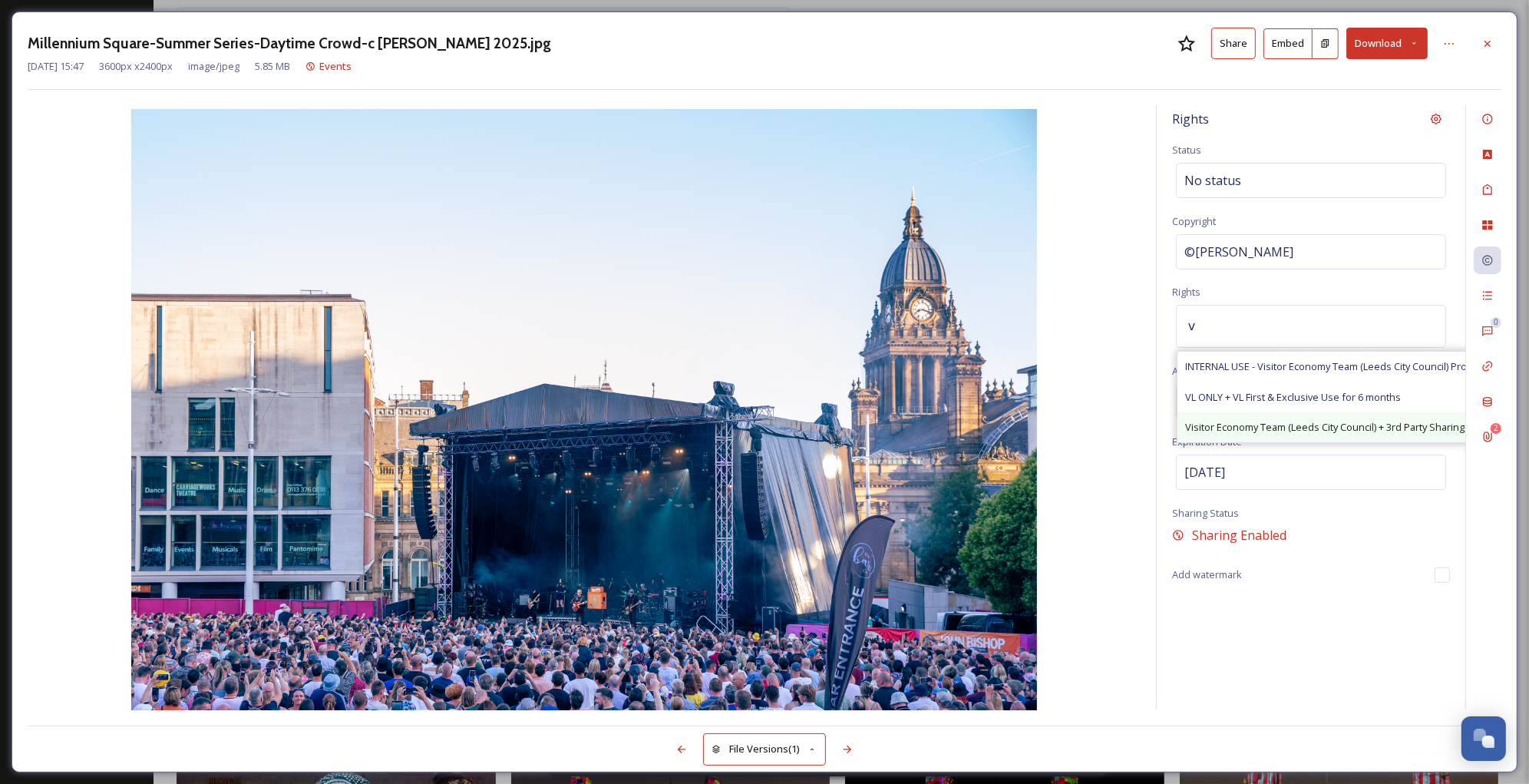
type input "v"
click at [1298, 425] on span "Visitor Economy Team (Leeds City Council) + 3rd Party Sharing, Attribution Appr…" at bounding box center [1381, 428] width 391 height 15
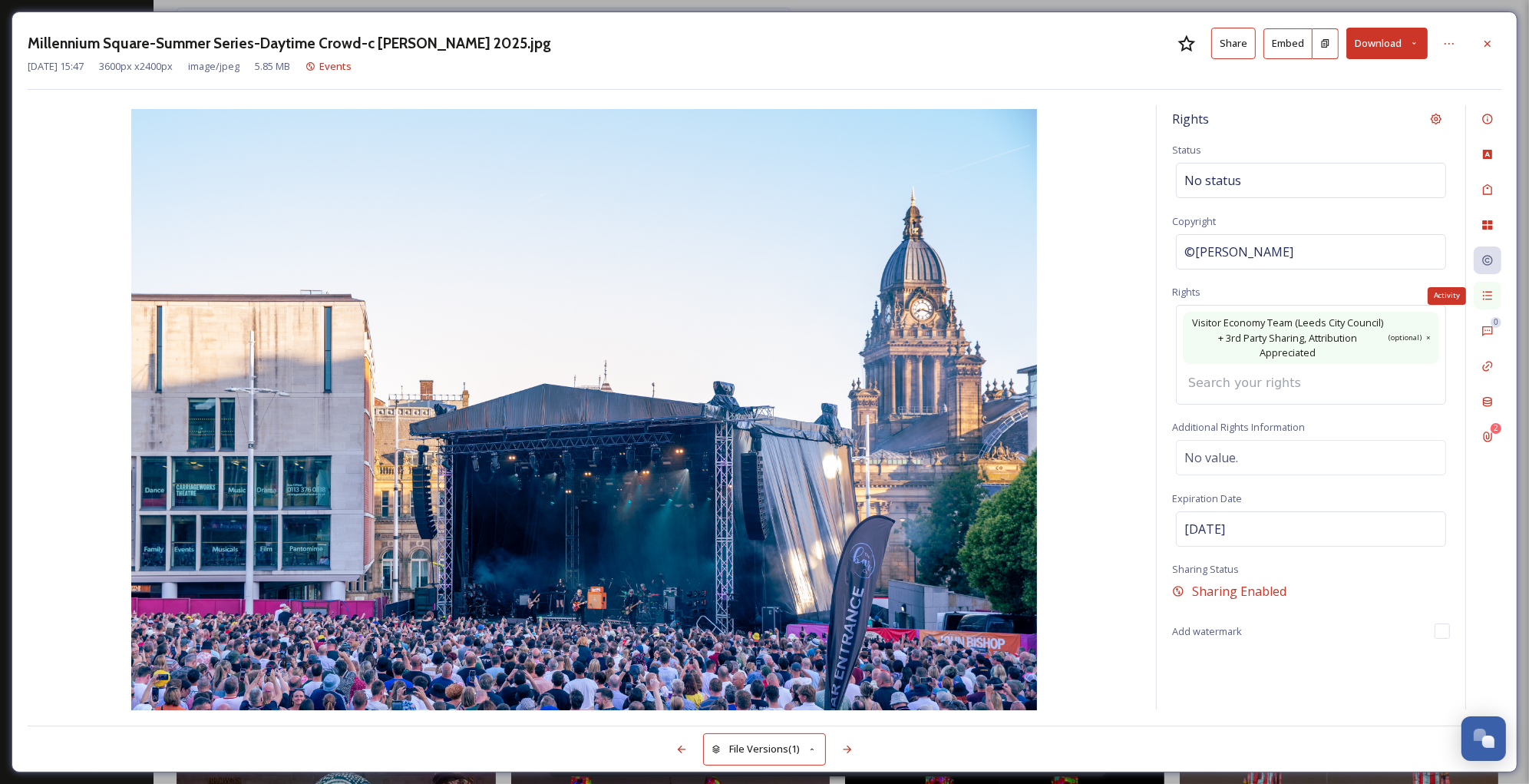
click at [1486, 295] on icon at bounding box center [1487, 295] width 12 height 12
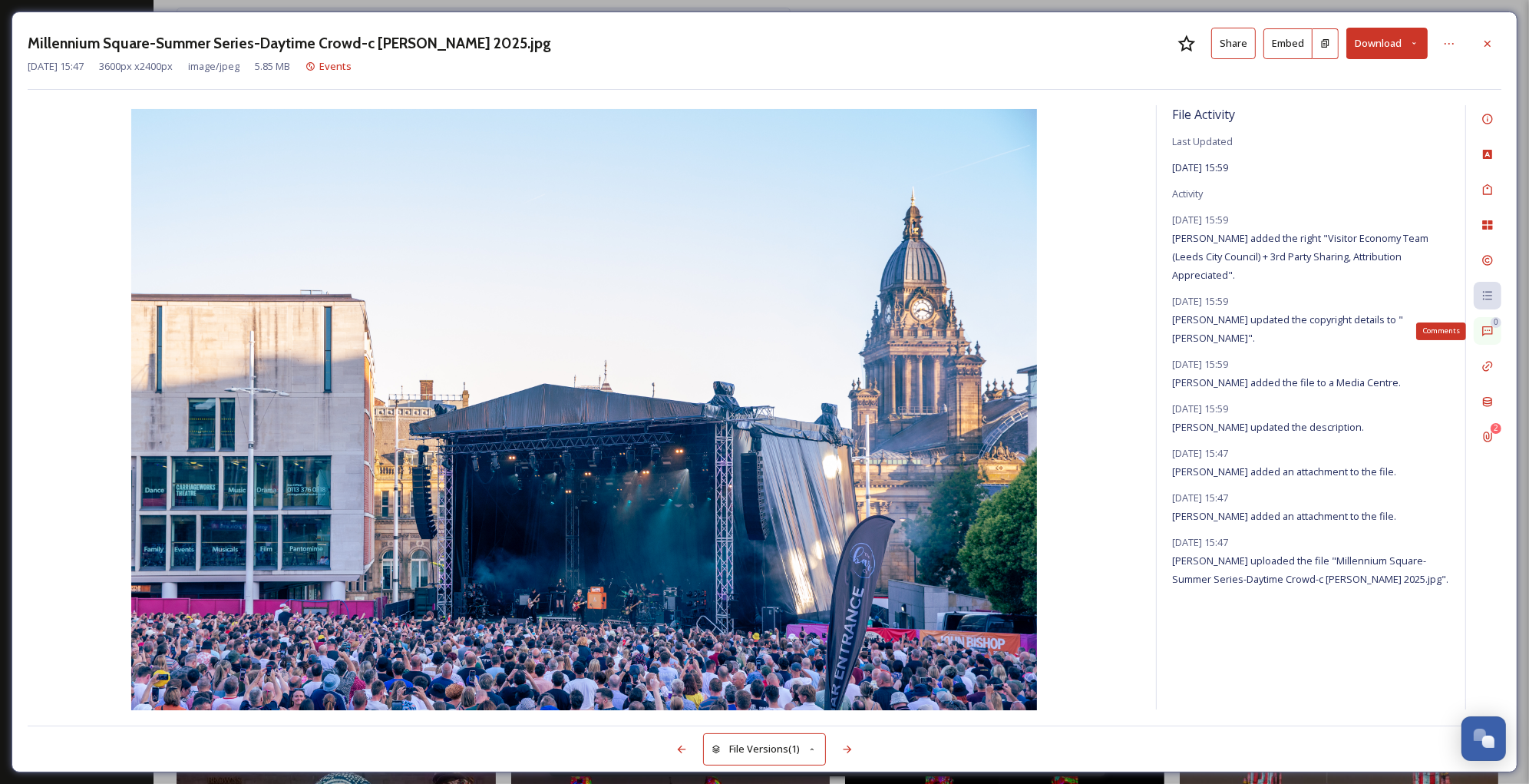
click at [1486, 326] on icon at bounding box center [1487, 330] width 12 height 12
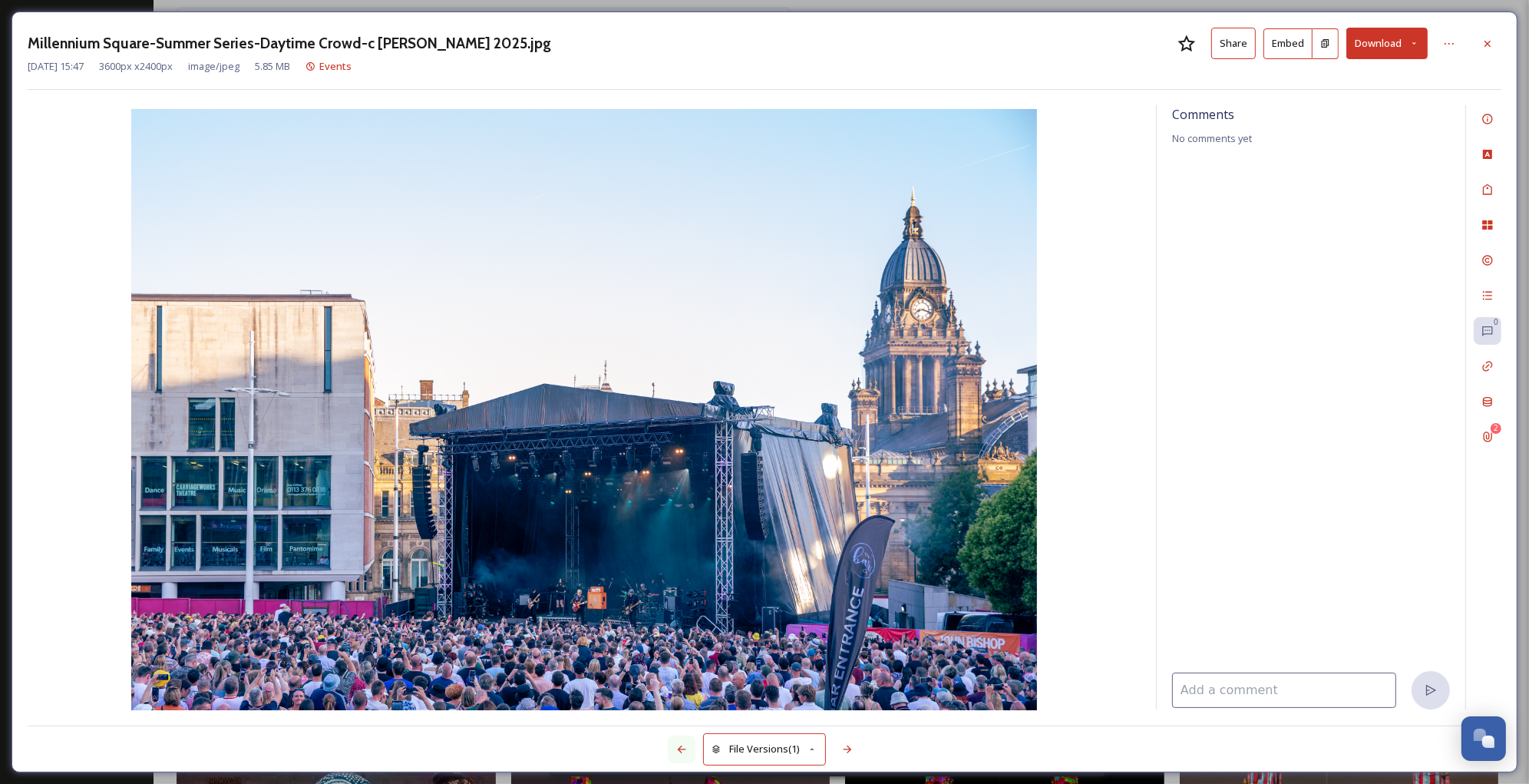
click at [680, 741] on div at bounding box center [682, 749] width 27 height 27
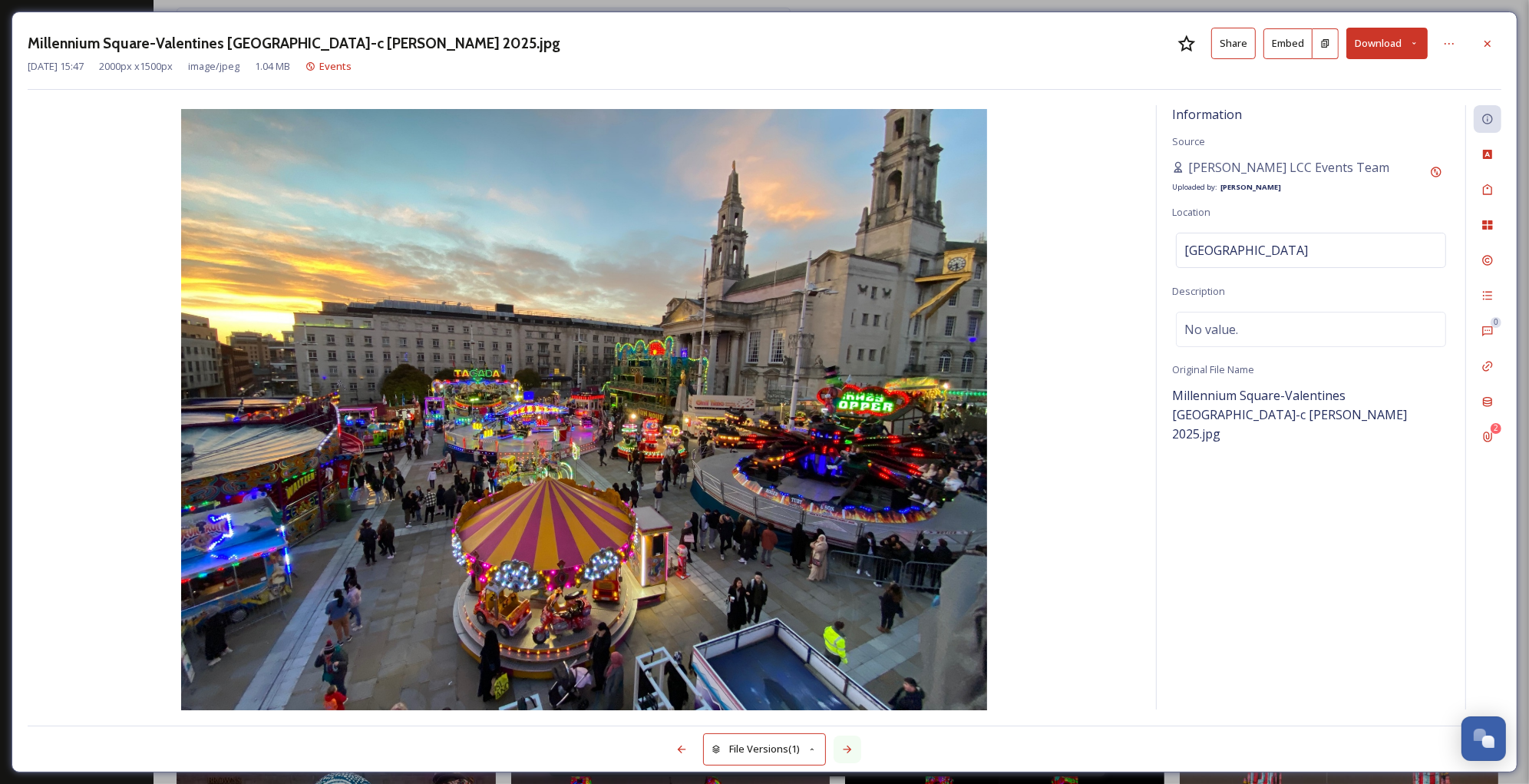
click at [847, 750] on icon at bounding box center [847, 748] width 12 height 12
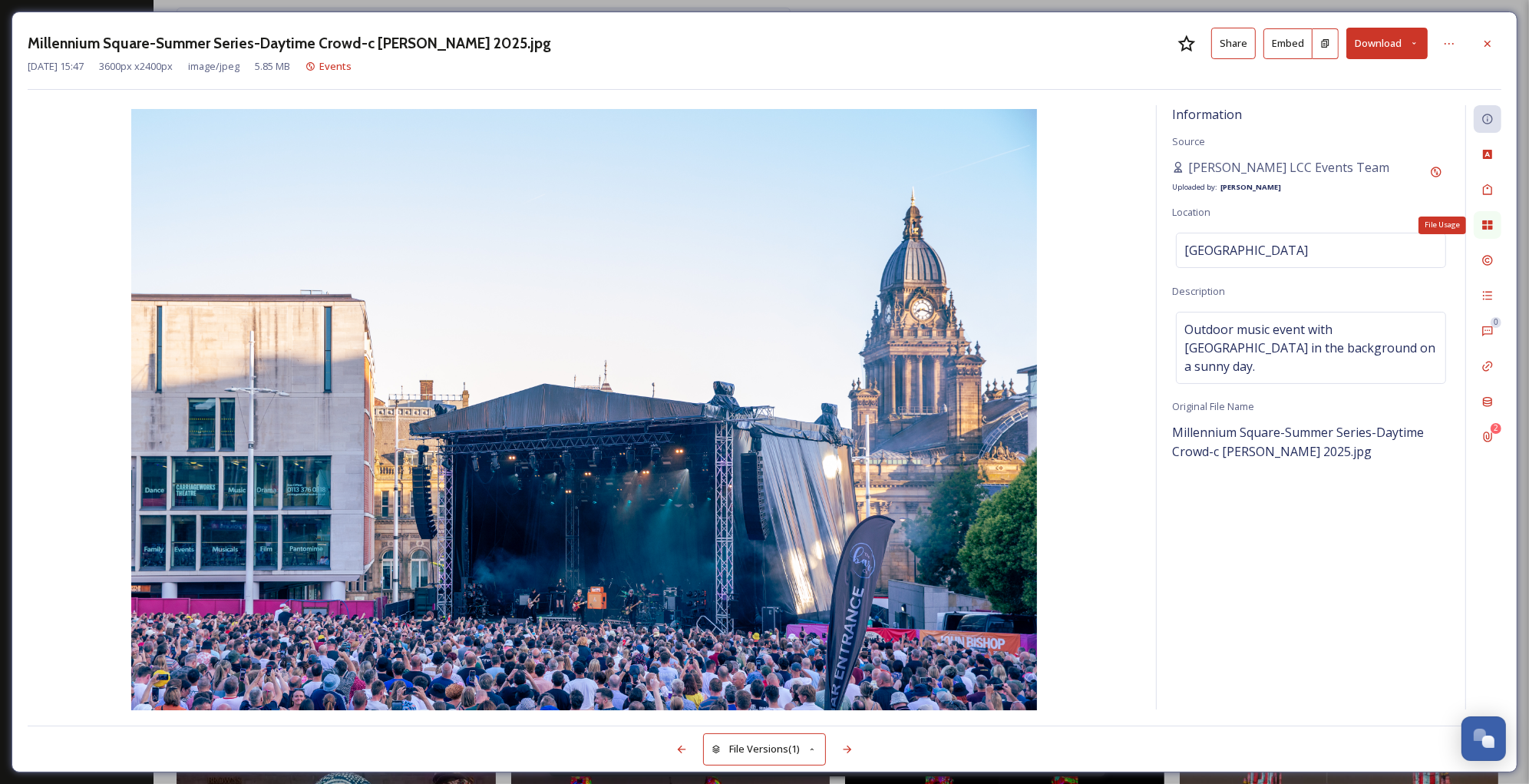
click at [1484, 225] on icon at bounding box center [1487, 224] width 12 height 12
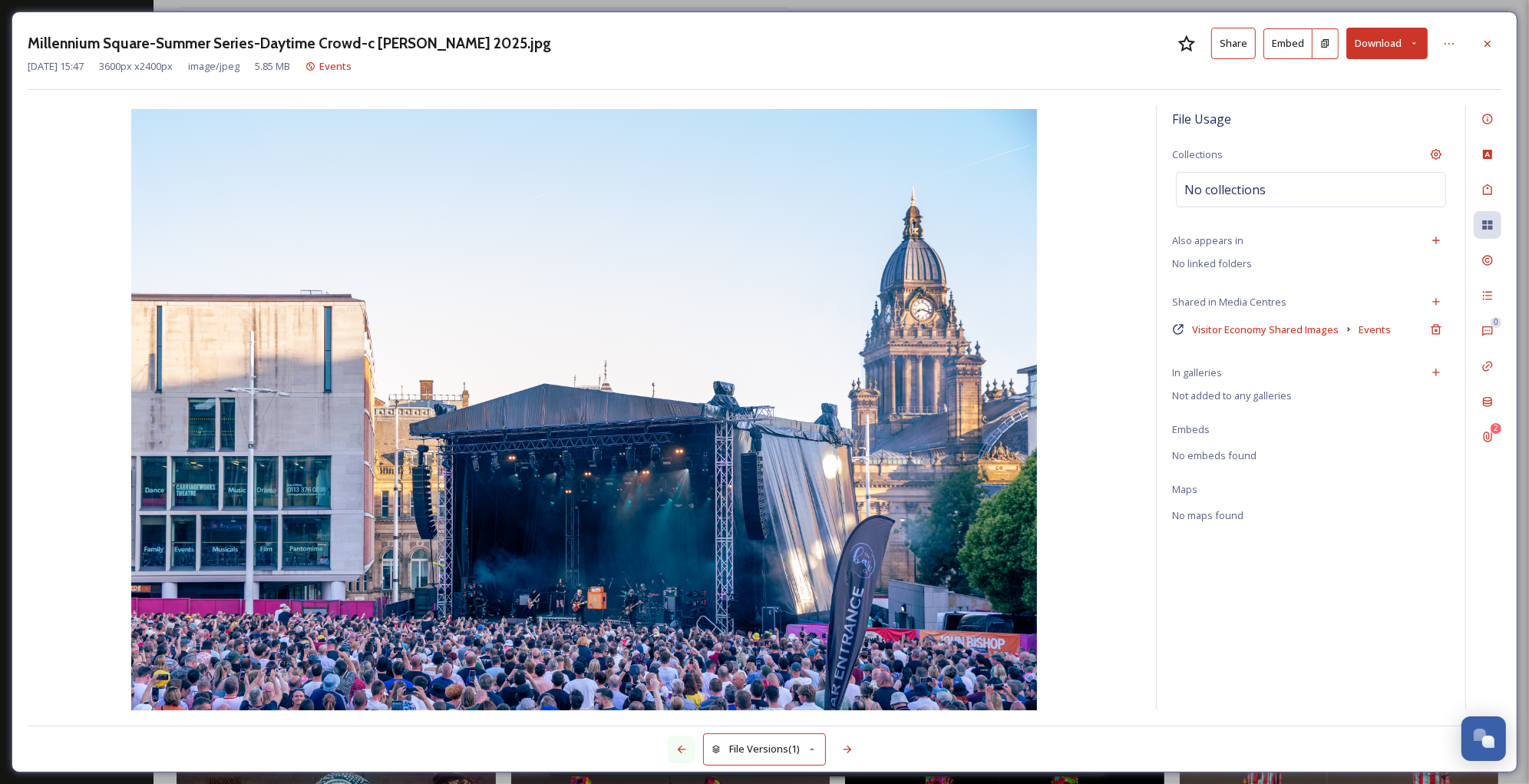
click at [682, 743] on icon at bounding box center [681, 748] width 12 height 12
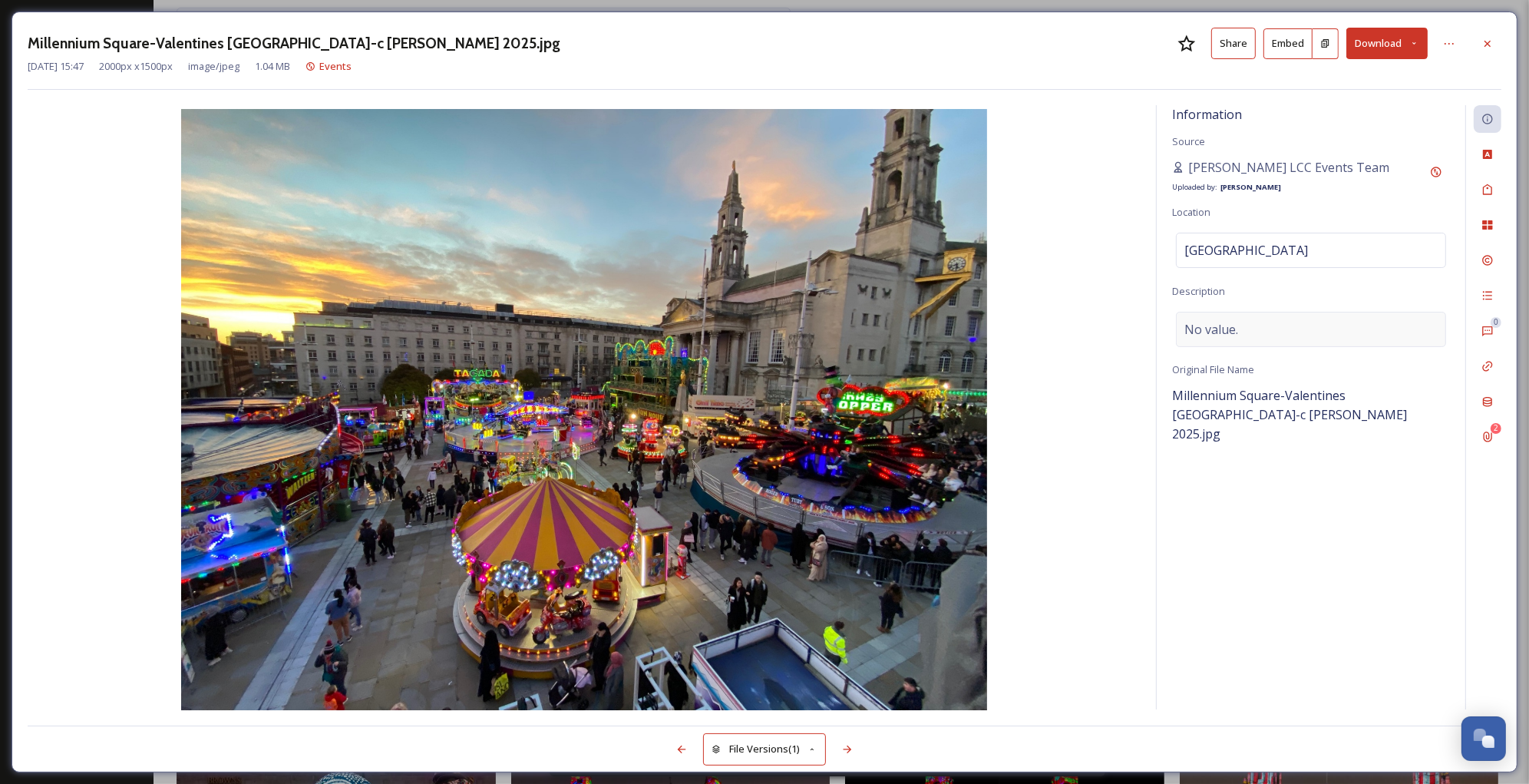
click at [1246, 338] on div "No value." at bounding box center [1311, 329] width 271 height 36
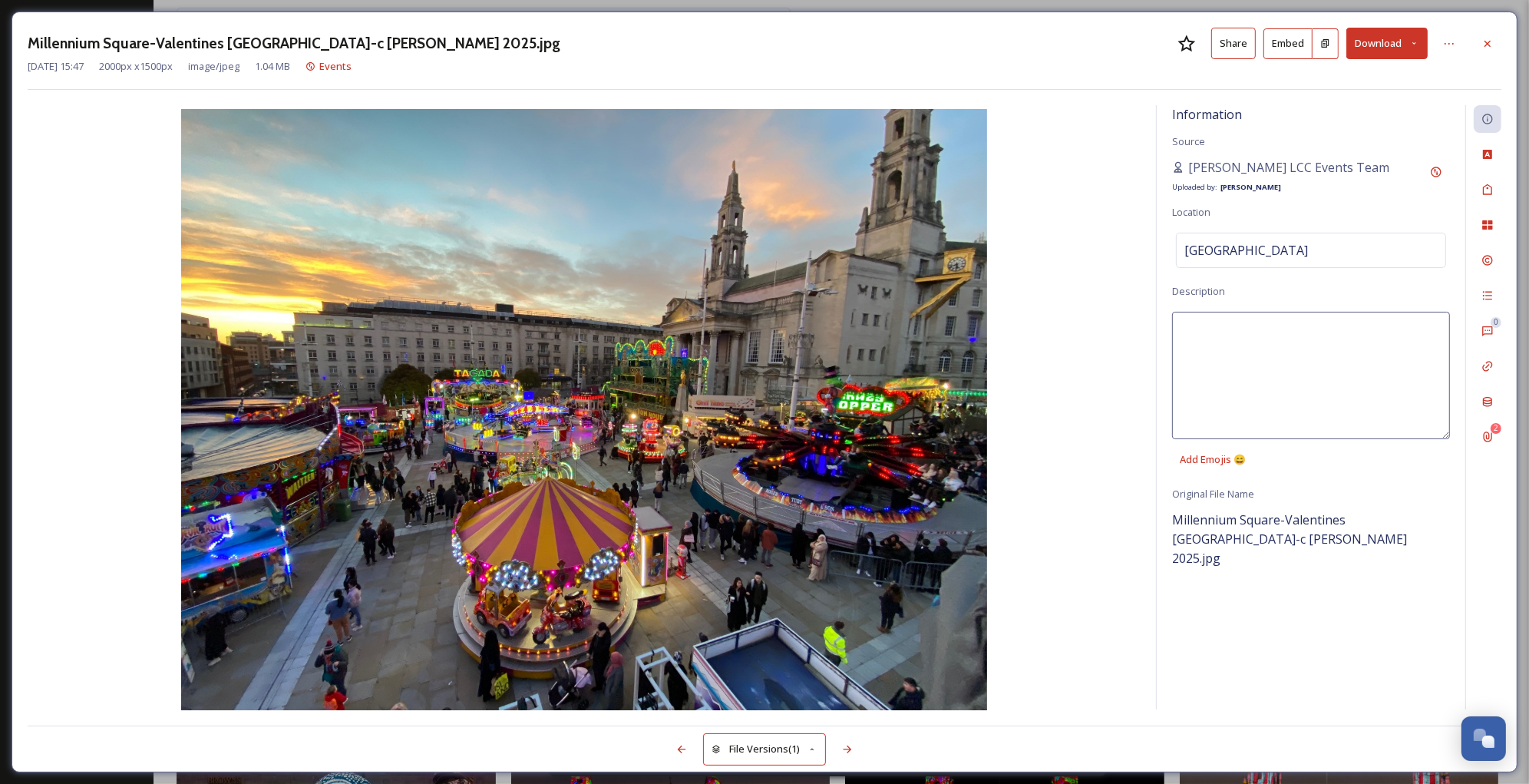
click at [1246, 338] on textarea at bounding box center [1311, 375] width 278 height 127
type textarea "Leeds Valentines Fair with Civic Hall in the background."
click at [1488, 226] on icon at bounding box center [1487, 224] width 12 height 12
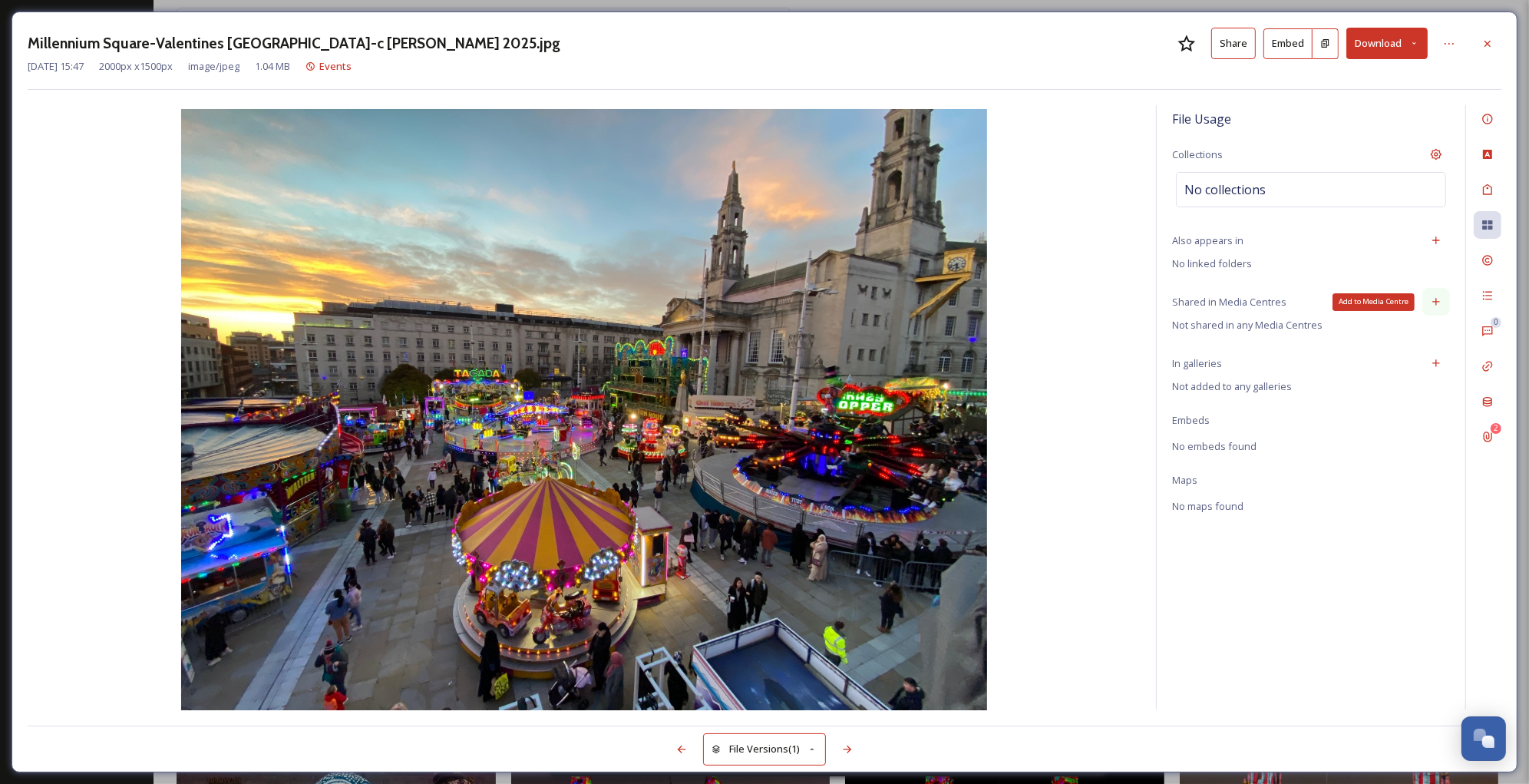
click at [1433, 310] on div "Add to Media Centre" at bounding box center [1437, 302] width 27 height 27
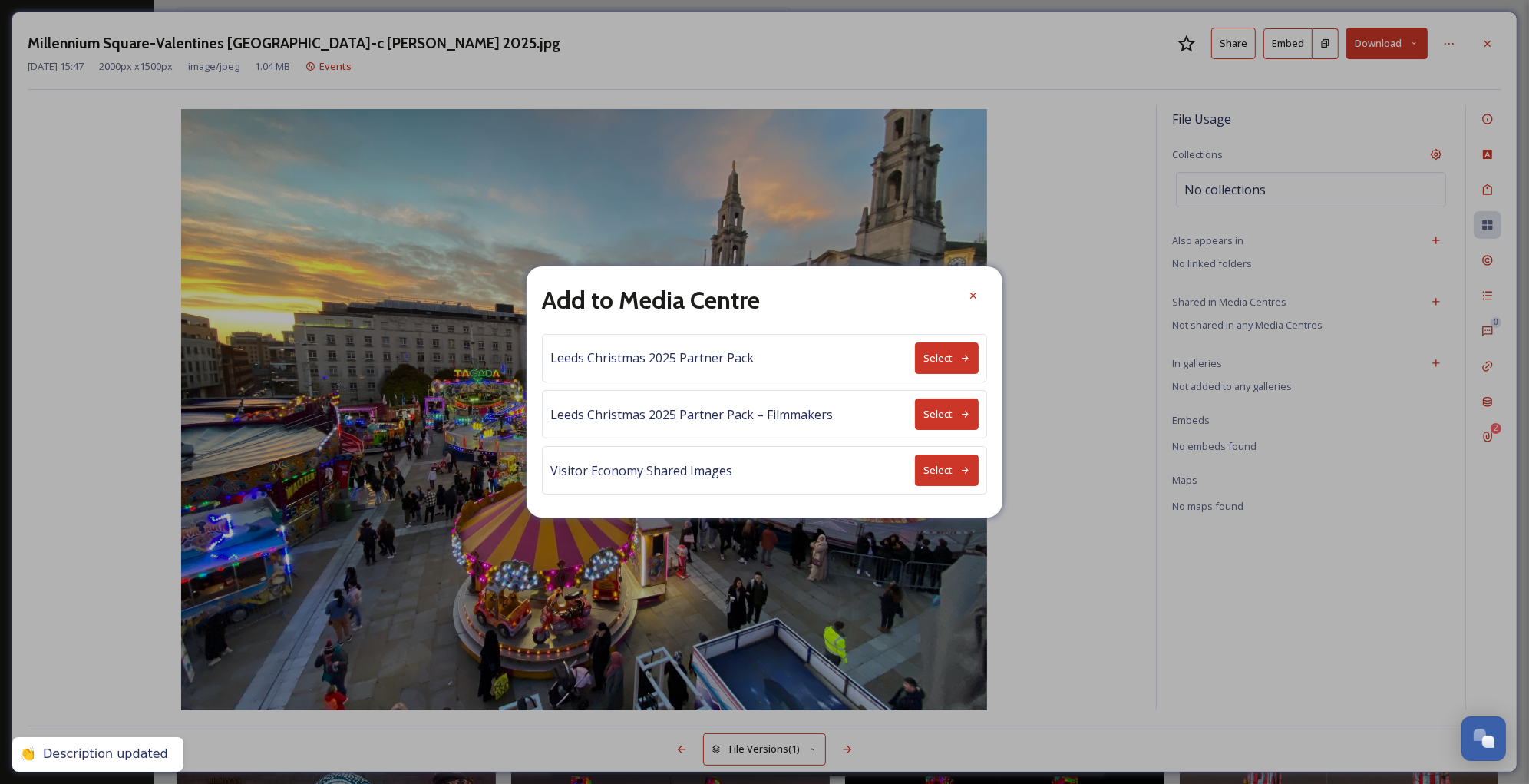
click at [934, 468] on button "Select" at bounding box center [947, 470] width 64 height 31
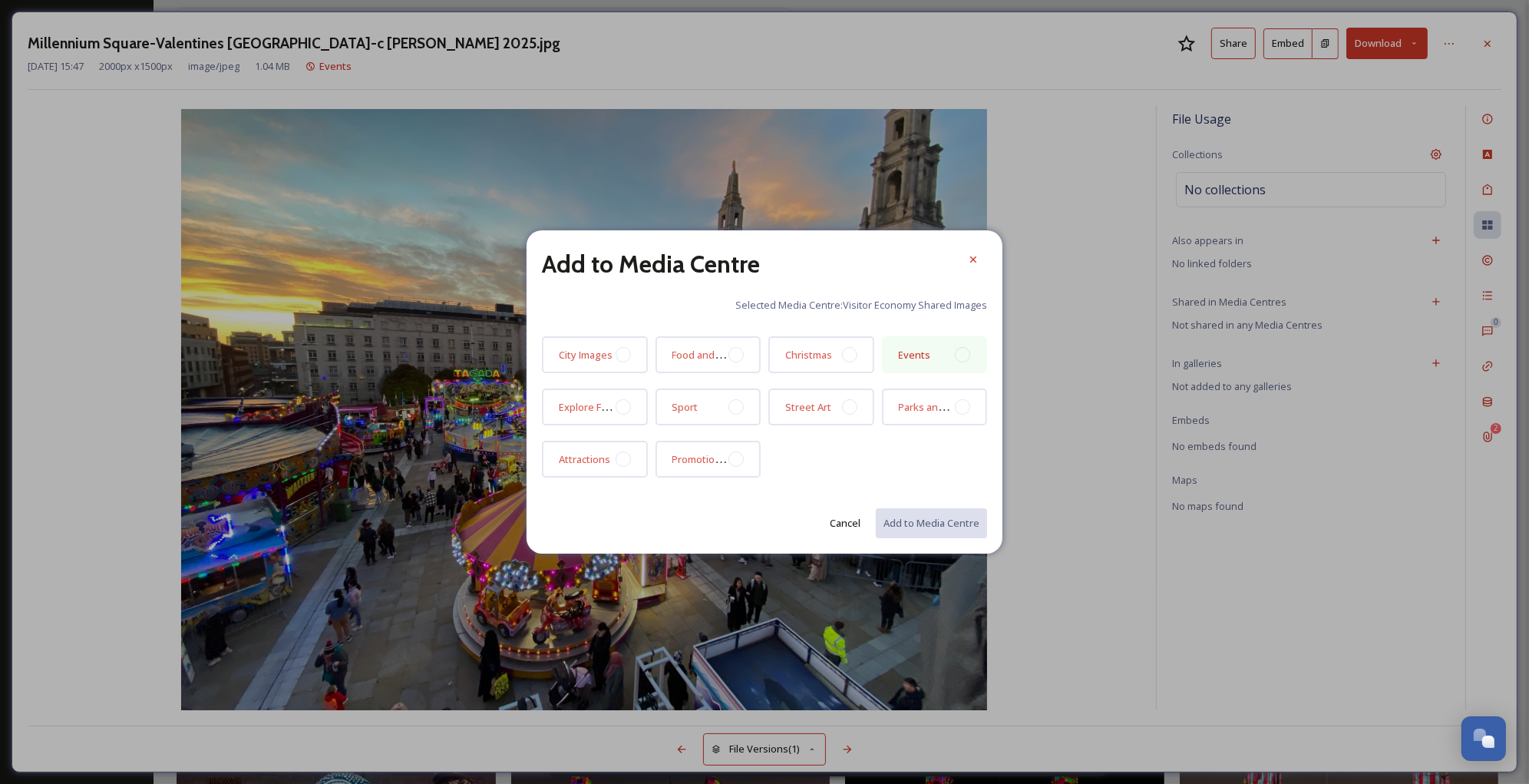
click at [952, 357] on div "Events" at bounding box center [935, 355] width 106 height 37
click at [940, 516] on button "Add to Media Centre" at bounding box center [930, 523] width 112 height 31
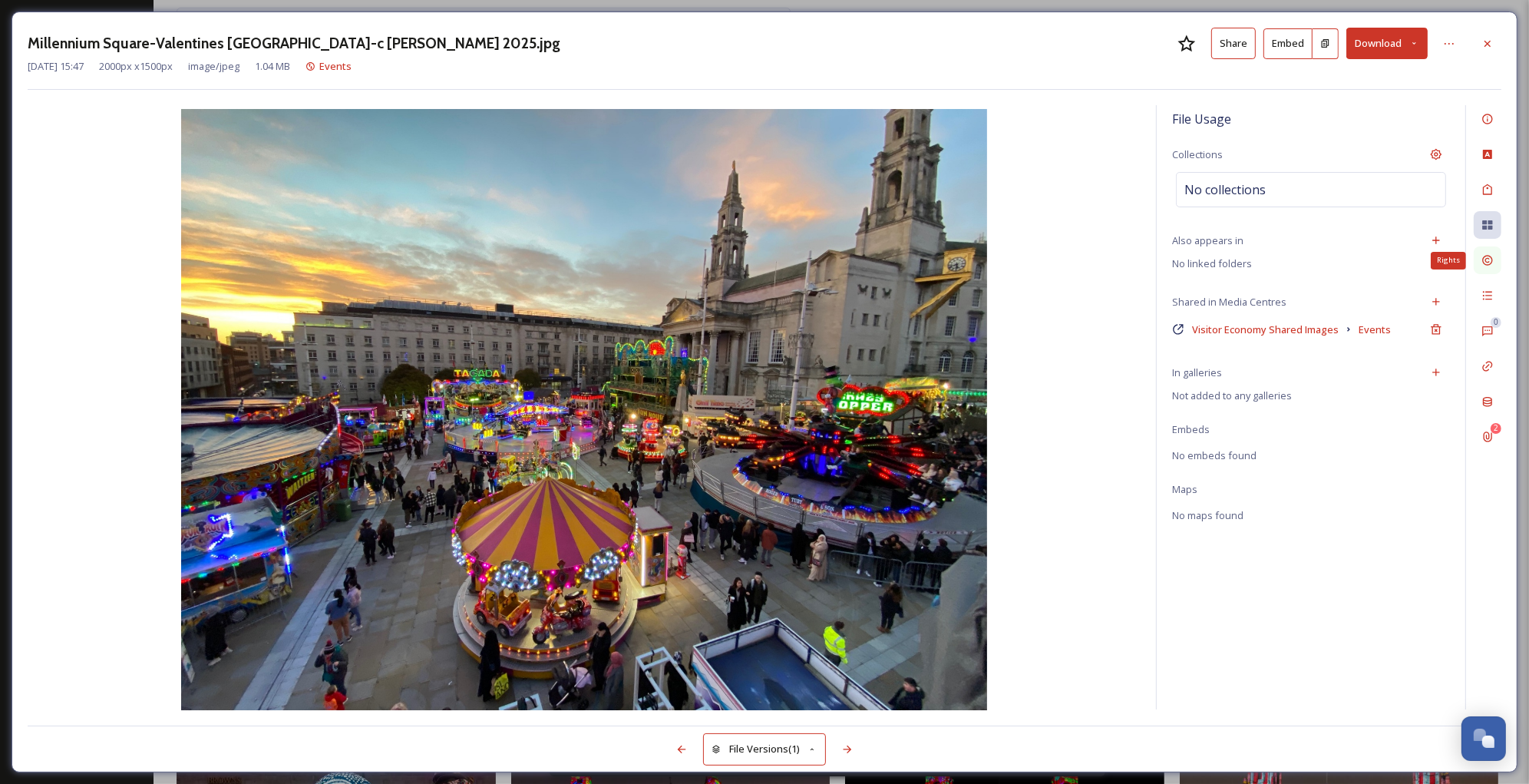
click at [1481, 255] on icon at bounding box center [1487, 260] width 12 height 12
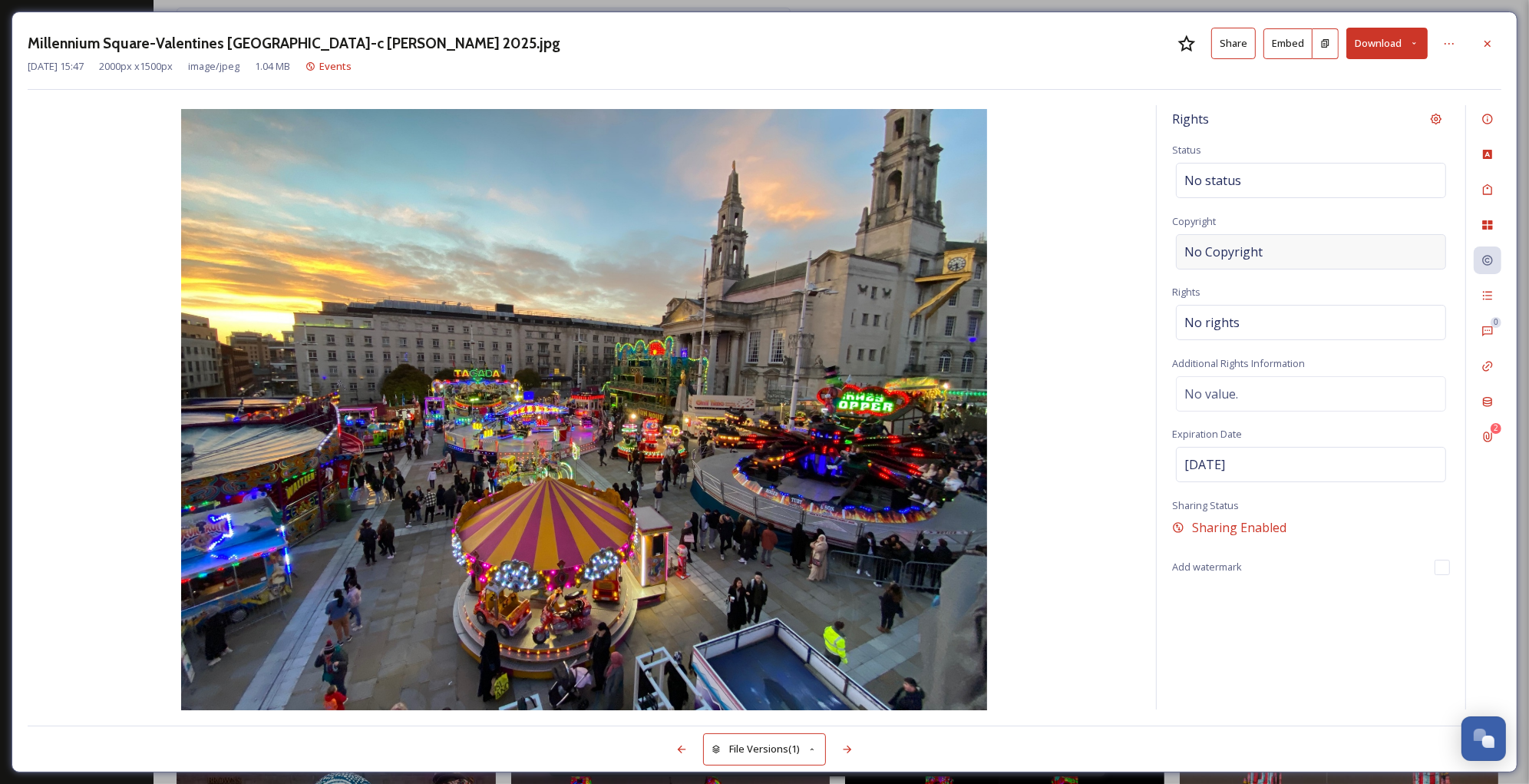
click at [1265, 242] on div "No Copyright" at bounding box center [1311, 251] width 271 height 36
type input "[PERSON_NAME] for LCC"
click at [1317, 646] on div "Rights Status No status Copyright [PERSON_NAME] for LCC Rights No rights Additi…" at bounding box center [1311, 407] width 309 height 604
click at [1484, 295] on icon at bounding box center [1488, 295] width 9 height 8
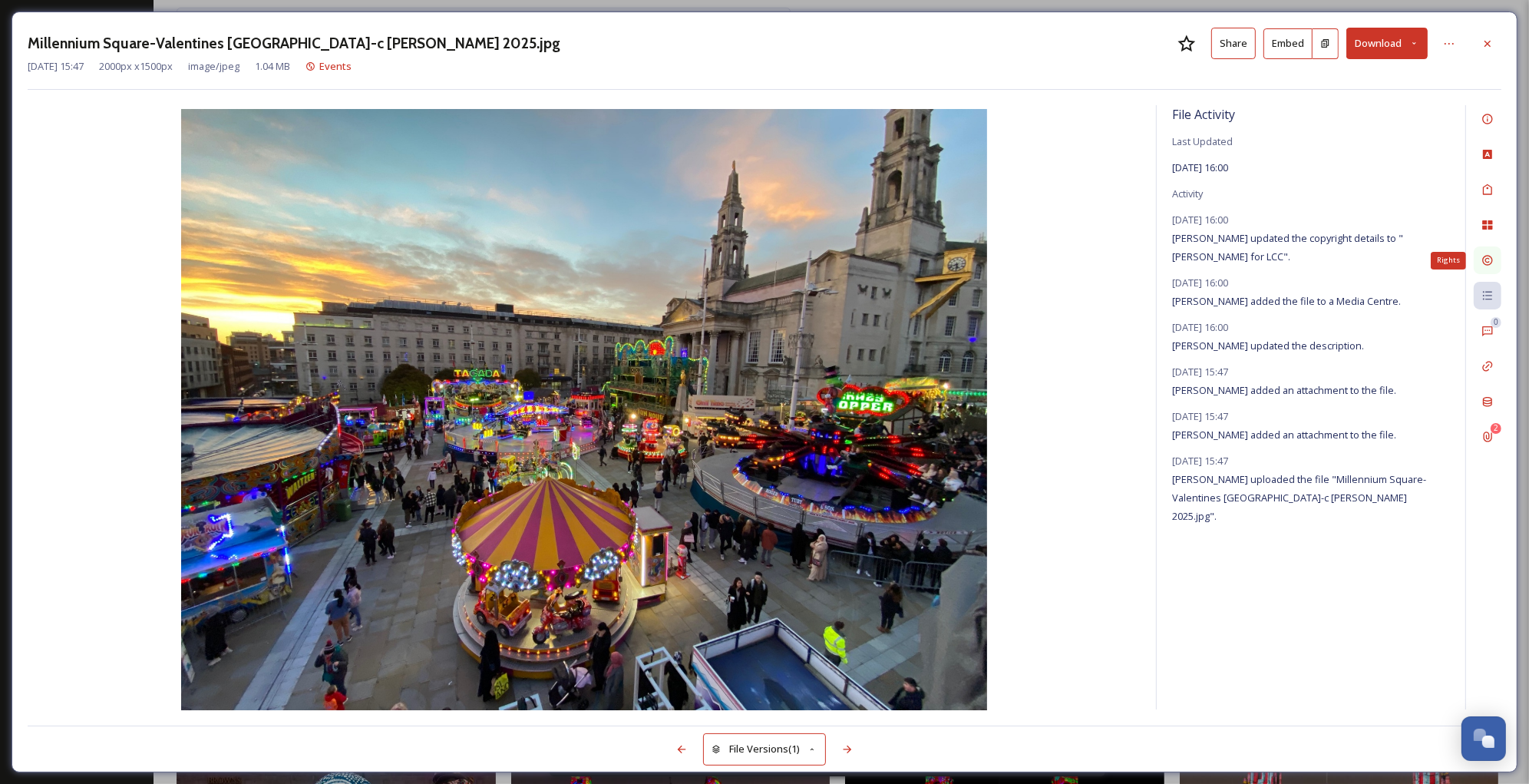
click at [1488, 262] on icon at bounding box center [1487, 260] width 10 height 10
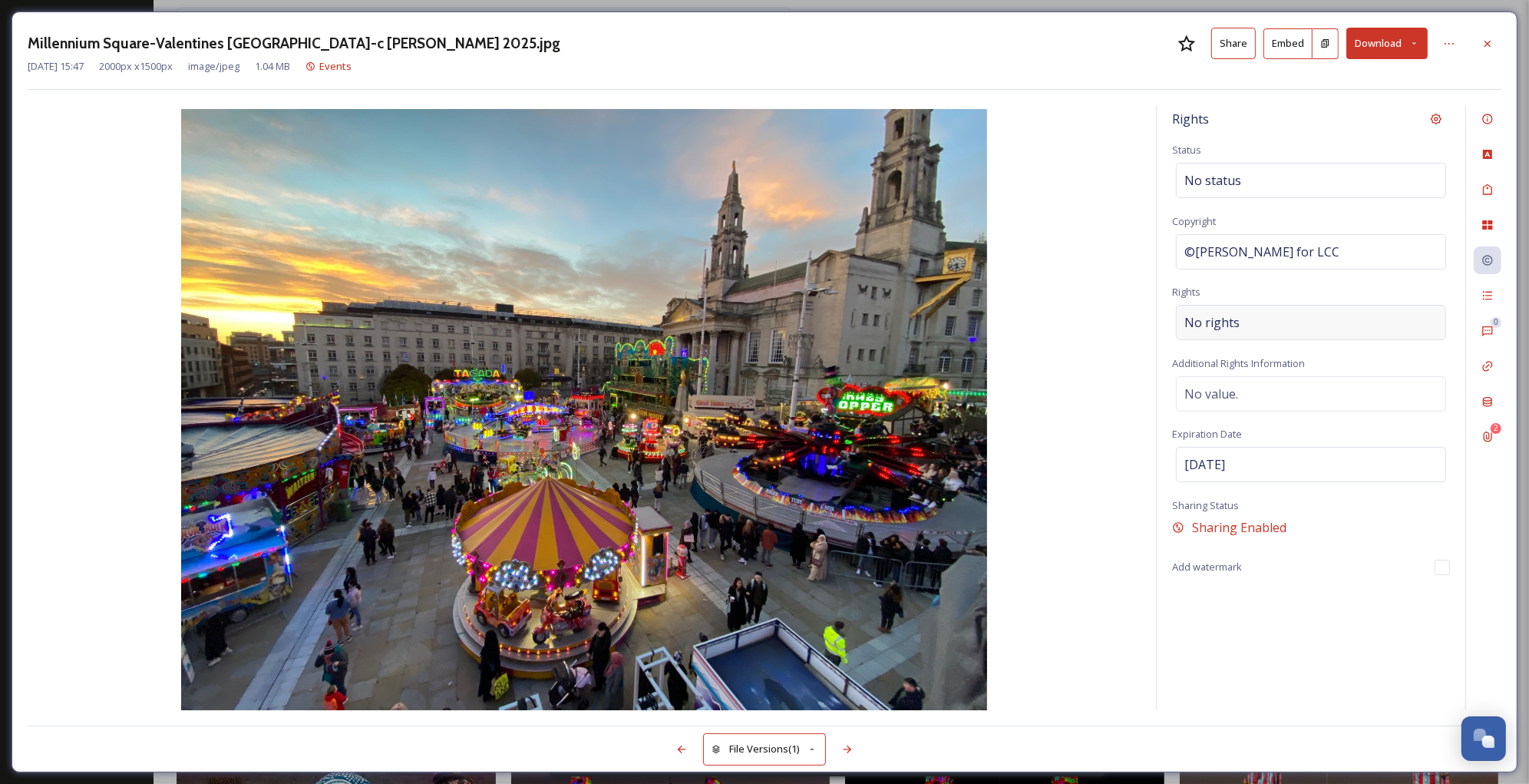
click at [1303, 306] on div "No rights" at bounding box center [1311, 323] width 271 height 36
click at [1303, 306] on div at bounding box center [1311, 326] width 271 height 43
click at [1291, 322] on input at bounding box center [1265, 326] width 169 height 34
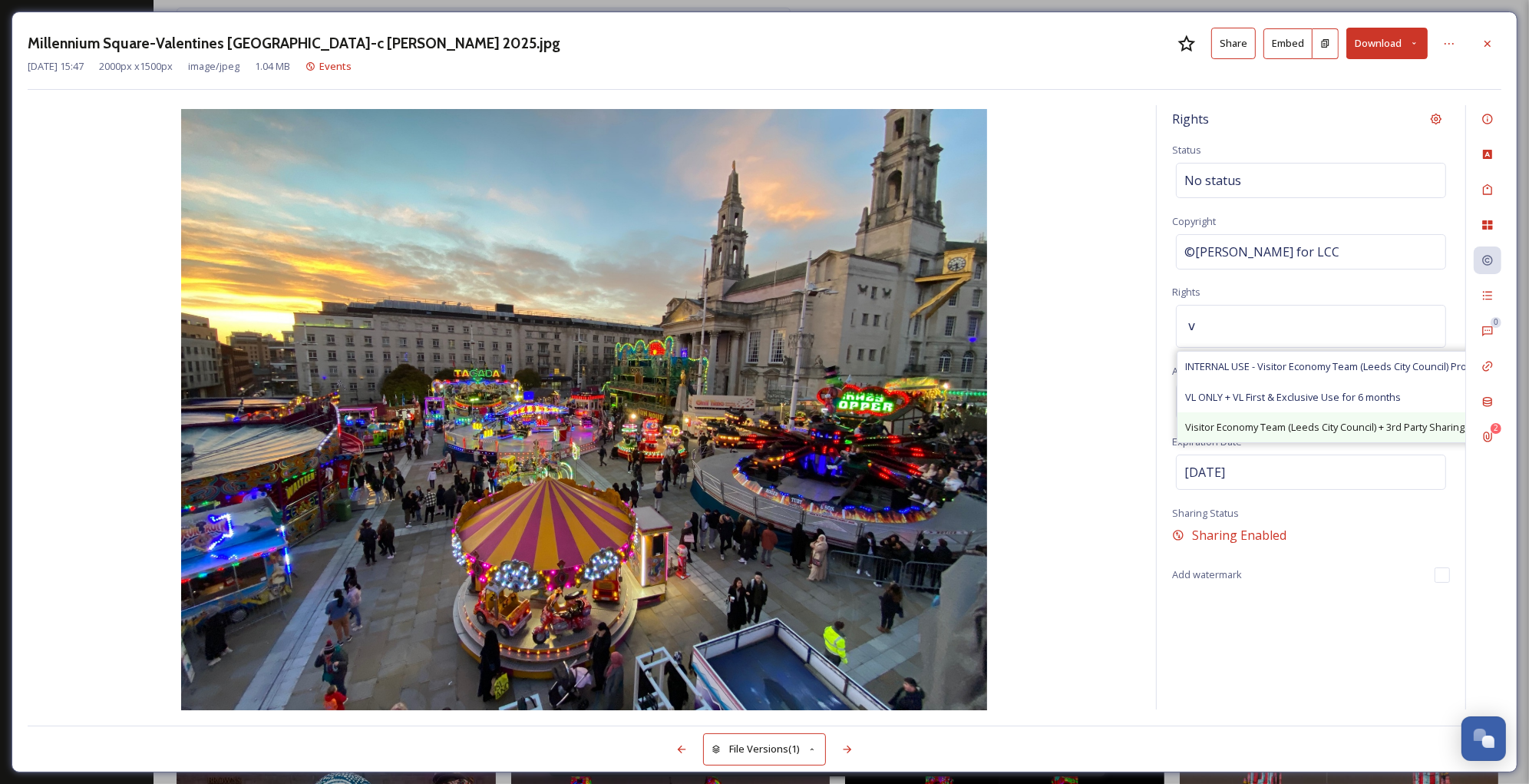
type input "v"
click at [1287, 415] on div "Visitor Economy Team (Leeds City Council) + 3rd Party Sharing, Attribution Appr…" at bounding box center [1412, 427] width 469 height 30
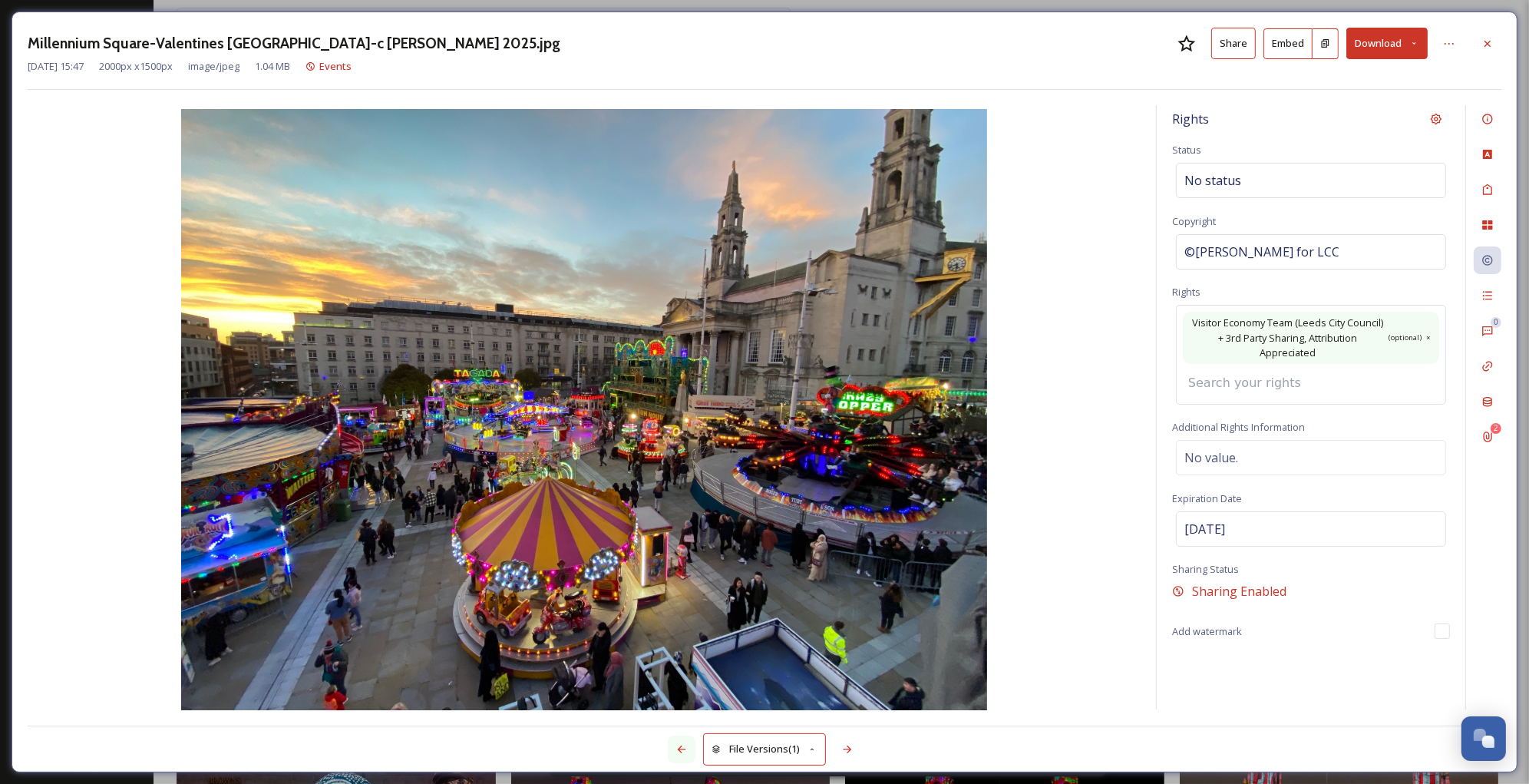
click at [674, 739] on div at bounding box center [682, 749] width 27 height 27
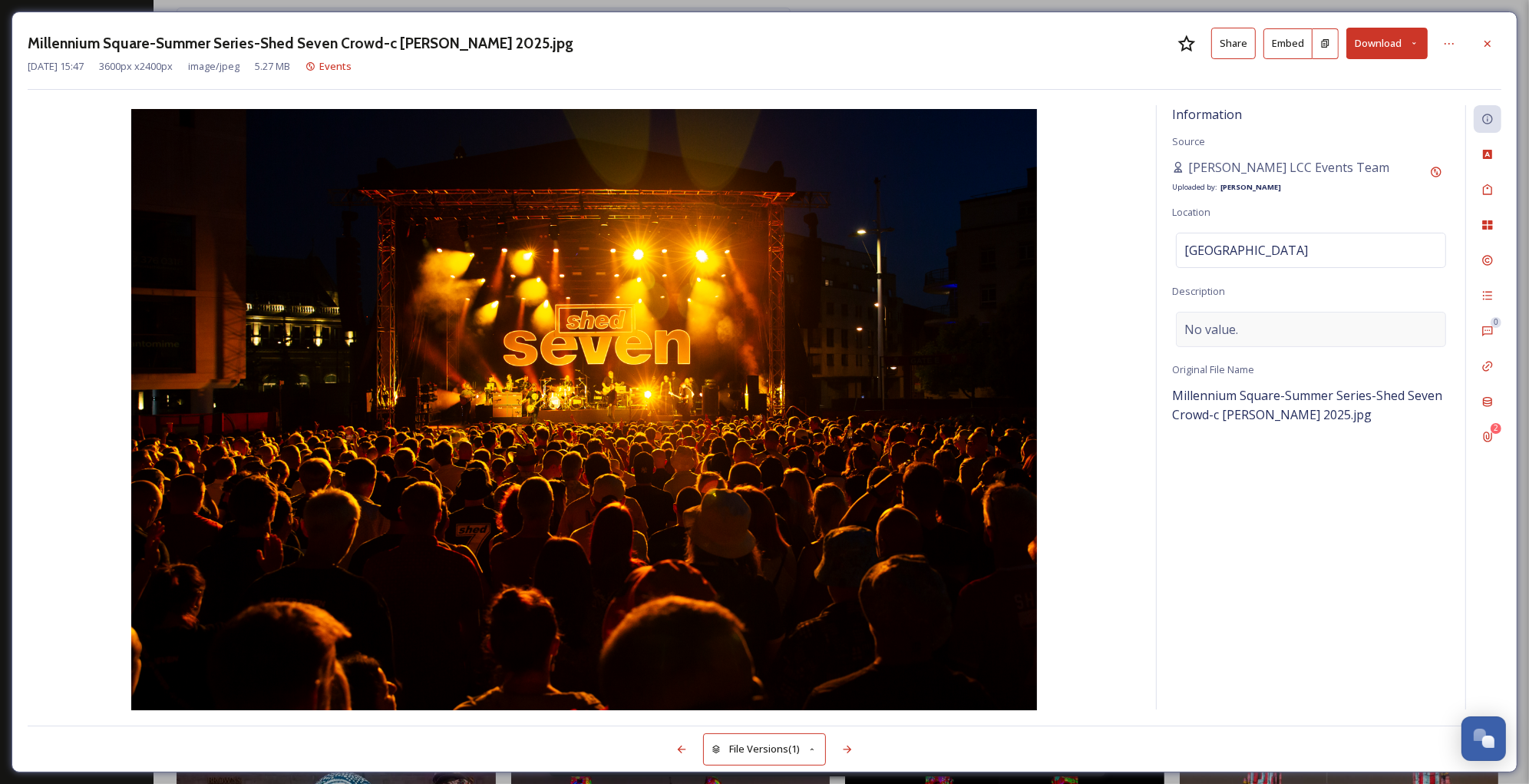
click at [1208, 320] on span "No value." at bounding box center [1211, 329] width 54 height 18
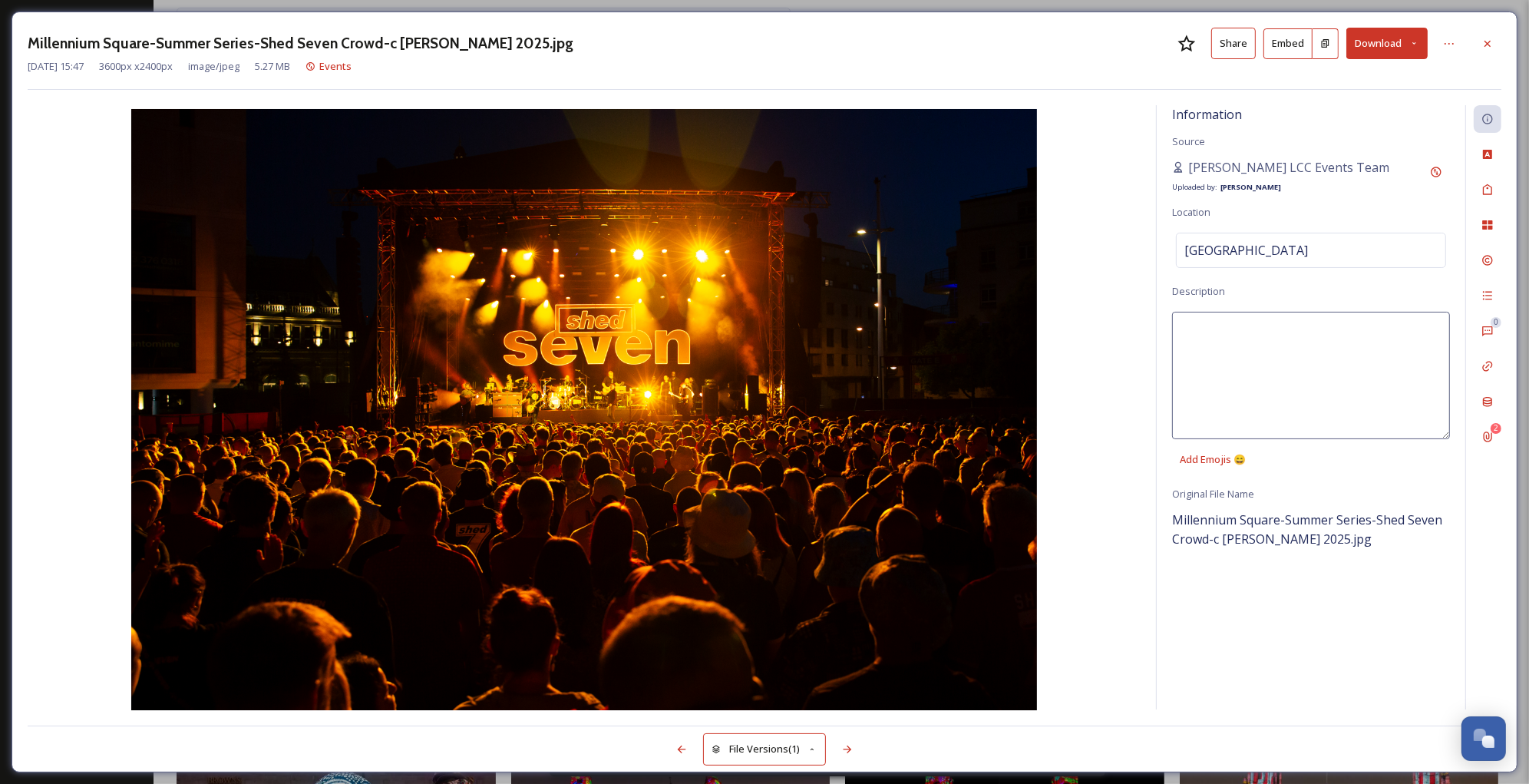
click at [1208, 320] on textarea at bounding box center [1311, 375] width 278 height 127
type textarea "Shed Seven sign on stage at [GEOGRAPHIC_DATA]"
click at [1487, 191] on icon at bounding box center [1487, 189] width 12 height 12
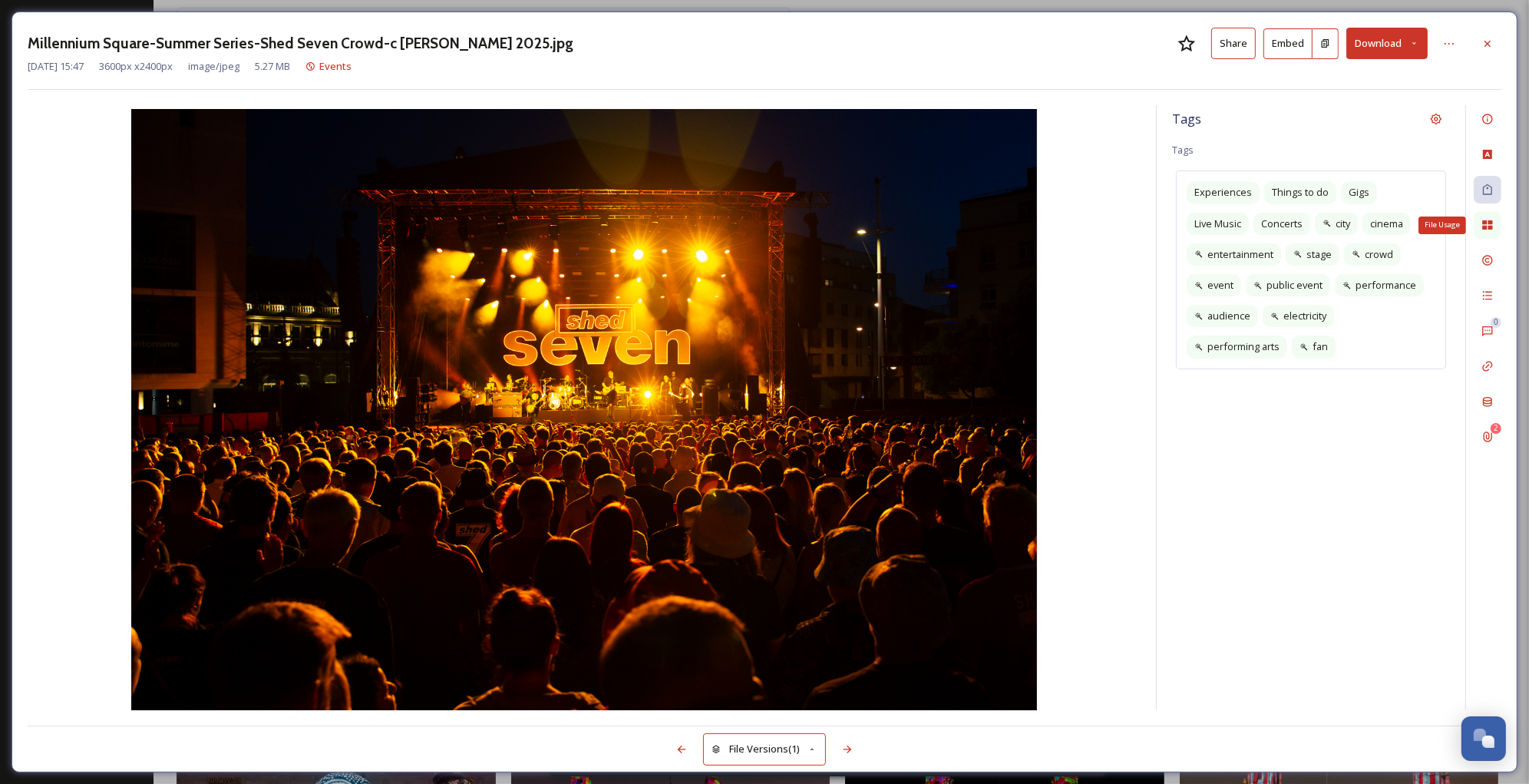
click at [1488, 222] on icon at bounding box center [1487, 224] width 12 height 12
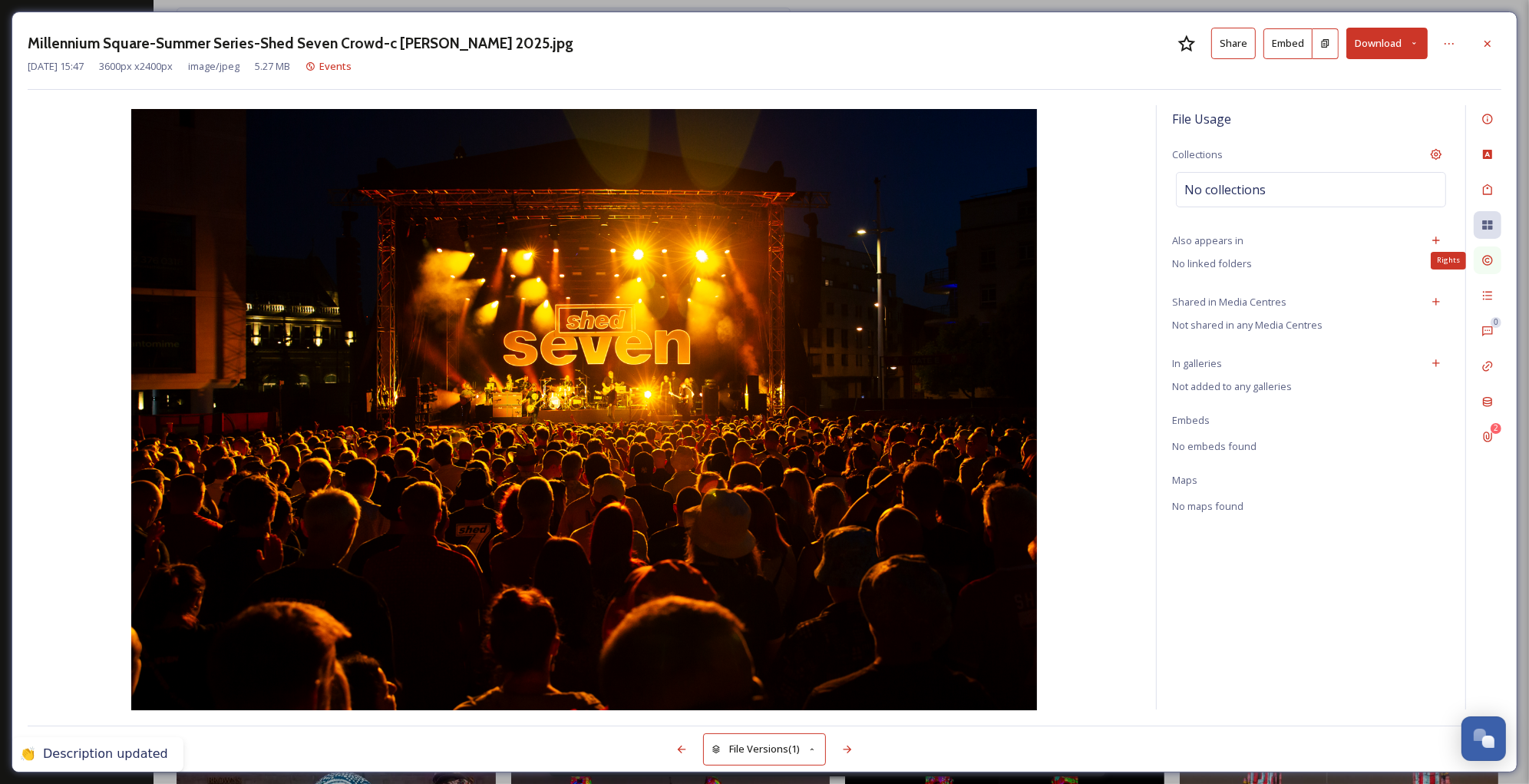
click at [1492, 252] on div "Rights" at bounding box center [1488, 260] width 27 height 27
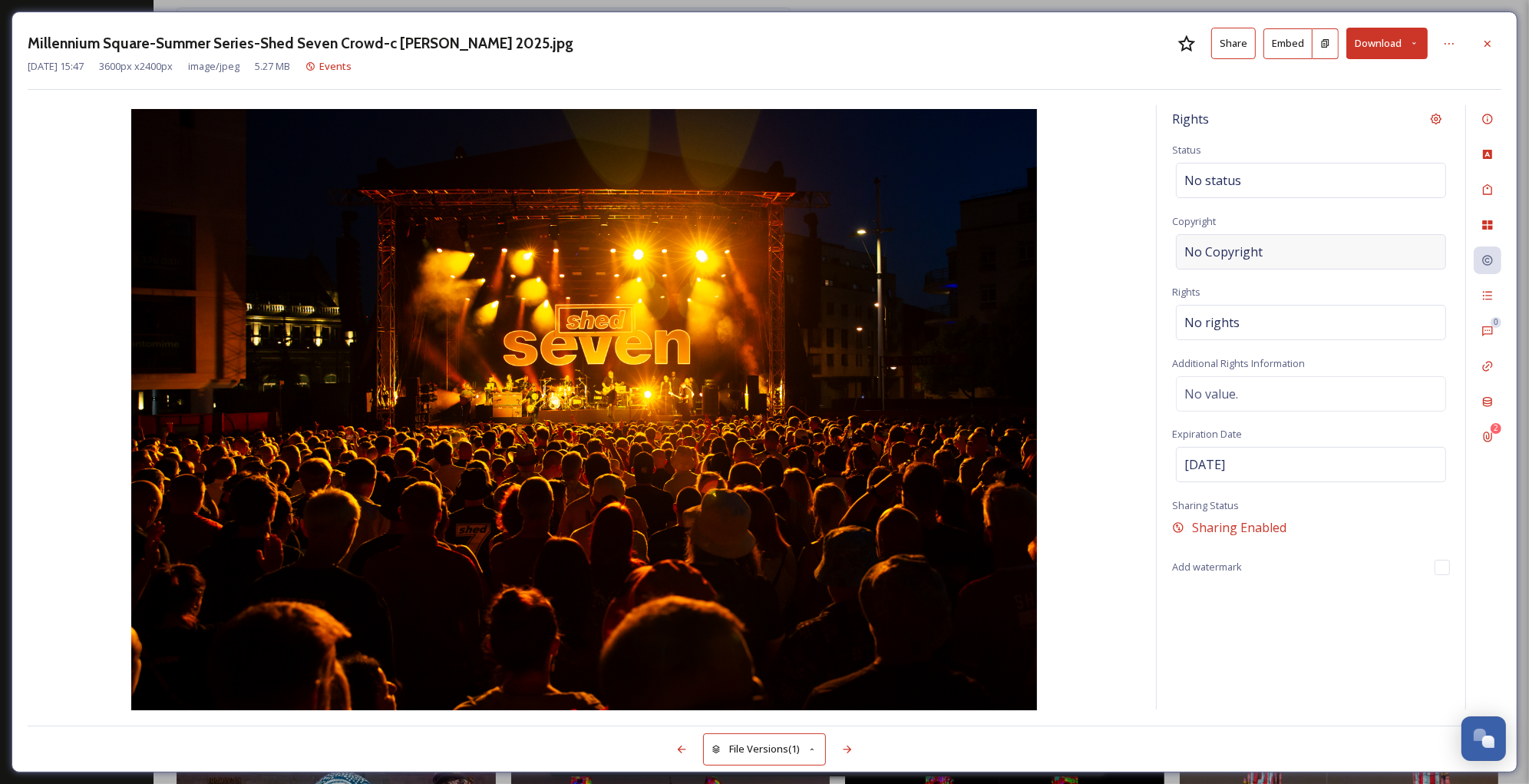
click at [1288, 236] on div "No Copyright" at bounding box center [1311, 251] width 271 height 36
type input "[PERSON_NAME]"
click at [1490, 219] on icon at bounding box center [1487, 224] width 12 height 12
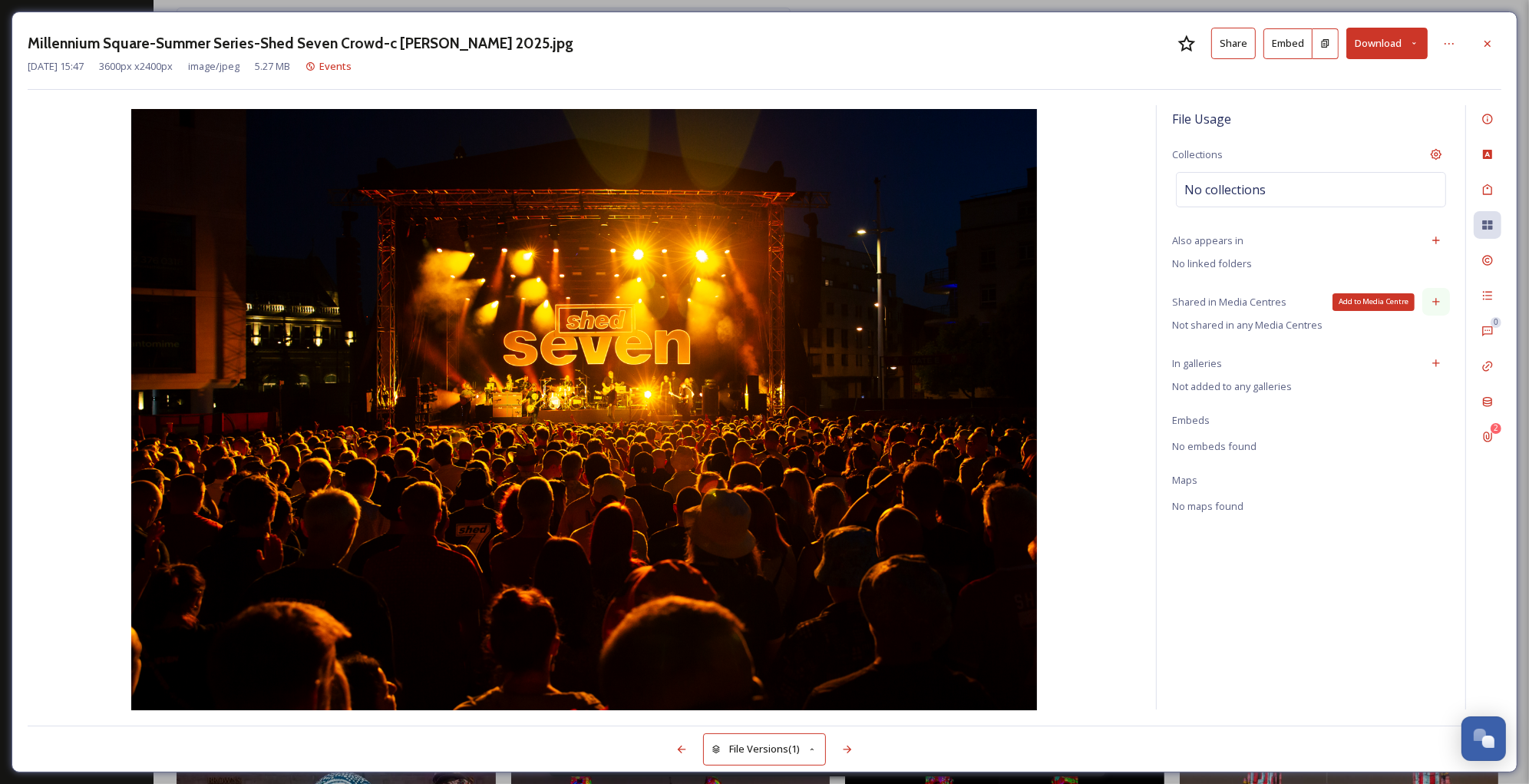
click at [1426, 301] on div "Add to Media Centre" at bounding box center [1437, 302] width 27 height 27
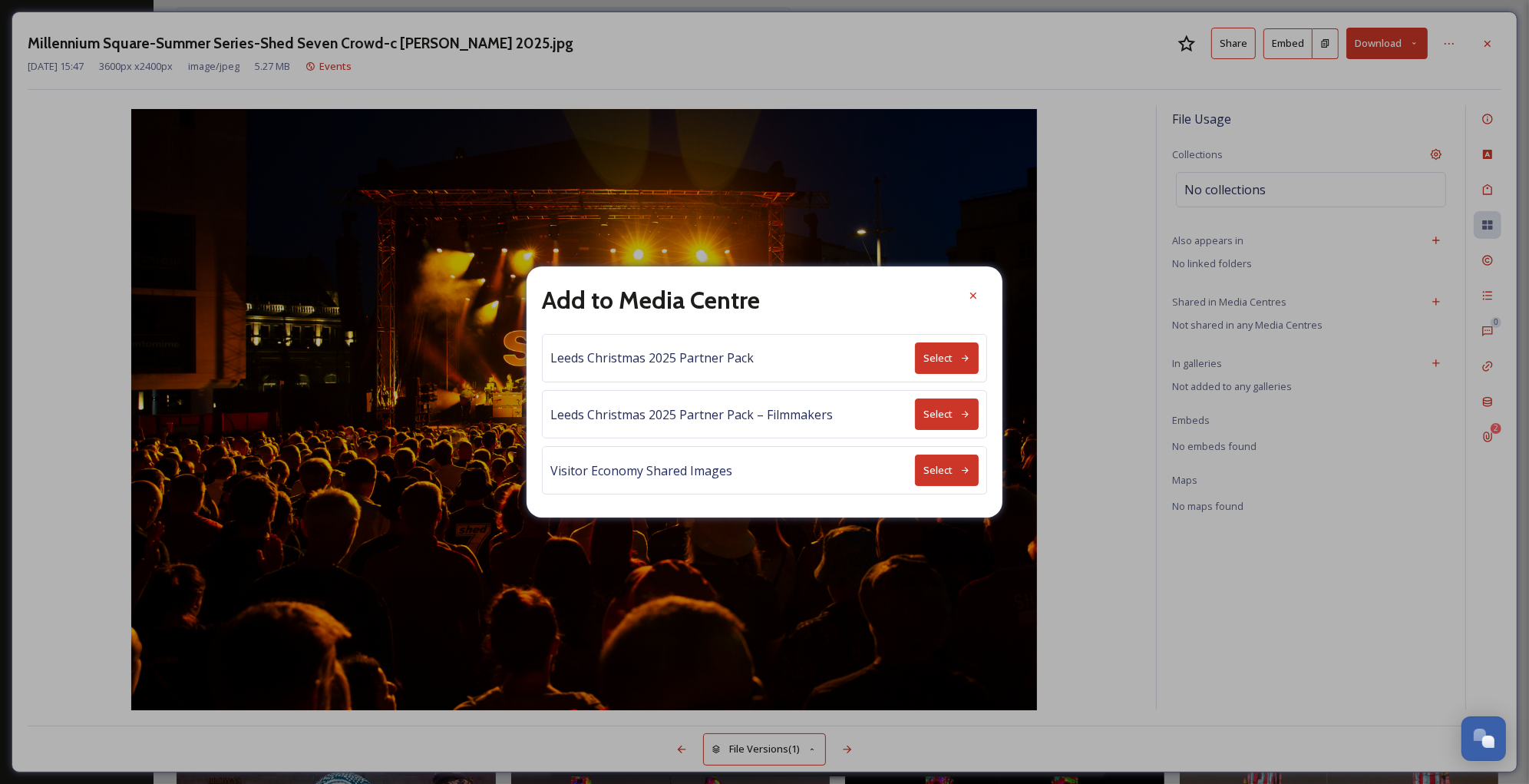
click at [934, 471] on button "Select" at bounding box center [947, 470] width 64 height 31
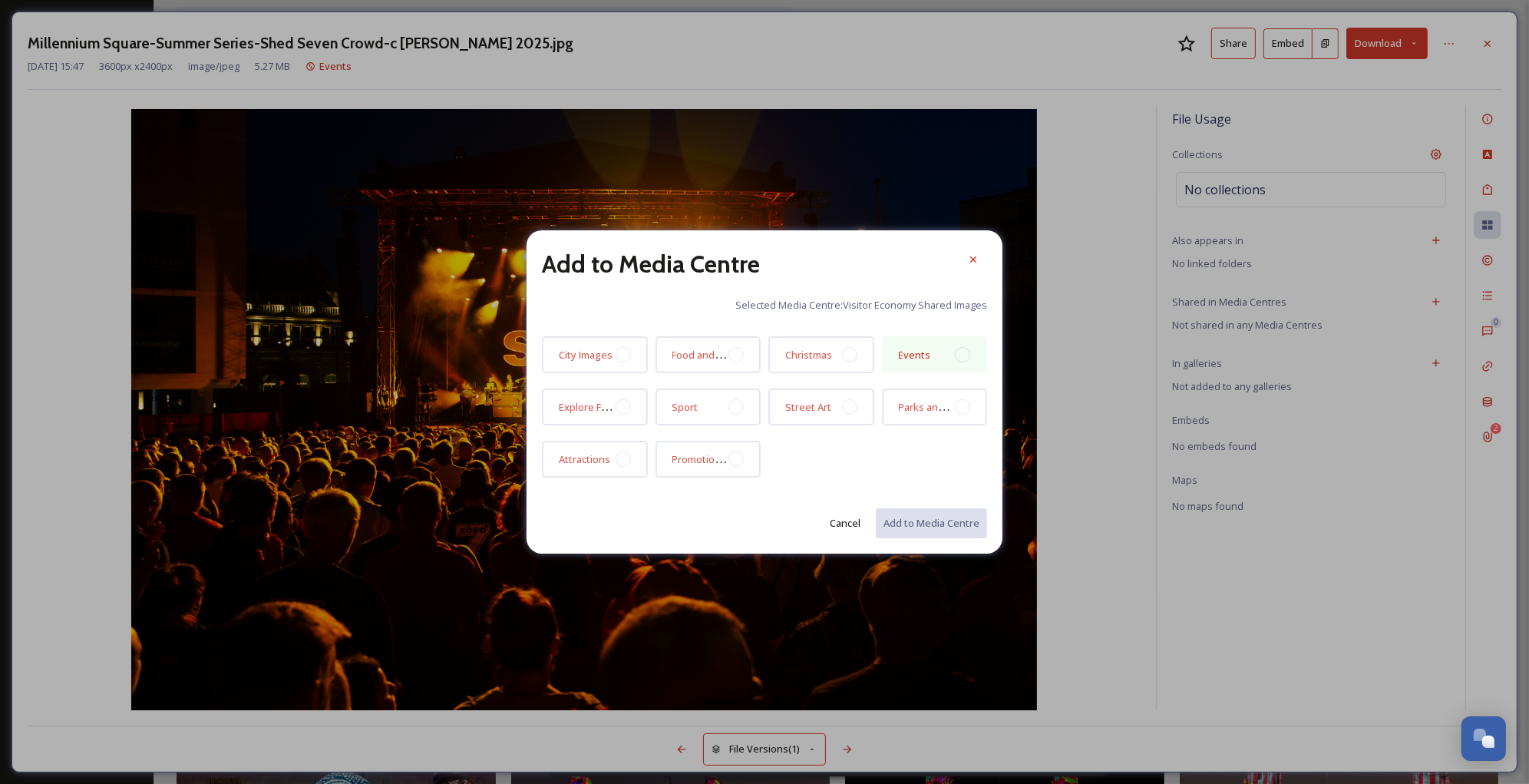
click at [957, 355] on div at bounding box center [962, 355] width 16 height 16
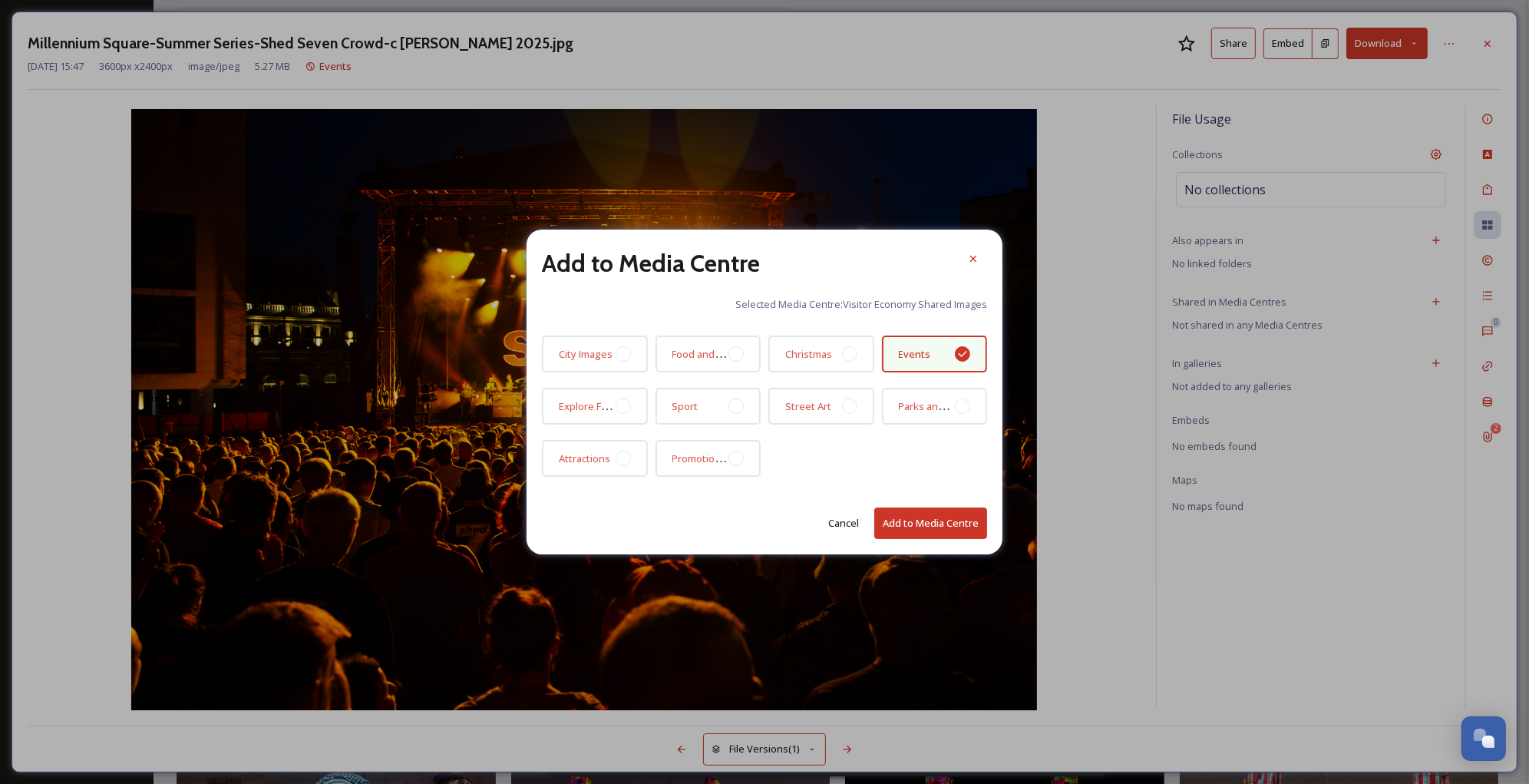
click at [939, 518] on button "Add to Media Centre" at bounding box center [930, 523] width 112 height 31
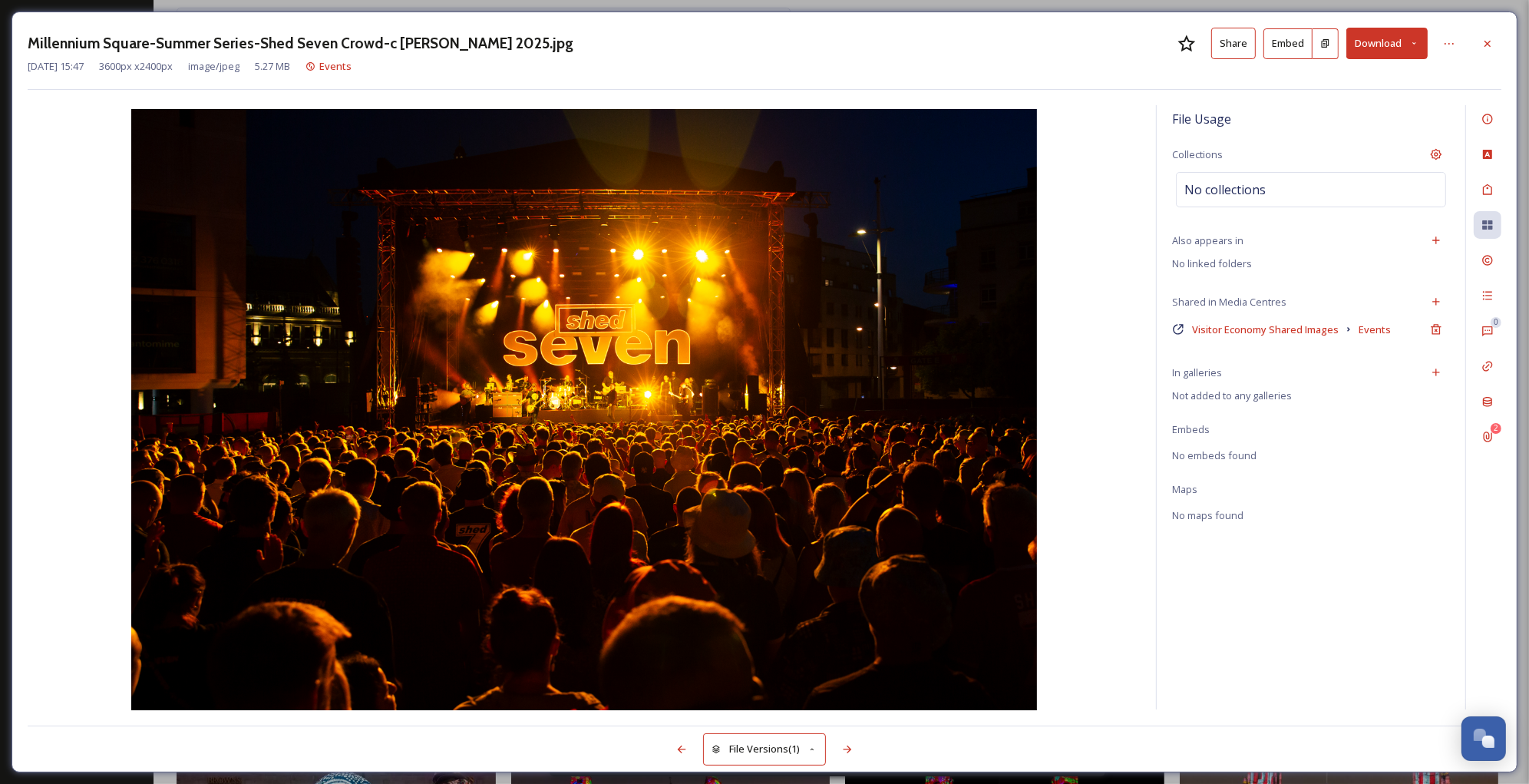
click at [1471, 259] on div "0 2" at bounding box center [1483, 407] width 36 height 604
click at [1482, 261] on icon at bounding box center [1487, 260] width 10 height 10
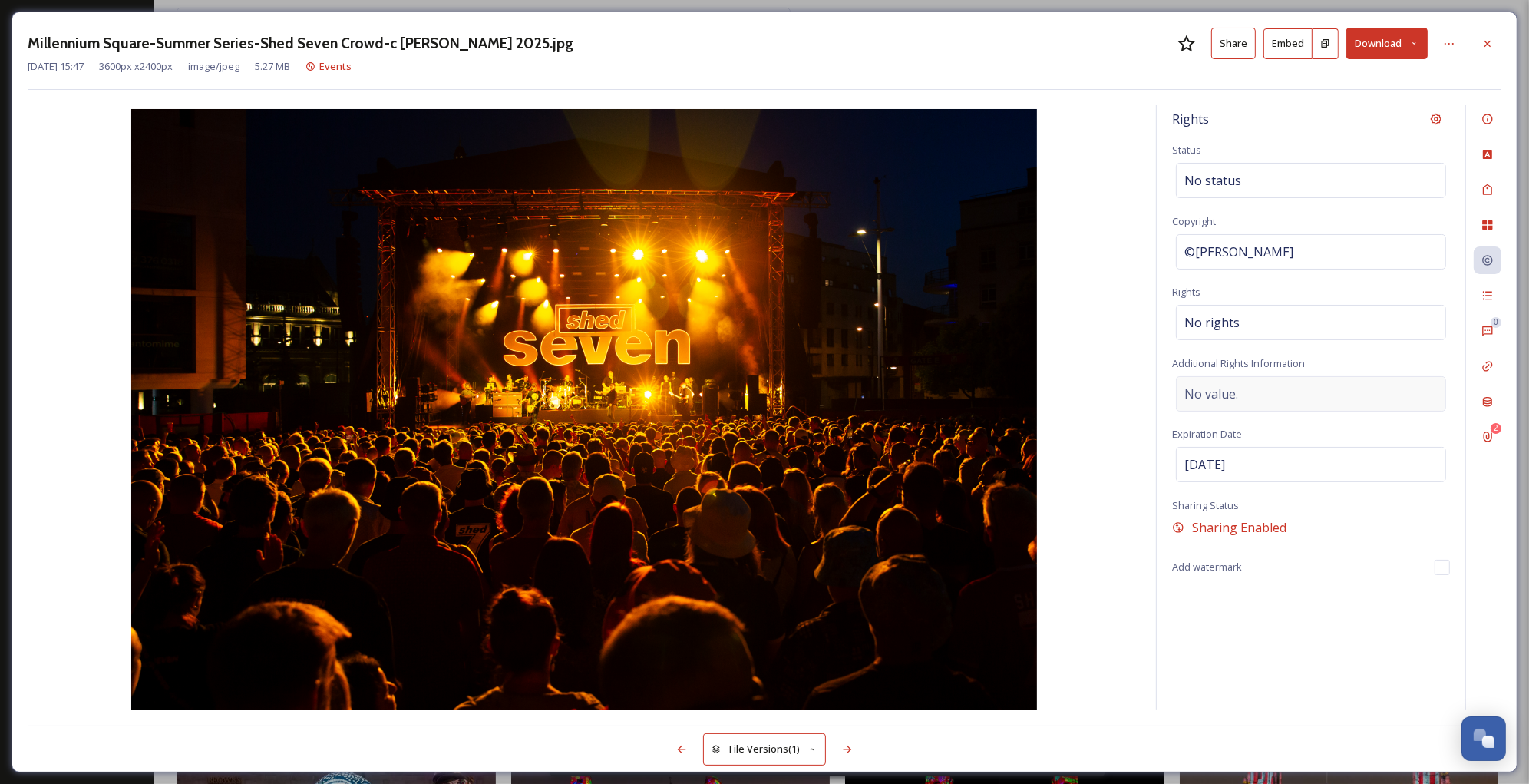
click at [1293, 392] on div "No value." at bounding box center [1311, 394] width 271 height 36
click at [1246, 316] on div "No rights" at bounding box center [1311, 323] width 271 height 36
click at [1246, 316] on input at bounding box center [1265, 326] width 169 height 34
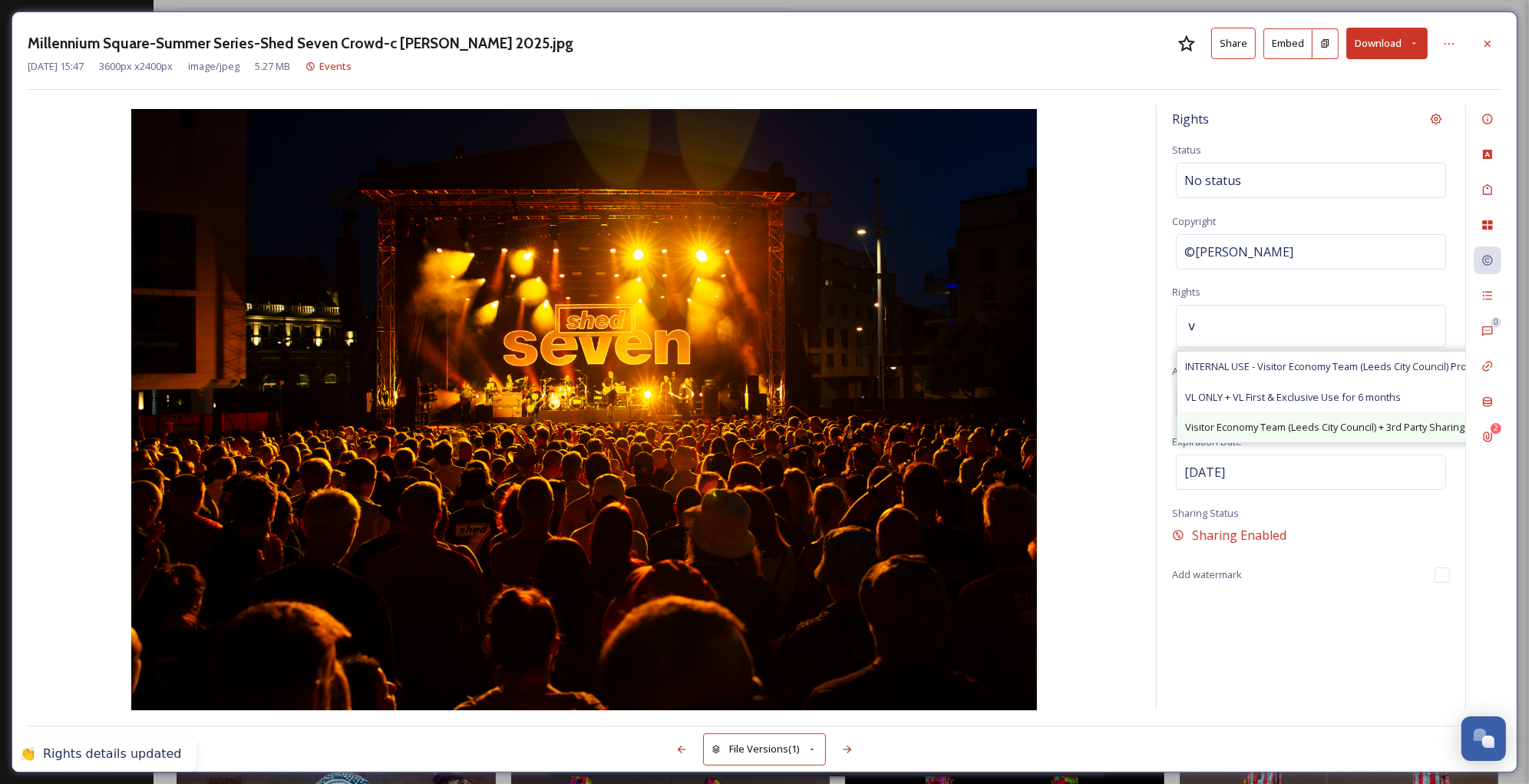
type input "v"
click at [1290, 415] on div "Visitor Economy Team (Leeds City Council) + 3rd Party Sharing, Attribution Appr…" at bounding box center [1412, 427] width 469 height 30
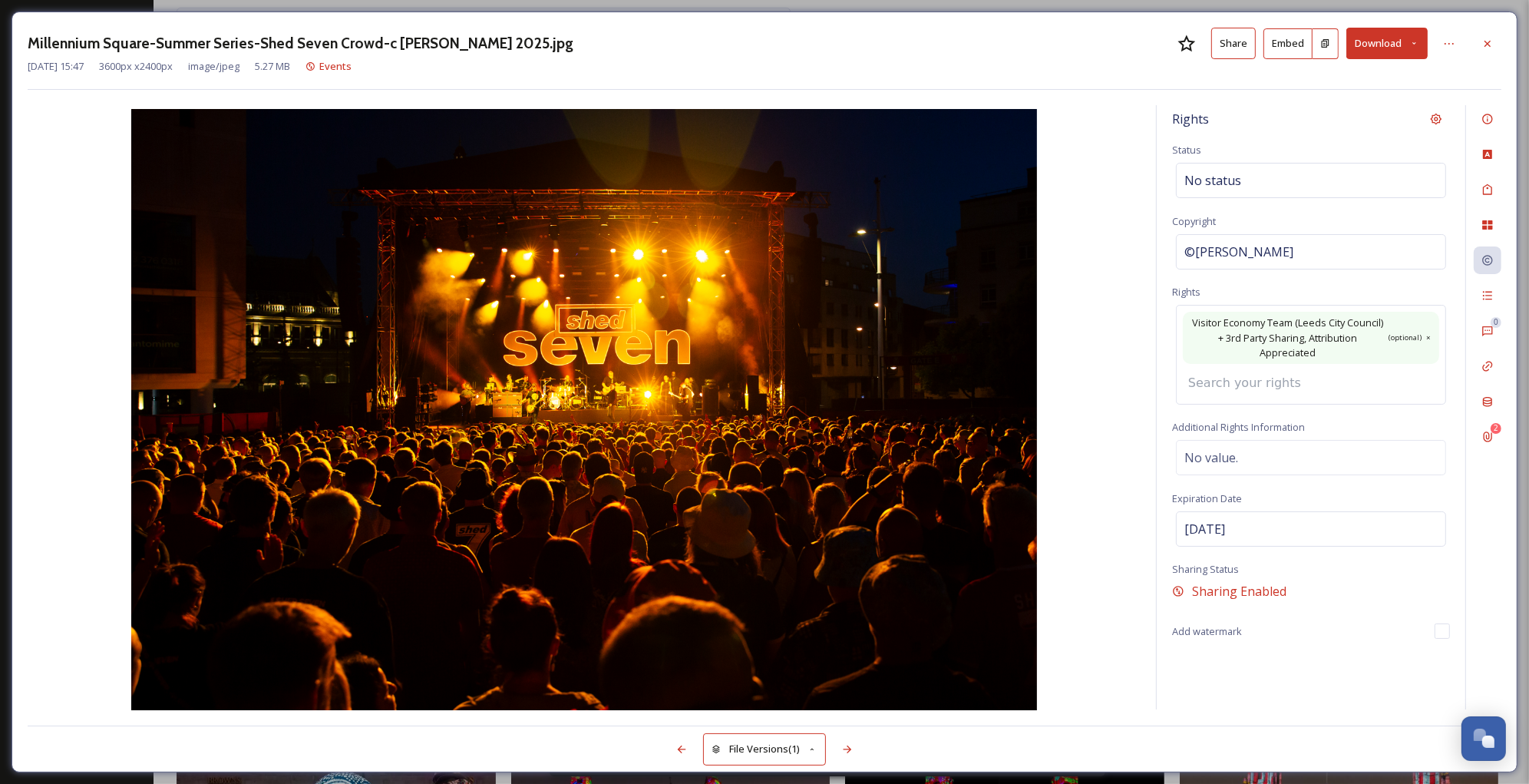
click at [1097, 585] on img at bounding box center [584, 410] width 1113 height 604
click at [685, 743] on icon at bounding box center [681, 748] width 12 height 12
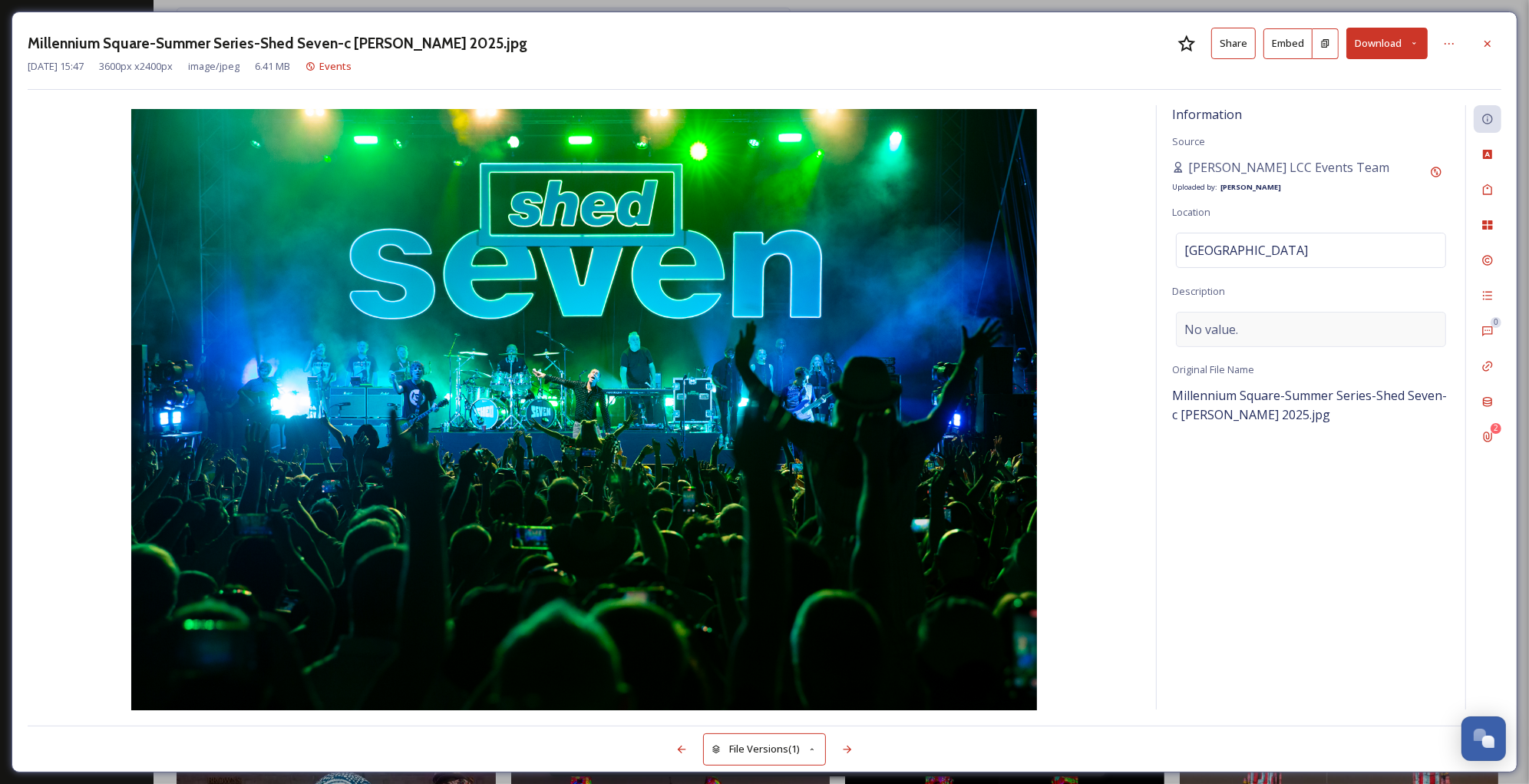
click at [1233, 334] on span "No value." at bounding box center [1211, 329] width 54 height 18
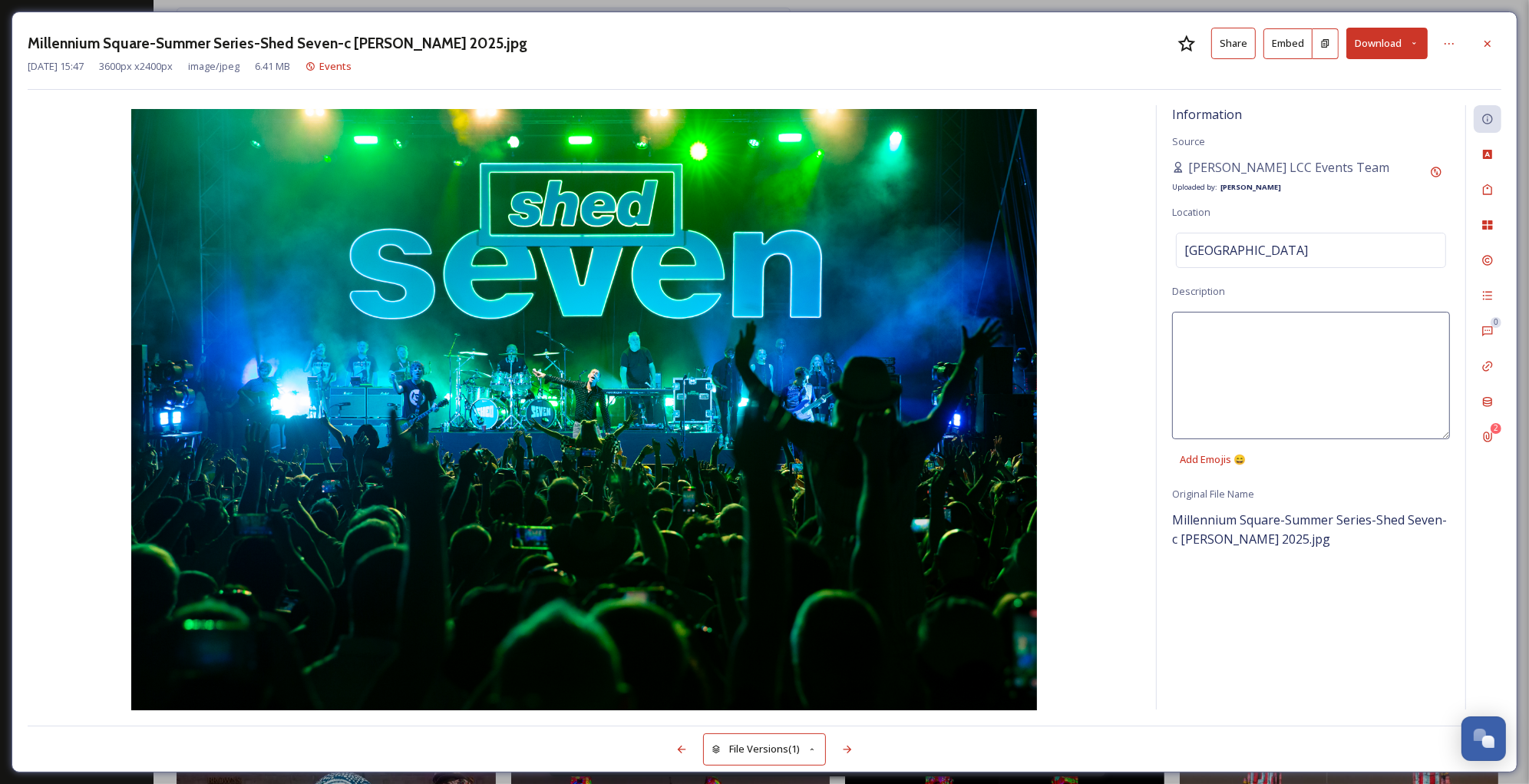
click at [1233, 334] on textarea at bounding box center [1311, 375] width 278 height 127
type textarea "Shed Seven band and crowd with hands in the air."
click at [1481, 190] on icon at bounding box center [1487, 189] width 12 height 12
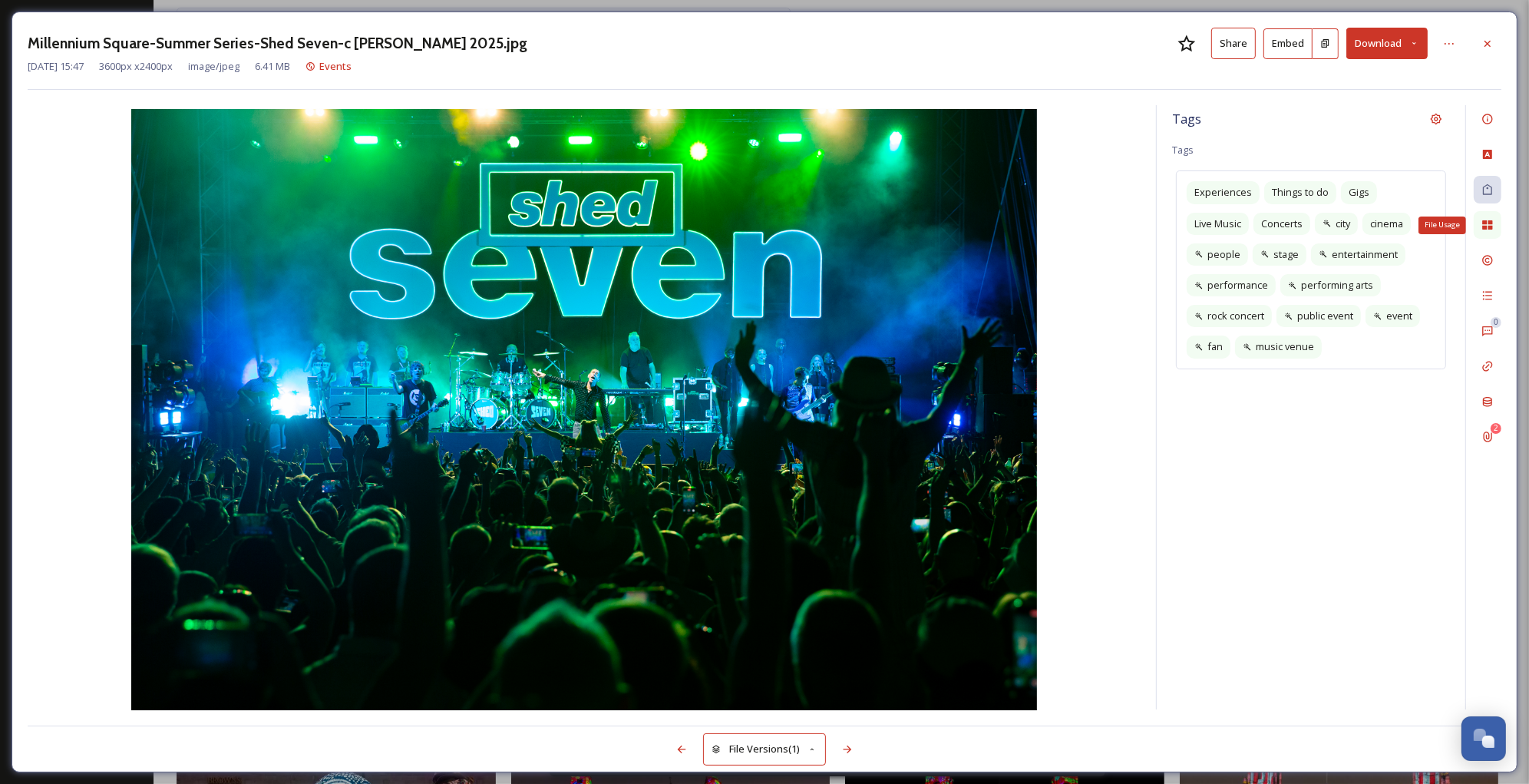
click at [1481, 224] on div "File Usage" at bounding box center [1488, 225] width 27 height 27
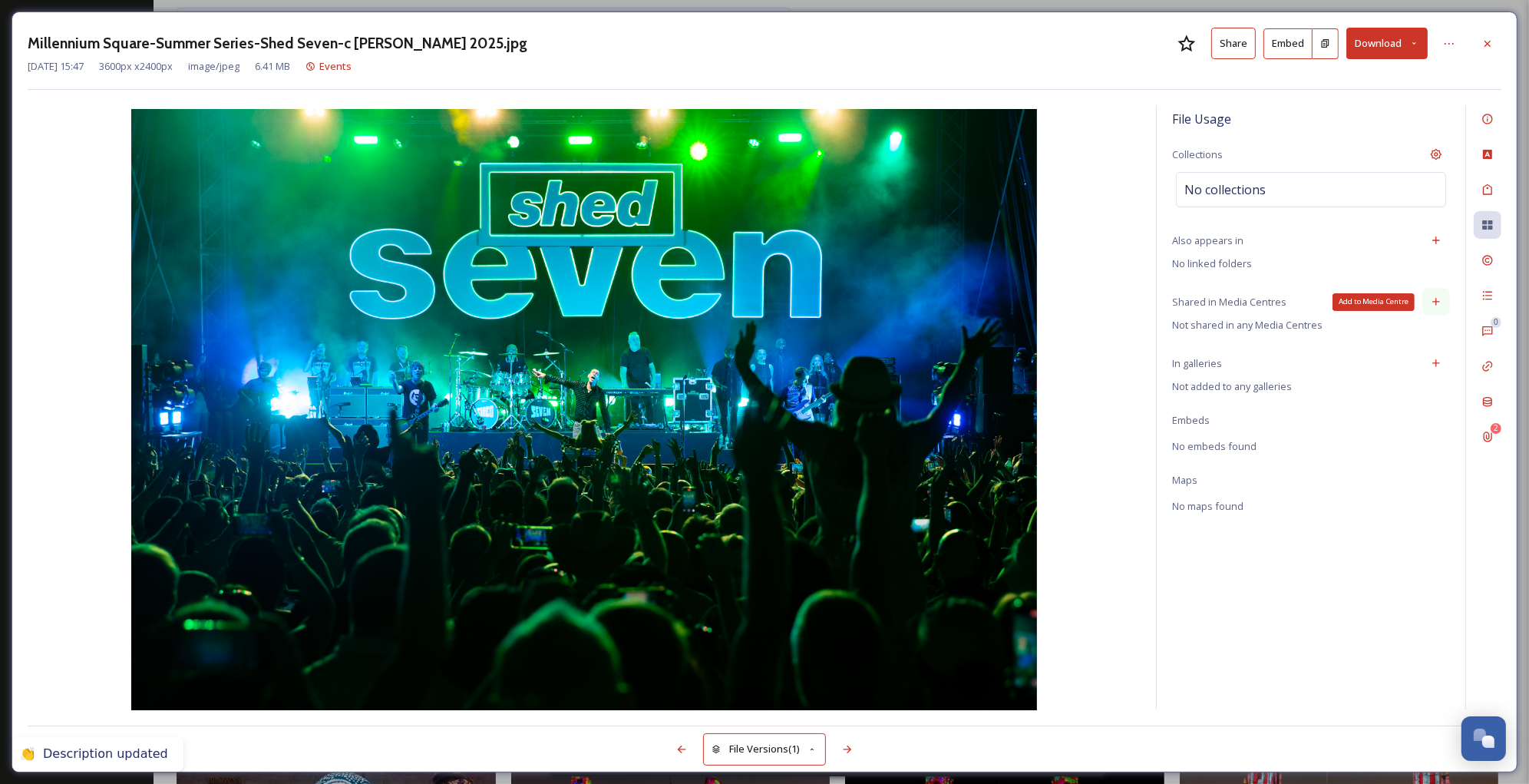
click at [1439, 306] on icon at bounding box center [1436, 301] width 12 height 12
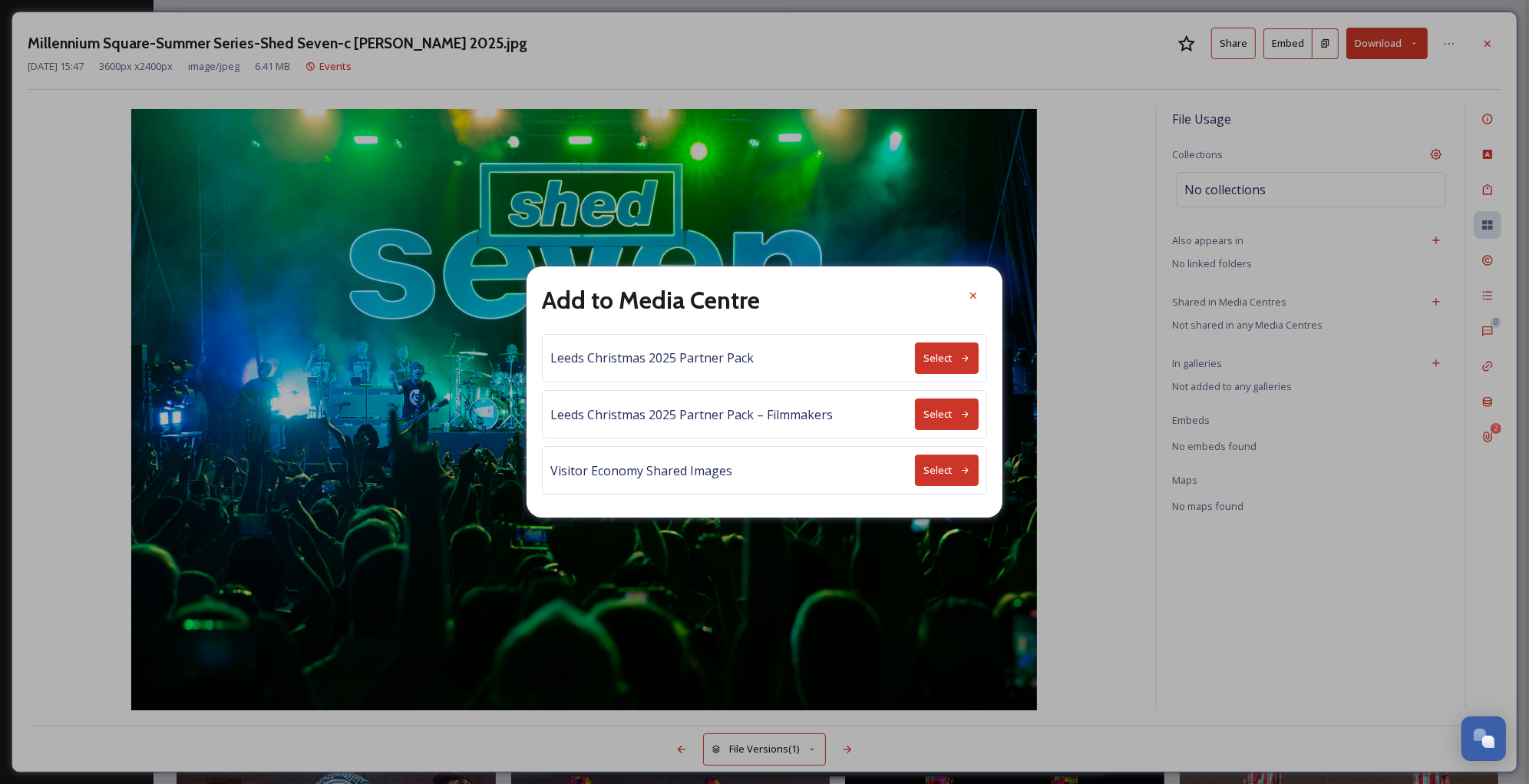
click at [958, 467] on button "Select" at bounding box center [947, 470] width 64 height 31
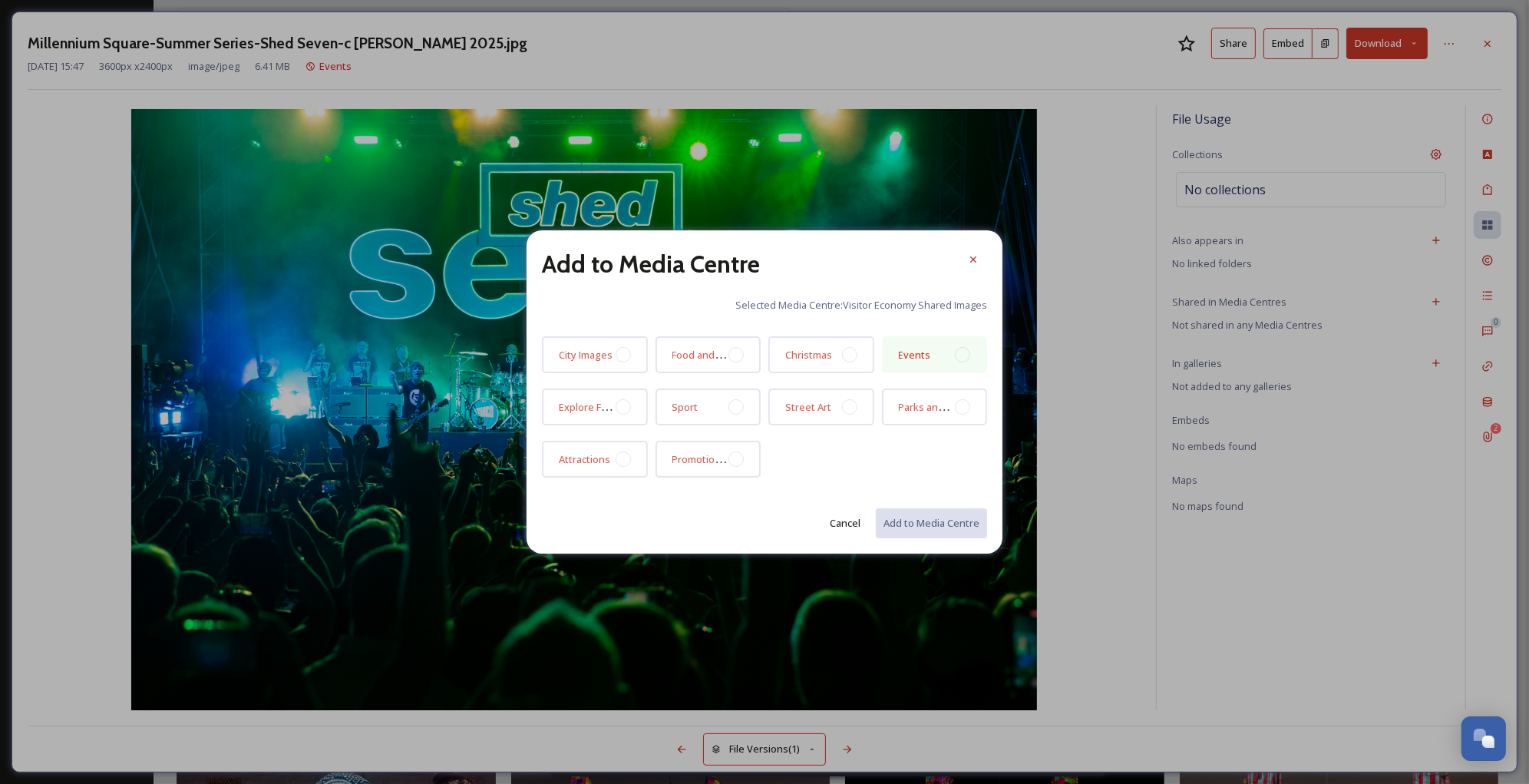
click at [953, 359] on div "Events" at bounding box center [935, 355] width 106 height 37
click at [935, 514] on button "Add to Media Centre" at bounding box center [930, 523] width 112 height 31
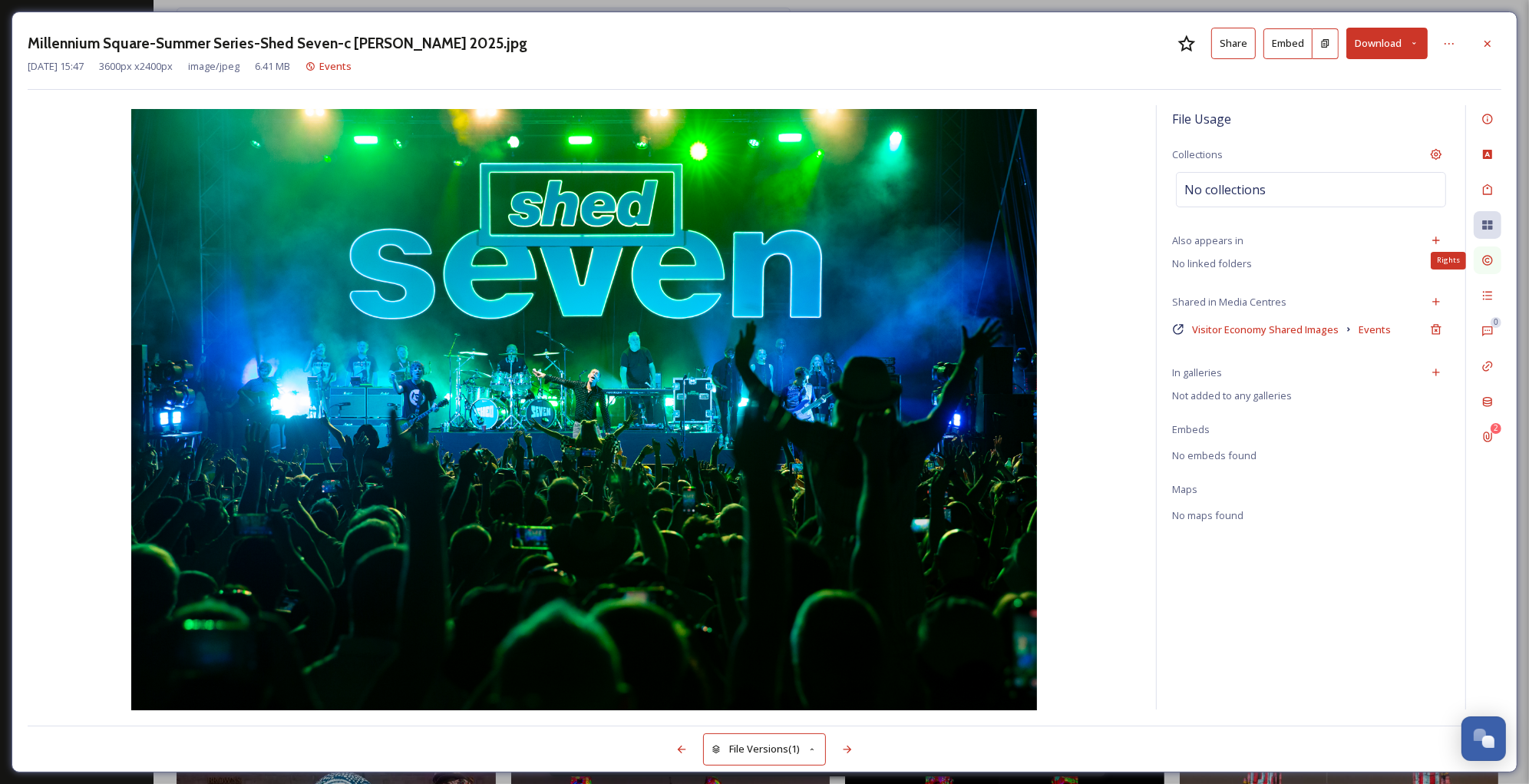
click at [1492, 268] on div "Rights" at bounding box center [1488, 260] width 27 height 27
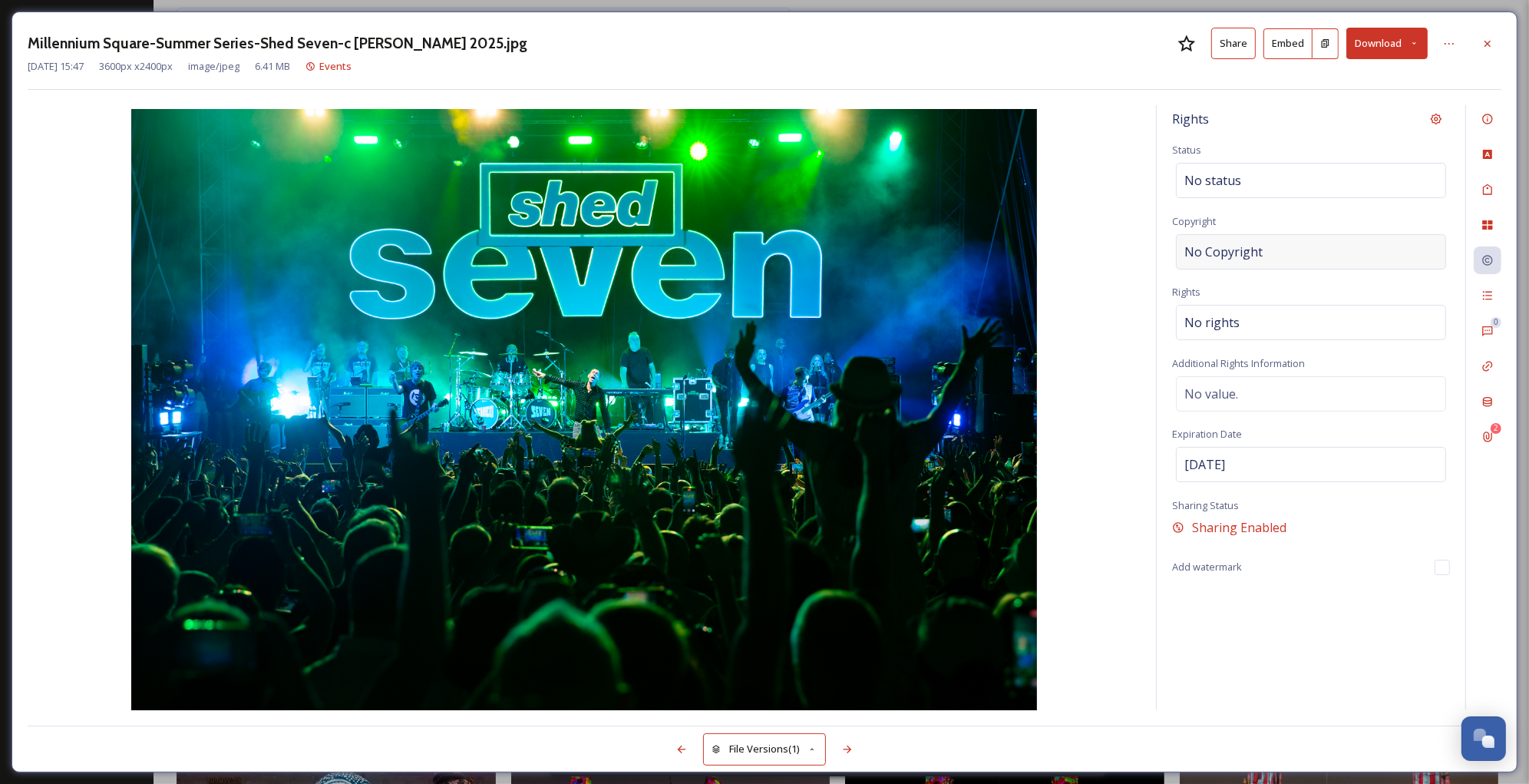
click at [1279, 259] on div "No Copyright" at bounding box center [1311, 251] width 271 height 36
type input "[PERSON_NAME]"
click at [1277, 322] on div "No rights" at bounding box center [1311, 318] width 271 height 36
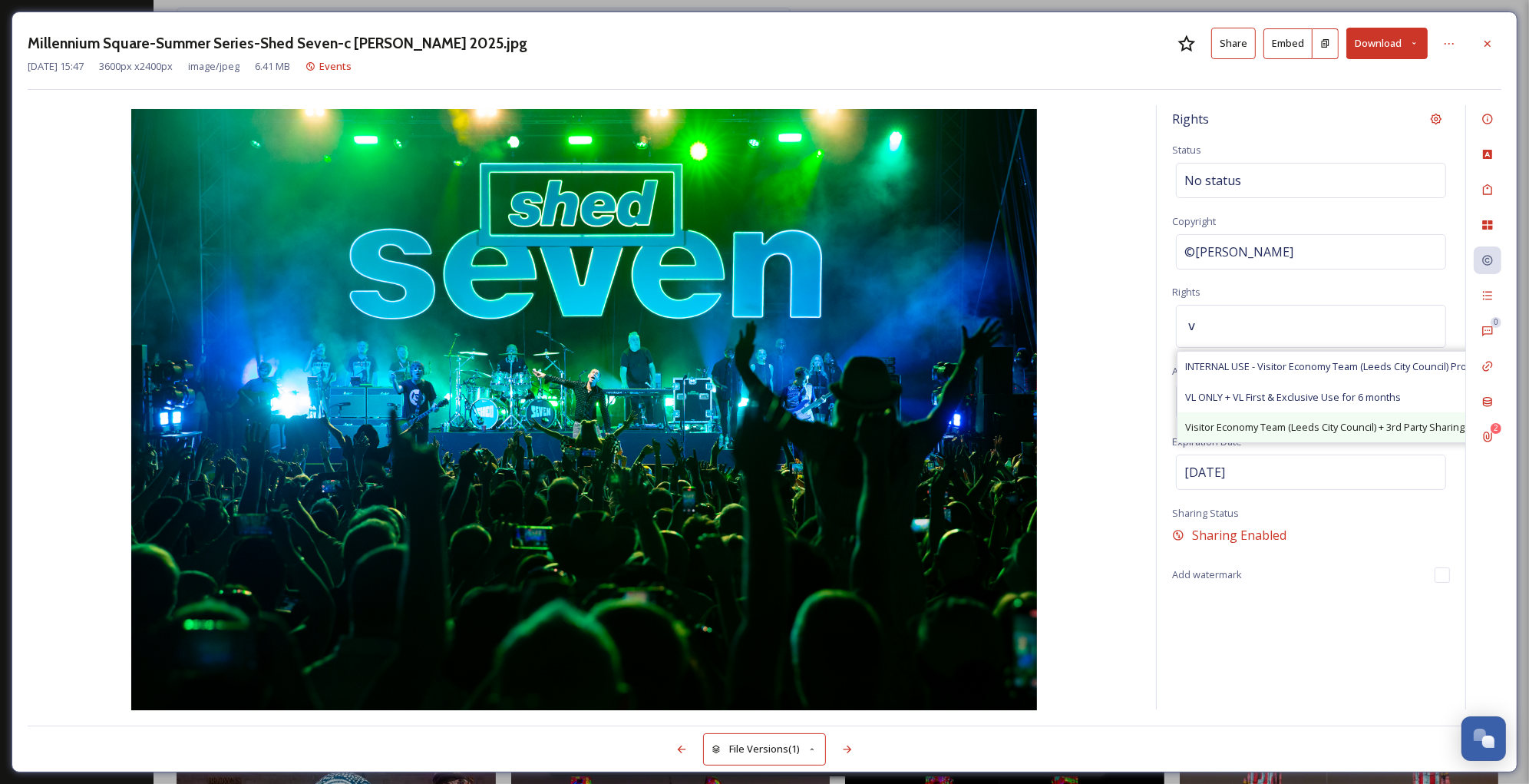
type input "v"
click at [1285, 423] on span "Visitor Economy Team (Leeds City Council) + 3rd Party Sharing, Attribution Appr…" at bounding box center [1381, 428] width 391 height 15
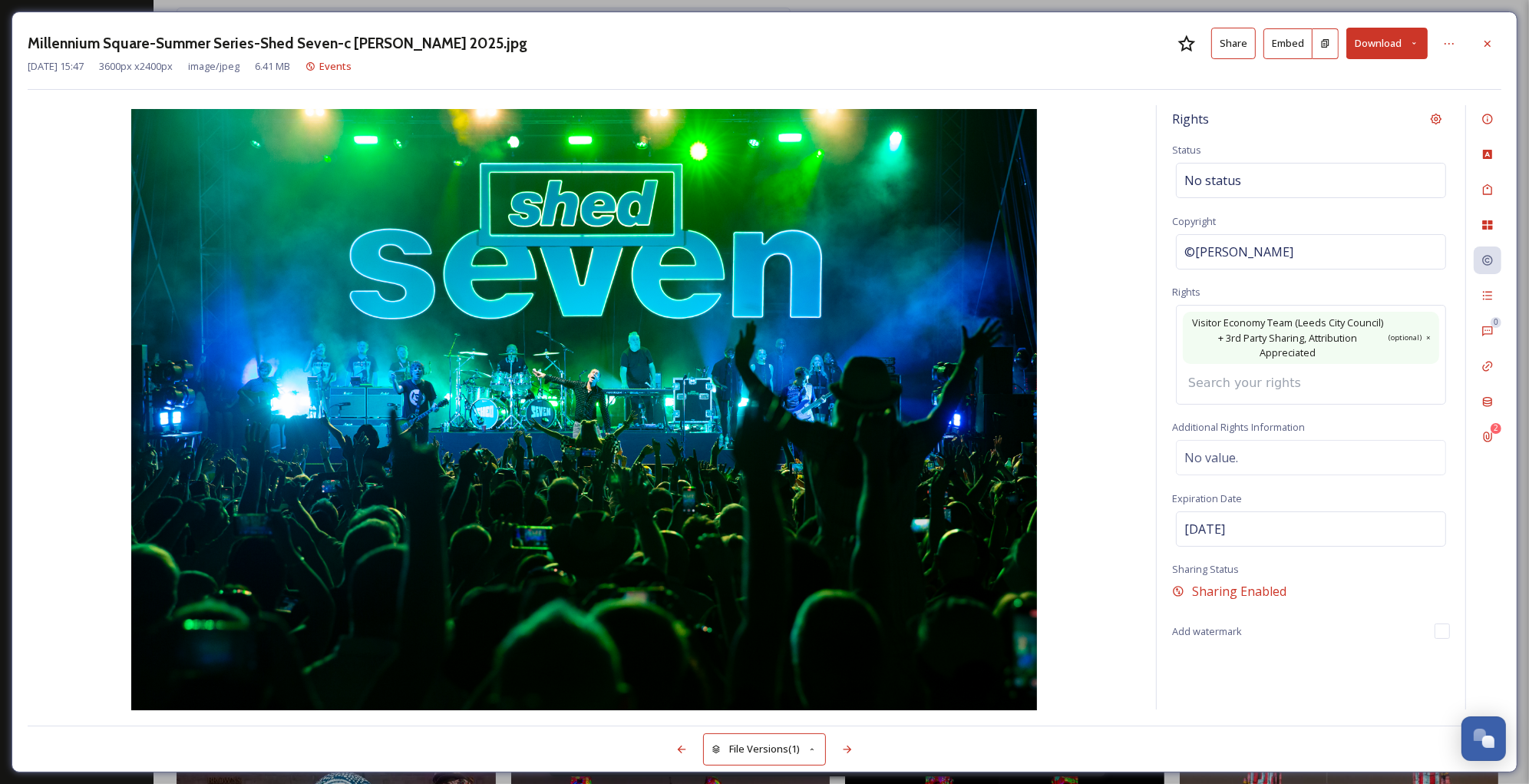
click at [1481, 281] on div "0 2" at bounding box center [1483, 407] width 36 height 604
click at [1485, 292] on icon at bounding box center [1488, 295] width 9 height 8
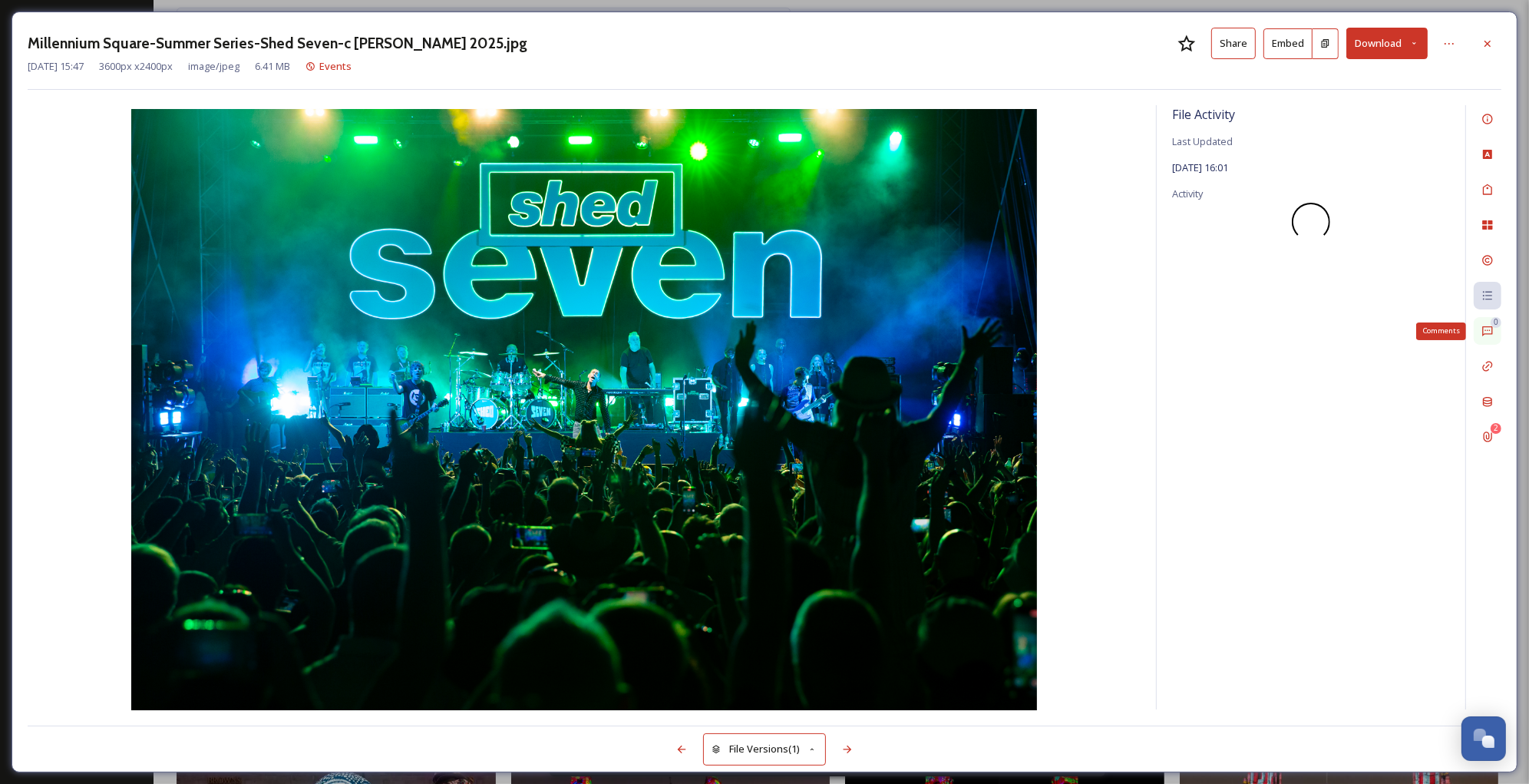
click at [1484, 324] on icon at bounding box center [1487, 330] width 12 height 12
click at [679, 746] on icon at bounding box center [681, 748] width 12 height 12
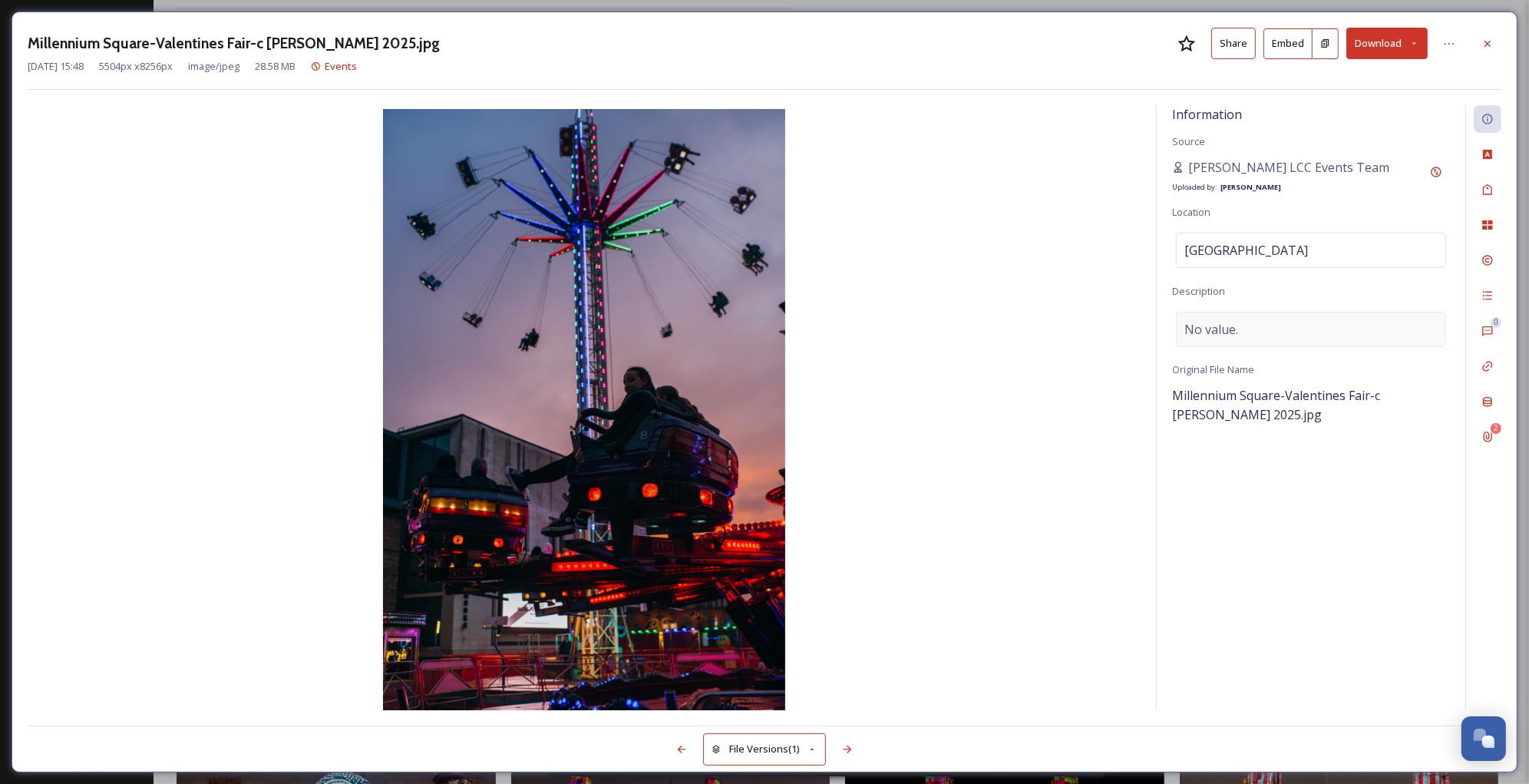
click at [1295, 324] on div "No value." at bounding box center [1311, 329] width 271 height 36
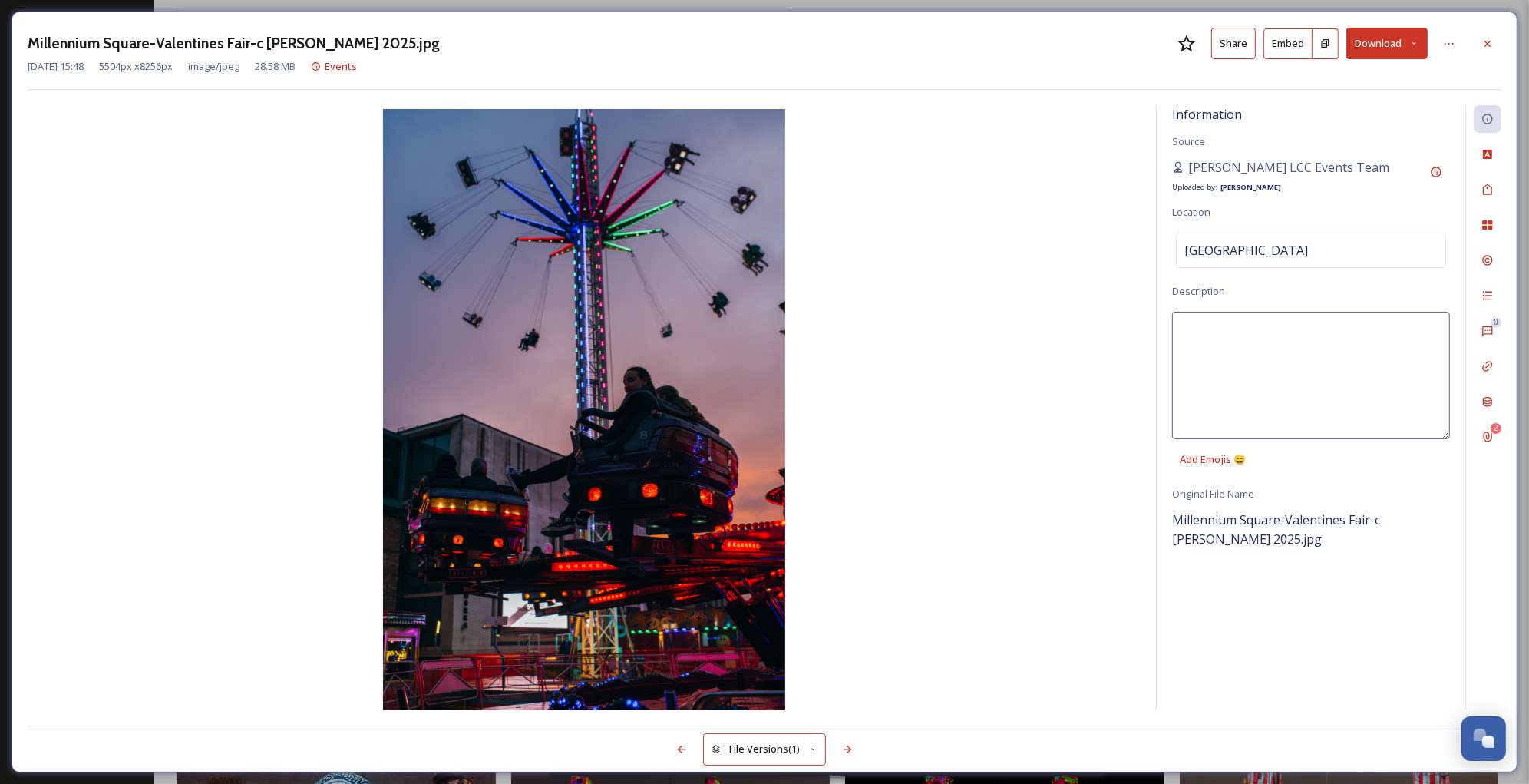
click at [1295, 324] on textarea at bounding box center [1311, 375] width 278 height 127
type textarea "People enjoying a ride at [GEOGRAPHIC_DATA] Valentines Fair"
click at [1488, 261] on icon at bounding box center [1487, 260] width 12 height 12
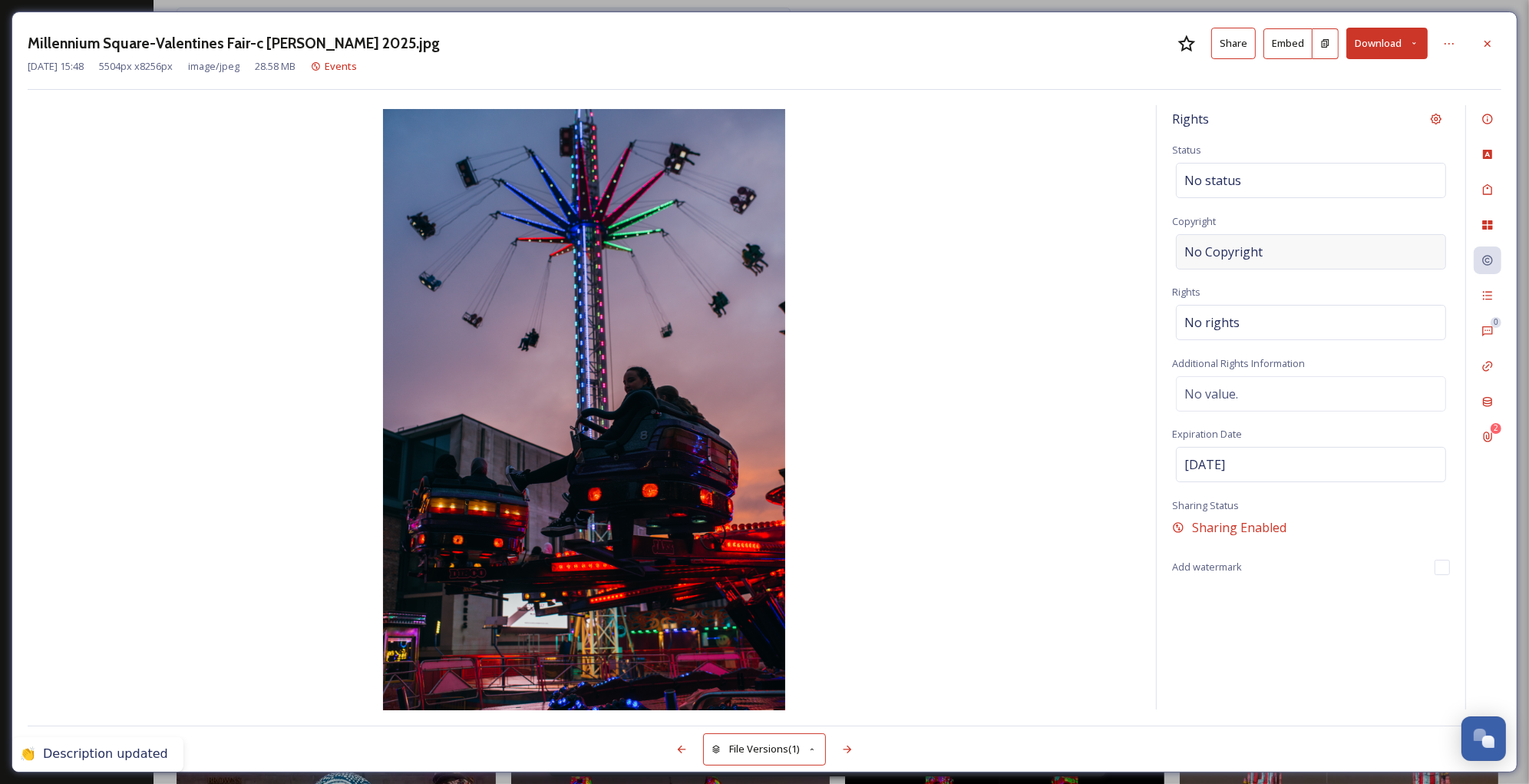
click at [1289, 257] on div "No Copyright" at bounding box center [1311, 251] width 271 height 36
type input "[PERSON_NAME] for LCC"
click at [1279, 310] on div "No rights" at bounding box center [1311, 318] width 271 height 36
click at [1272, 313] on input at bounding box center [1265, 326] width 169 height 34
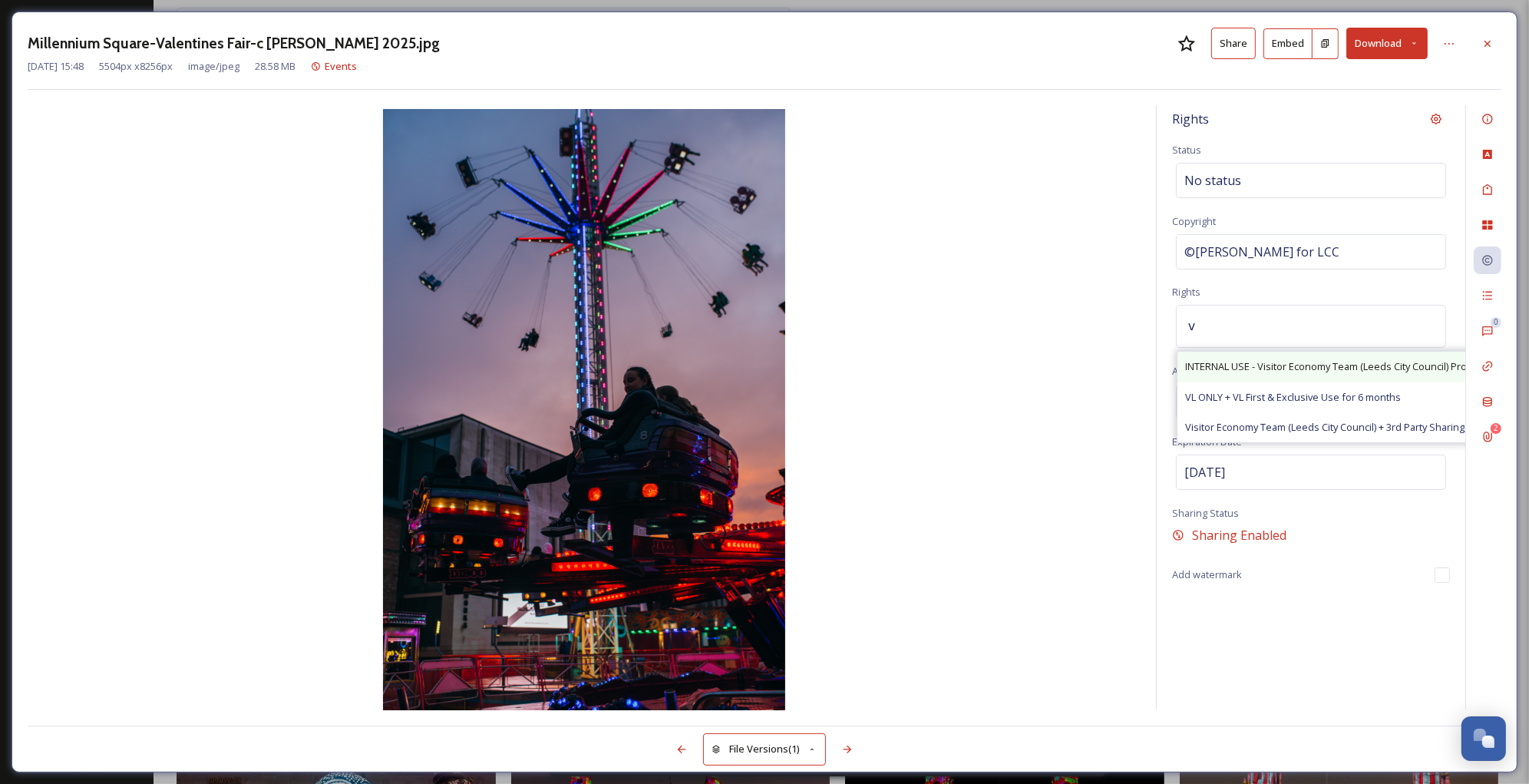
type input "v"
click at [1354, 361] on span "INTERNAL USE - Visitor Economy Team (Leeds City Council) Promotional Use, Attri…" at bounding box center [1412, 366] width 453 height 15
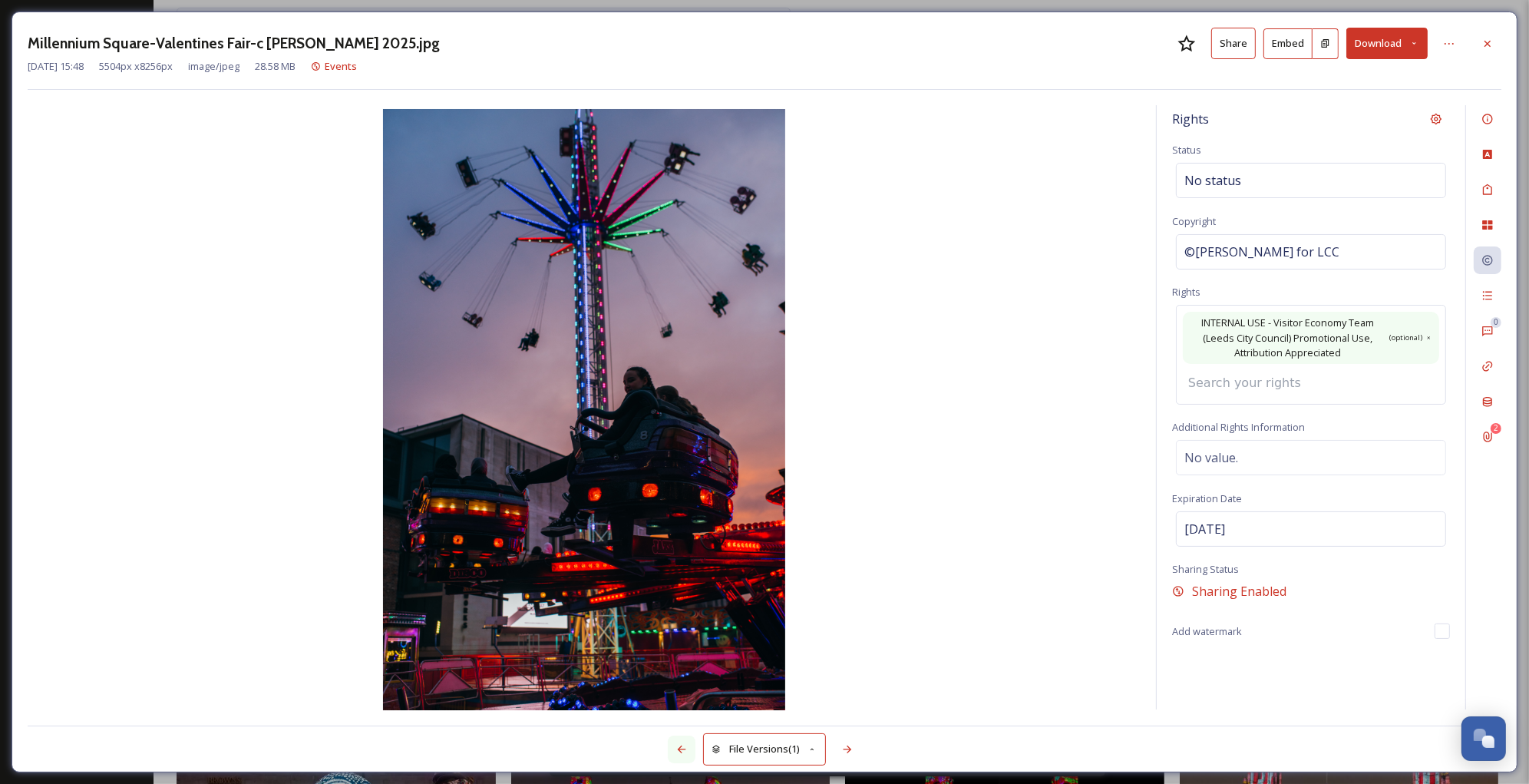
click at [679, 747] on icon at bounding box center [682, 749] width 8 height 7
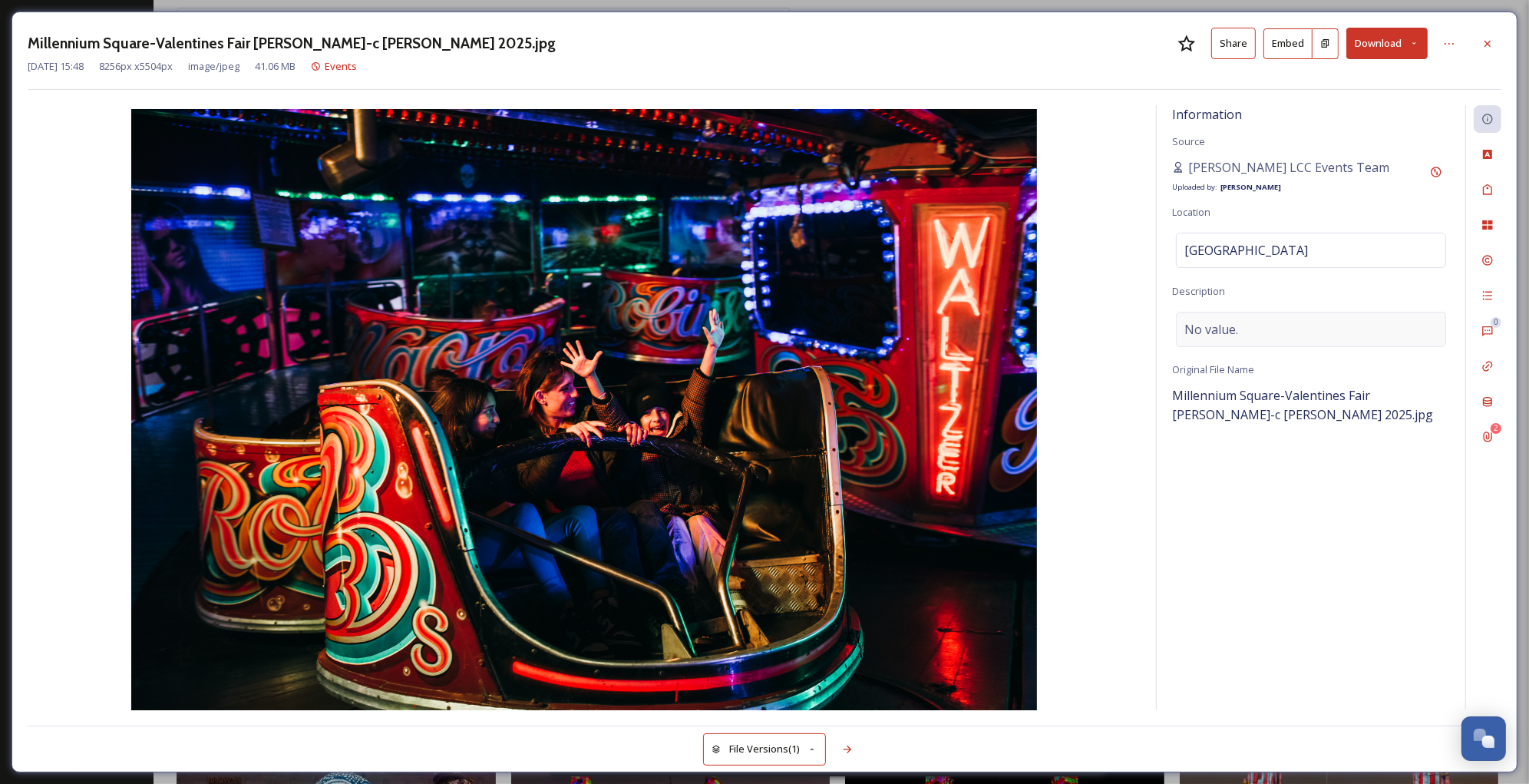
click at [1216, 326] on span "No value." at bounding box center [1211, 329] width 54 height 18
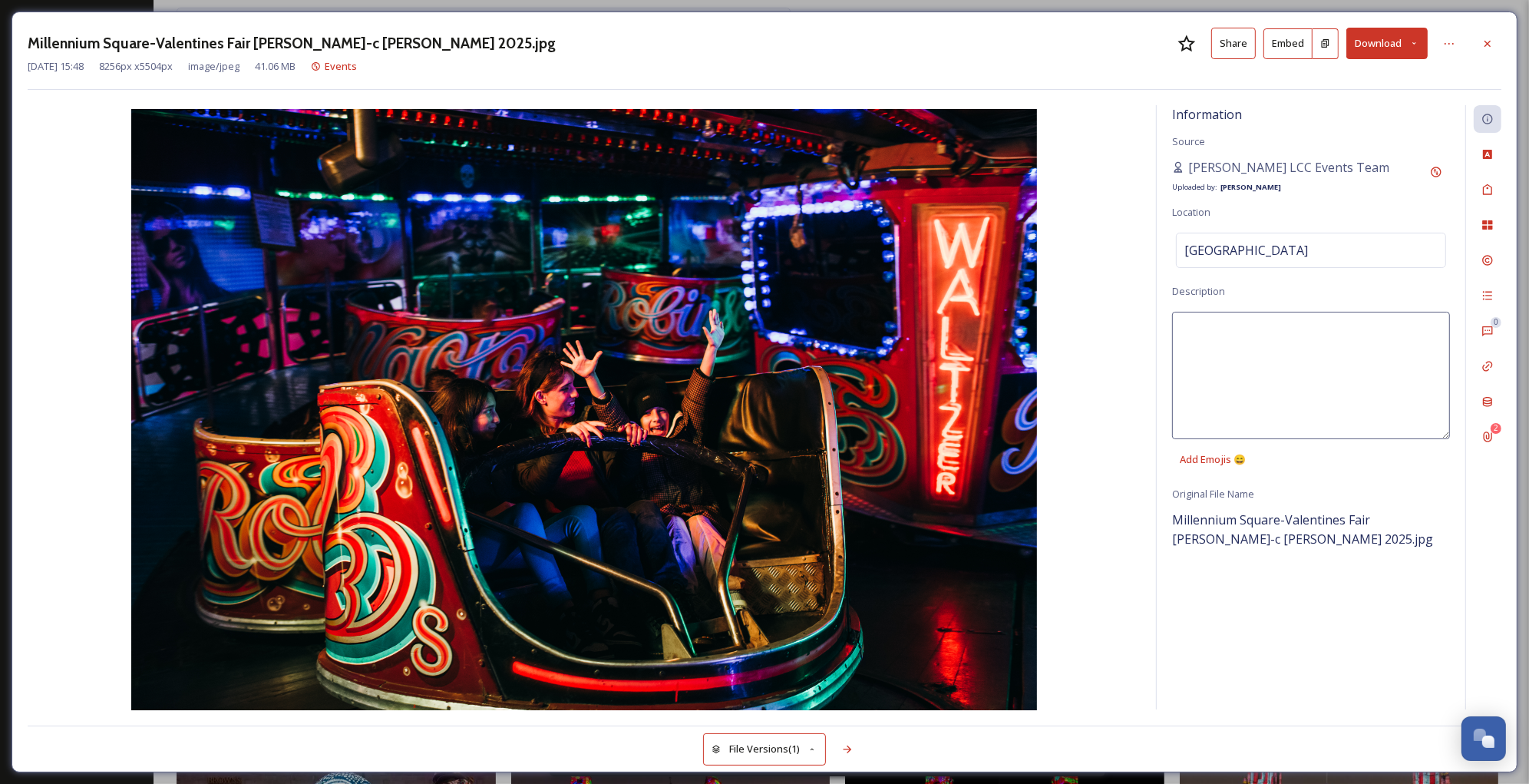
click at [1216, 326] on textarea at bounding box center [1311, 375] width 278 height 127
type textarea "Family enjoying a ride at [GEOGRAPHIC_DATA]"
click at [1451, 44] on icon at bounding box center [1449, 43] width 12 height 12
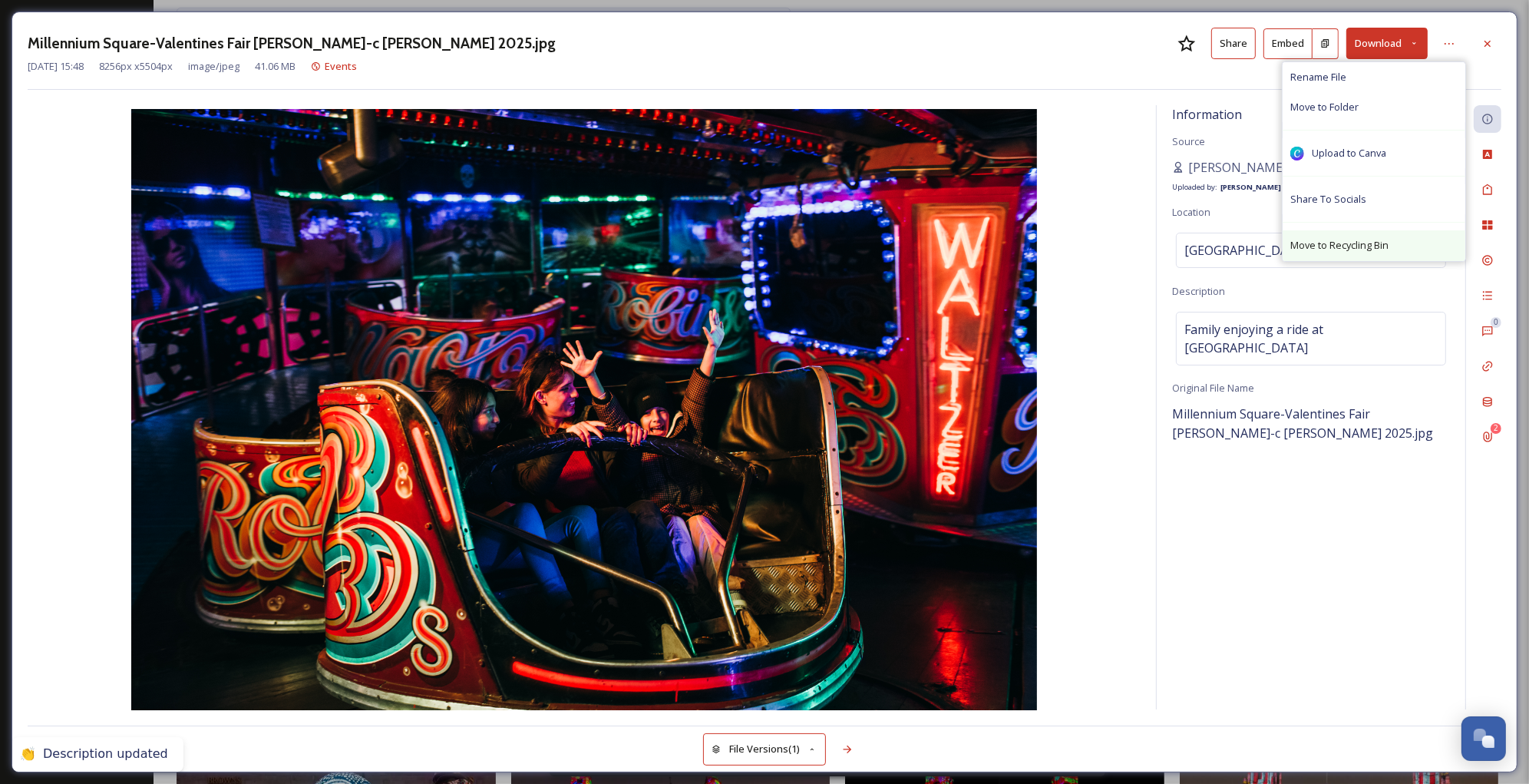
click at [1373, 240] on span "Move to Recycling Bin" at bounding box center [1340, 245] width 99 height 15
